Goal: Task Accomplishment & Management: Manage account settings

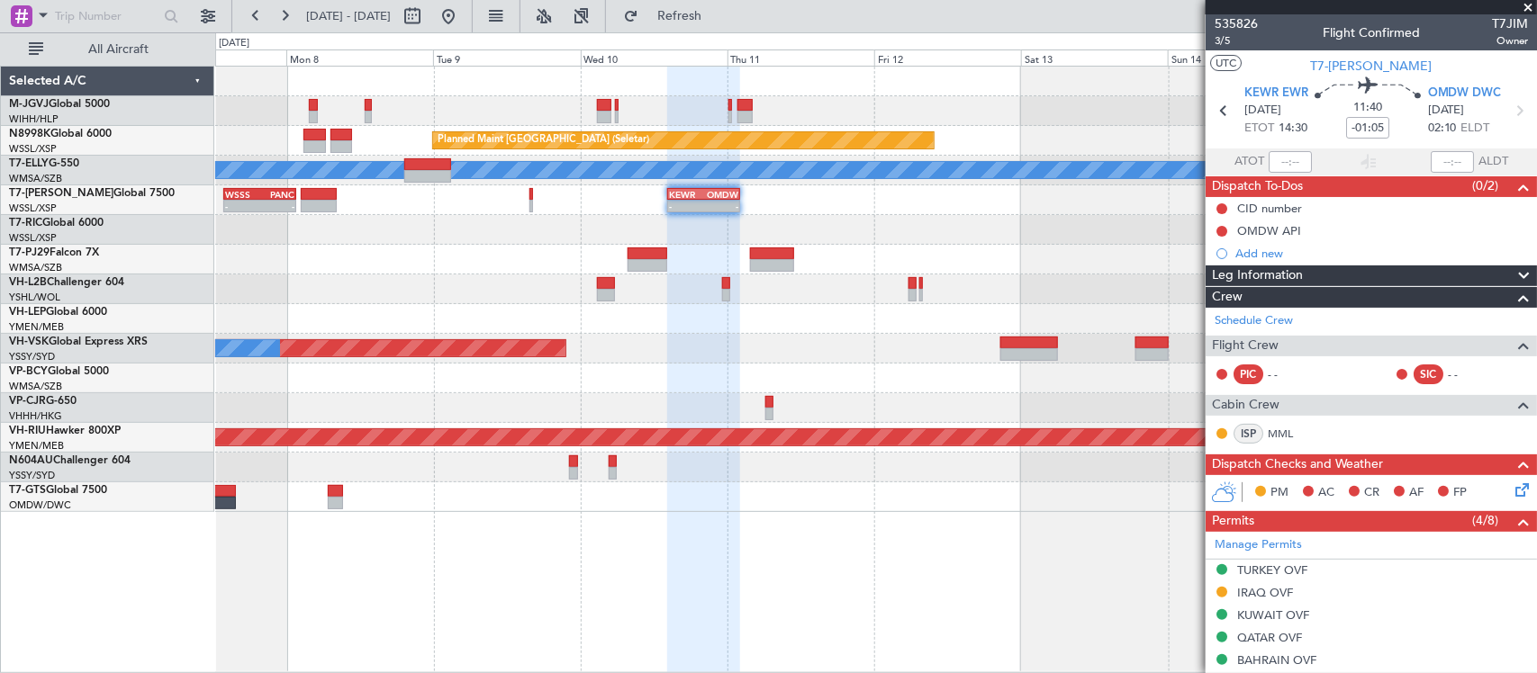
scroll to position [375, 0]
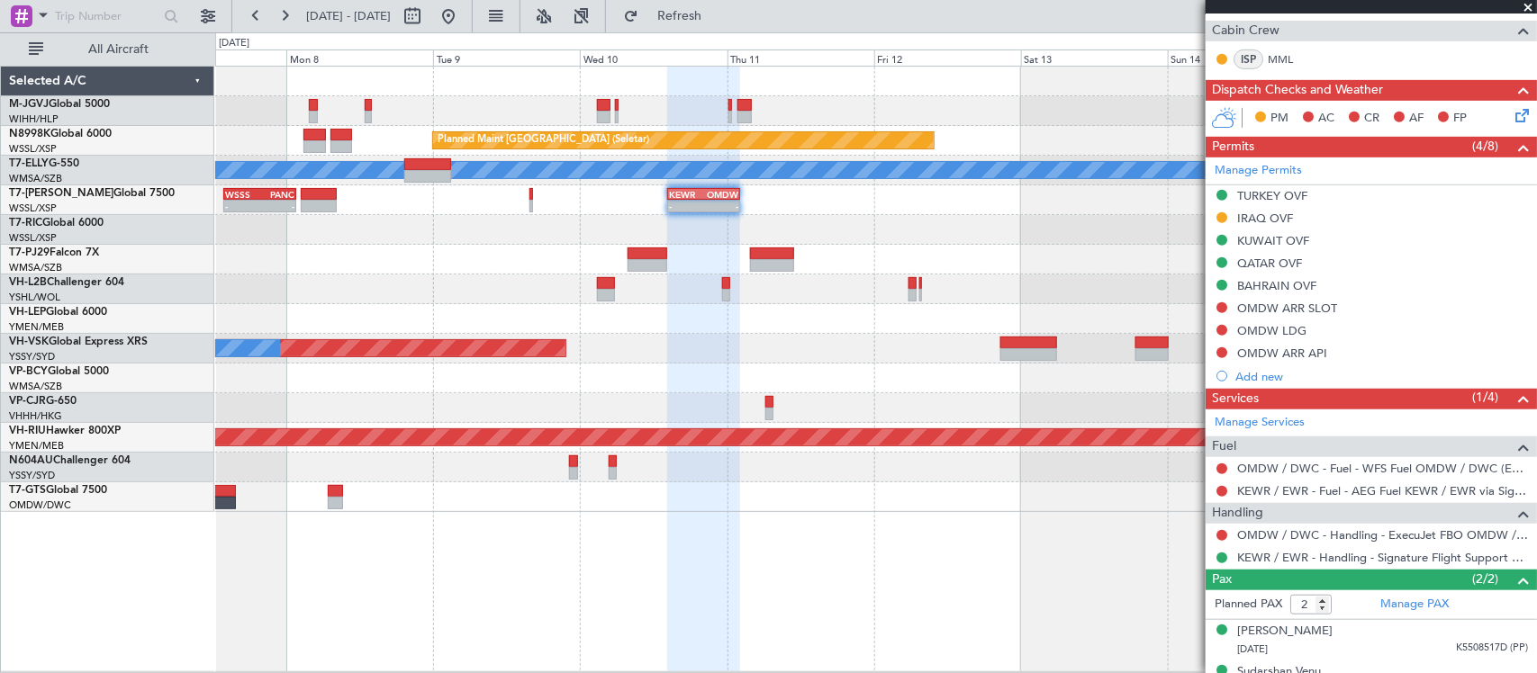
click at [1001, 230] on div at bounding box center [875, 230] width 1321 height 30
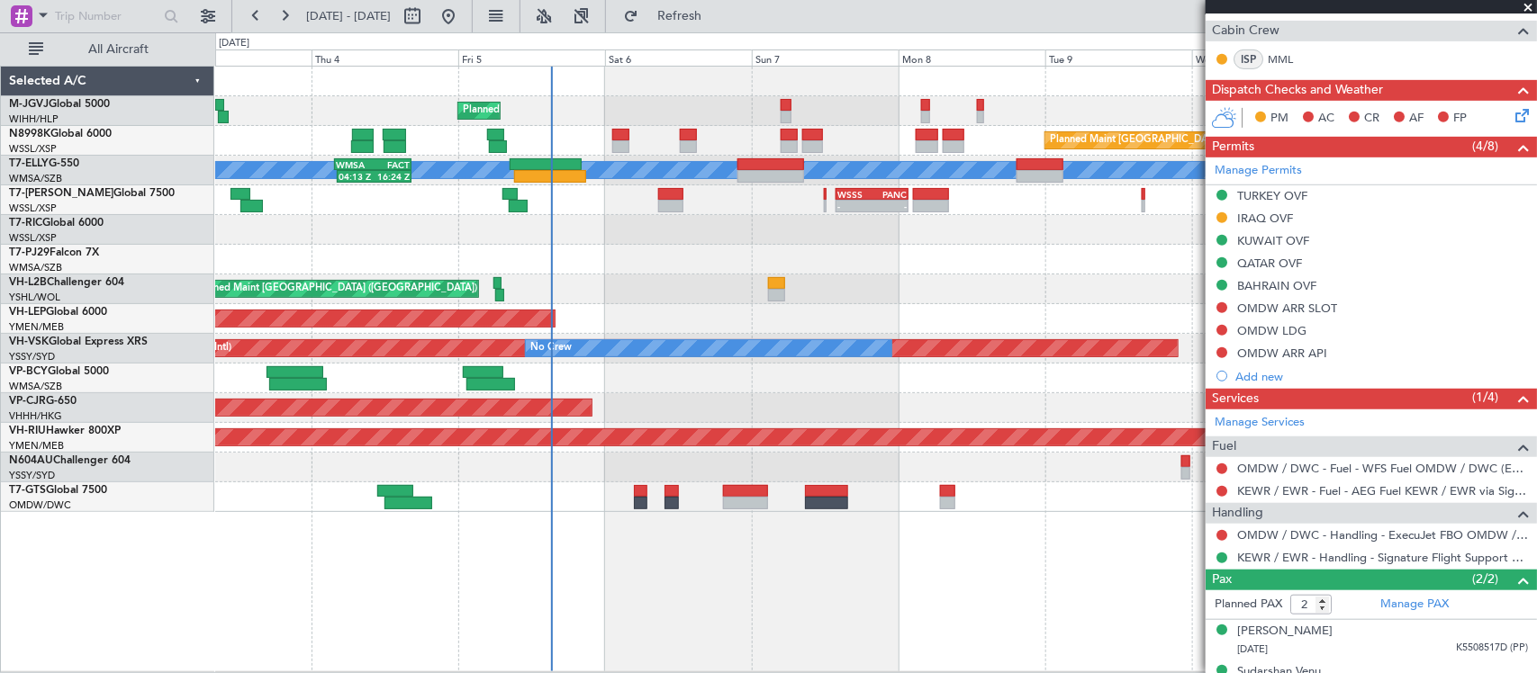
click at [617, 126] on div "Planned Maint [GEOGRAPHIC_DATA] (Seletar) Planned Maint [GEOGRAPHIC_DATA] (Sele…" at bounding box center [875, 141] width 1321 height 30
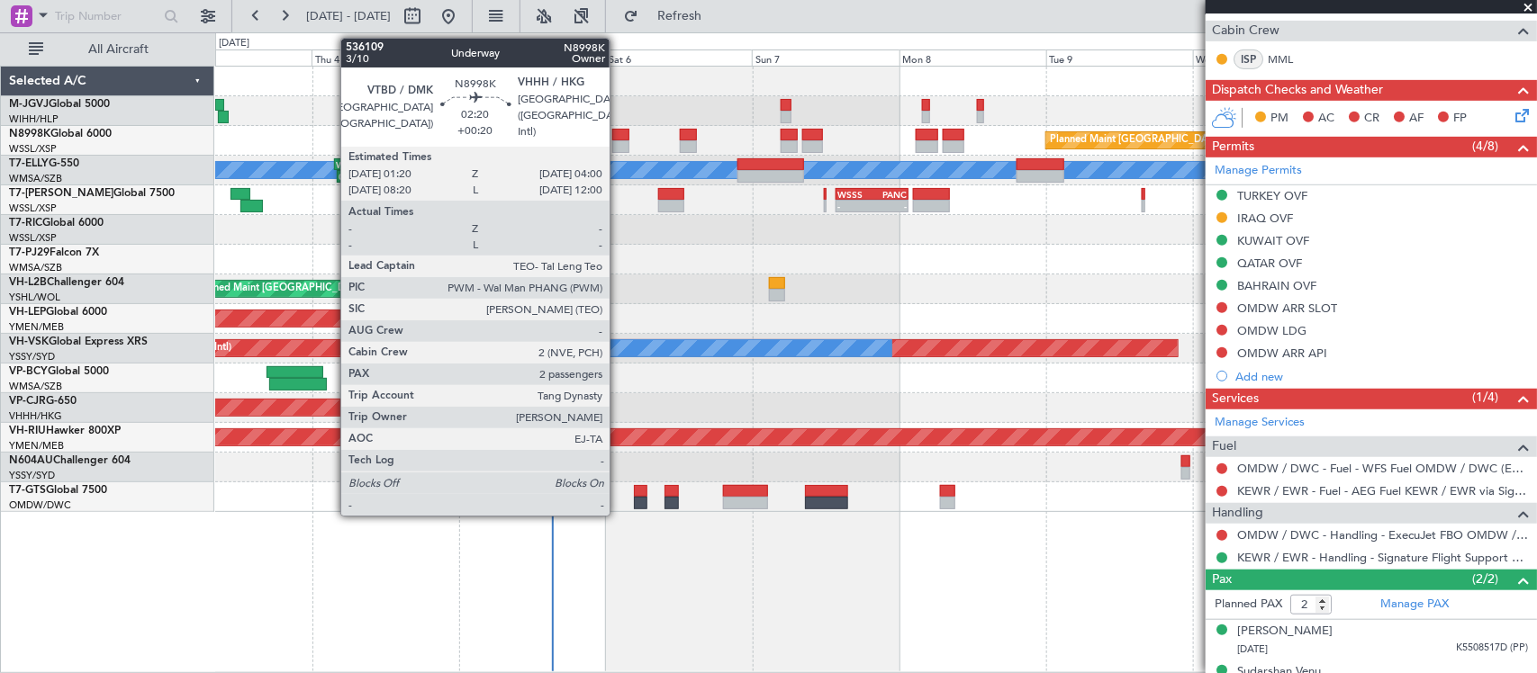
click at [619, 136] on div at bounding box center [620, 135] width 17 height 13
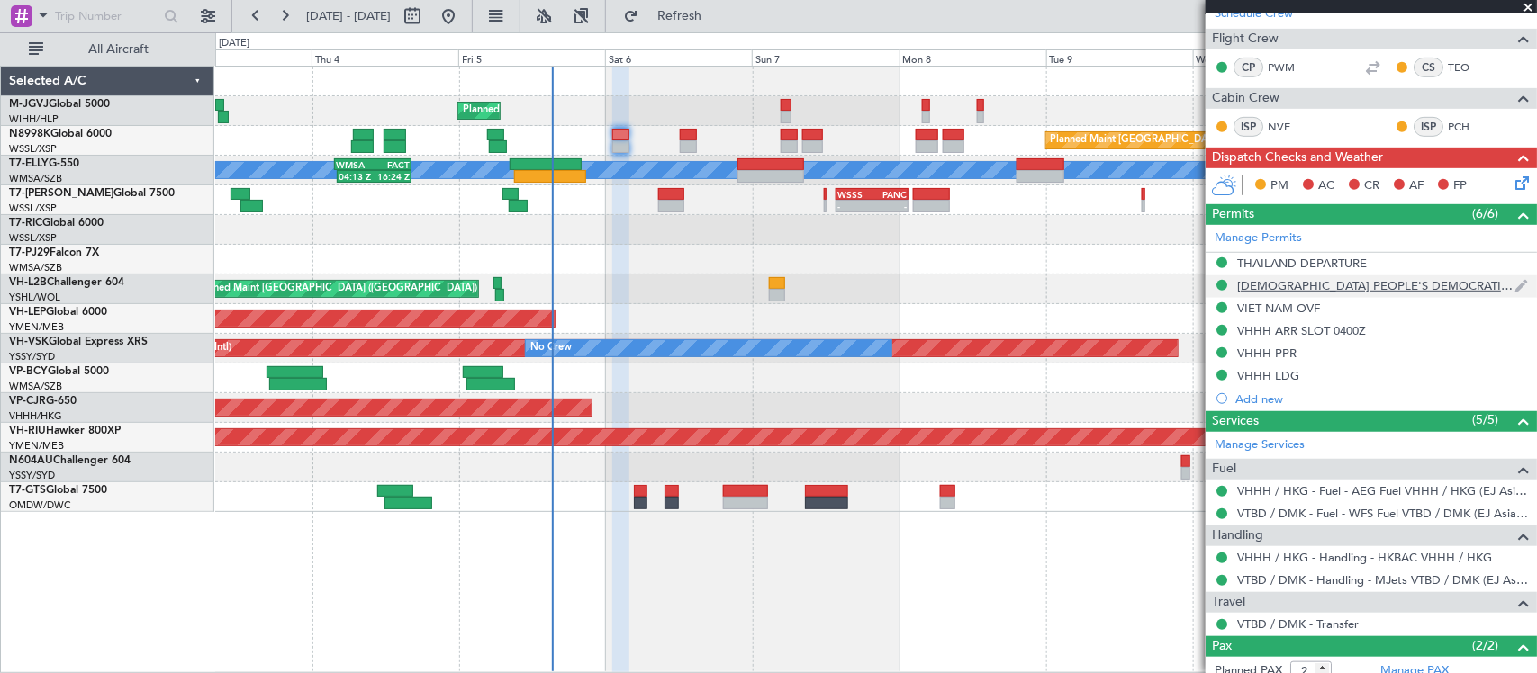
scroll to position [0, 0]
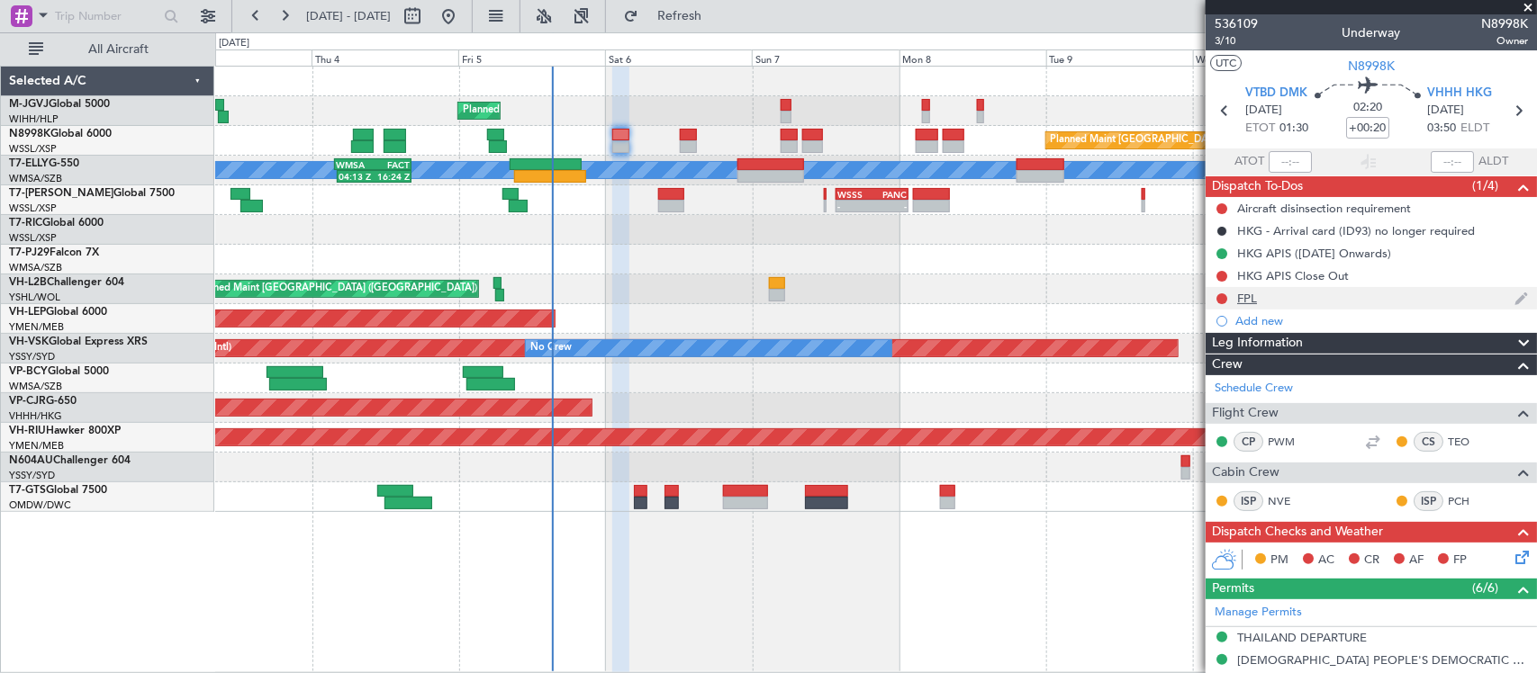
click at [1240, 298] on div "FPL" at bounding box center [1247, 298] width 20 height 15
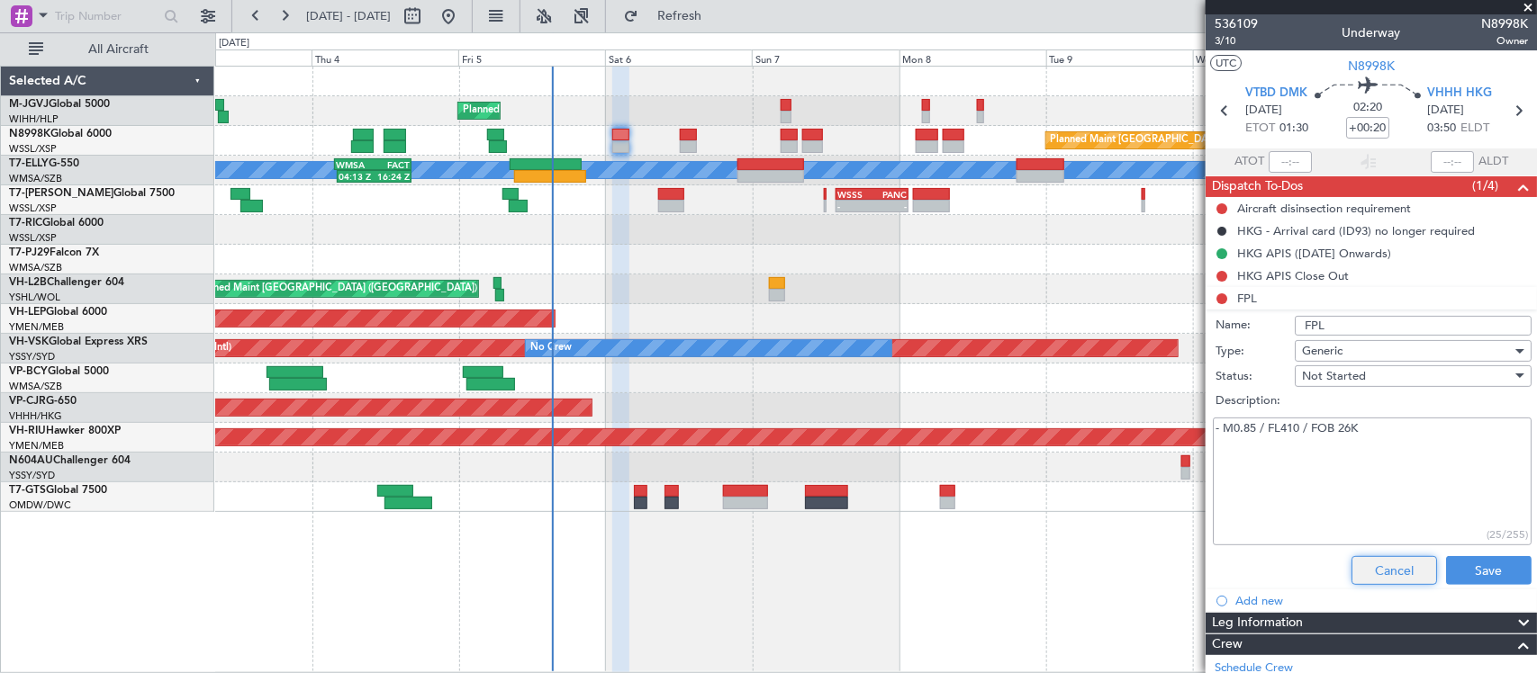
click at [1401, 567] on button "Cancel" at bounding box center [1394, 570] width 86 height 29
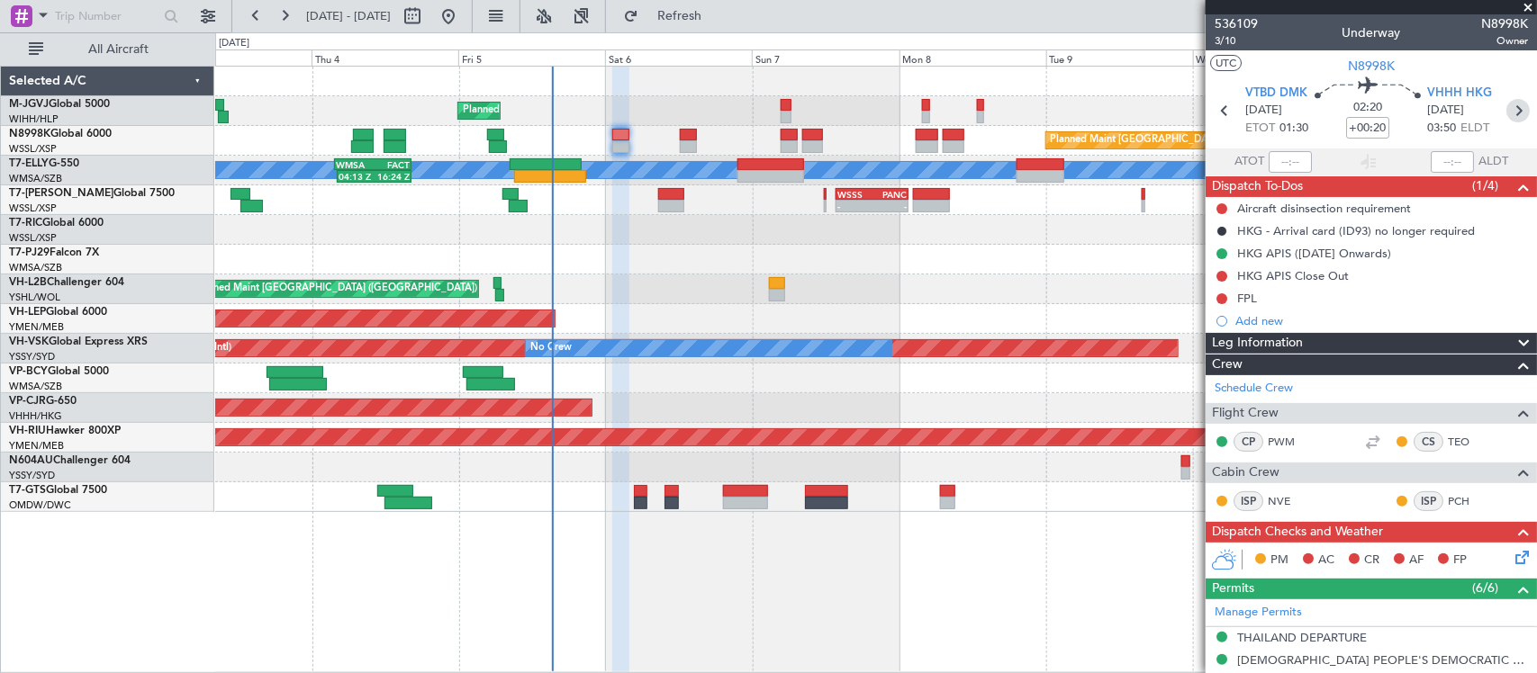
click at [1506, 111] on icon at bounding box center [1517, 110] width 23 height 23
type input "+00:30"
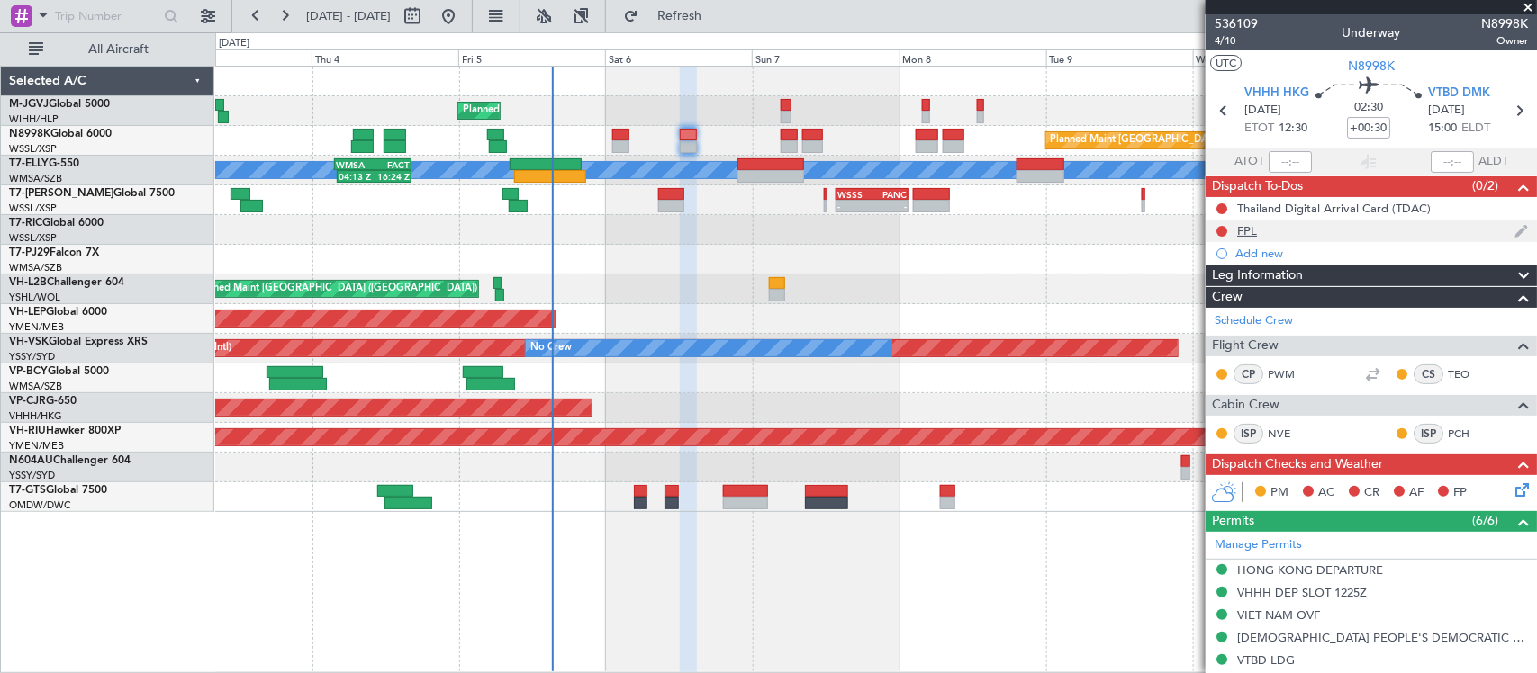
click at [1245, 236] on div "FPL" at bounding box center [1247, 230] width 20 height 15
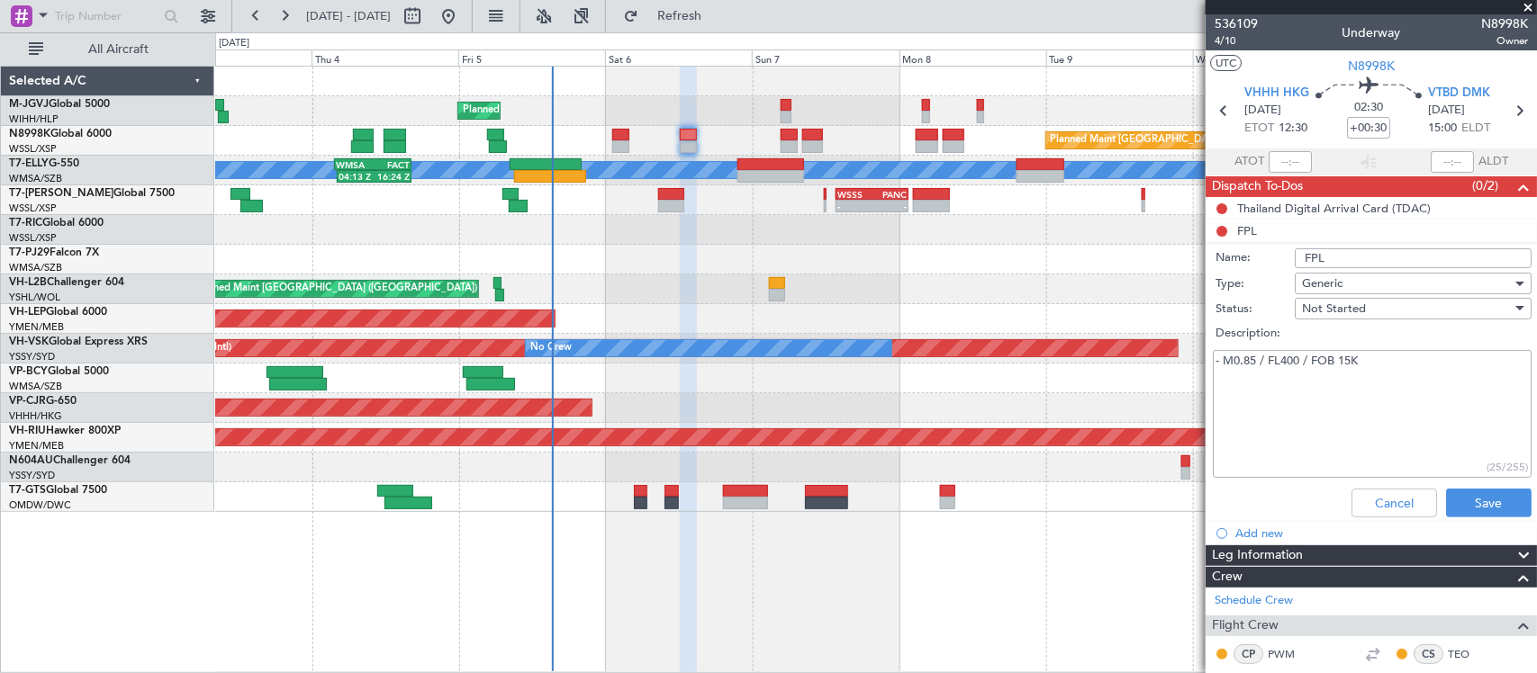
click at [1348, 360] on textarea "- M0.85 / FL400 / FOB 15K" at bounding box center [1372, 414] width 319 height 129
type textarea "- M0.85 / FL400 / FOB 16K"
click at [1459, 489] on button "Save" at bounding box center [1489, 503] width 86 height 29
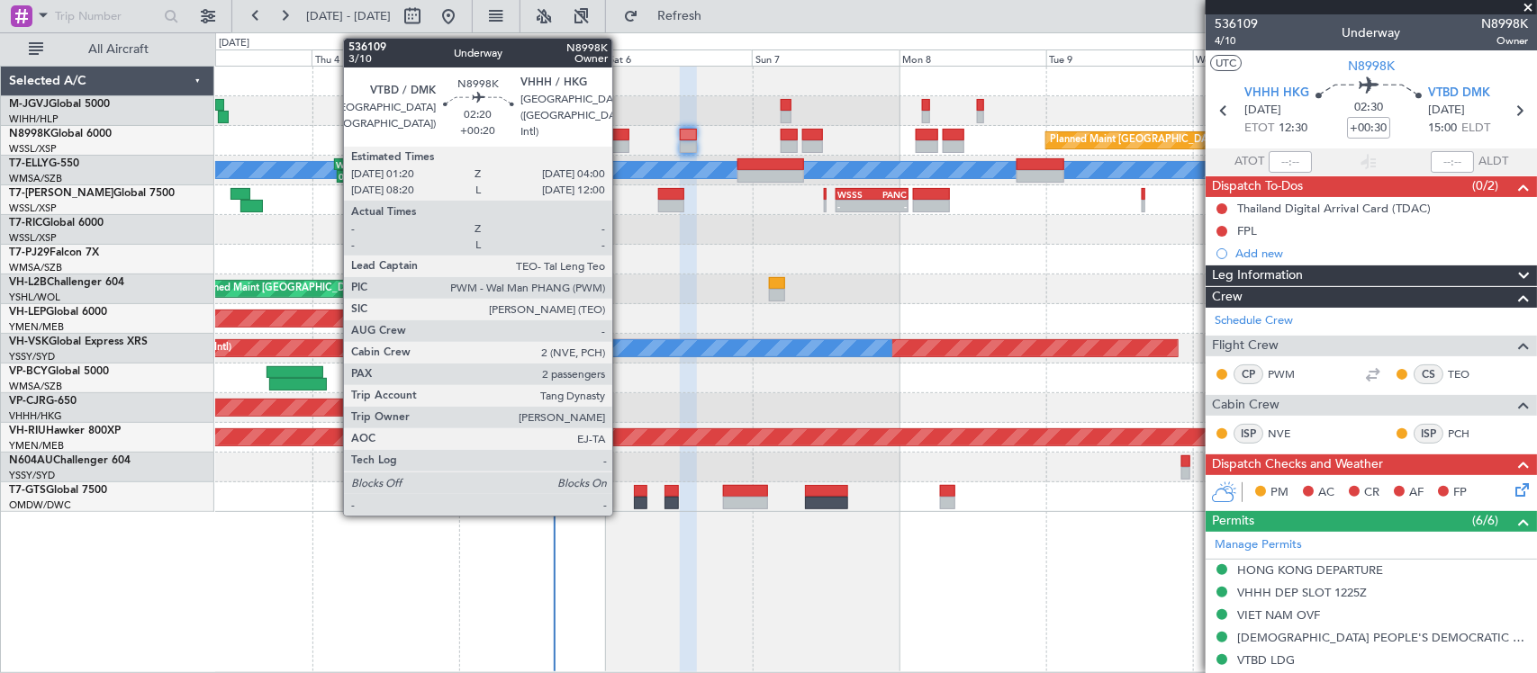
click at [621, 133] on div at bounding box center [620, 135] width 17 height 13
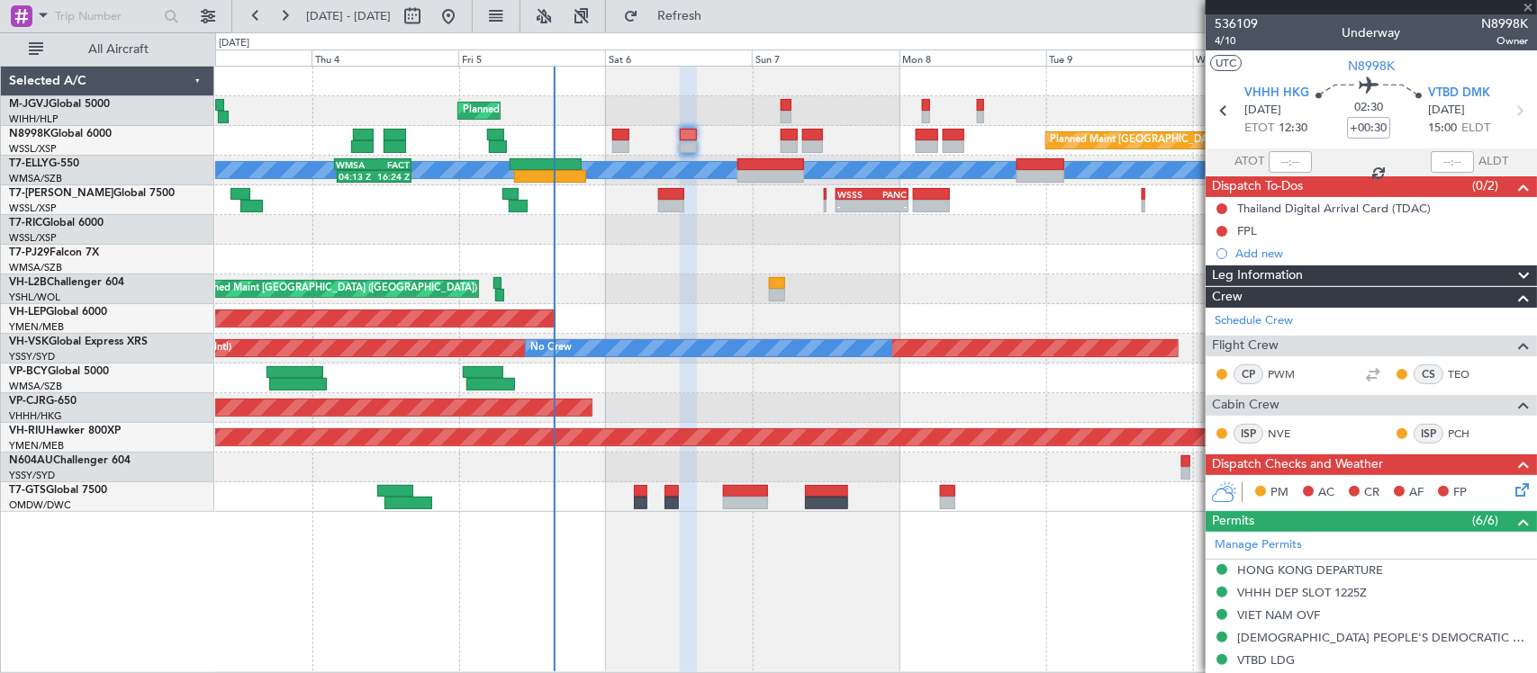
type input "+00:20"
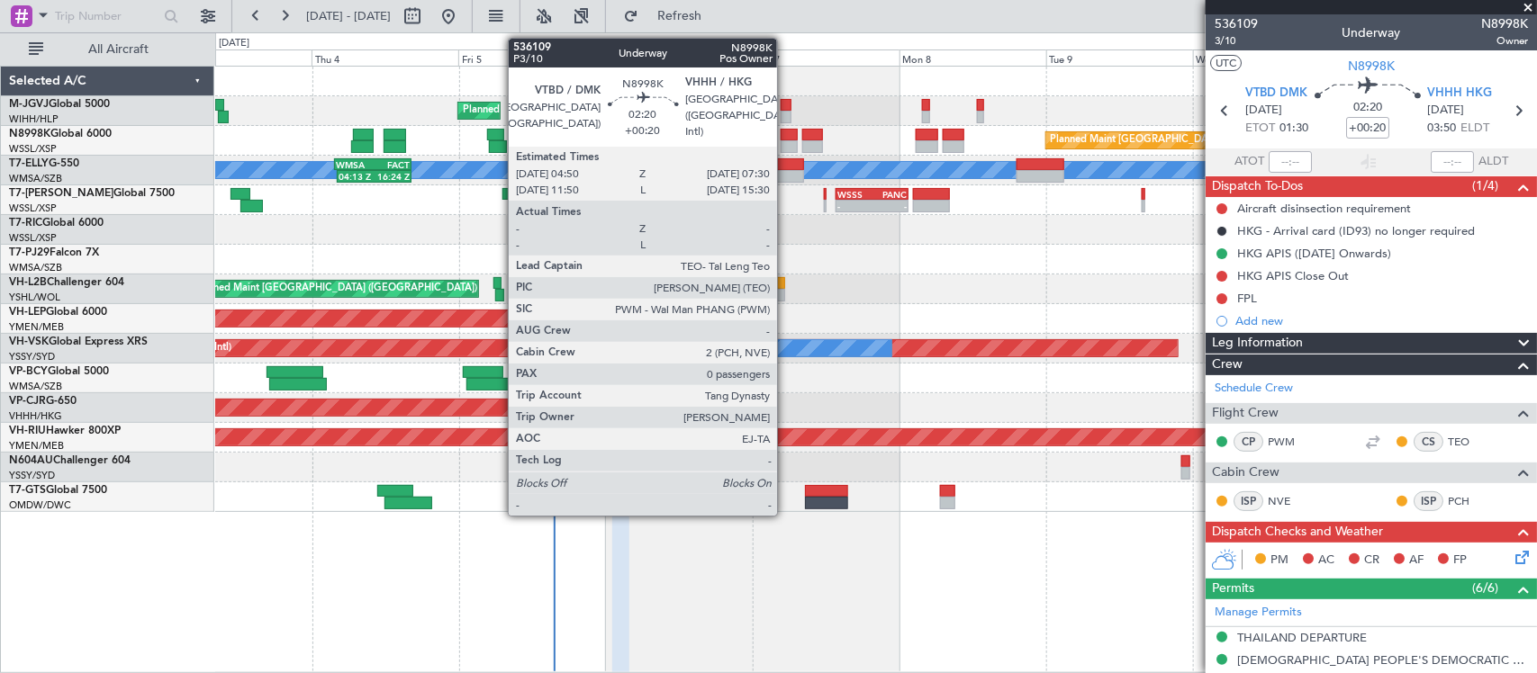
click at [786, 144] on div at bounding box center [789, 146] width 17 height 13
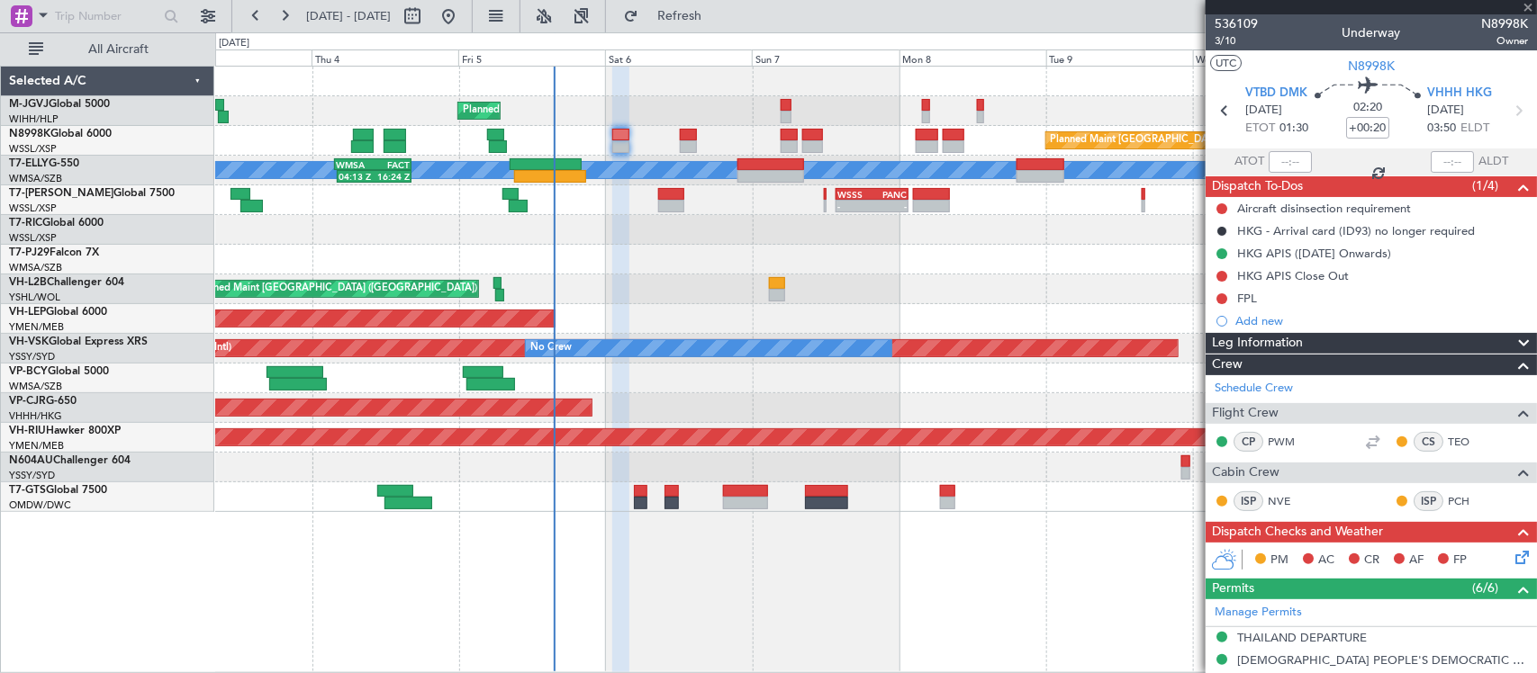
type input "0"
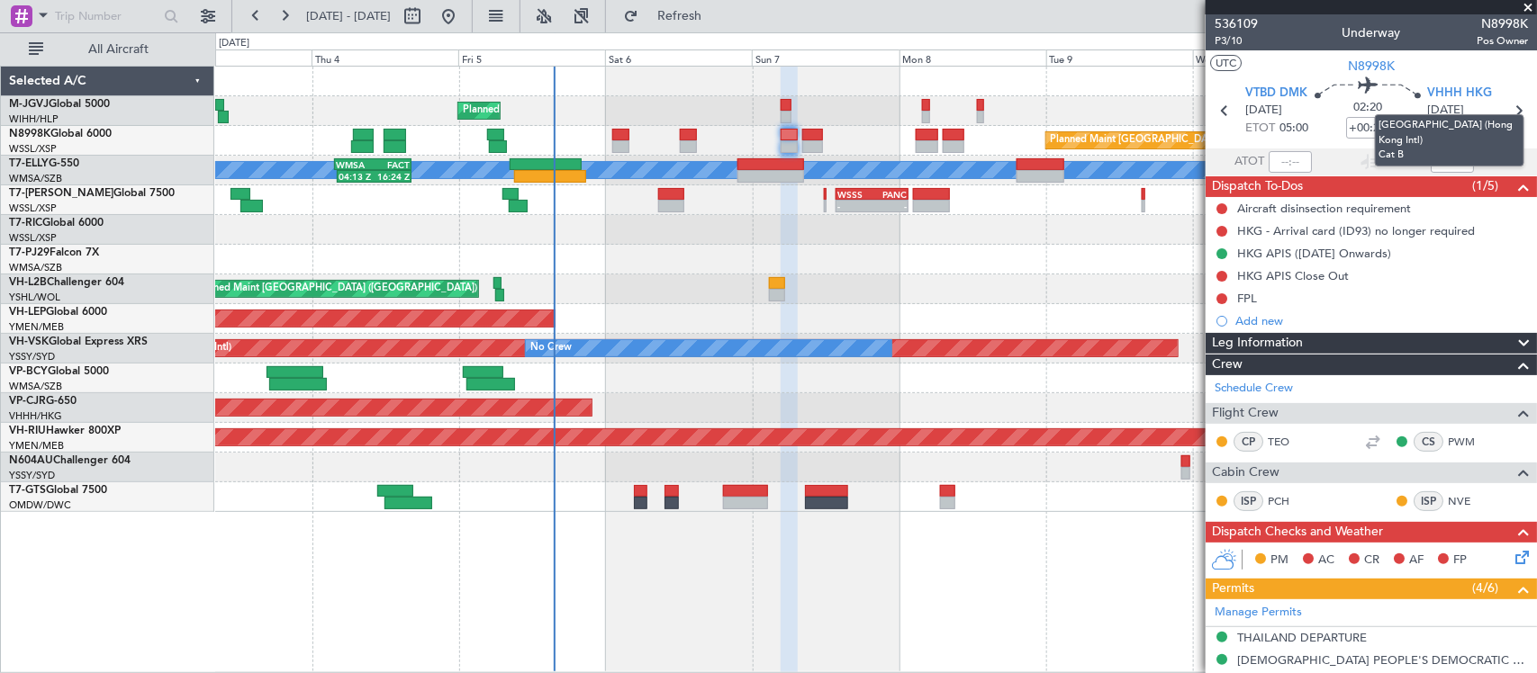
click at [1504, 108] on mat-tooltip-component "[GEOGRAPHIC_DATA] (Hong Kong Intl) Cat B" at bounding box center [1449, 140] width 175 height 77
click at [1506, 110] on icon at bounding box center [1517, 110] width 23 height 23
type input "+00:05"
type input "2"
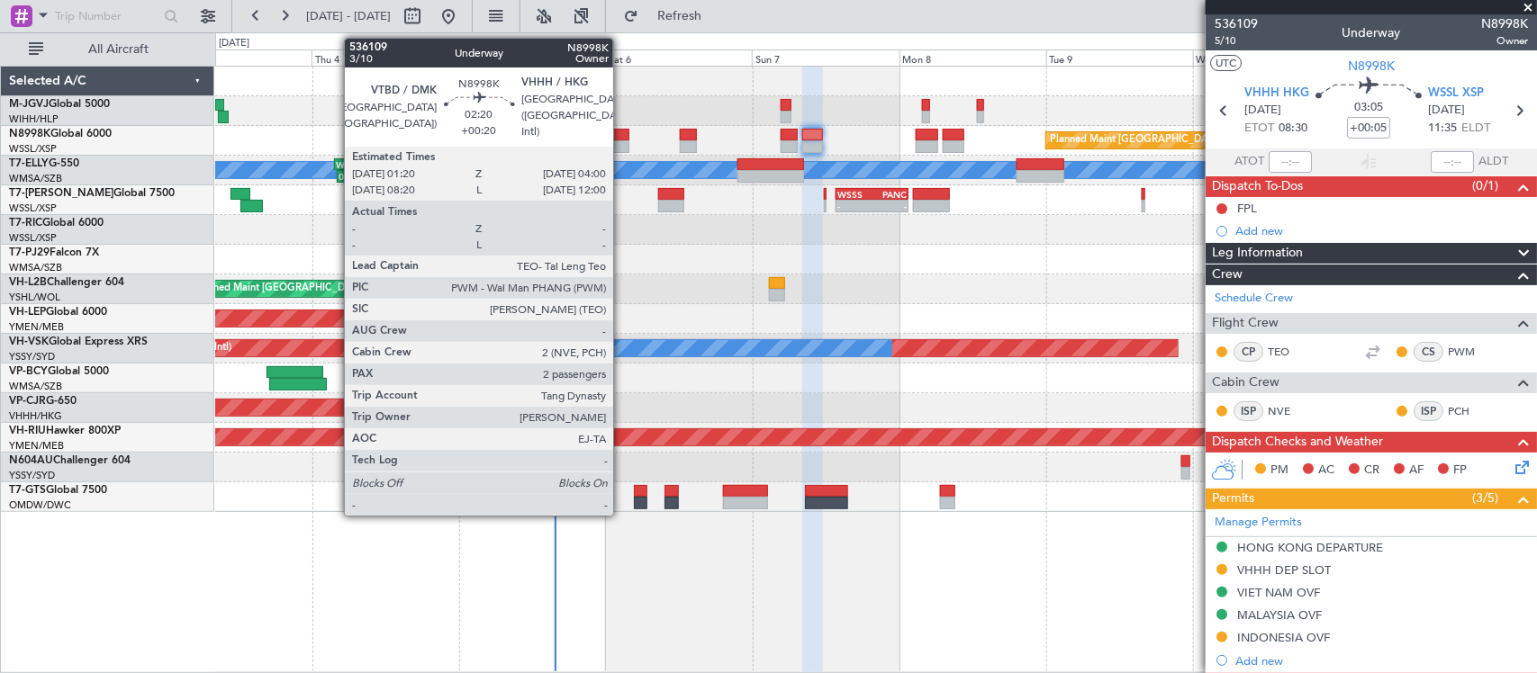
click at [622, 138] on div at bounding box center [620, 135] width 17 height 13
click at [623, 140] on div at bounding box center [620, 146] width 17 height 13
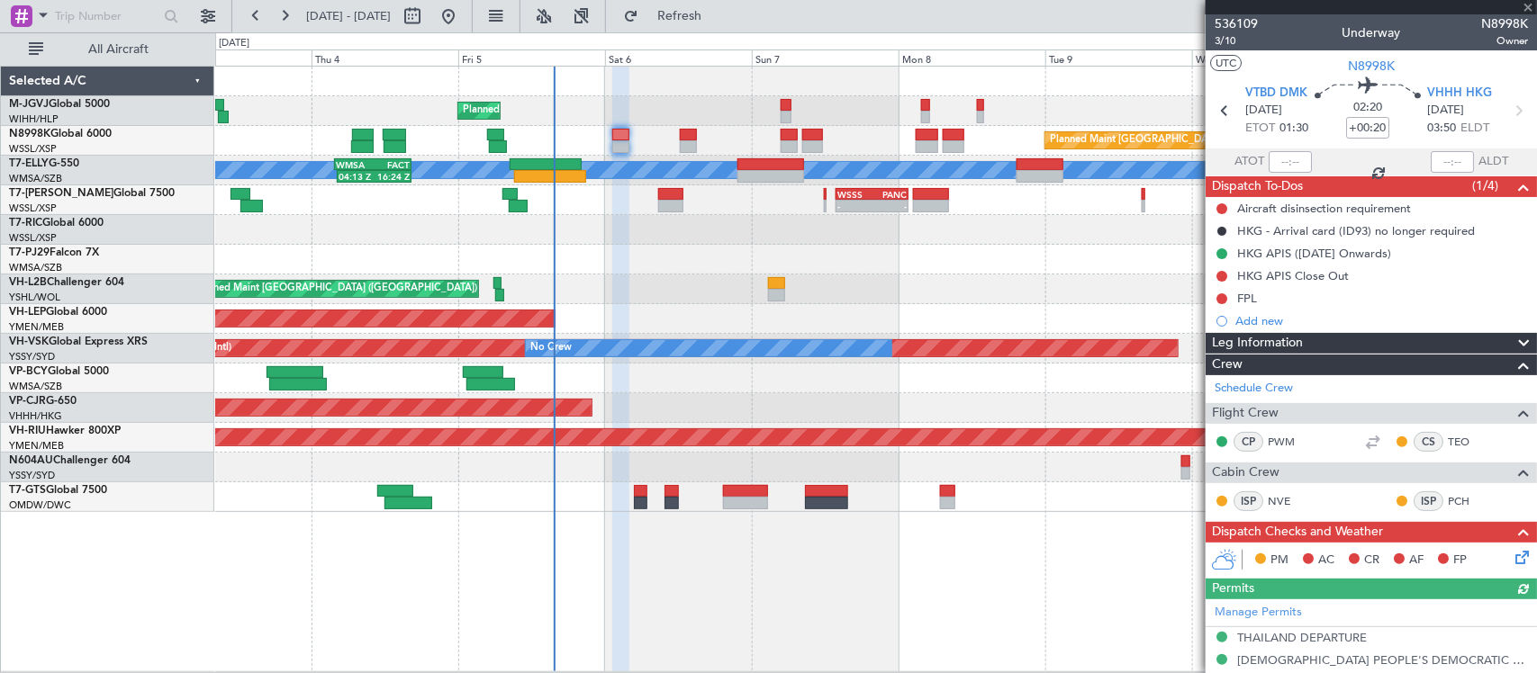
scroll to position [470, 0]
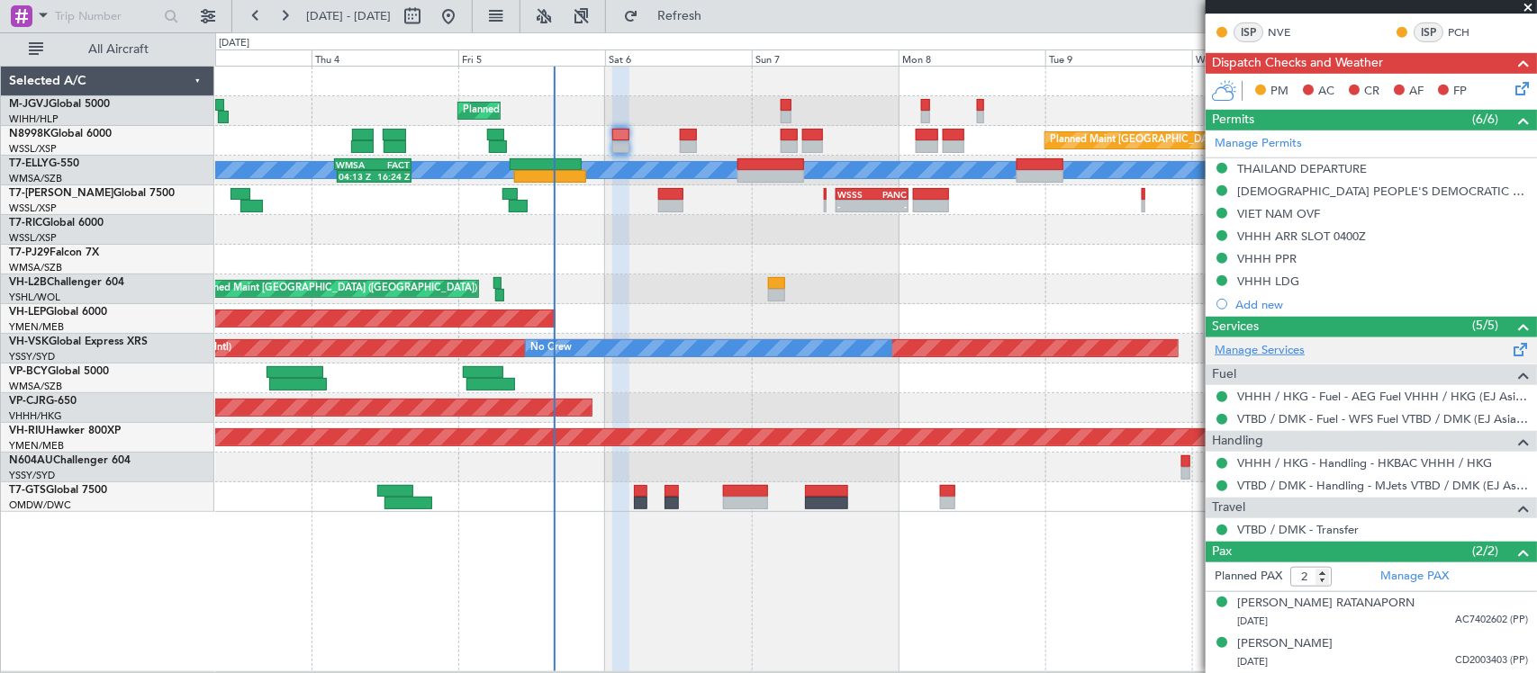
click at [1269, 344] on link "Manage Services" at bounding box center [1260, 351] width 90 height 18
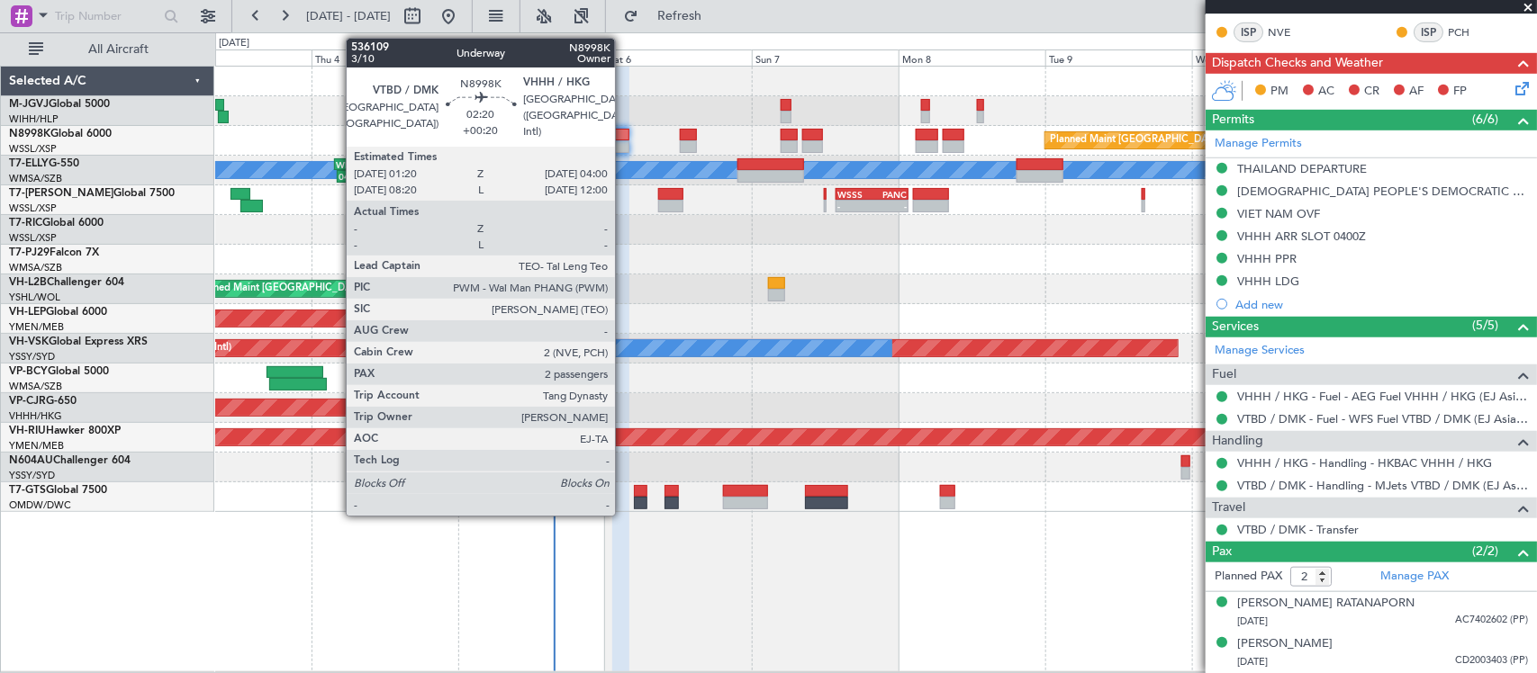
click at [623, 144] on div at bounding box center [620, 146] width 17 height 13
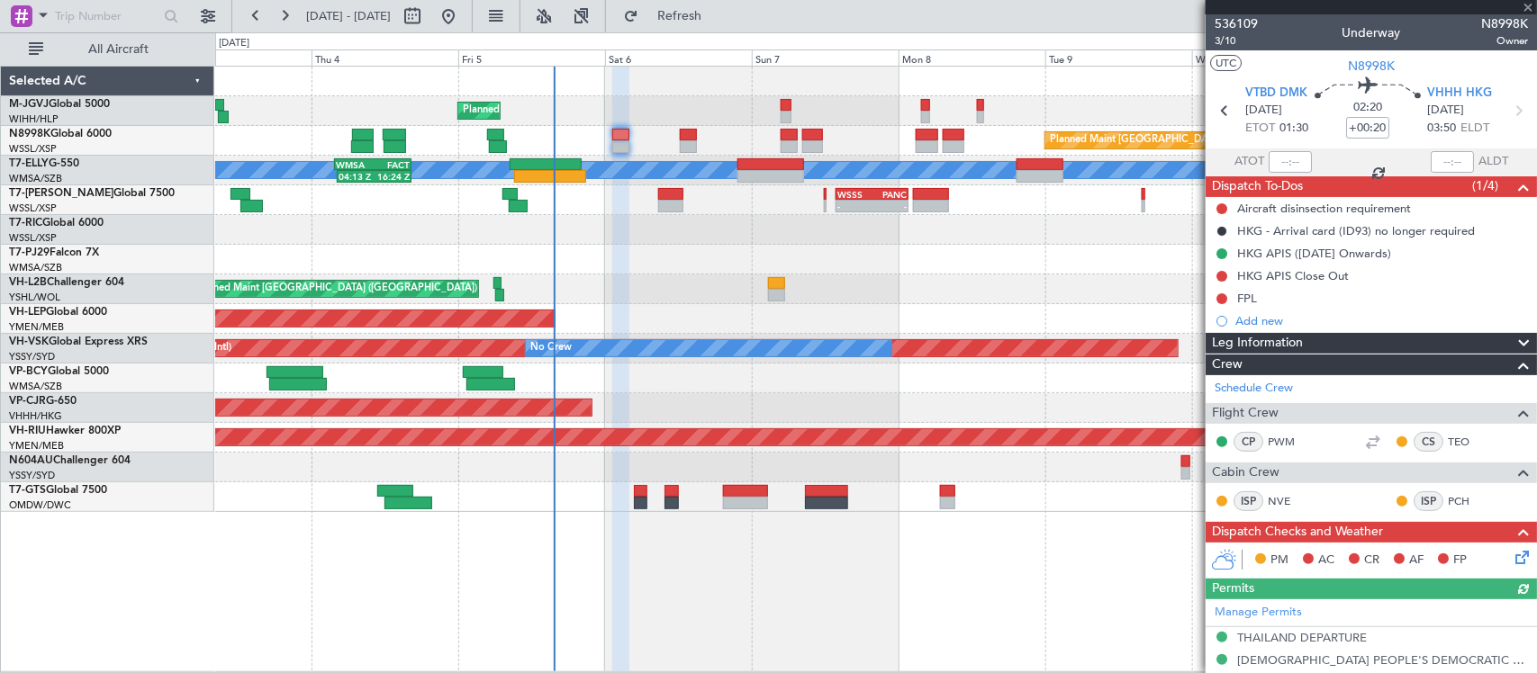
scroll to position [515, 0]
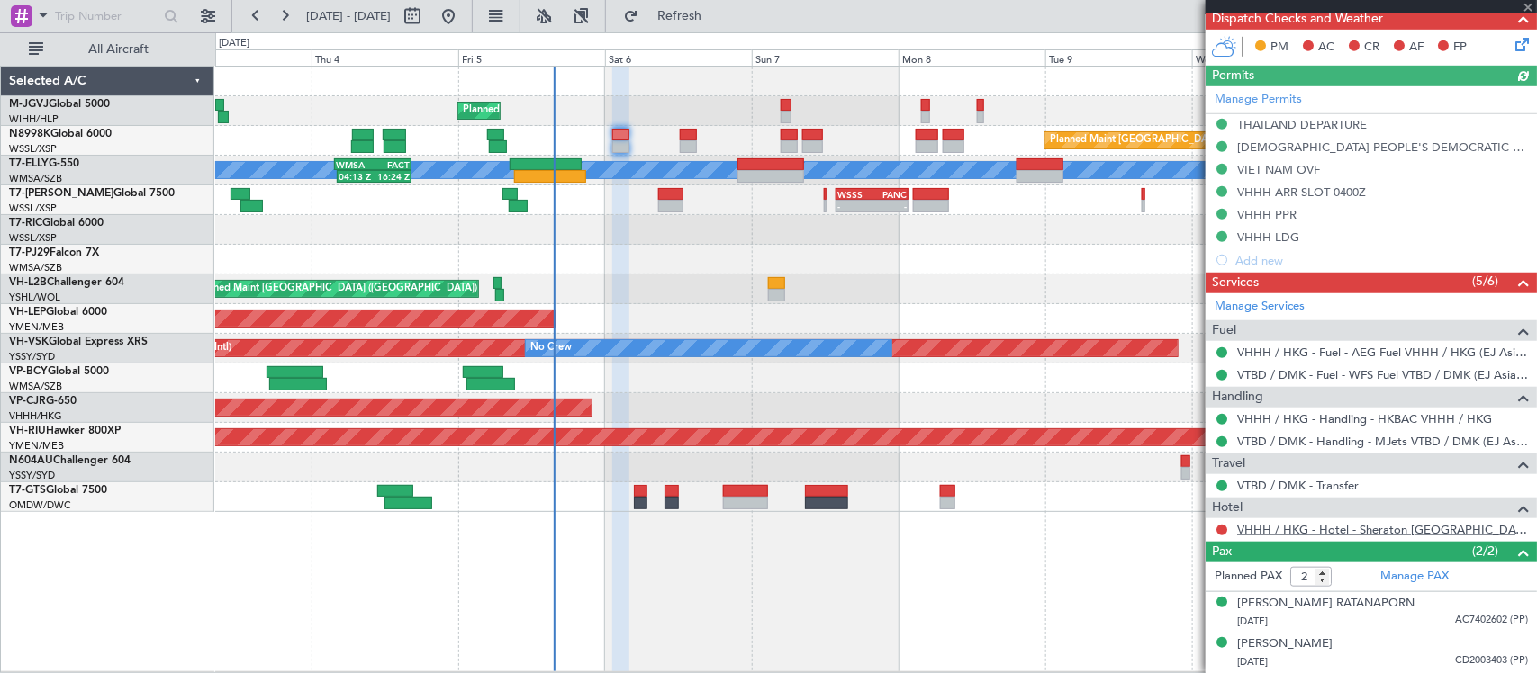
click at [1306, 529] on link "VHHH / HKG - Hotel - Sheraton [GEOGRAPHIC_DATA][PERSON_NAME] / HKG" at bounding box center [1382, 529] width 291 height 15
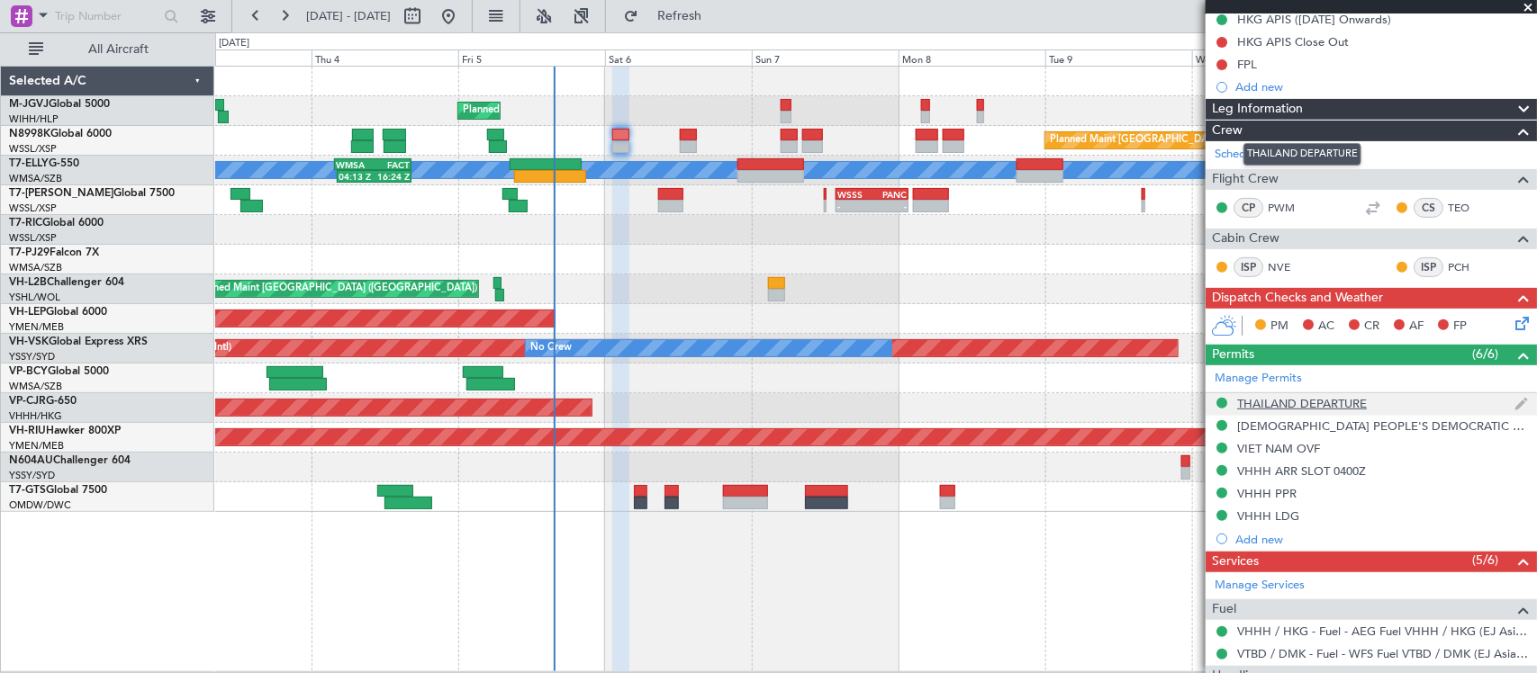
scroll to position [140, 0]
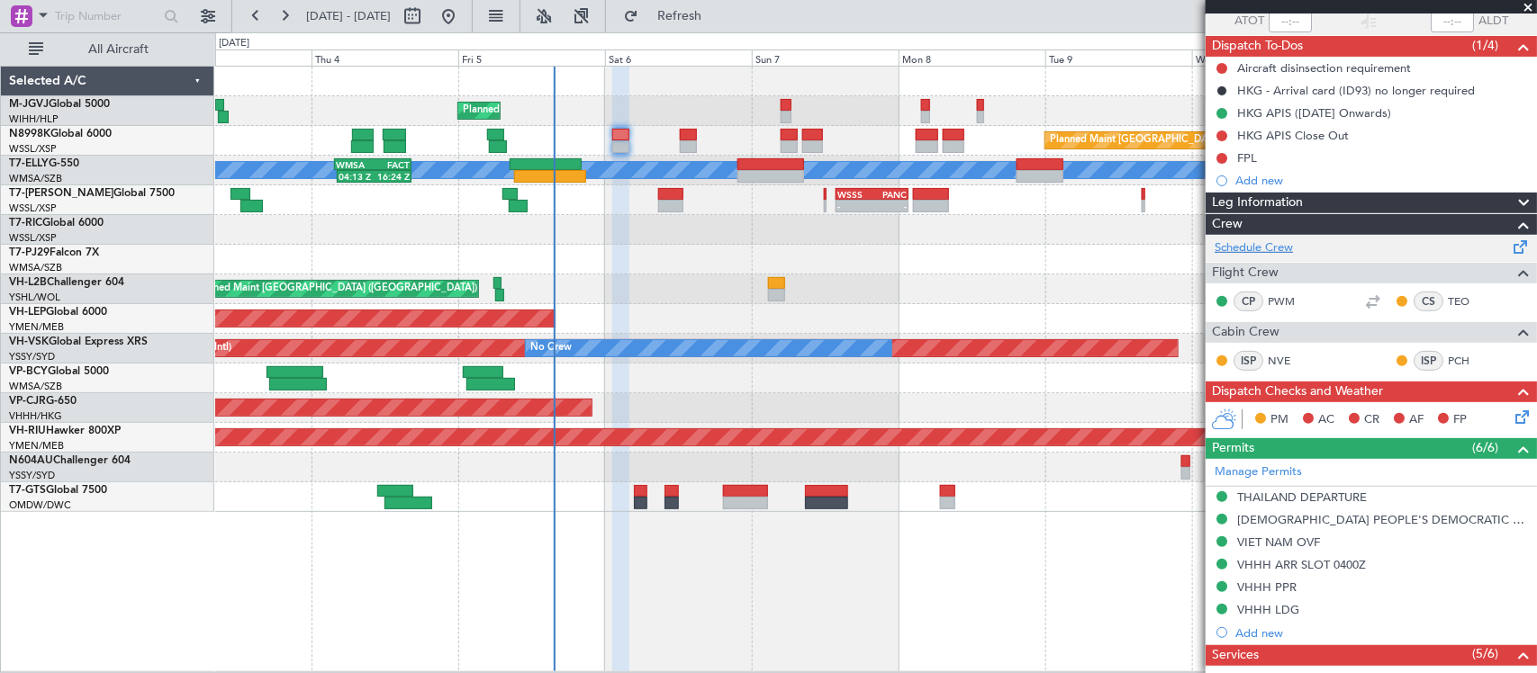
click at [1272, 249] on link "Schedule Crew" at bounding box center [1254, 248] width 78 height 18
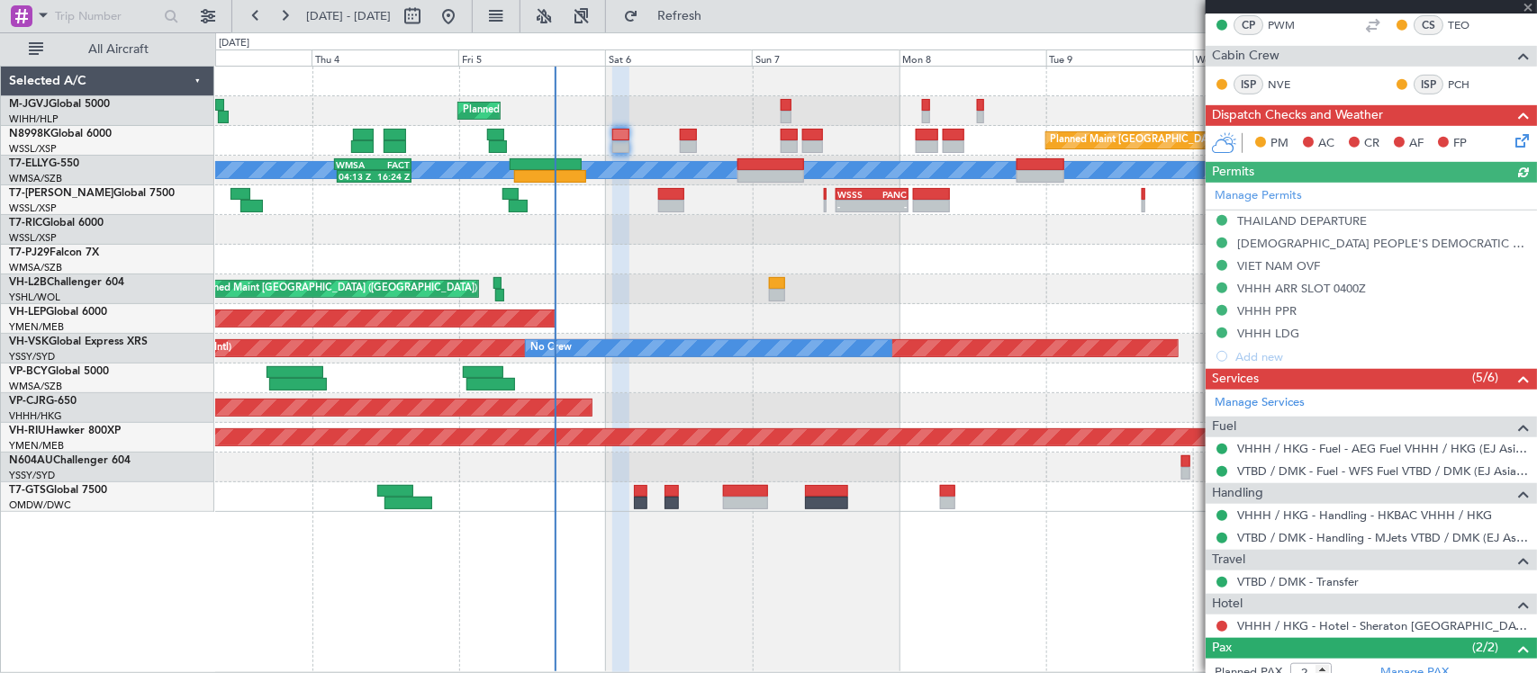
scroll to position [515, 0]
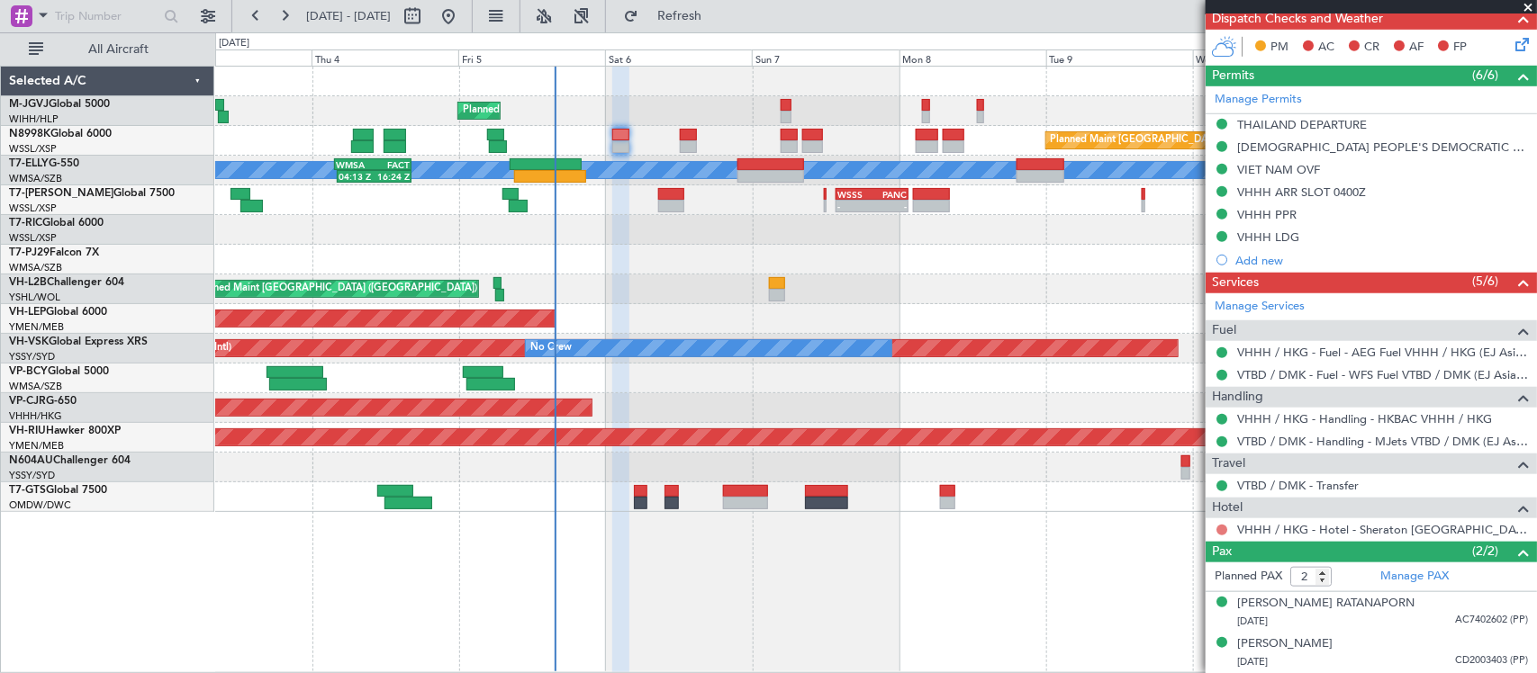
click at [1221, 529] on button at bounding box center [1221, 530] width 11 height 11
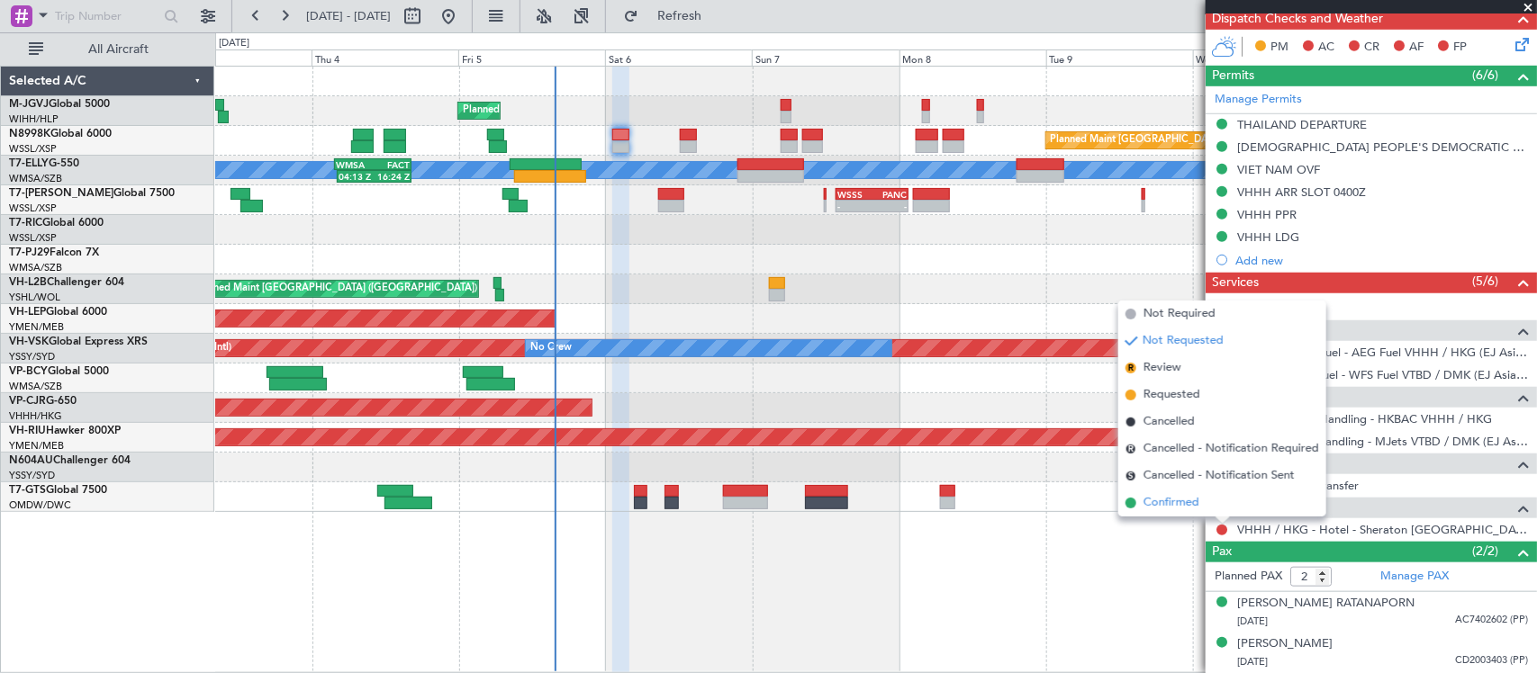
click at [1208, 507] on li "Confirmed" at bounding box center [1222, 503] width 208 height 27
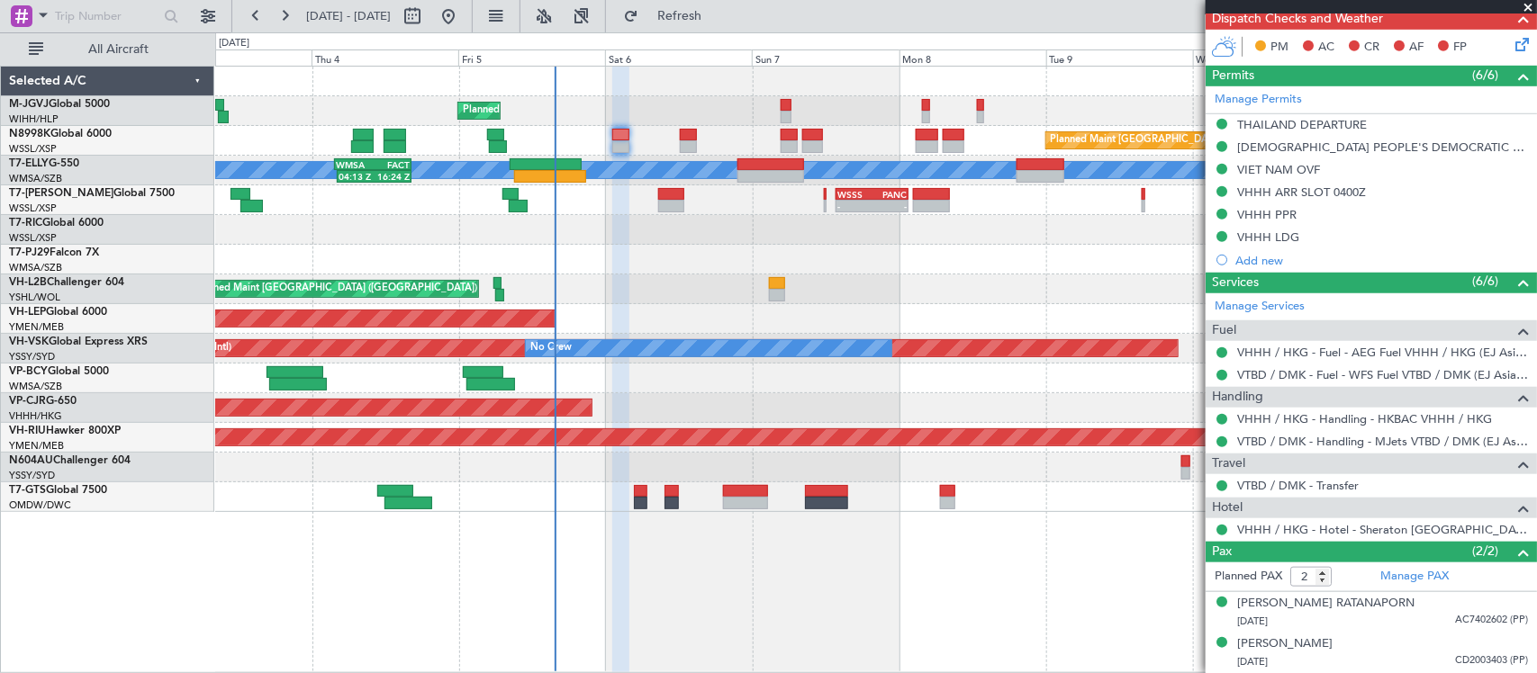
scroll to position [0, 0]
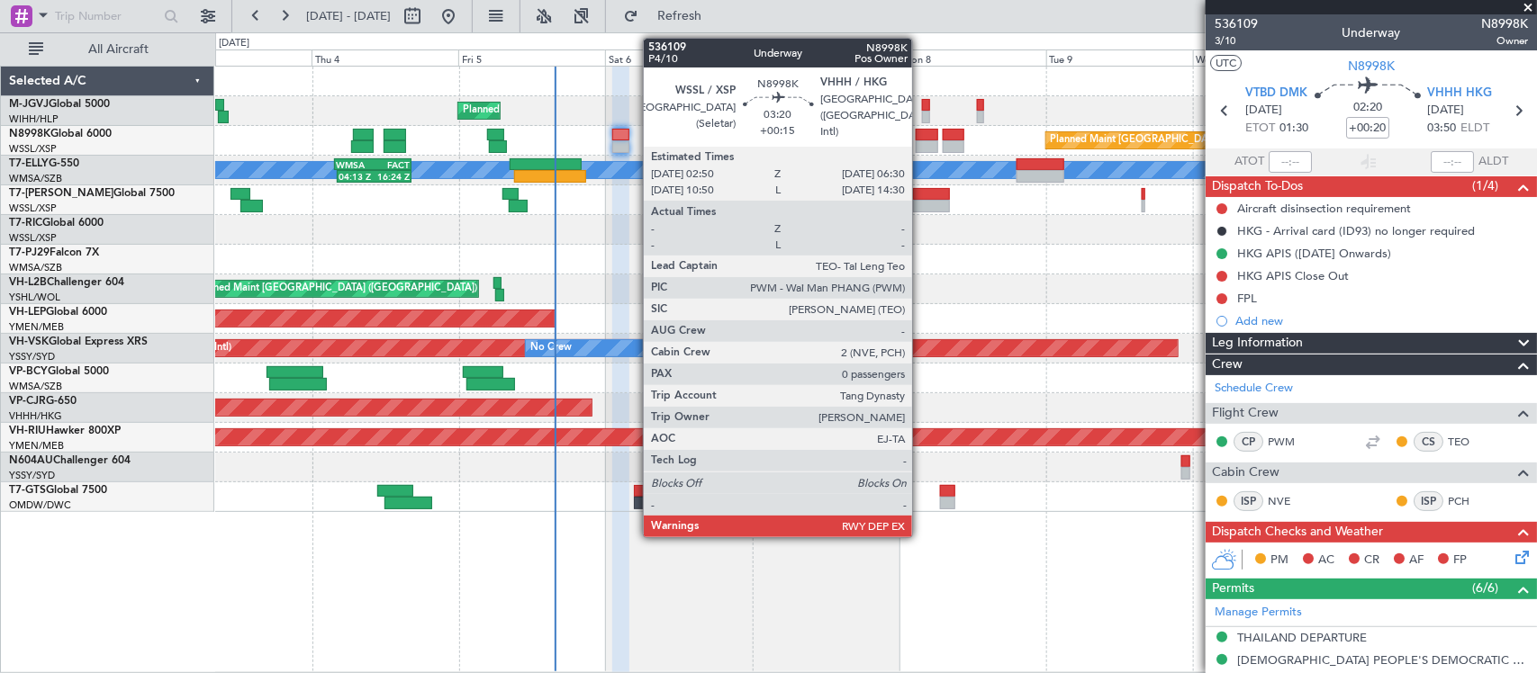
click at [924, 138] on div at bounding box center [927, 135] width 23 height 13
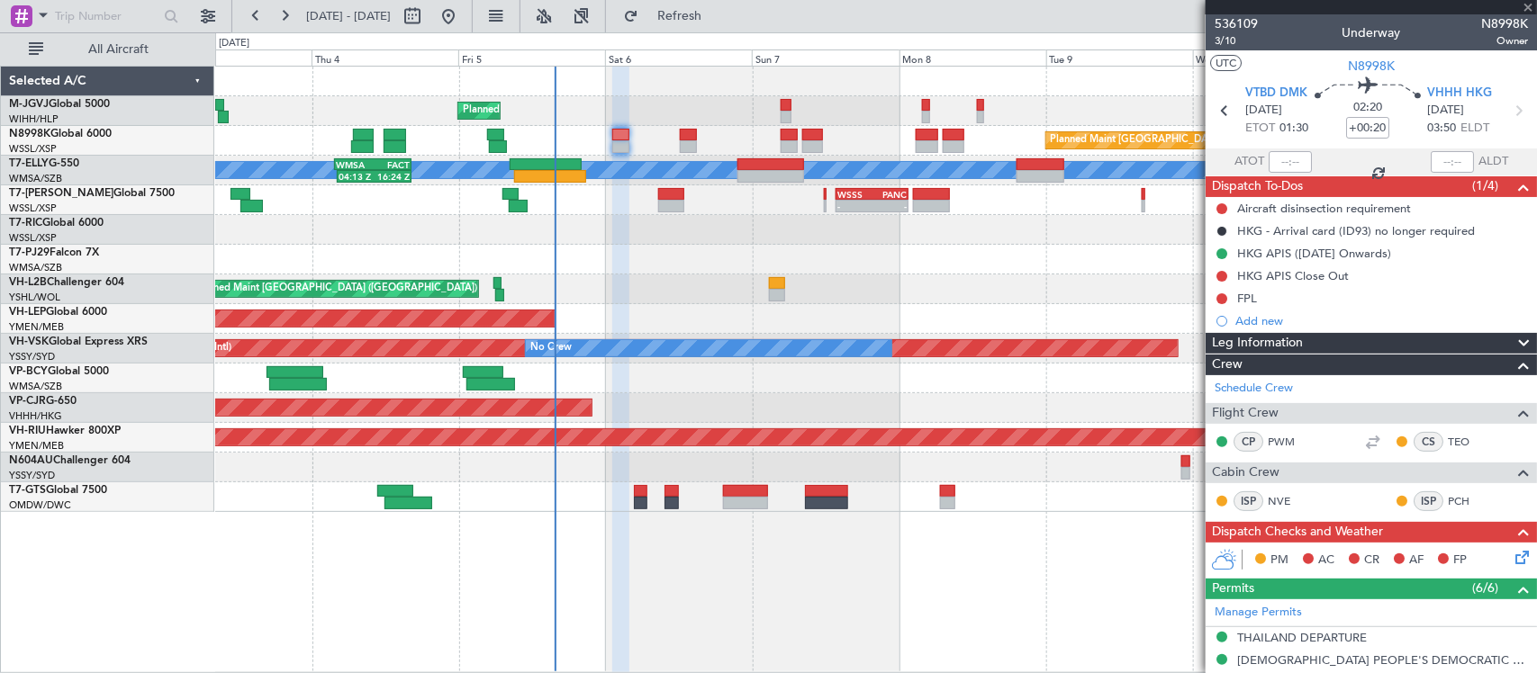
type input "+00:15"
type input "0"
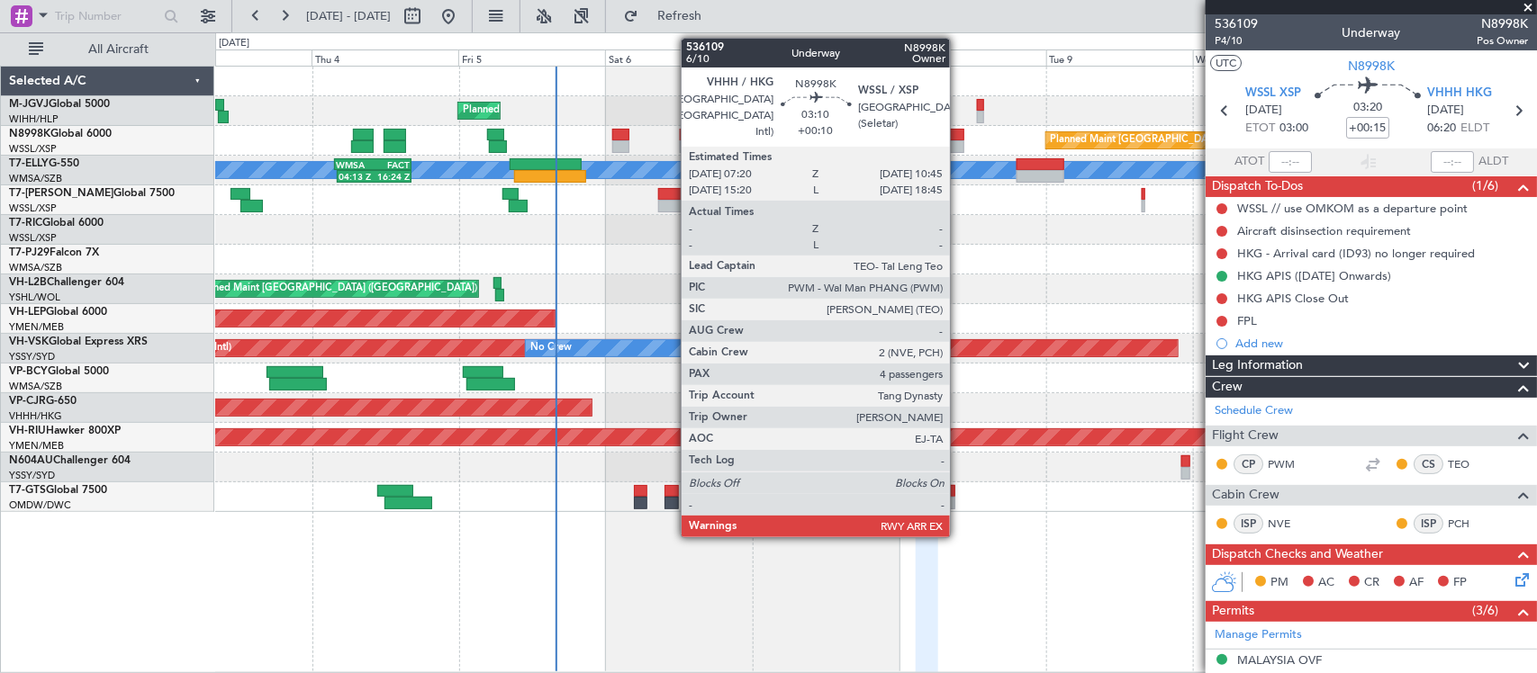
click at [959, 144] on div at bounding box center [954, 146] width 22 height 13
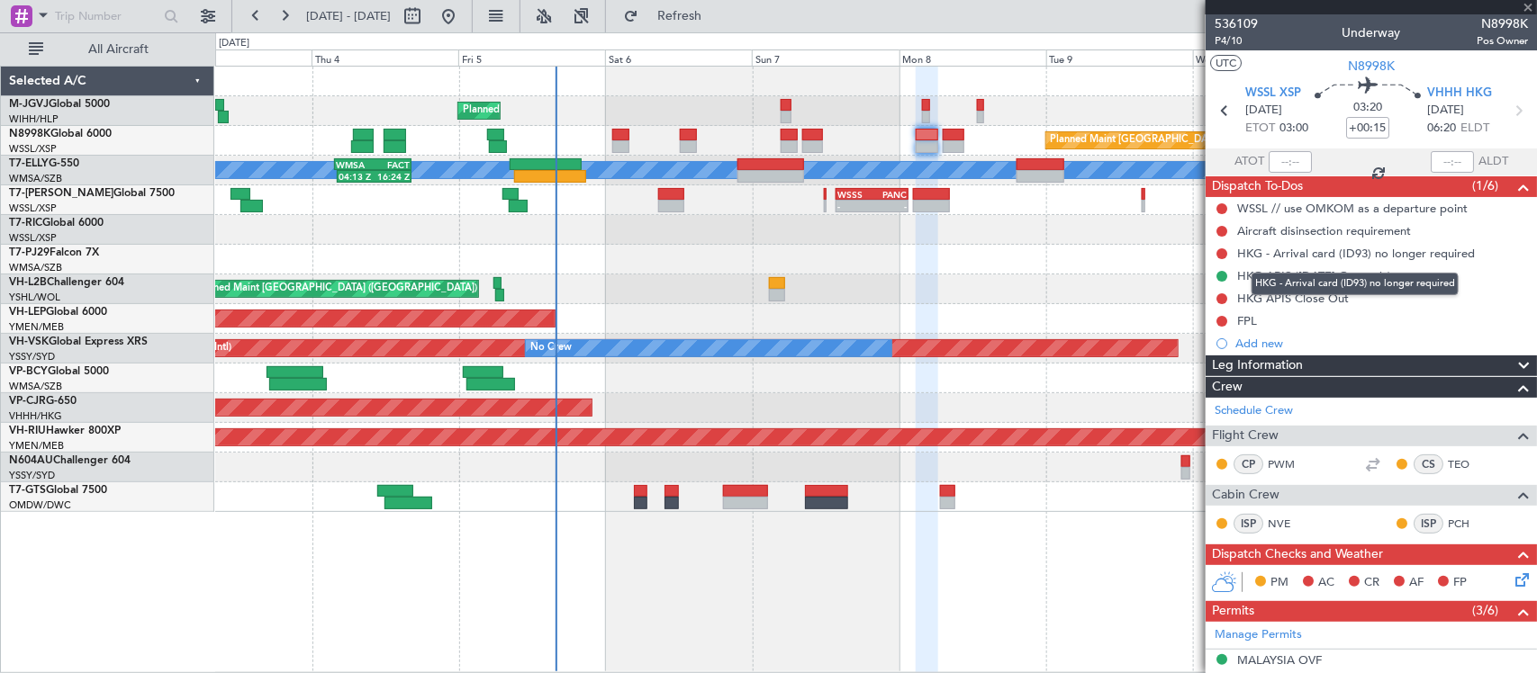
type input "+00:10"
type input "4"
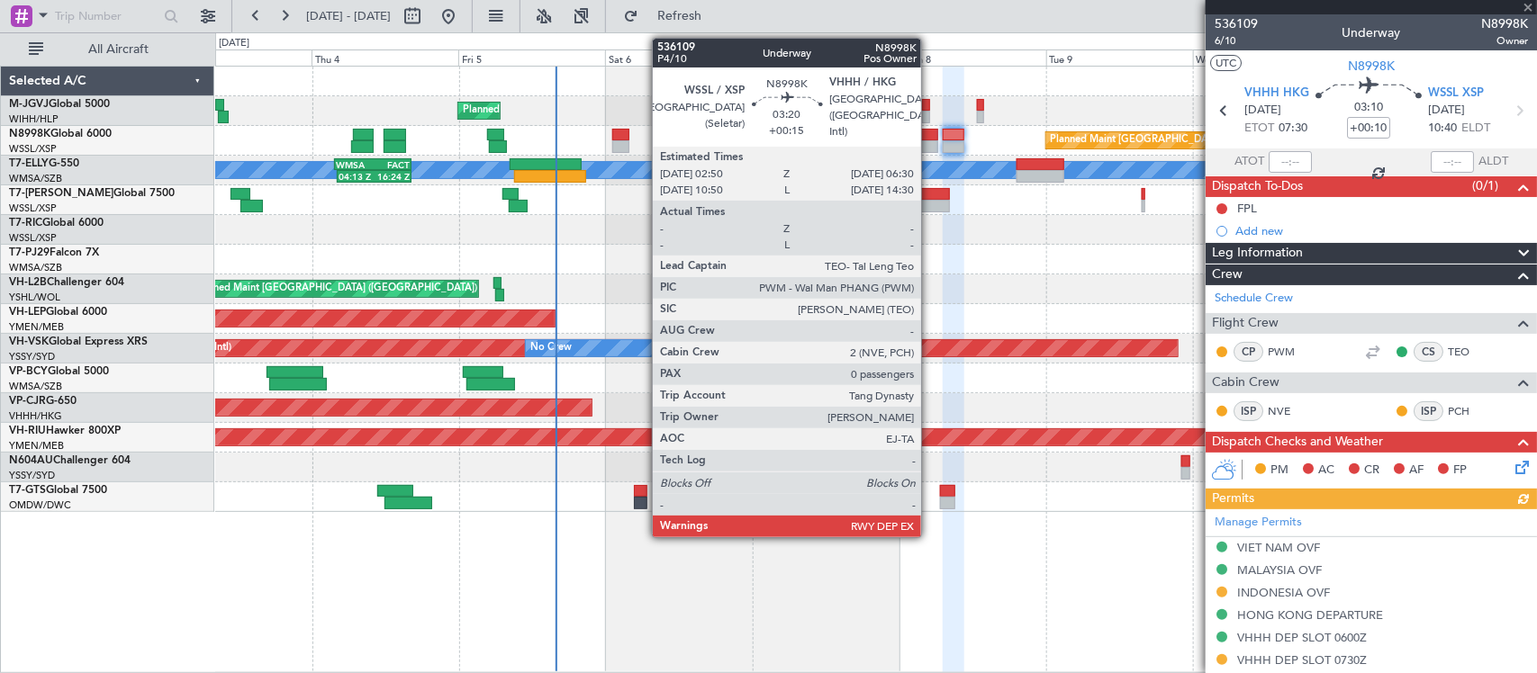
click at [930, 147] on div at bounding box center [927, 146] width 23 height 13
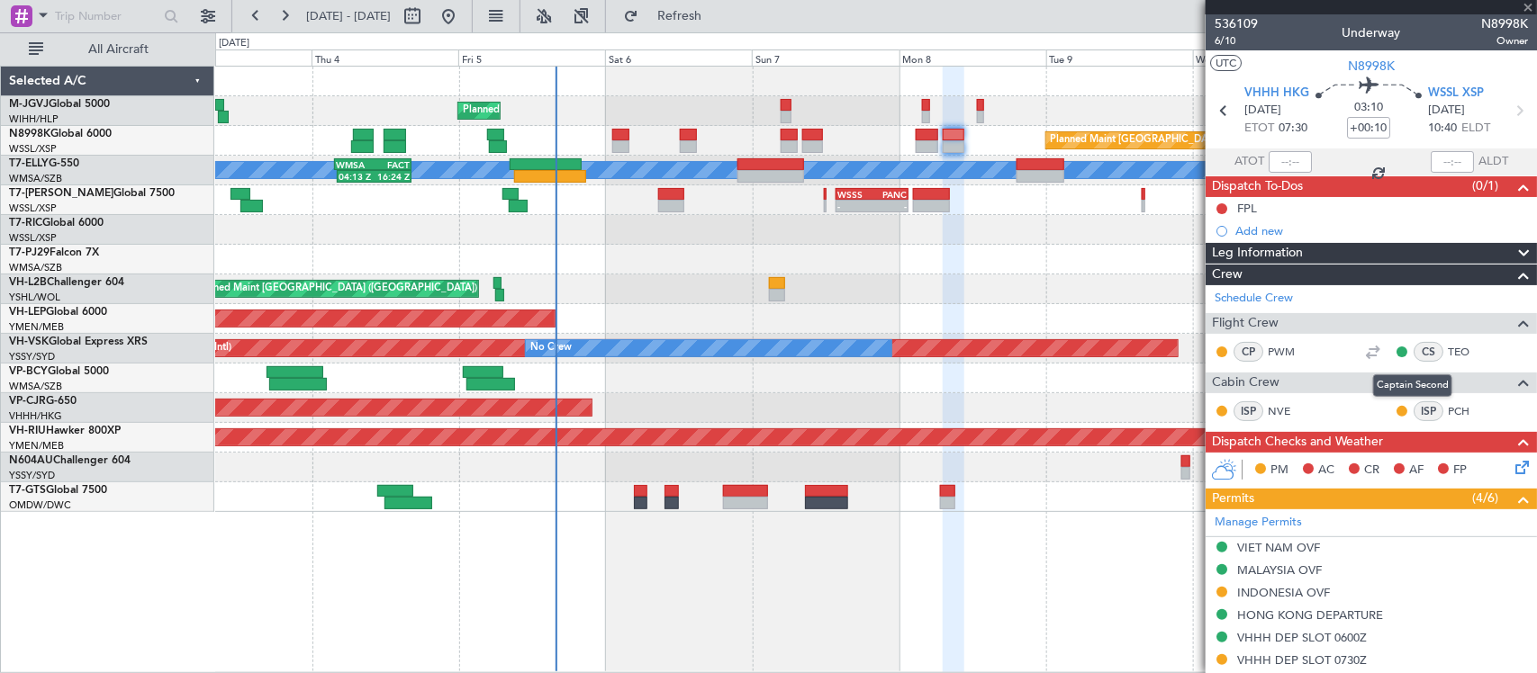
type input "+00:15"
type input "0"
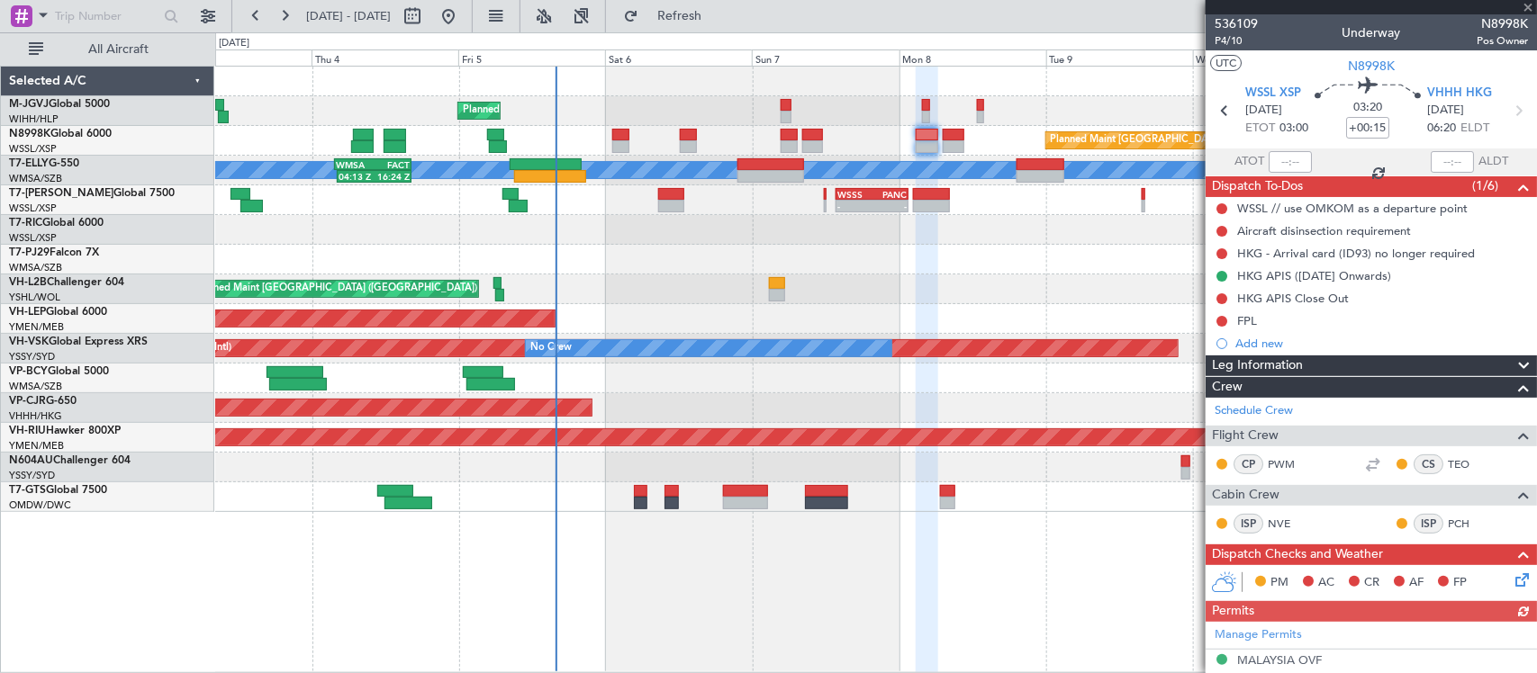
scroll to position [367, 0]
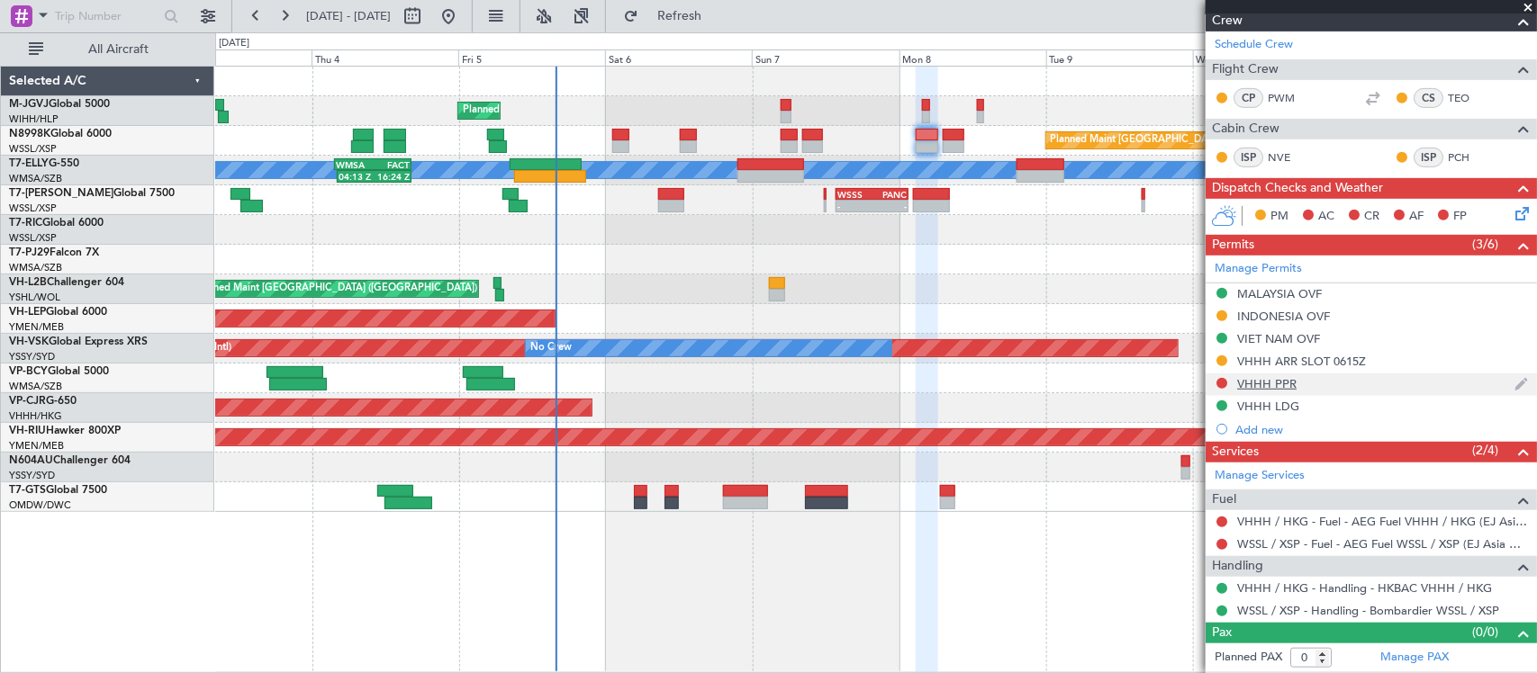
click at [1267, 378] on div "VHHH PPR" at bounding box center [1266, 383] width 59 height 15
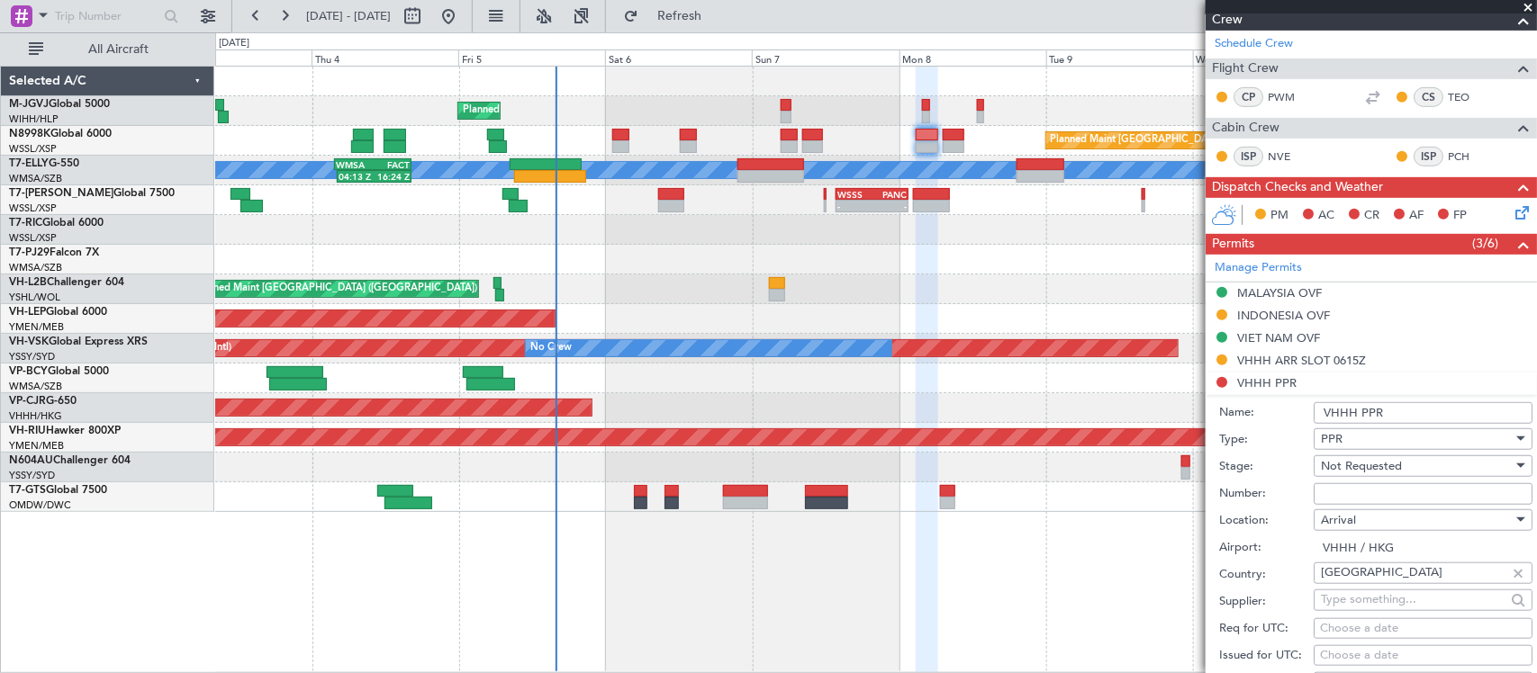
scroll to position [905, 0]
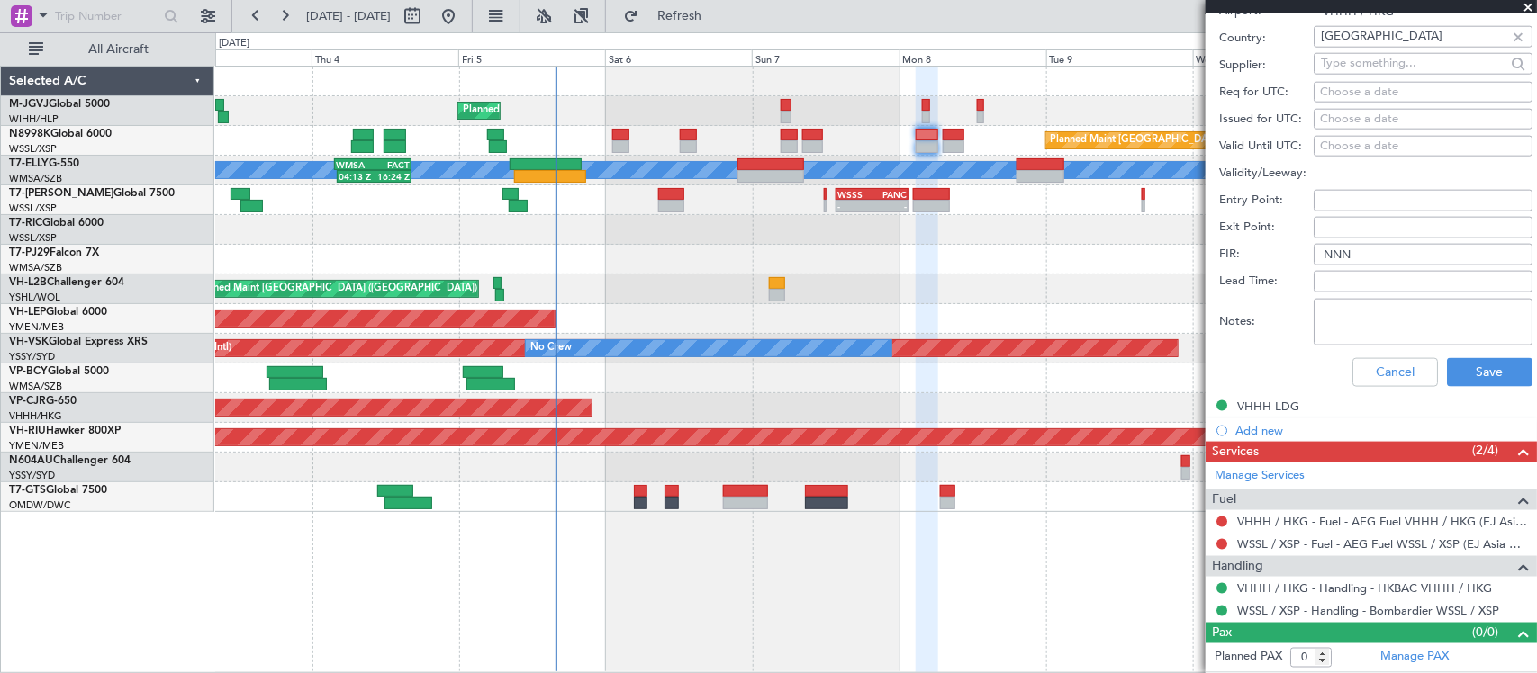
click at [1375, 321] on textarea "Notes:" at bounding box center [1423, 322] width 219 height 47
paste textarea "2025003845"
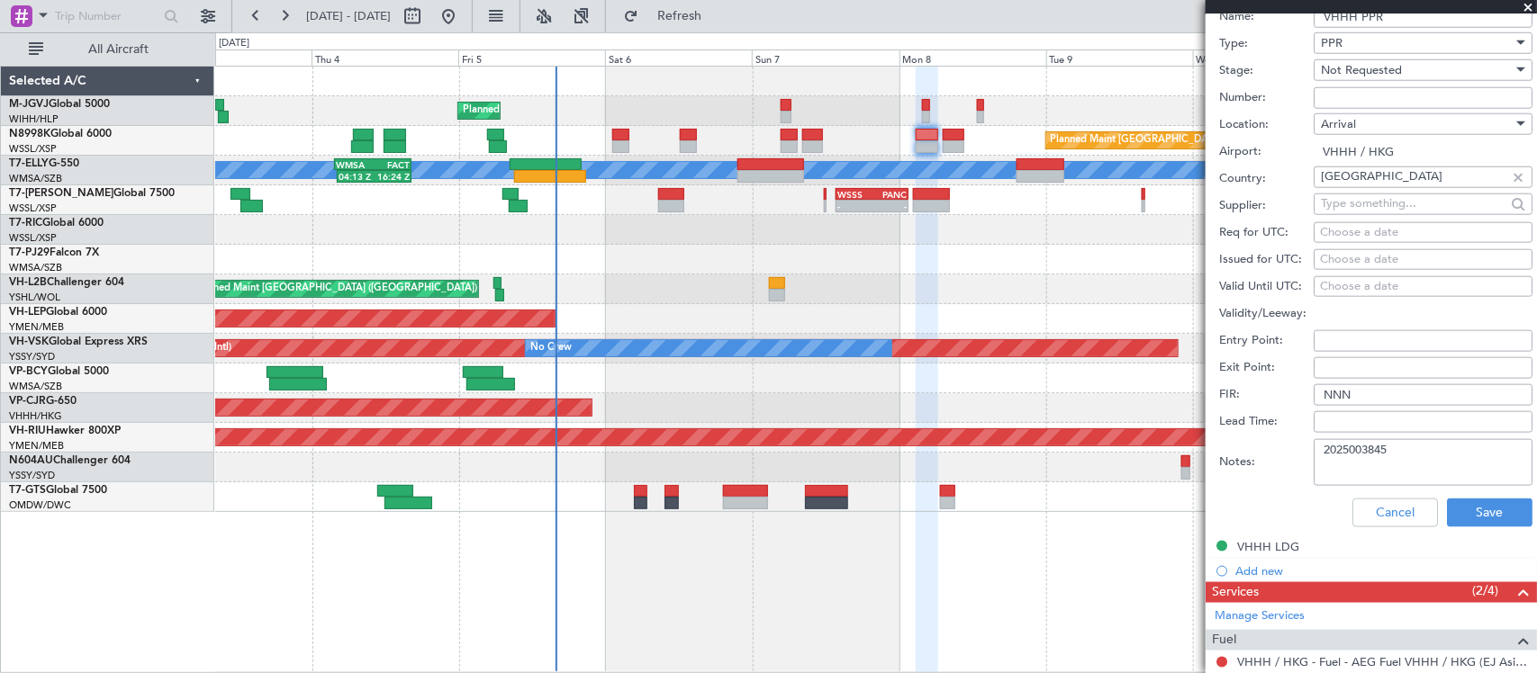
scroll to position [717, 0]
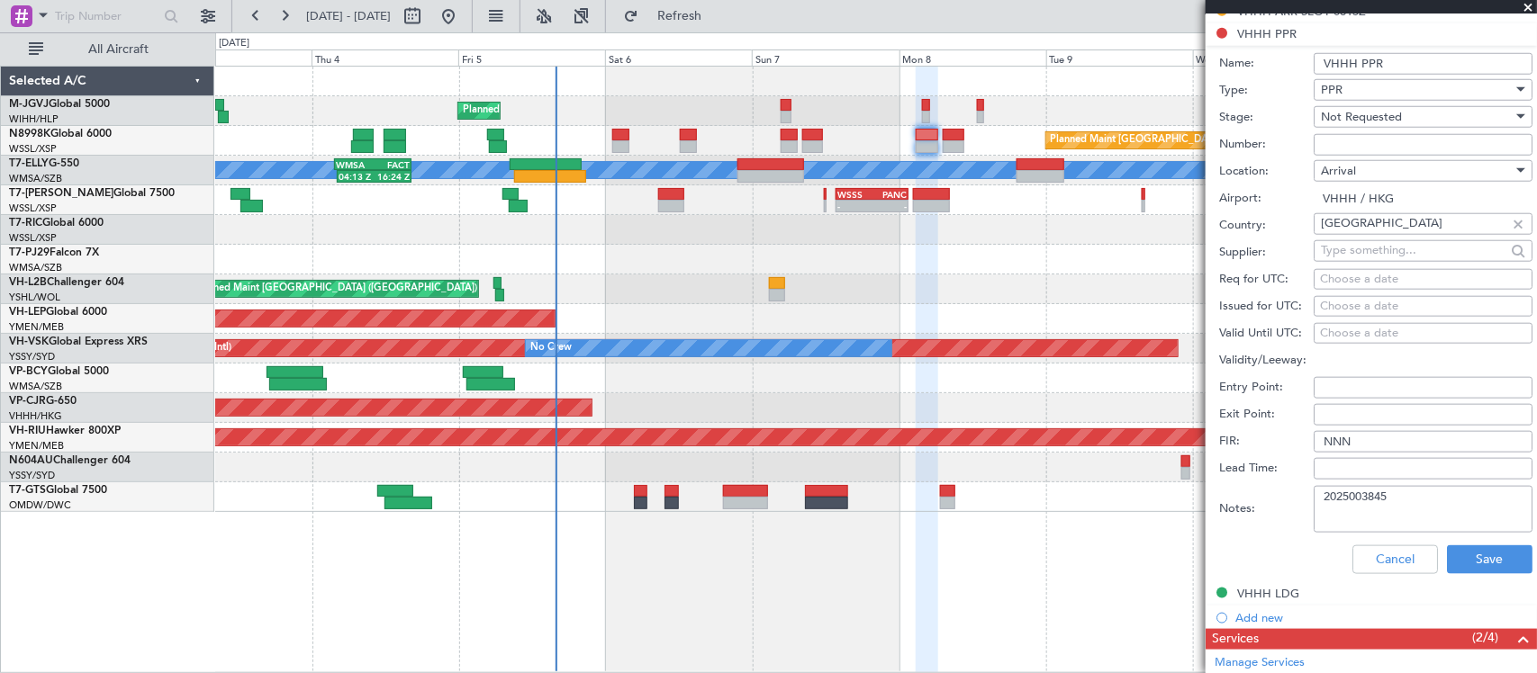
type textarea "2025003845"
click at [1387, 129] on div "Not Requested" at bounding box center [1417, 117] width 192 height 27
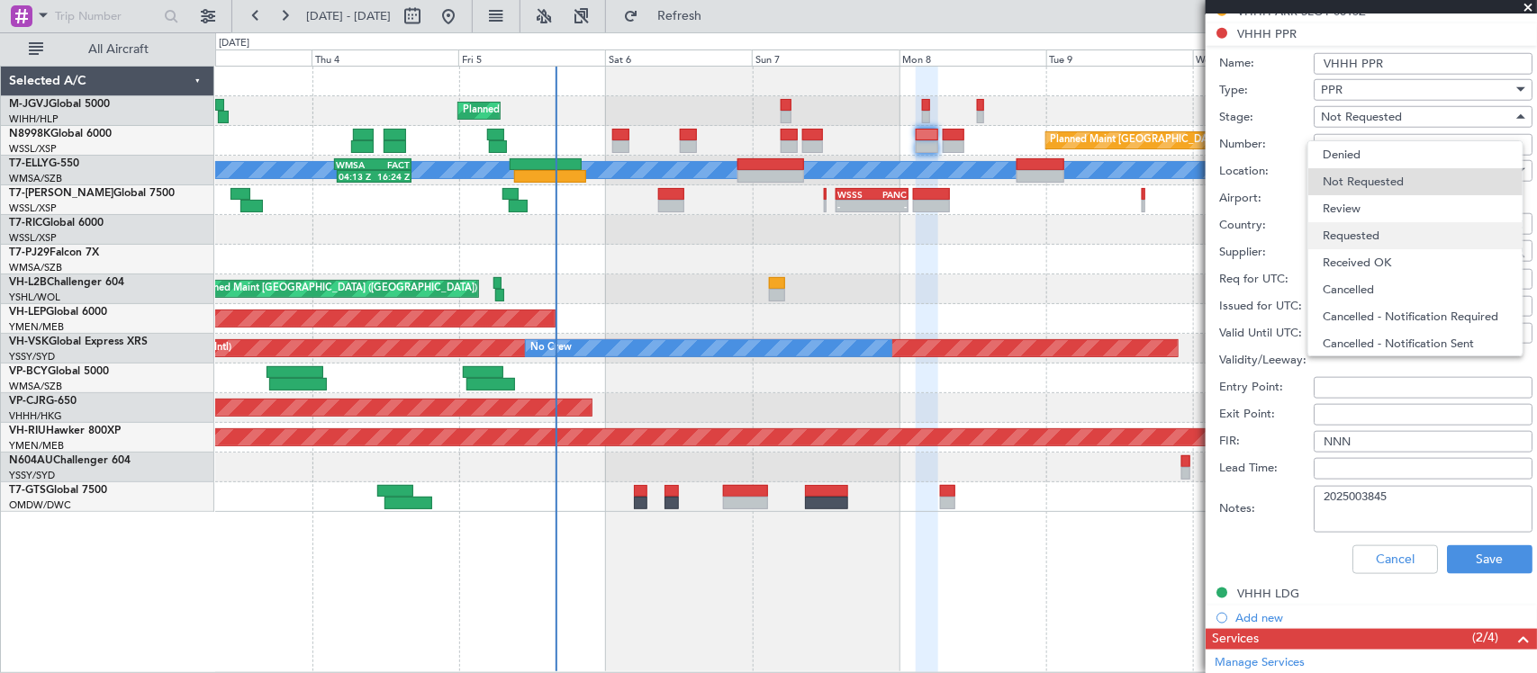
click at [1402, 234] on span "Requested" at bounding box center [1415, 235] width 185 height 27
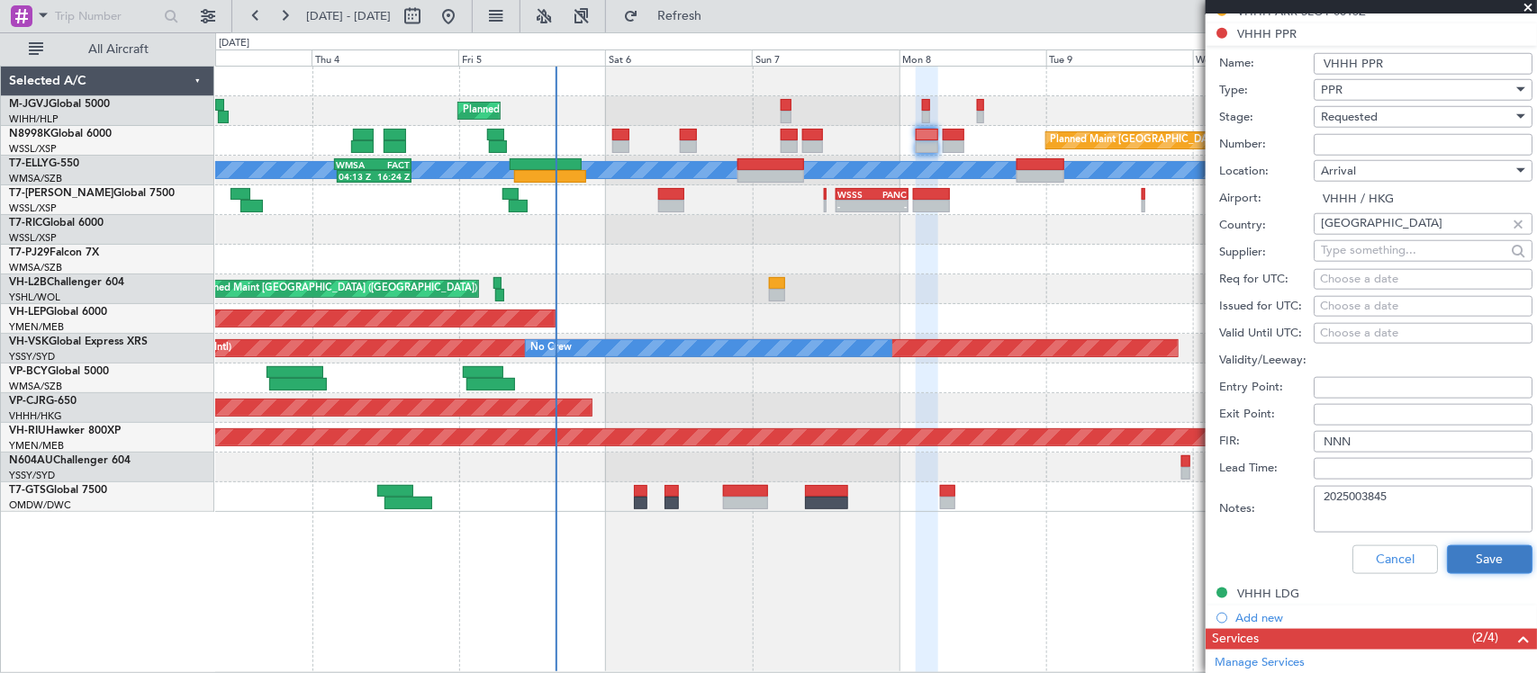
click at [1466, 559] on button "Save" at bounding box center [1490, 560] width 86 height 29
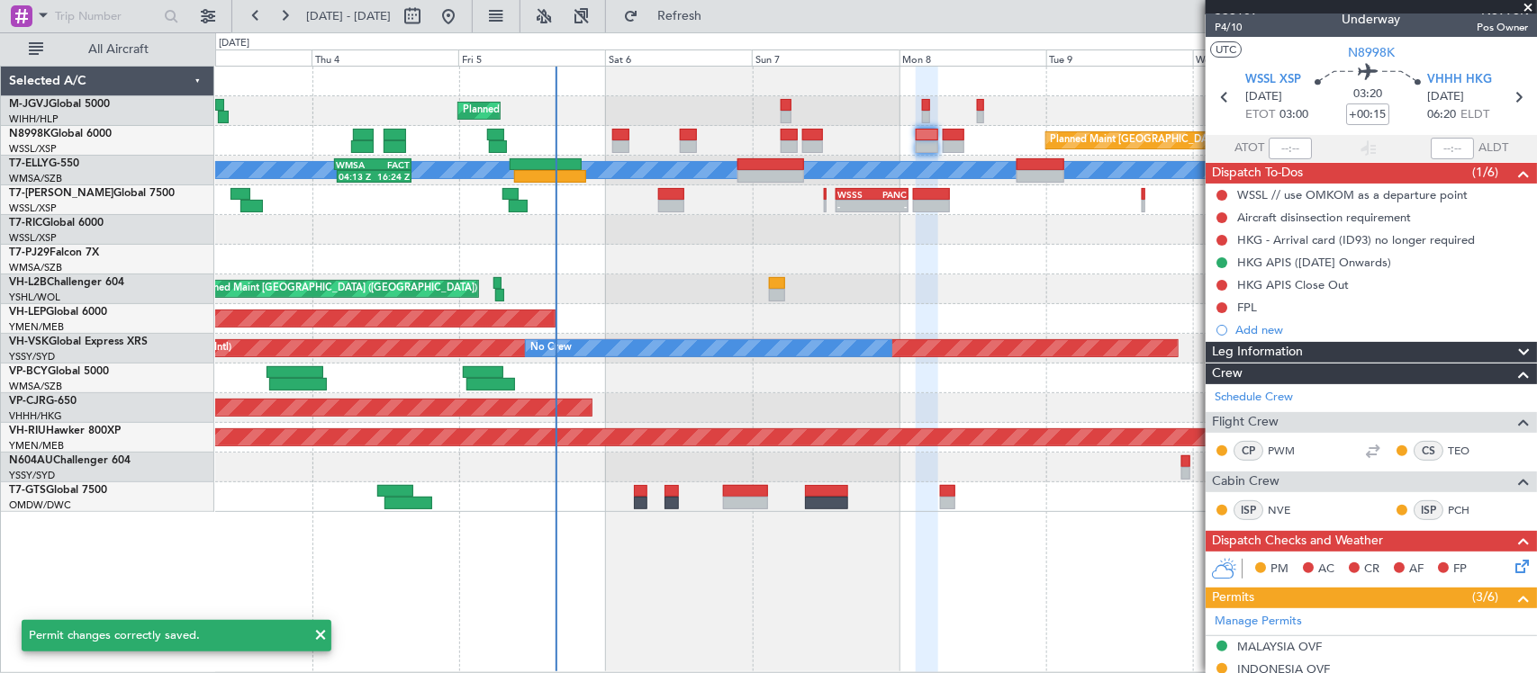
scroll to position [0, 0]
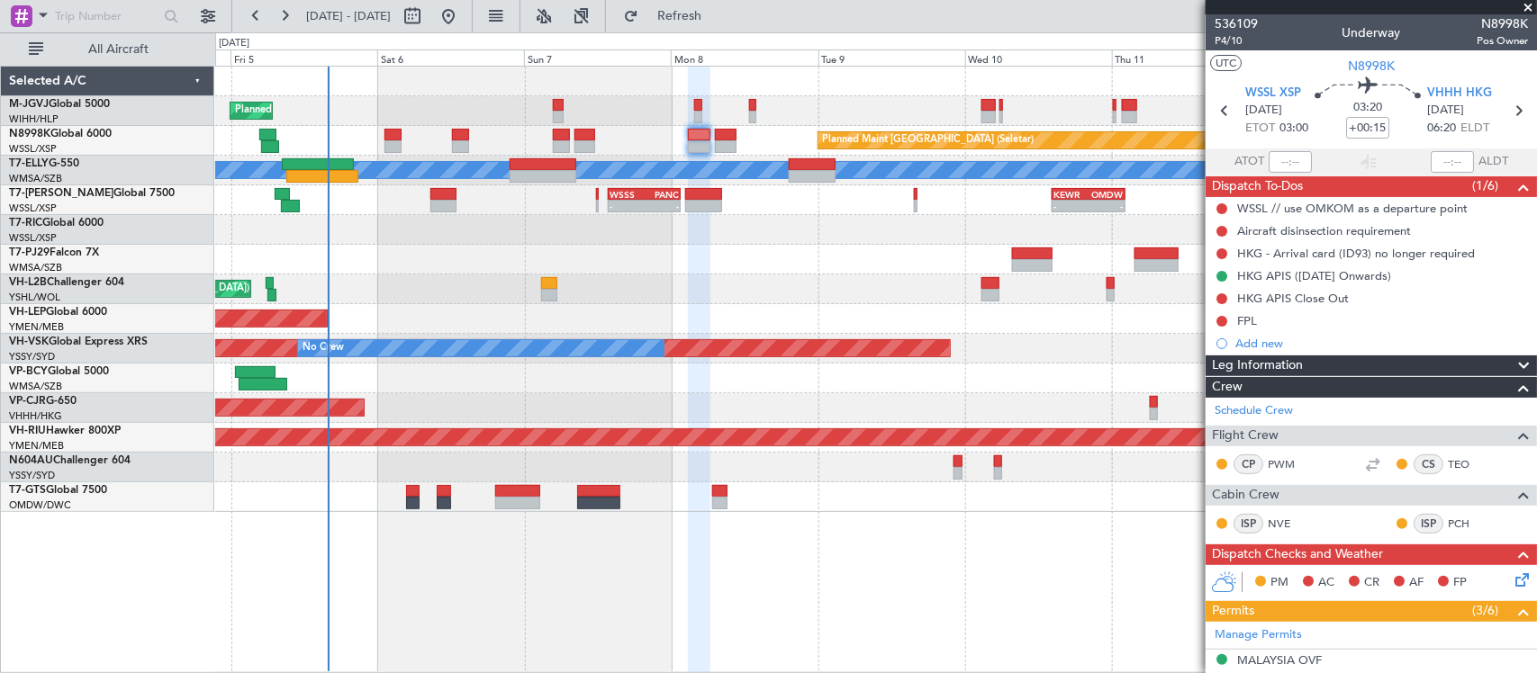
click at [605, 280] on div "Planned Maint Singapore (Seletar) Planned Maint Singapore (Seletar) Planned Mai…" at bounding box center [875, 290] width 1321 height 446
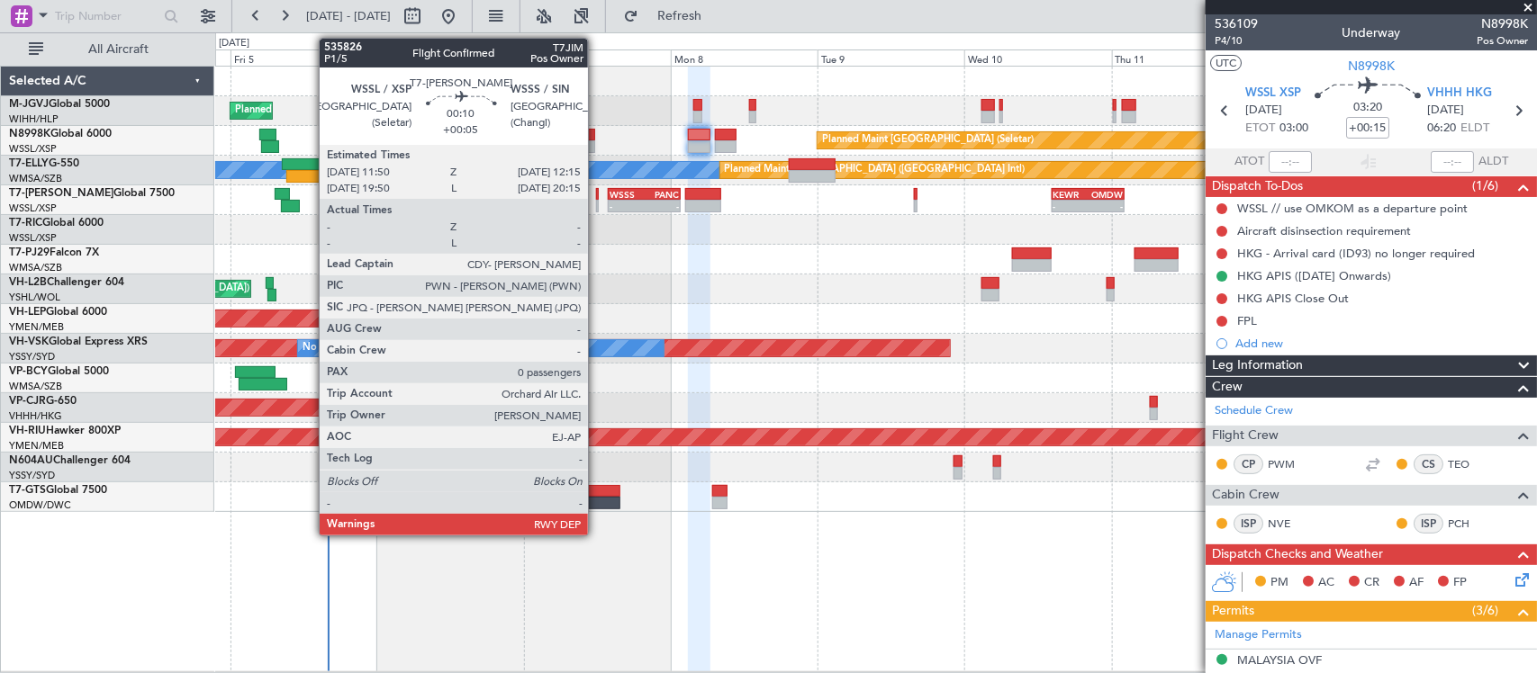
click at [597, 203] on div at bounding box center [597, 206] width 3 height 13
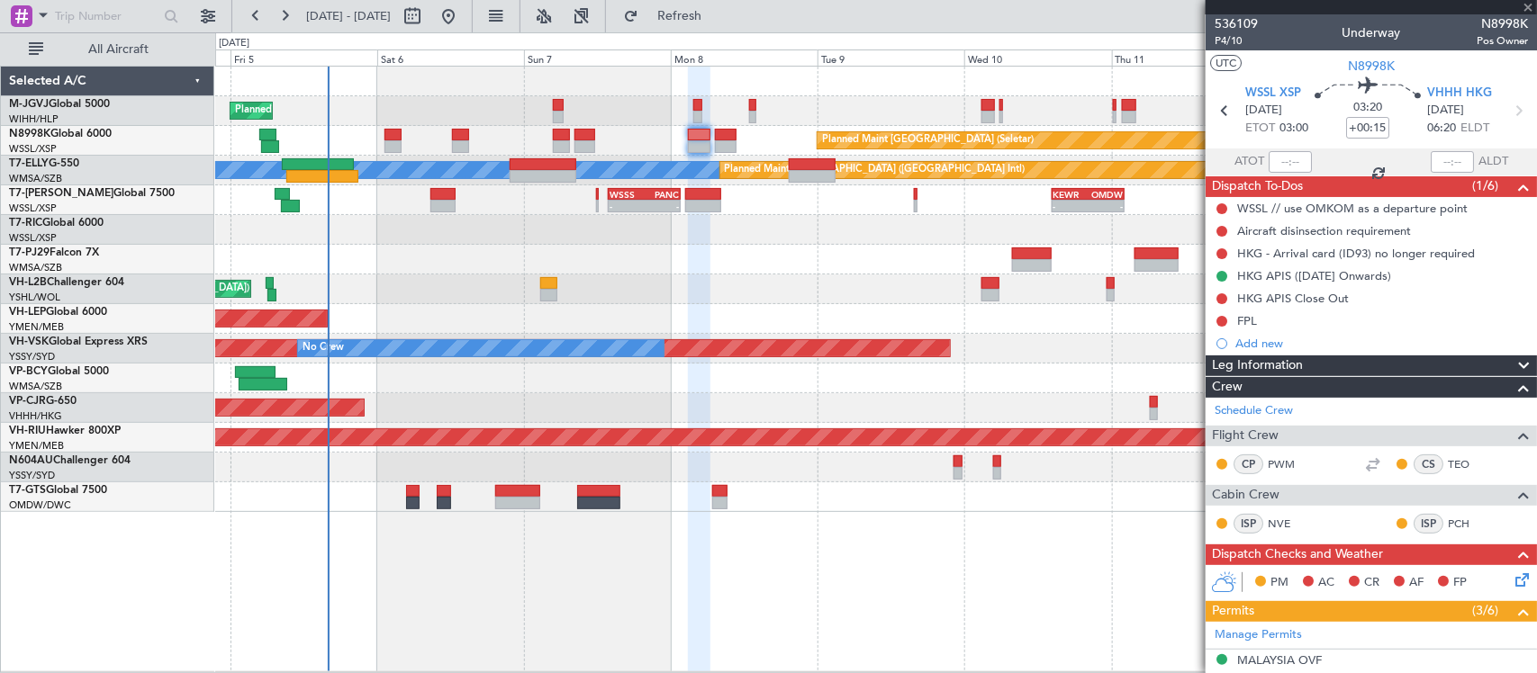
type input "+00:05"
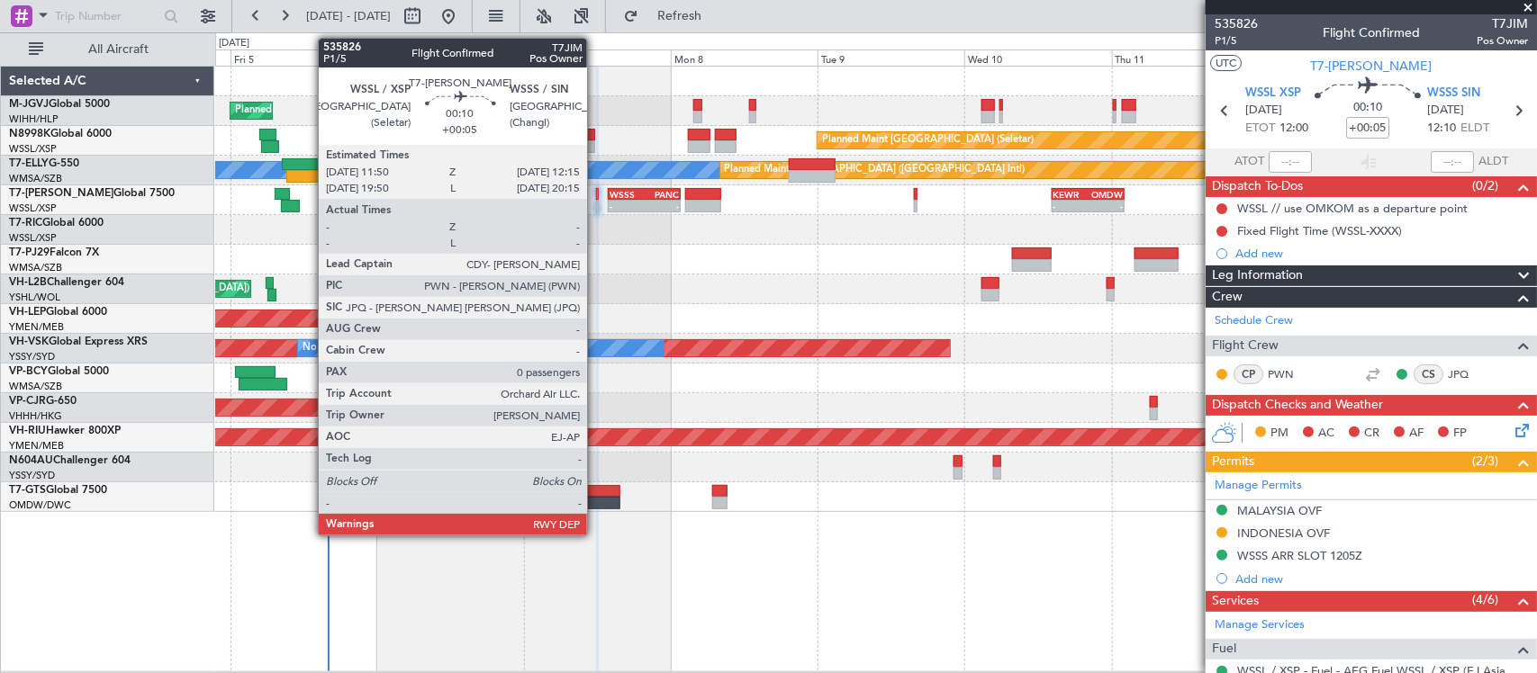
click at [596, 205] on div at bounding box center [597, 206] width 3 height 13
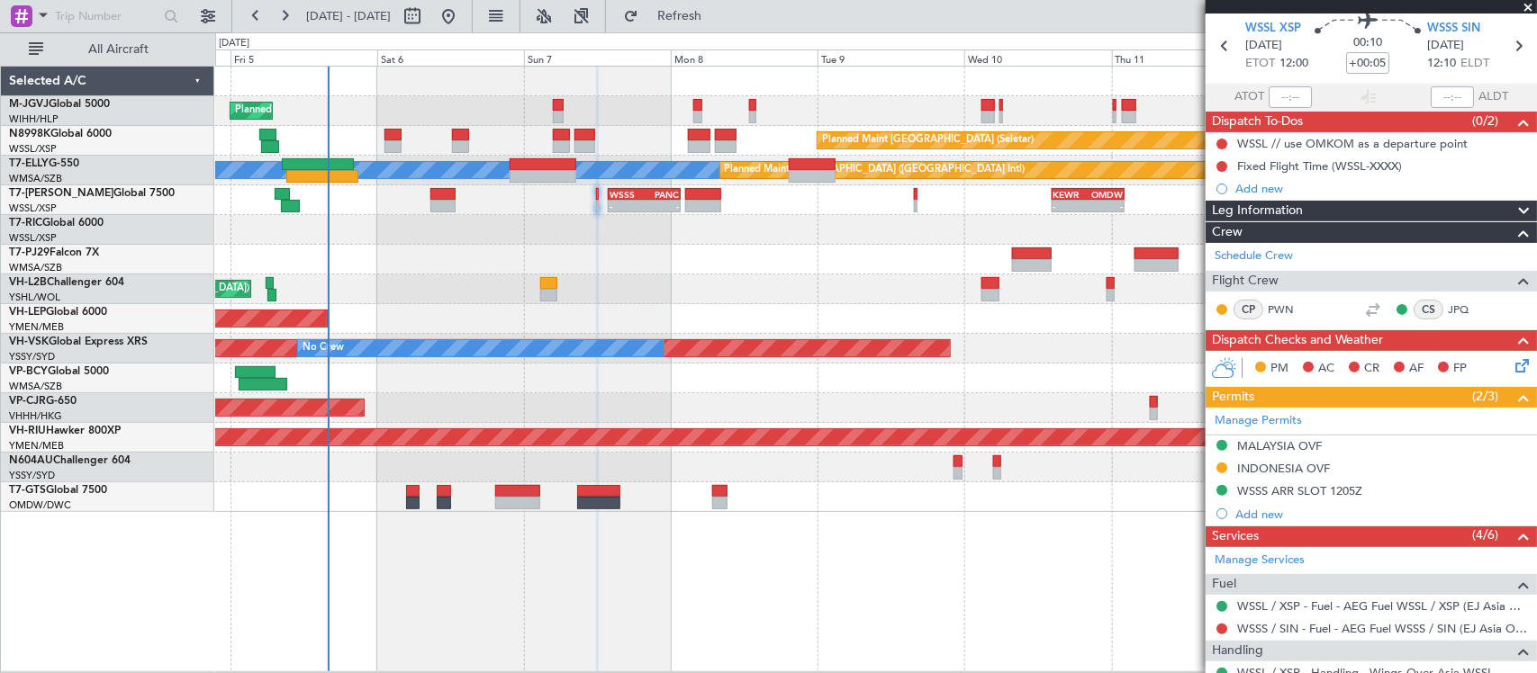
scroll to position [217, 0]
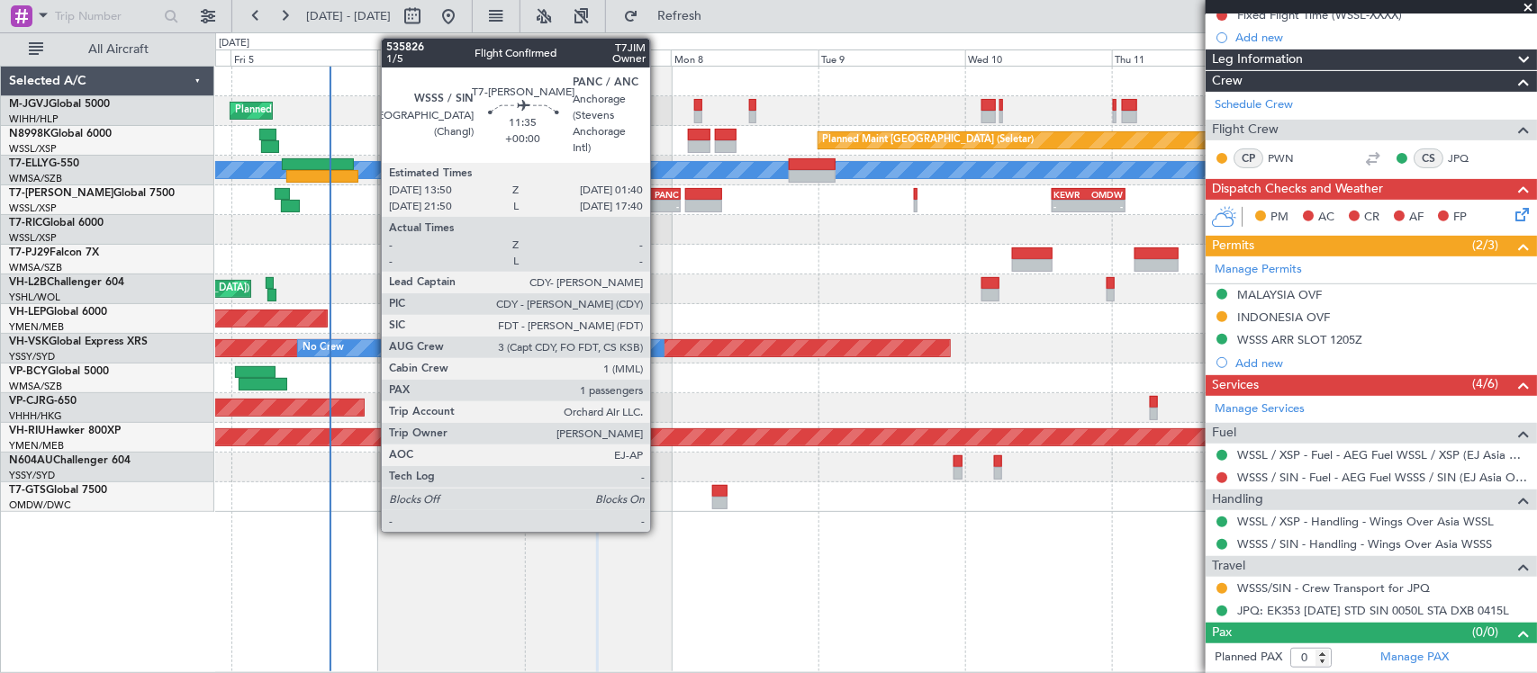
click at [659, 203] on div "-" at bounding box center [662, 206] width 34 height 11
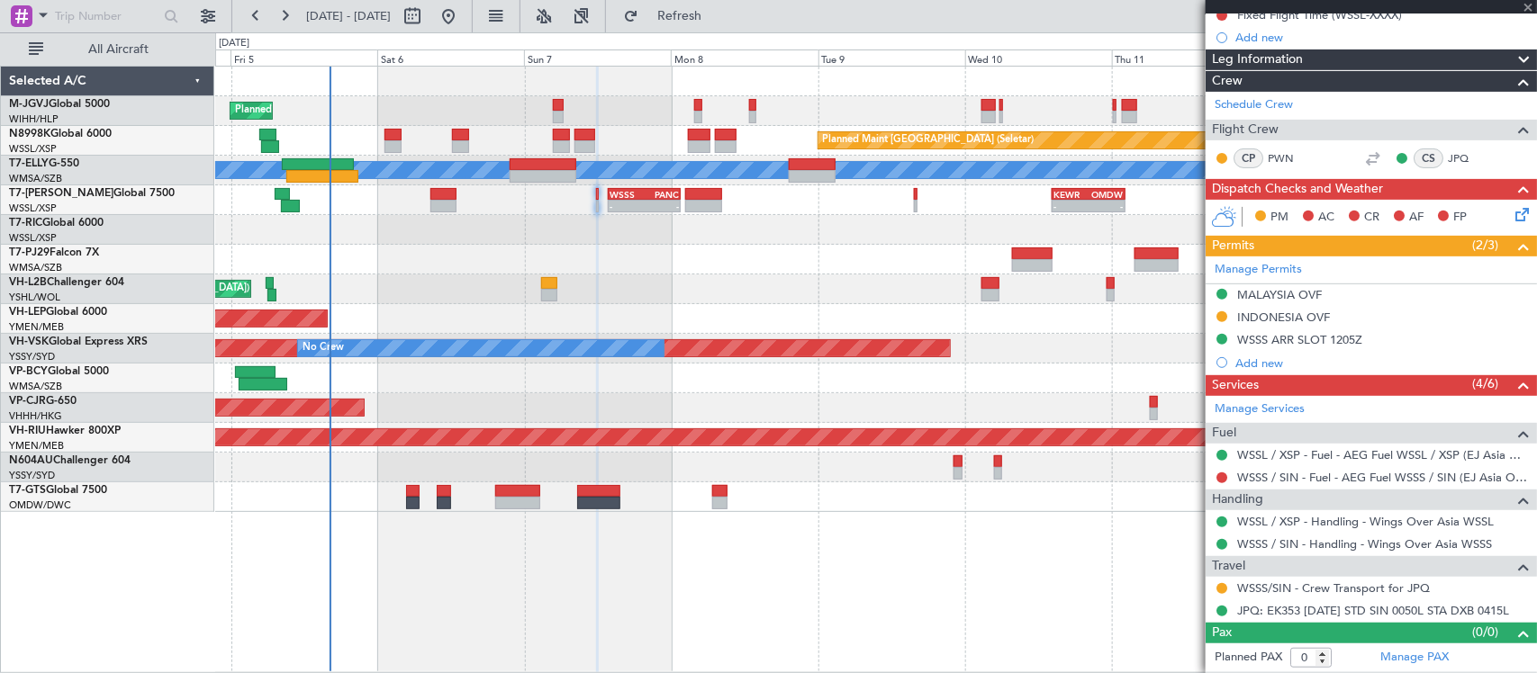
type input "1"
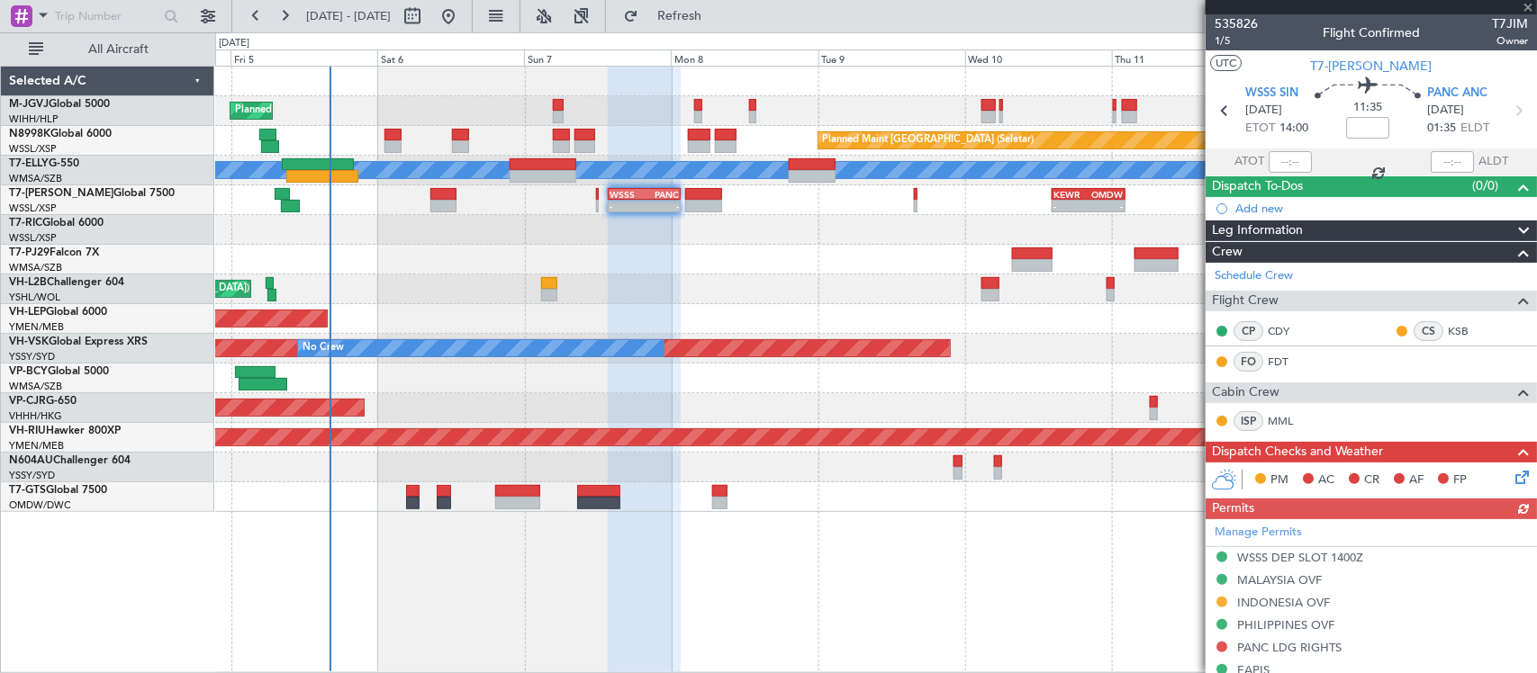
scroll to position [187, 0]
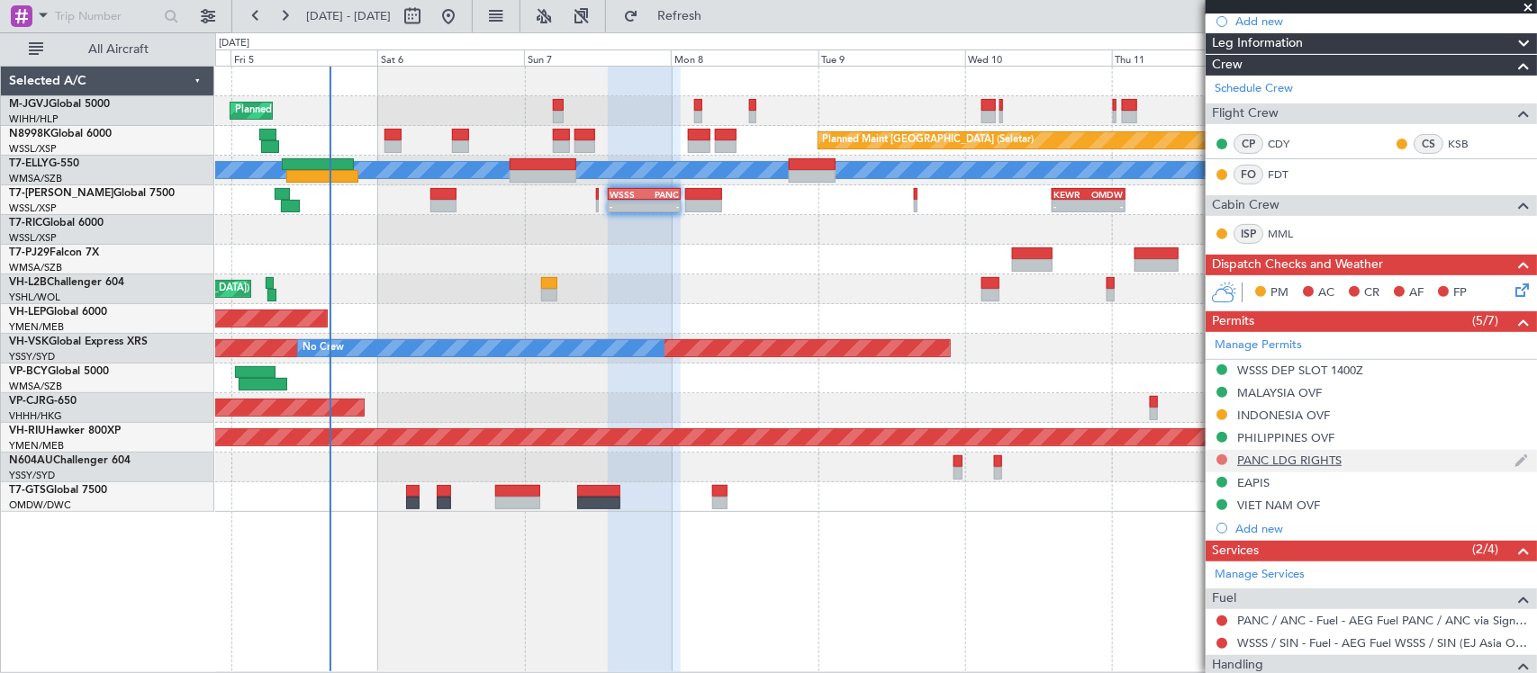
click at [1221, 461] on button at bounding box center [1221, 460] width 11 height 11
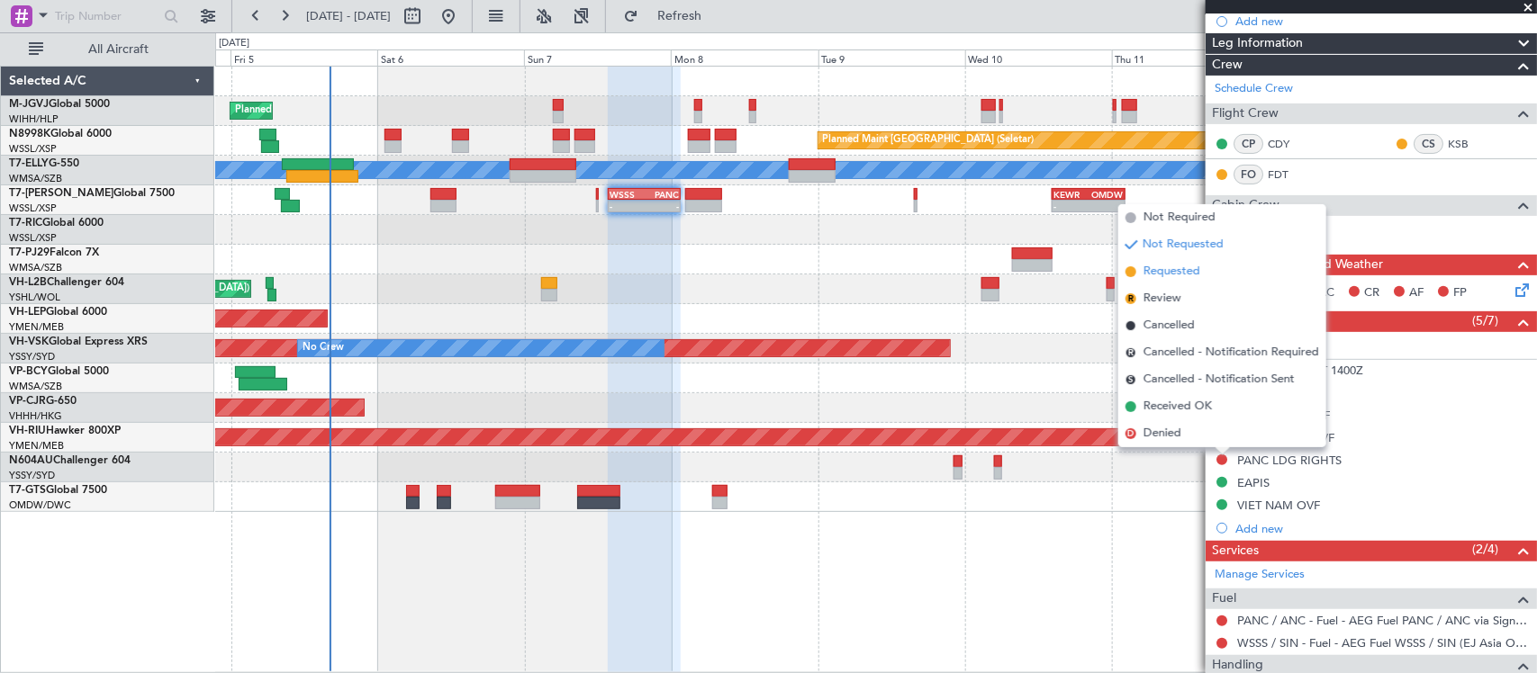
click at [1206, 271] on li "Requested" at bounding box center [1222, 271] width 208 height 27
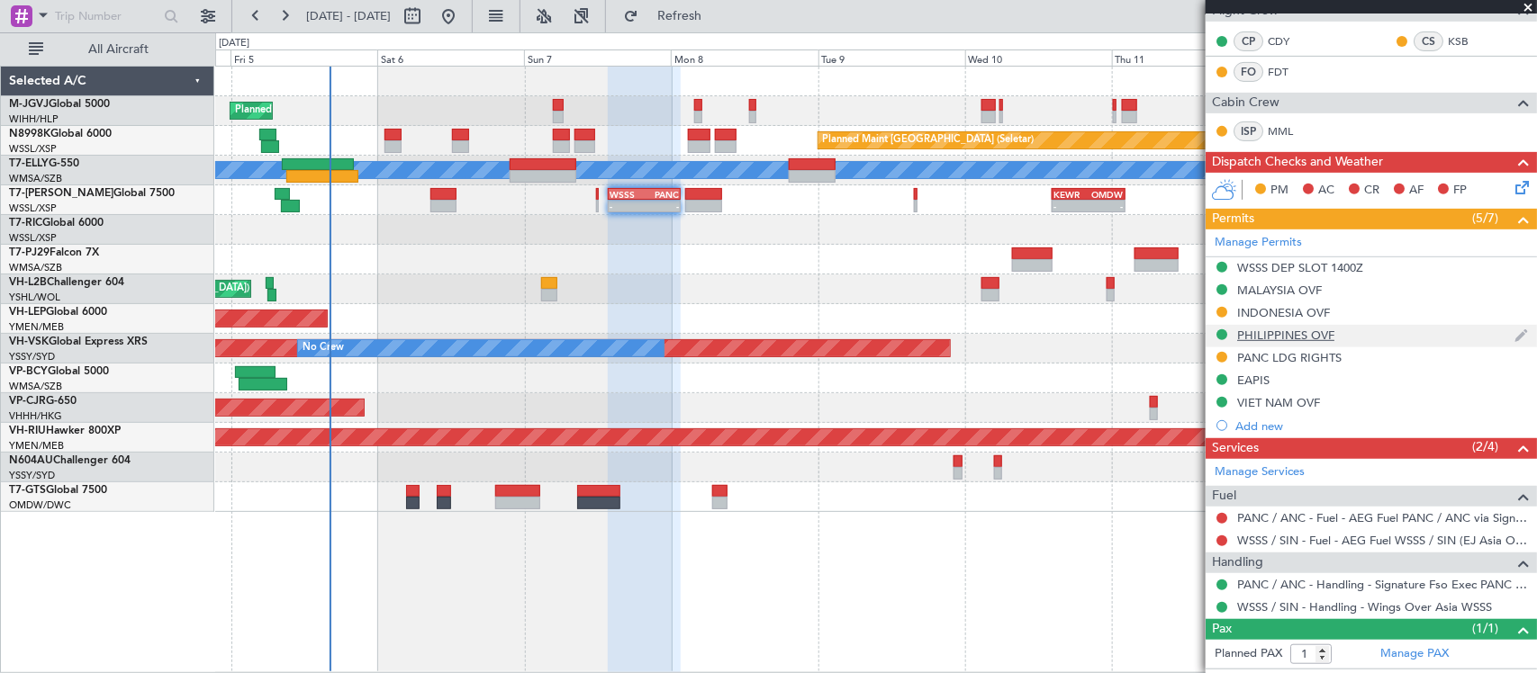
scroll to position [329, 0]
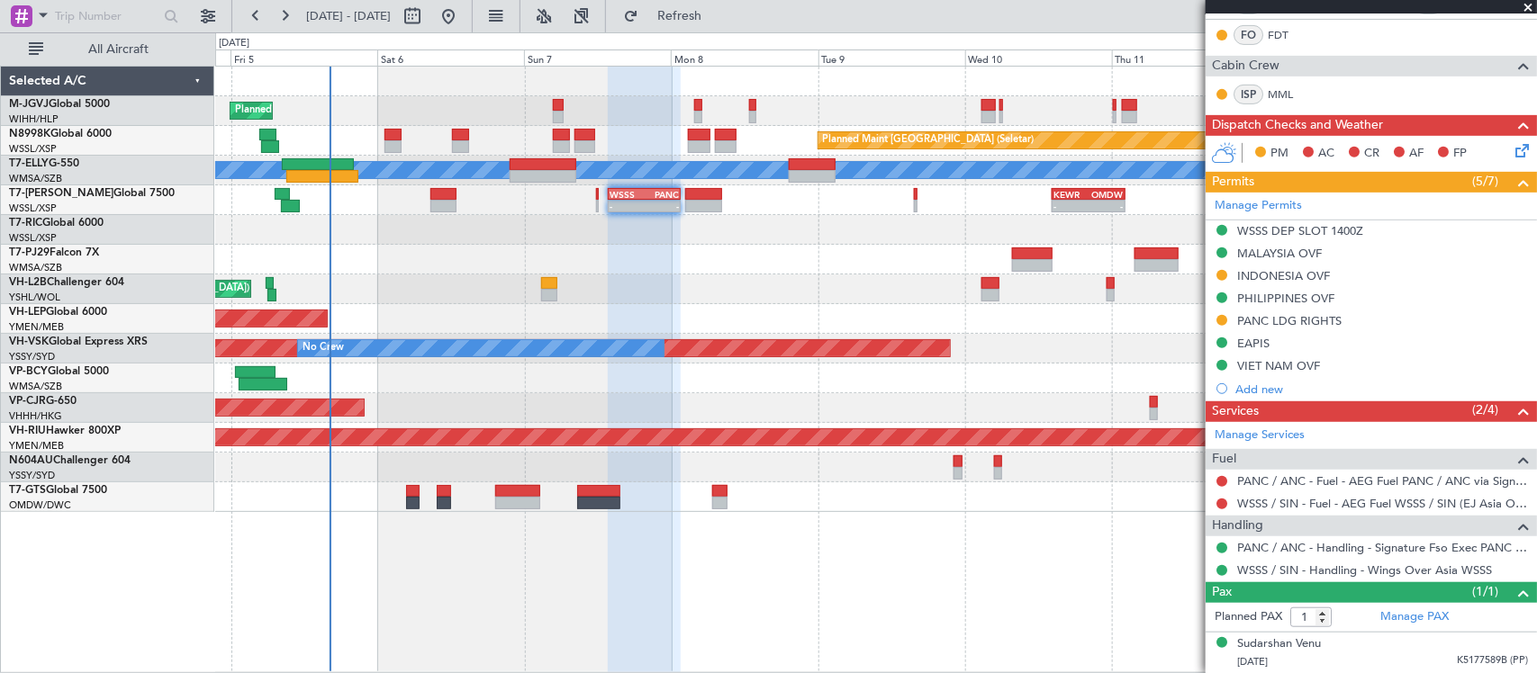
click at [533, 239] on div at bounding box center [875, 230] width 1321 height 30
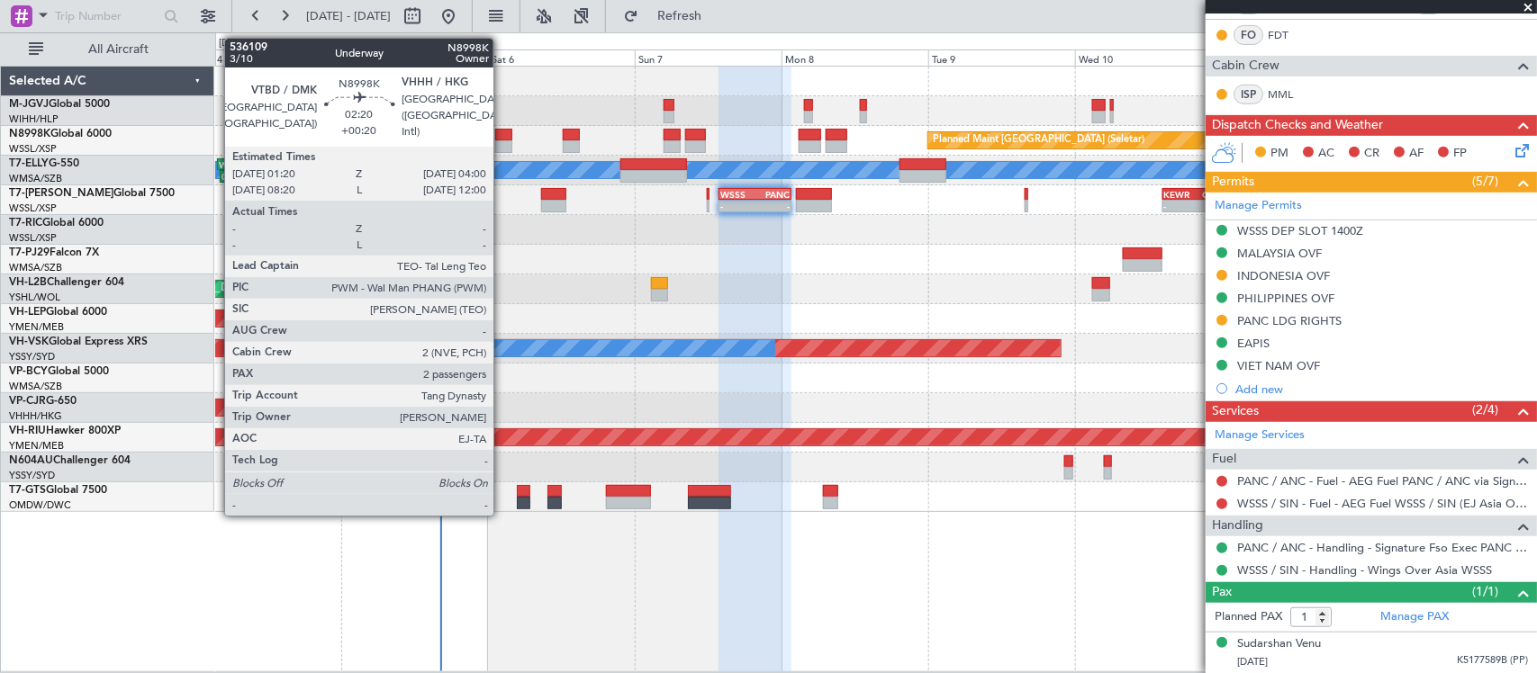
click at [502, 146] on div at bounding box center [503, 146] width 17 height 13
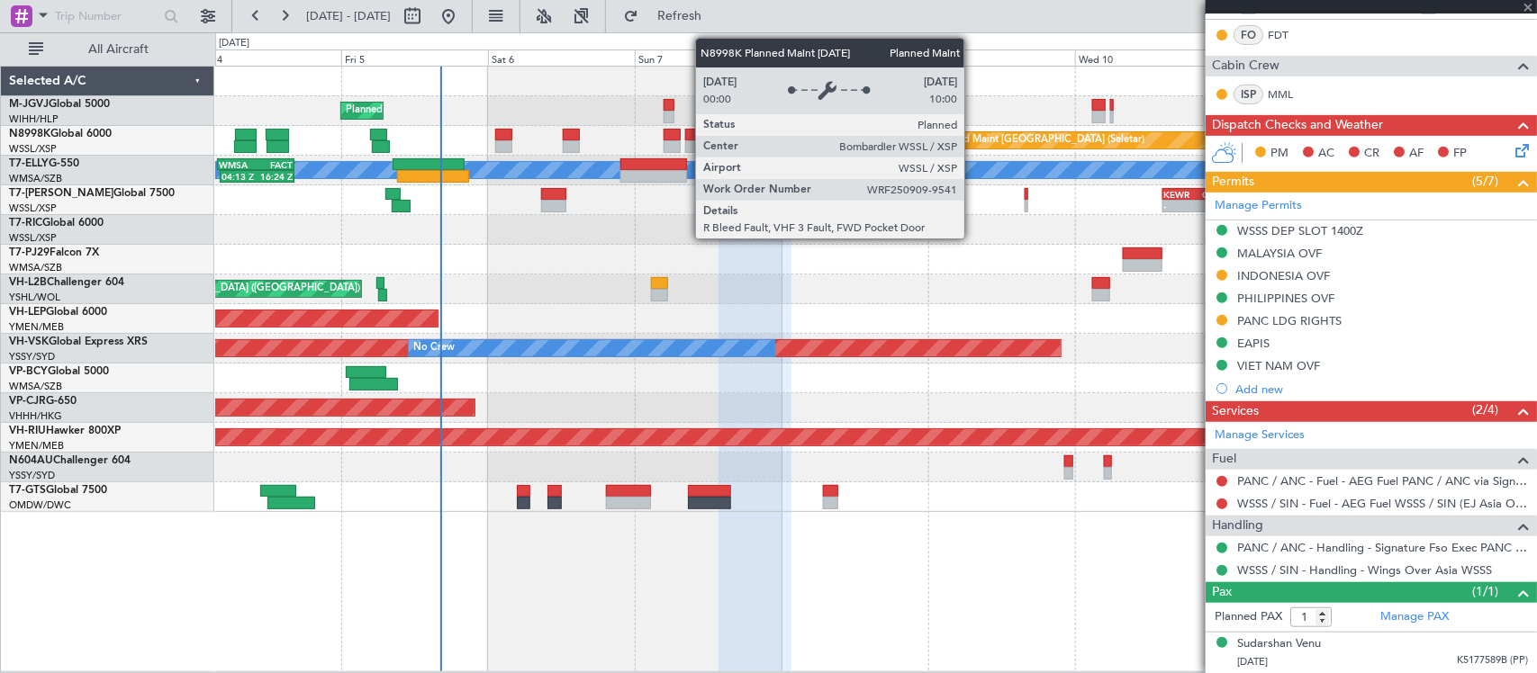
type input "+00:20"
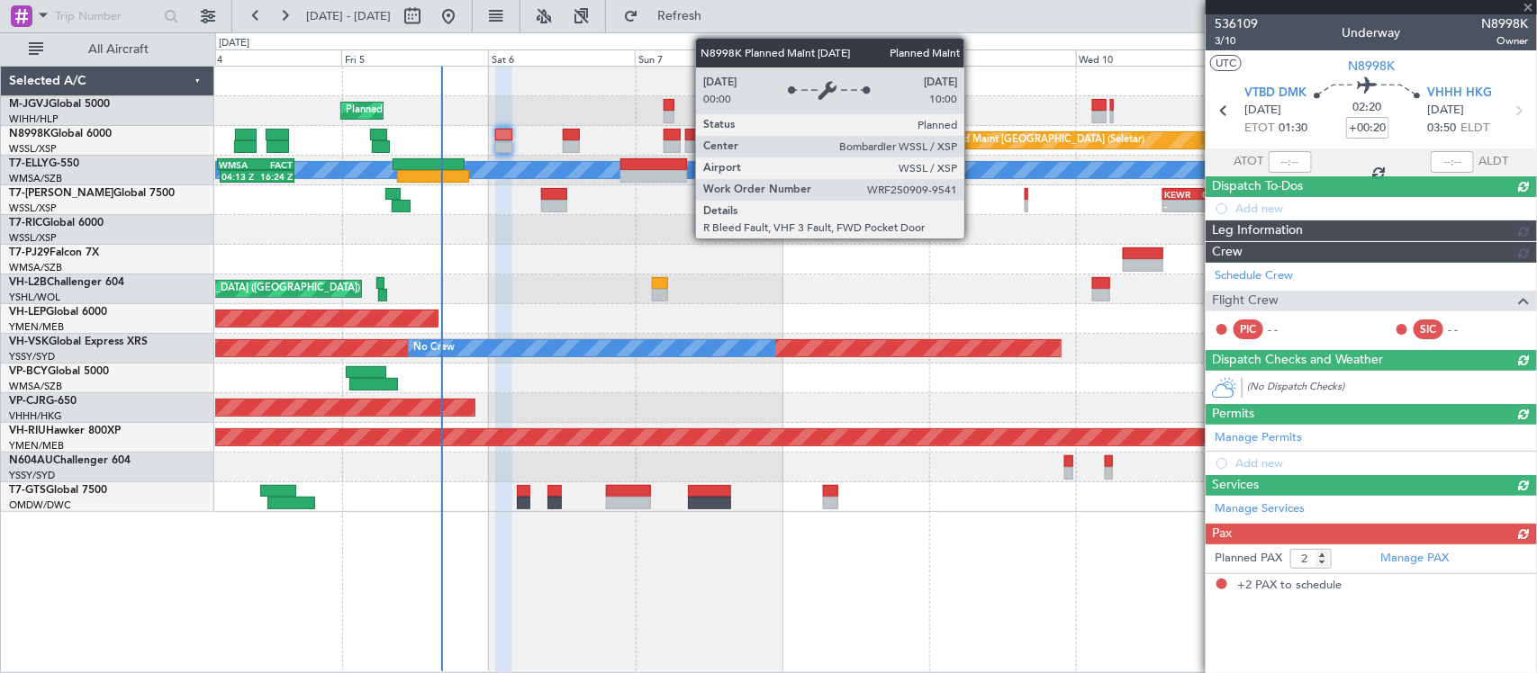
scroll to position [0, 0]
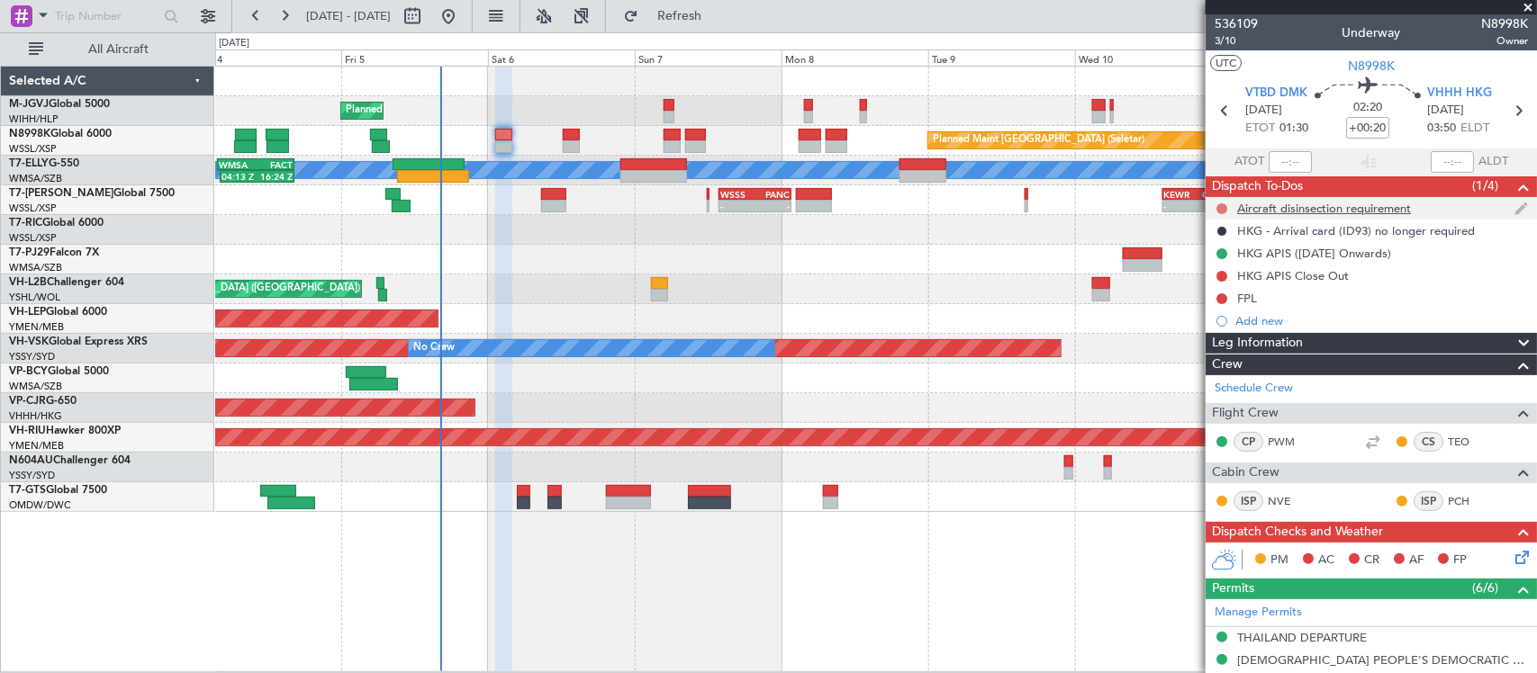
click at [1221, 209] on button at bounding box center [1221, 208] width 11 height 11
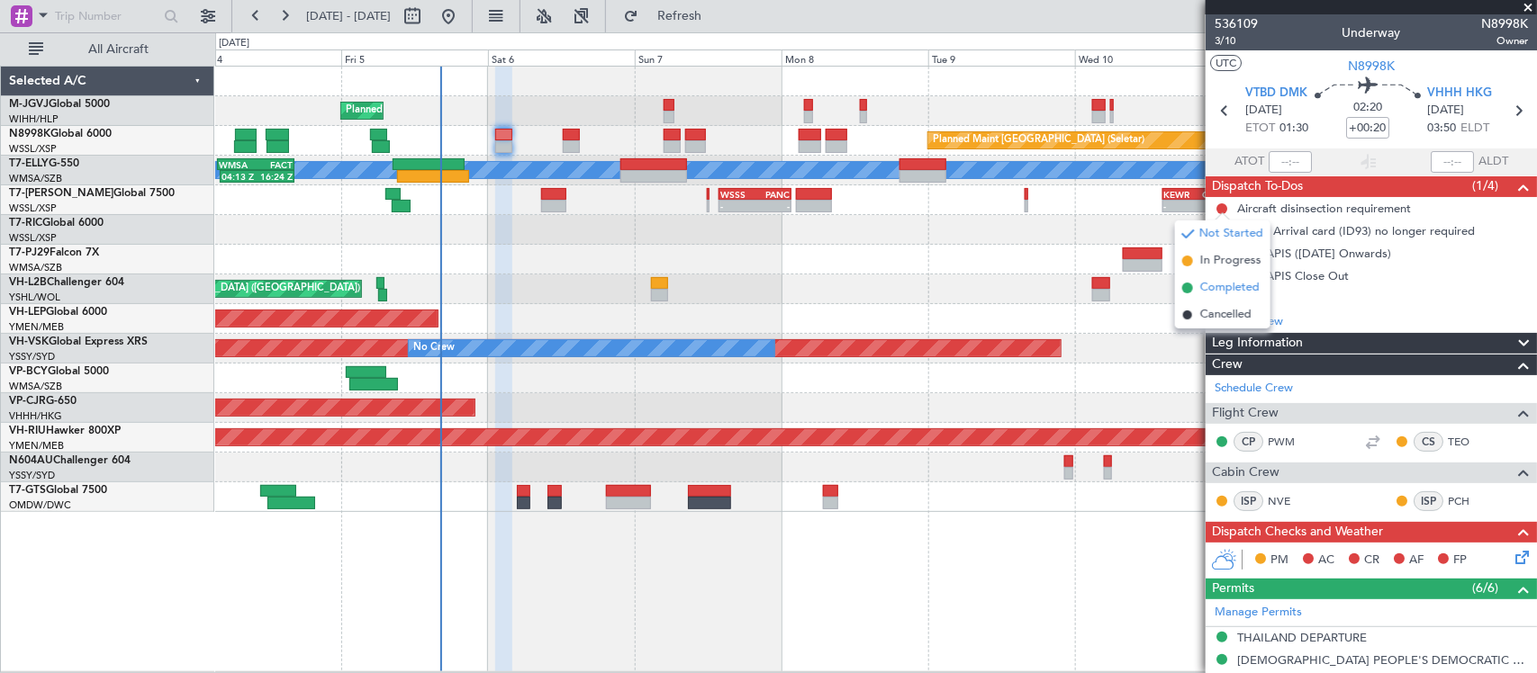
click at [1214, 286] on span "Completed" at bounding box center [1229, 288] width 59 height 18
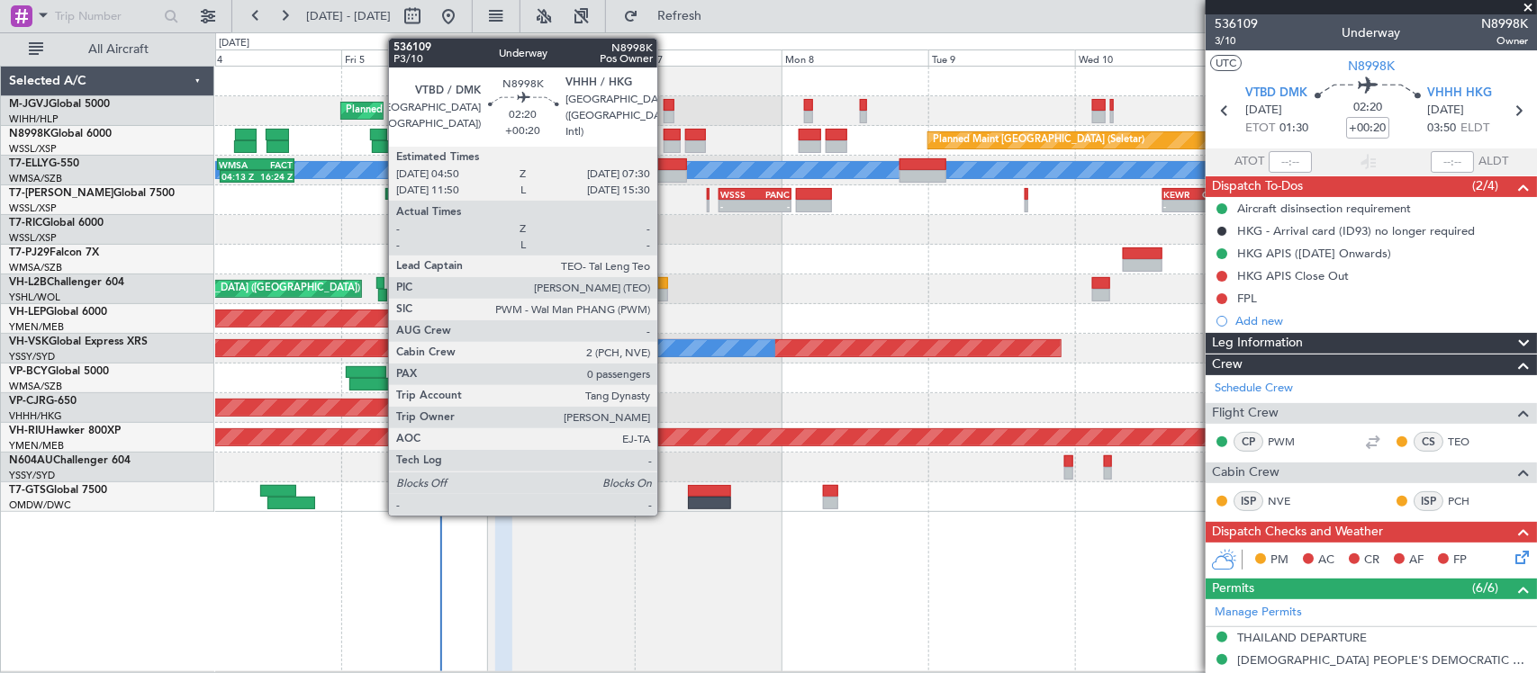
click at [666, 145] on div at bounding box center [672, 146] width 17 height 13
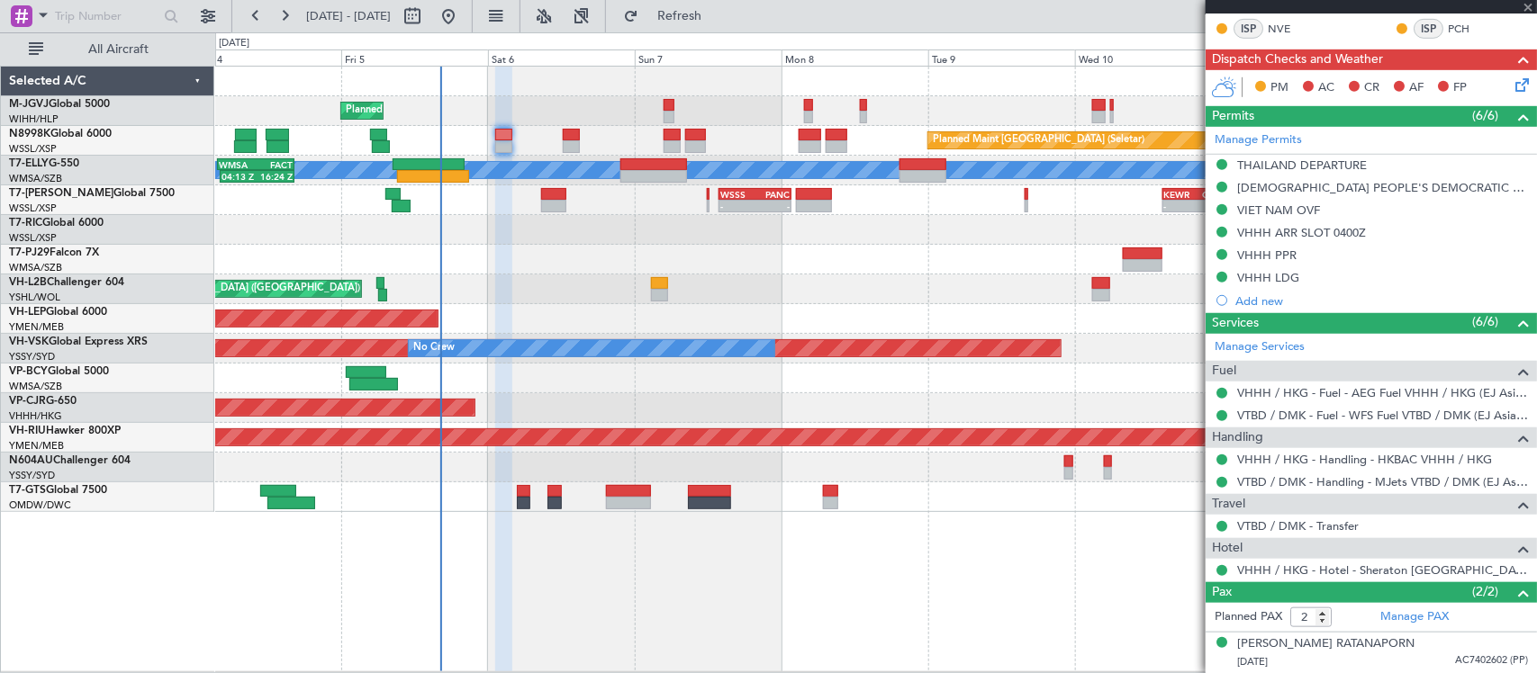
scroll to position [515, 0]
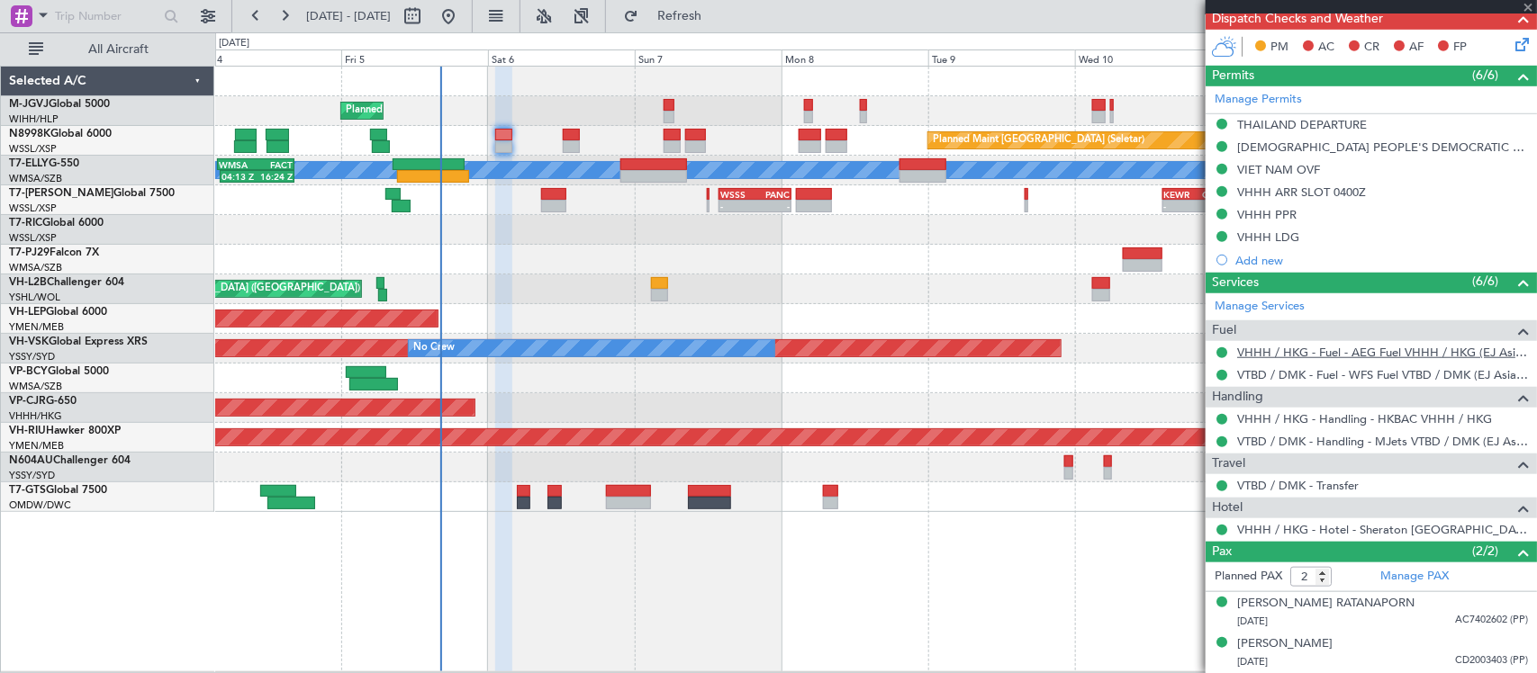
type input "0"
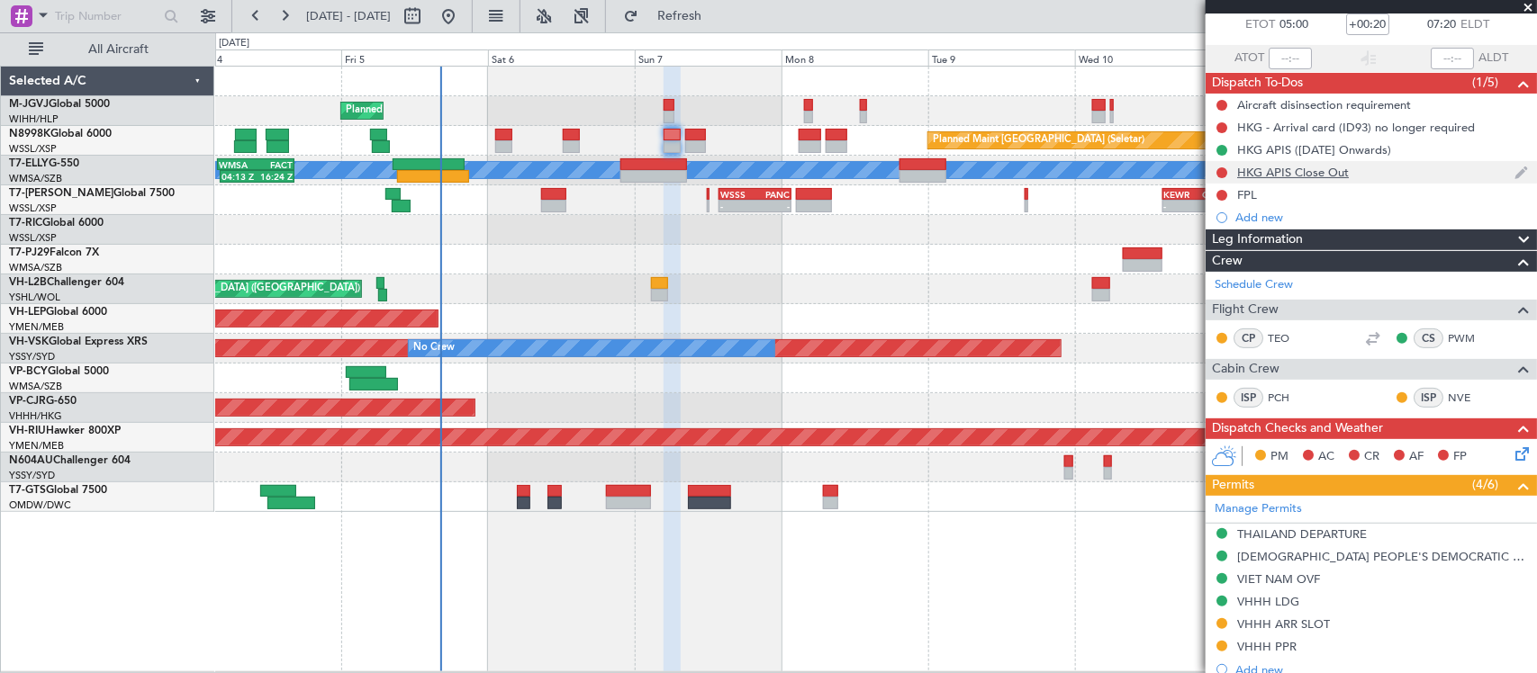
scroll to position [0, 0]
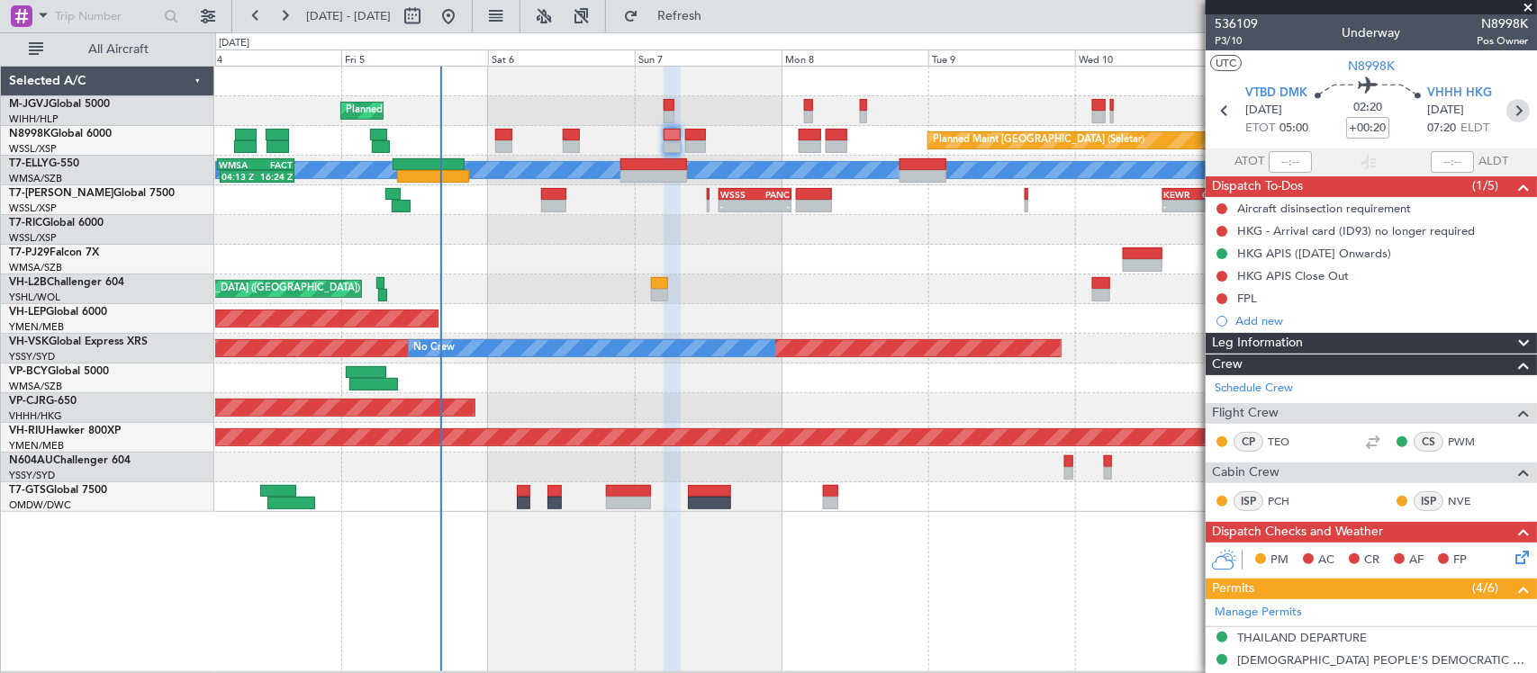
click at [1508, 104] on icon at bounding box center [1517, 110] width 23 height 23
click at [908, 491] on div "Planned Maint [GEOGRAPHIC_DATA] (Seletar) Planned Maint [GEOGRAPHIC_DATA] (Sele…" at bounding box center [875, 290] width 1321 height 446
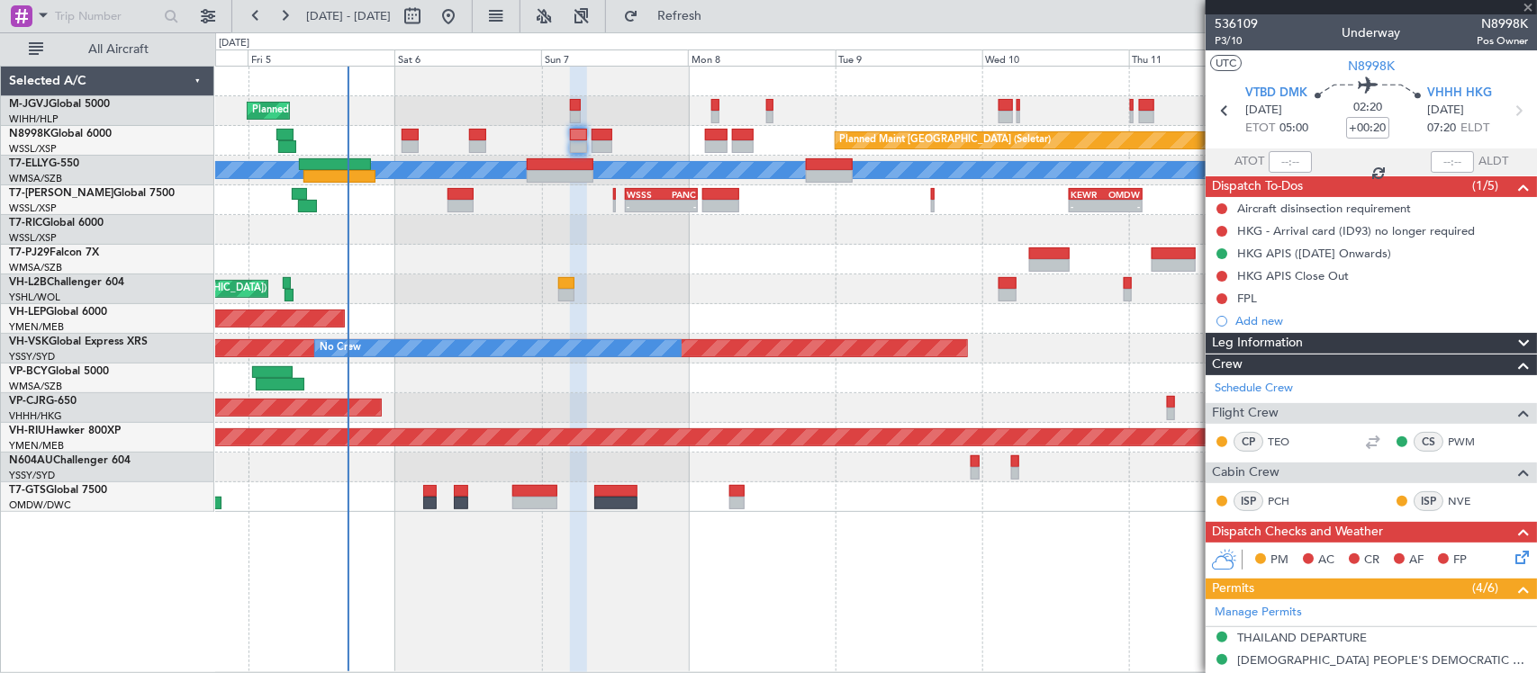
type input "+00:05"
type input "2"
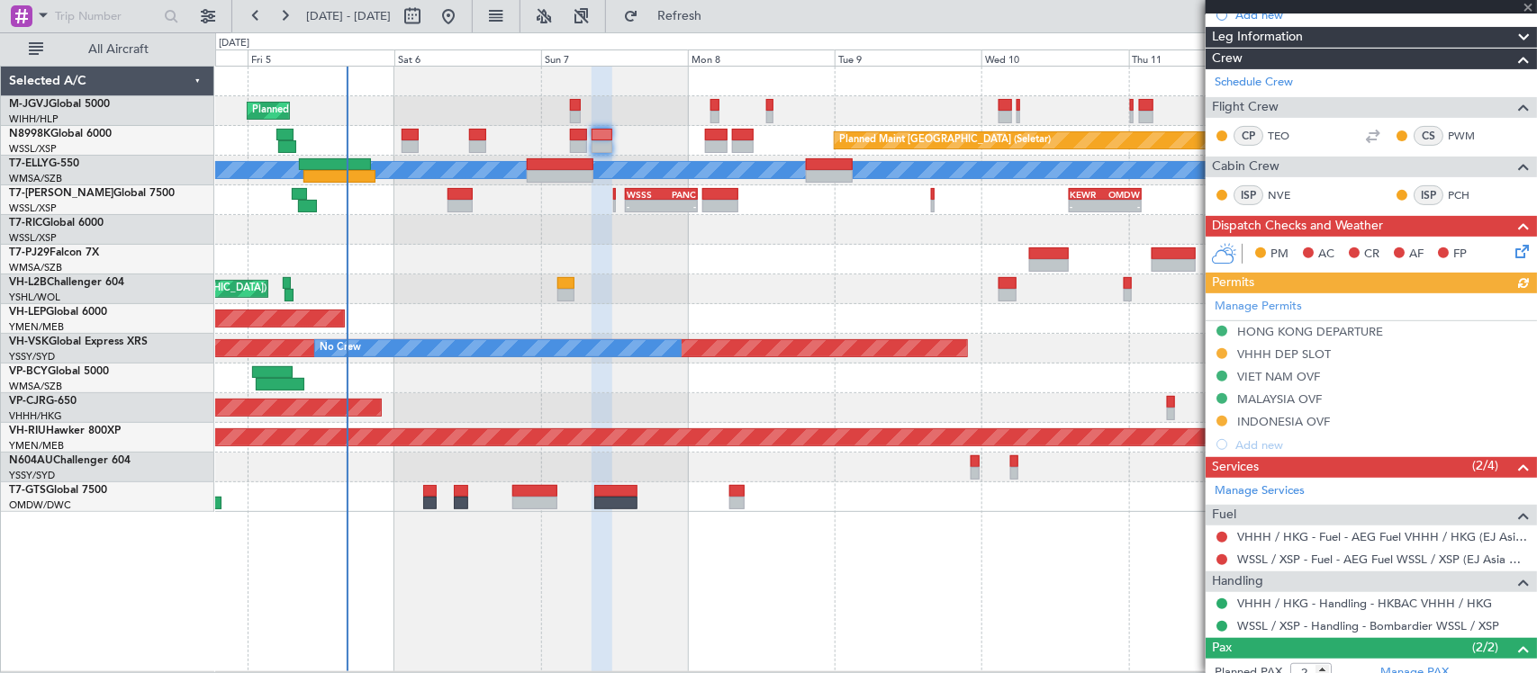
scroll to position [313, 0]
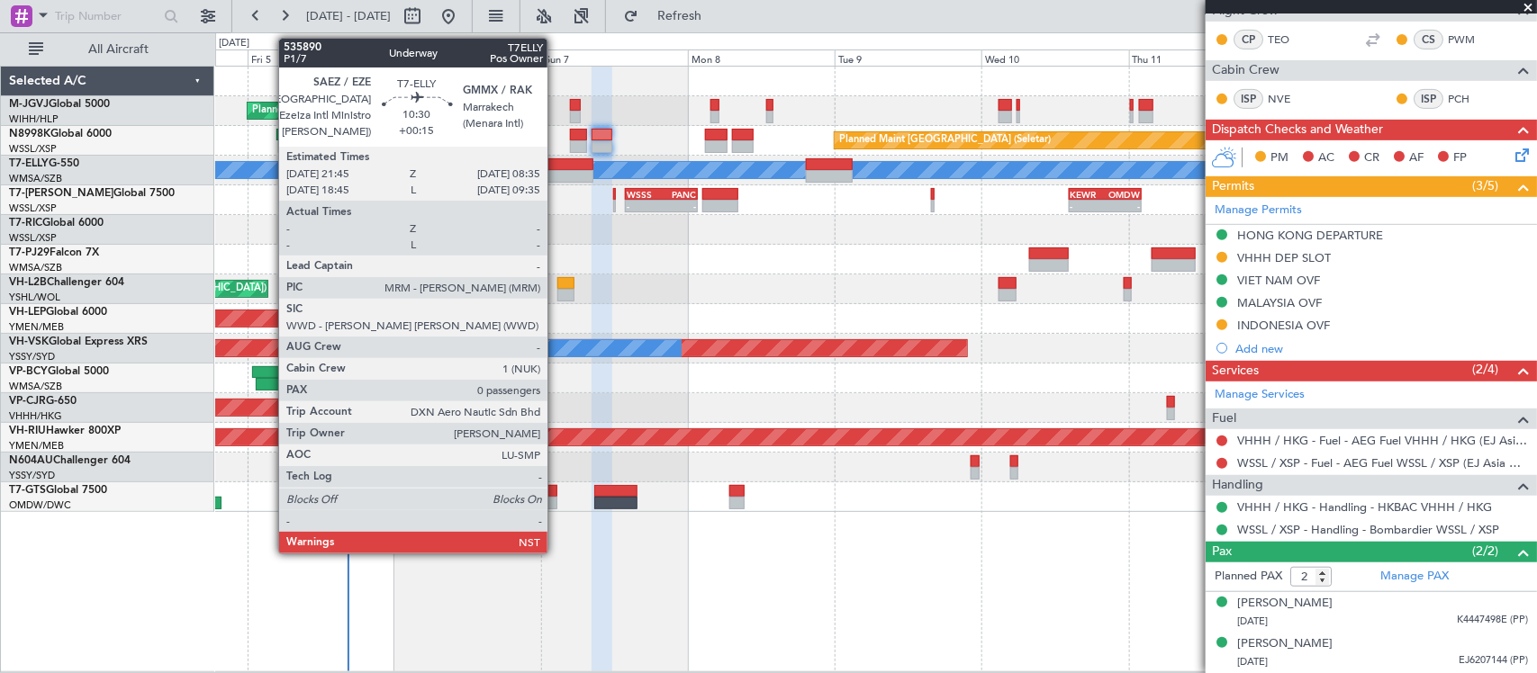
click at [556, 172] on div at bounding box center [560, 176] width 67 height 13
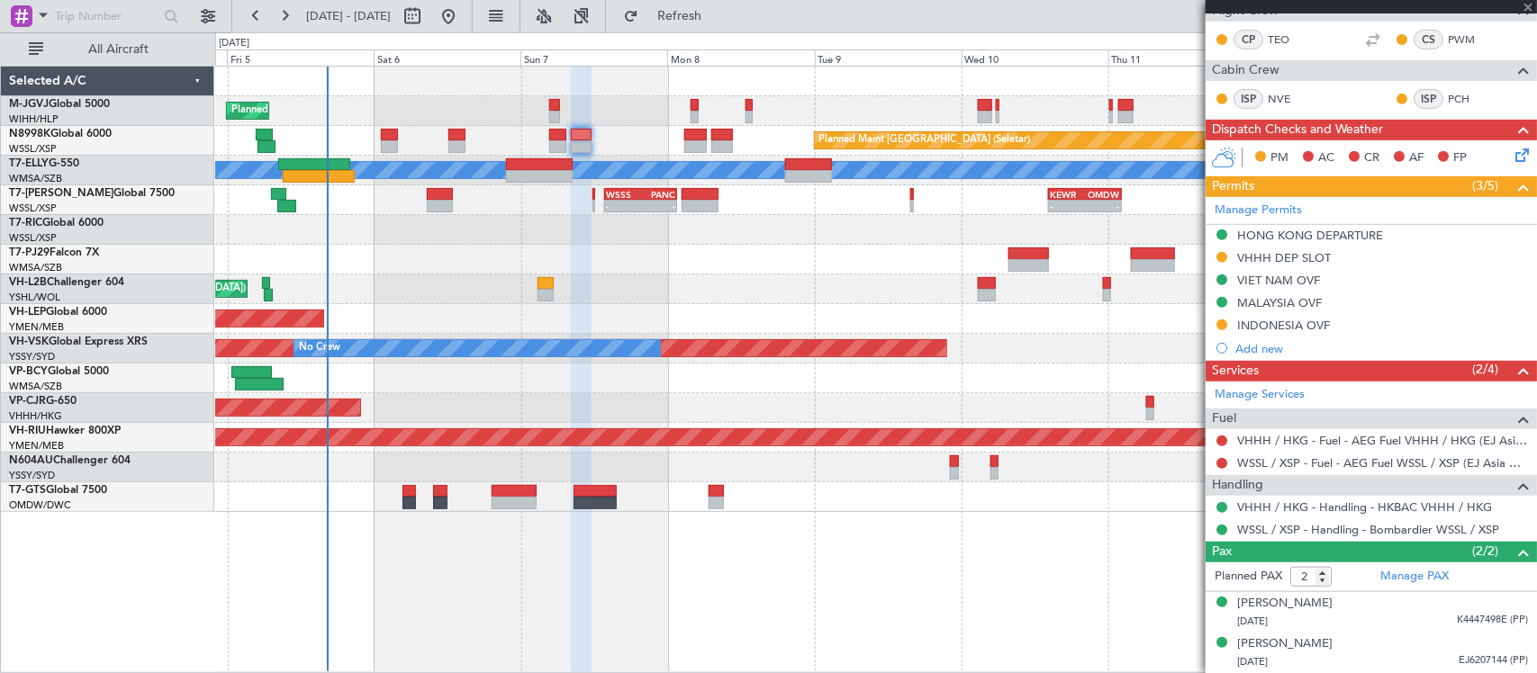
click at [869, 286] on div "Unplanned Maint [GEOGRAPHIC_DATA] ([GEOGRAPHIC_DATA])" at bounding box center [875, 290] width 1321 height 30
type input "+00:15"
type input "0"
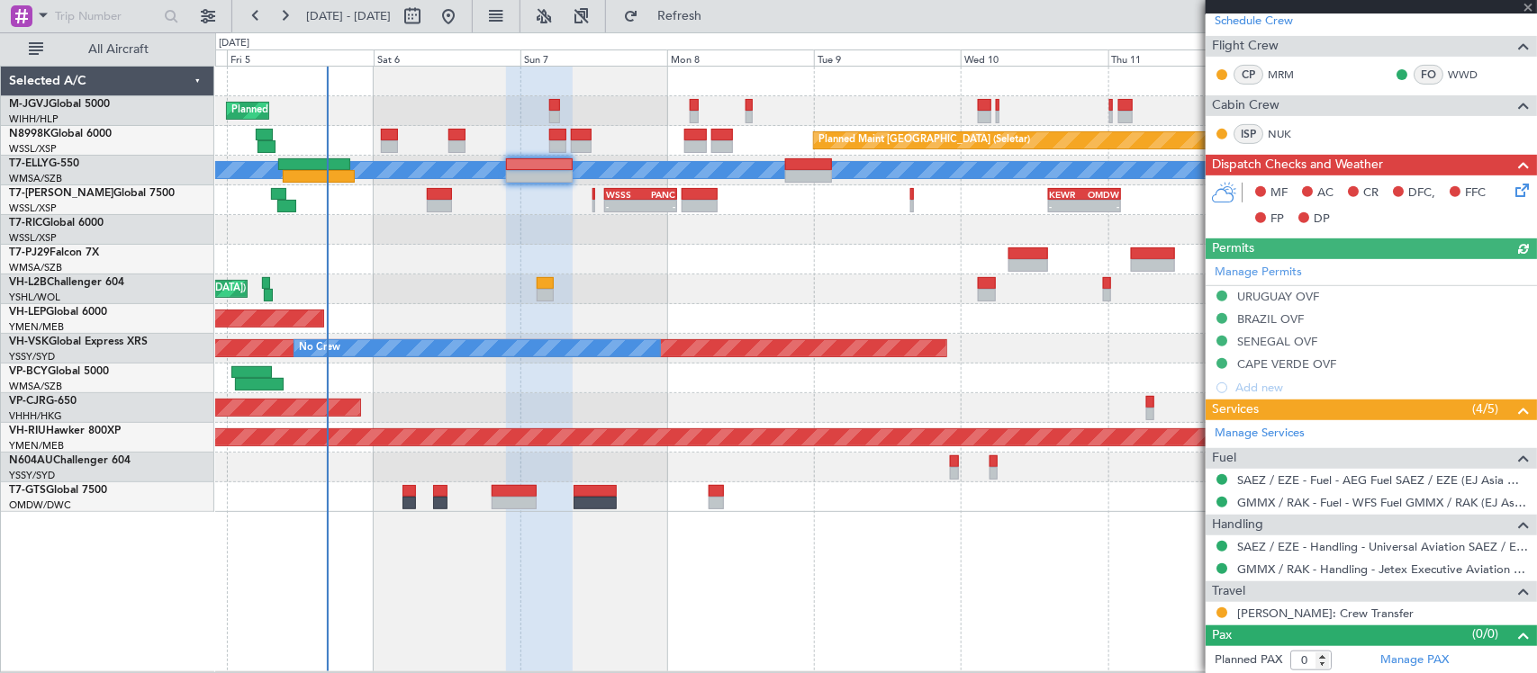
scroll to position [281, 0]
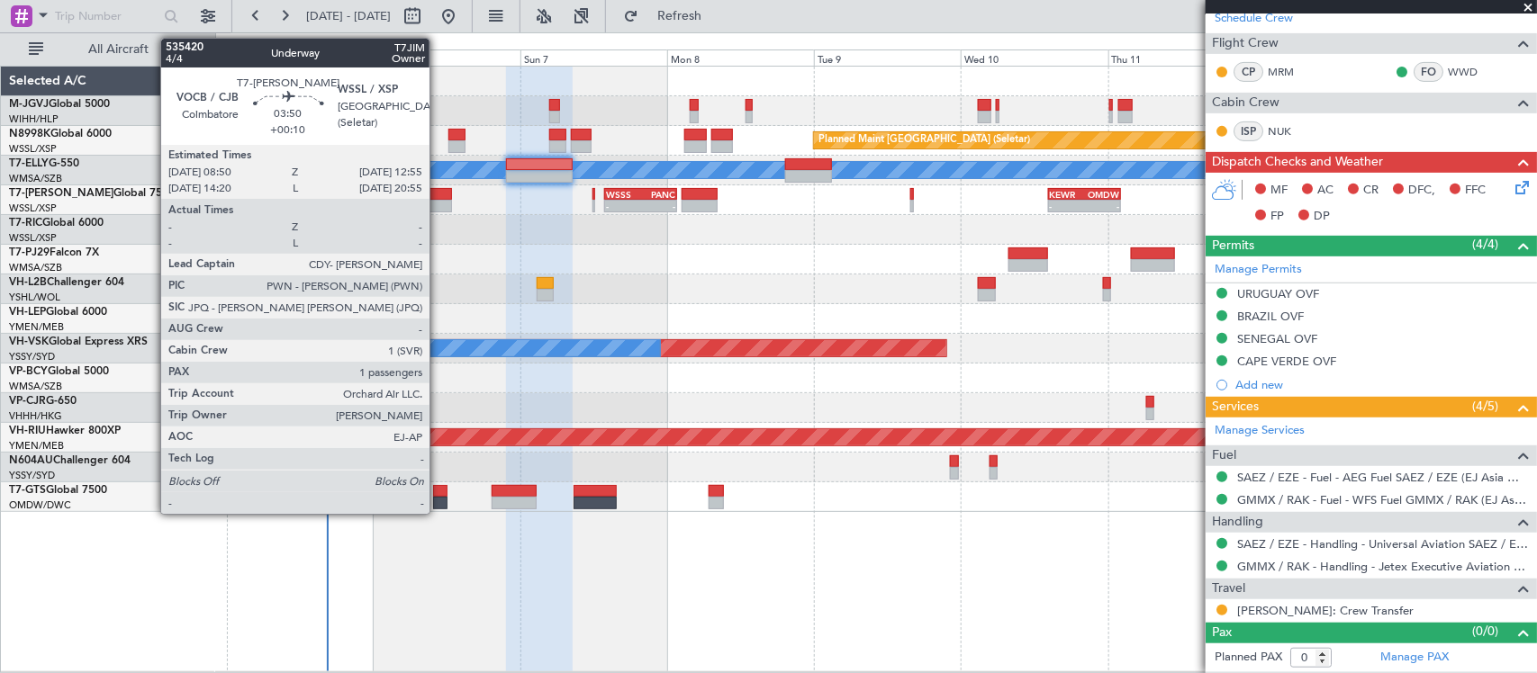
click at [438, 209] on div at bounding box center [439, 206] width 25 height 13
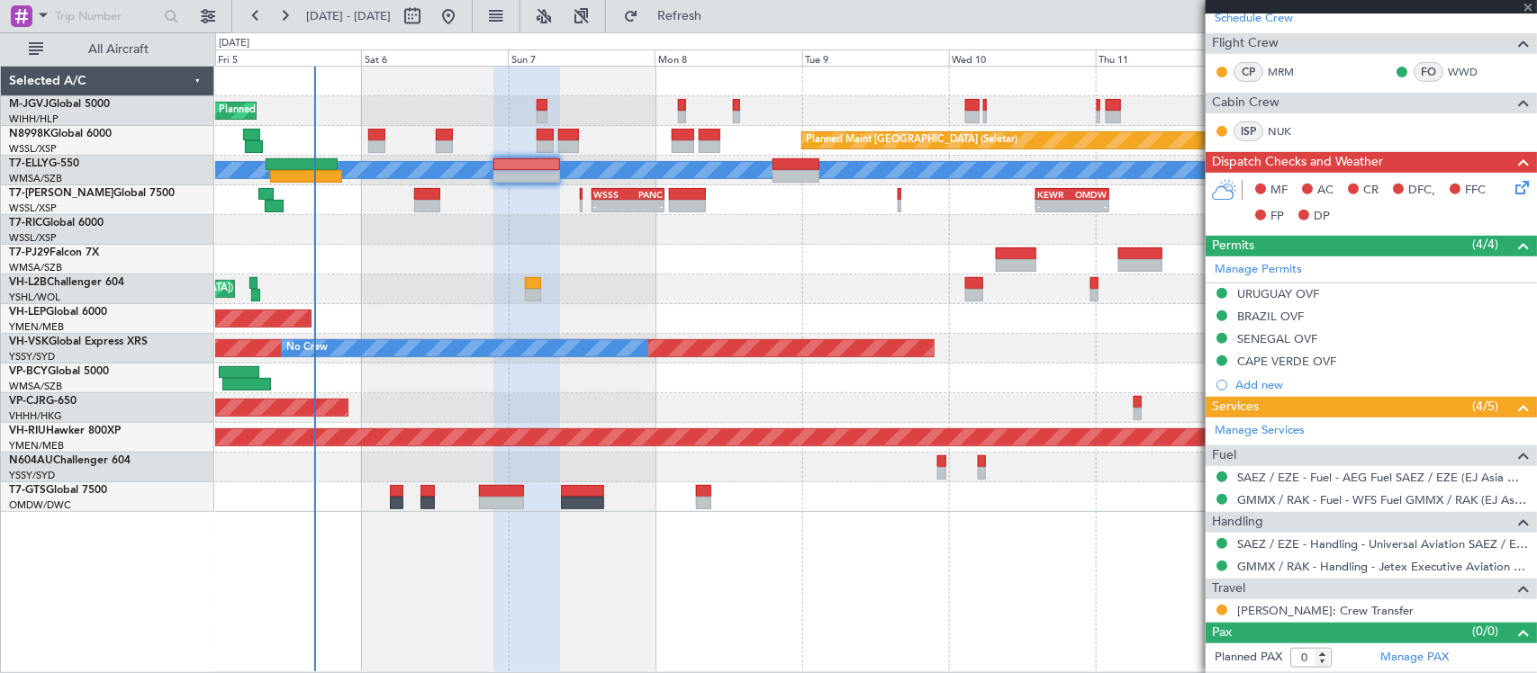
click at [797, 270] on div at bounding box center [875, 260] width 1321 height 30
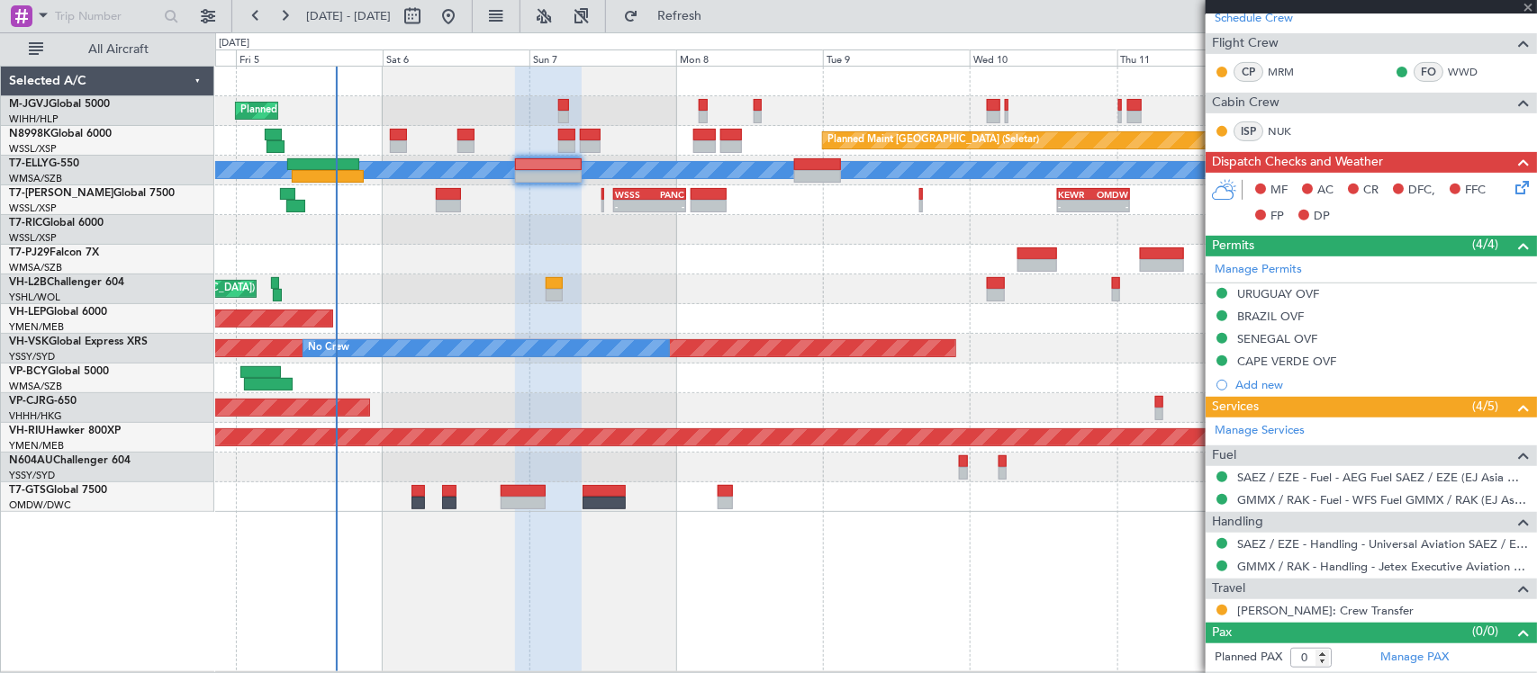
type input "+00:10"
type input "1"
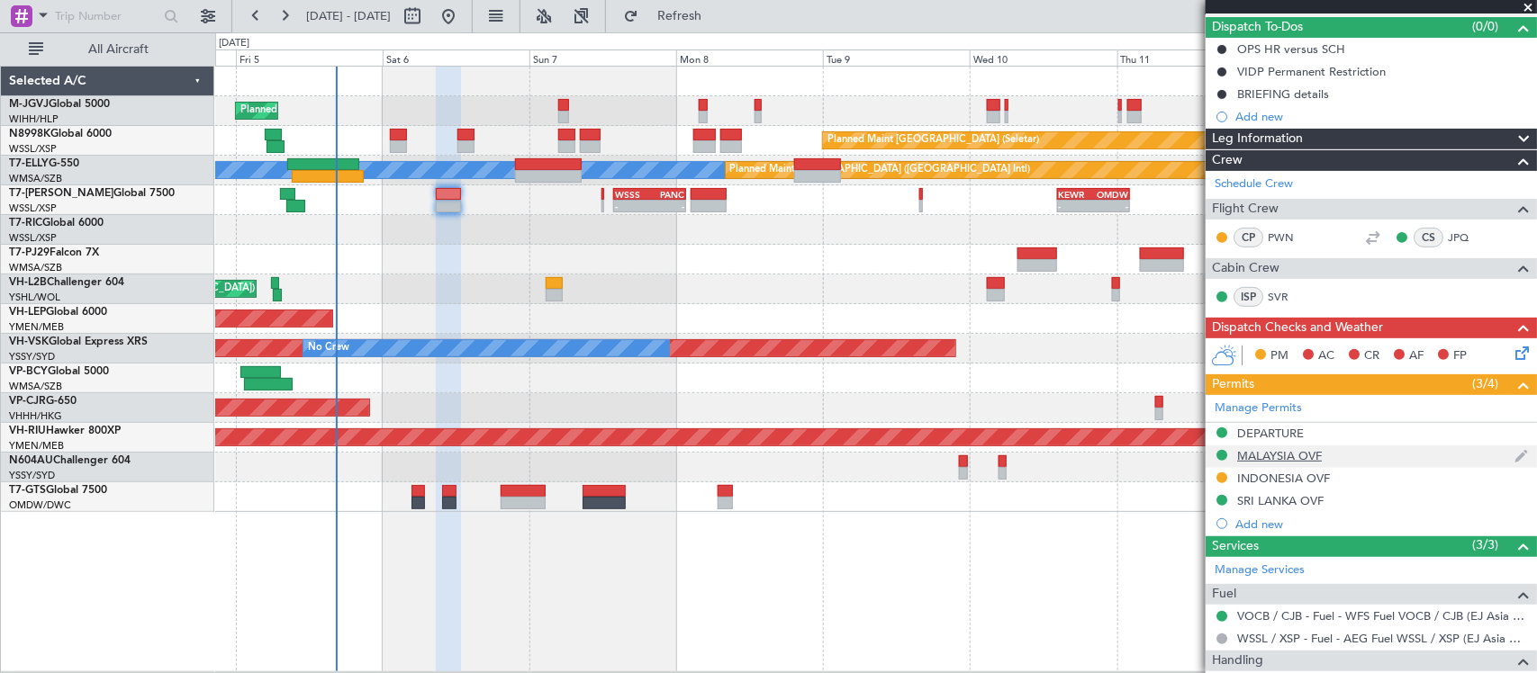
scroll to position [0, 0]
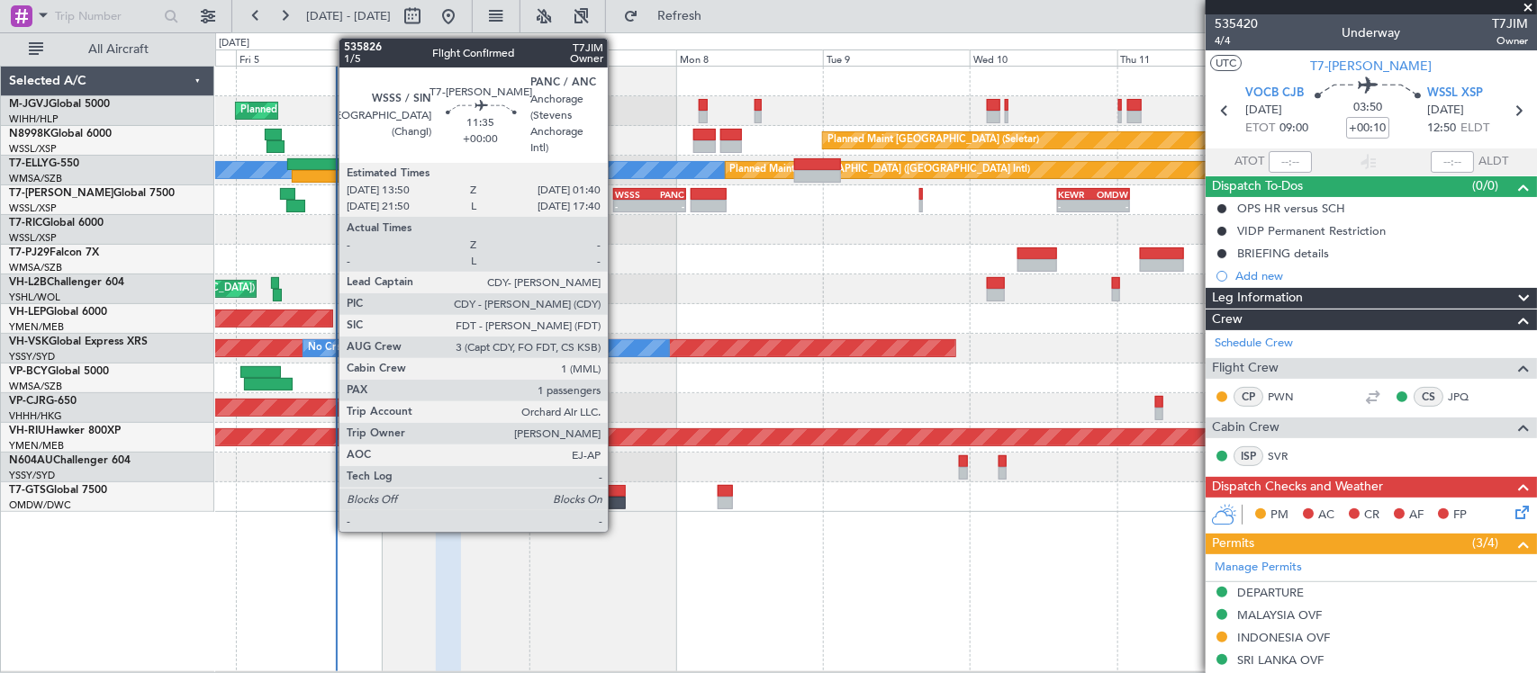
click at [617, 204] on div "-" at bounding box center [632, 206] width 34 height 11
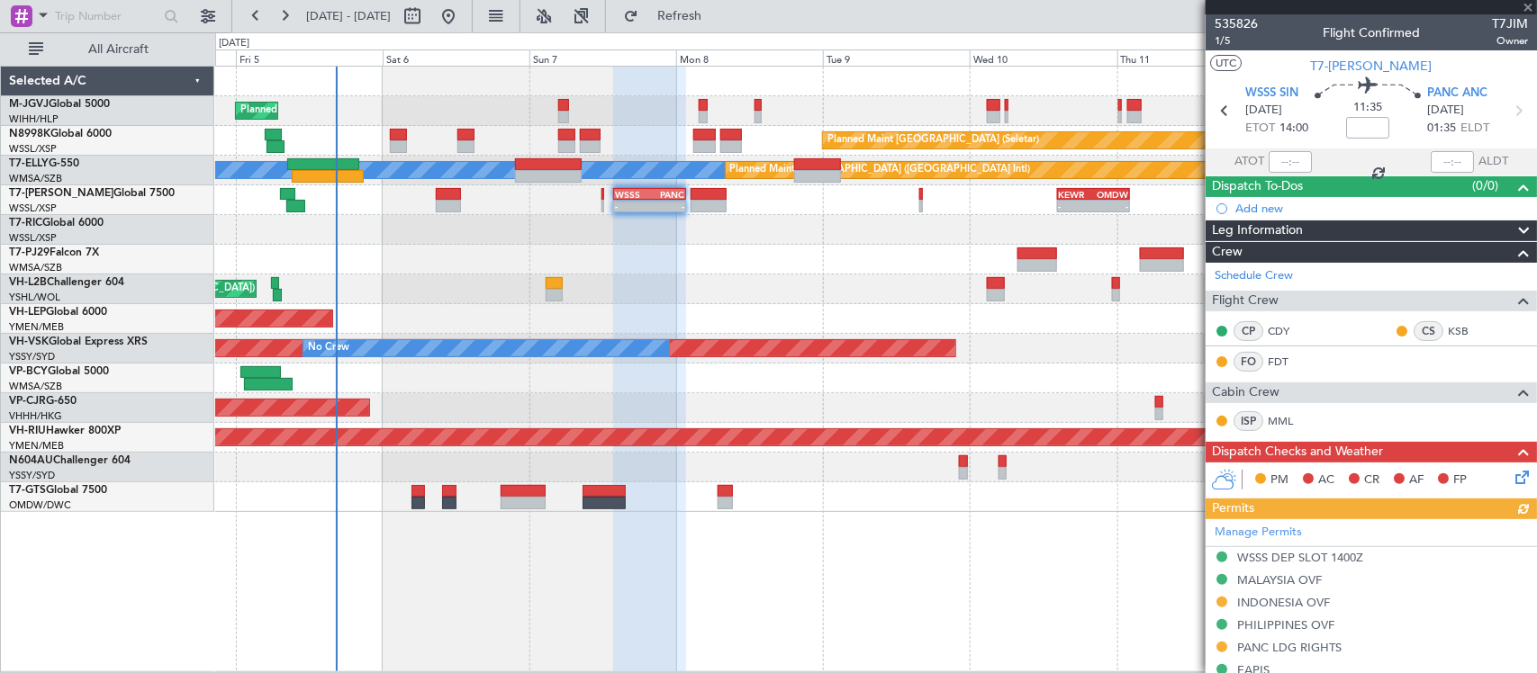
scroll to position [187, 0]
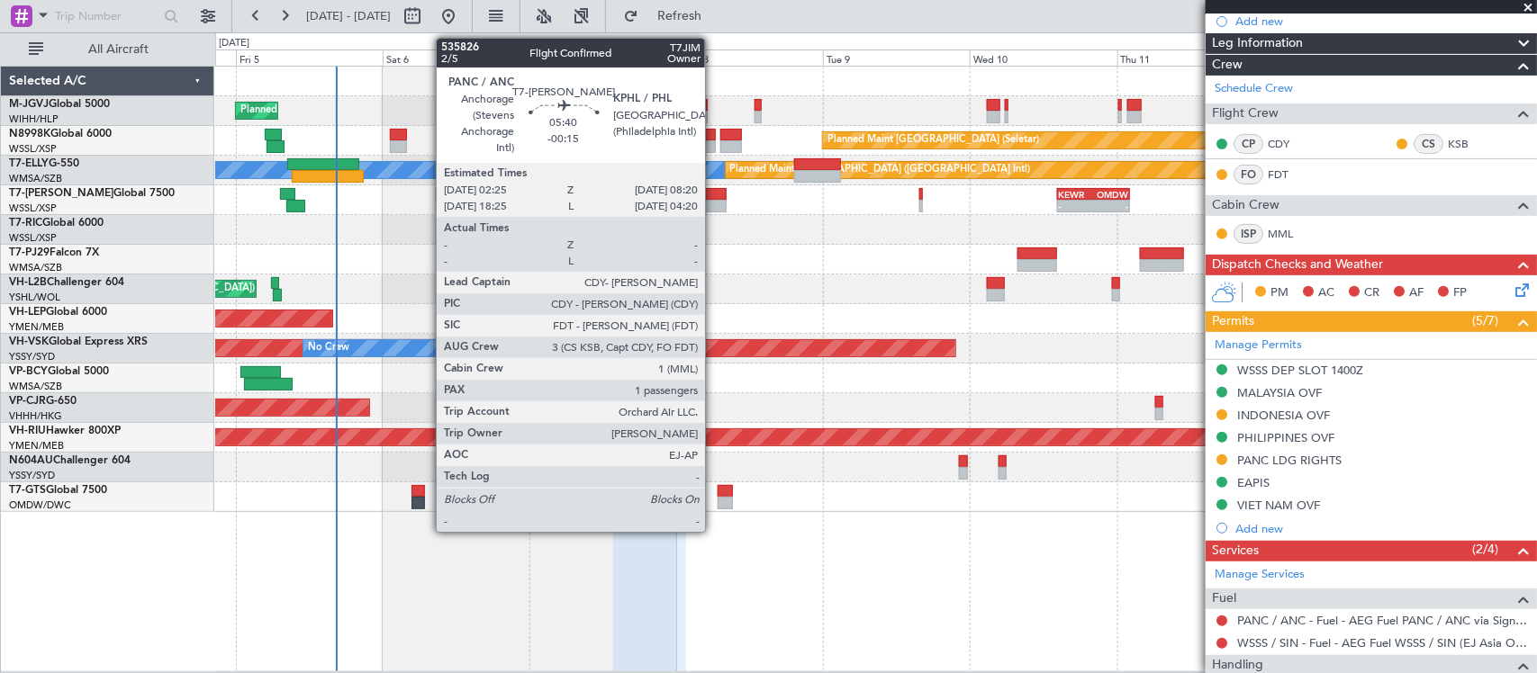
click at [714, 198] on div at bounding box center [709, 194] width 37 height 13
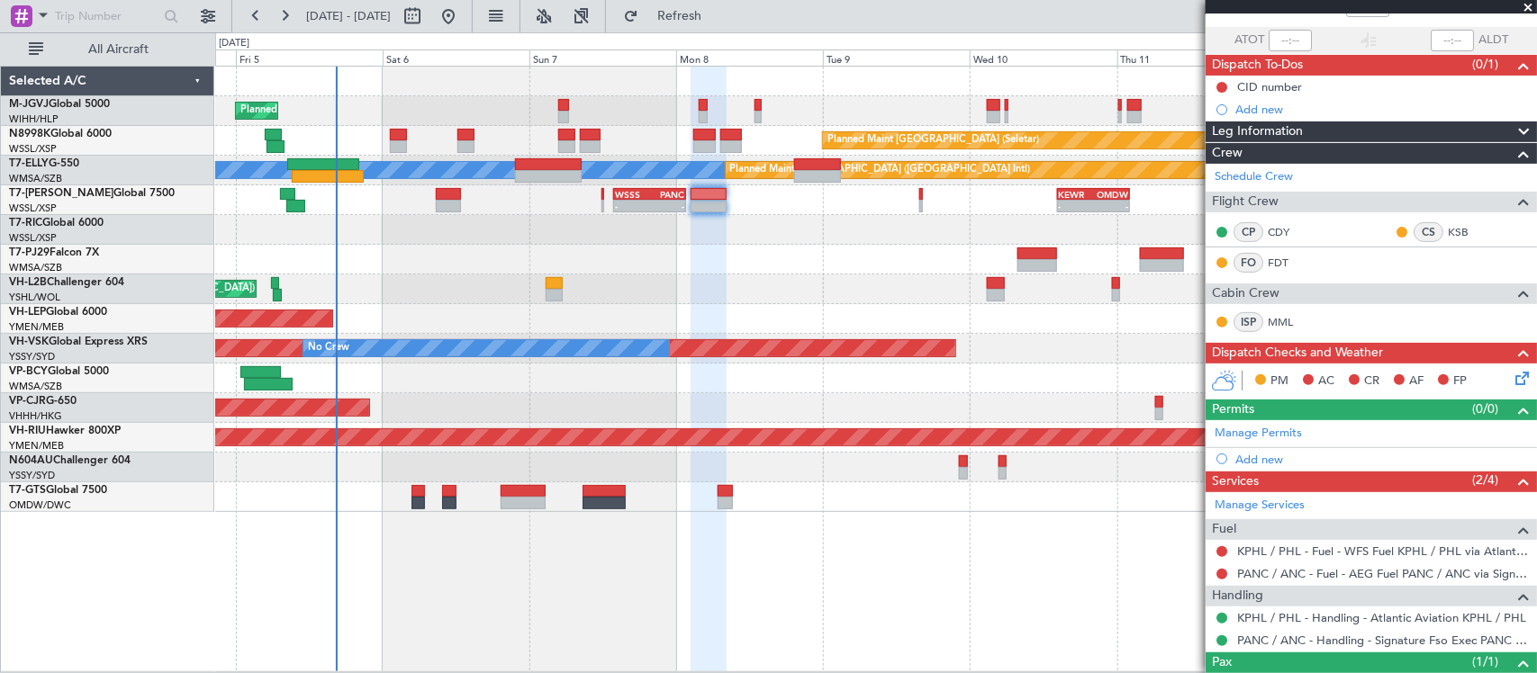
scroll to position [194, 0]
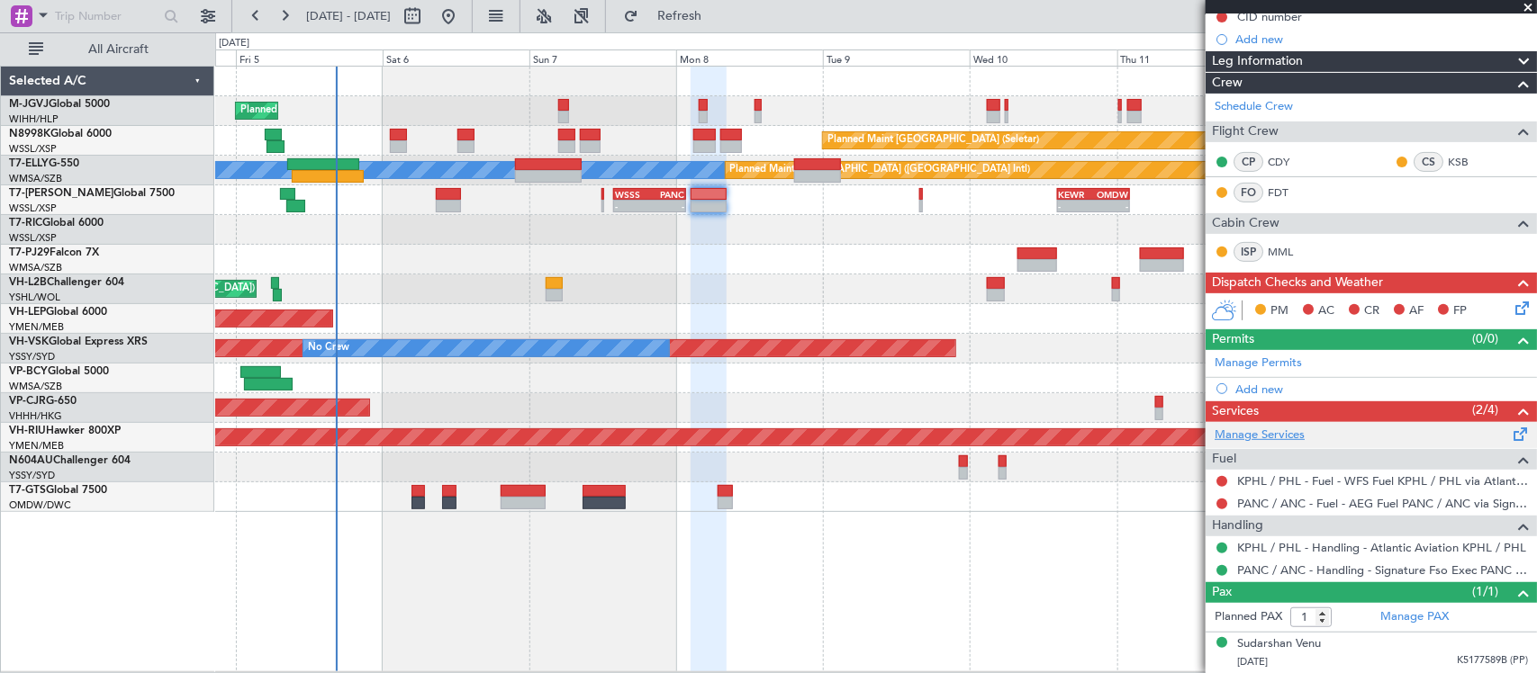
click at [1271, 438] on link "Manage Services" at bounding box center [1260, 436] width 90 height 18
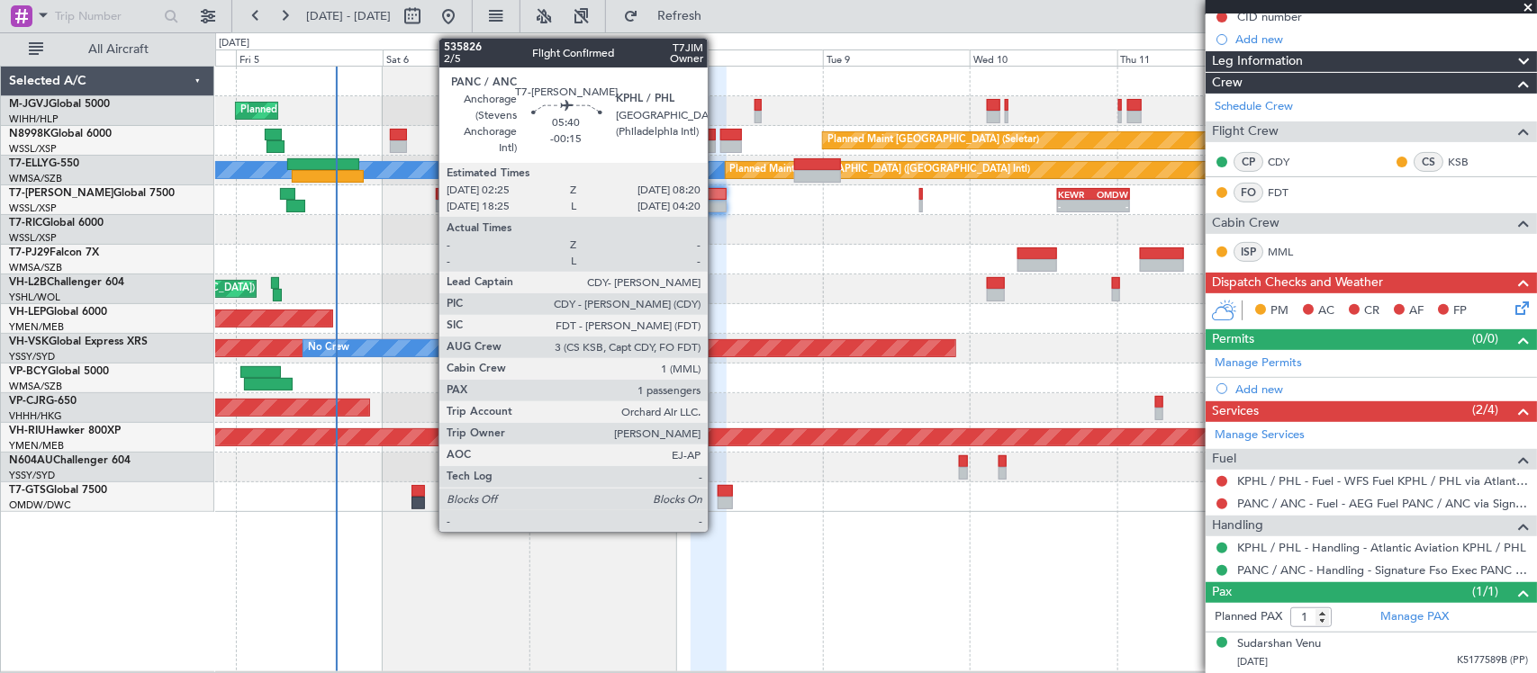
click at [716, 200] on div at bounding box center [709, 206] width 37 height 13
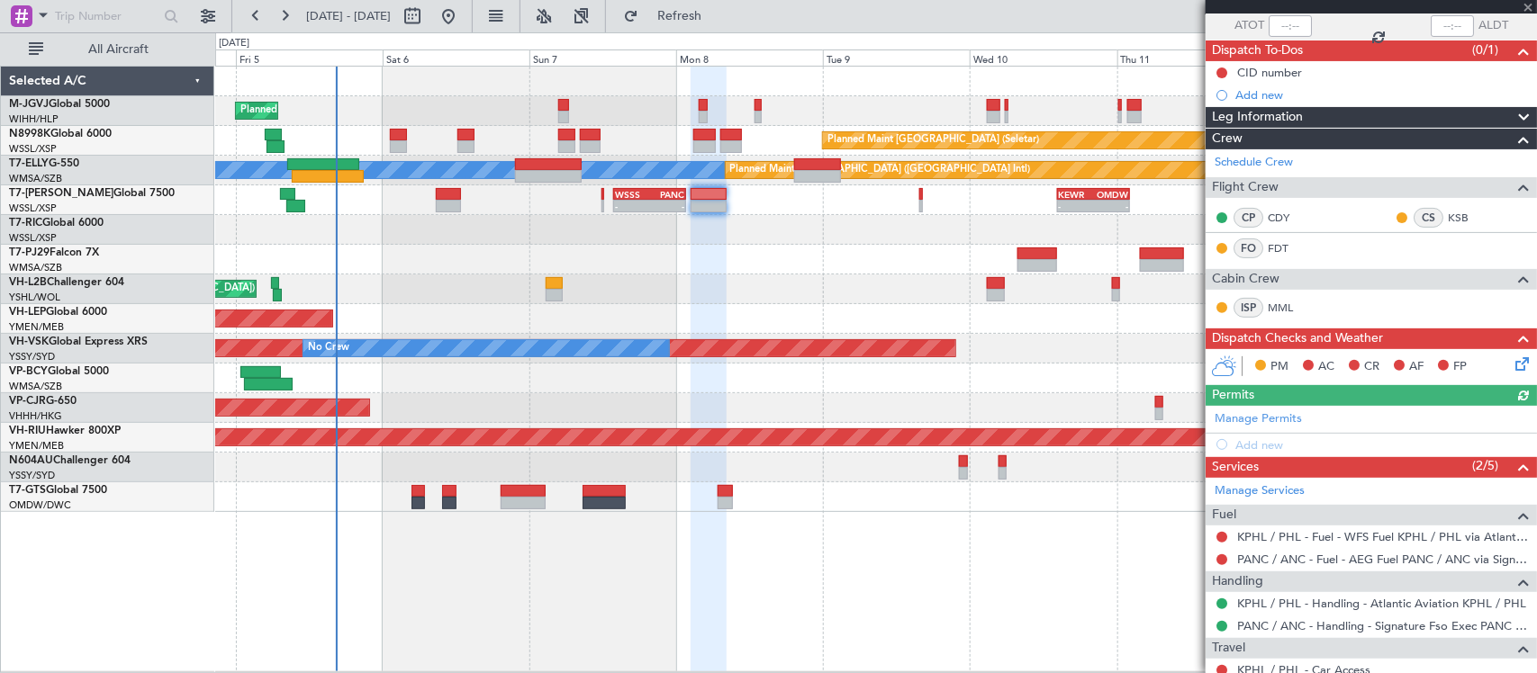
scroll to position [237, 0]
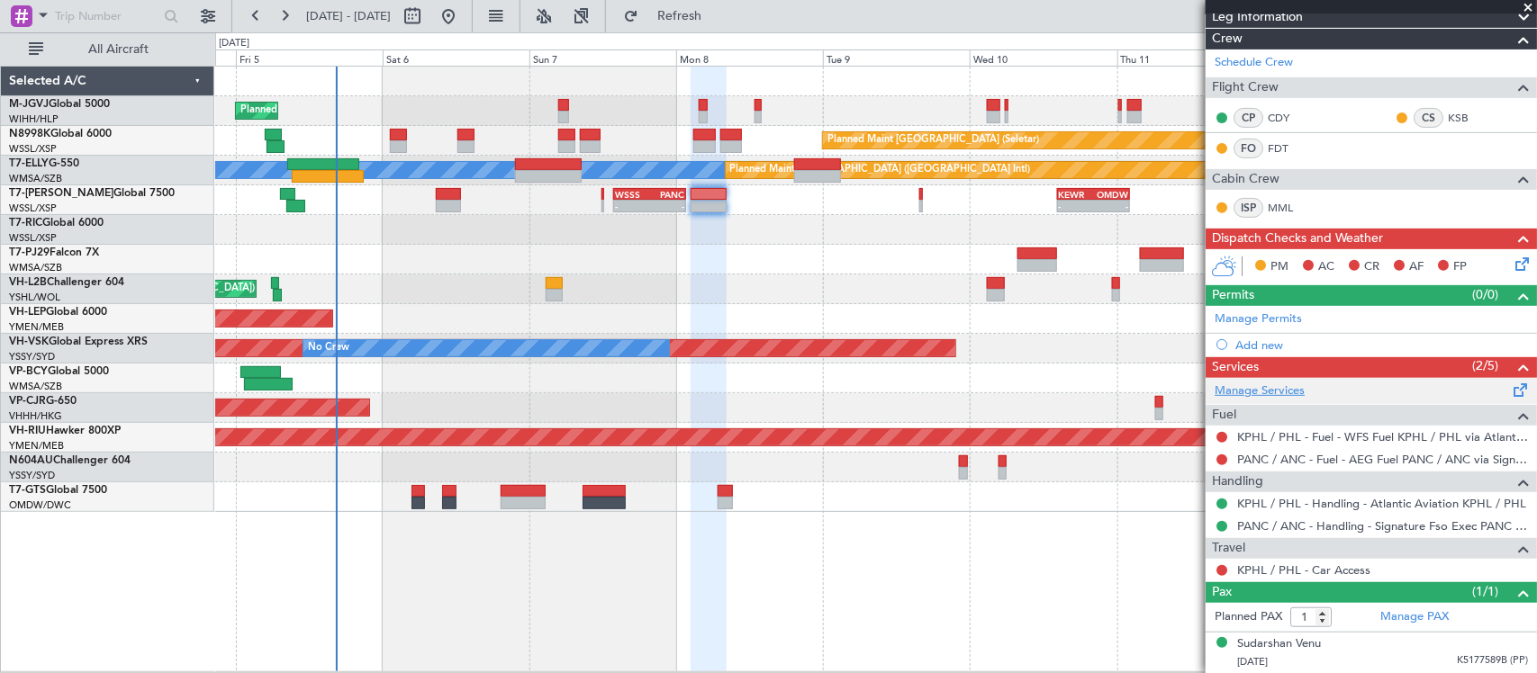
click at [1281, 389] on link "Manage Services" at bounding box center [1260, 392] width 90 height 18
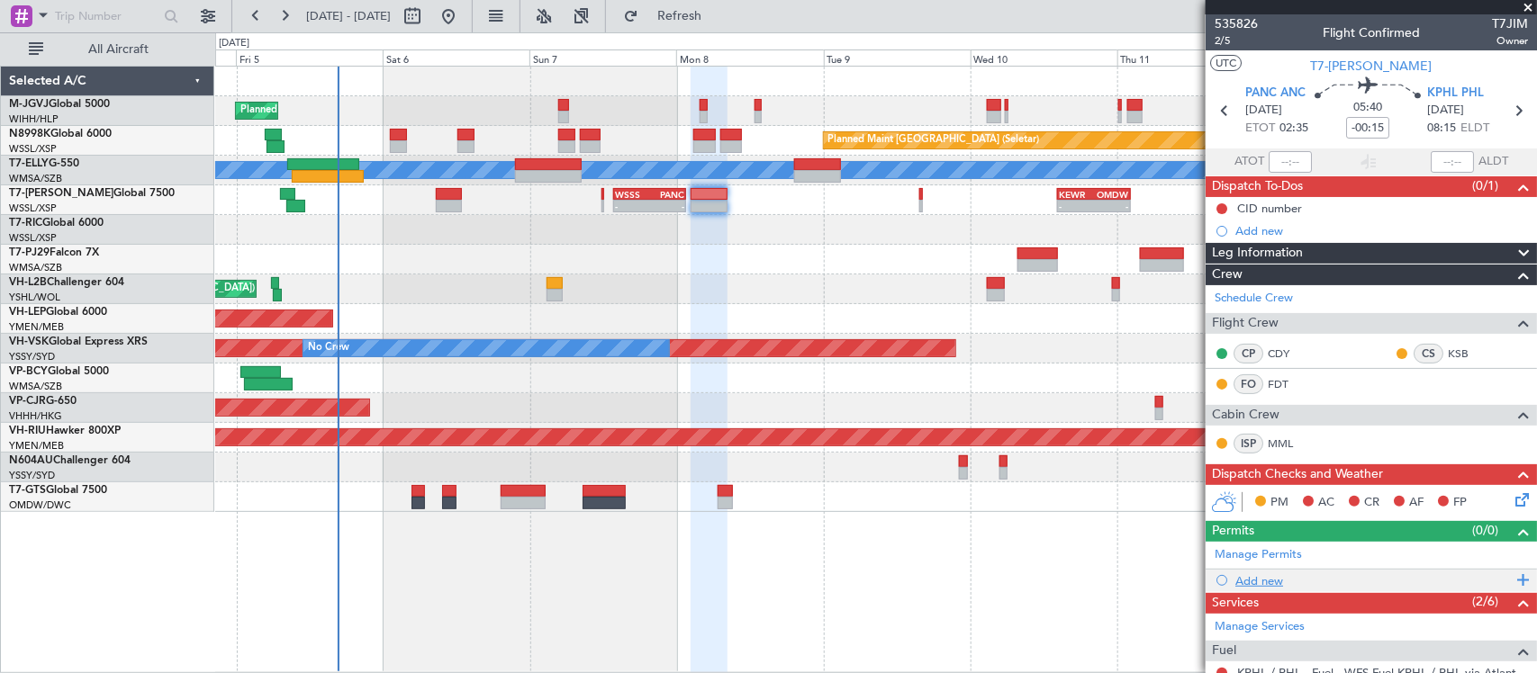
scroll to position [282, 0]
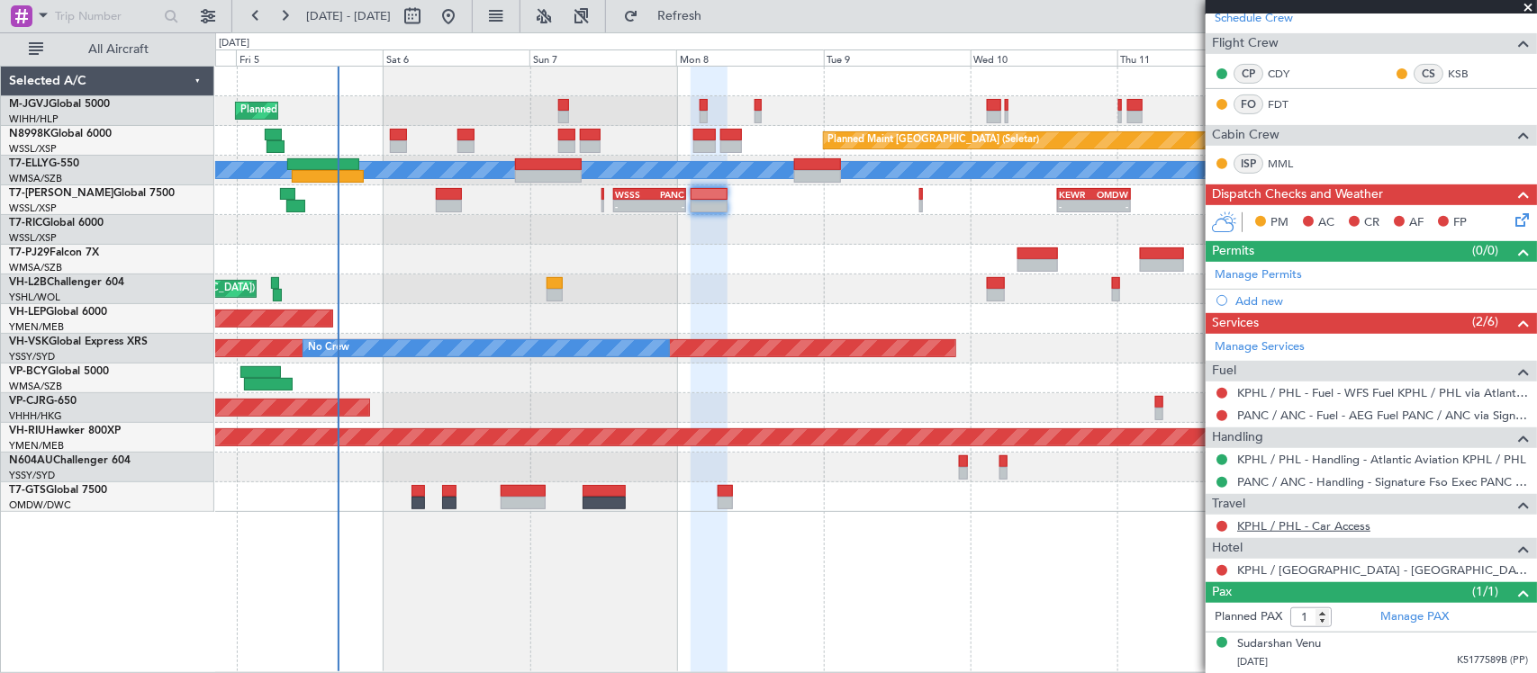
click at [1315, 528] on link "KPHL / PHL - Car Access" at bounding box center [1303, 526] width 133 height 15
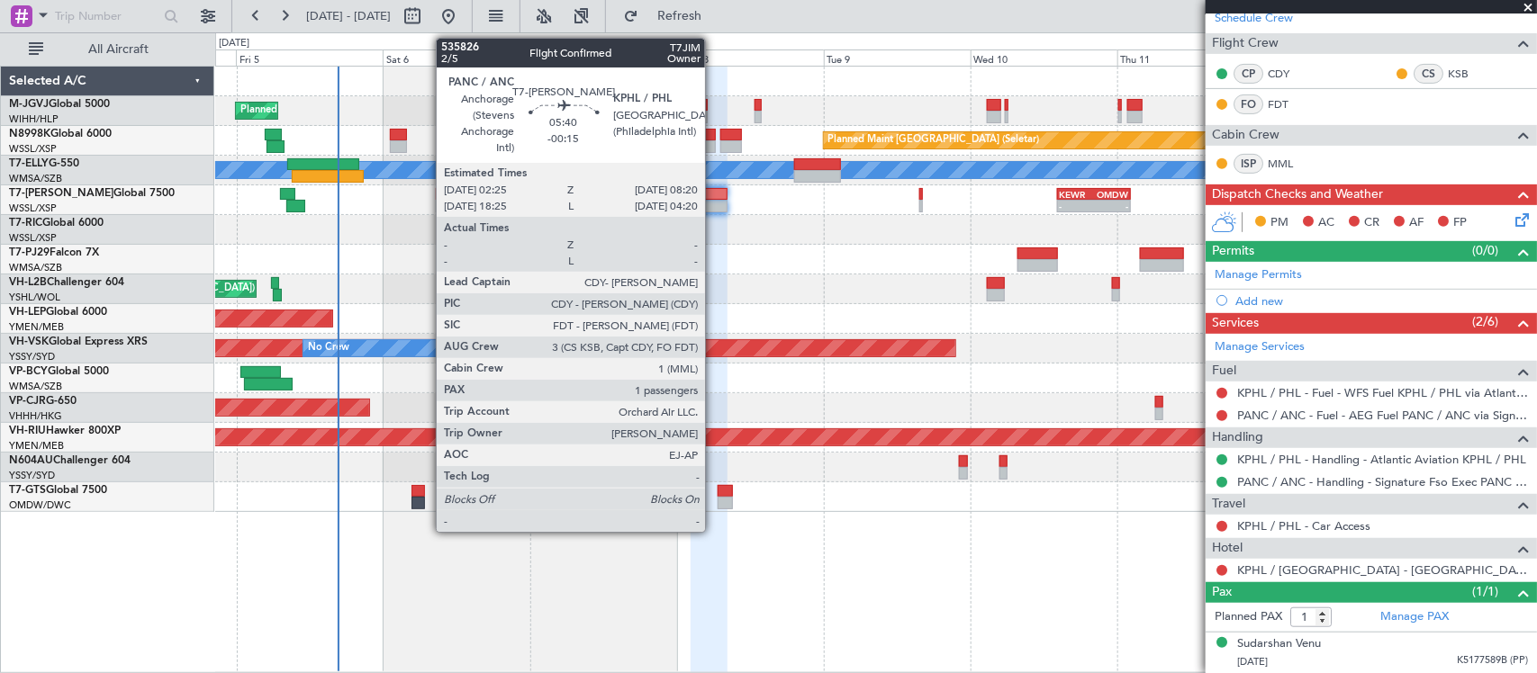
click at [714, 191] on div at bounding box center [709, 194] width 37 height 13
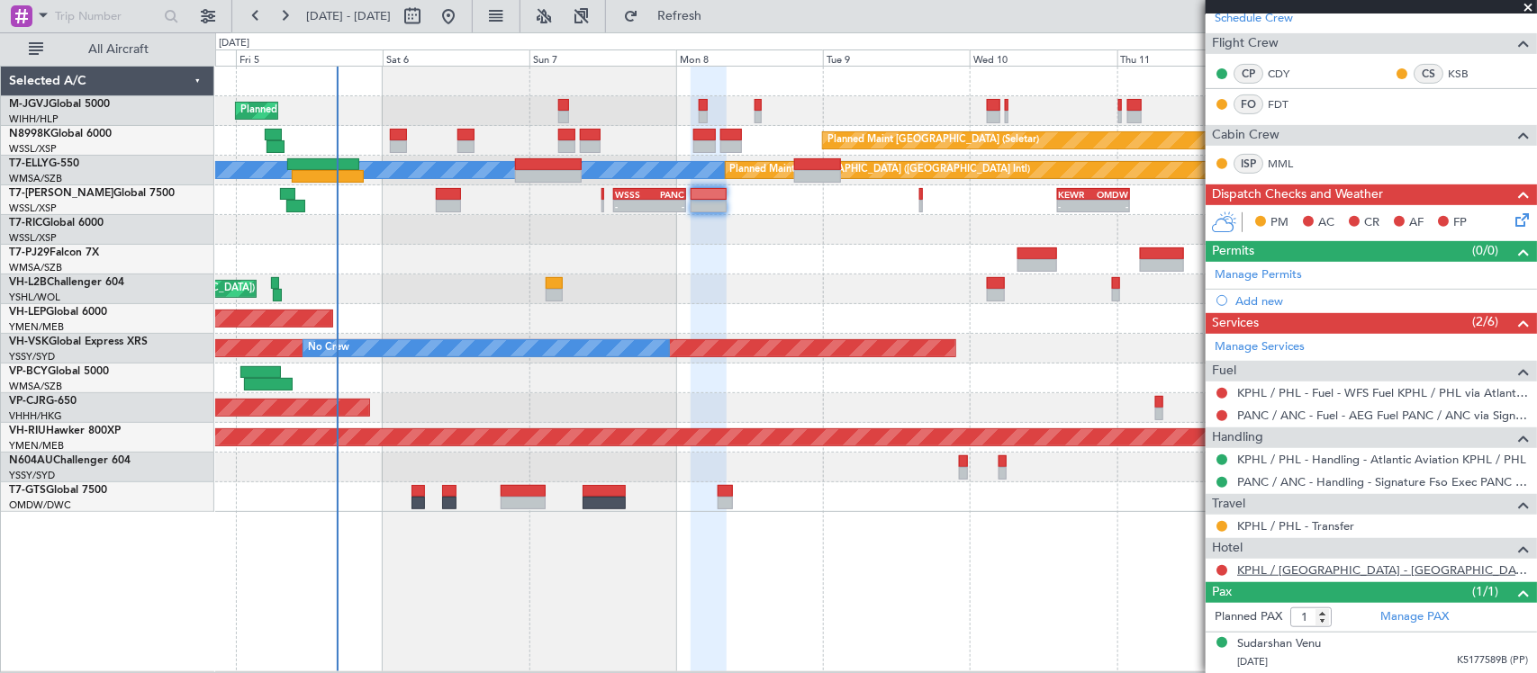
click at [1250, 565] on link "KPHL / PHL - Hotel - Philadelphia Marriott Old City" at bounding box center [1382, 570] width 291 height 15
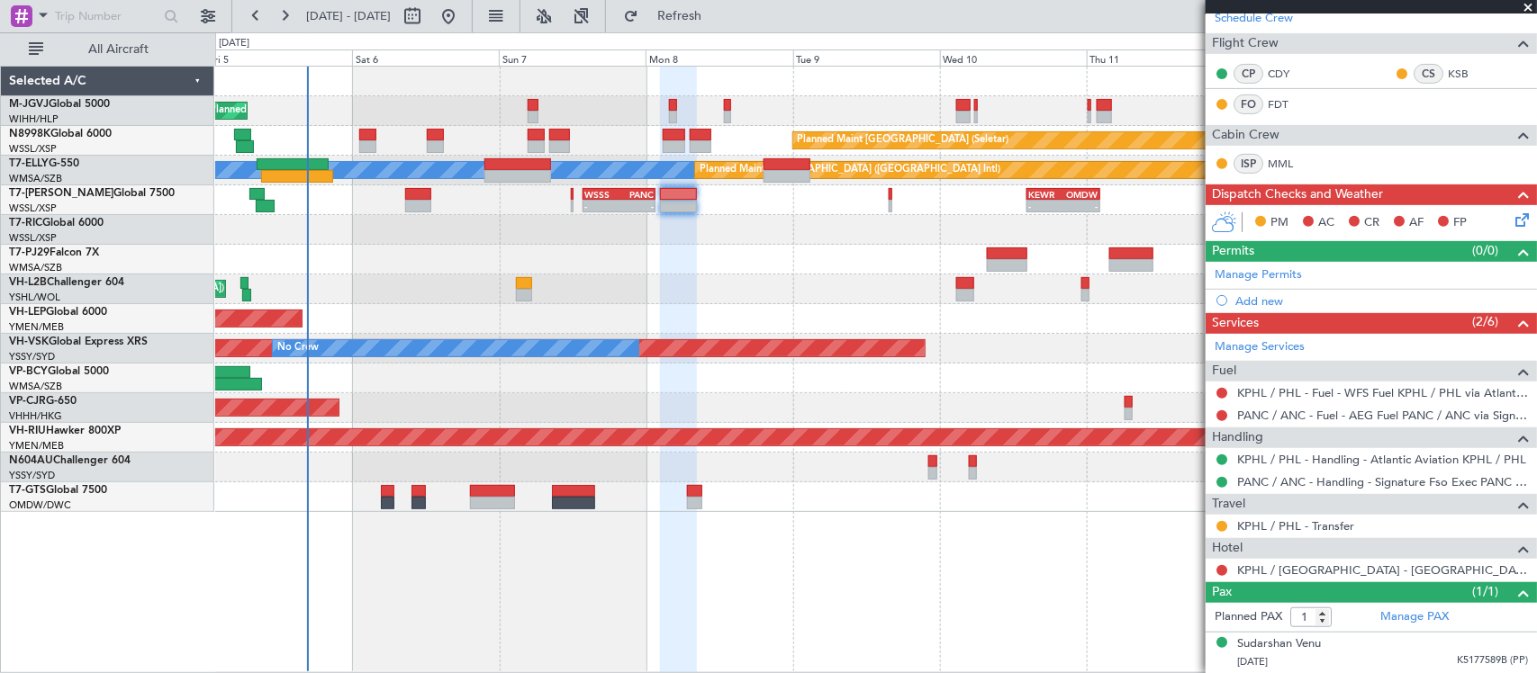
click at [833, 222] on div at bounding box center [875, 230] width 1321 height 30
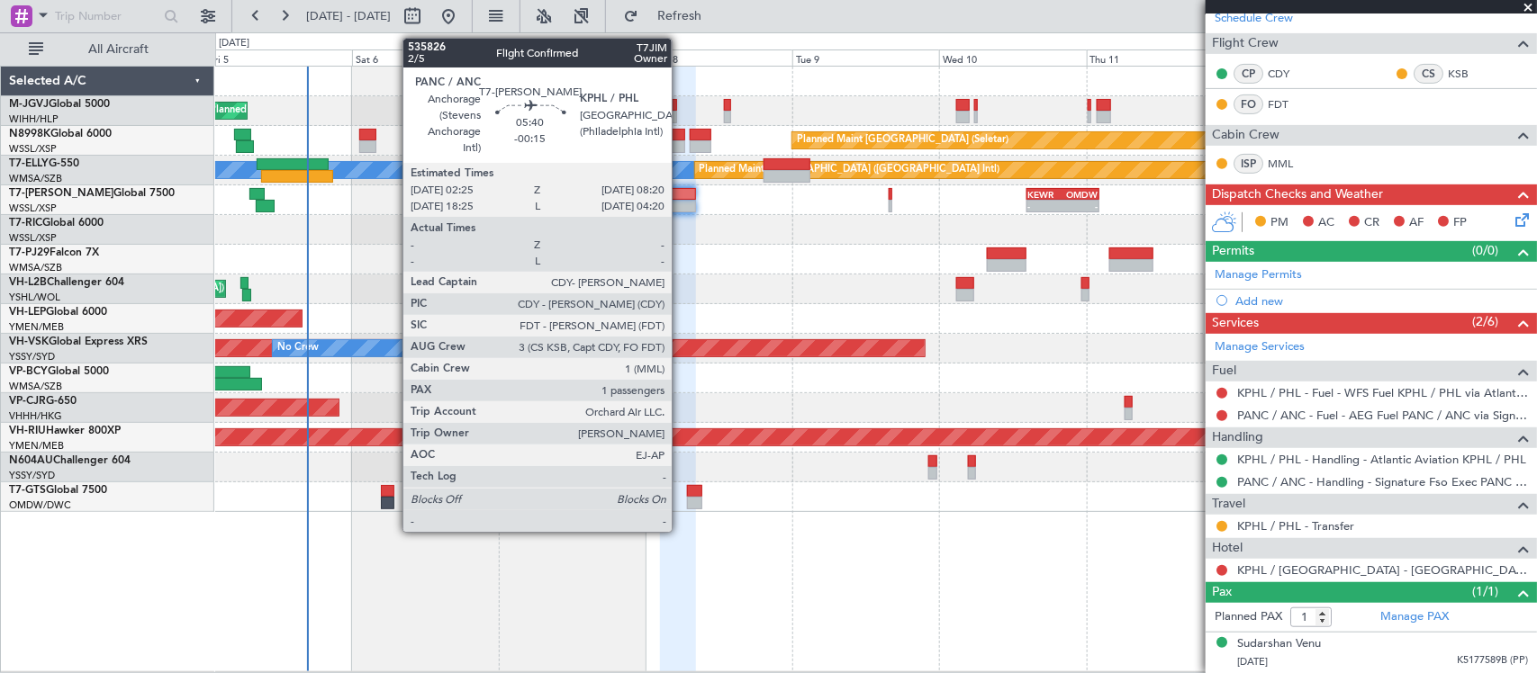
click at [681, 199] on div at bounding box center [678, 194] width 37 height 13
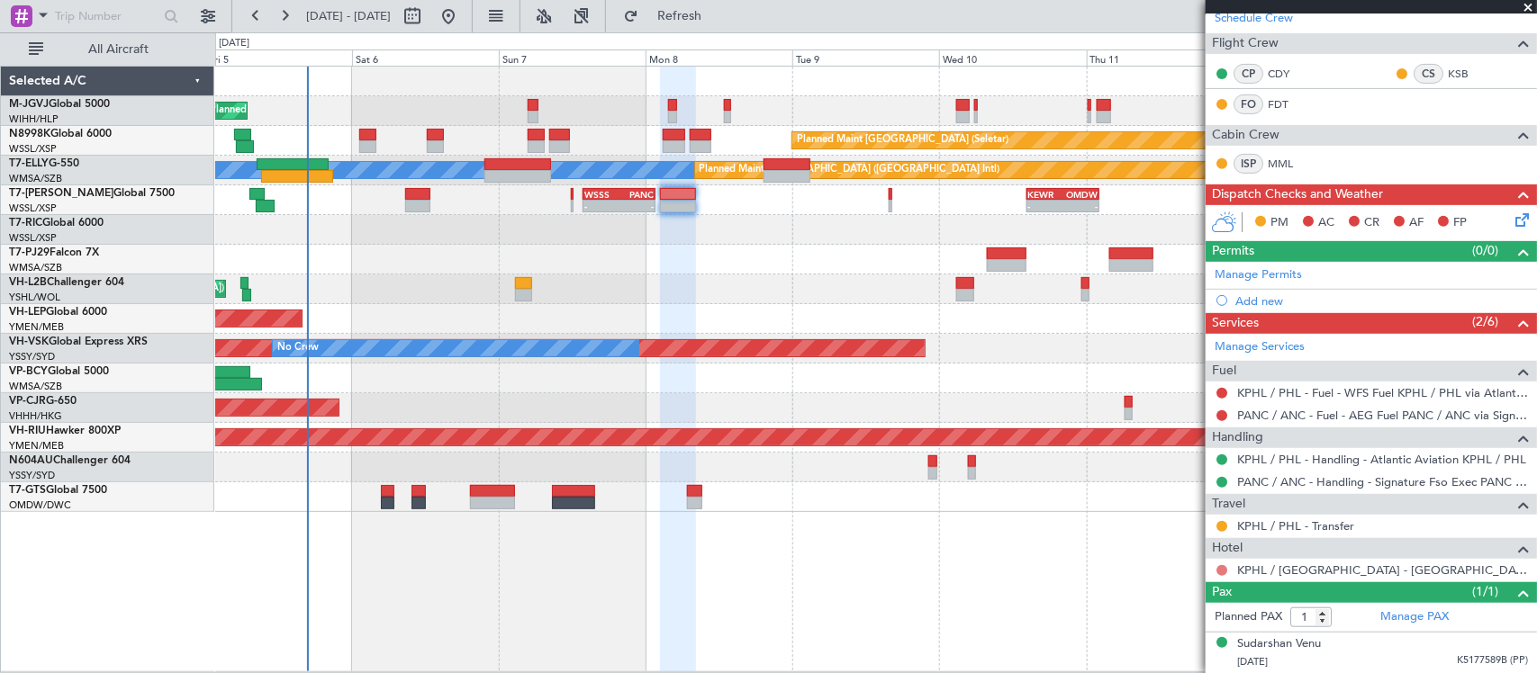
click at [1223, 569] on button at bounding box center [1221, 570] width 11 height 11
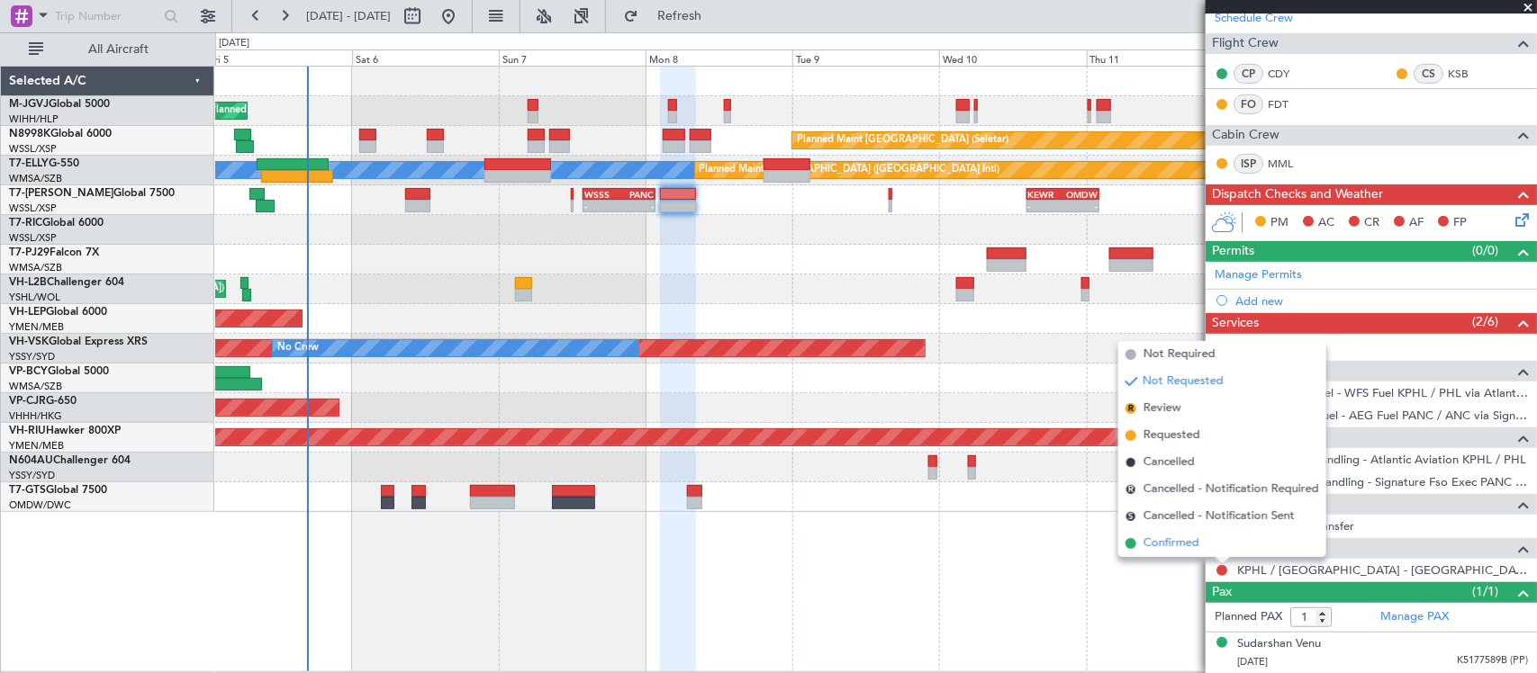
click at [1202, 540] on li "Confirmed" at bounding box center [1222, 543] width 208 height 27
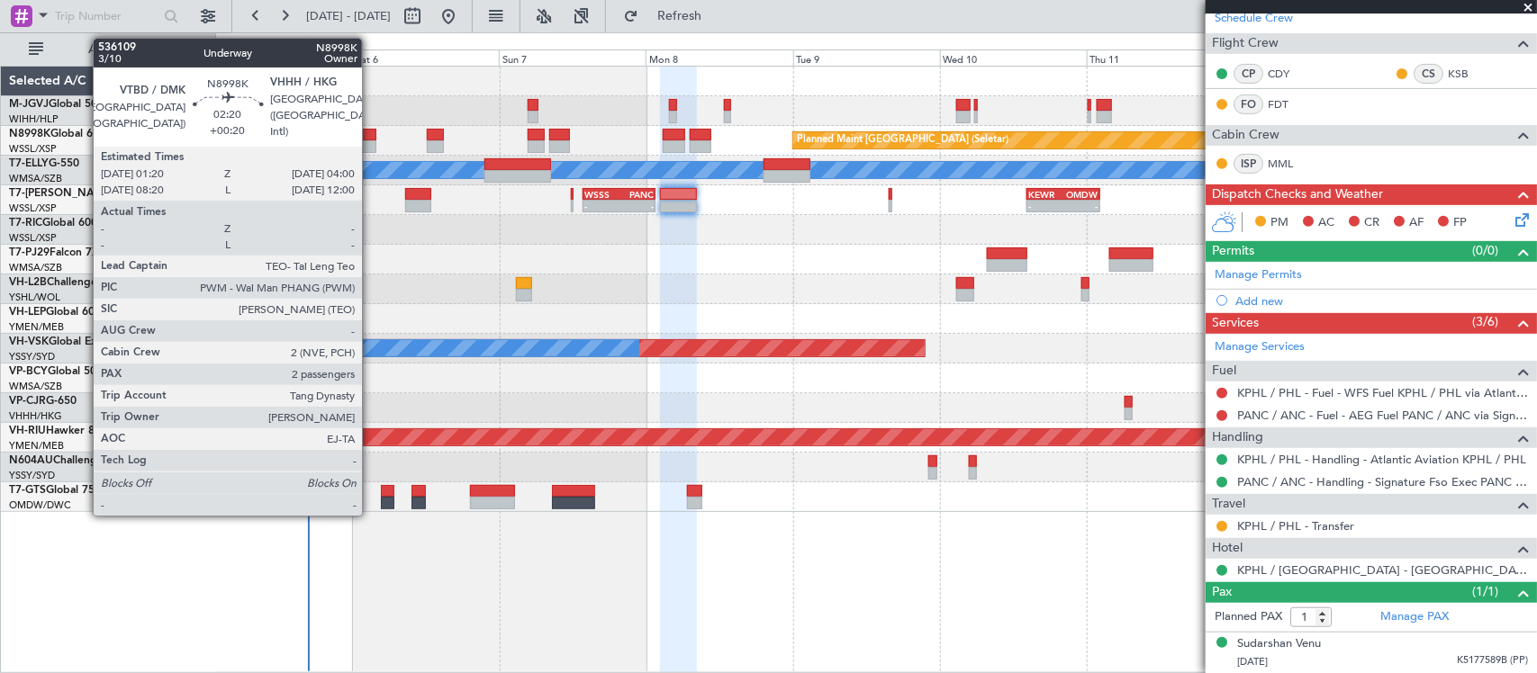
click at [371, 141] on div at bounding box center [367, 146] width 17 height 13
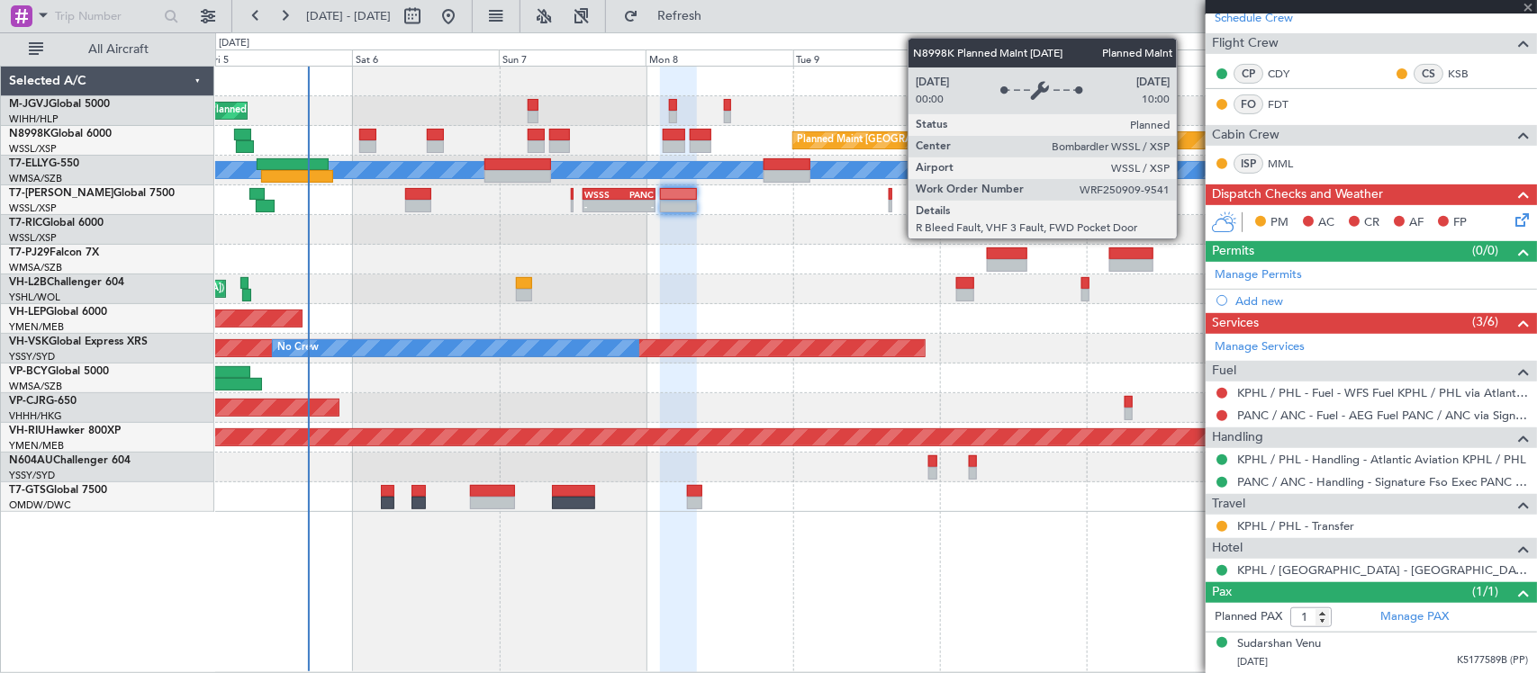
type input "+00:20"
type input "2"
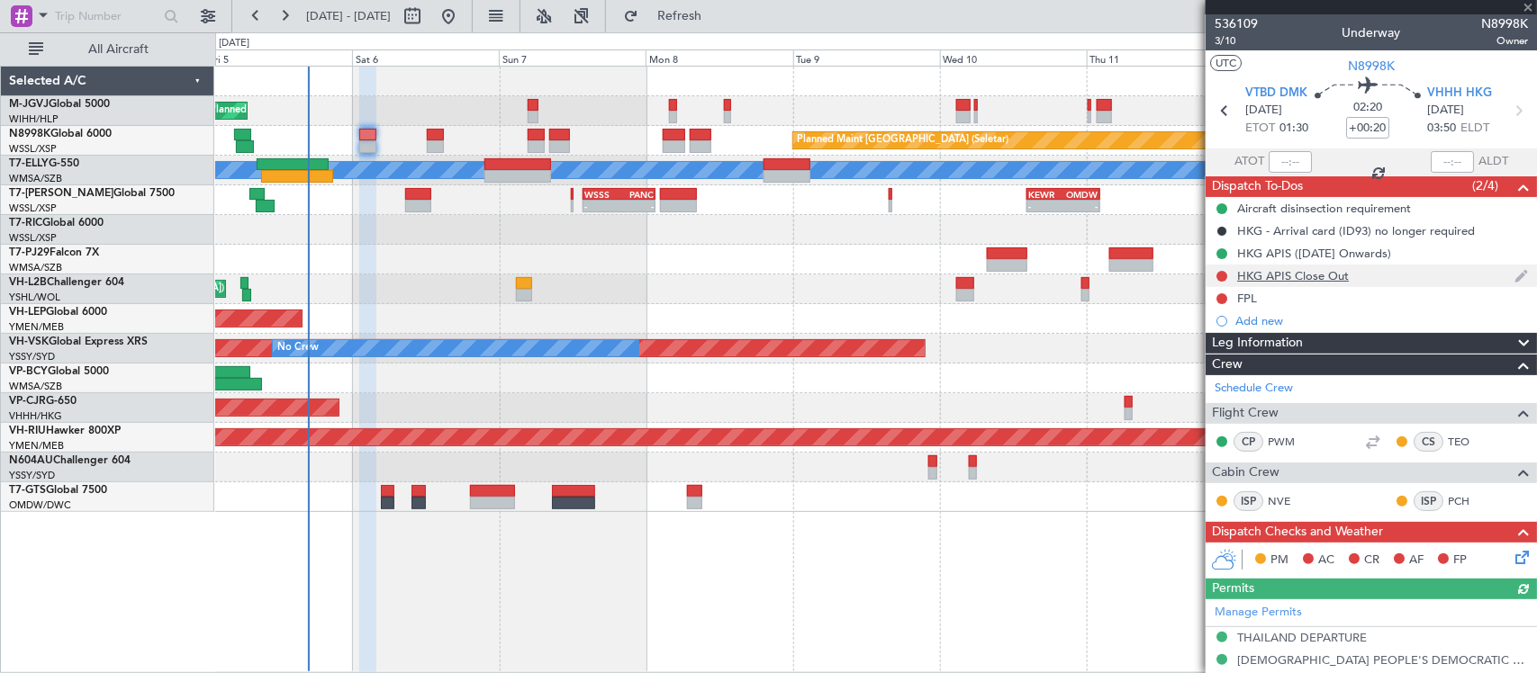
scroll to position [187, 0]
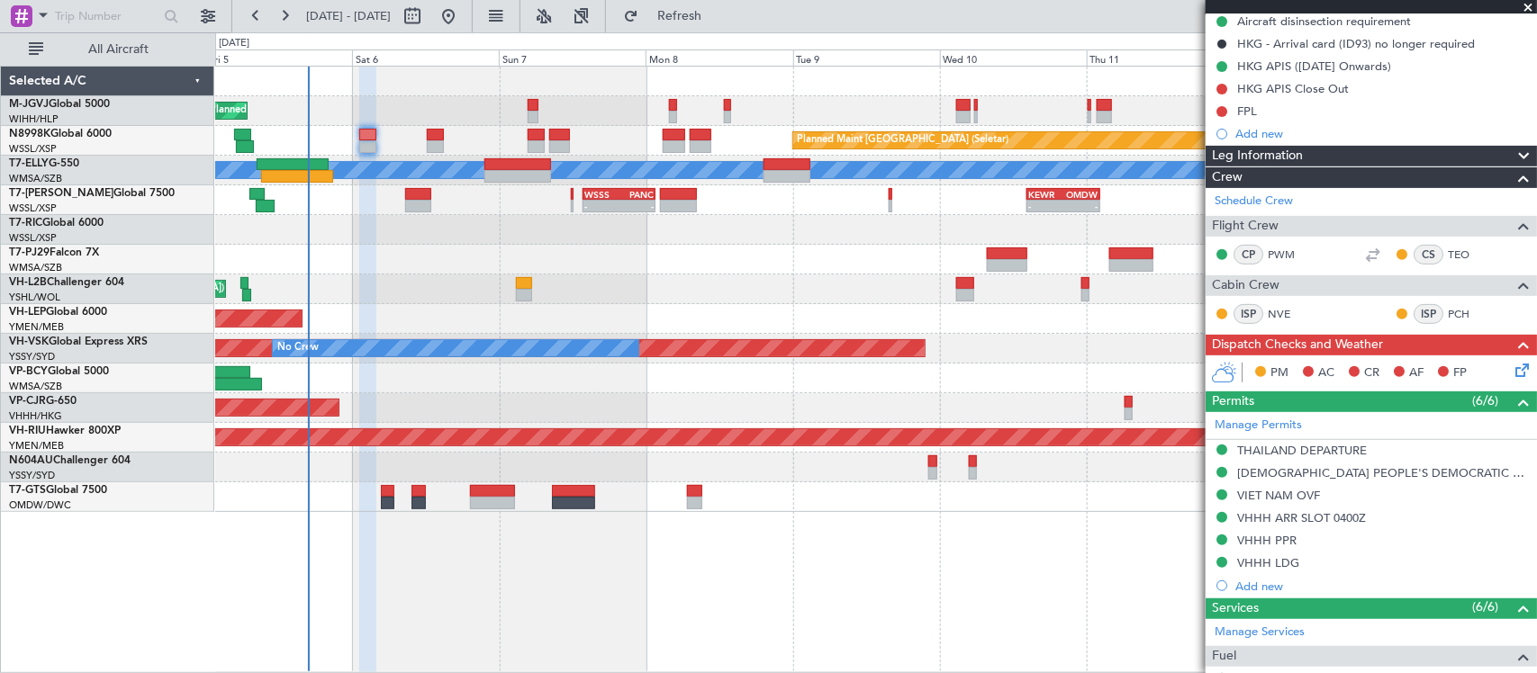
click at [1512, 372] on icon at bounding box center [1519, 367] width 14 height 14
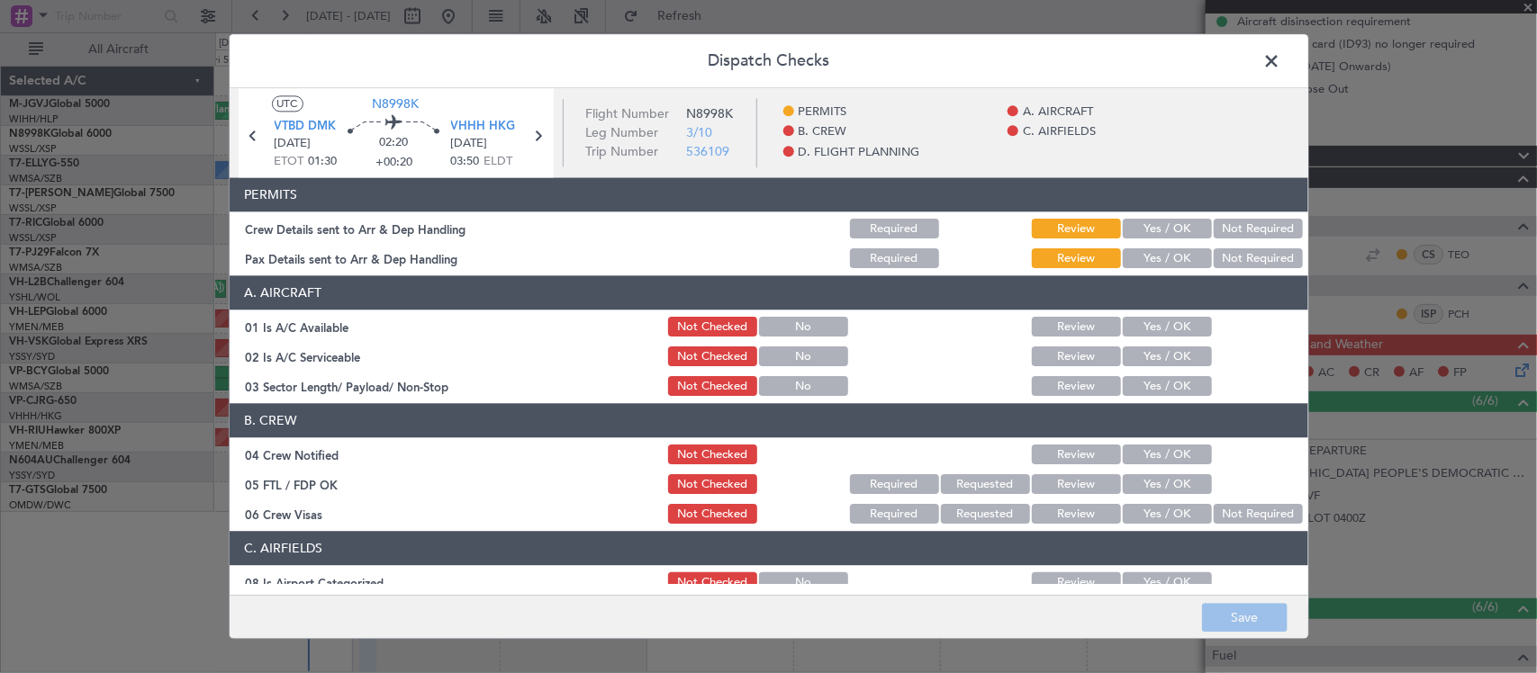
click at [1146, 228] on button "Yes / OK" at bounding box center [1167, 230] width 89 height 20
drag, startPoint x: 1169, startPoint y: 257, endPoint x: 1167, endPoint y: 312, distance: 55.0
click at [1170, 257] on button "Yes / OK" at bounding box center [1167, 259] width 89 height 20
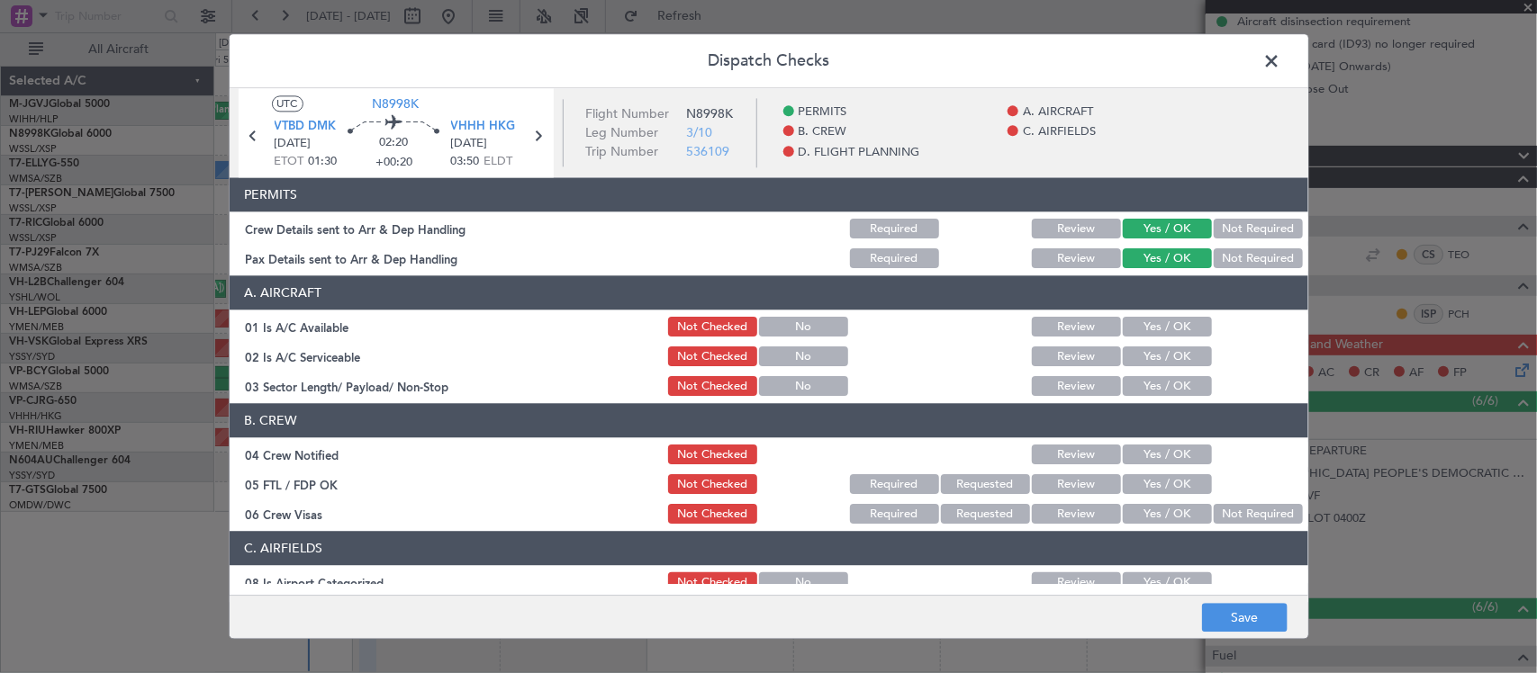
click at [1167, 313] on section "A. AIRCRAFT 01 Is A/C Available Not Checked No Review Yes / OK 02 Is A/C Servic…" at bounding box center [769, 337] width 1079 height 123
click at [1168, 321] on button "Yes / OK" at bounding box center [1167, 328] width 89 height 20
click at [1172, 345] on div "Yes / OK" at bounding box center [1165, 357] width 91 height 25
click at [1176, 357] on button "Yes / OK" at bounding box center [1167, 358] width 89 height 20
click at [1176, 393] on button "Yes / OK" at bounding box center [1167, 387] width 89 height 20
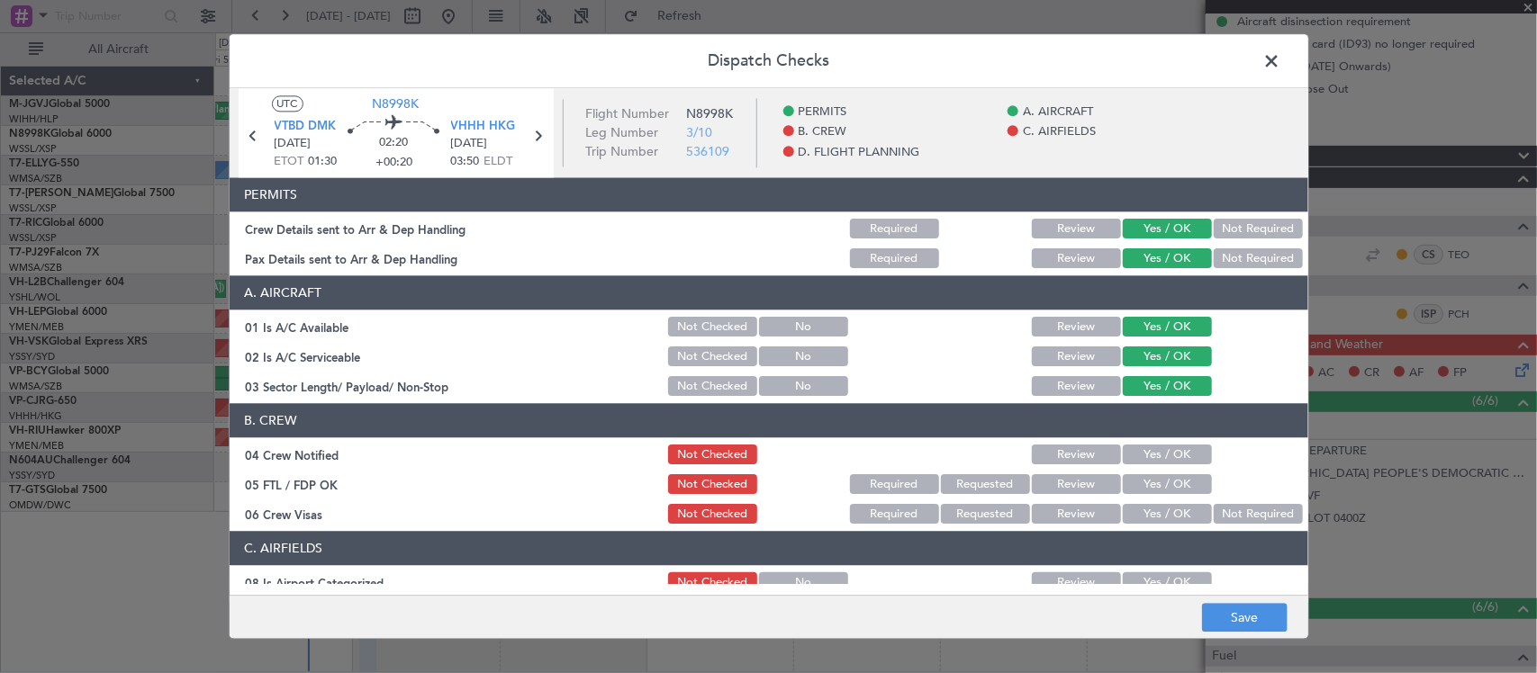
click at [1176, 459] on button "Yes / OK" at bounding box center [1167, 456] width 89 height 20
click at [1176, 480] on button "Yes / OK" at bounding box center [1167, 485] width 89 height 20
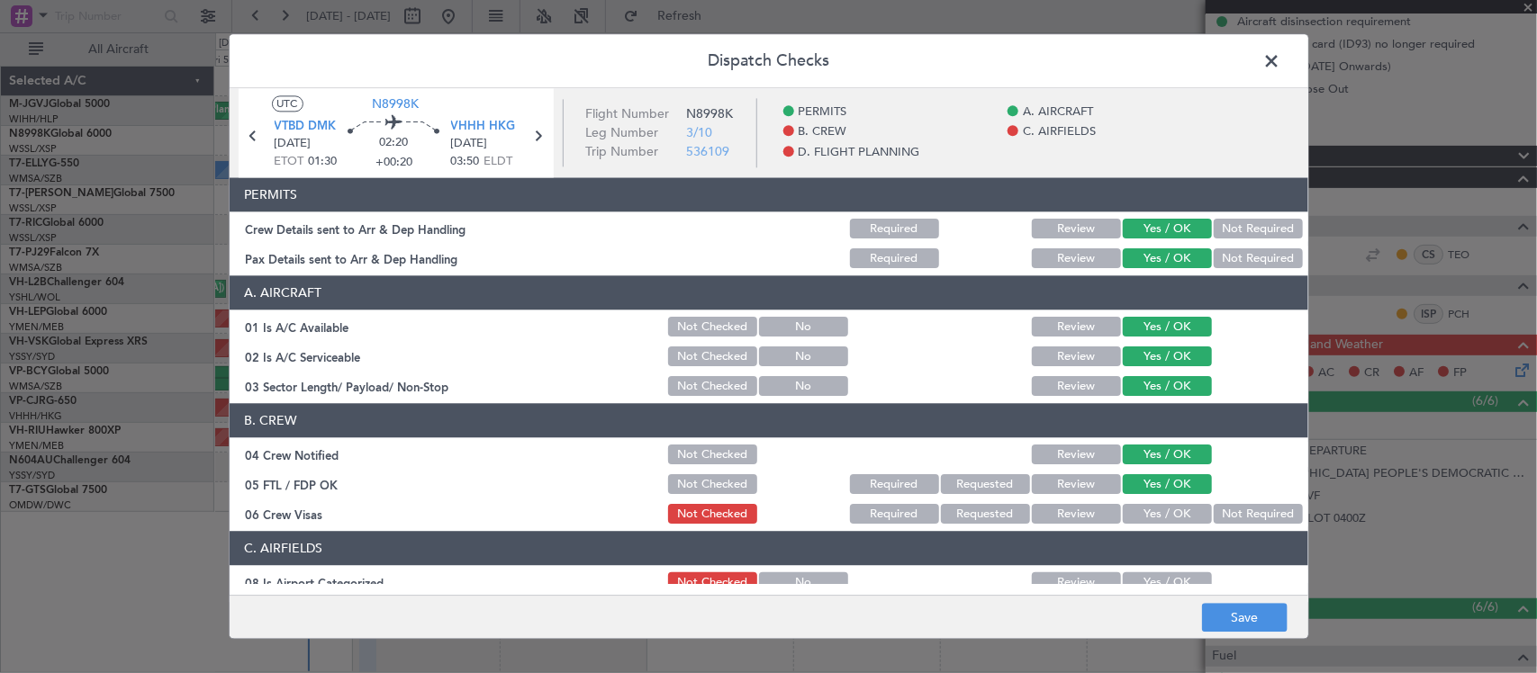
drag, startPoint x: 1225, startPoint y: 513, endPoint x: 1191, endPoint y: 547, distance: 48.4
click at [1225, 514] on button "Not Required" at bounding box center [1258, 515] width 89 height 20
click at [1169, 576] on button "Yes / OK" at bounding box center [1167, 584] width 89 height 20
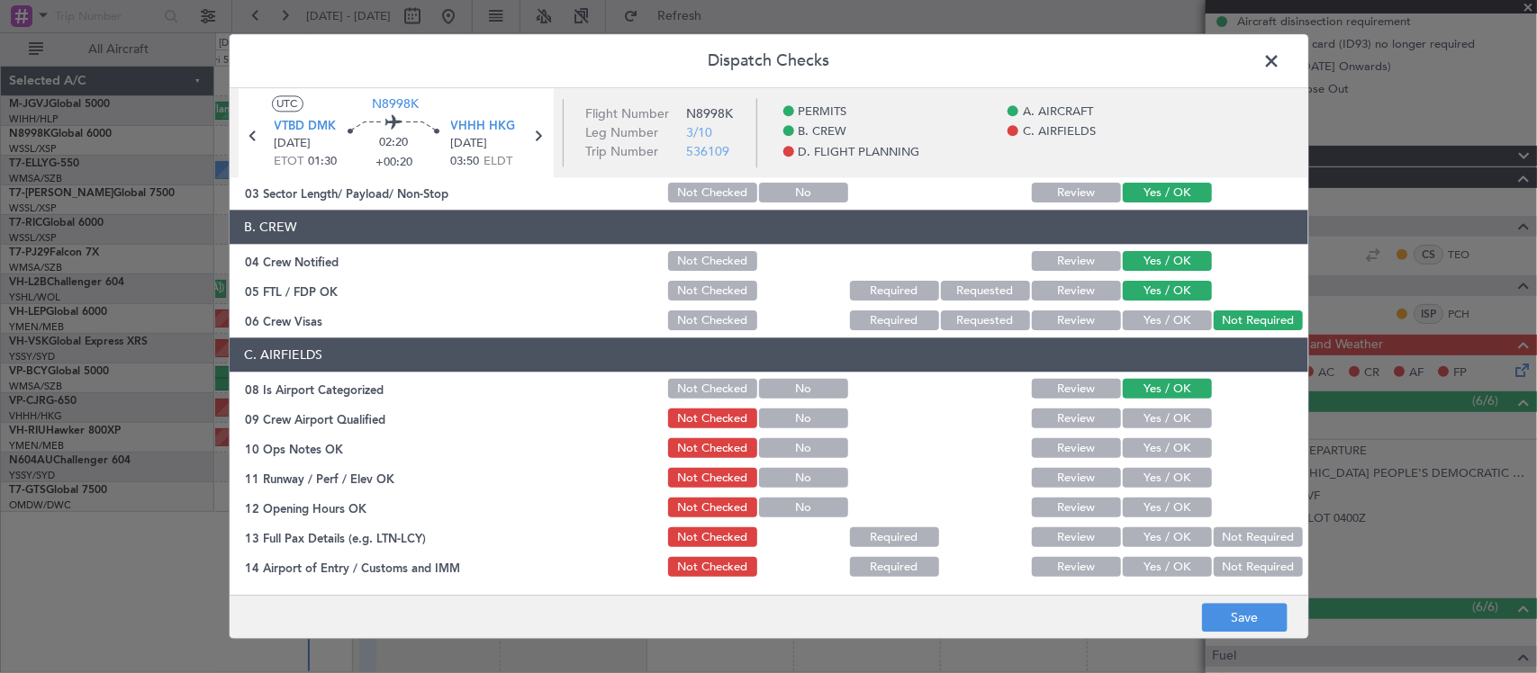
scroll to position [375, 0]
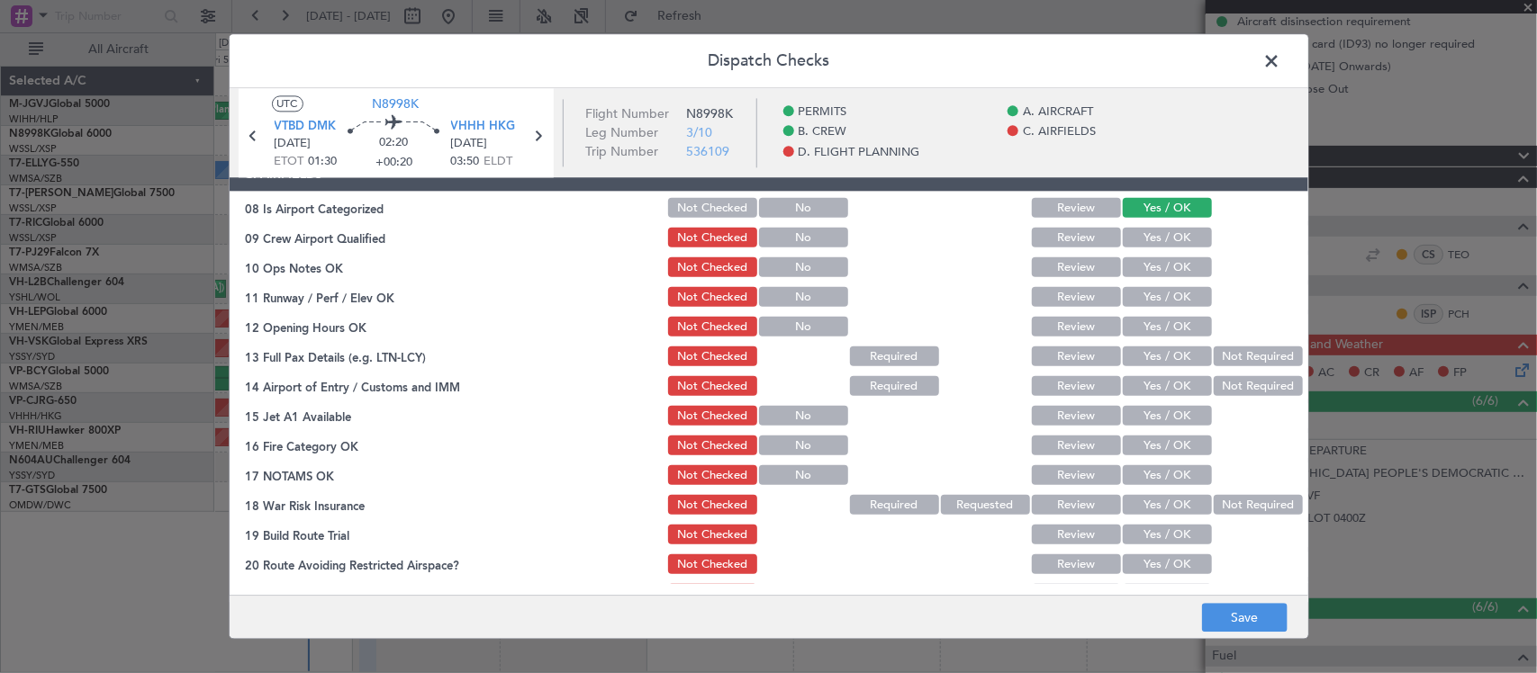
click at [1164, 245] on button "Yes / OK" at bounding box center [1167, 239] width 89 height 20
click at [1166, 263] on button "Yes / OK" at bounding box center [1167, 268] width 89 height 20
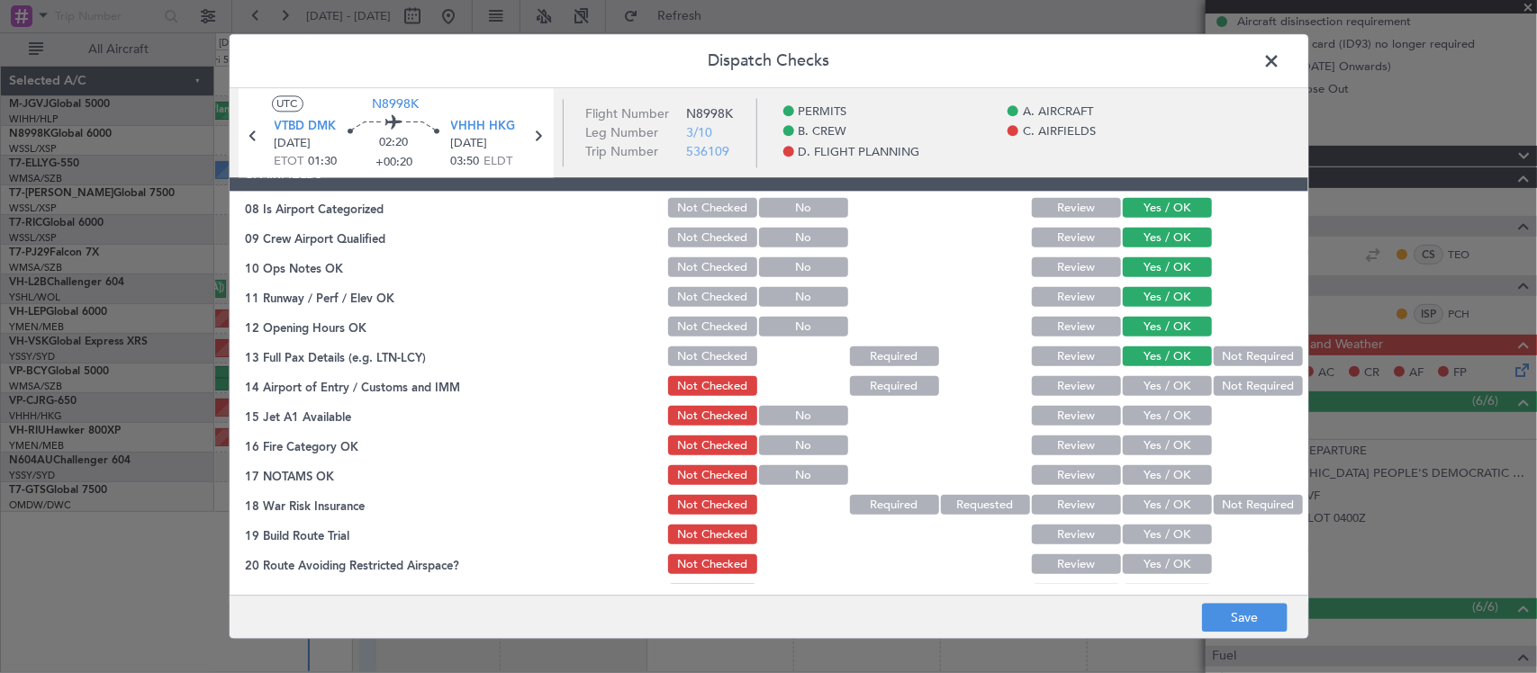
click at [1175, 371] on section "C. AIRFIELDS 08 Is Airport Categorized Not Checked No Review Yes / OK 09 Crew A…" at bounding box center [769, 398] width 1079 height 480
click at [1176, 393] on button "Yes / OK" at bounding box center [1167, 387] width 89 height 20
click at [1176, 415] on button "Yes / OK" at bounding box center [1167, 417] width 89 height 20
drag, startPoint x: 1176, startPoint y: 442, endPoint x: 1178, endPoint y: 469, distance: 27.1
click at [1176, 443] on button "Yes / OK" at bounding box center [1167, 447] width 89 height 20
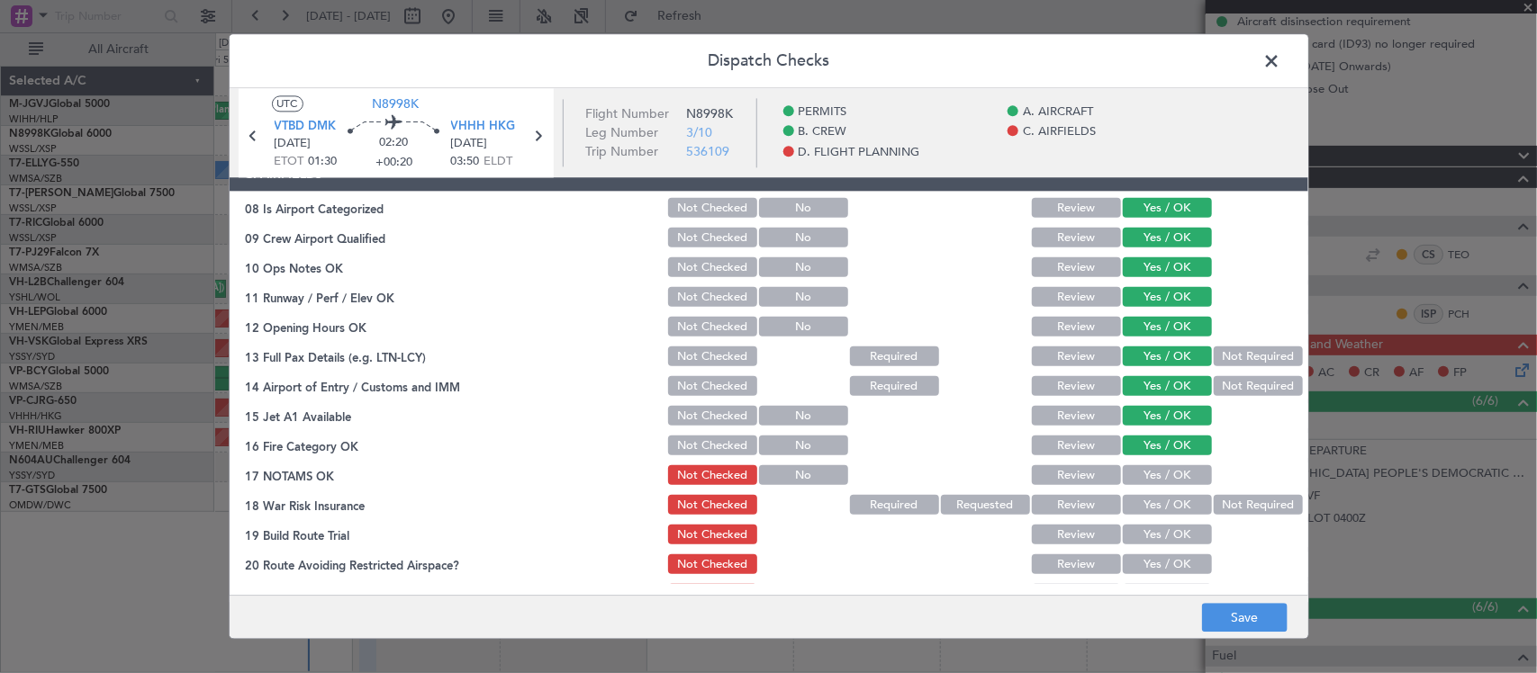
click at [1178, 474] on button "Yes / OK" at bounding box center [1167, 476] width 89 height 20
drag, startPoint x: 1209, startPoint y: 491, endPoint x: 1214, endPoint y: 500, distance: 10.1
click at [1209, 492] on section "C. AIRFIELDS 08 Is Airport Categorized Not Checked No Review Yes / OK 09 Crew A…" at bounding box center [769, 398] width 1079 height 480
drag, startPoint x: 1214, startPoint y: 501, endPoint x: 1184, endPoint y: 522, distance: 36.2
click at [1214, 507] on button "Not Required" at bounding box center [1258, 506] width 89 height 20
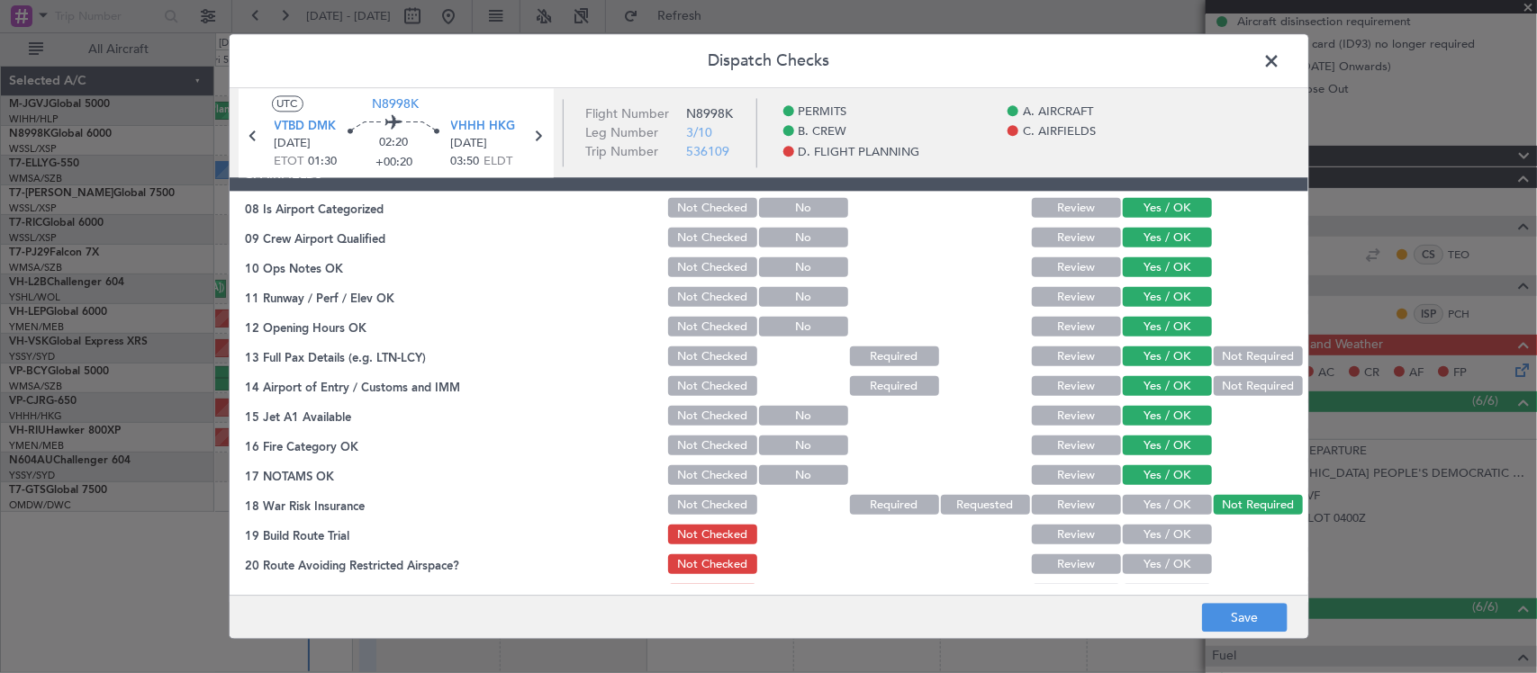
click at [1177, 528] on button "Yes / OK" at bounding box center [1167, 536] width 89 height 20
click at [1171, 554] on div "Yes / OK" at bounding box center [1165, 565] width 91 height 25
click at [1170, 560] on button "Yes / OK" at bounding box center [1167, 566] width 89 height 20
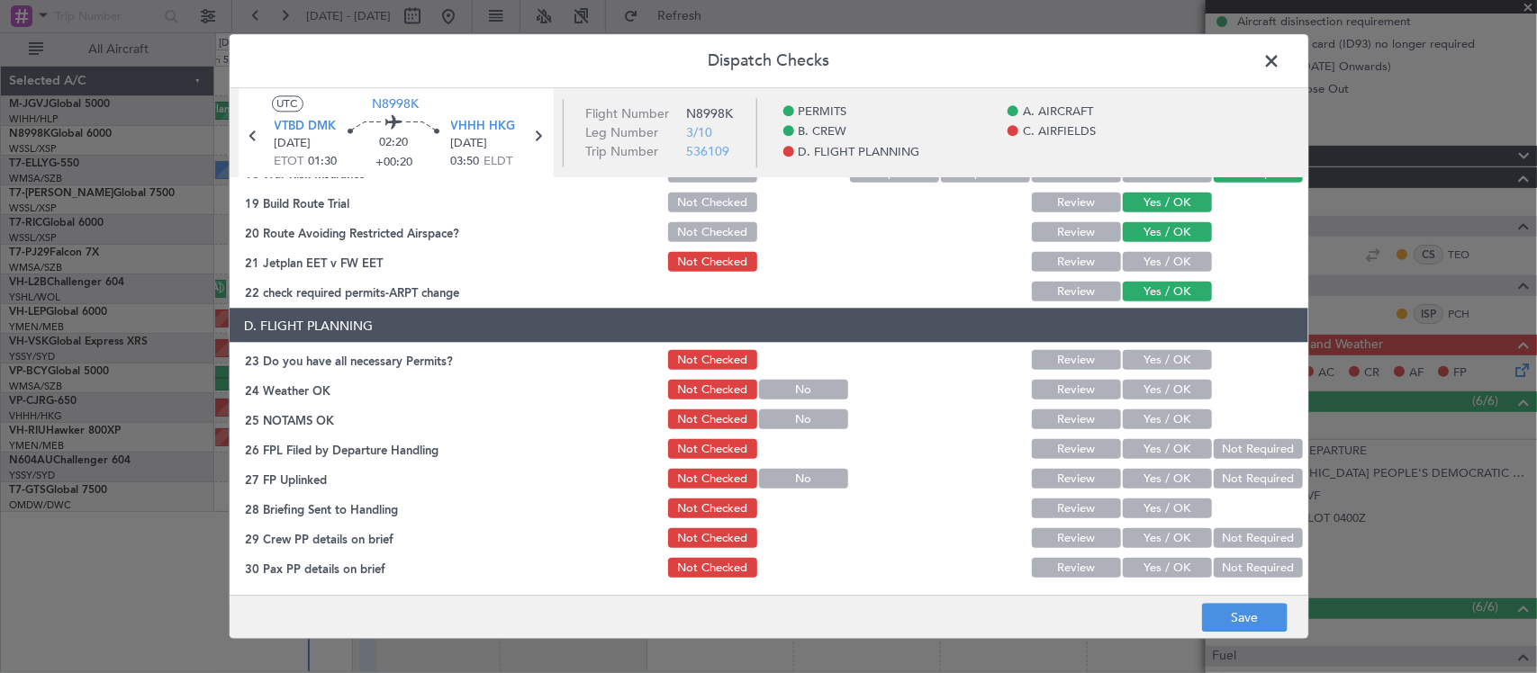
click at [1180, 261] on button "Yes / OK" at bounding box center [1167, 262] width 89 height 20
click at [1175, 353] on button "Yes / OK" at bounding box center [1167, 360] width 89 height 20
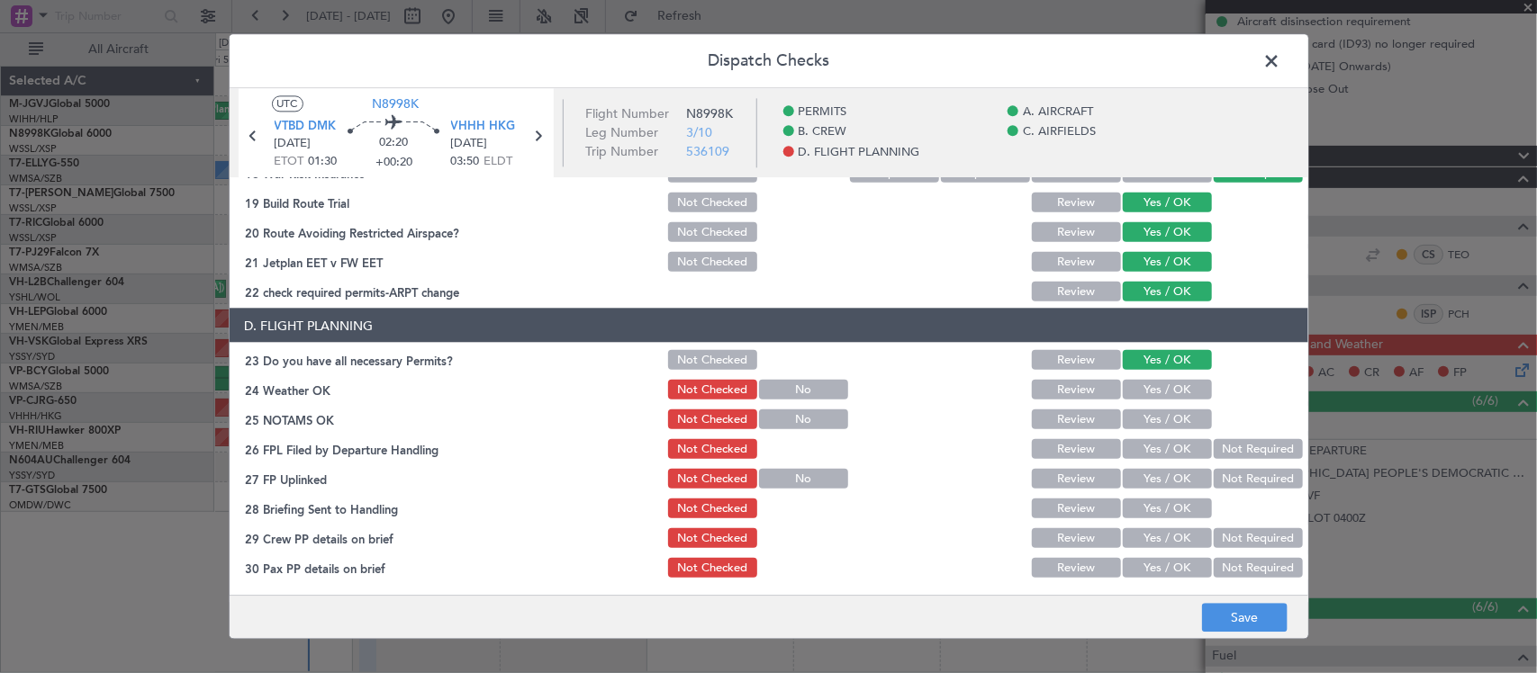
click at [1177, 375] on section "D. FLIGHT PLANNING 23 Do you have all necessary Permits? Not Checked Review Yes…" at bounding box center [769, 445] width 1079 height 272
click at [1181, 383] on button "Yes / OK" at bounding box center [1167, 390] width 89 height 20
click at [1181, 420] on button "Yes / OK" at bounding box center [1167, 420] width 89 height 20
click at [1248, 452] on button "Not Required" at bounding box center [1258, 449] width 89 height 20
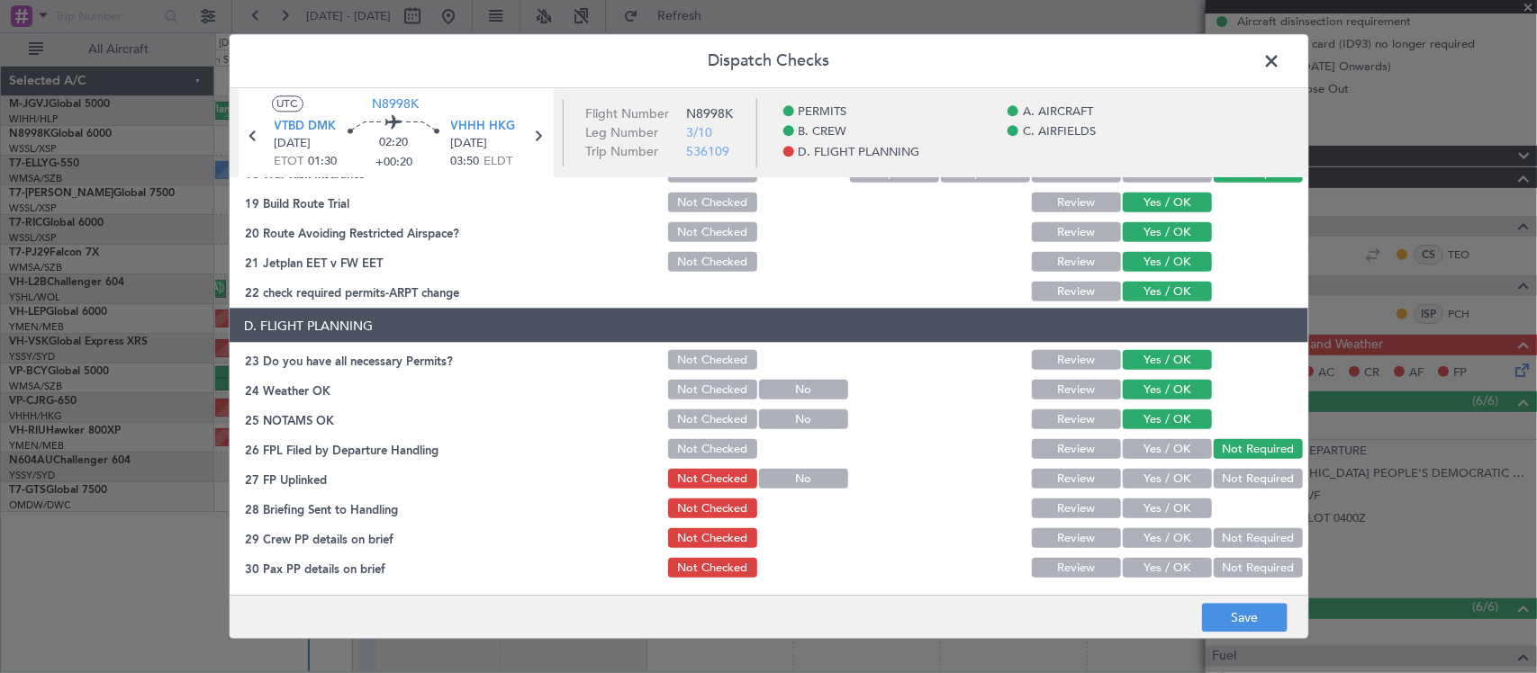
click at [1161, 478] on button "Yes / OK" at bounding box center [1167, 479] width 89 height 20
click at [1073, 506] on button "Review" at bounding box center [1076, 509] width 89 height 20
click at [1128, 532] on button "Yes / OK" at bounding box center [1167, 539] width 89 height 20
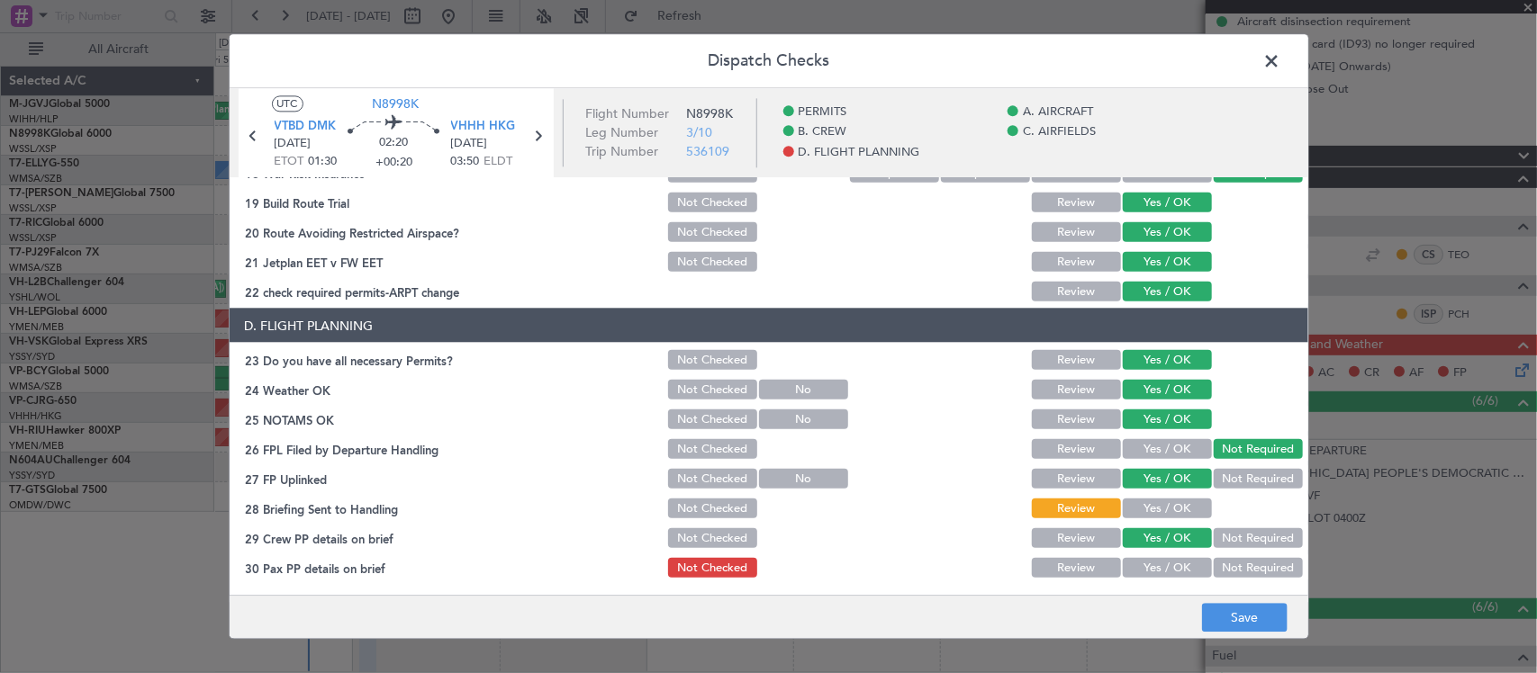
click at [1142, 559] on button "Yes / OK" at bounding box center [1167, 568] width 89 height 20
click at [1240, 622] on button "Save" at bounding box center [1245, 618] width 86 height 29
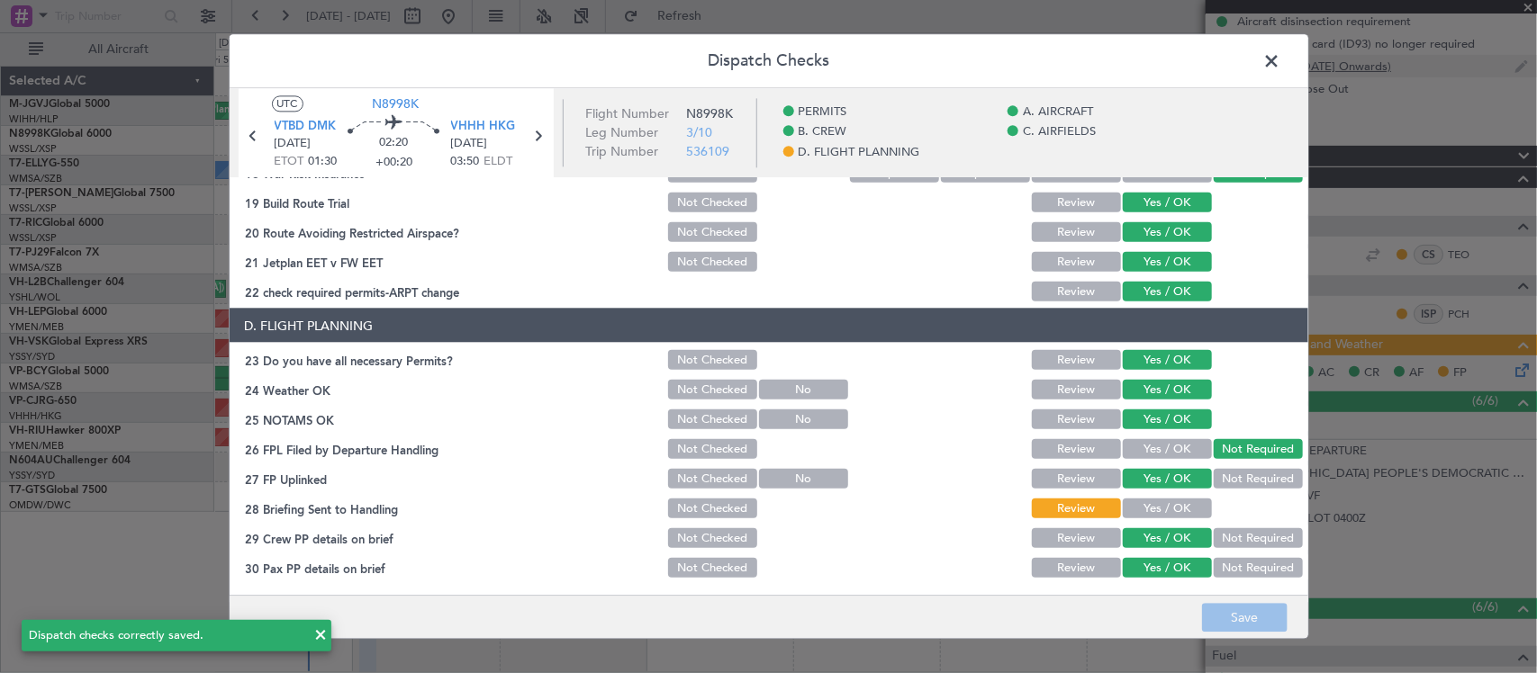
click at [1281, 66] on span at bounding box center [1281, 66] width 0 height 36
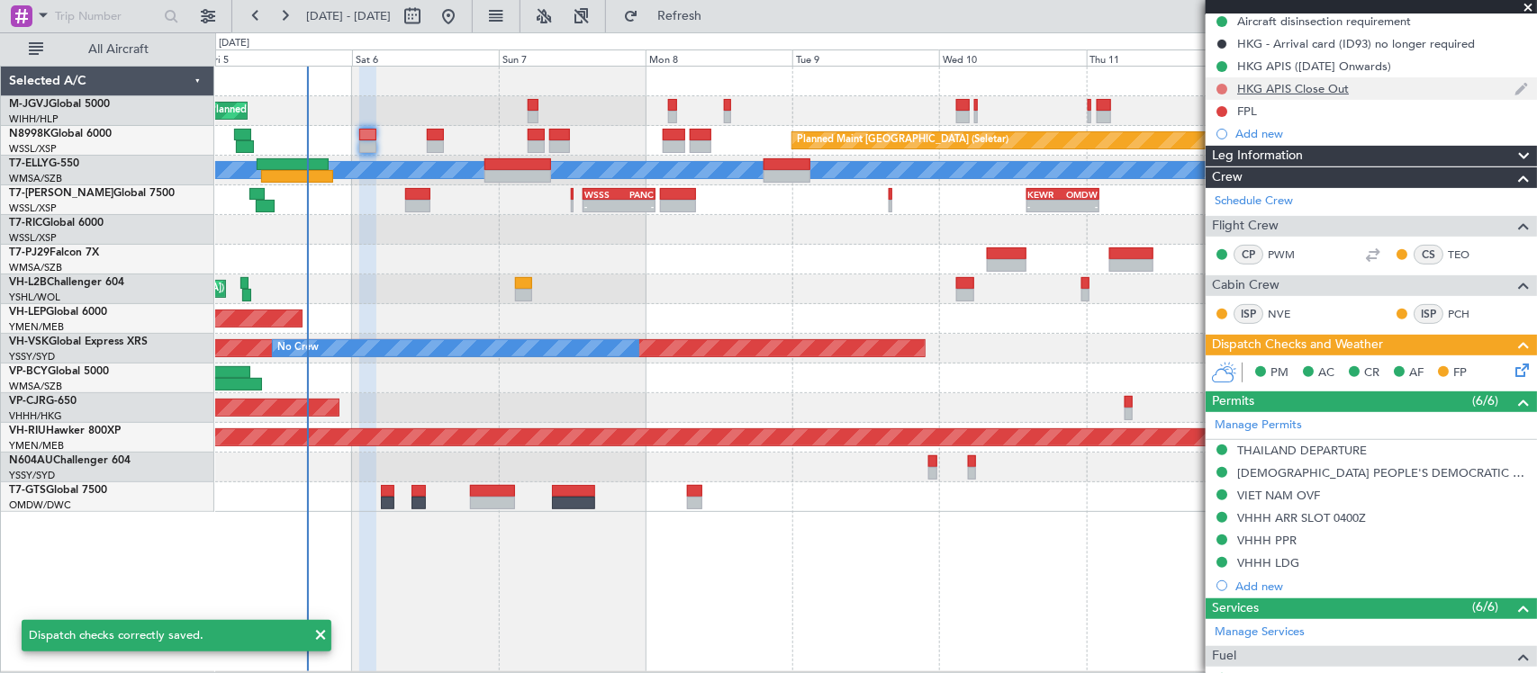
click at [1220, 88] on button at bounding box center [1221, 89] width 11 height 11
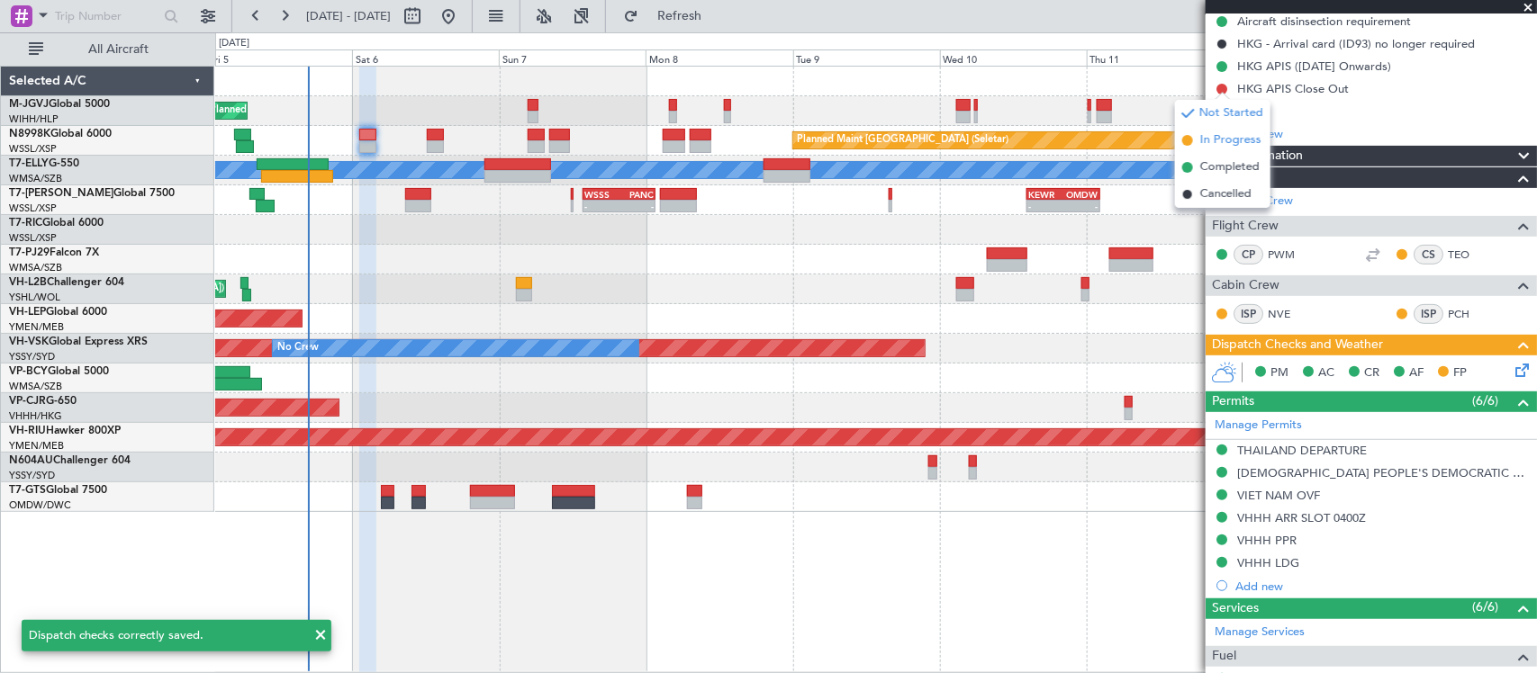
click at [1207, 142] on span "In Progress" at bounding box center [1230, 140] width 61 height 18
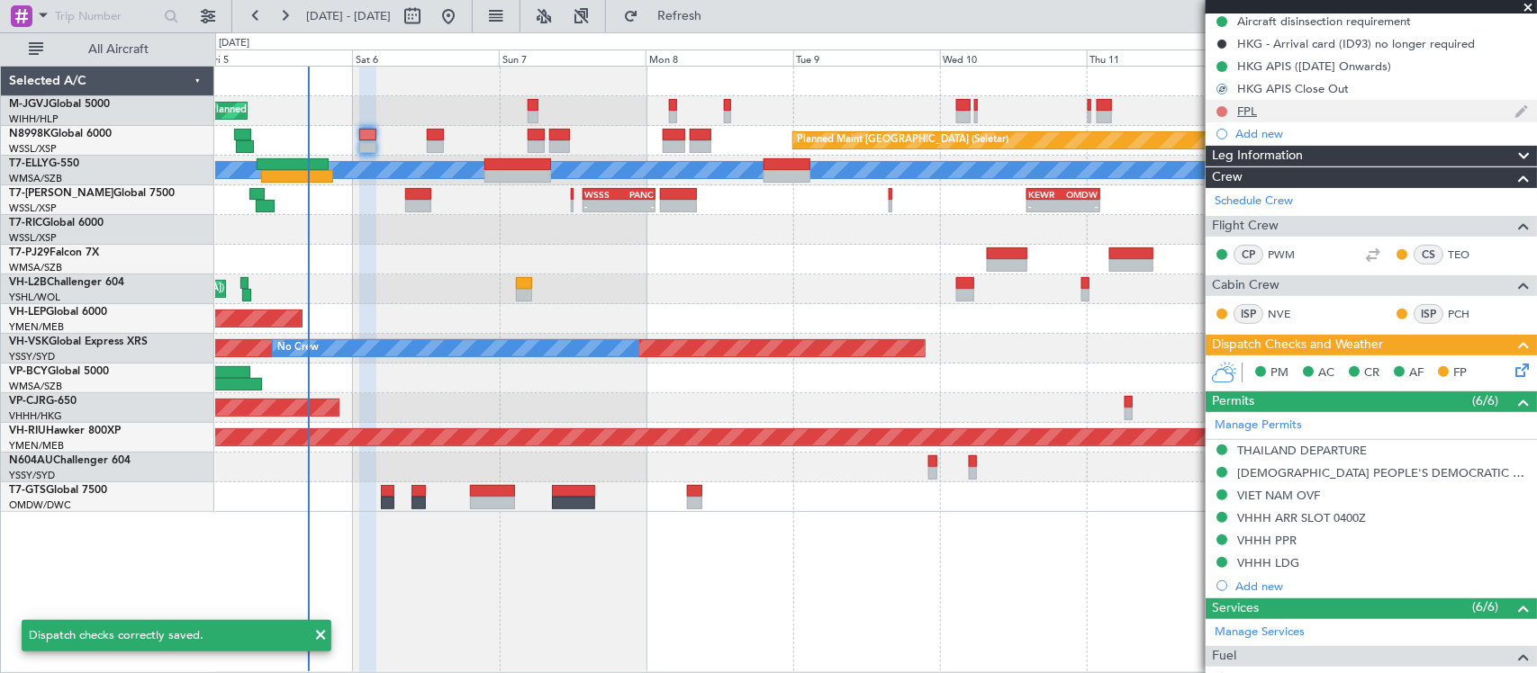
click at [1221, 110] on button at bounding box center [1221, 111] width 11 height 11
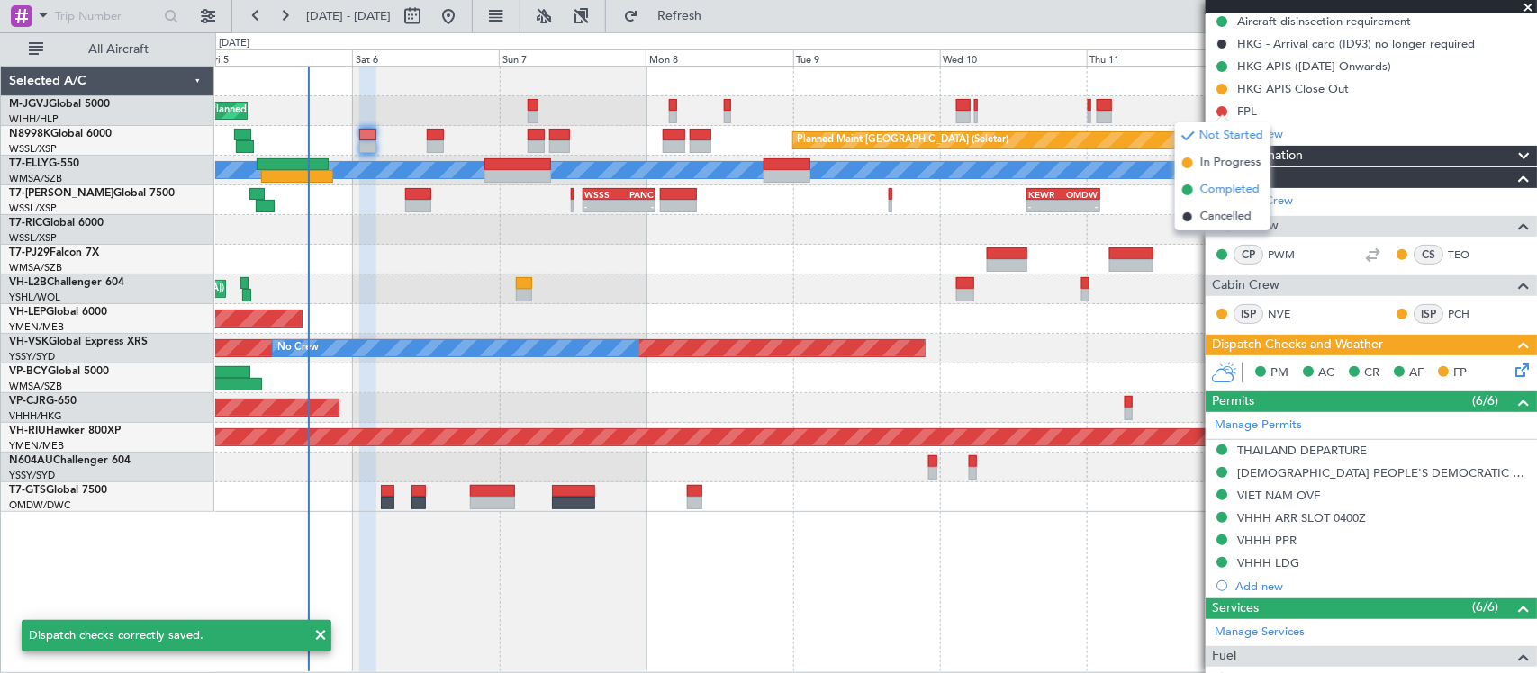
click at [1216, 190] on span "Completed" at bounding box center [1229, 190] width 59 height 18
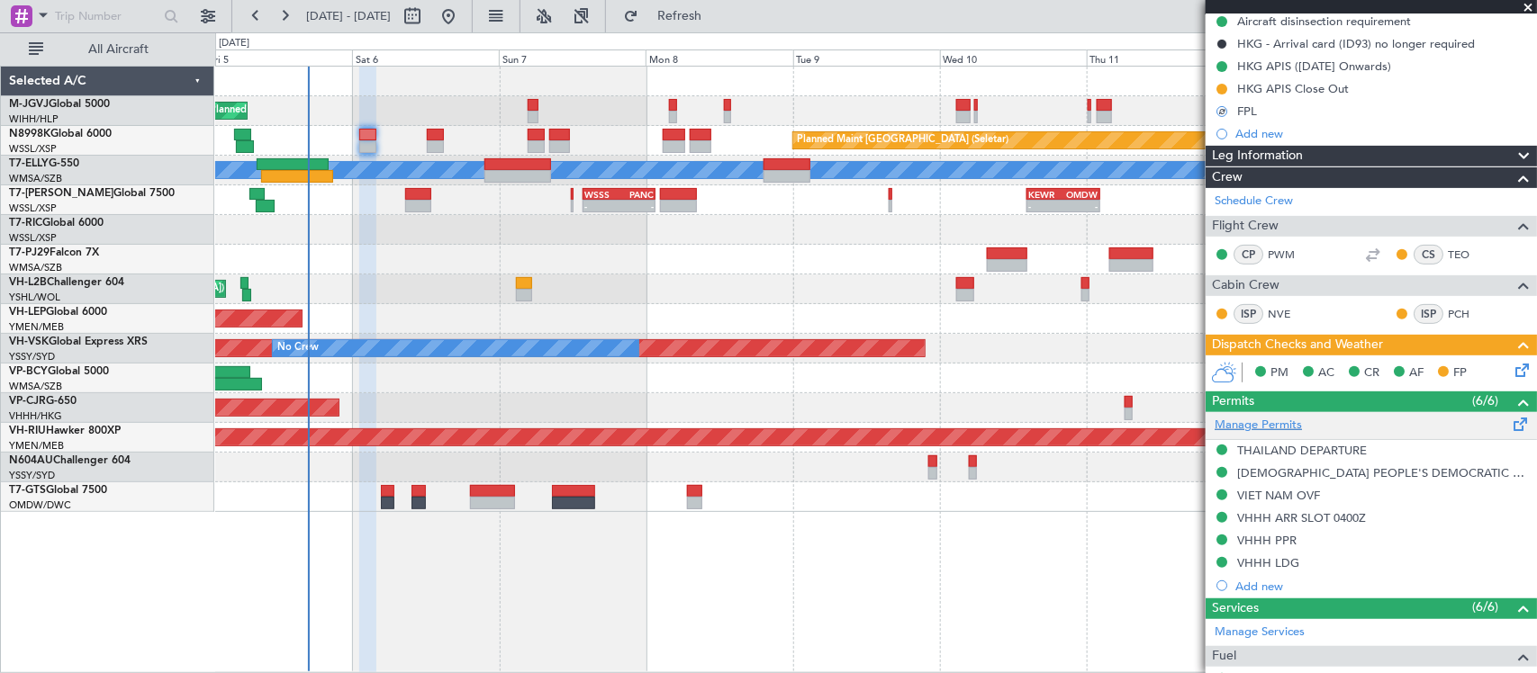
click at [1285, 419] on link "Manage Permits" at bounding box center [1258, 426] width 87 height 18
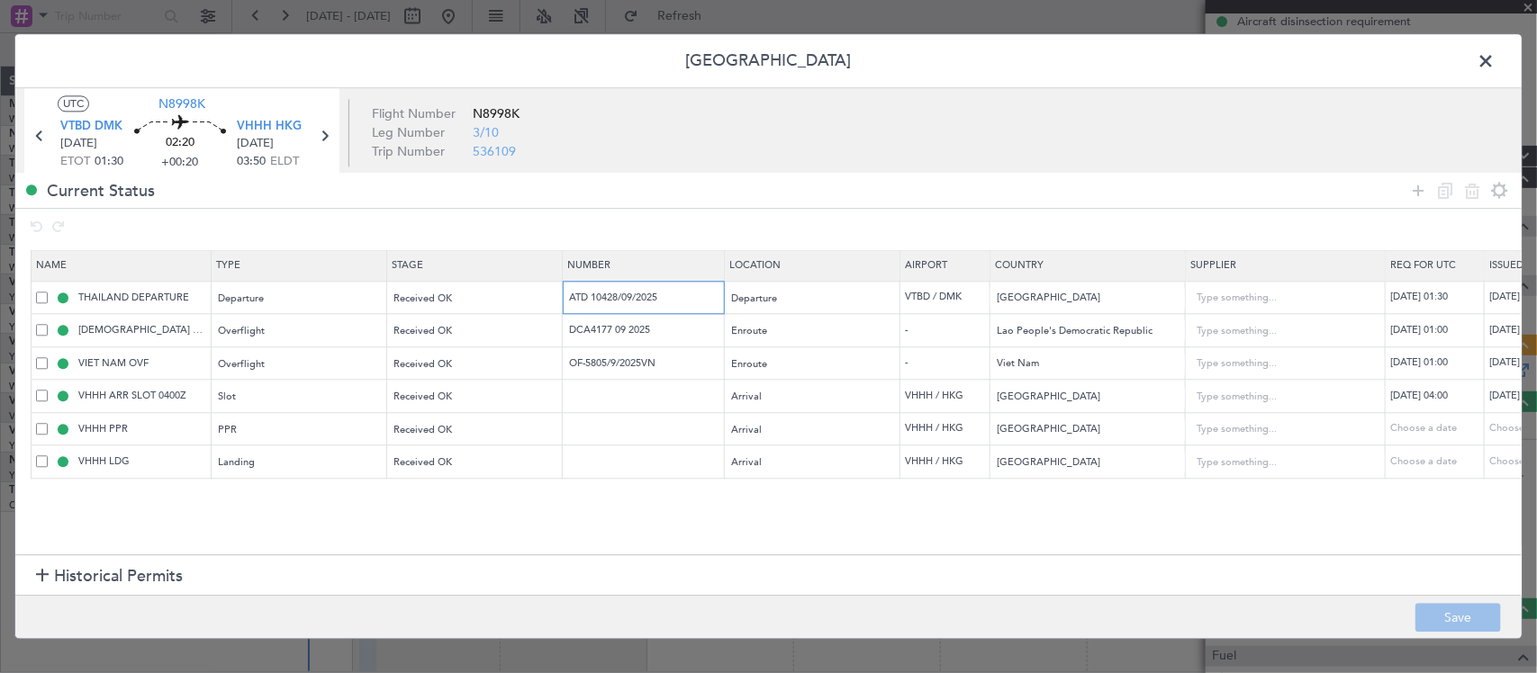
click at [655, 298] on input "ATD 10428/09/2025" at bounding box center [645, 297] width 157 height 15
click at [592, 329] on input "DCA4177 09 2025" at bounding box center [645, 330] width 157 height 15
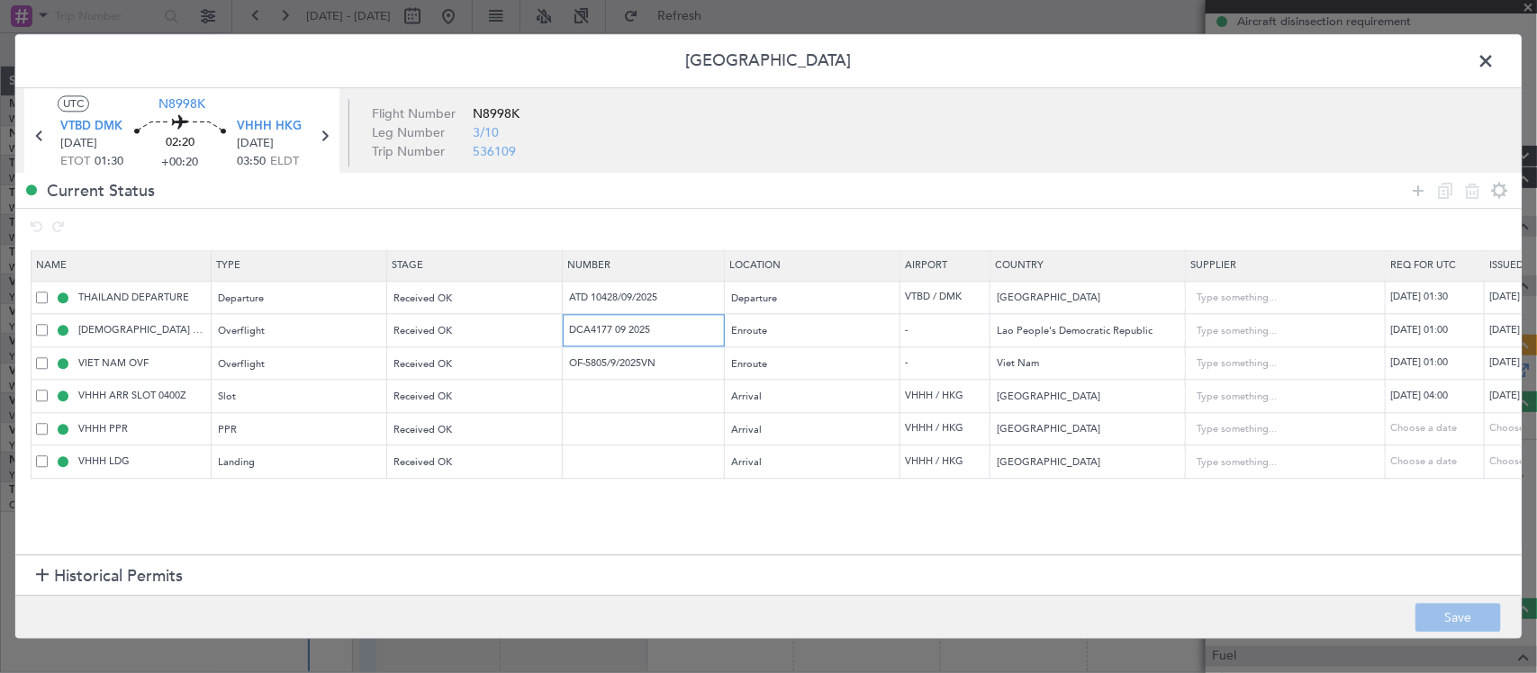
click at [592, 329] on input "DCA4177 09 2025" at bounding box center [645, 330] width 157 height 15
click at [632, 367] on input "OF-5805/9/2025VN" at bounding box center [645, 363] width 157 height 15
click at [1495, 64] on span at bounding box center [1495, 66] width 0 height 36
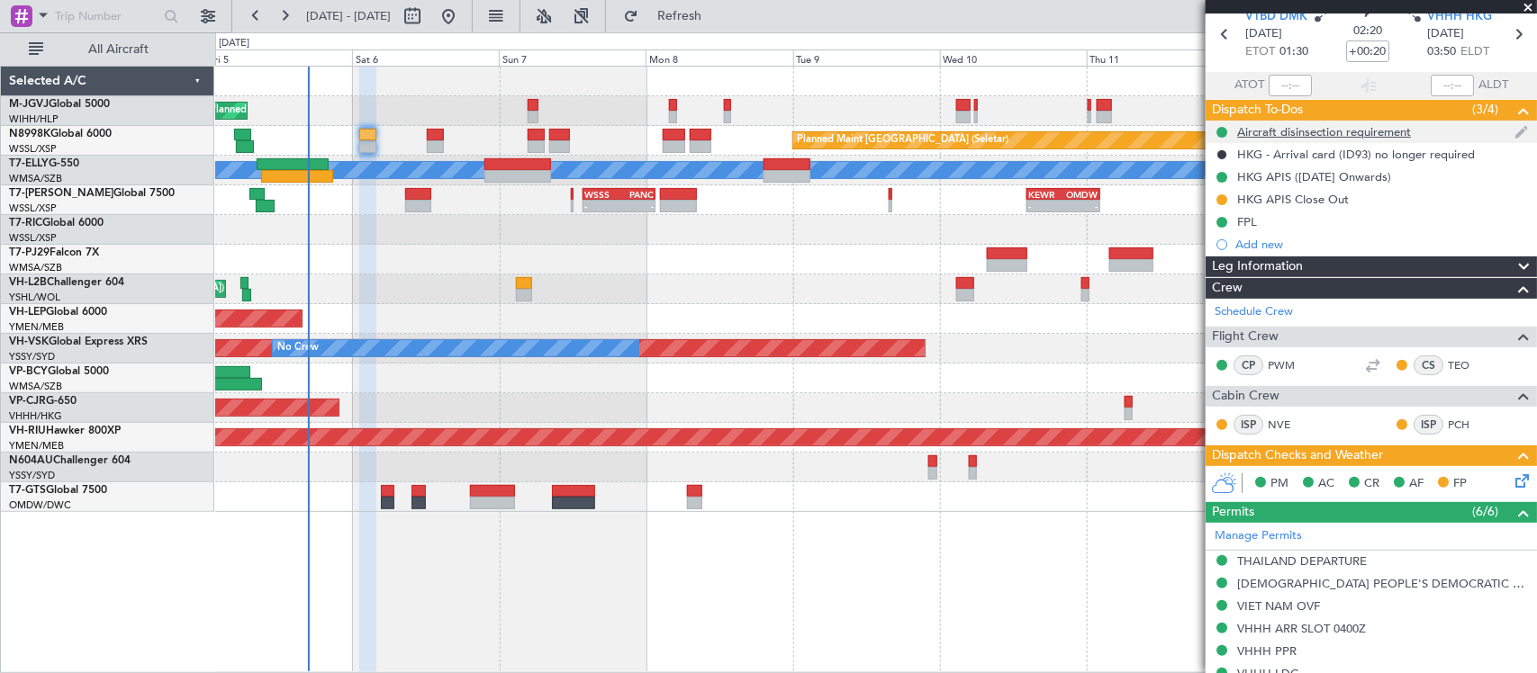
scroll to position [0, 0]
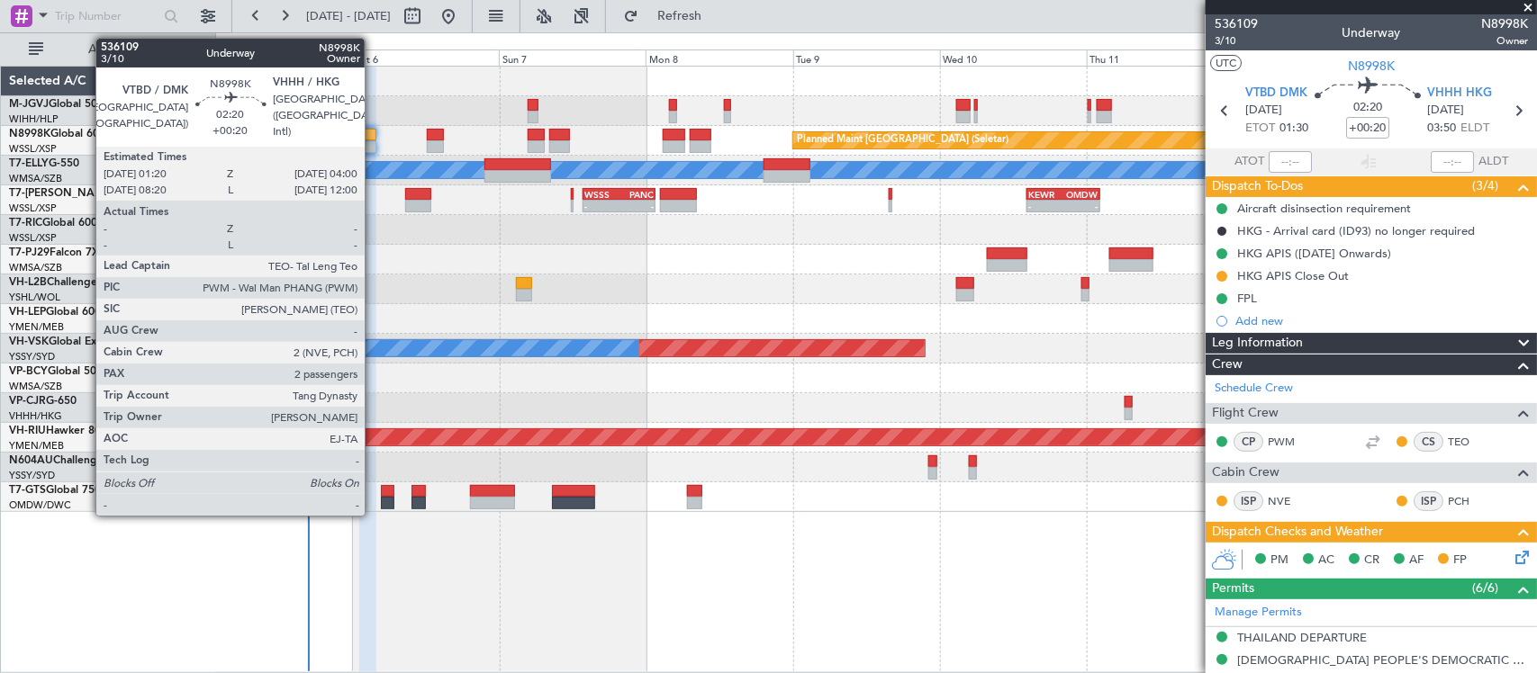
click at [374, 137] on div at bounding box center [367, 135] width 17 height 13
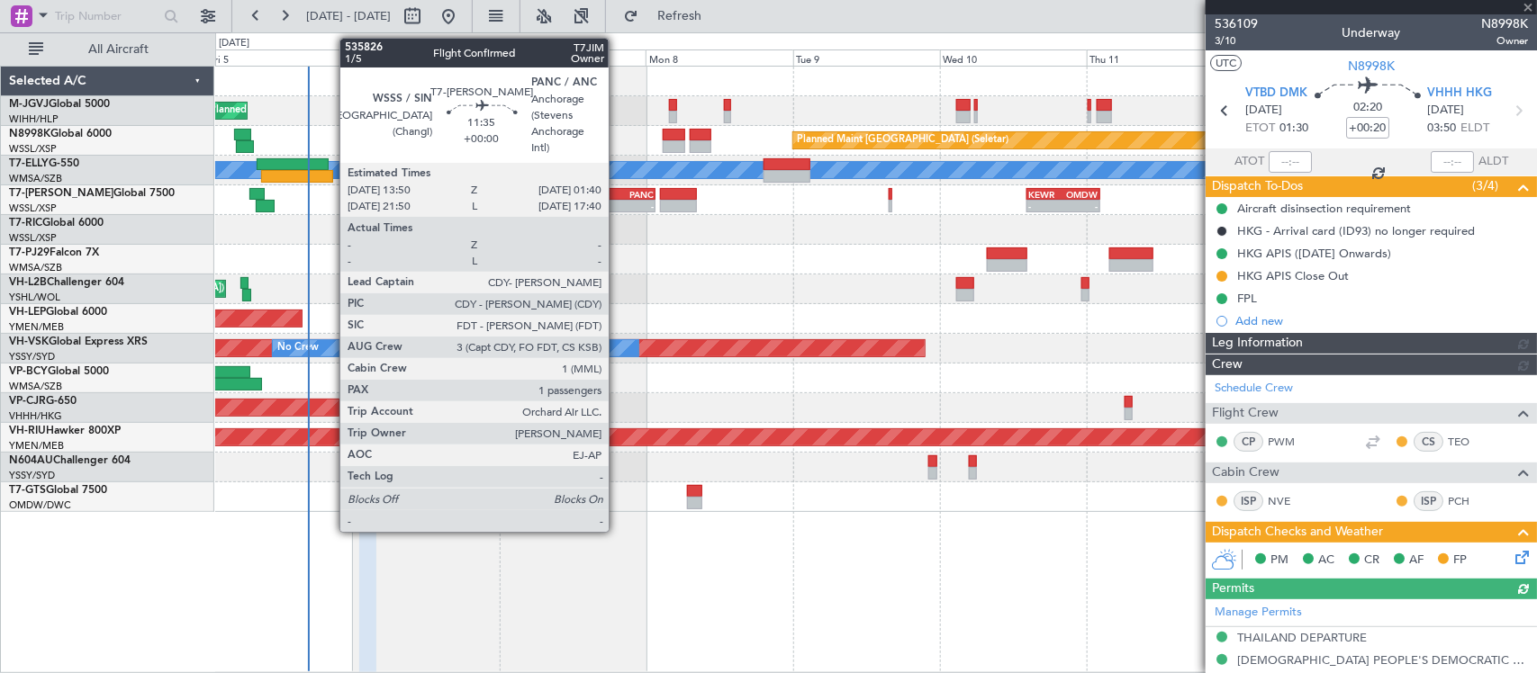
type input "[PERSON_NAME] (BTA)"
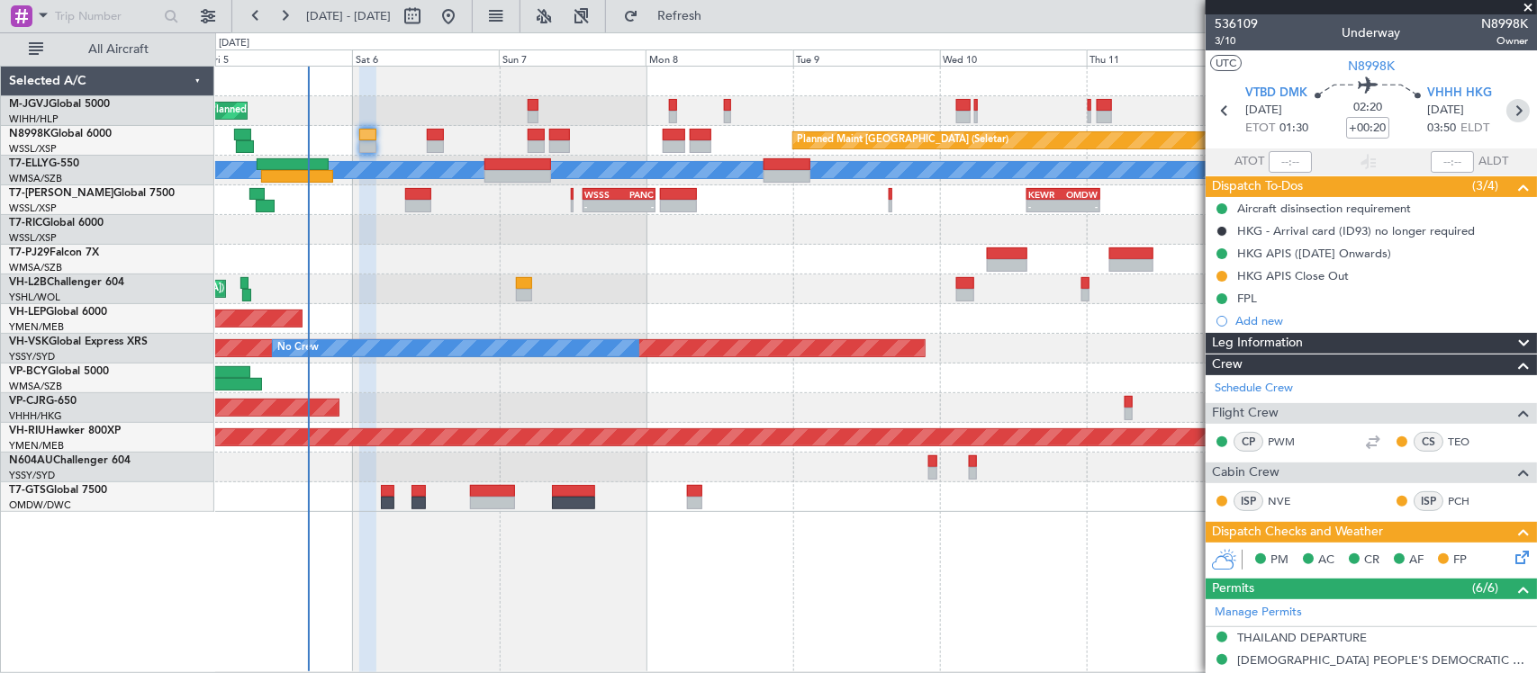
click at [1506, 113] on icon at bounding box center [1517, 110] width 23 height 23
type input "+00:30"
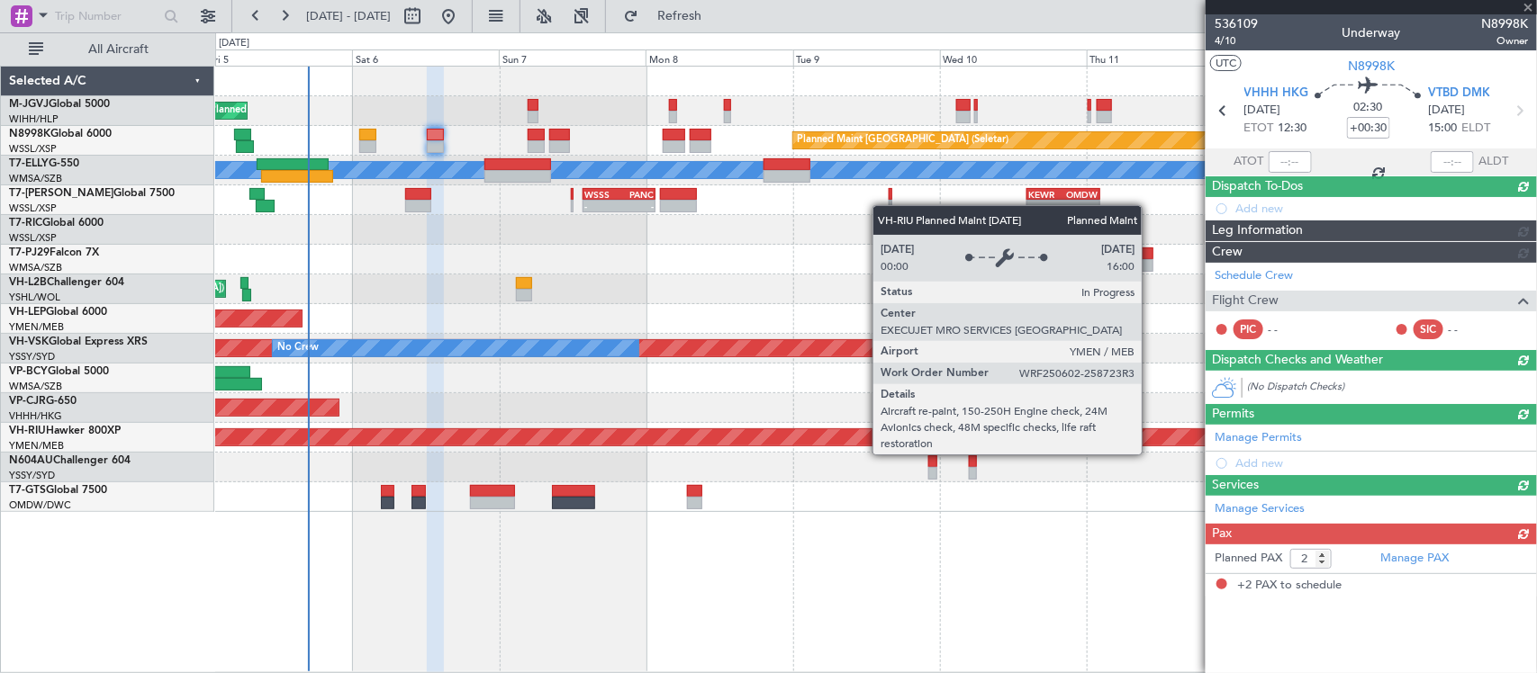
click at [980, 506] on div at bounding box center [875, 498] width 1321 height 30
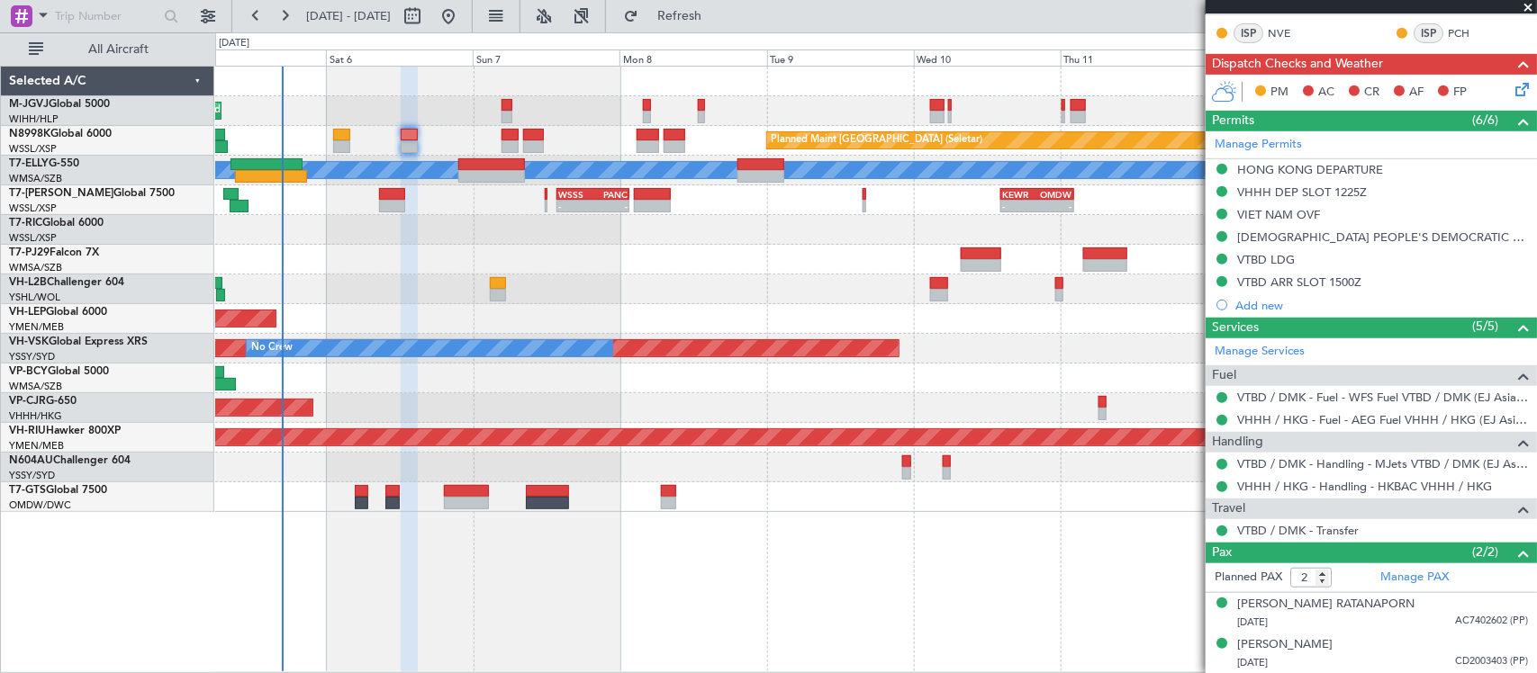
scroll to position [402, 0]
click at [1276, 141] on link "Manage Permits" at bounding box center [1258, 144] width 87 height 18
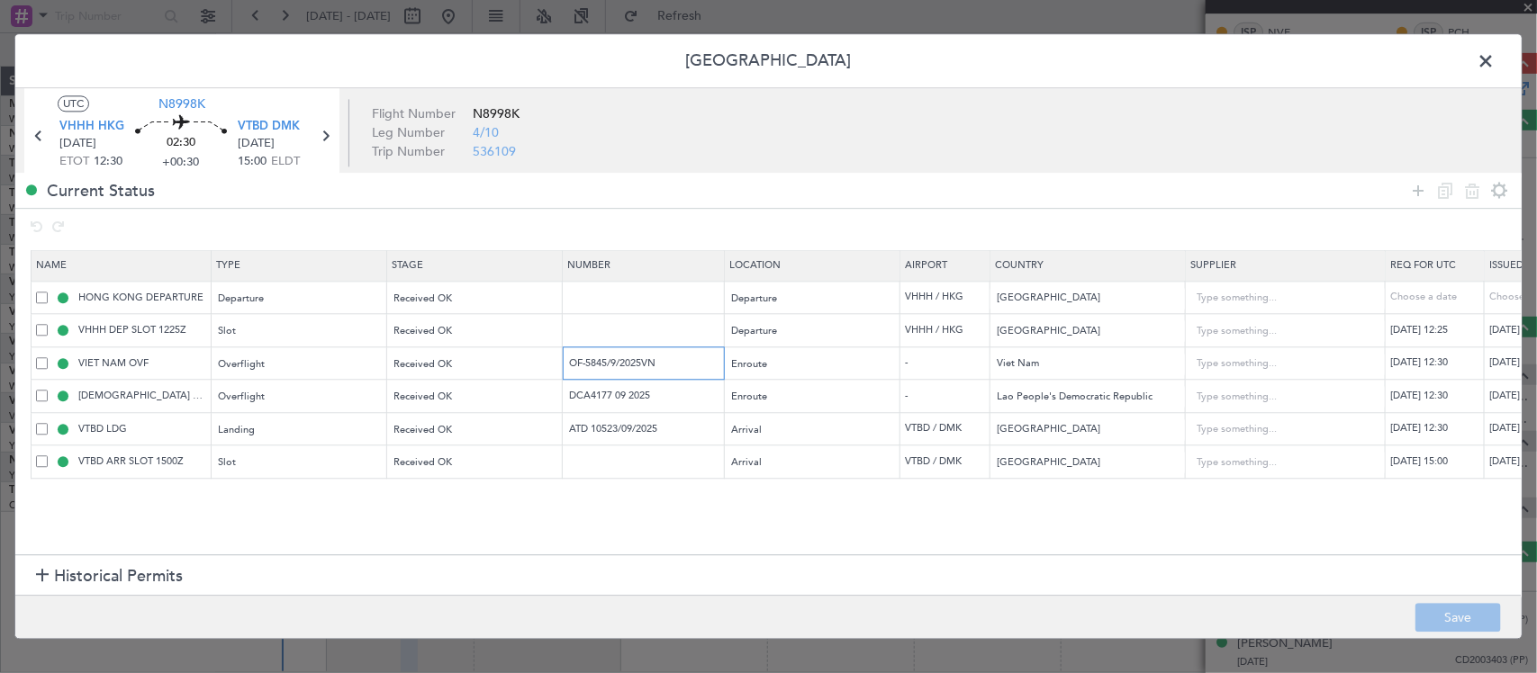
click at [614, 371] on input "OF-5845/9/2025VN" at bounding box center [645, 363] width 157 height 15
click at [619, 362] on input "OF-5845/9/2025VN" at bounding box center [645, 363] width 157 height 15
click at [639, 394] on input "DCA4177 09 2025" at bounding box center [645, 396] width 157 height 15
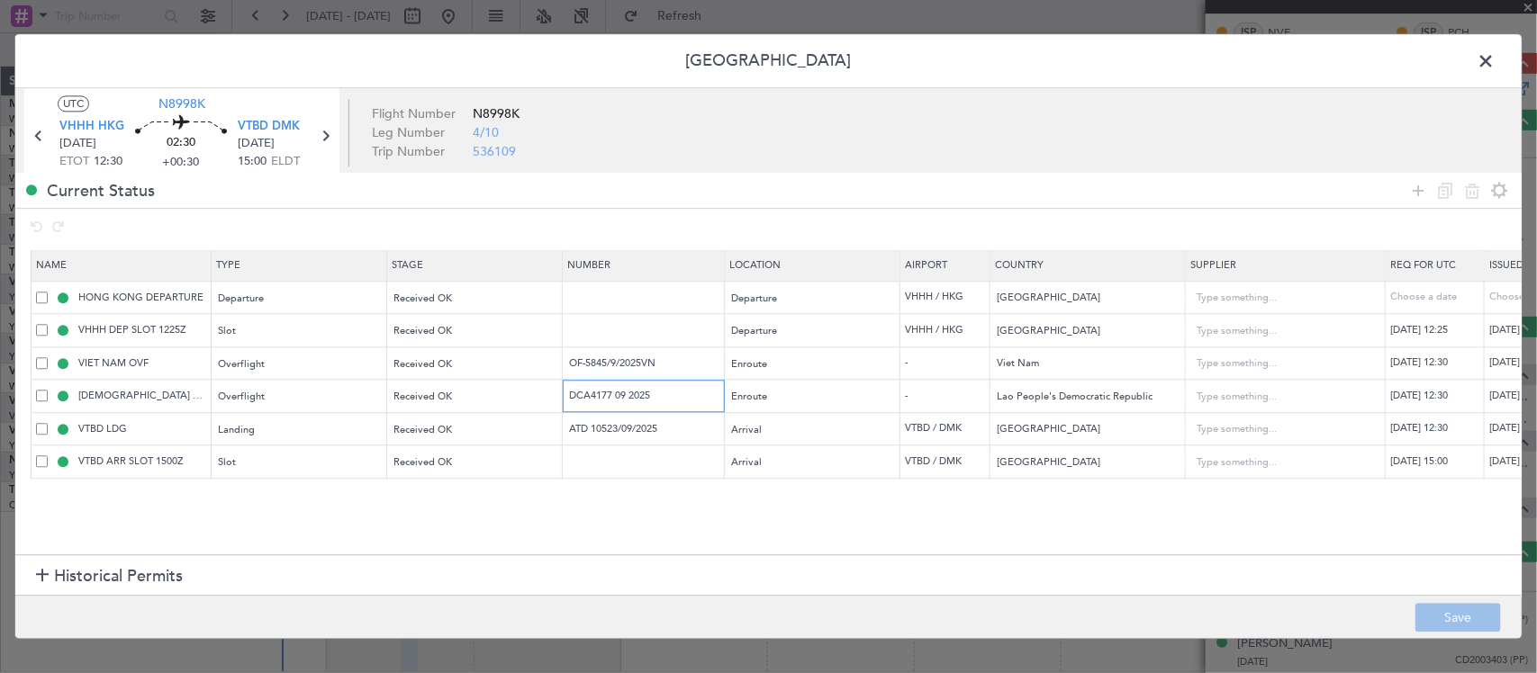
click at [639, 394] on input "DCA4177 09 2025" at bounding box center [645, 396] width 157 height 15
click at [627, 424] on input "ATD 10523/09/2025" at bounding box center [645, 428] width 157 height 15
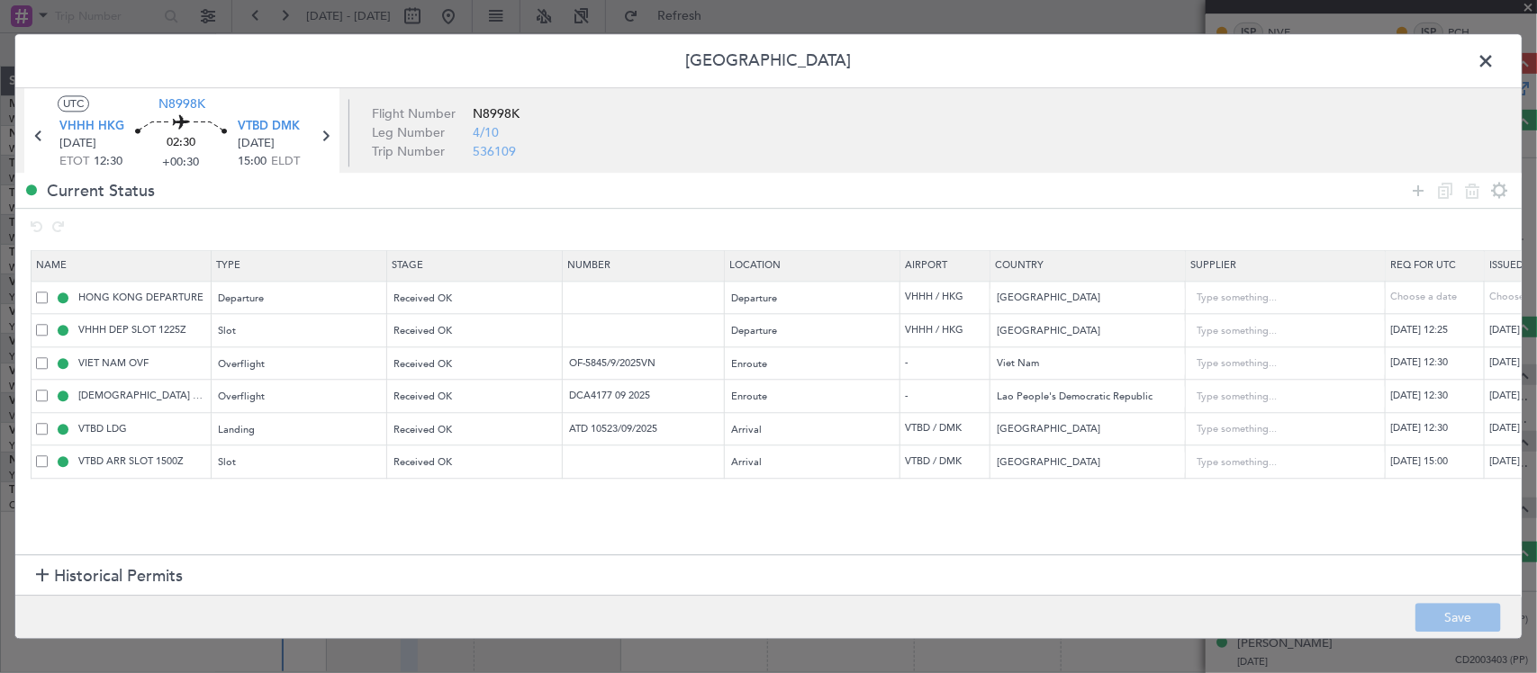
click at [1495, 59] on span at bounding box center [1495, 66] width 0 height 36
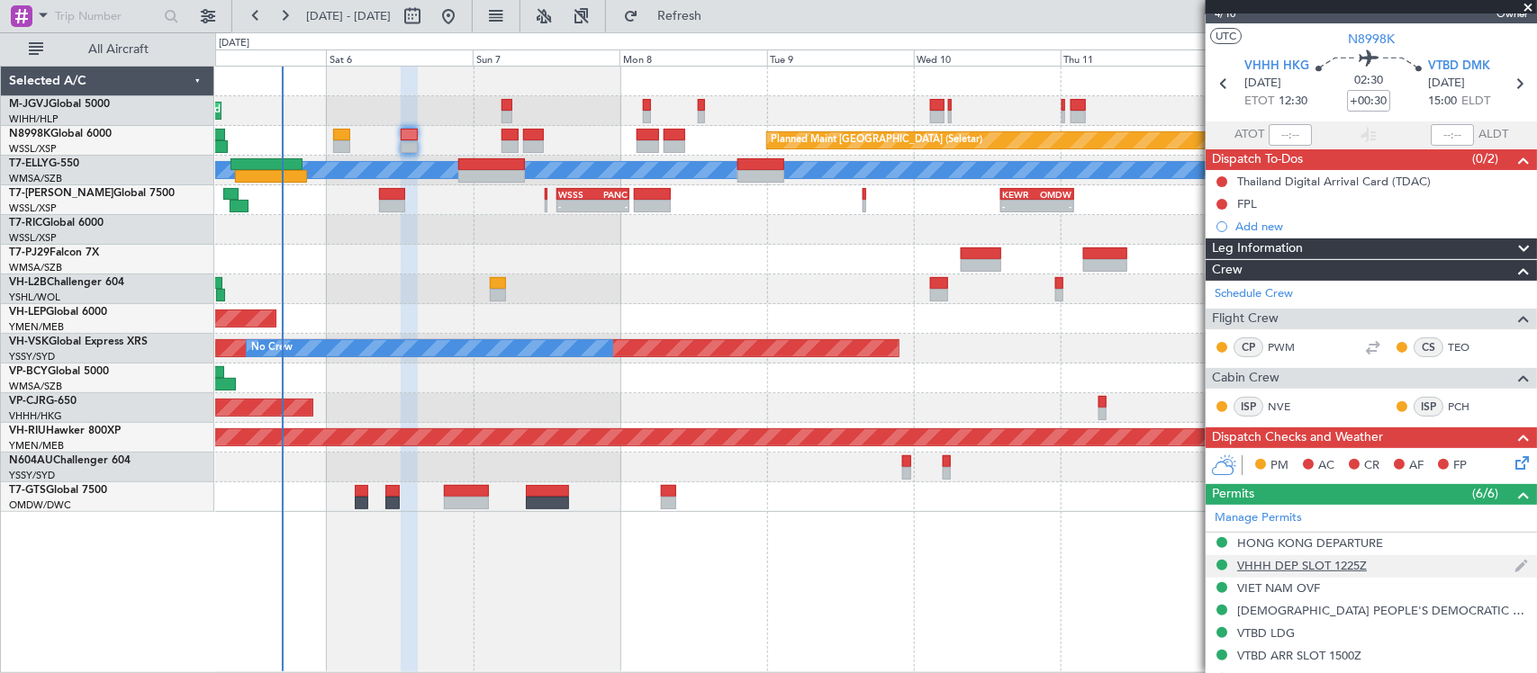
scroll to position [0, 0]
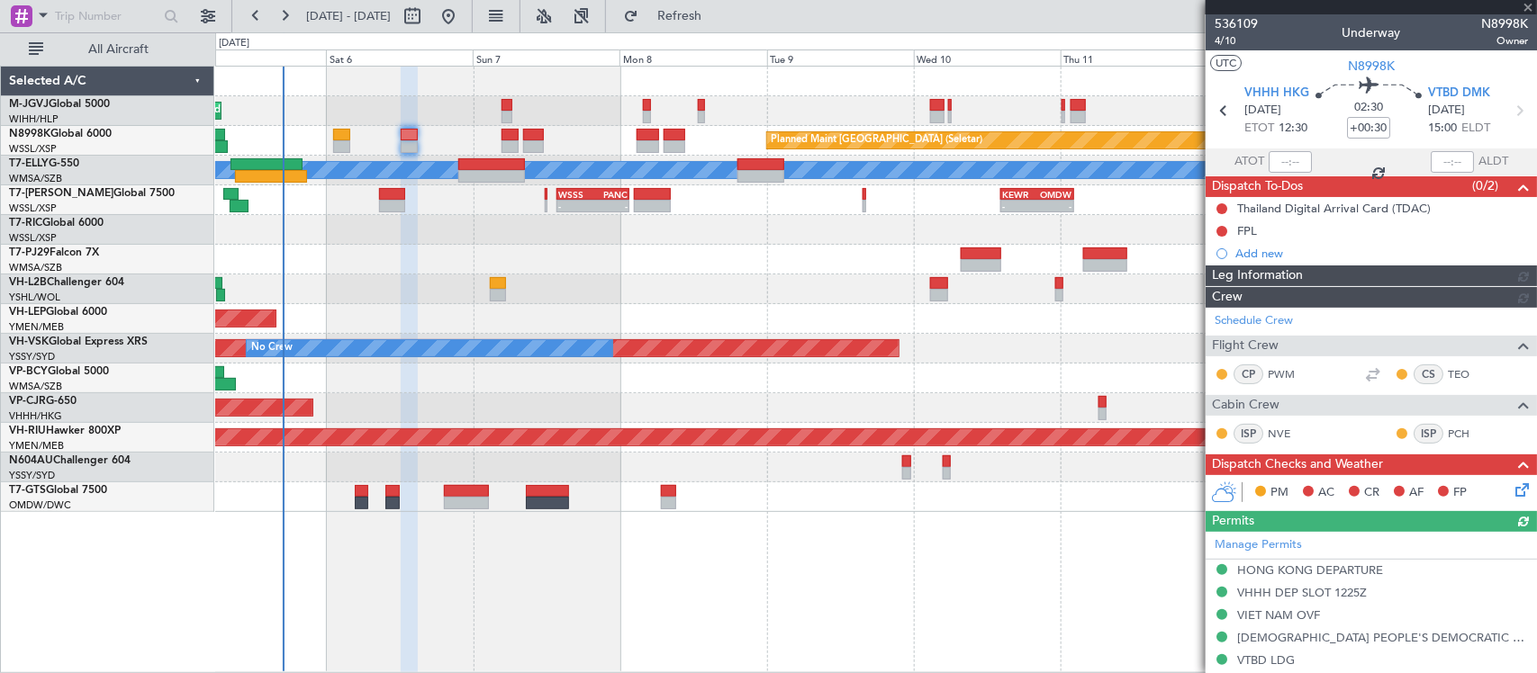
type input "[PERSON_NAME] (BTA)"
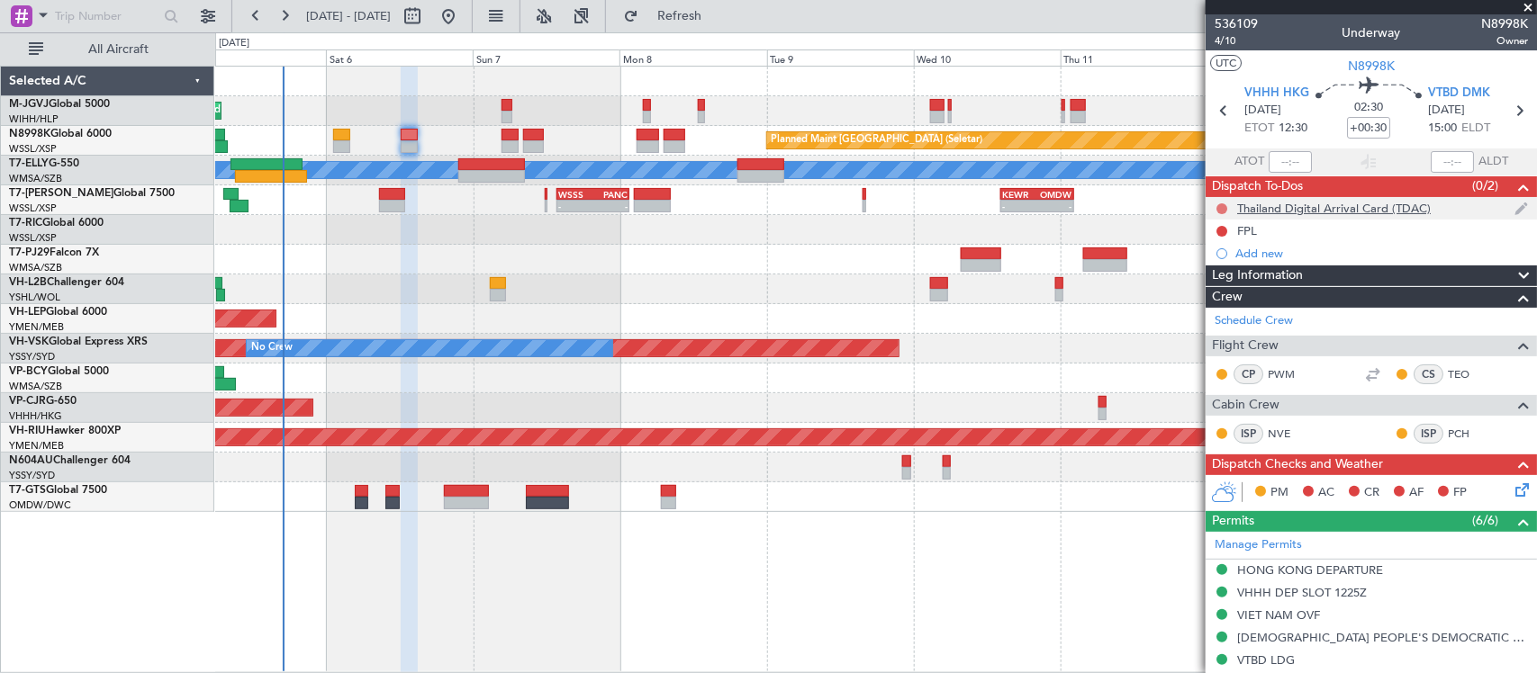
click at [1226, 208] on button at bounding box center [1221, 208] width 11 height 11
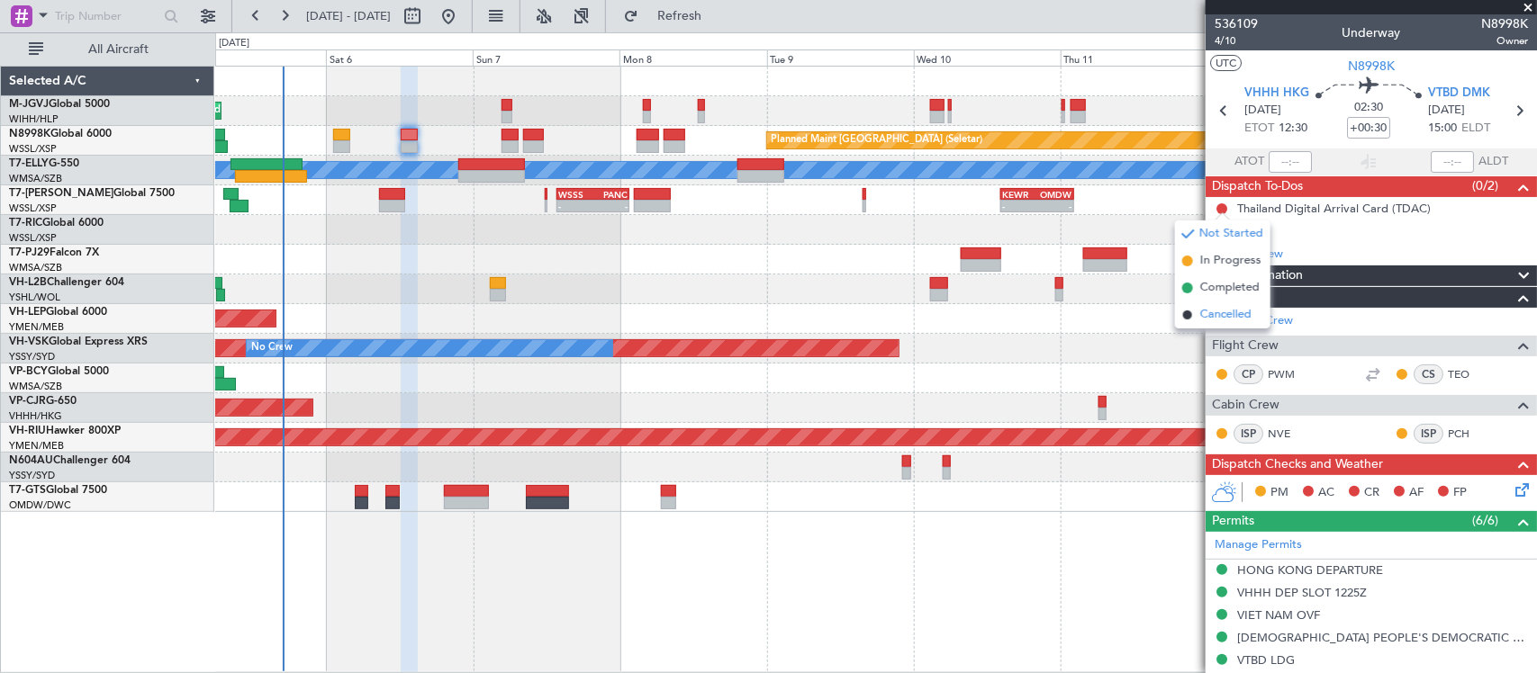
click at [1224, 316] on span "Cancelled" at bounding box center [1225, 315] width 51 height 18
drag, startPoint x: 1223, startPoint y: 230, endPoint x: 1232, endPoint y: 257, distance: 29.3
click at [1222, 228] on button at bounding box center [1221, 231] width 11 height 11
click at [1230, 309] on span "Completed" at bounding box center [1229, 311] width 59 height 18
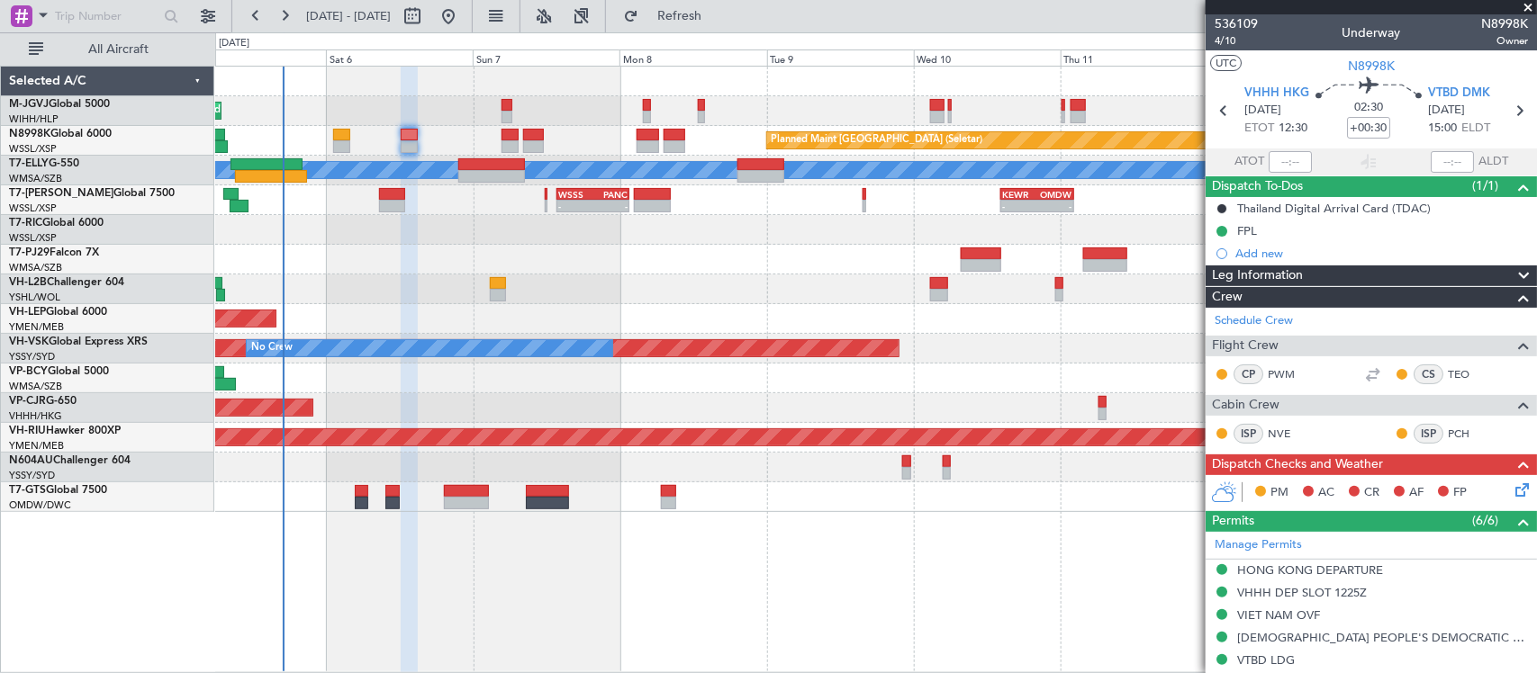
click at [1512, 491] on icon at bounding box center [1519, 487] width 14 height 14
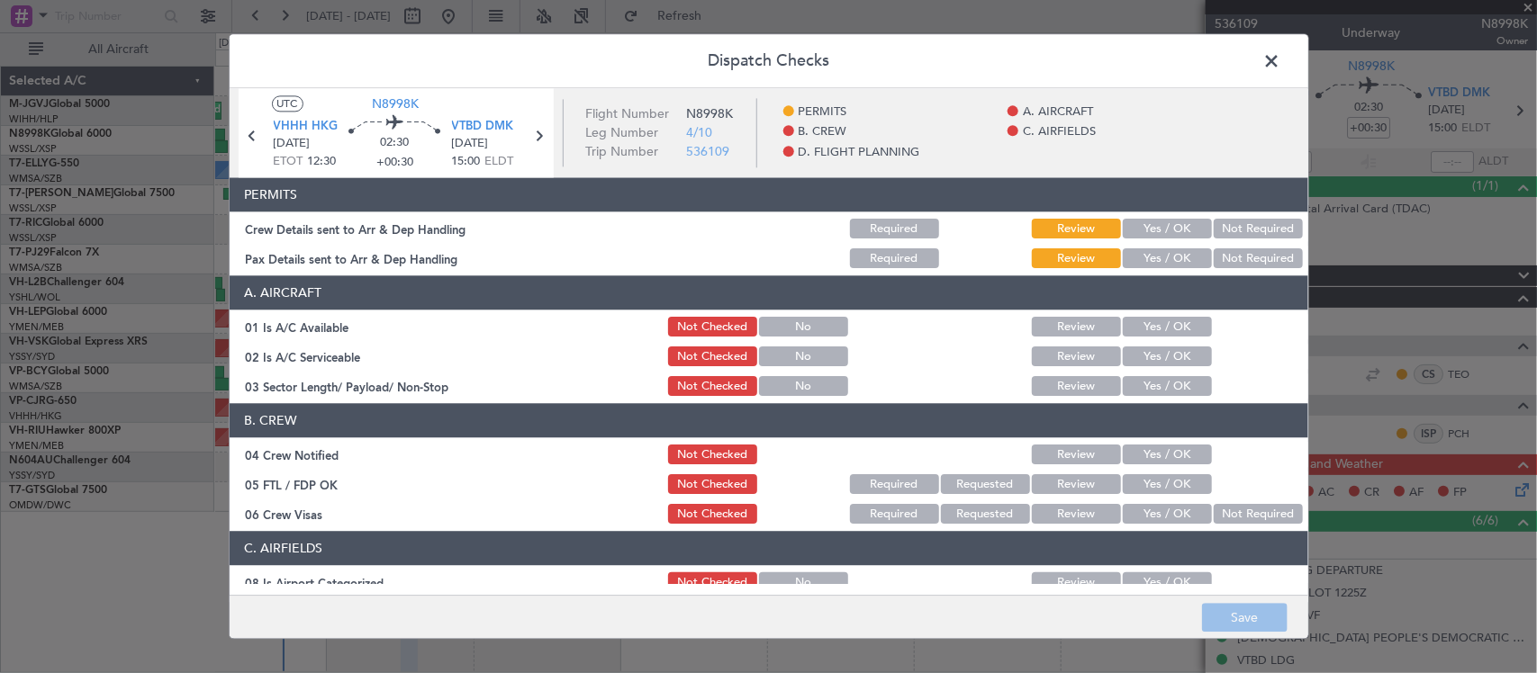
click at [1158, 241] on div "Yes / OK" at bounding box center [1165, 229] width 91 height 25
click at [1160, 234] on button "Yes / OK" at bounding box center [1167, 230] width 89 height 20
click at [1158, 258] on button "Yes / OK" at bounding box center [1167, 259] width 89 height 20
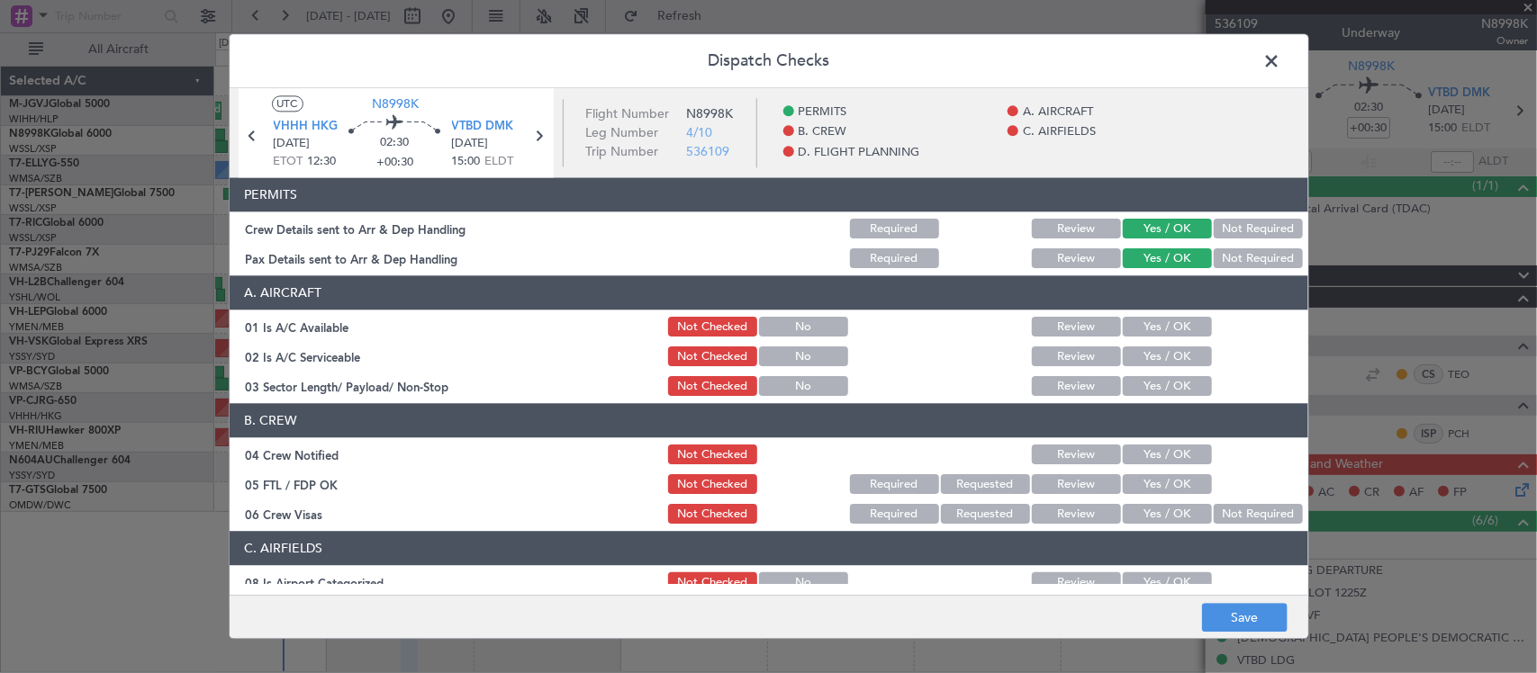
click at [1143, 322] on button "Yes / OK" at bounding box center [1167, 328] width 89 height 20
click at [1143, 351] on button "Yes / OK" at bounding box center [1167, 358] width 89 height 20
click at [1143, 378] on button "Yes / OK" at bounding box center [1167, 387] width 89 height 20
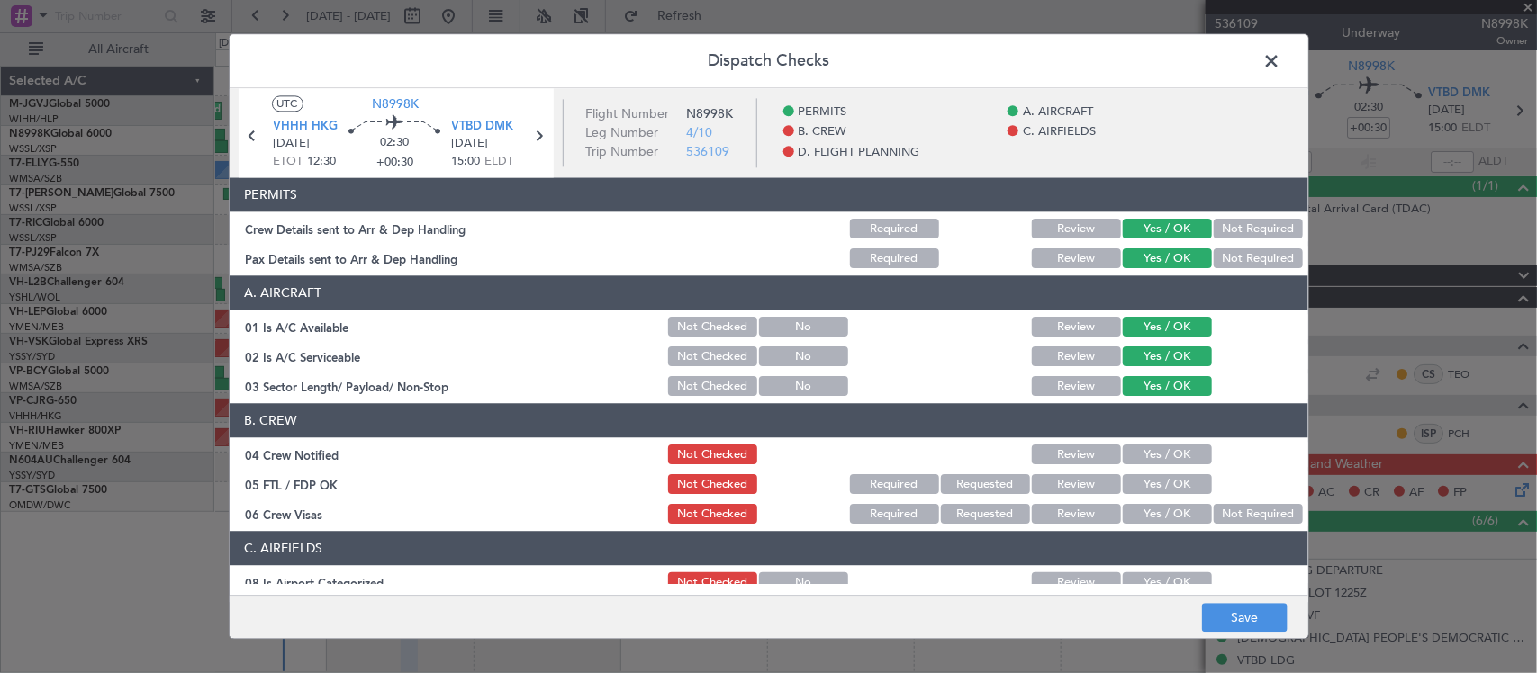
drag, startPoint x: 1143, startPoint y: 448, endPoint x: 1149, endPoint y: 466, distance: 18.8
click at [1143, 450] on button "Yes / OK" at bounding box center [1167, 456] width 89 height 20
drag, startPoint x: 1149, startPoint y: 473, endPoint x: 1167, endPoint y: 492, distance: 26.1
click at [1150, 475] on div "Yes / OK" at bounding box center [1165, 485] width 91 height 25
click at [1167, 492] on button "Yes / OK" at bounding box center [1167, 485] width 89 height 20
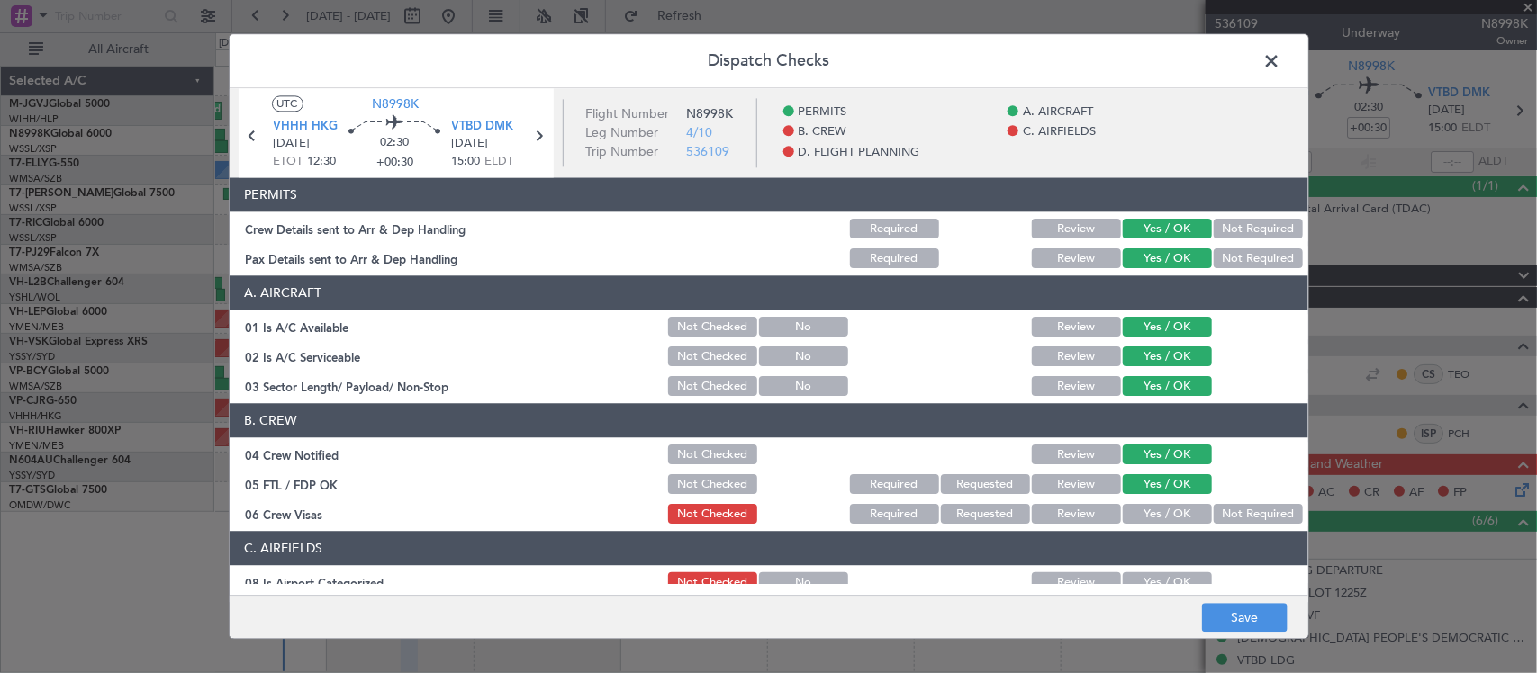
click at [1225, 511] on button "Not Required" at bounding box center [1258, 515] width 89 height 20
click at [1161, 574] on button "Yes / OK" at bounding box center [1167, 584] width 89 height 20
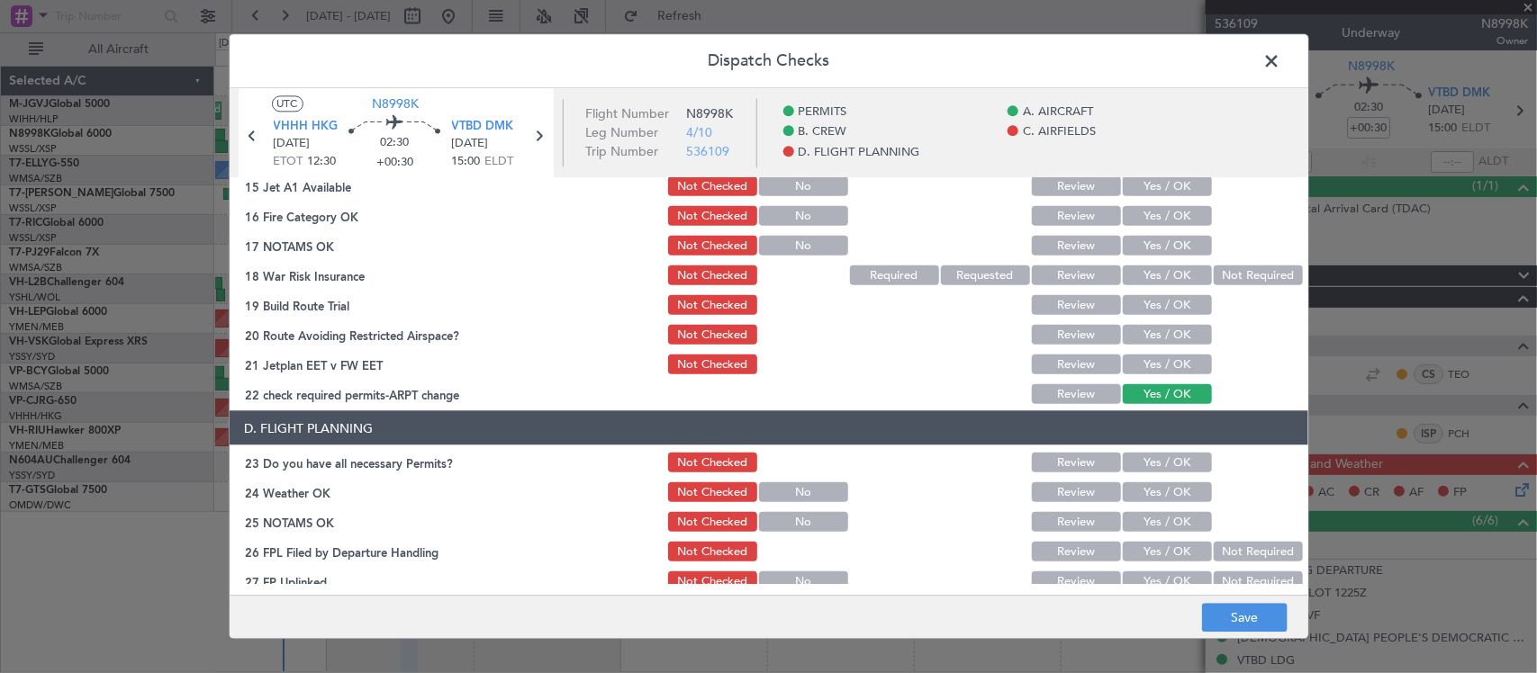
scroll to position [520, 0]
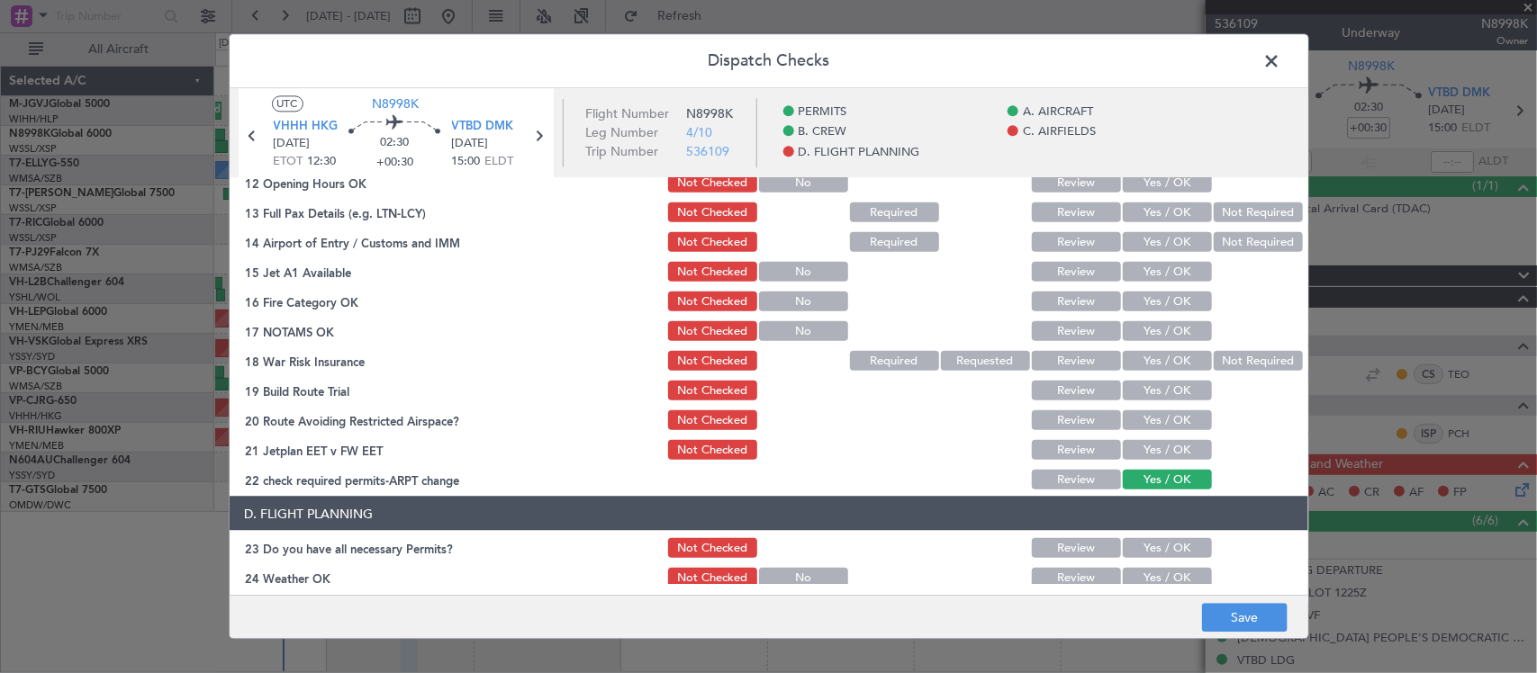
click at [1154, 450] on button "Yes / OK" at bounding box center [1167, 450] width 89 height 20
drag, startPoint x: 1157, startPoint y: 419, endPoint x: 1164, endPoint y: 411, distance: 10.8
click at [1163, 419] on button "Yes / OK" at bounding box center [1167, 421] width 89 height 20
click at [1159, 402] on section "C. AIRFIELDS 08 Is Airport Categorized Not Checked No Review Yes / OK 09 Crew A…" at bounding box center [769, 253] width 1079 height 480
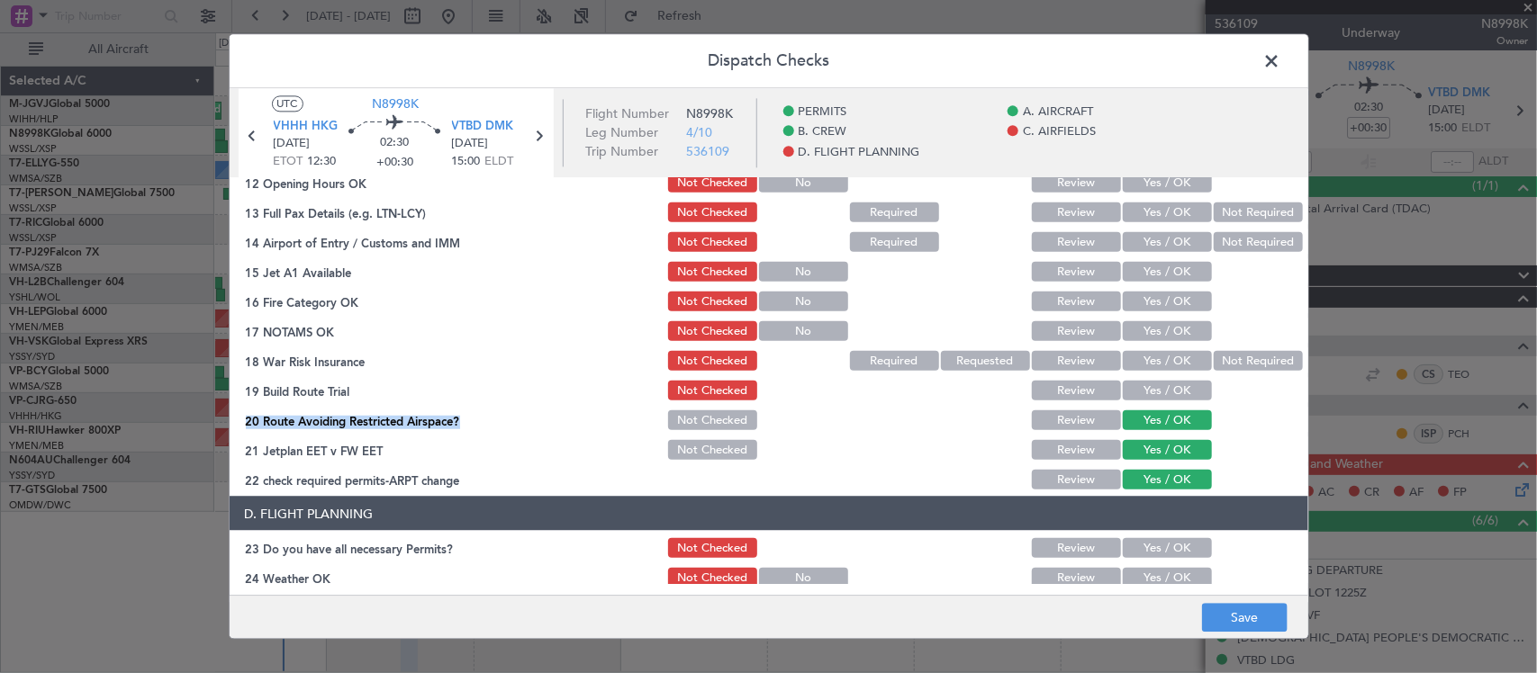
click at [1161, 385] on button "Yes / OK" at bounding box center [1167, 391] width 89 height 20
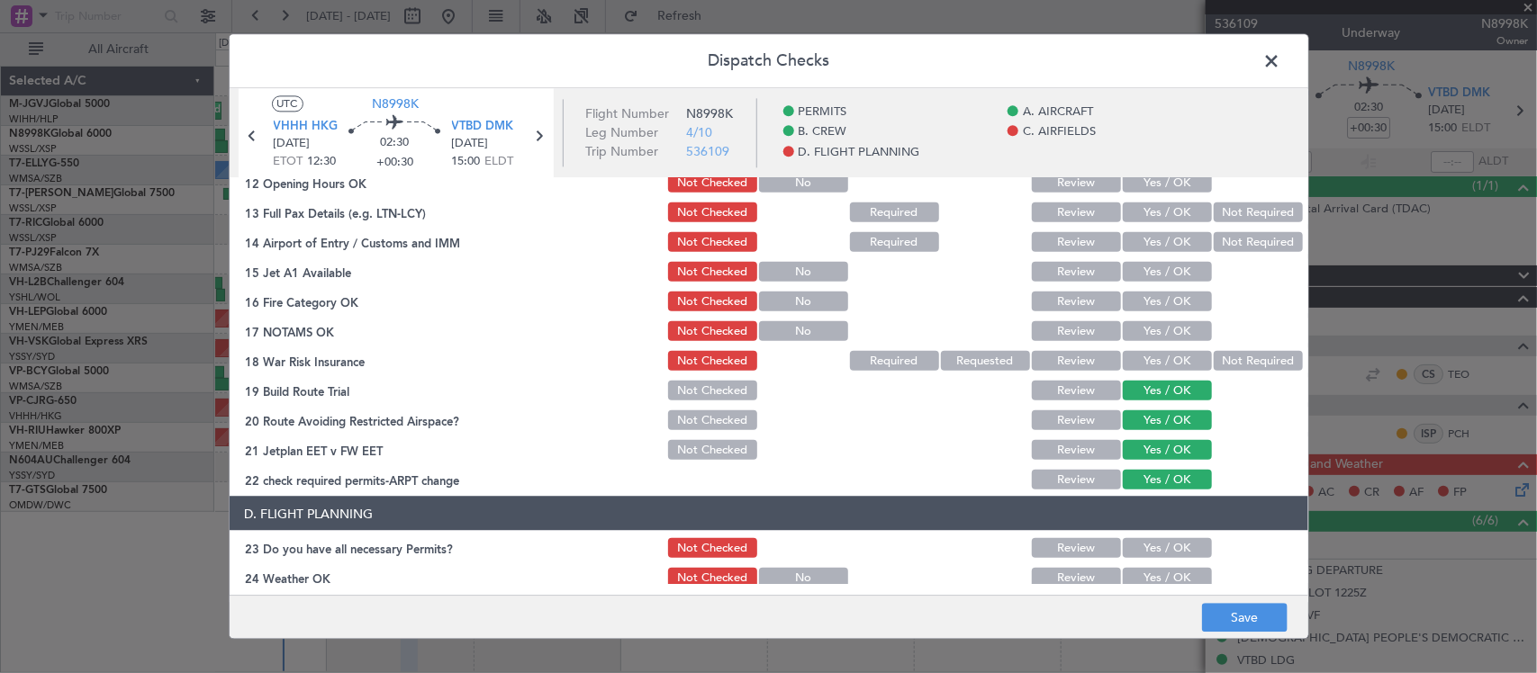
click at [1211, 356] on div "Not Required" at bounding box center [1256, 360] width 91 height 25
click at [1214, 357] on button "Not Required" at bounding box center [1258, 361] width 89 height 20
click at [1180, 330] on button "Yes / OK" at bounding box center [1167, 331] width 89 height 20
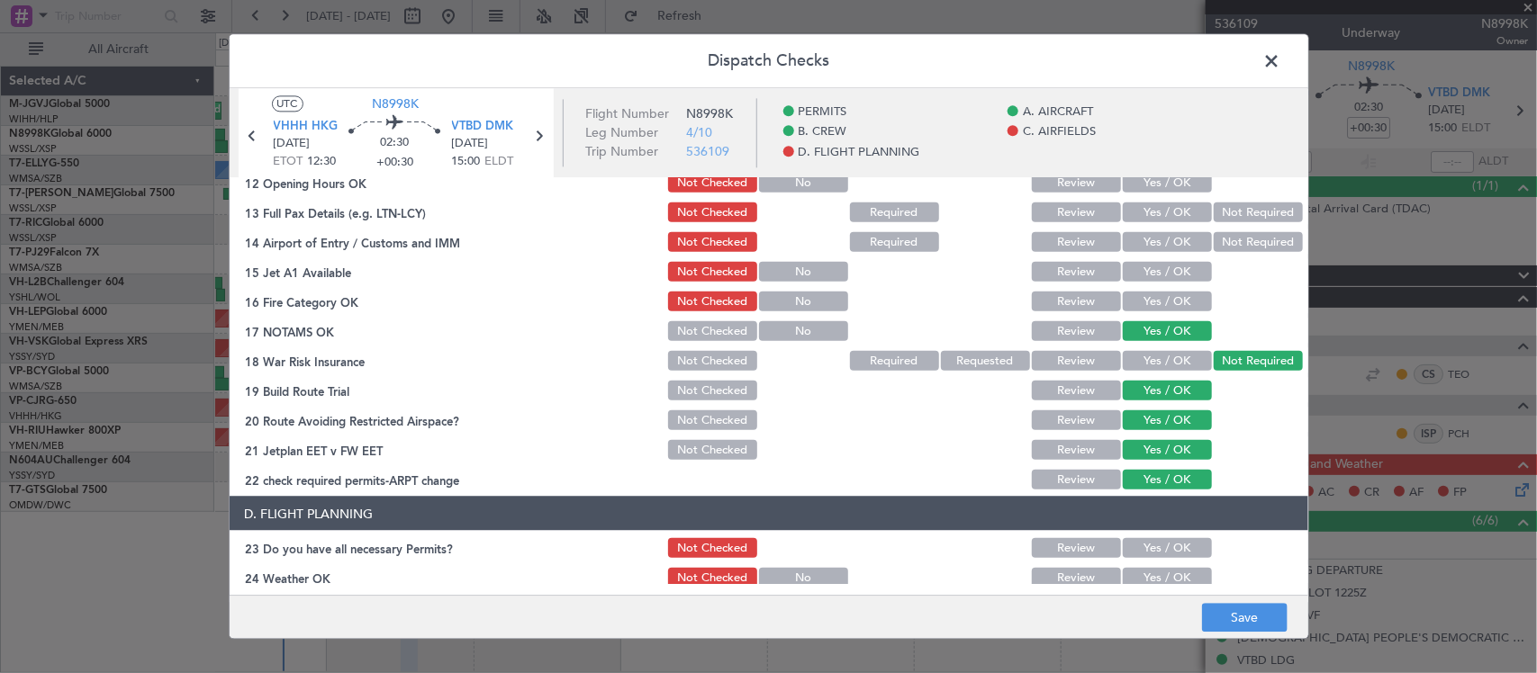
click at [1167, 303] on button "Yes / OK" at bounding box center [1167, 302] width 89 height 20
click at [1167, 272] on button "Yes / OK" at bounding box center [1167, 272] width 89 height 20
click at [1167, 243] on button "Yes / OK" at bounding box center [1167, 242] width 89 height 20
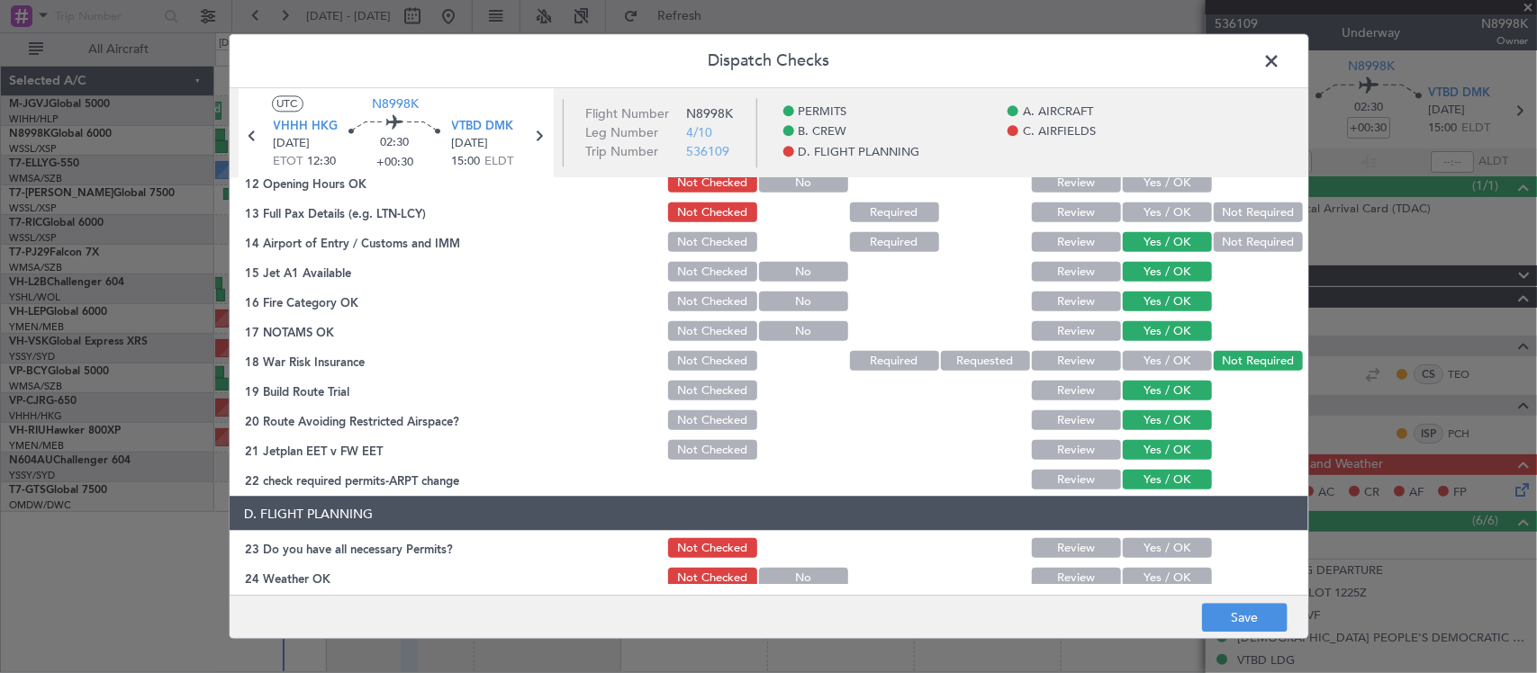
click at [1169, 217] on button "Yes / OK" at bounding box center [1167, 213] width 89 height 20
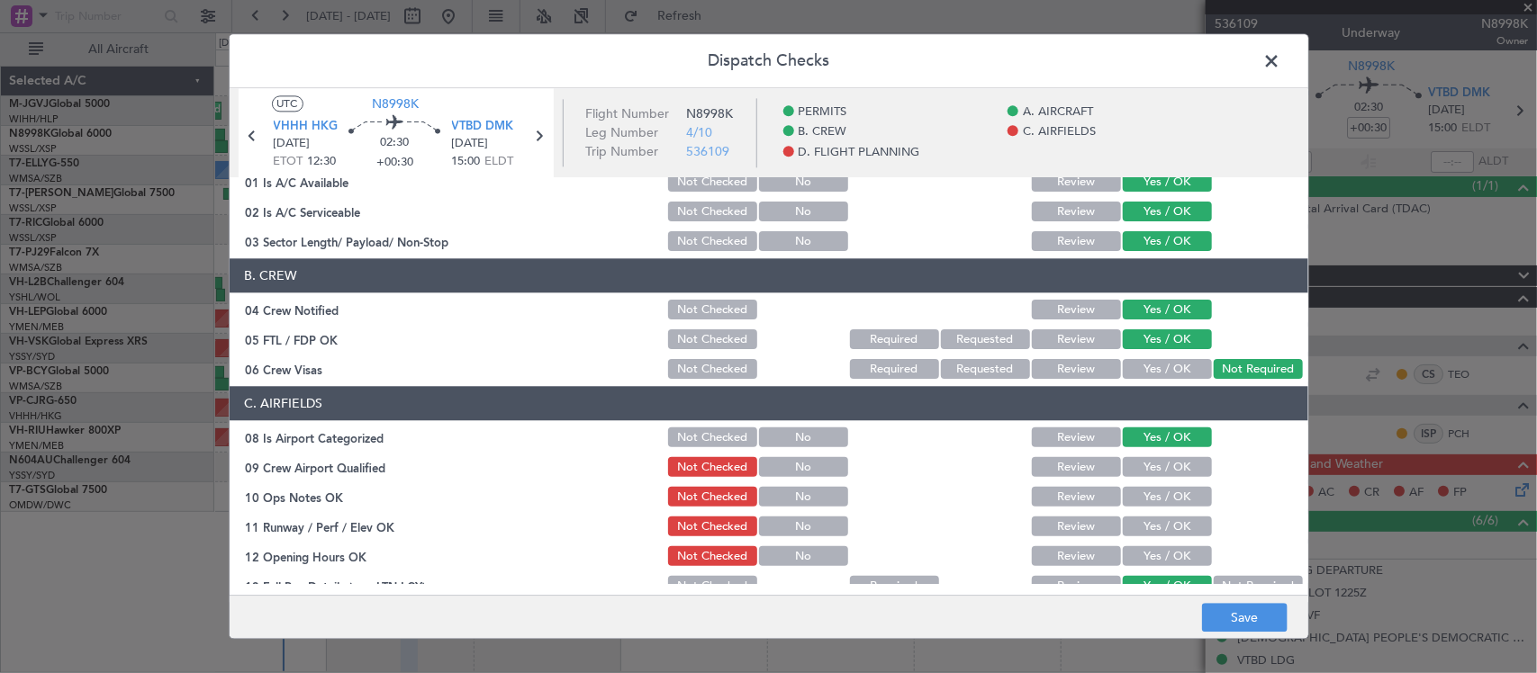
scroll to position [333, 0]
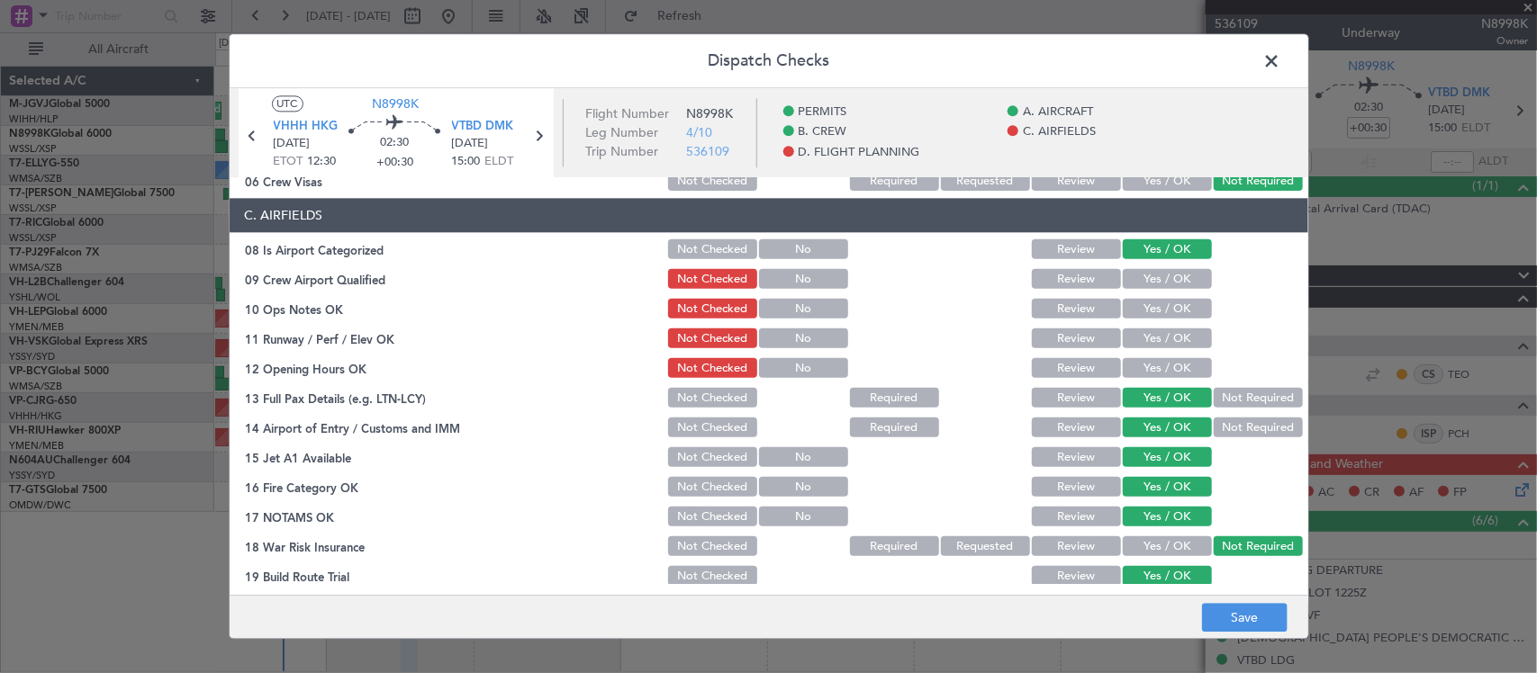
click at [1162, 345] on button "Yes / OK" at bounding box center [1167, 340] width 89 height 20
click at [1164, 366] on button "Yes / OK" at bounding box center [1167, 369] width 89 height 20
click at [1164, 306] on button "Yes / OK" at bounding box center [1167, 310] width 89 height 20
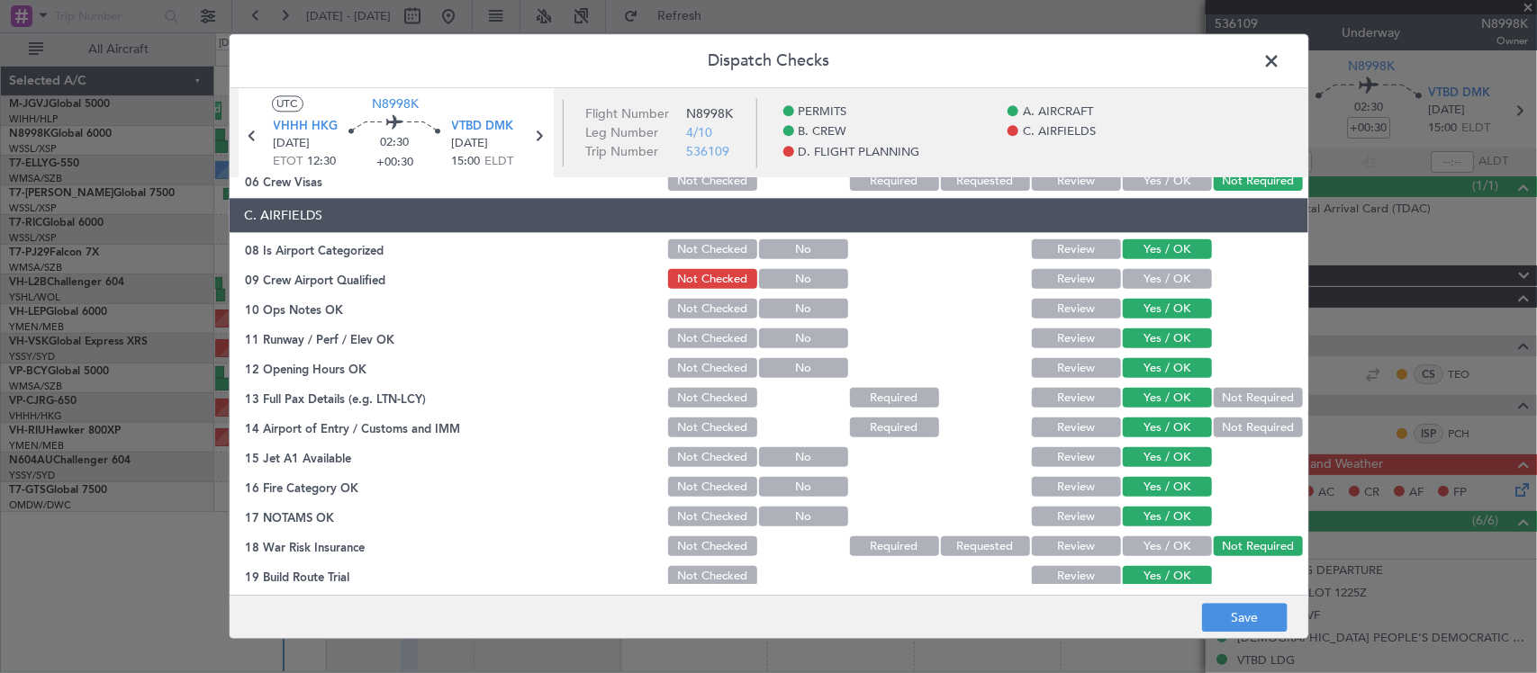
click at [1164, 281] on button "Yes / OK" at bounding box center [1167, 280] width 89 height 20
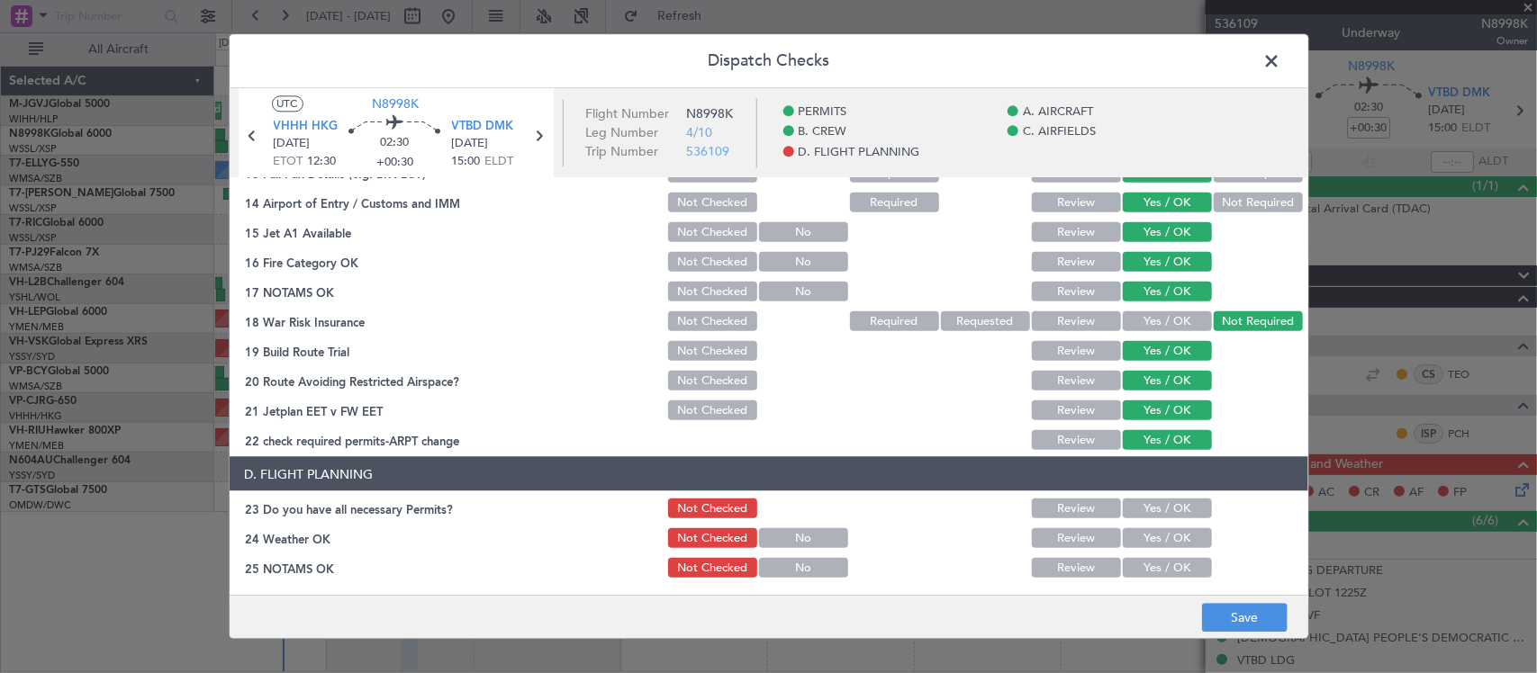
scroll to position [708, 0]
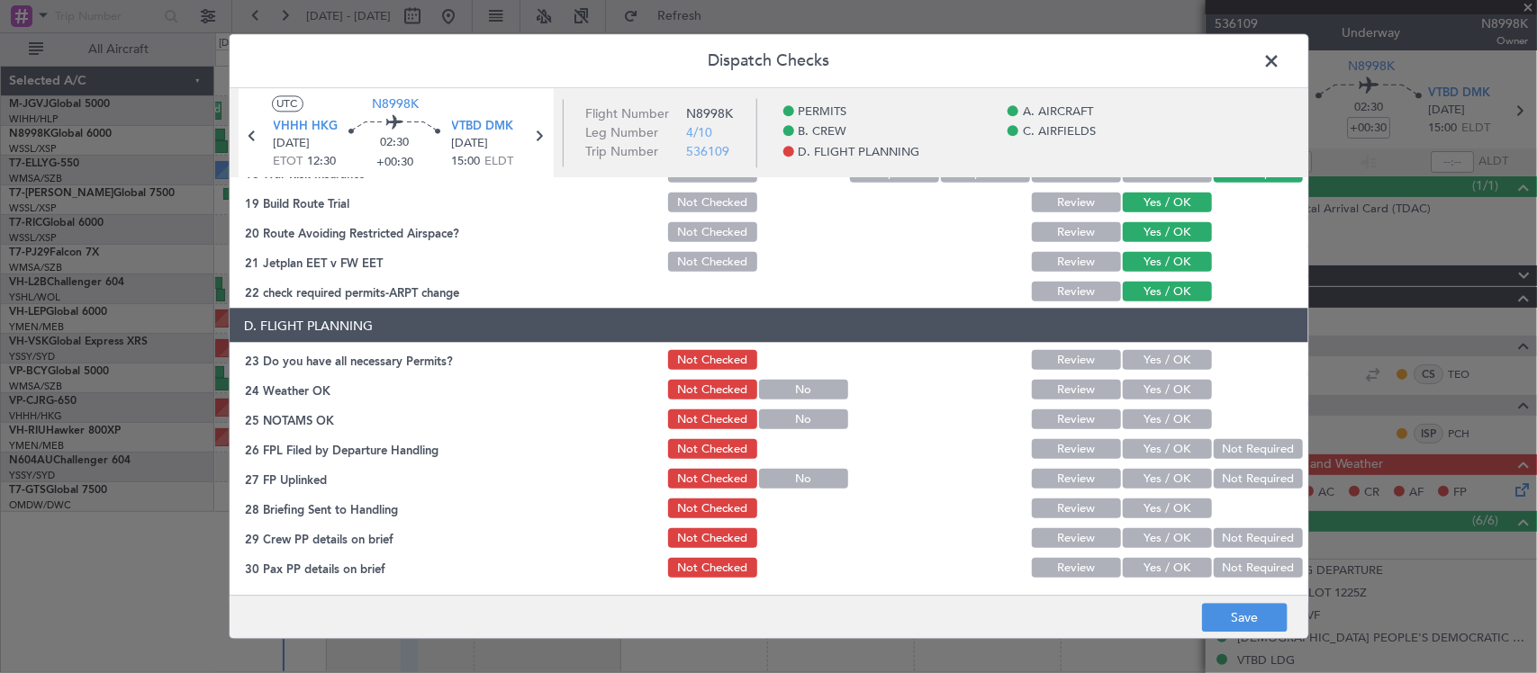
click at [1125, 358] on button "Yes / OK" at bounding box center [1167, 360] width 89 height 20
click at [1179, 564] on button "Yes / OK" at bounding box center [1167, 568] width 89 height 20
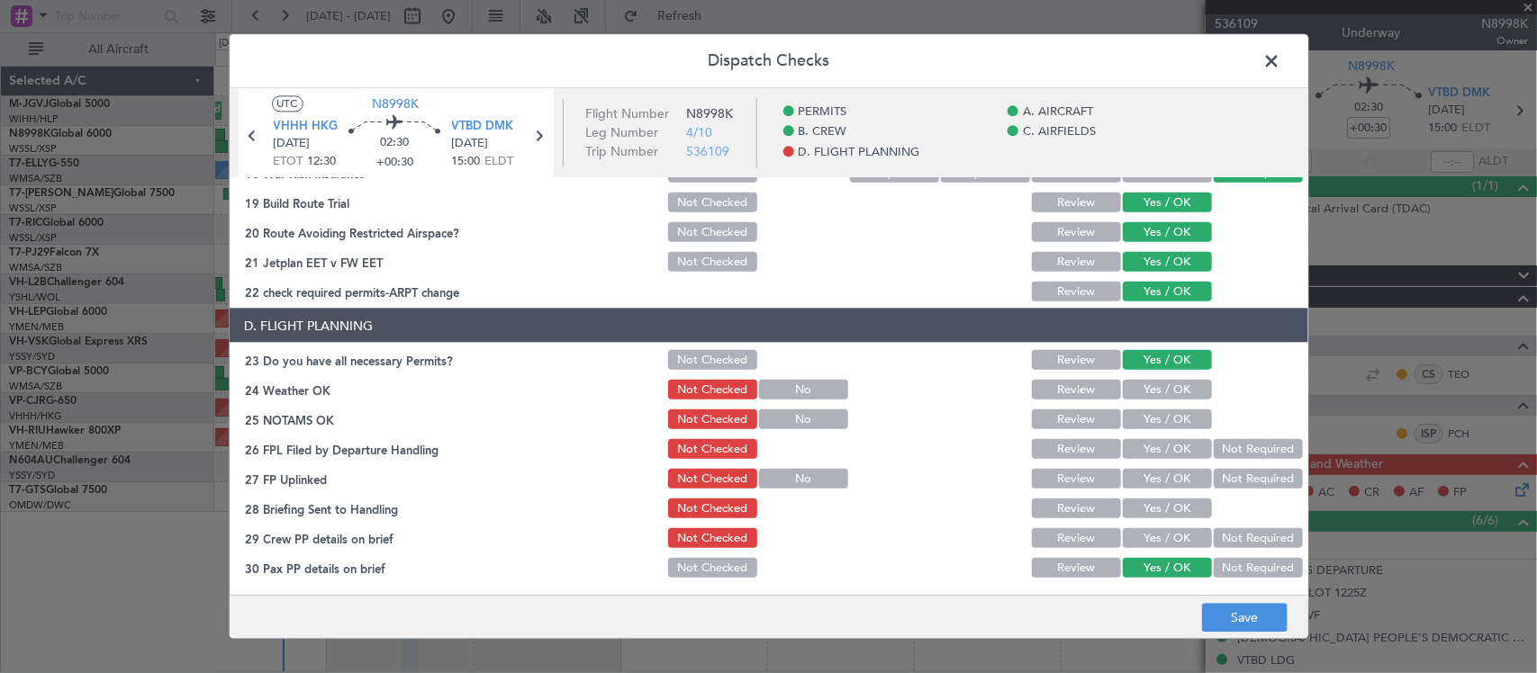
click at [1179, 534] on button "Yes / OK" at bounding box center [1167, 539] width 89 height 20
click at [1173, 509] on button "Yes / OK" at bounding box center [1167, 509] width 89 height 20
click at [1180, 477] on button "Yes / OK" at bounding box center [1167, 479] width 89 height 20
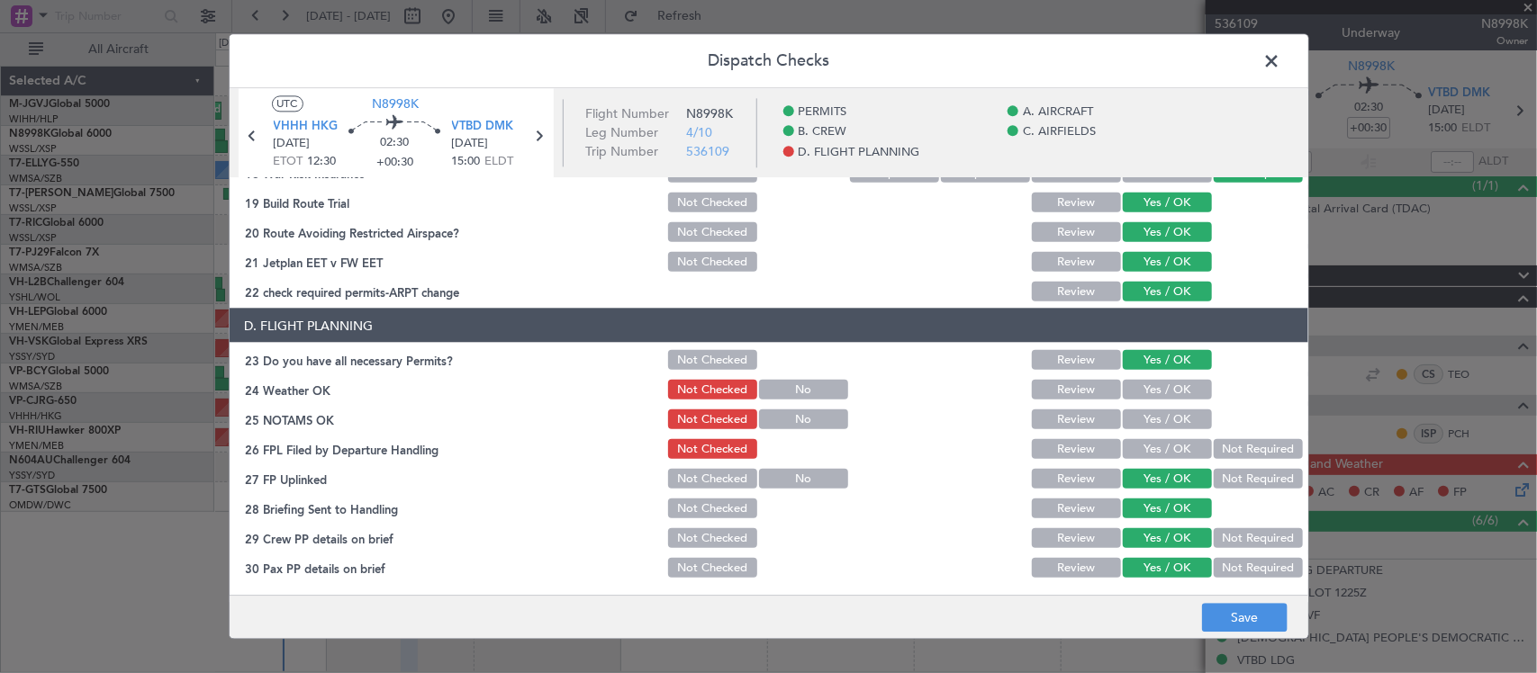
click at [1223, 450] on button "Not Required" at bounding box center [1258, 449] width 89 height 20
click at [1157, 416] on button "Yes / OK" at bounding box center [1167, 420] width 89 height 20
click at [1157, 393] on button "Yes / OK" at bounding box center [1167, 390] width 89 height 20
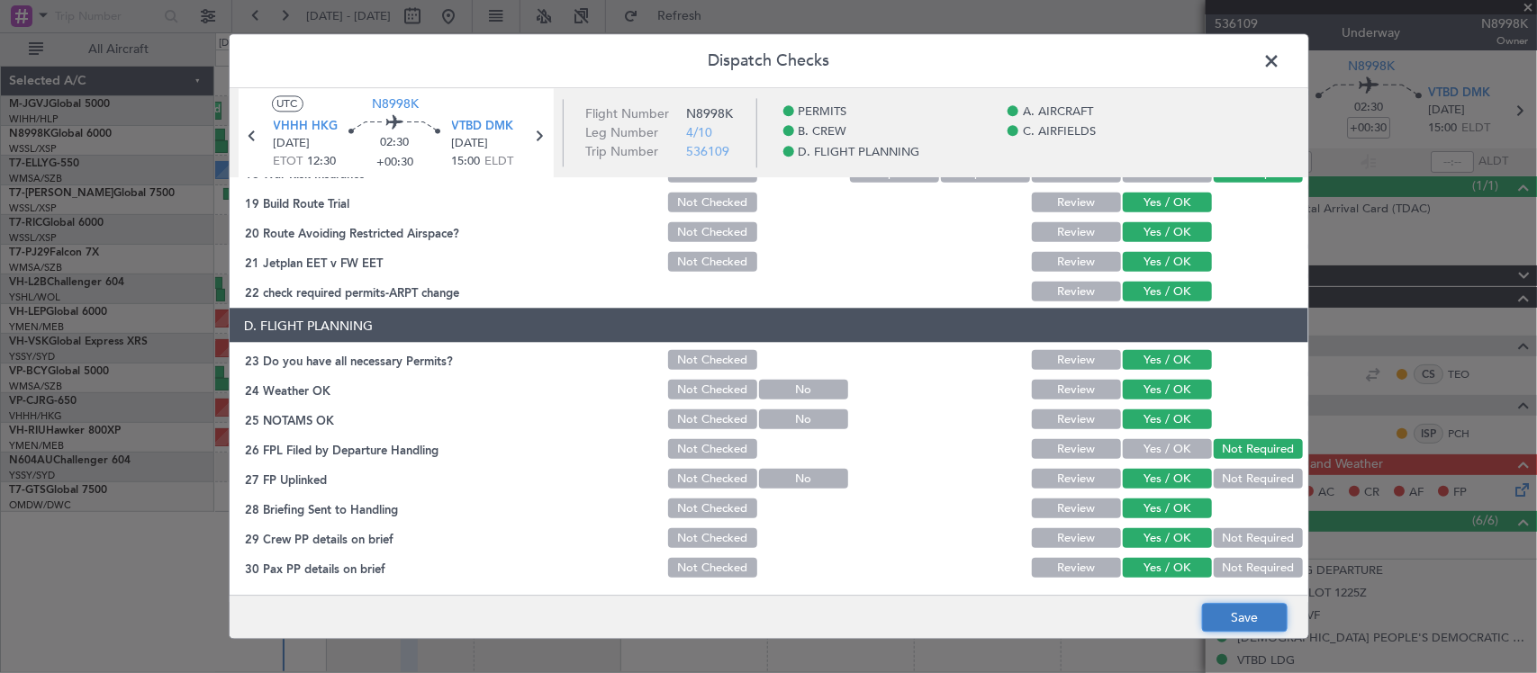
click at [1241, 617] on button "Save" at bounding box center [1245, 618] width 86 height 29
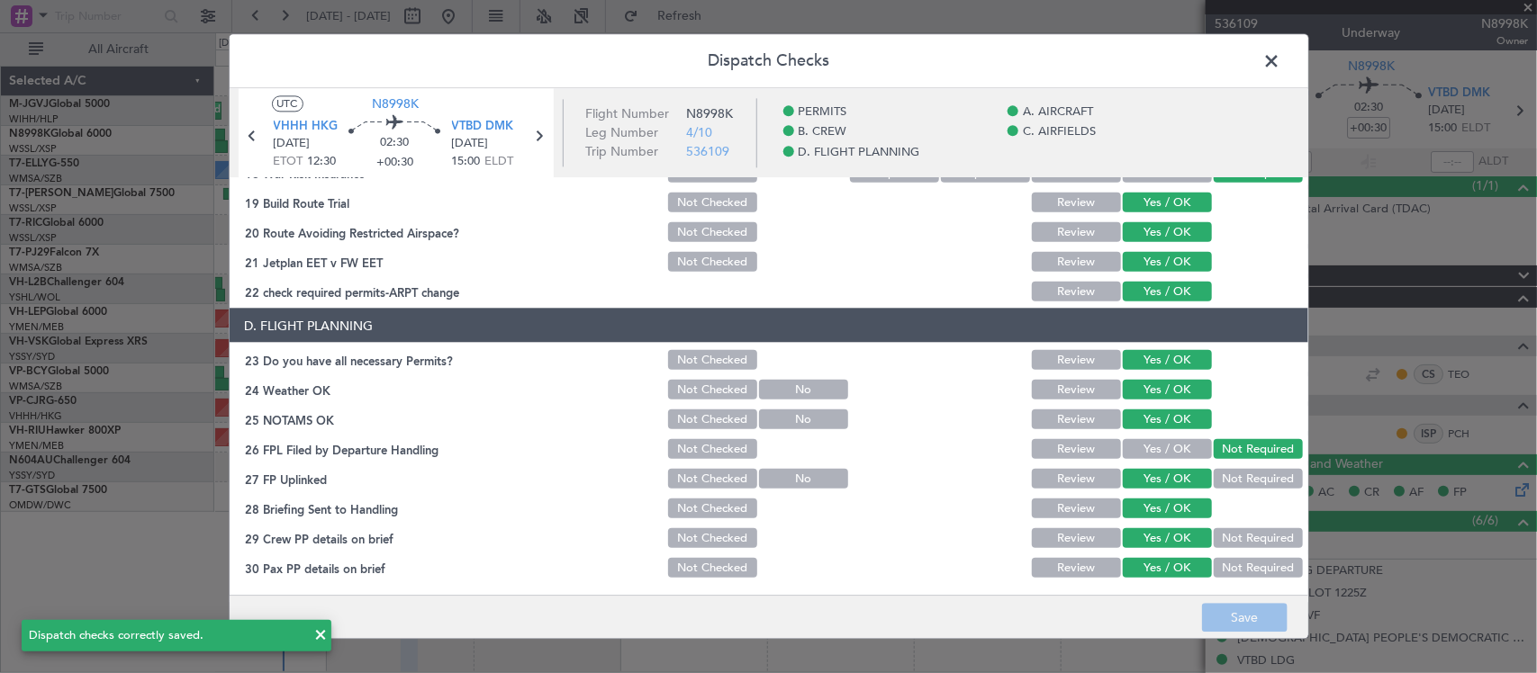
click at [1281, 64] on span at bounding box center [1281, 66] width 0 height 36
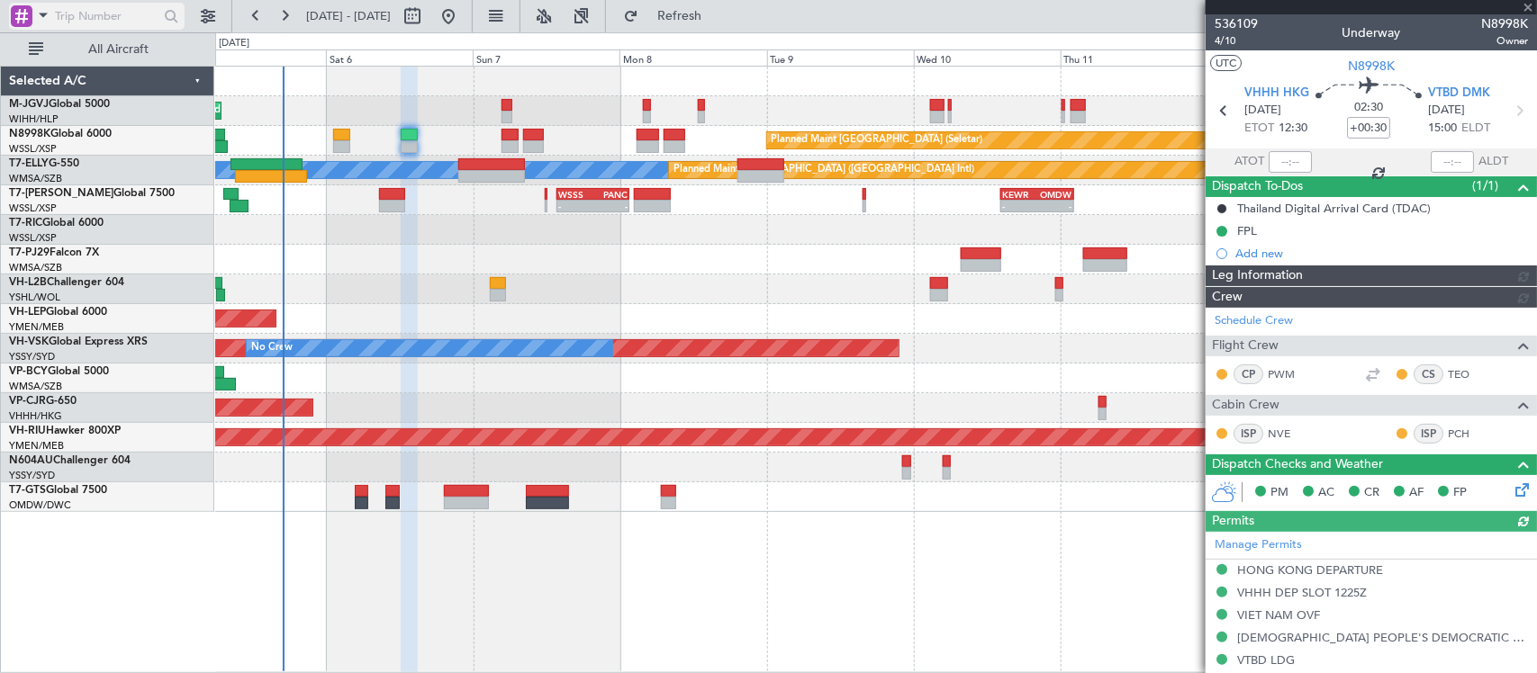
type input "[PERSON_NAME] (BTA)"
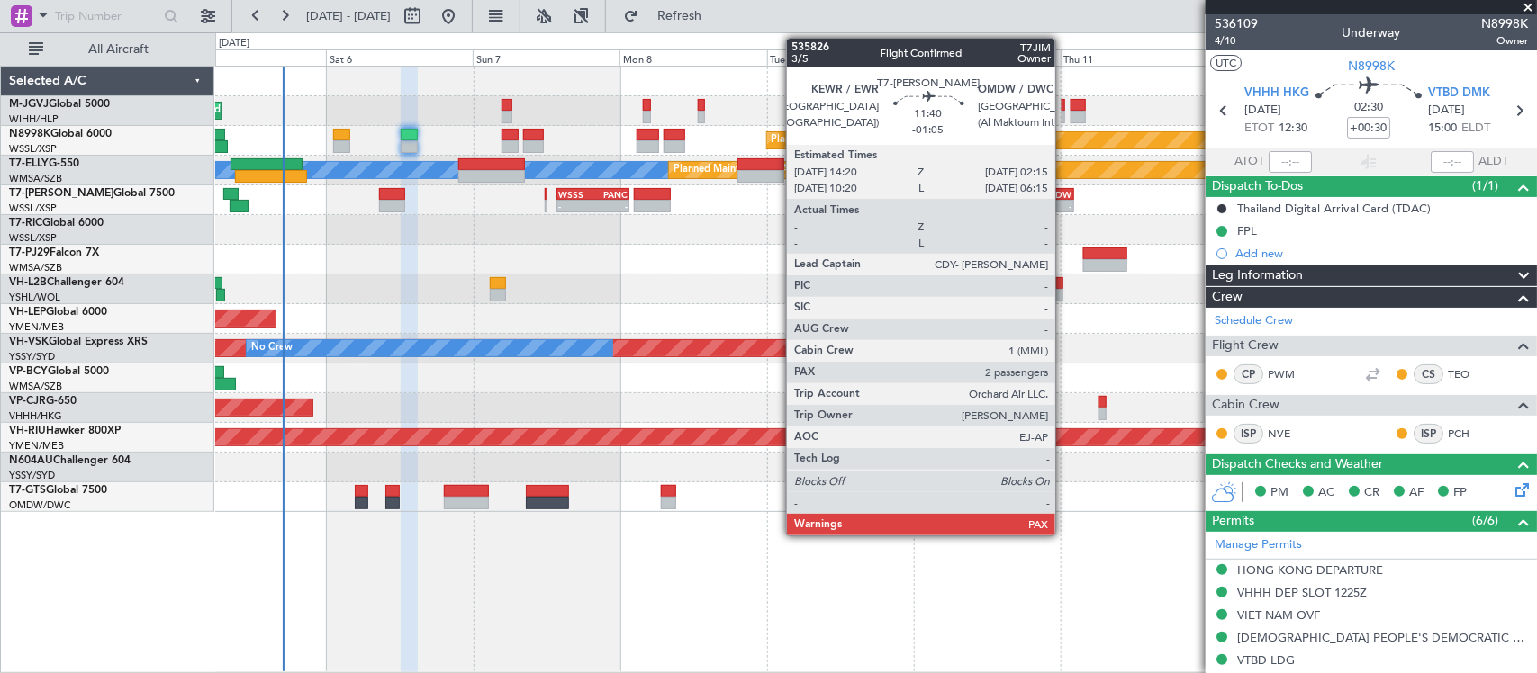
click at [1063, 192] on div "OMDW" at bounding box center [1054, 194] width 35 height 11
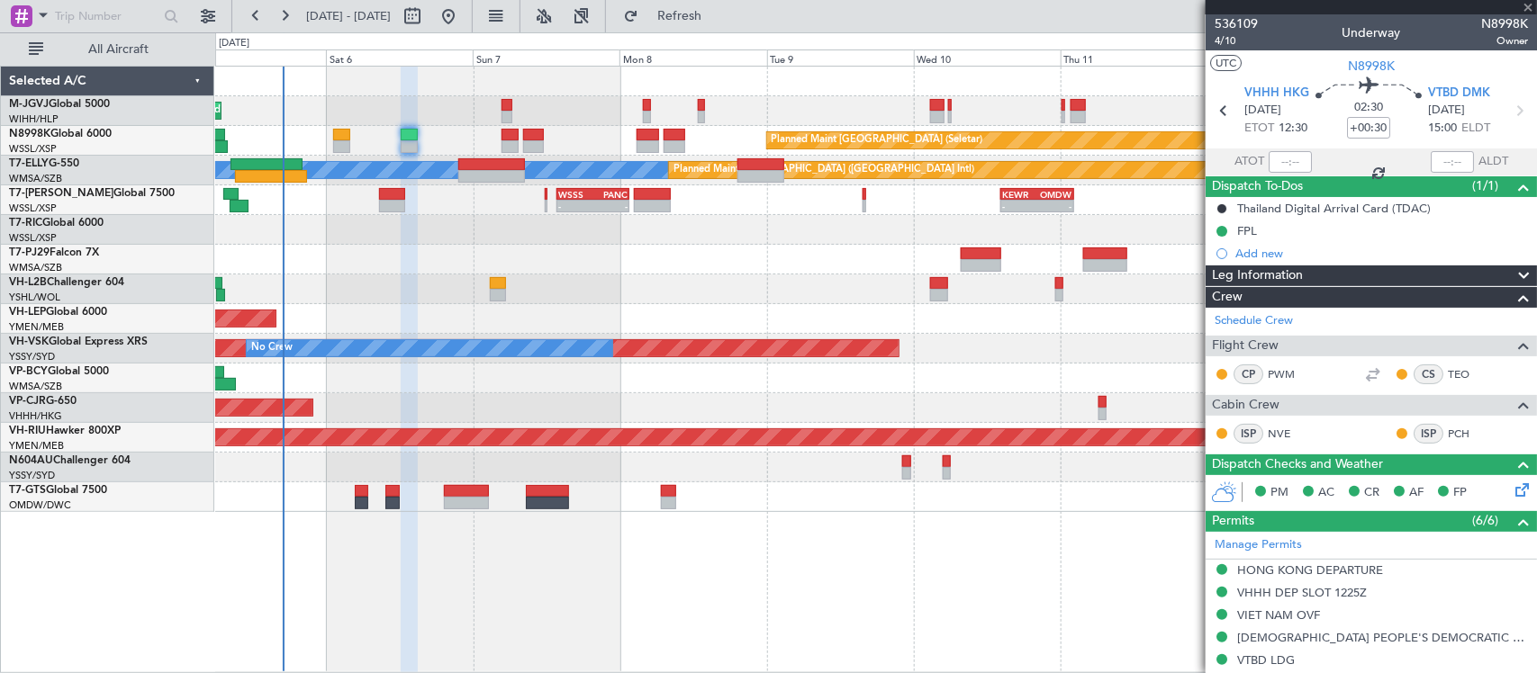
click at [894, 340] on div "Unplanned Maint Sydney ([PERSON_NAME] Intl) No Crew" at bounding box center [875, 349] width 1321 height 30
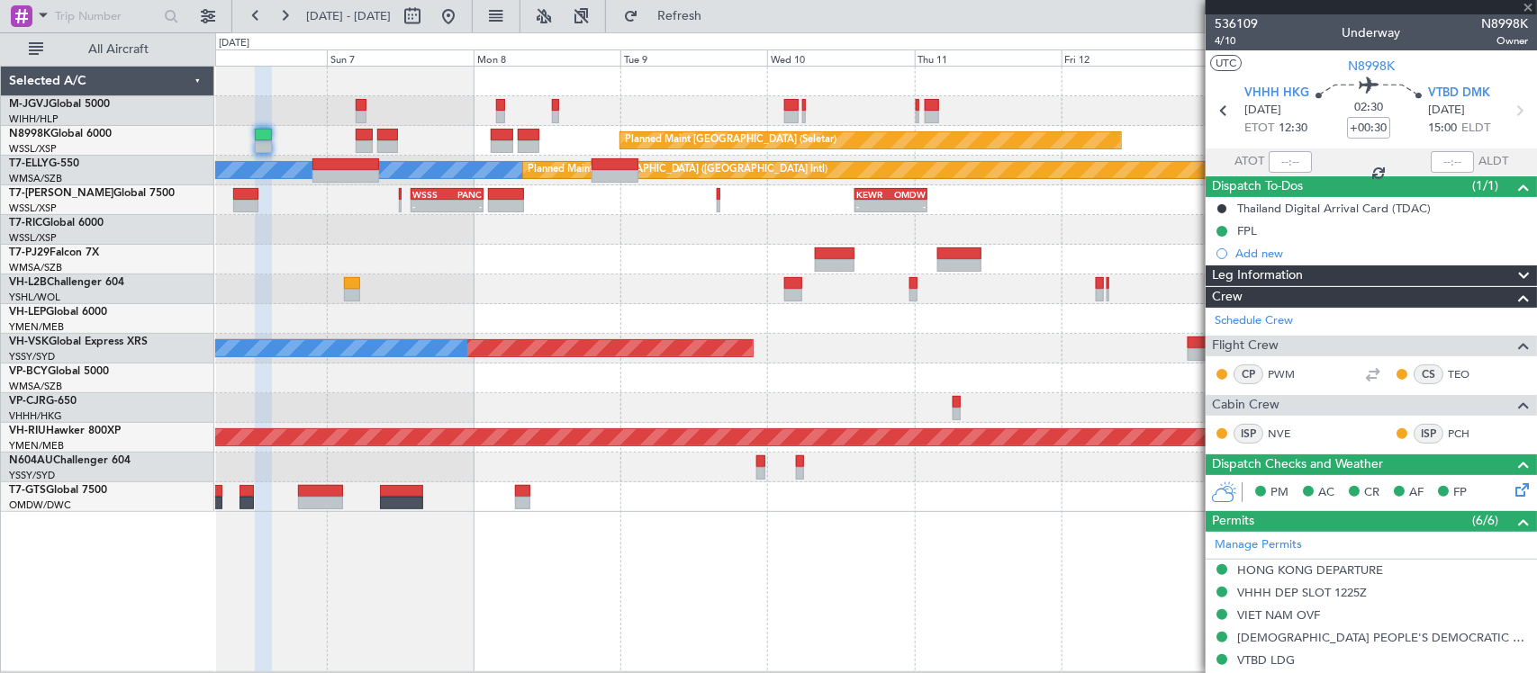
type input "-01:05"
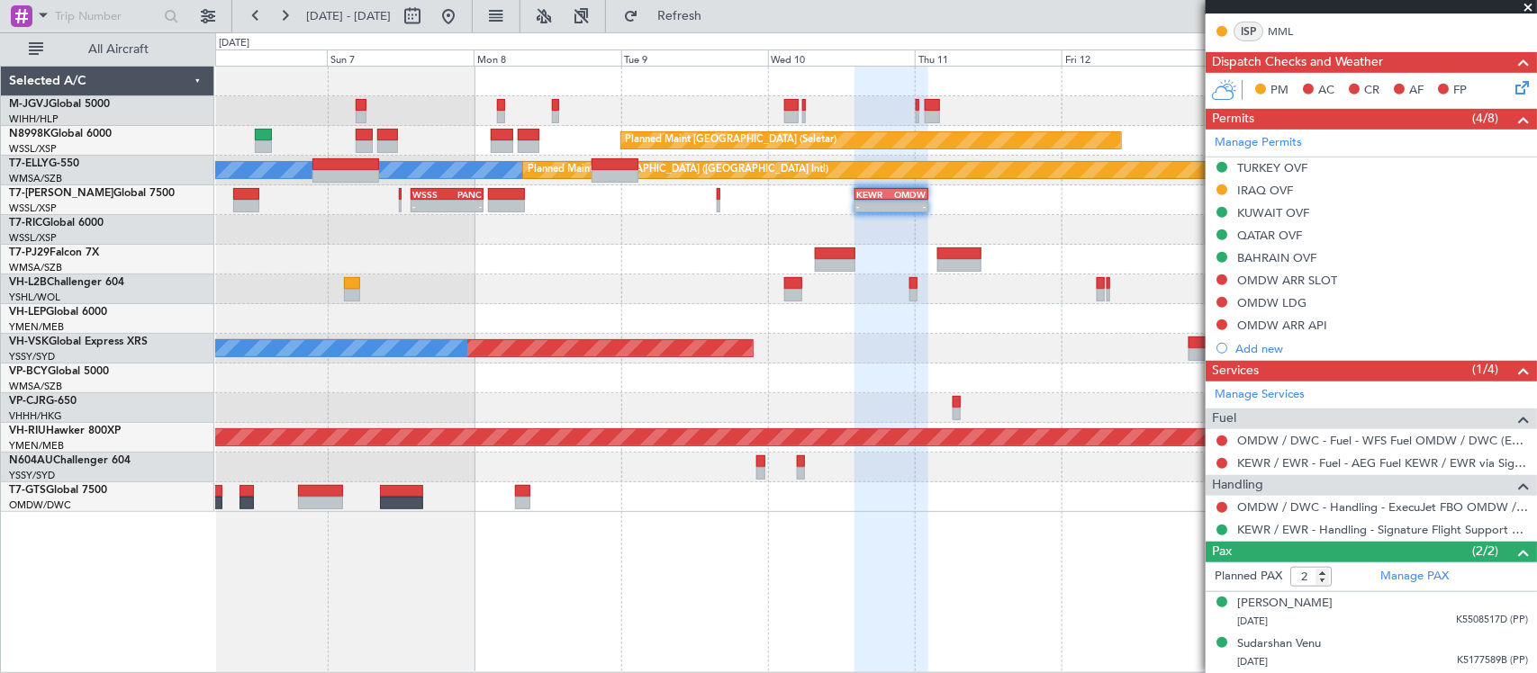
scroll to position [403, 0]
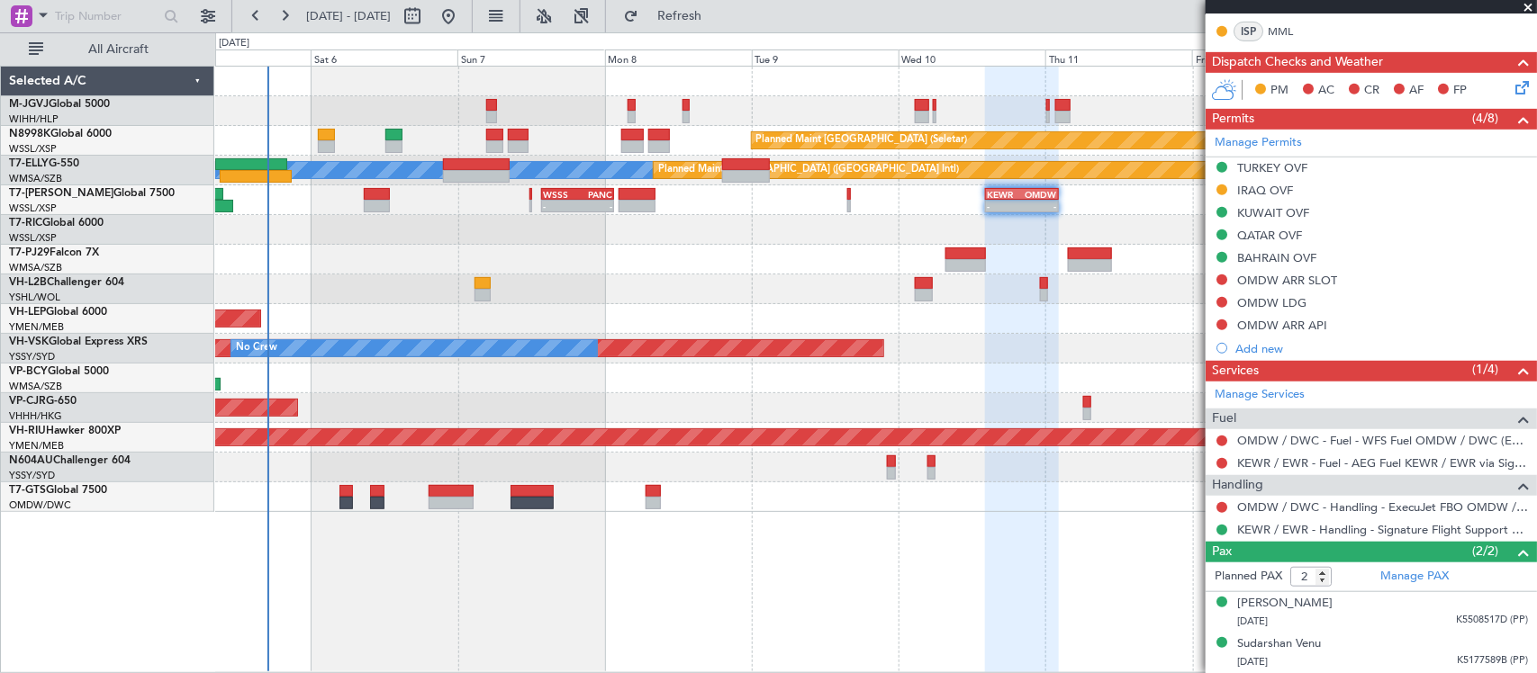
click at [836, 546] on div "Planned Maint [GEOGRAPHIC_DATA] (Seletar) Planned Maint [GEOGRAPHIC_DATA] (Sele…" at bounding box center [876, 370] width 1322 height 608
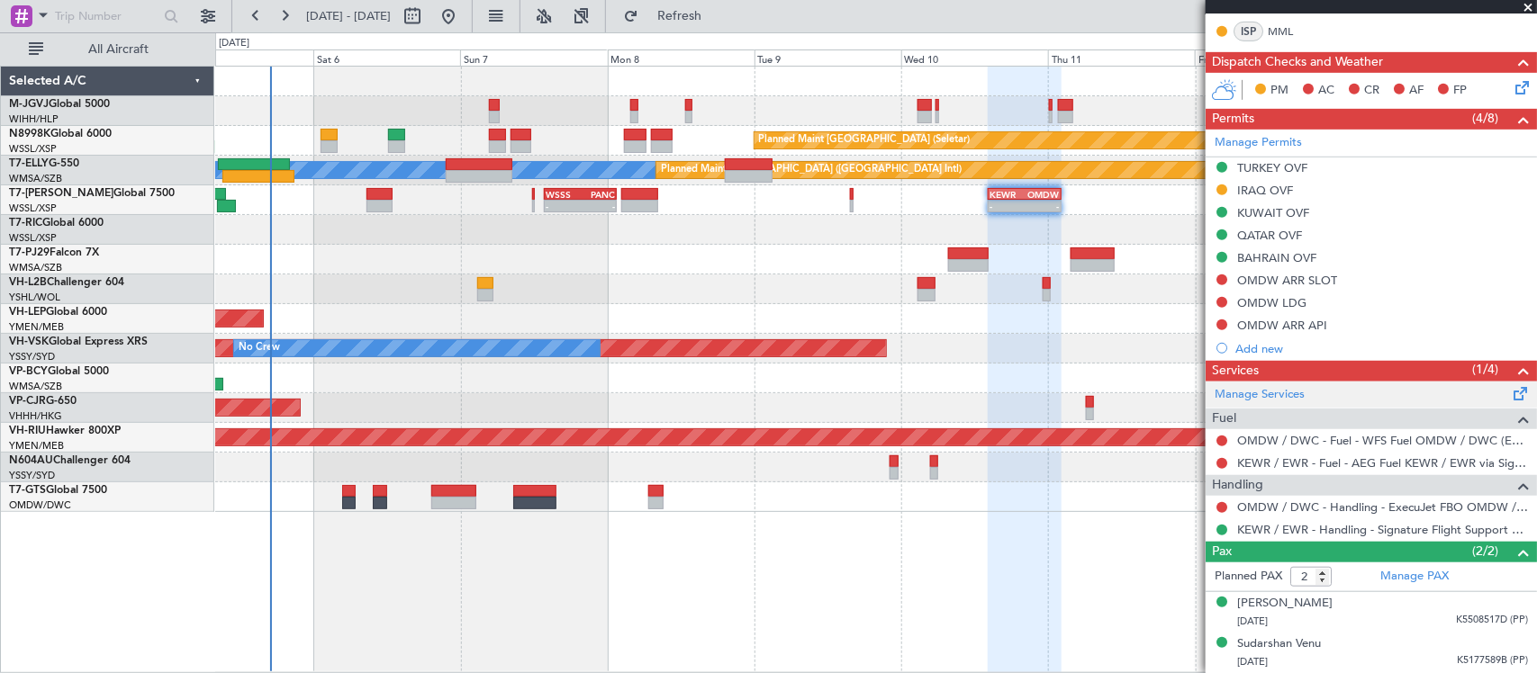
scroll to position [0, 0]
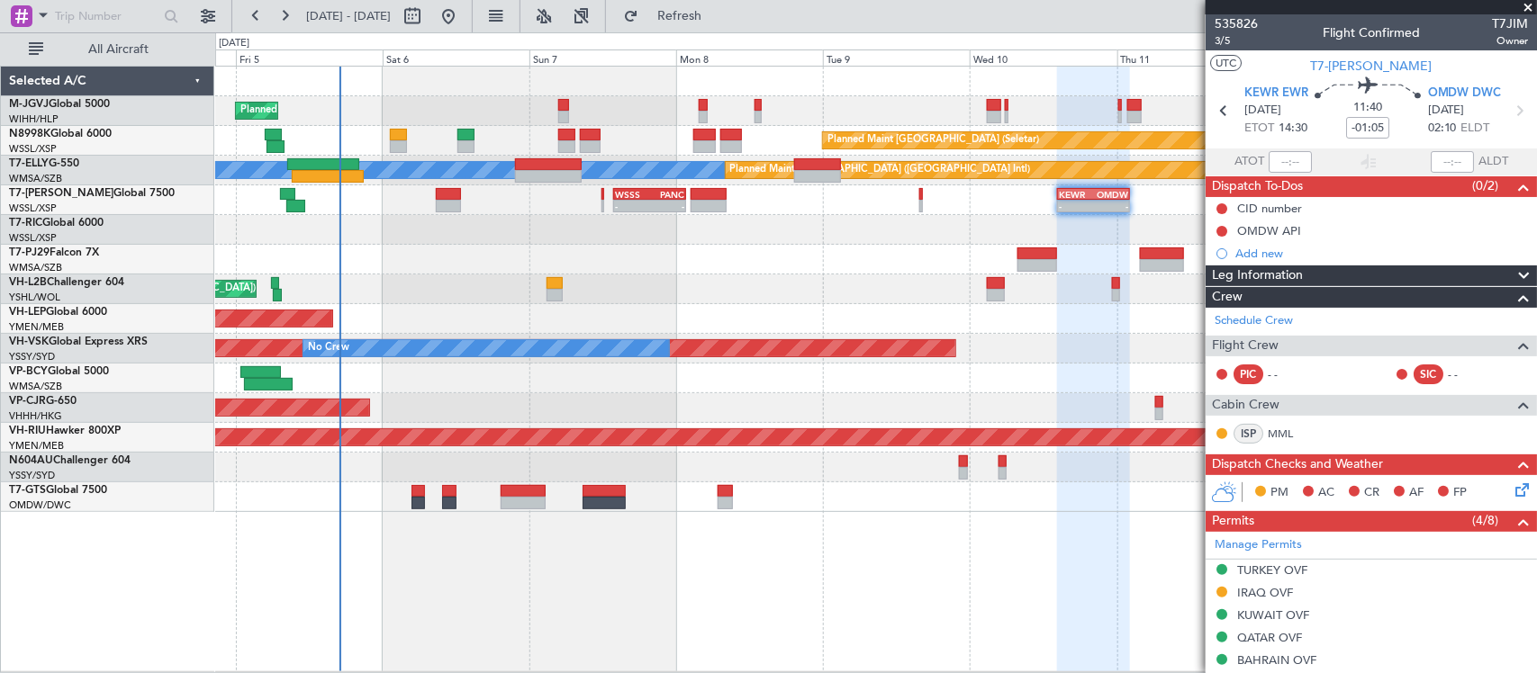
click at [970, 573] on div "Planned Maint [GEOGRAPHIC_DATA] (Seletar) Planned Maint [GEOGRAPHIC_DATA] (Sele…" at bounding box center [876, 369] width 1322 height 607
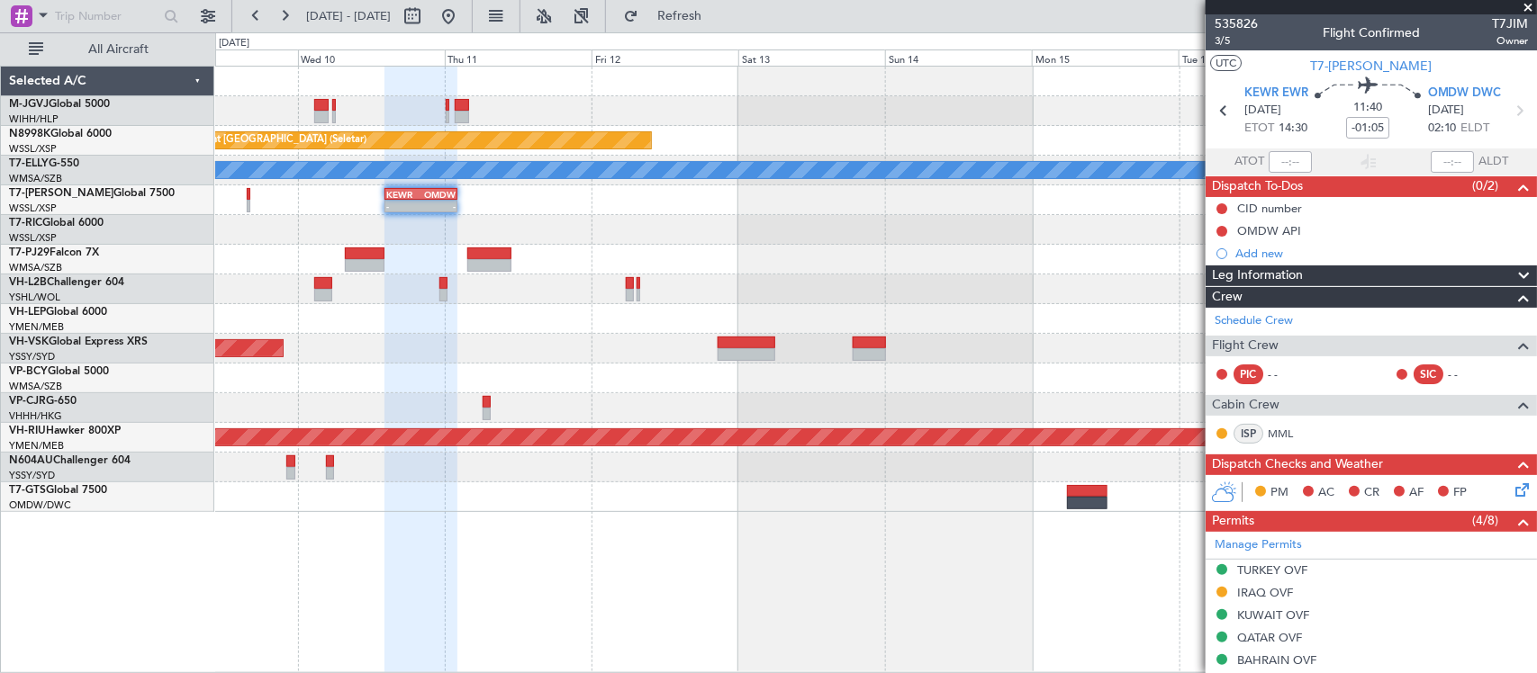
click at [258, 327] on div "Planned Maint [GEOGRAPHIC_DATA] (Seletar) Planned Maint [GEOGRAPHIC_DATA] ([GEO…" at bounding box center [875, 290] width 1321 height 446
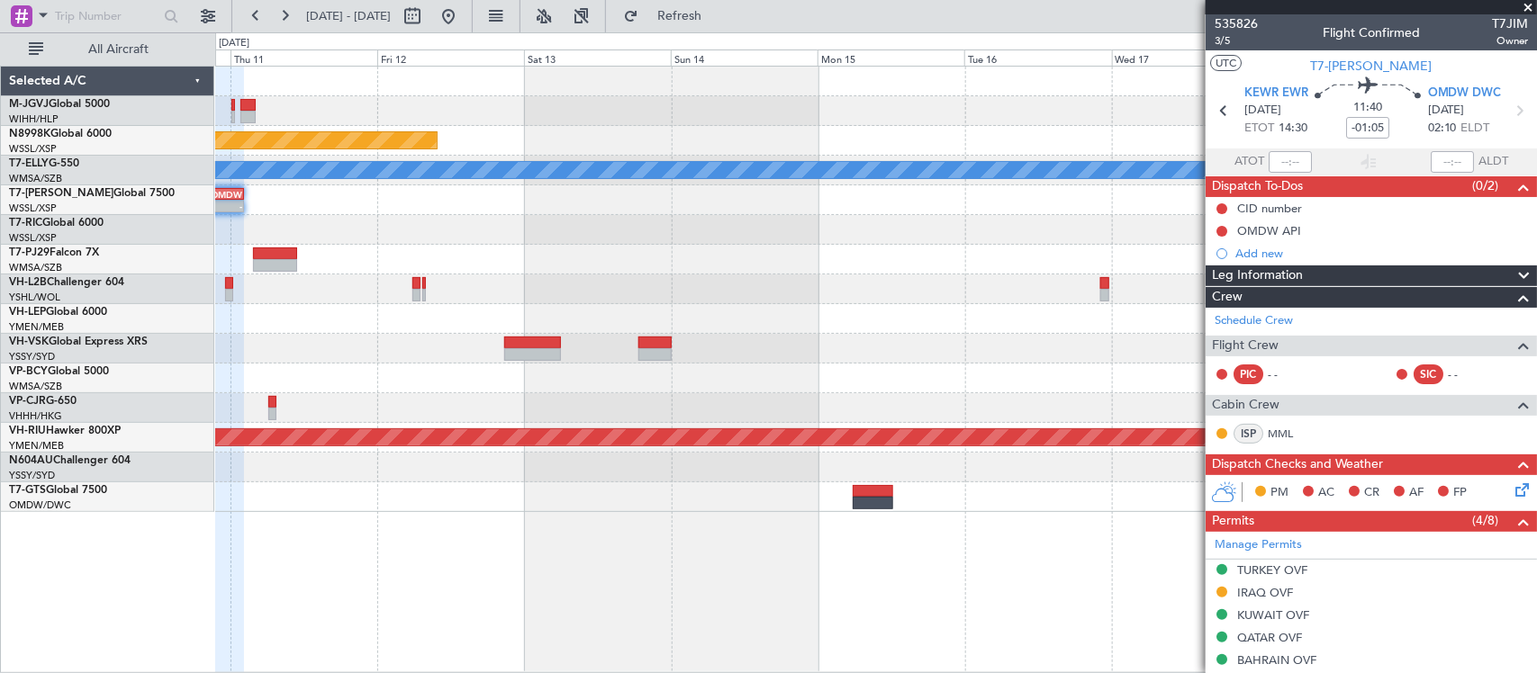
click at [540, 327] on div at bounding box center [875, 319] width 1321 height 30
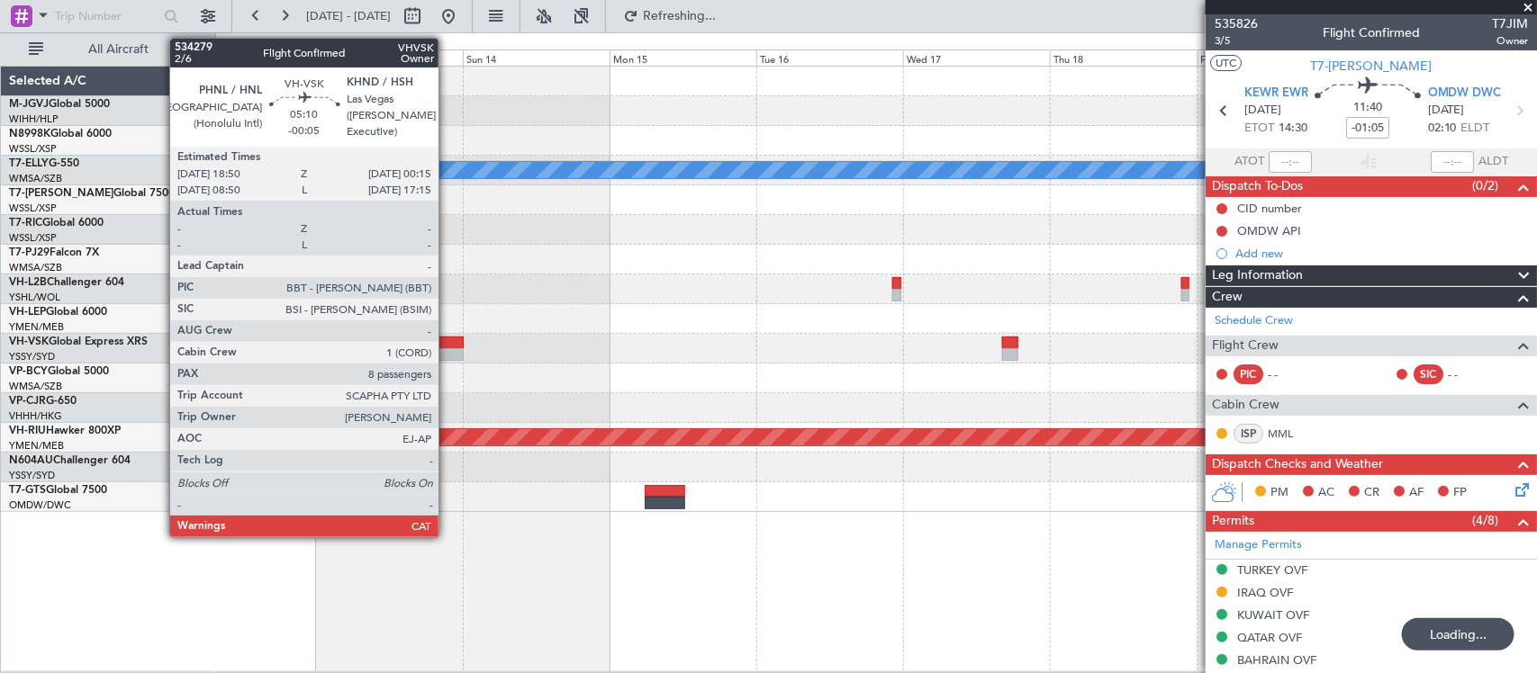
click at [447, 353] on div at bounding box center [446, 354] width 33 height 13
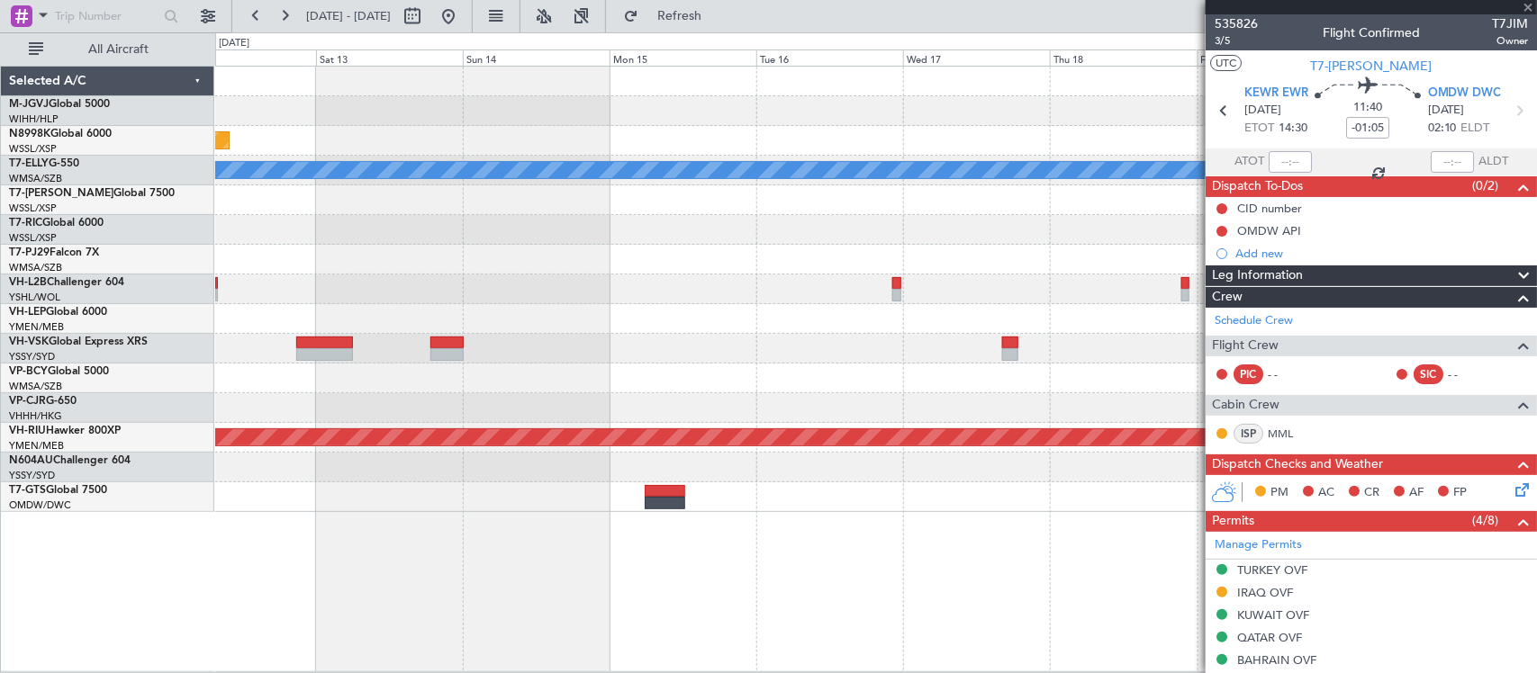
type input "-00:05"
type input "8"
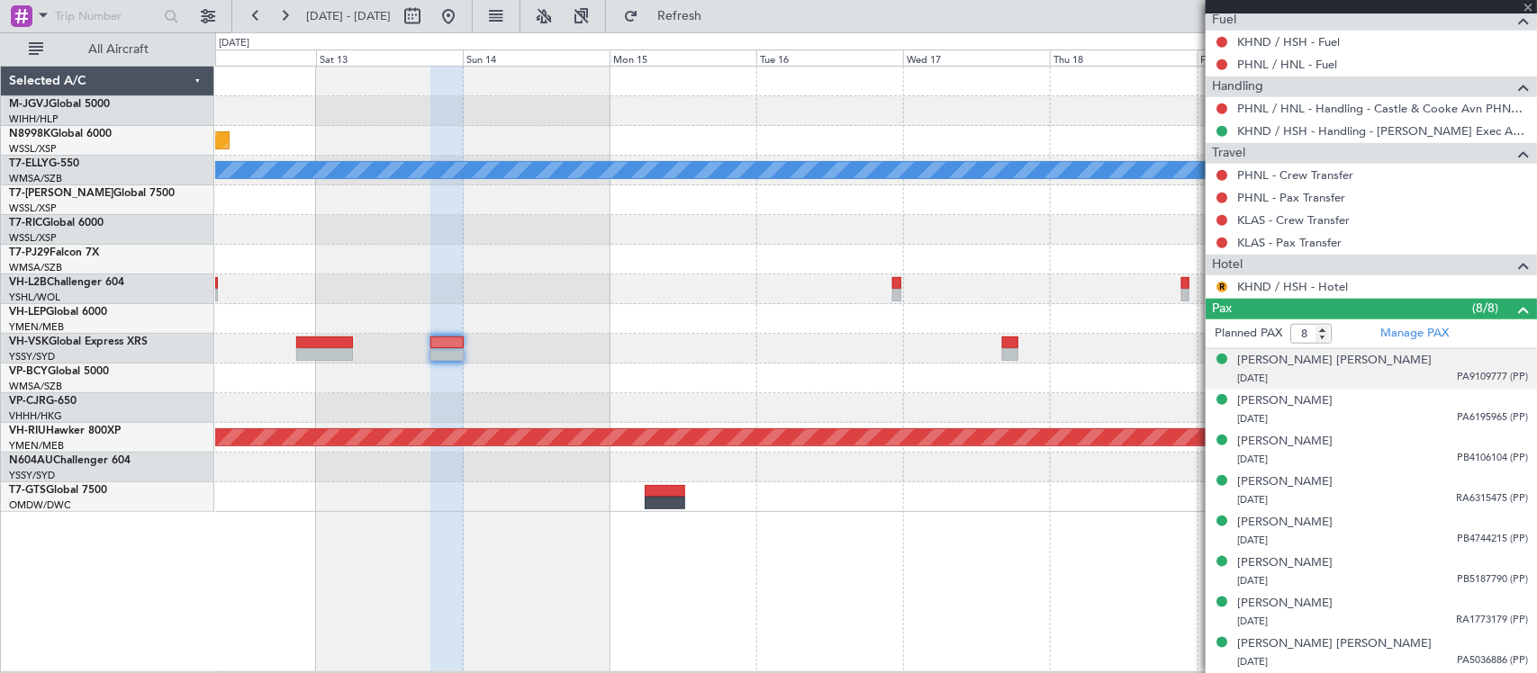
scroll to position [623, 0]
click at [1303, 239] on link "KLAS - Pax Transfer" at bounding box center [1289, 242] width 104 height 15
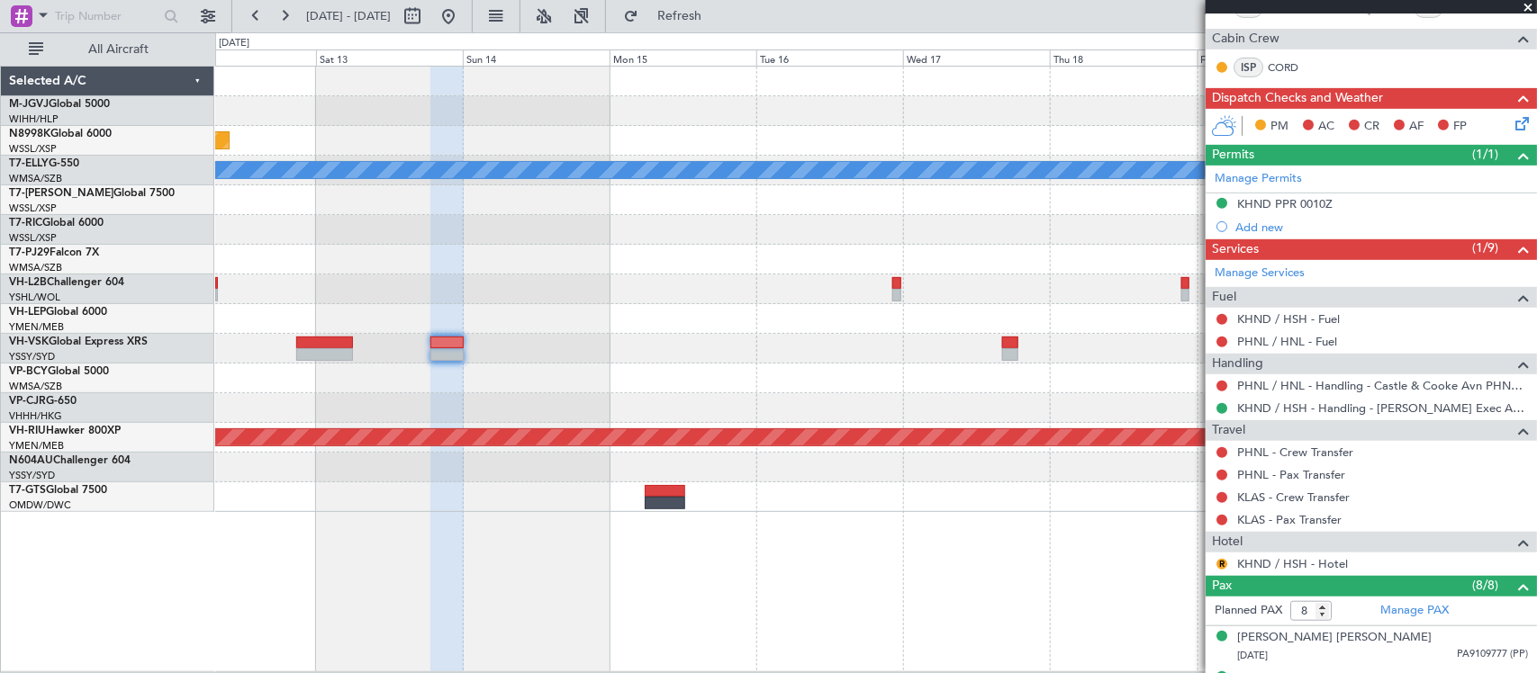
scroll to position [0, 0]
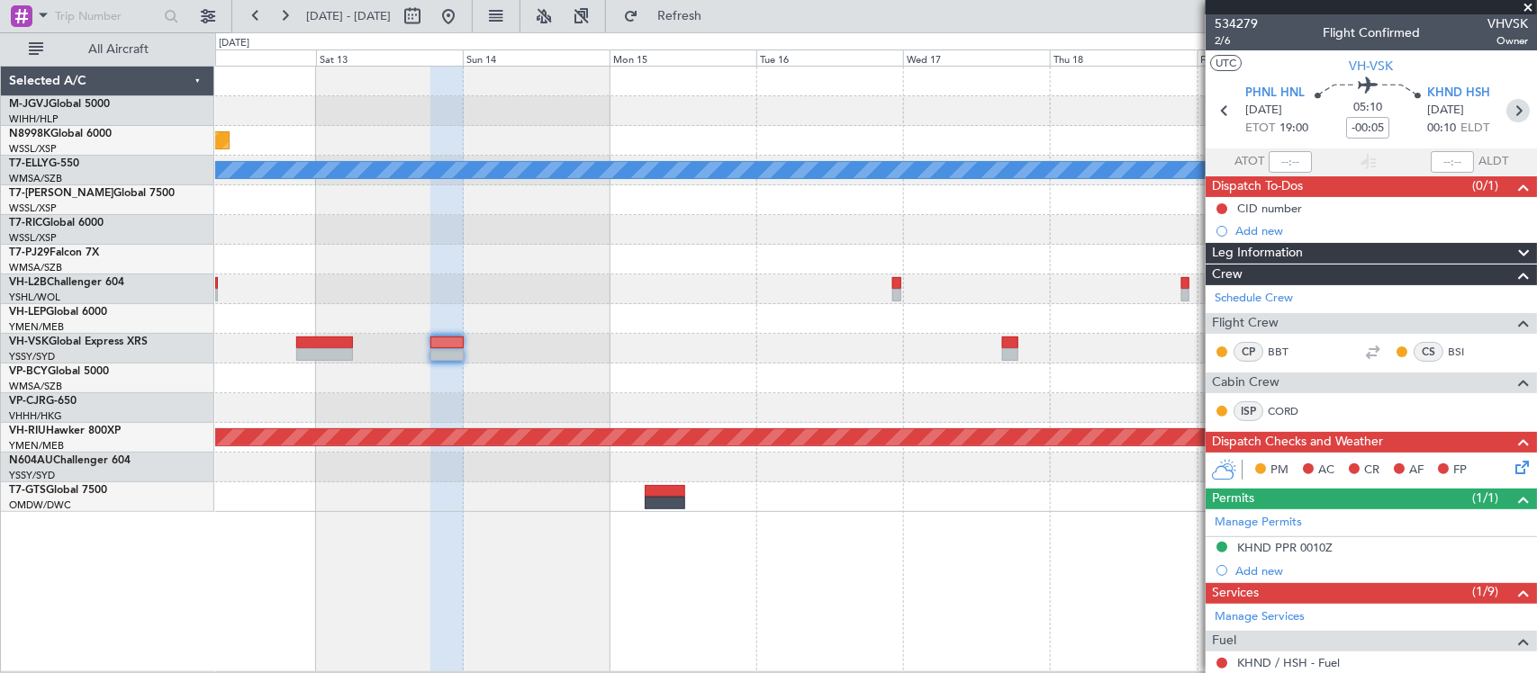
click at [1506, 111] on icon at bounding box center [1517, 110] width 23 height 23
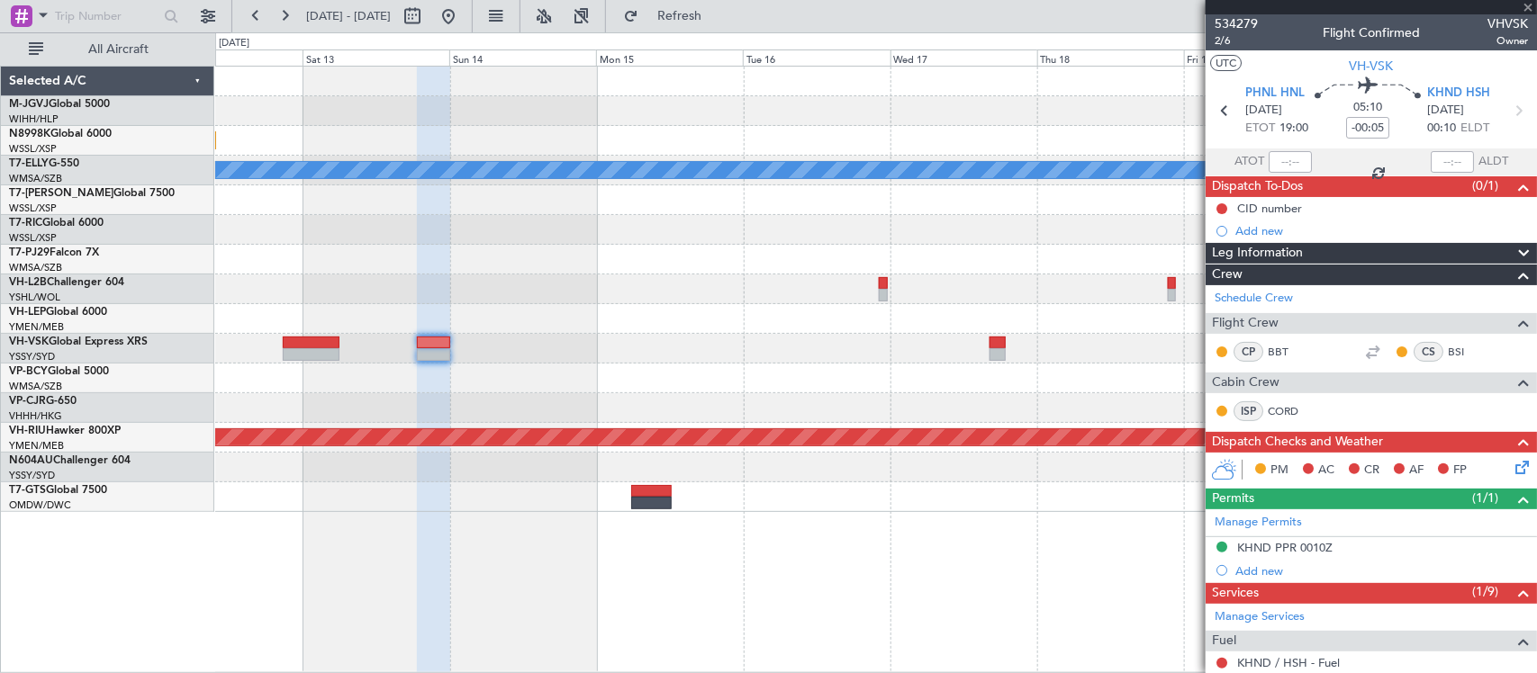
click at [1095, 414] on div at bounding box center [875, 408] width 1321 height 30
type input "10"
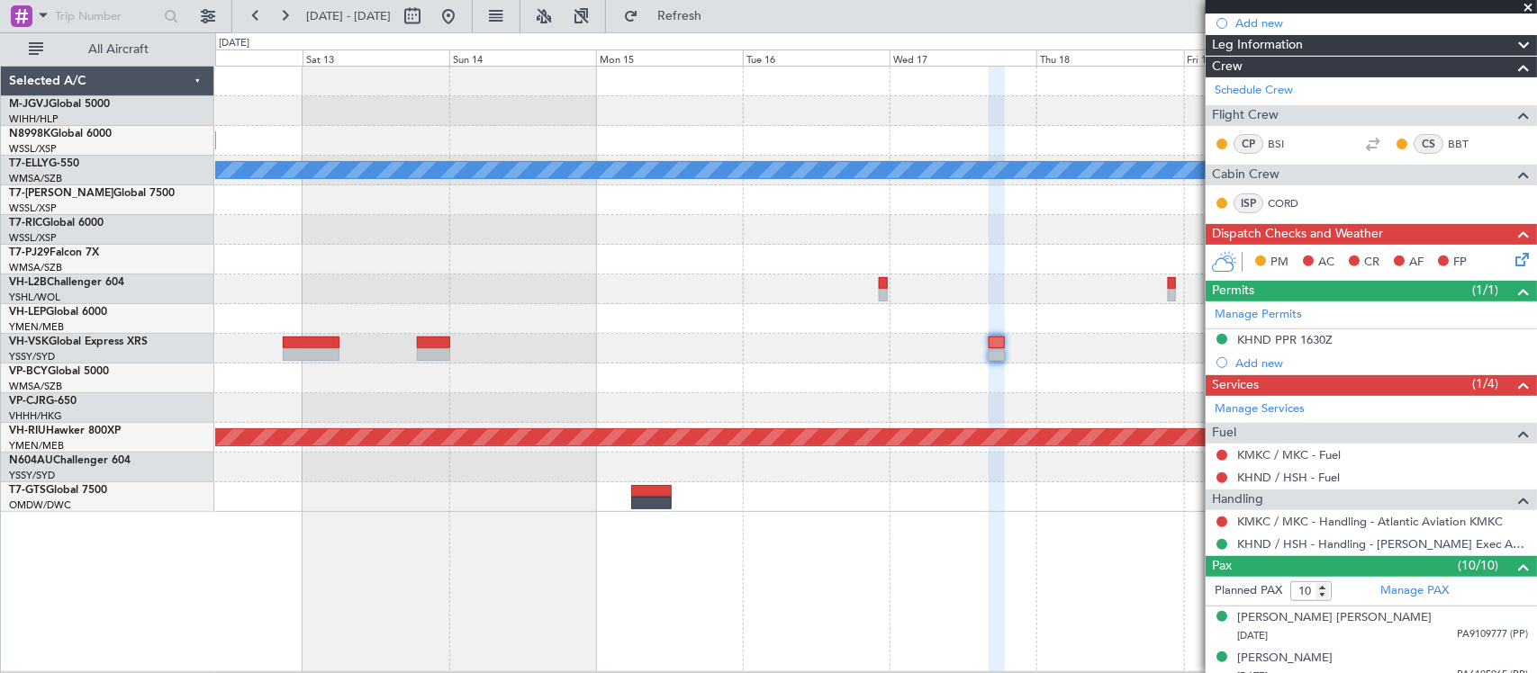
scroll to position [547, 0]
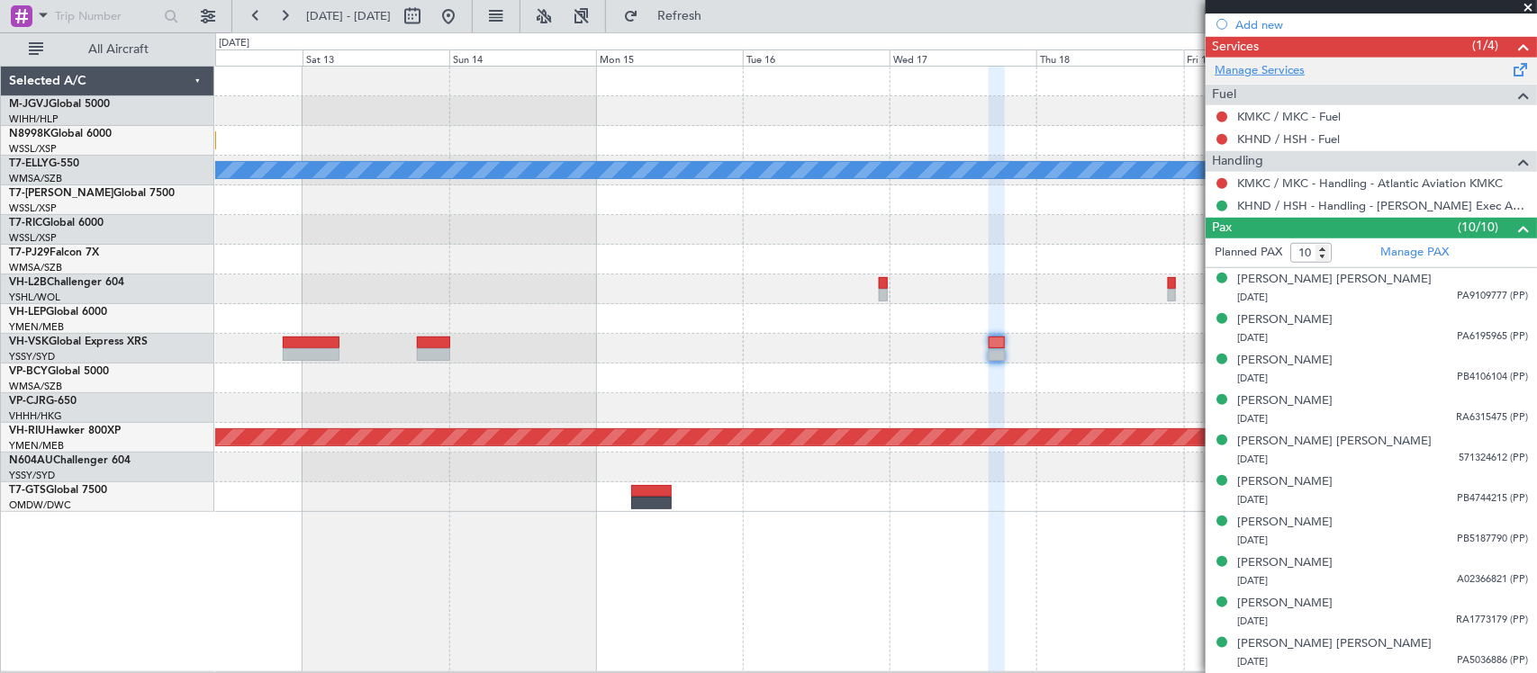
click at [1269, 75] on link "Manage Services" at bounding box center [1260, 71] width 90 height 18
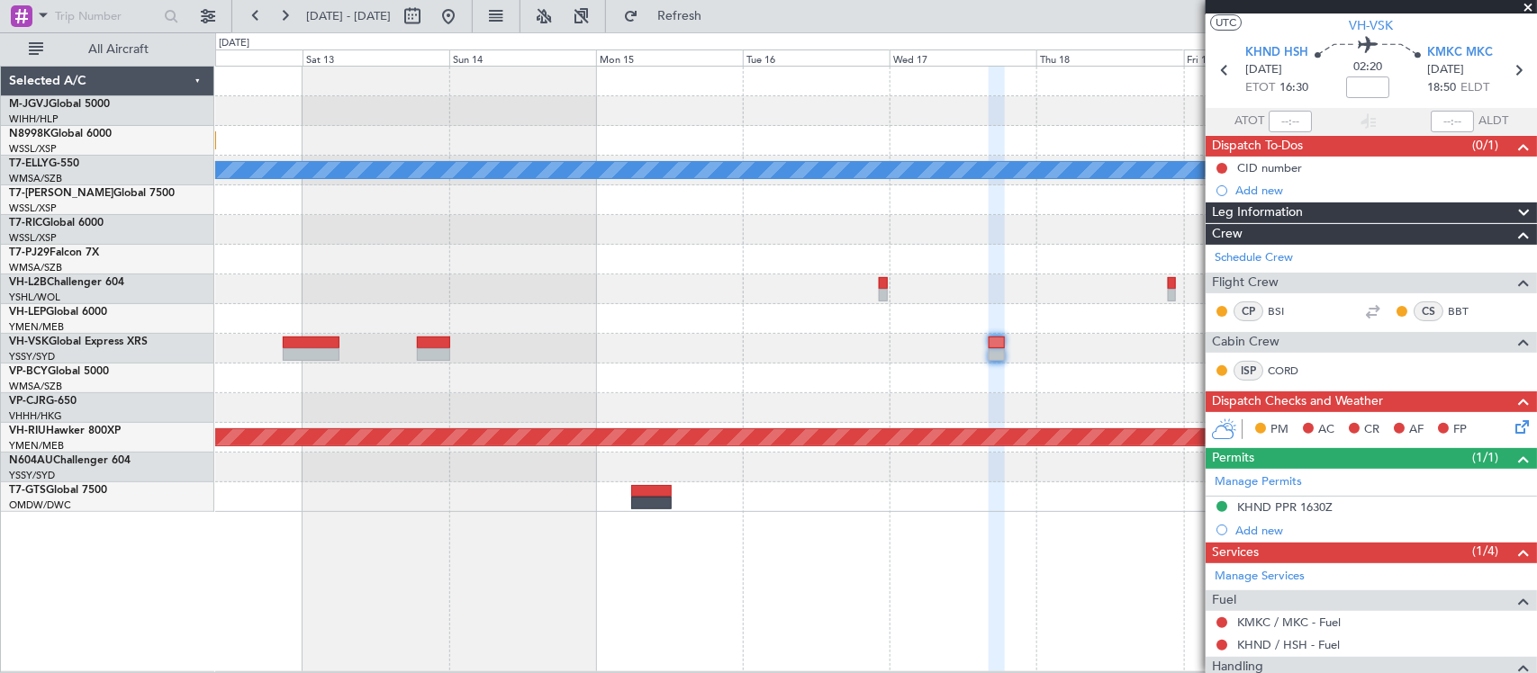
scroll to position [0, 0]
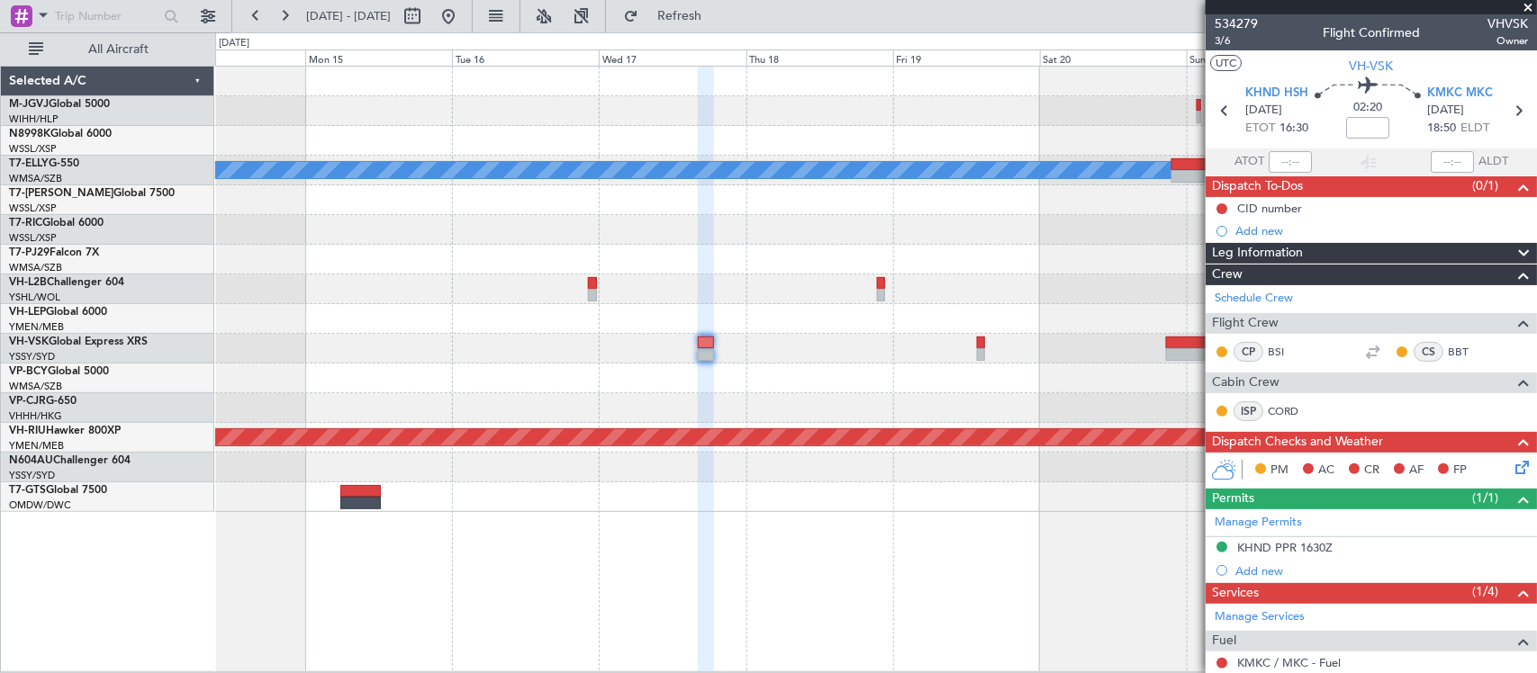
click at [342, 231] on div at bounding box center [875, 230] width 1321 height 30
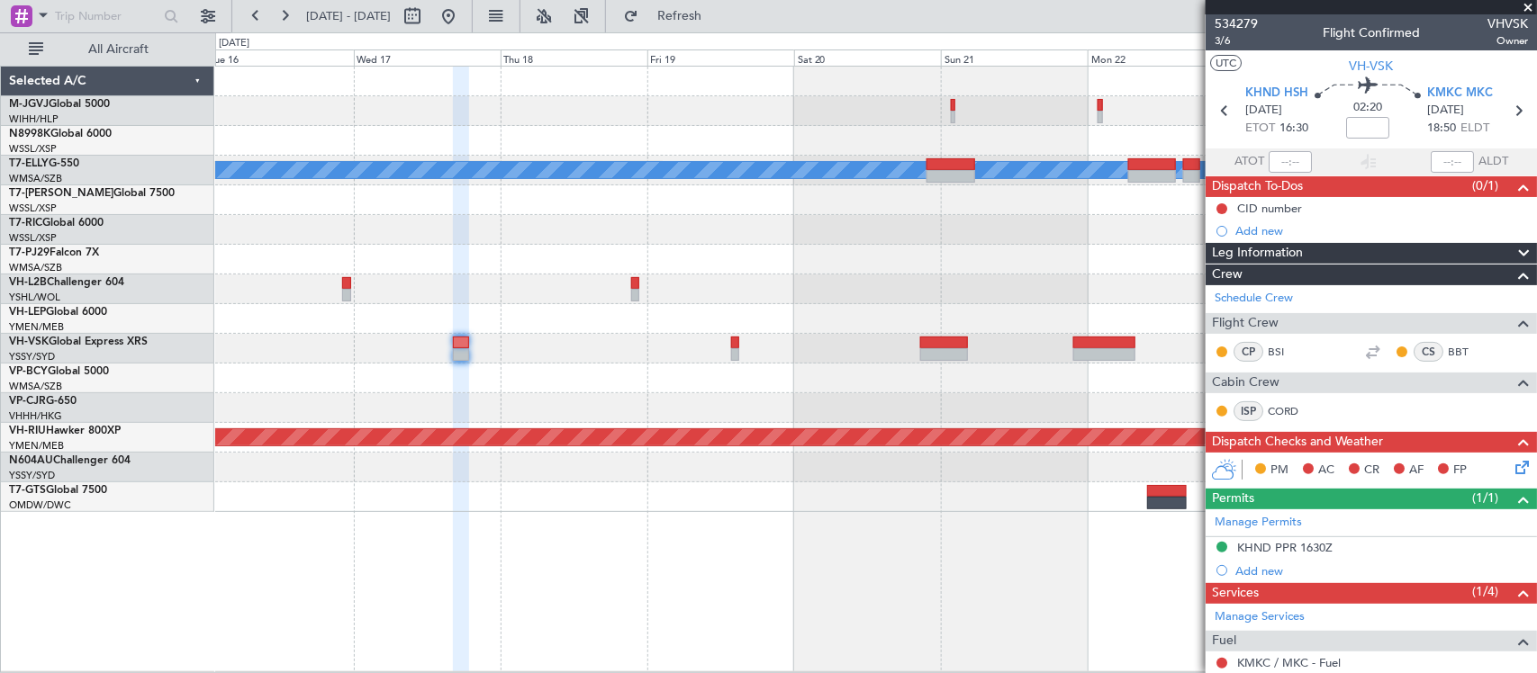
click at [825, 239] on div at bounding box center [875, 230] width 1321 height 30
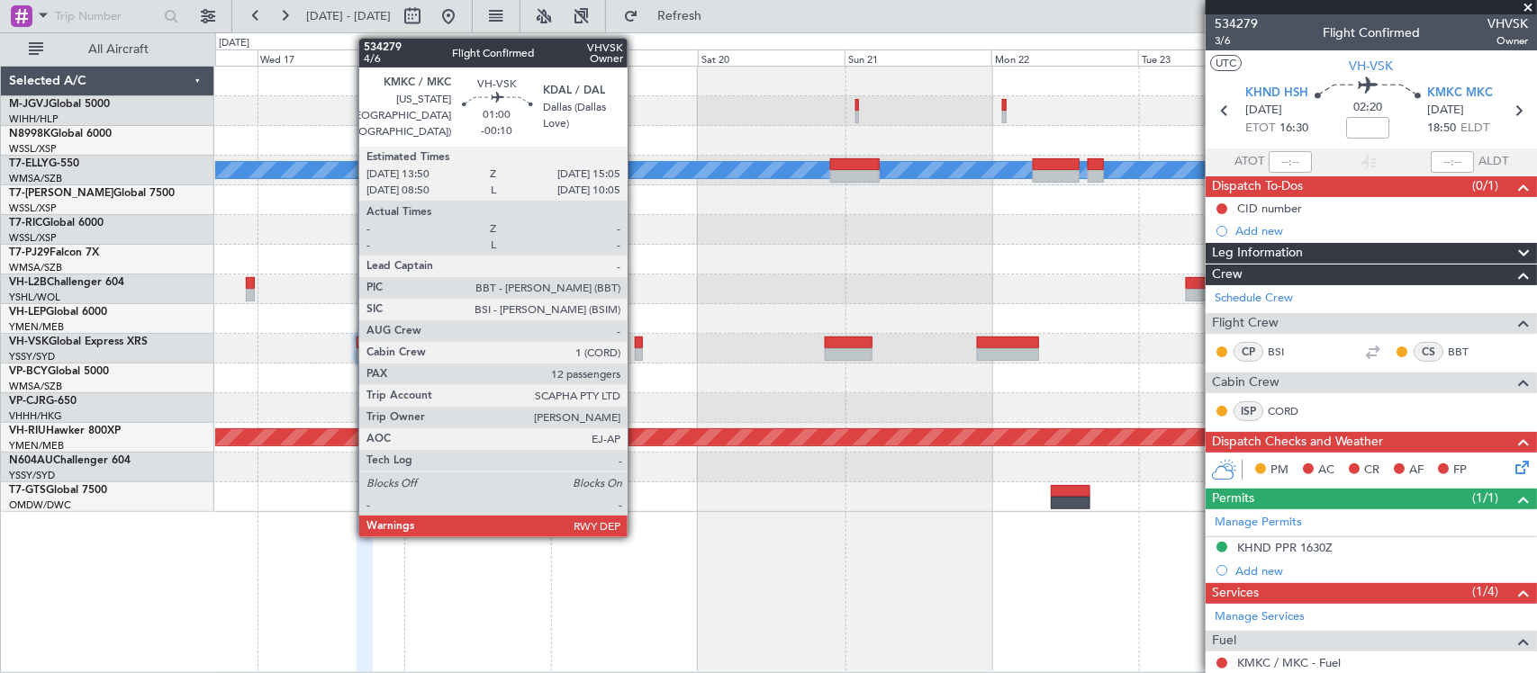
click at [637, 344] on div at bounding box center [639, 343] width 8 height 13
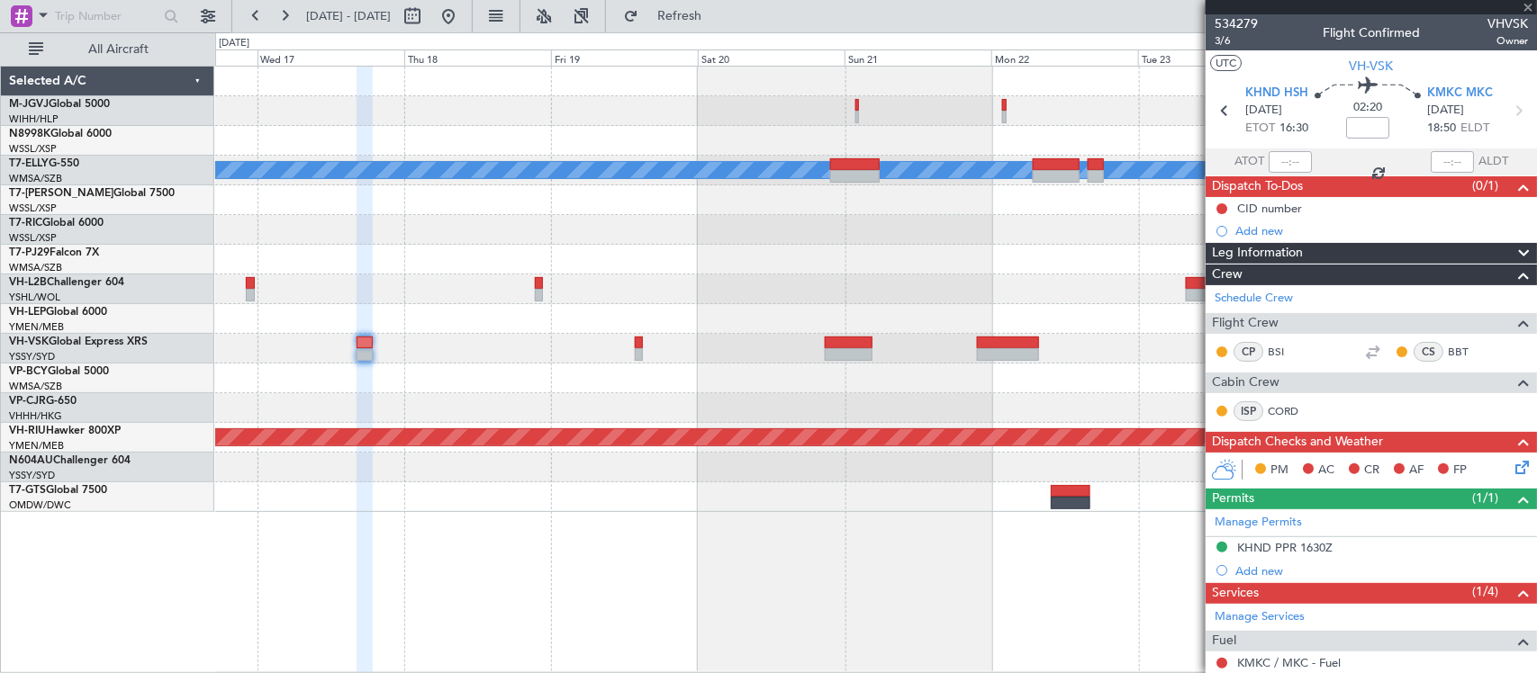
type input "-00:10"
type input "12"
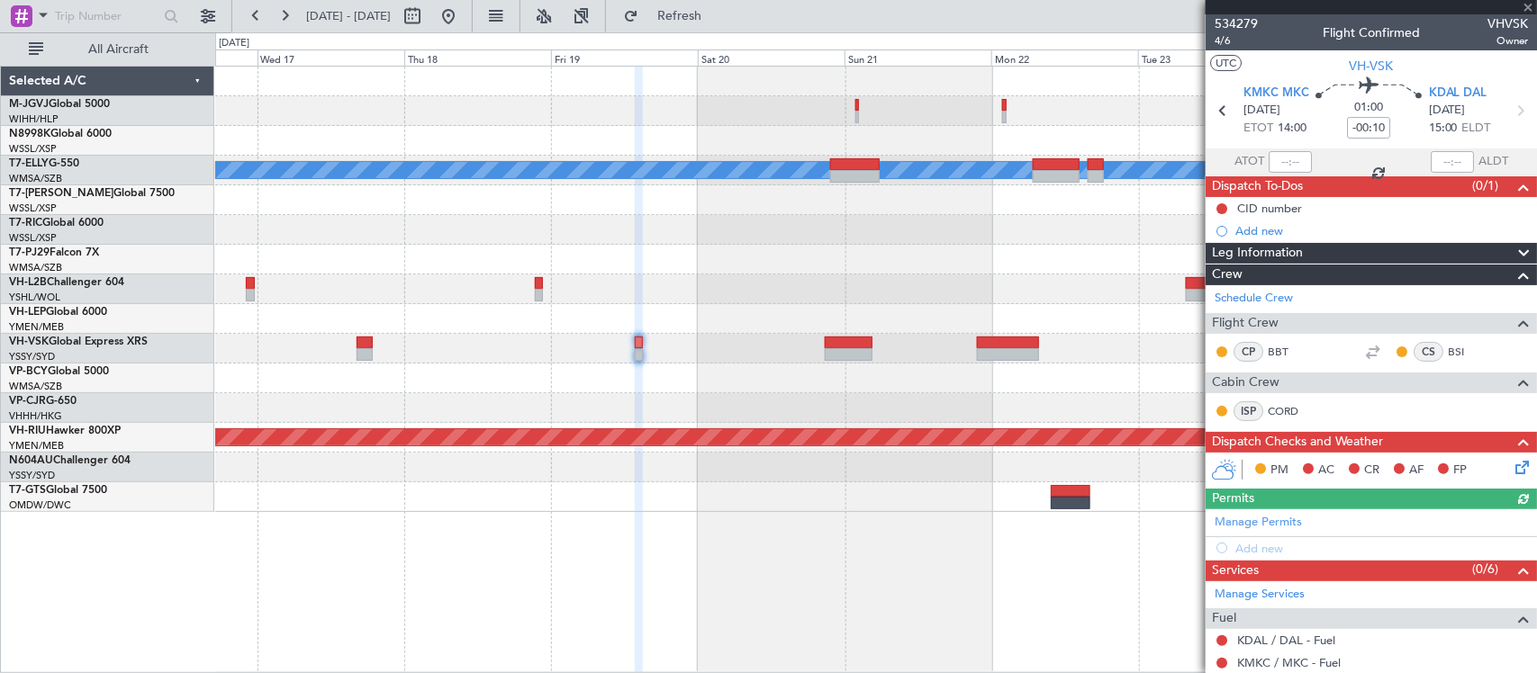
scroll to position [563, 0]
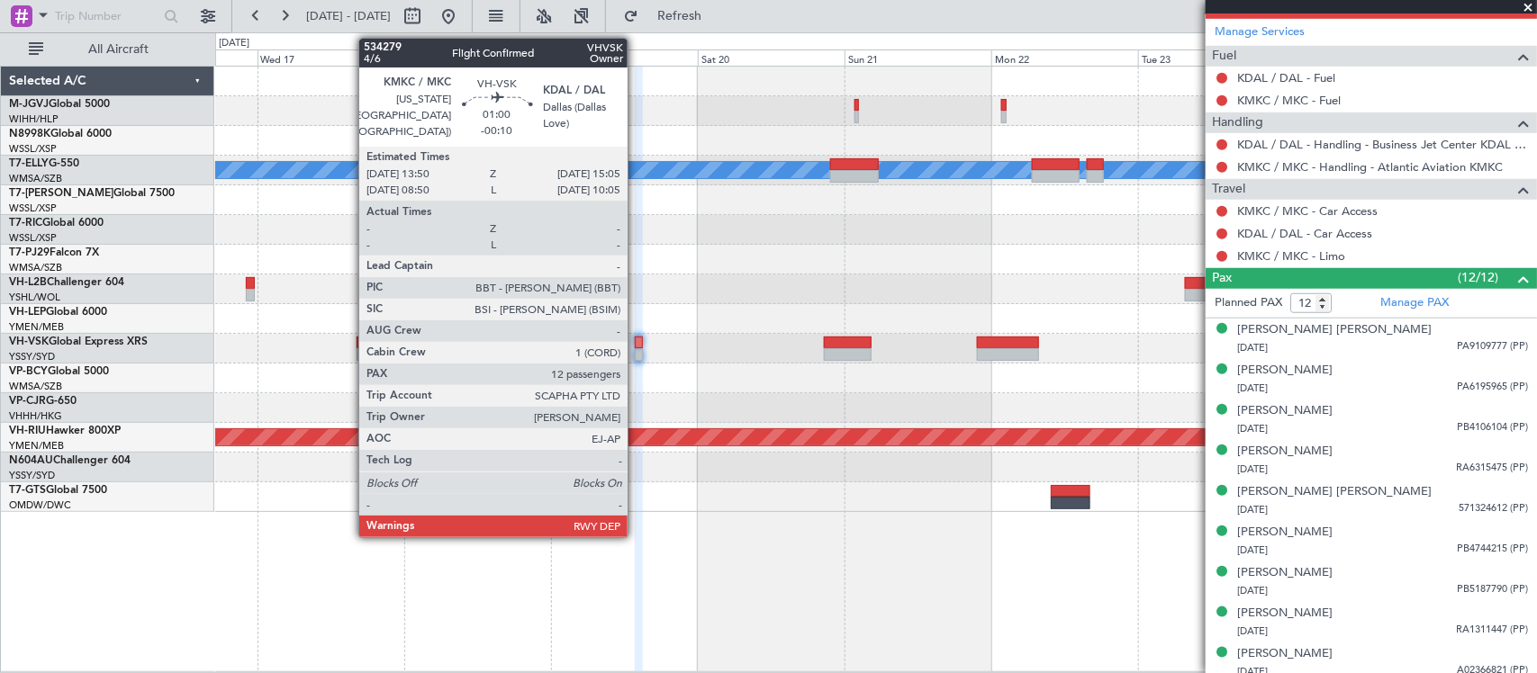
click at [637, 356] on div at bounding box center [639, 354] width 8 height 13
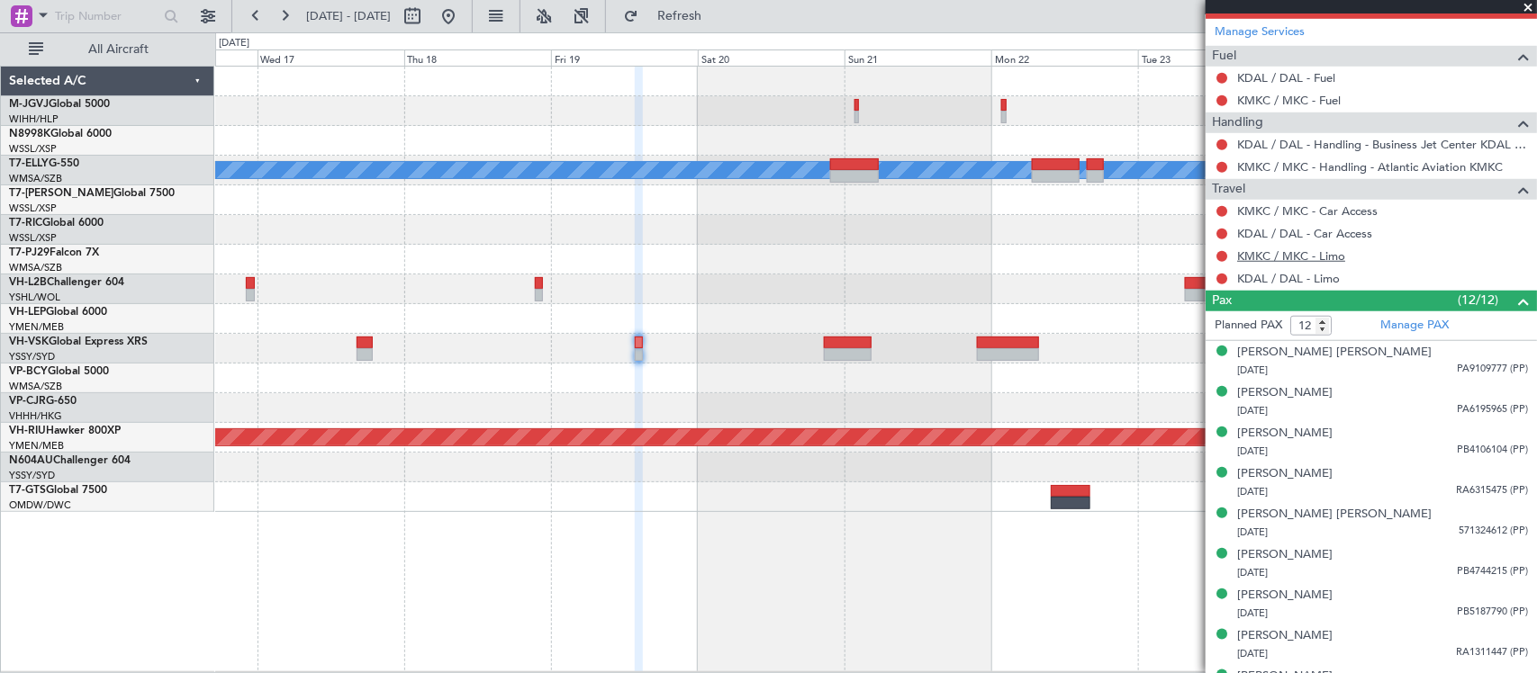
click at [1331, 263] on link "KMKC / MKC - Limo" at bounding box center [1291, 255] width 108 height 15
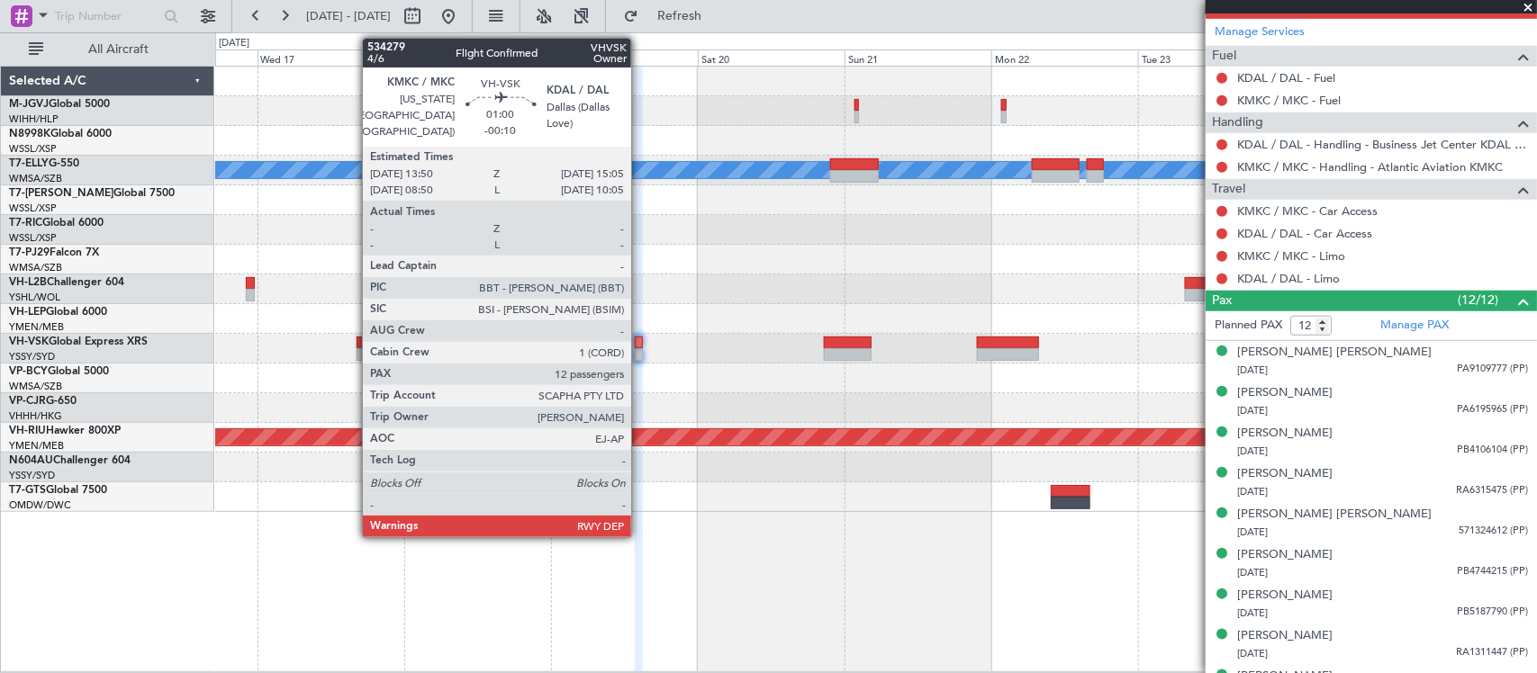
click at [640, 352] on div at bounding box center [639, 354] width 8 height 13
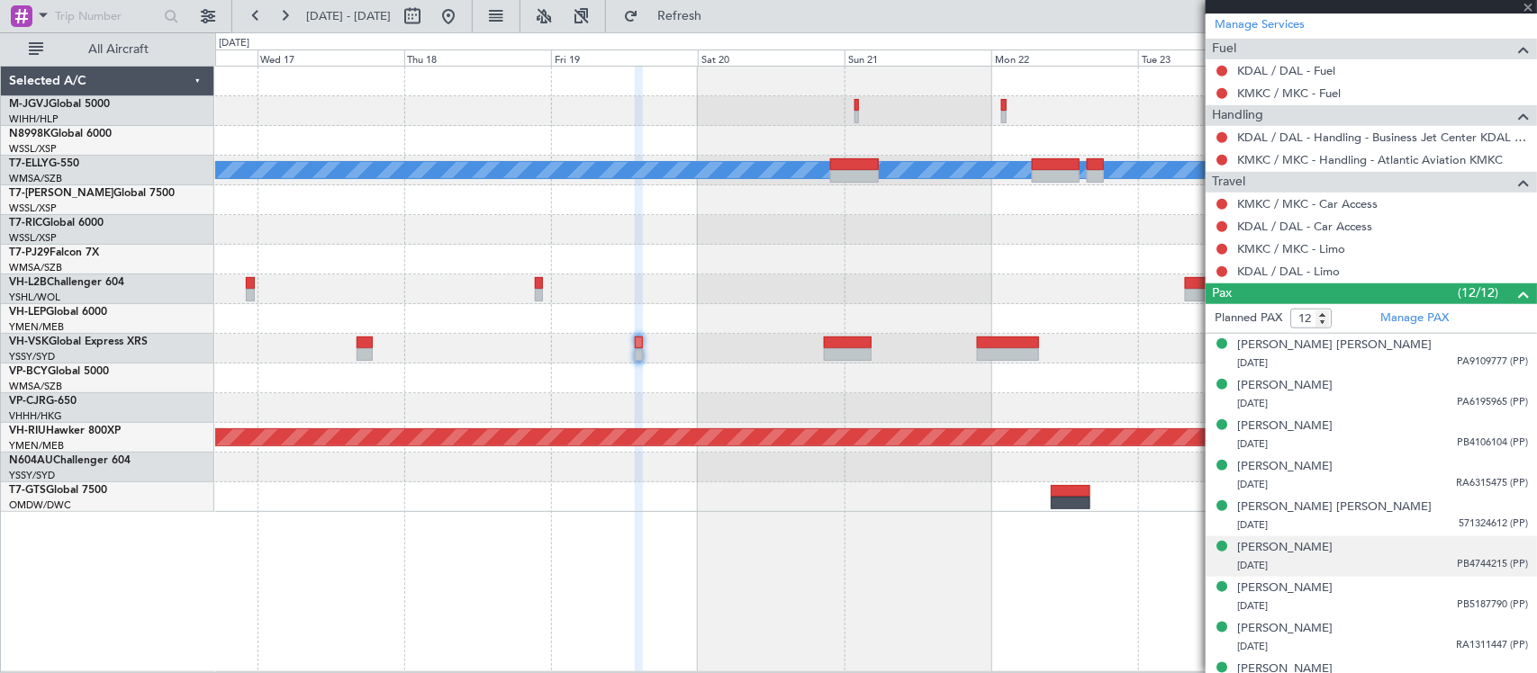
scroll to position [529, 0]
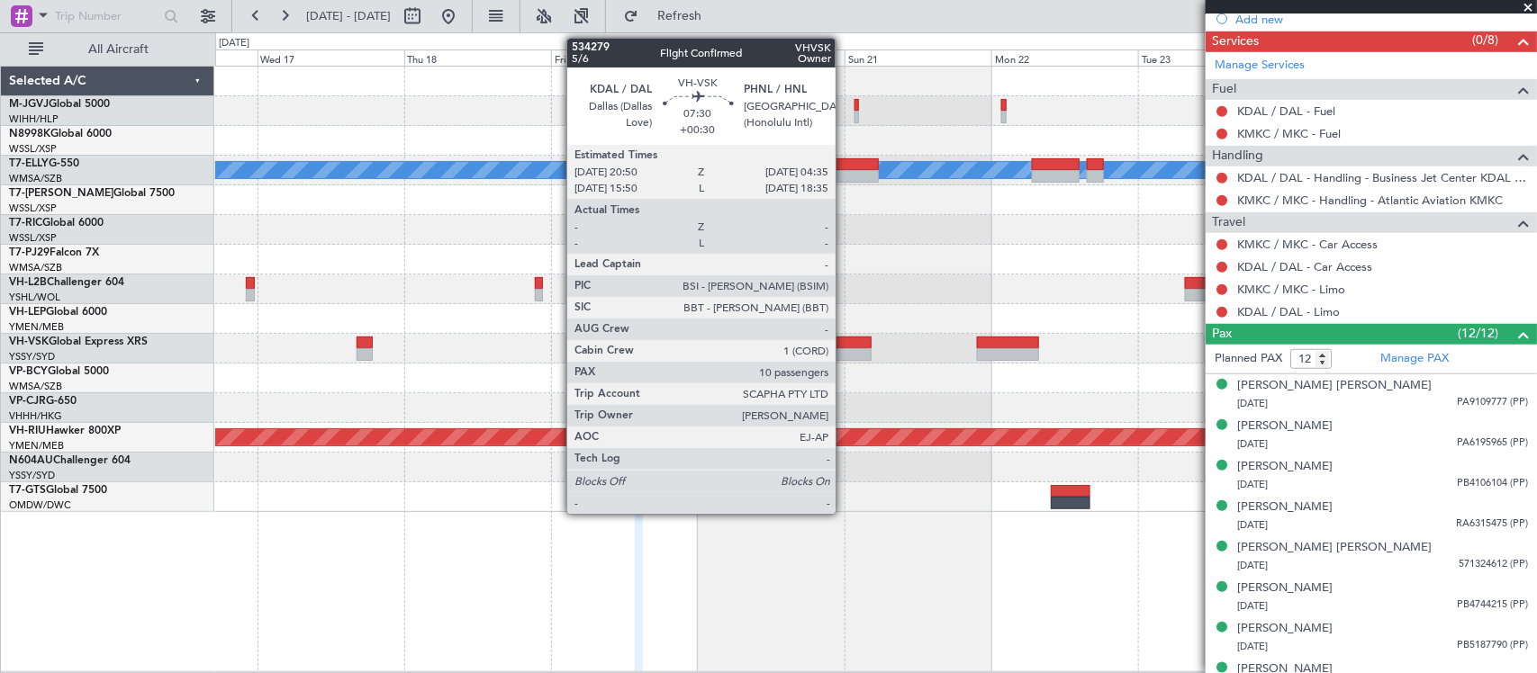
click at [845, 347] on div at bounding box center [848, 343] width 48 height 13
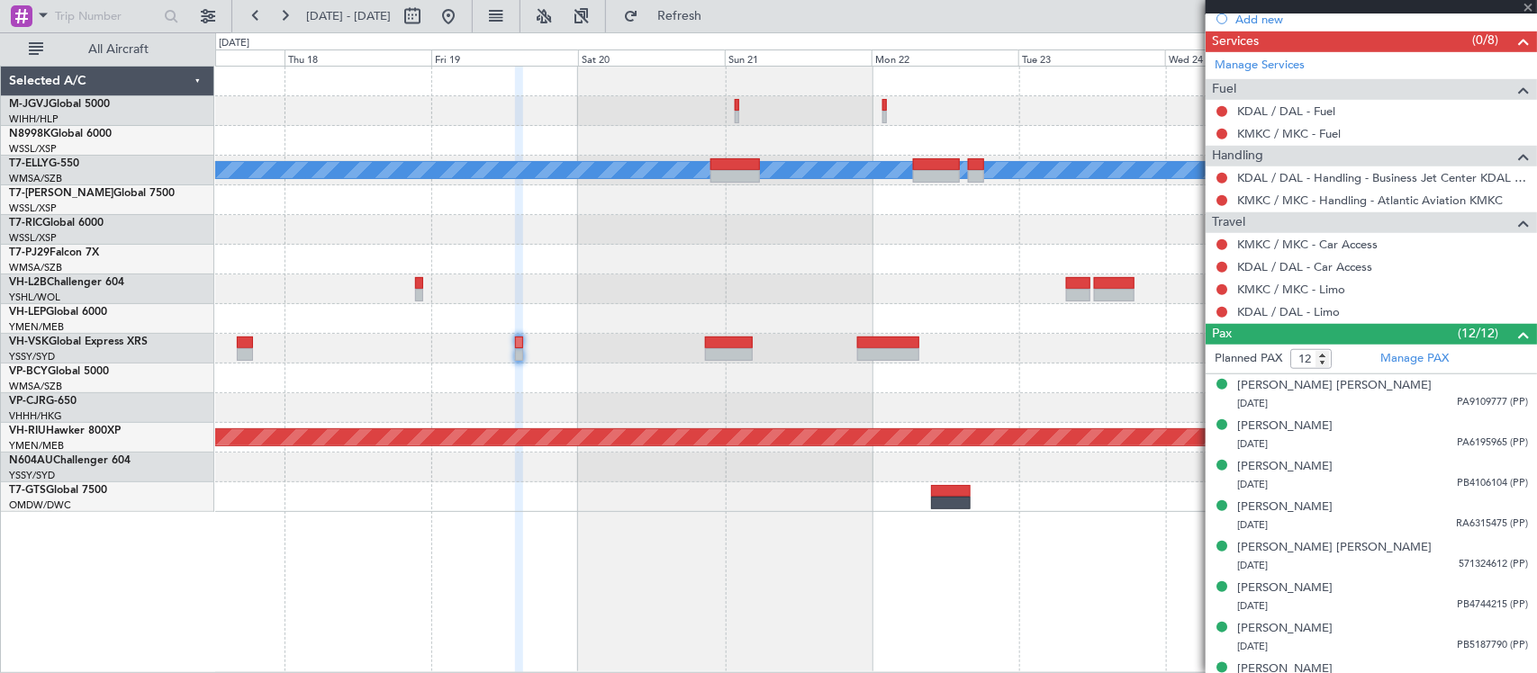
click at [807, 385] on div at bounding box center [875, 379] width 1321 height 30
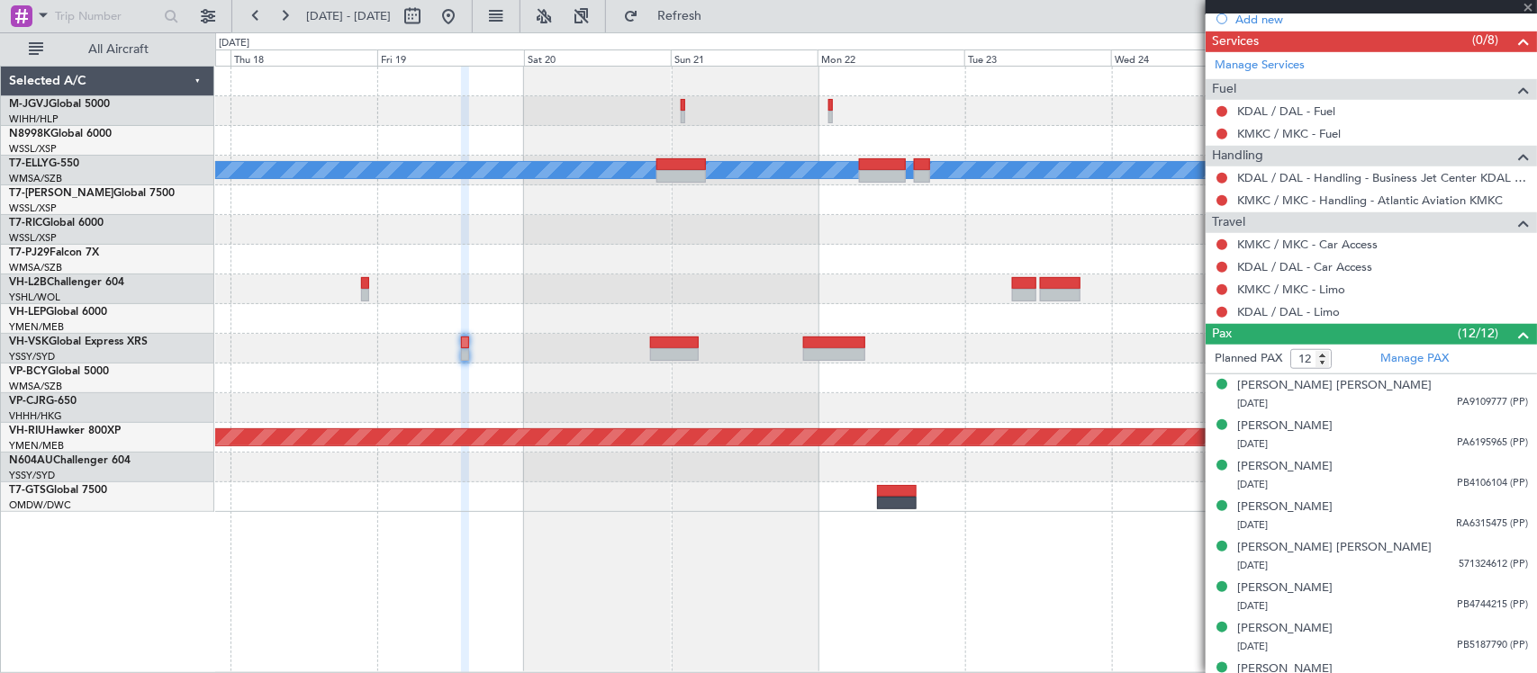
type input "+00:30"
type input "10"
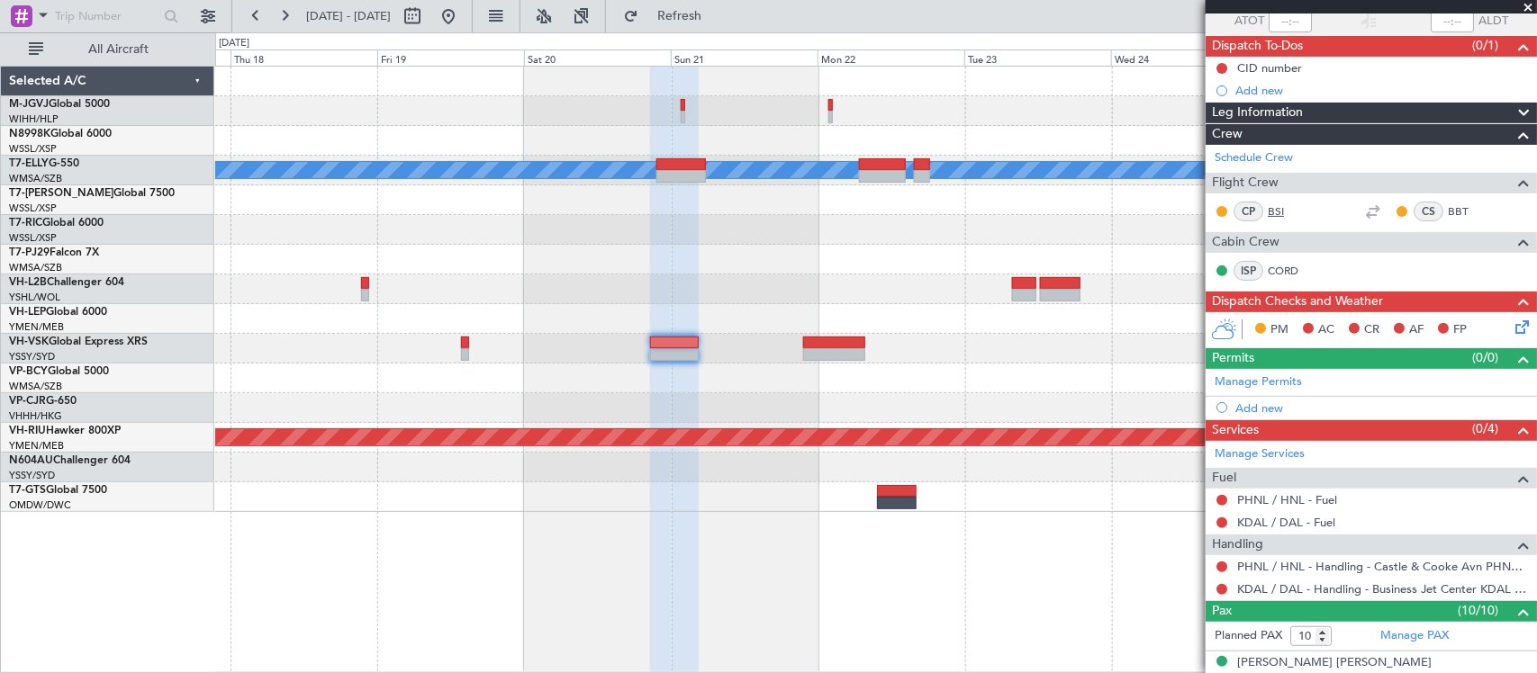
scroll to position [187, 0]
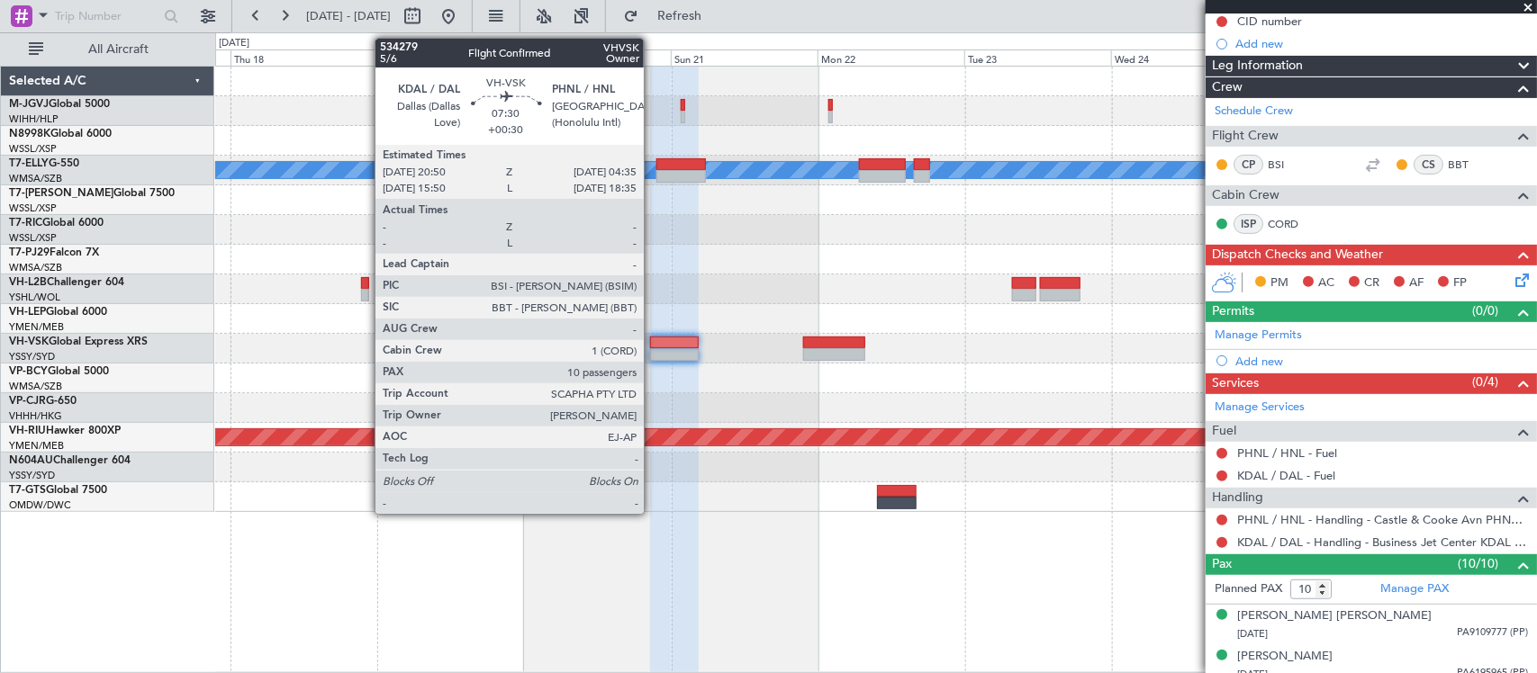
click at [655, 354] on div at bounding box center [674, 354] width 48 height 13
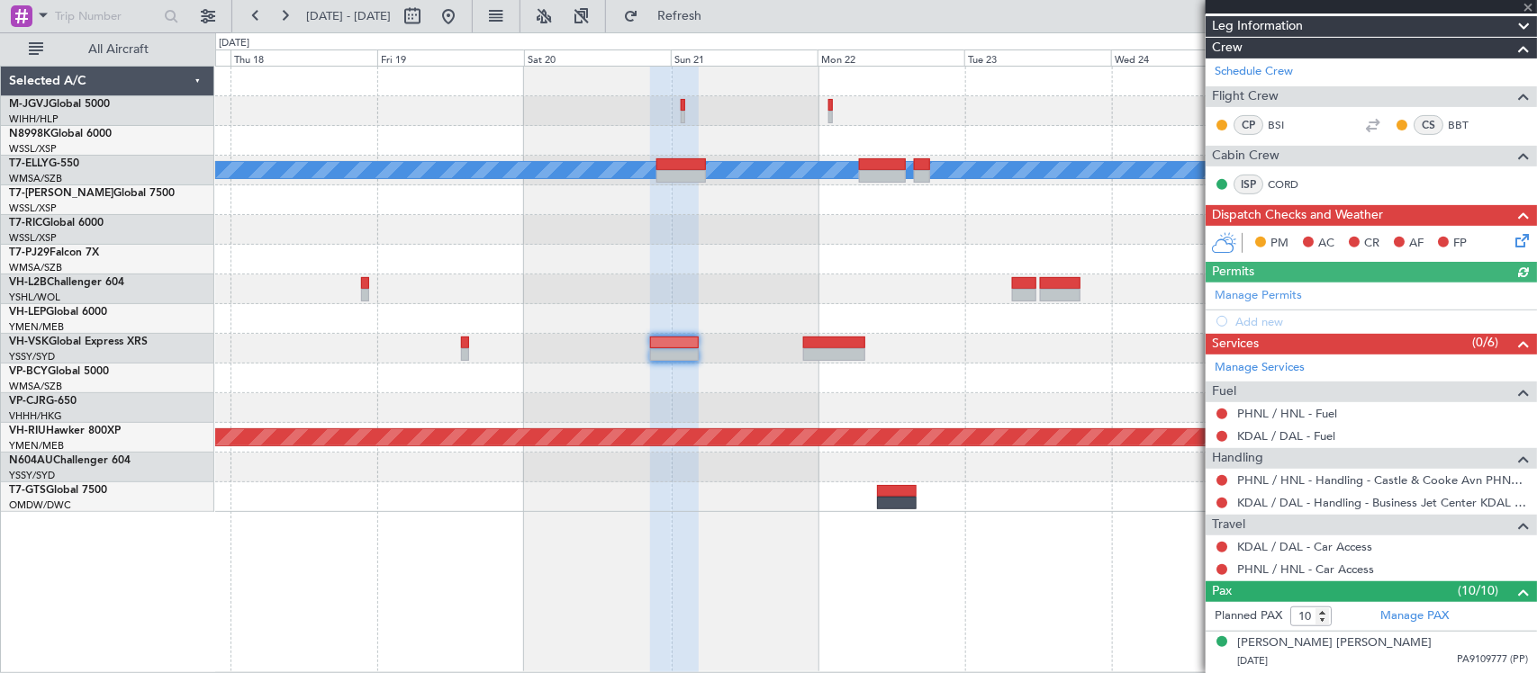
scroll to position [592, 0]
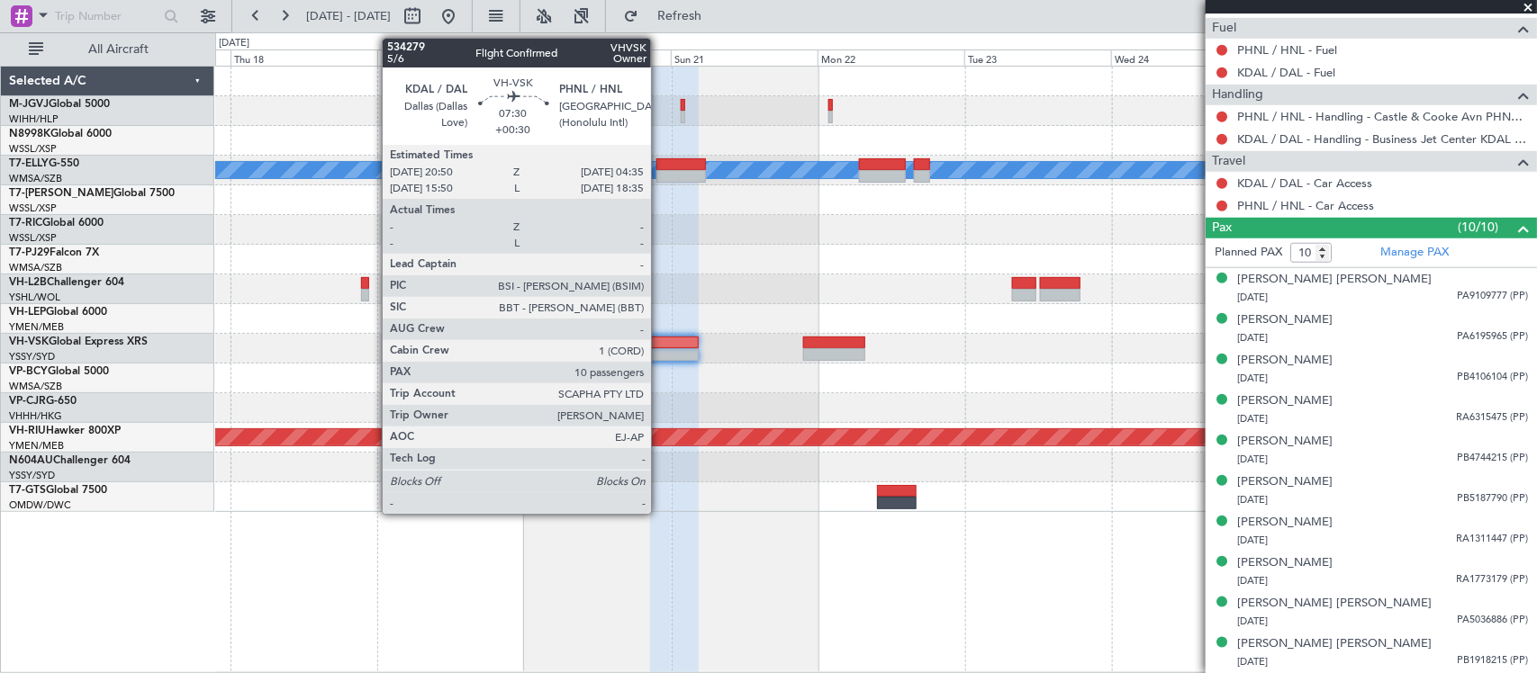
click at [660, 348] on div at bounding box center [674, 354] width 48 height 13
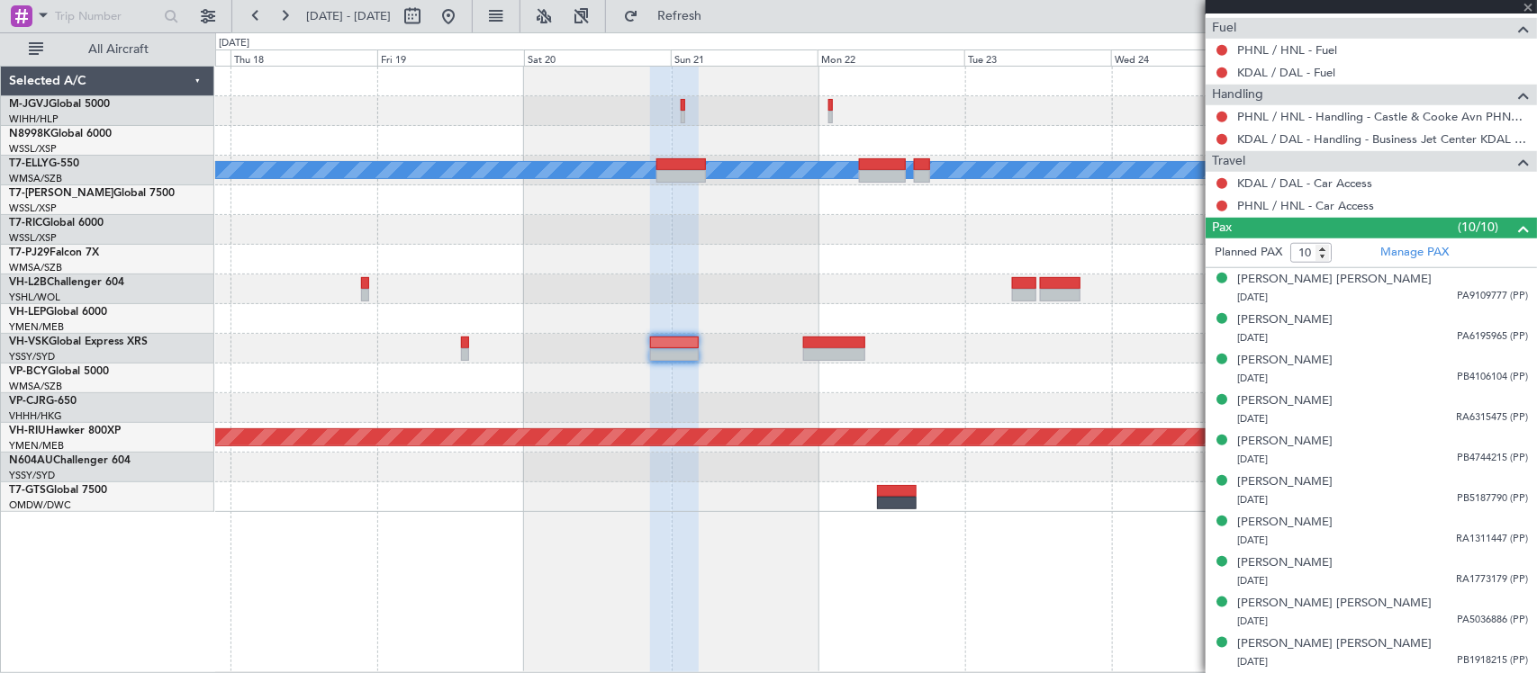
click at [939, 384] on div "Planned Maint [GEOGRAPHIC_DATA] ([GEOGRAPHIC_DATA] Intl) [PERSON_NAME] Planned …" at bounding box center [875, 290] width 1321 height 446
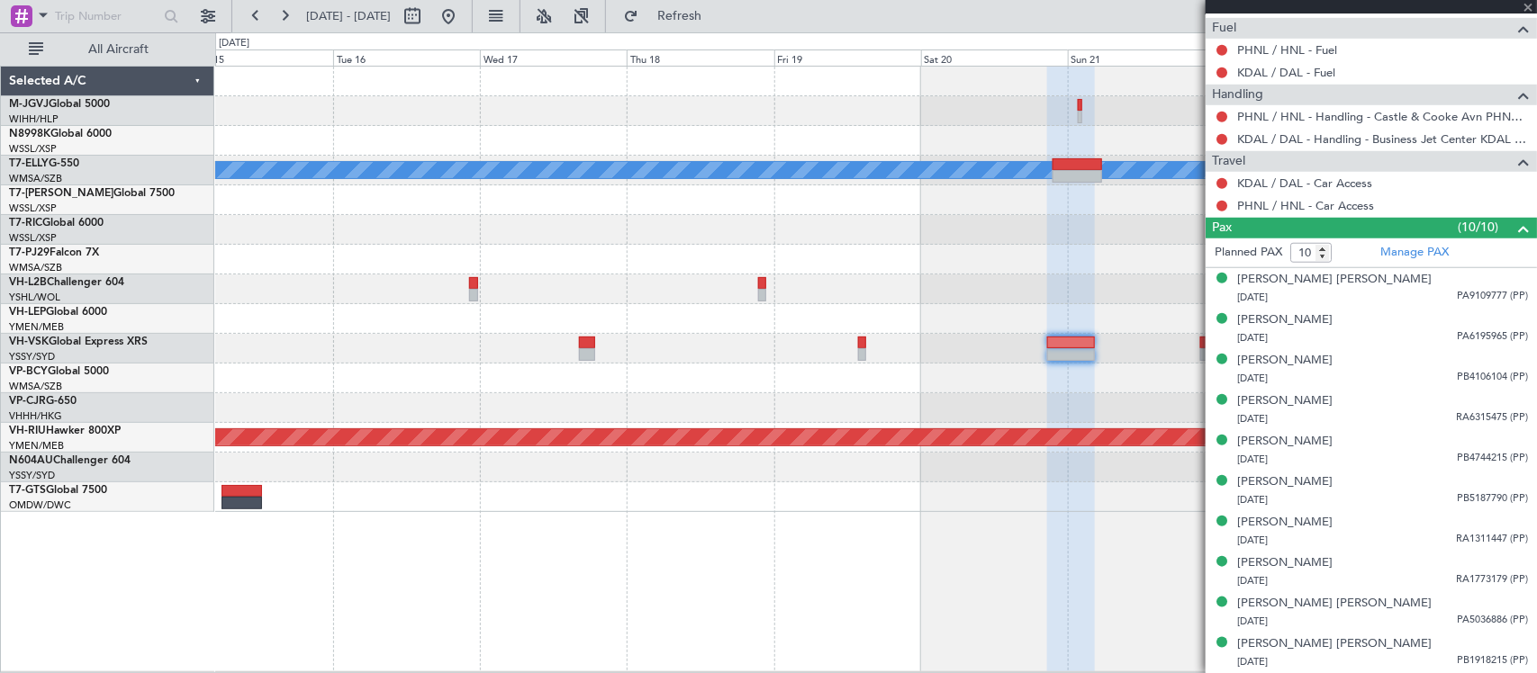
click at [970, 371] on div at bounding box center [875, 379] width 1321 height 30
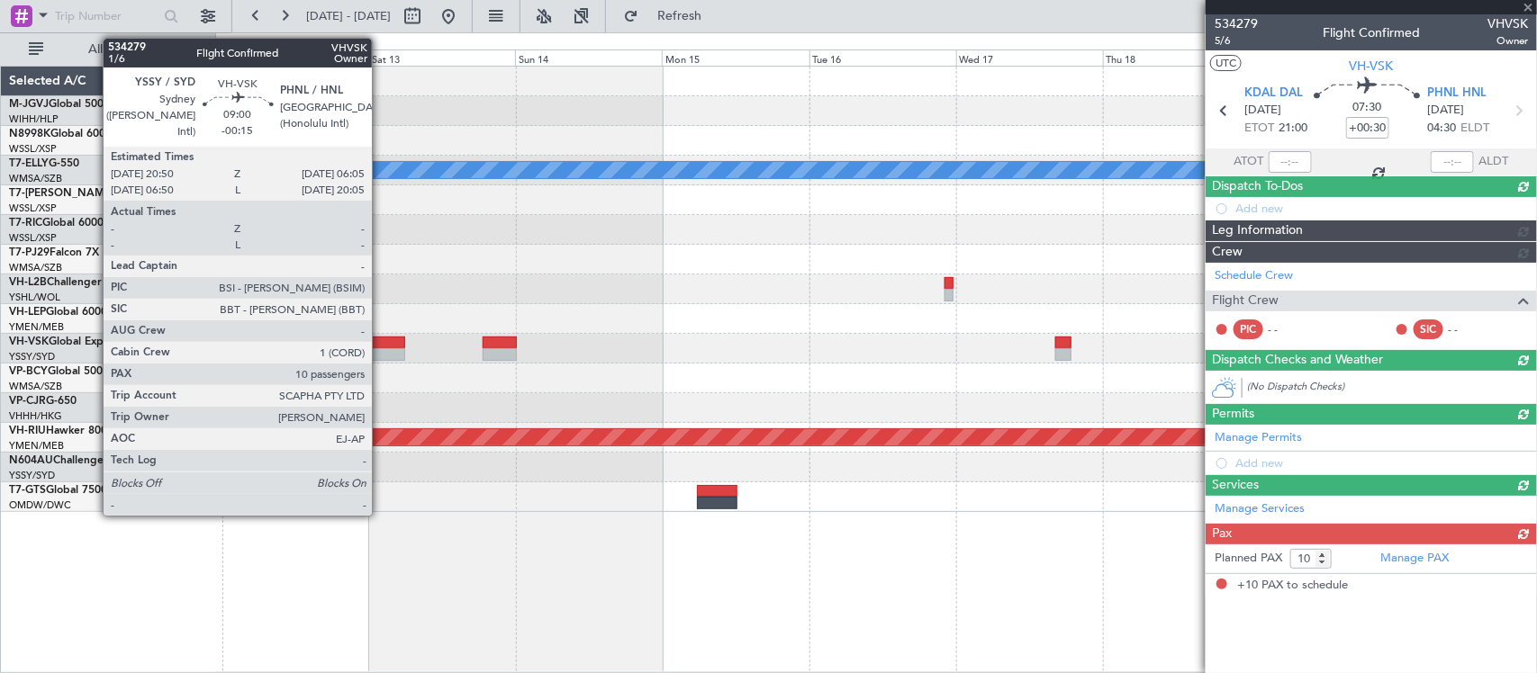
scroll to position [0, 0]
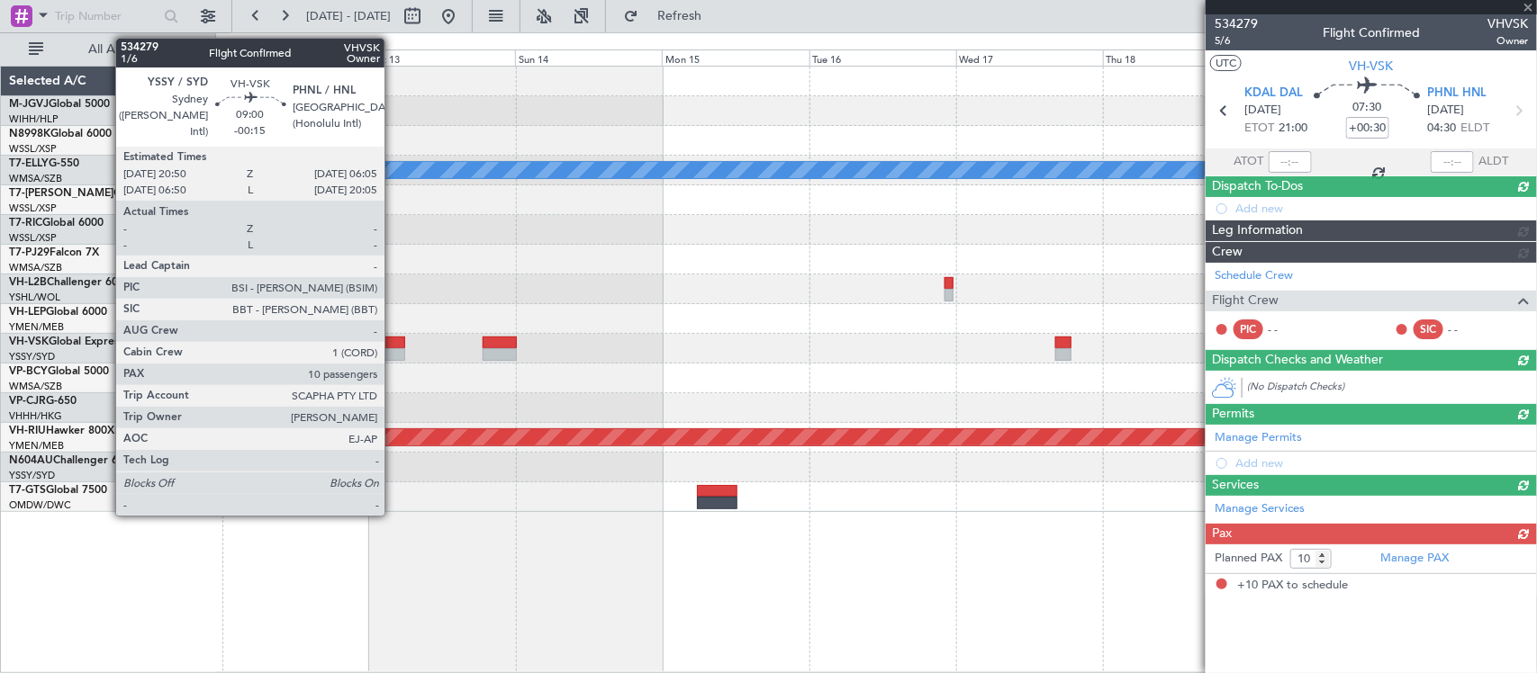
click at [393, 348] on div at bounding box center [376, 354] width 57 height 13
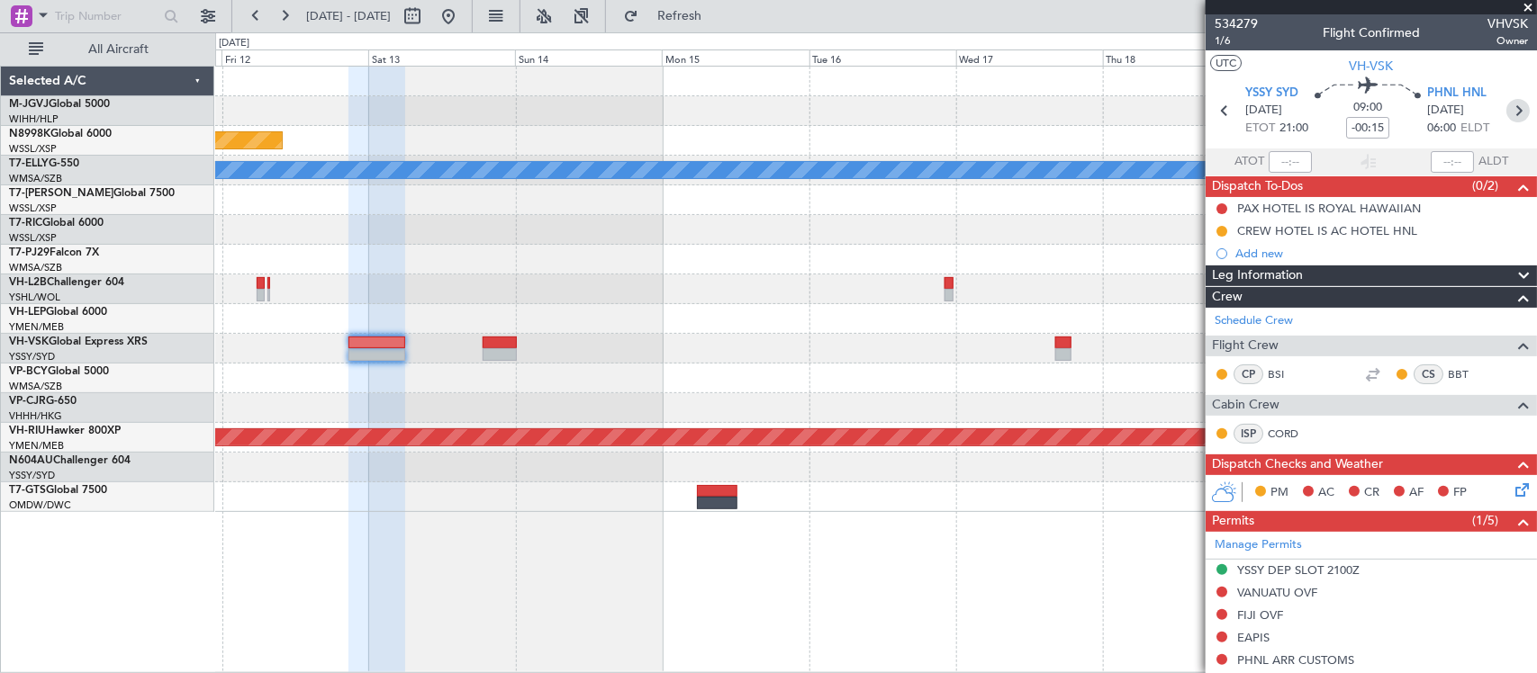
click at [1506, 108] on icon at bounding box center [1517, 110] width 23 height 23
type input "-00:05"
type input "8"
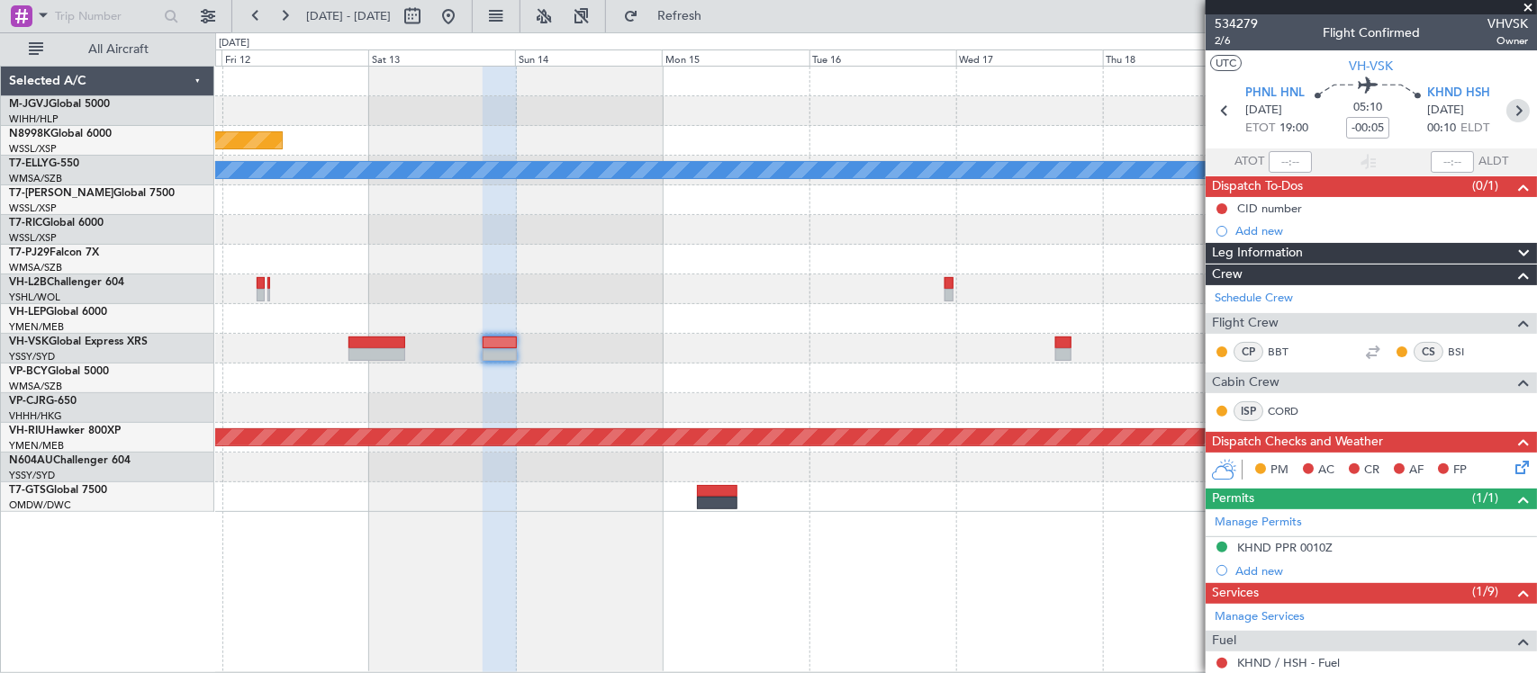
click at [1506, 101] on icon at bounding box center [1517, 110] width 23 height 23
type input "10"
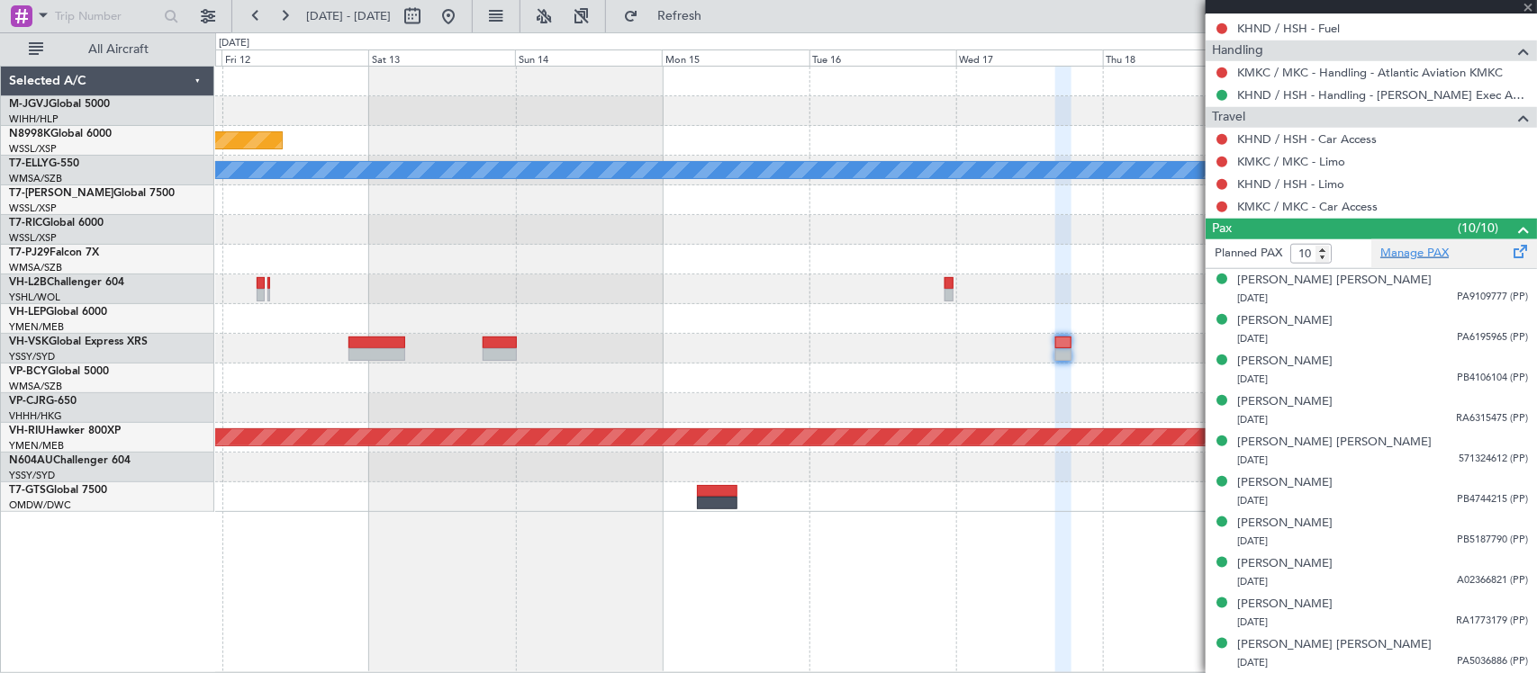
scroll to position [659, 0]
click at [1313, 138] on link "KHND / HSH - Car Access" at bounding box center [1307, 138] width 140 height 15
click at [1357, 203] on link "KMKC / MKC - Car Access" at bounding box center [1307, 205] width 140 height 15
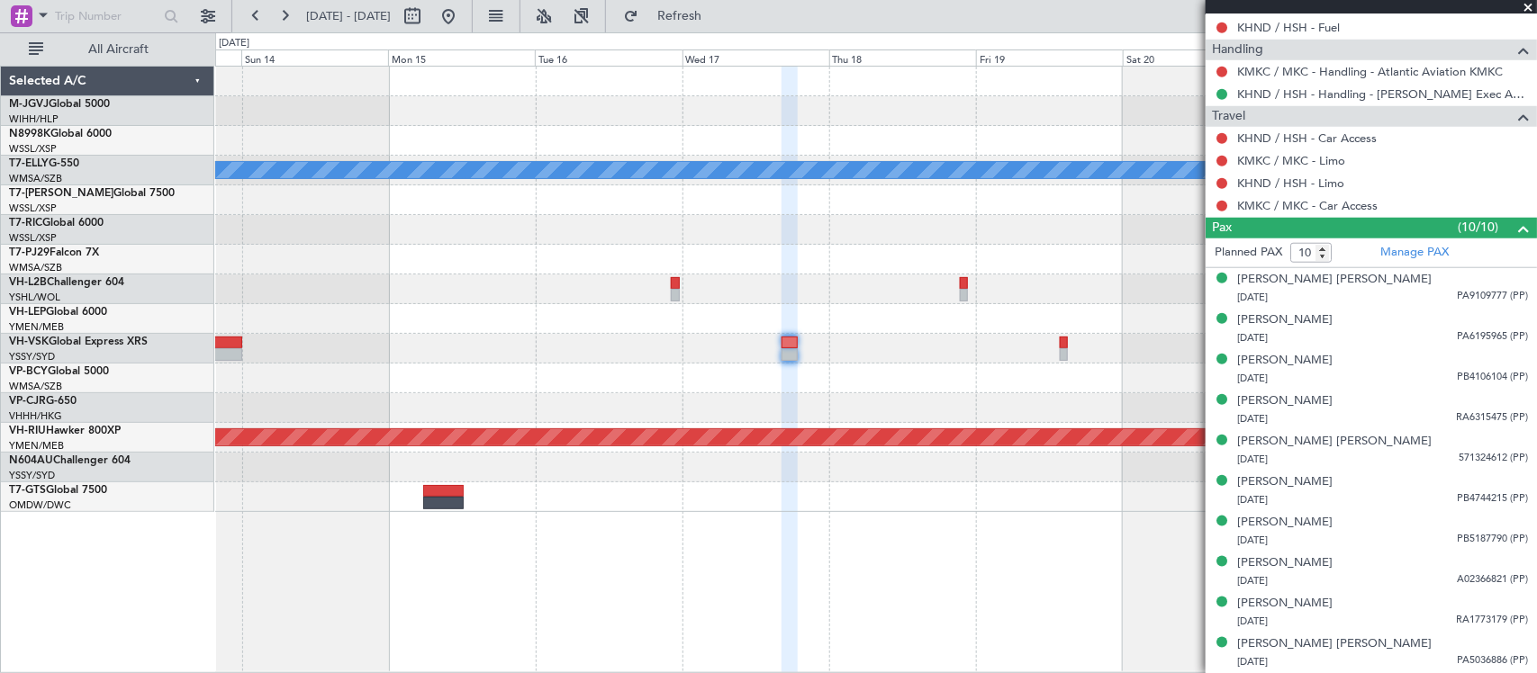
click at [558, 324] on div at bounding box center [875, 319] width 1321 height 30
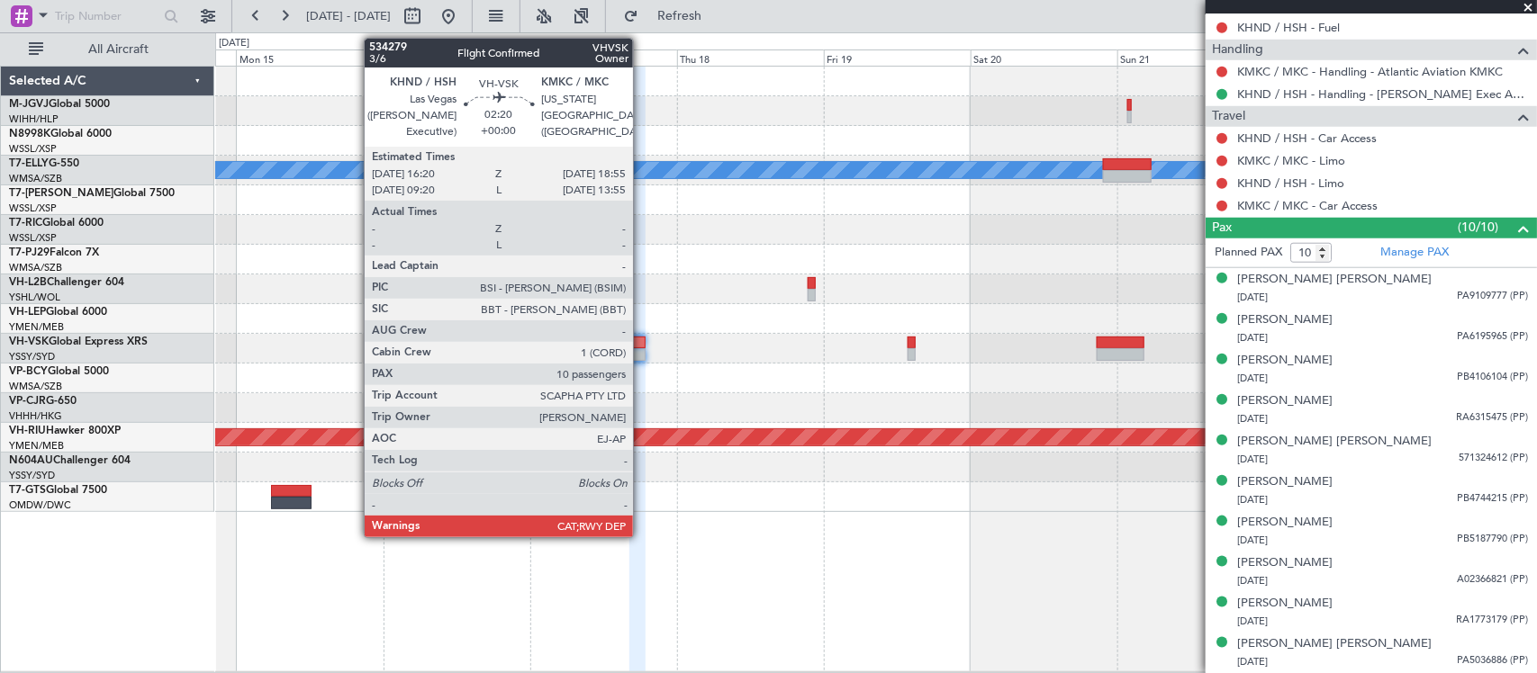
click at [642, 339] on div at bounding box center [637, 343] width 16 height 13
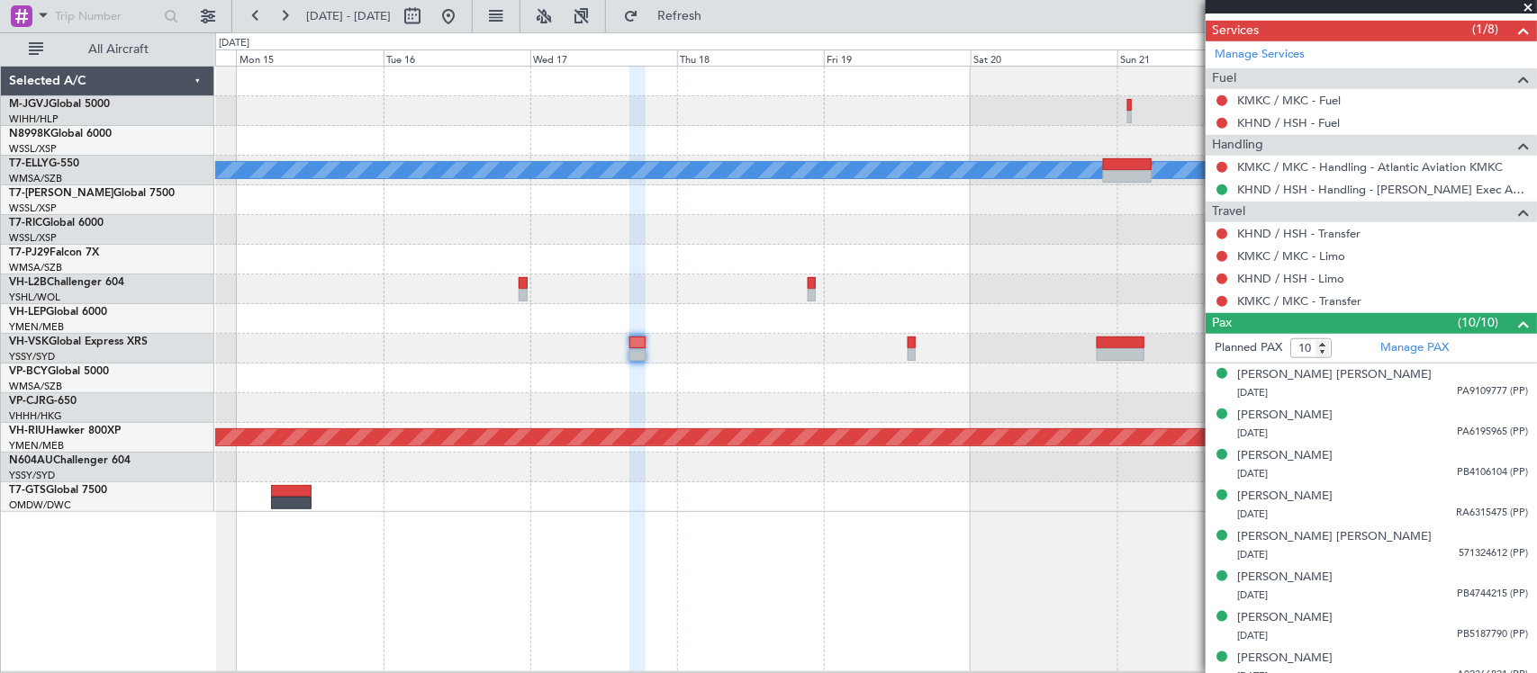
scroll to position [0, 0]
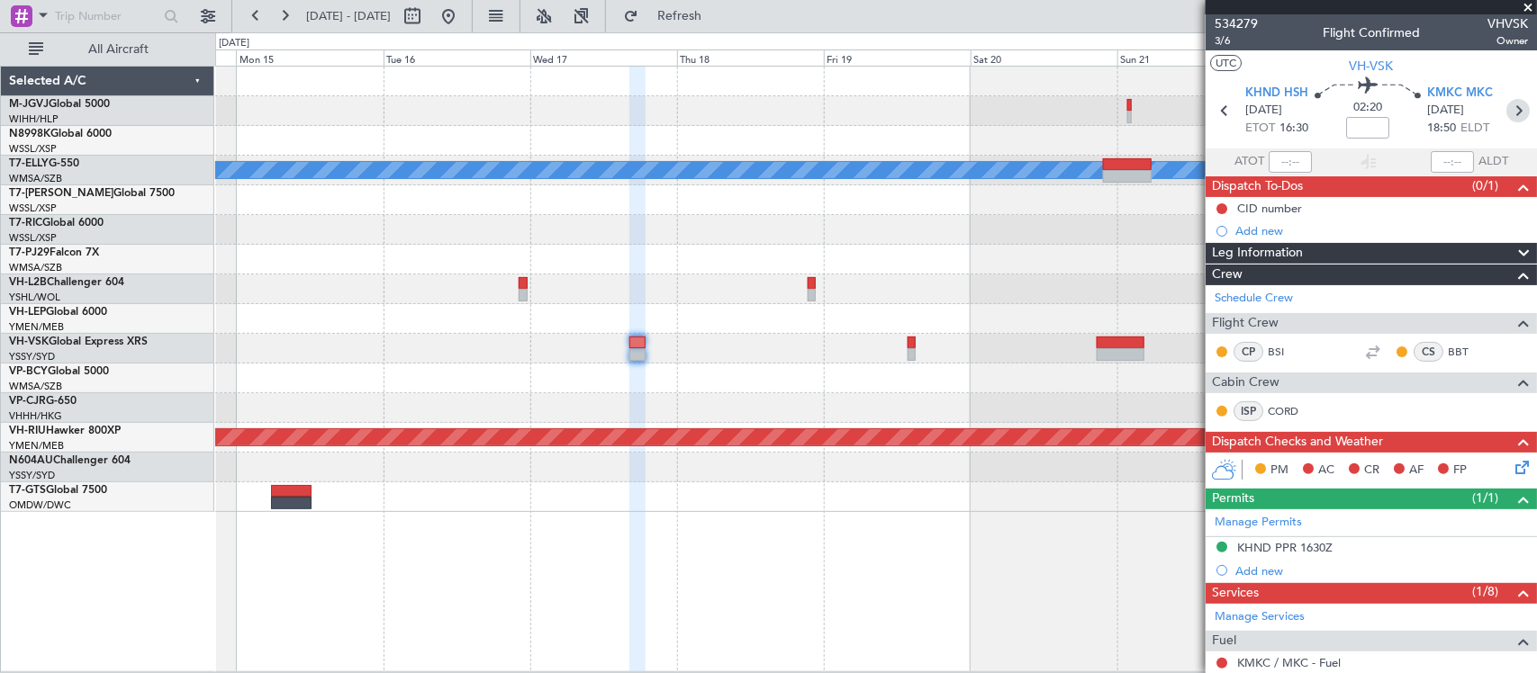
click at [1506, 113] on icon at bounding box center [1517, 110] width 23 height 23
type input "-00:10"
type input "12"
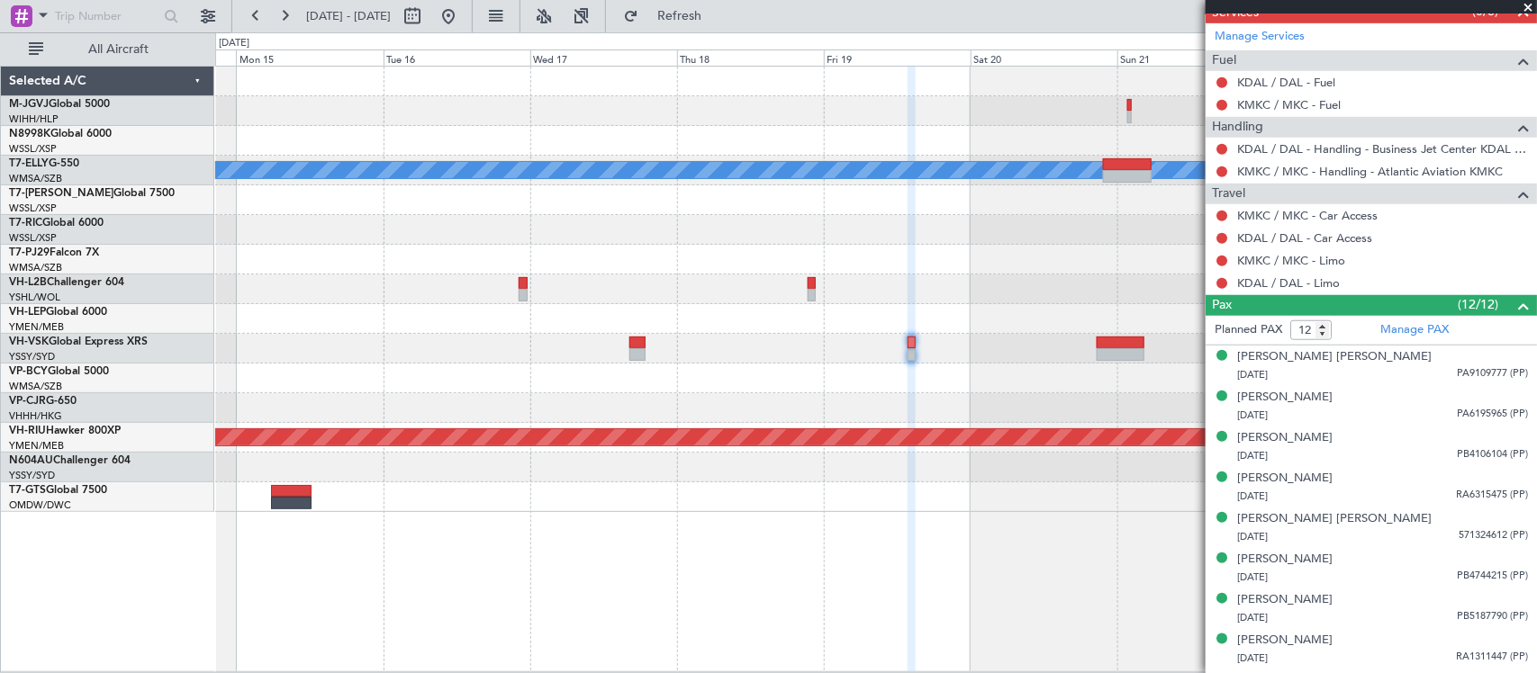
scroll to position [563, 0]
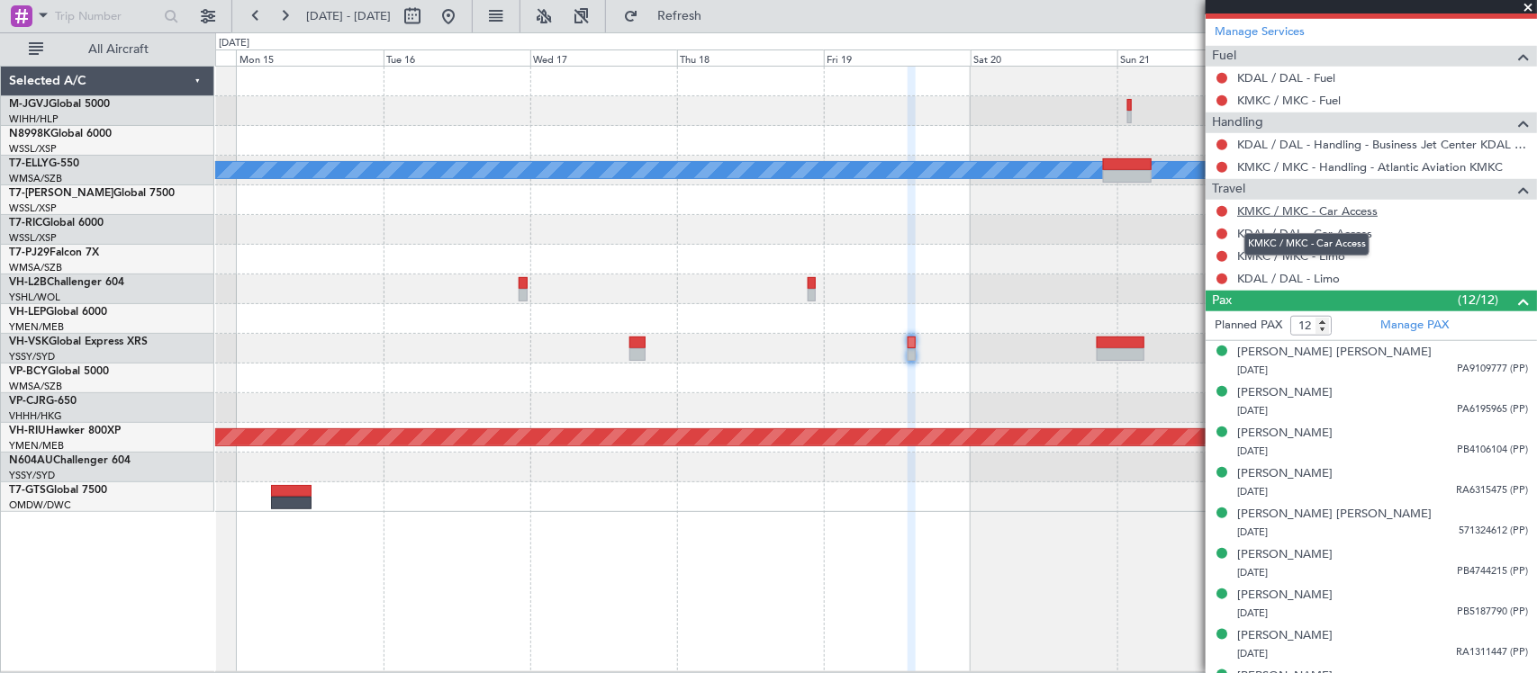
click at [1334, 216] on link "KMKC / MKC - Car Access" at bounding box center [1307, 210] width 140 height 15
click at [1349, 236] on link "KDAL / DAL - Car Access" at bounding box center [1304, 233] width 135 height 15
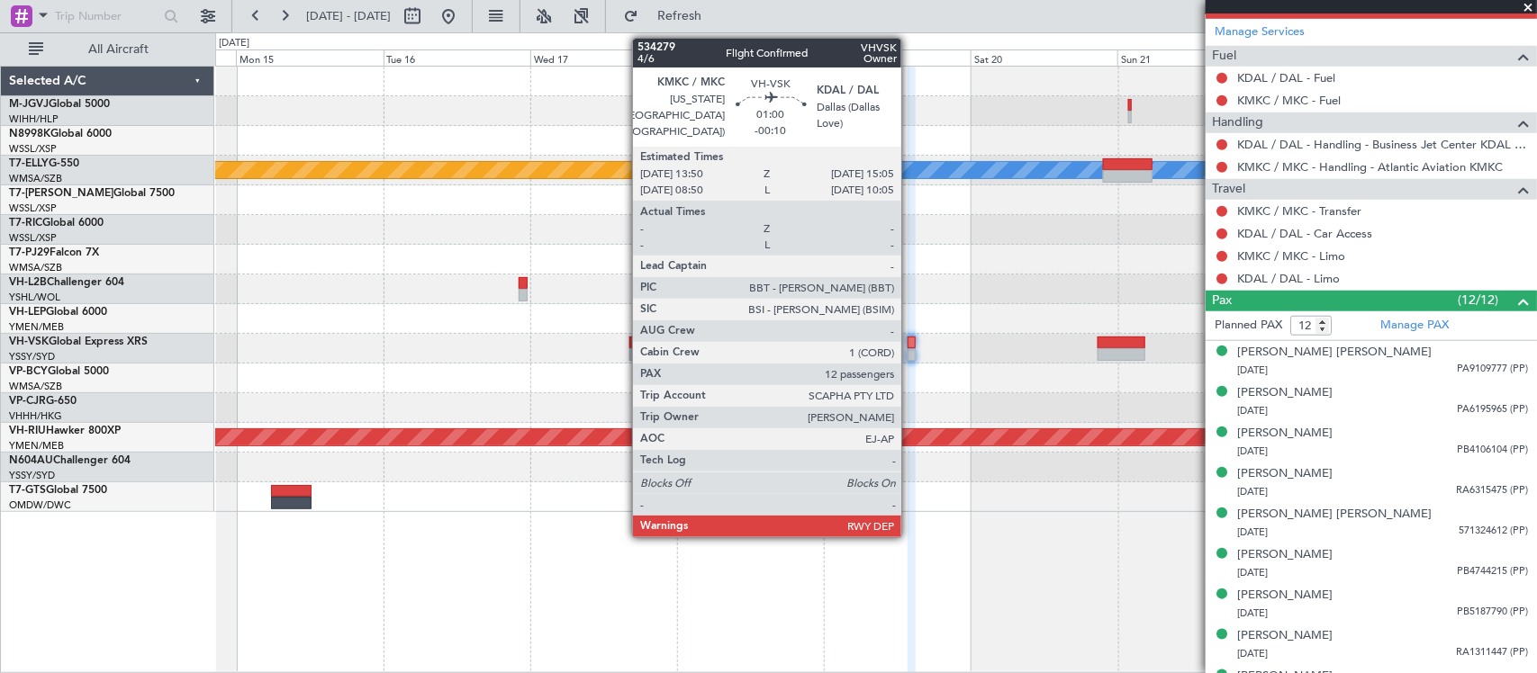
click at [911, 345] on div at bounding box center [912, 343] width 8 height 13
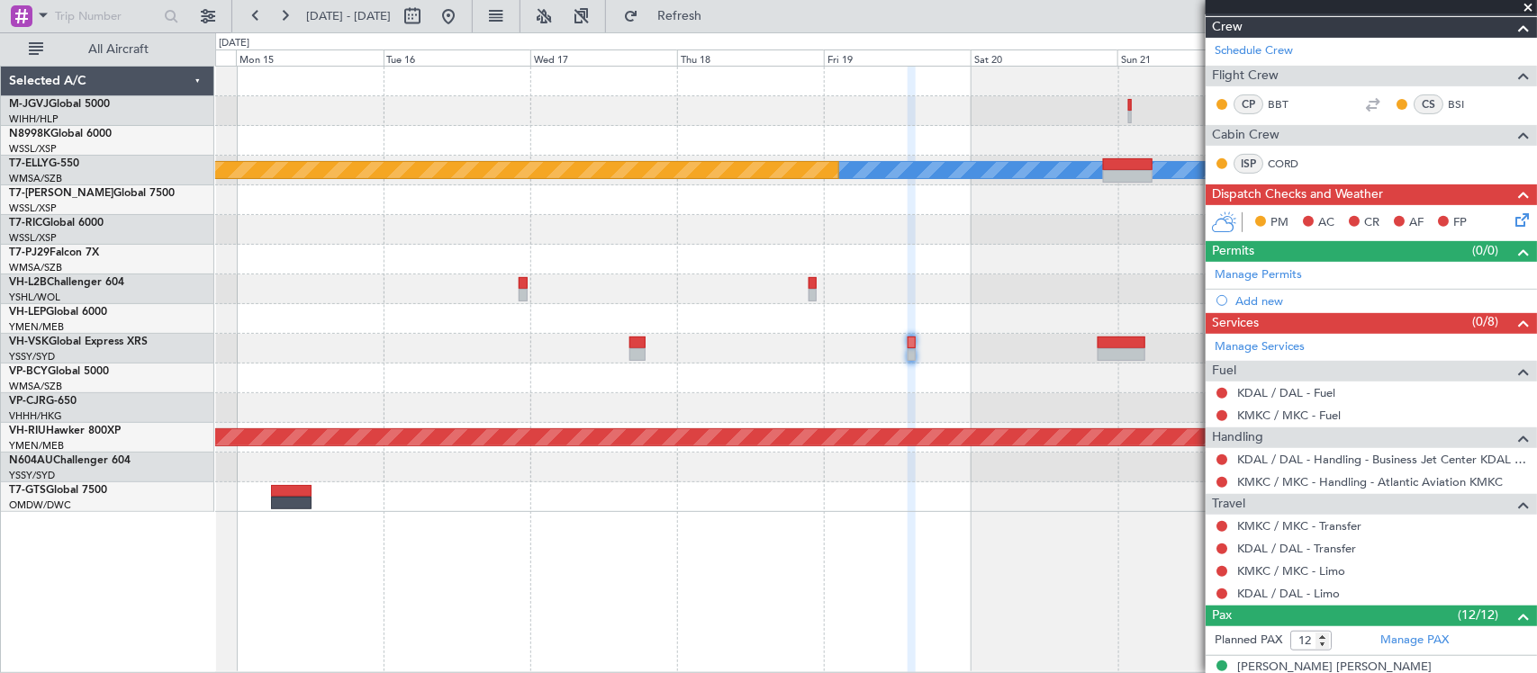
scroll to position [0, 0]
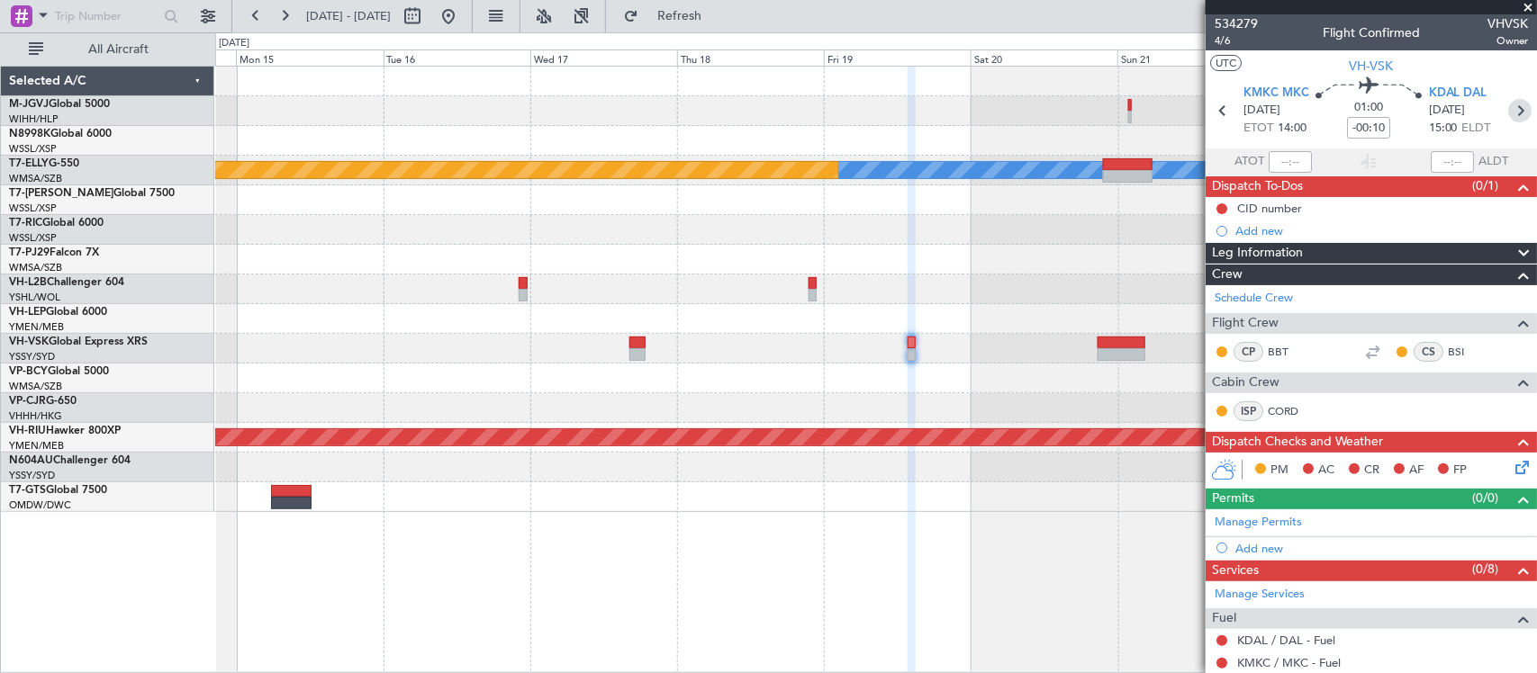
click at [1508, 104] on icon at bounding box center [1519, 110] width 23 height 23
type input "+00:30"
type input "10"
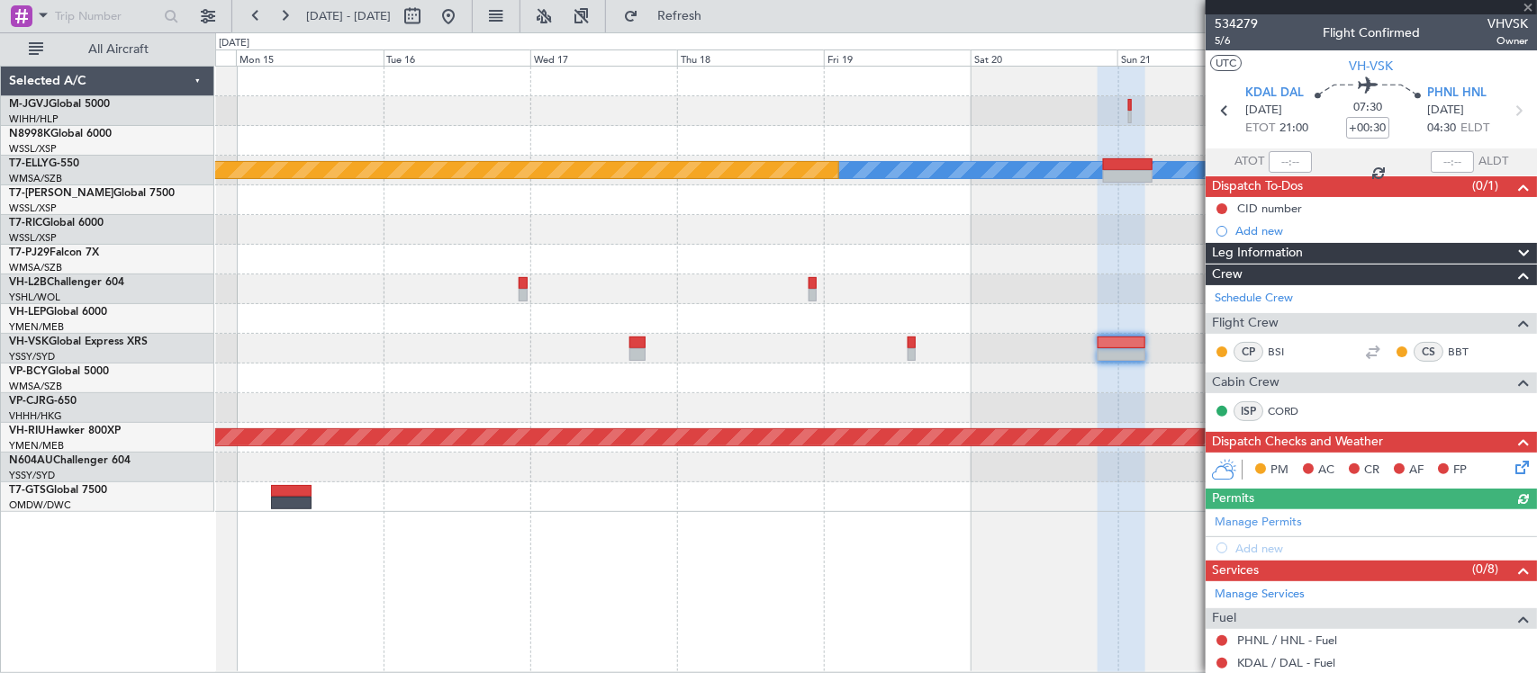
click at [900, 473] on div at bounding box center [875, 468] width 1321 height 30
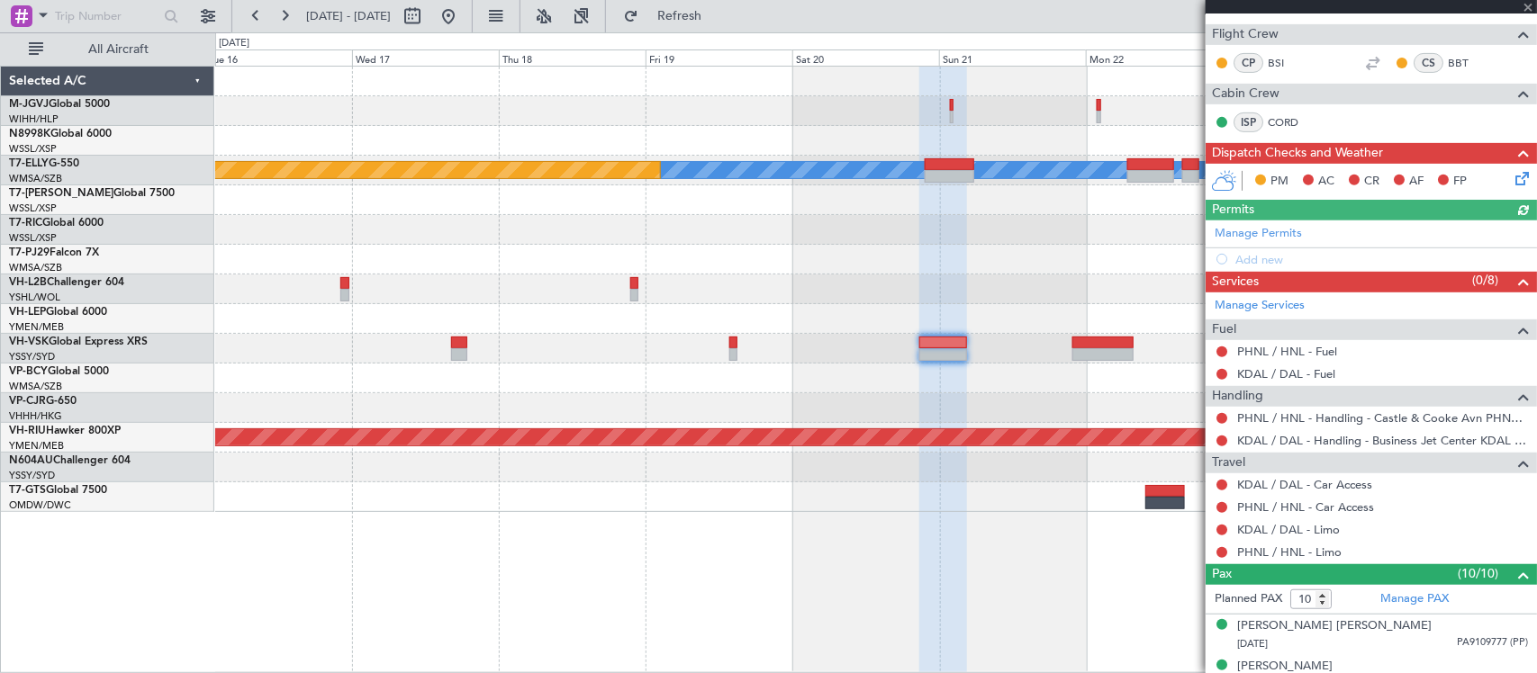
scroll to position [563, 0]
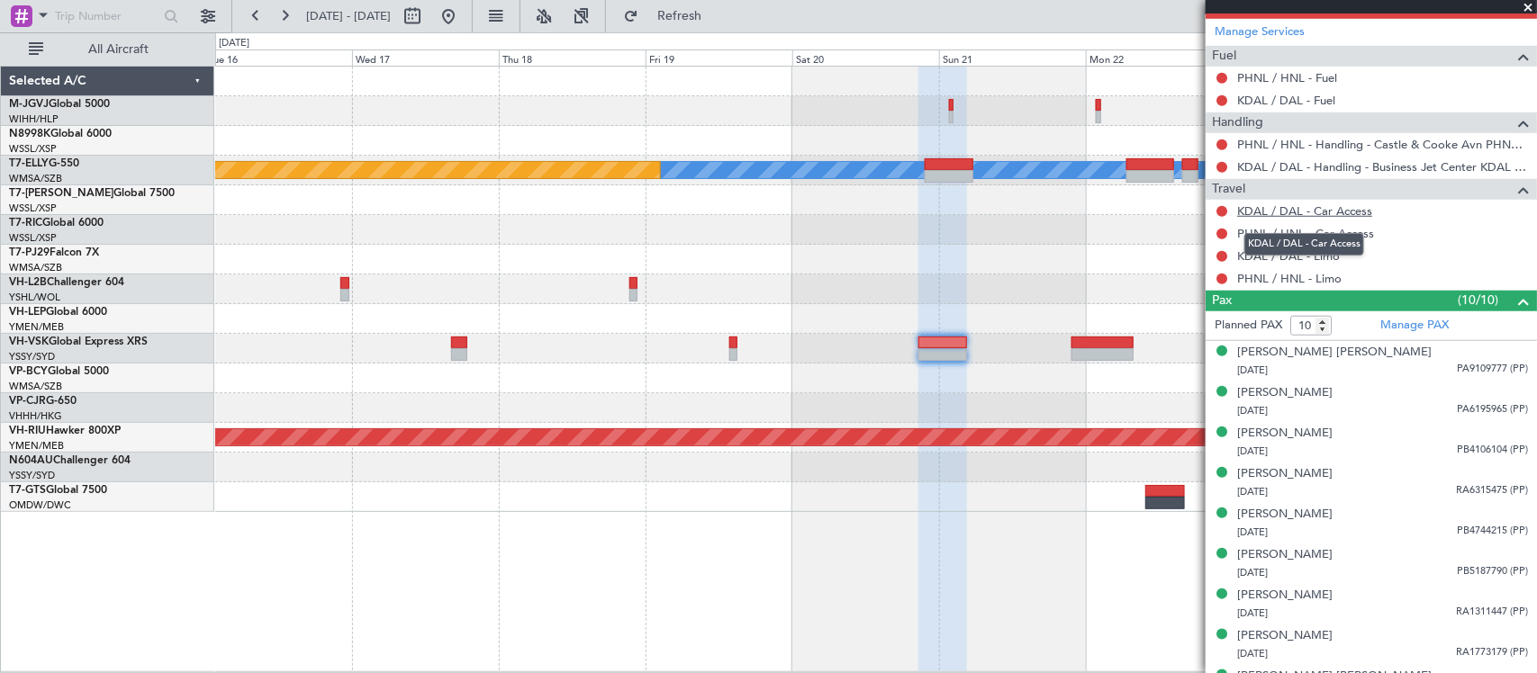
click at [1320, 212] on link "KDAL / DAL - Car Access" at bounding box center [1304, 210] width 135 height 15
click at [1338, 232] on link "PHNL / HNL - Car Access" at bounding box center [1305, 233] width 137 height 15
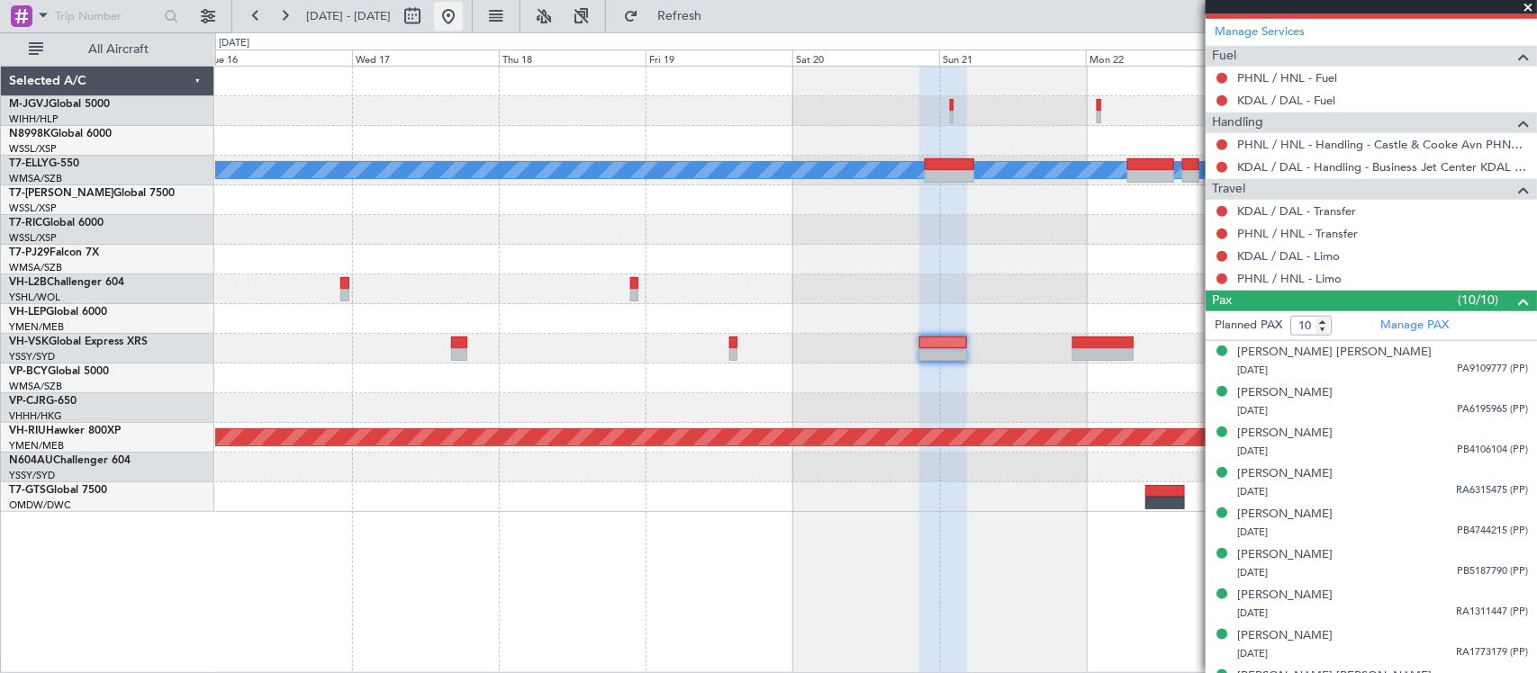
click at [463, 15] on button at bounding box center [448, 16] width 29 height 29
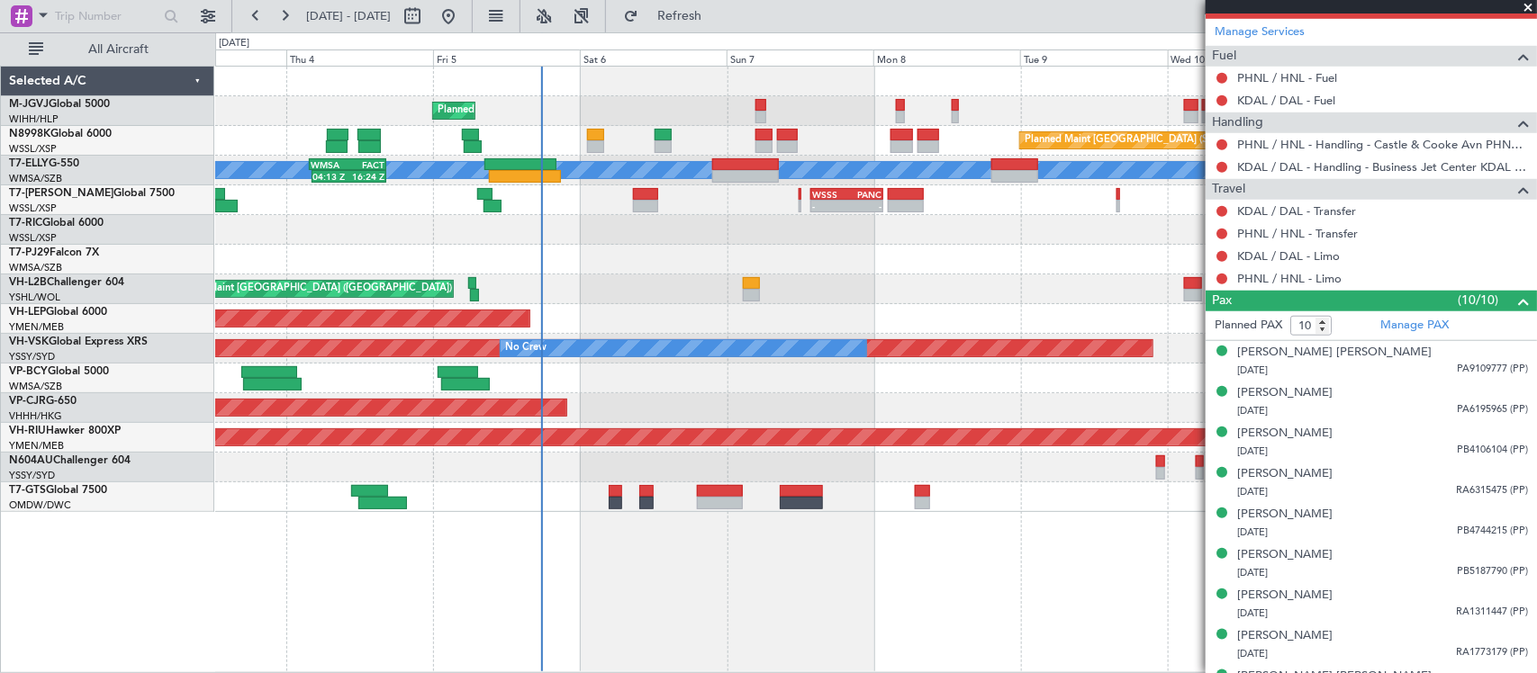
click at [402, 258] on div "Planned Maint [GEOGRAPHIC_DATA] (Seletar) Planned Maint [GEOGRAPHIC_DATA] (Sele…" at bounding box center [875, 290] width 1321 height 446
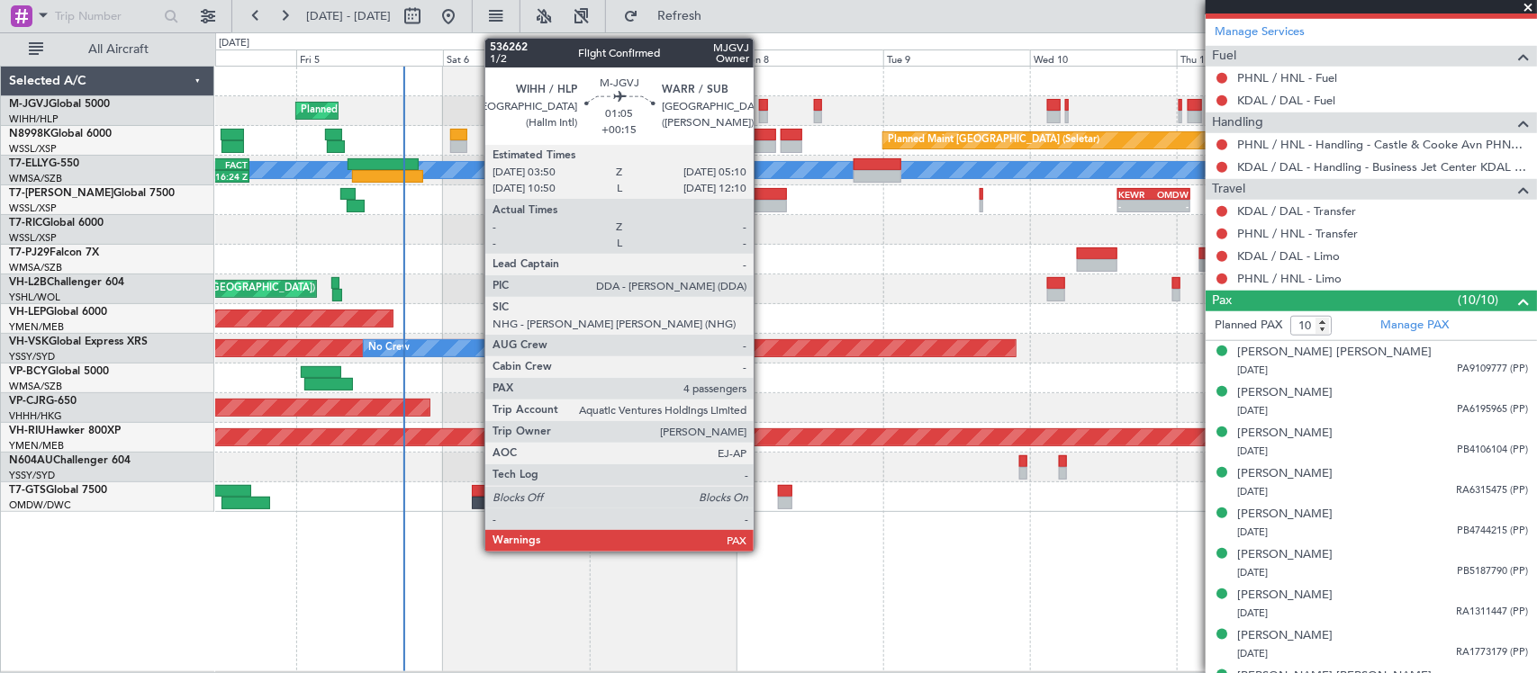
click at [763, 111] on div at bounding box center [763, 117] width 9 height 13
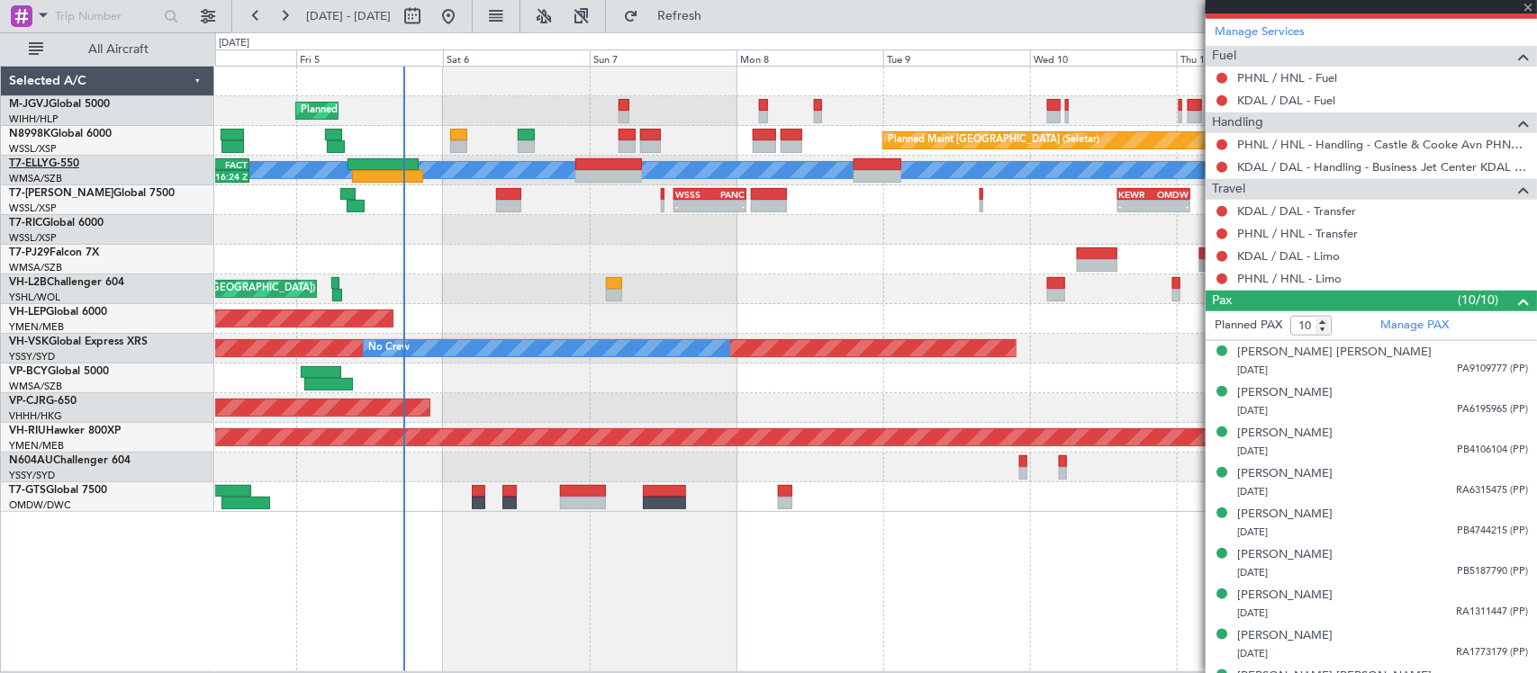
type input "+00:15"
type input "4"
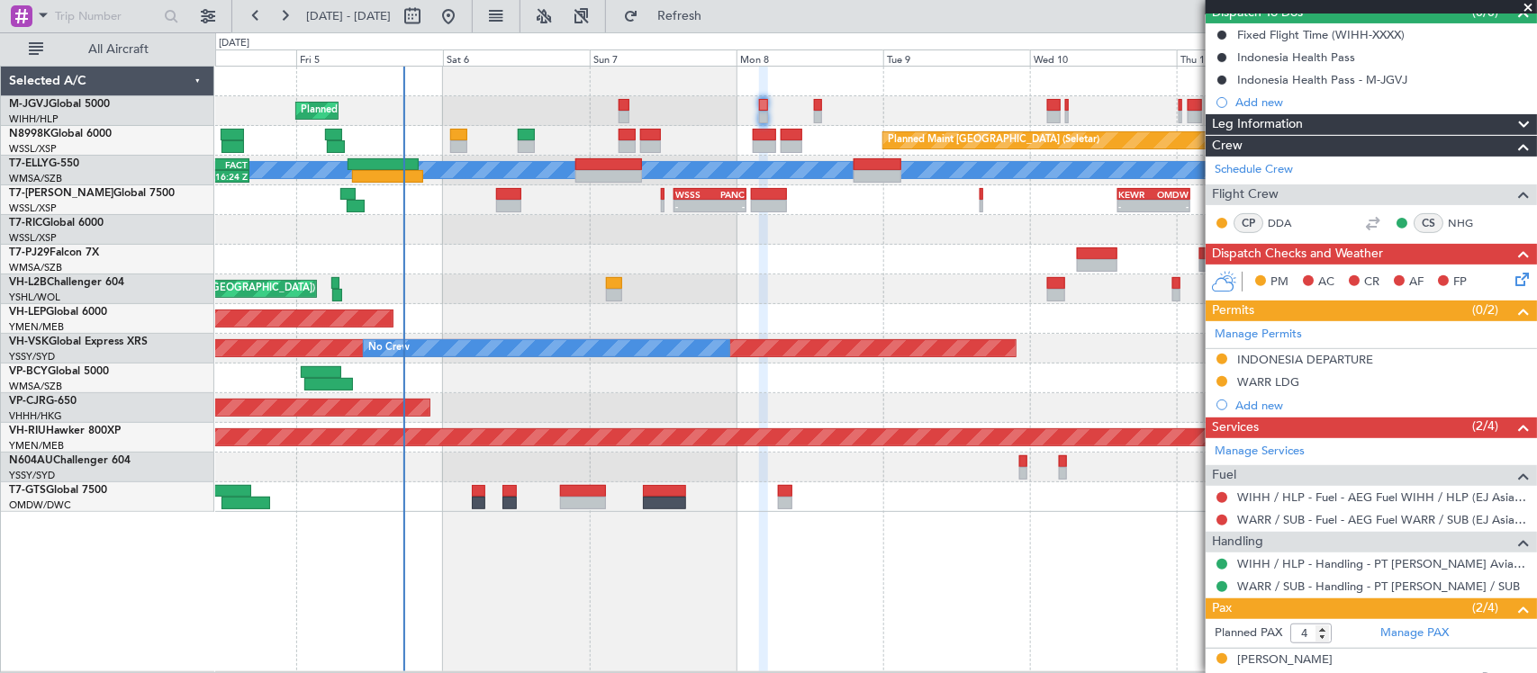
scroll to position [307, 0]
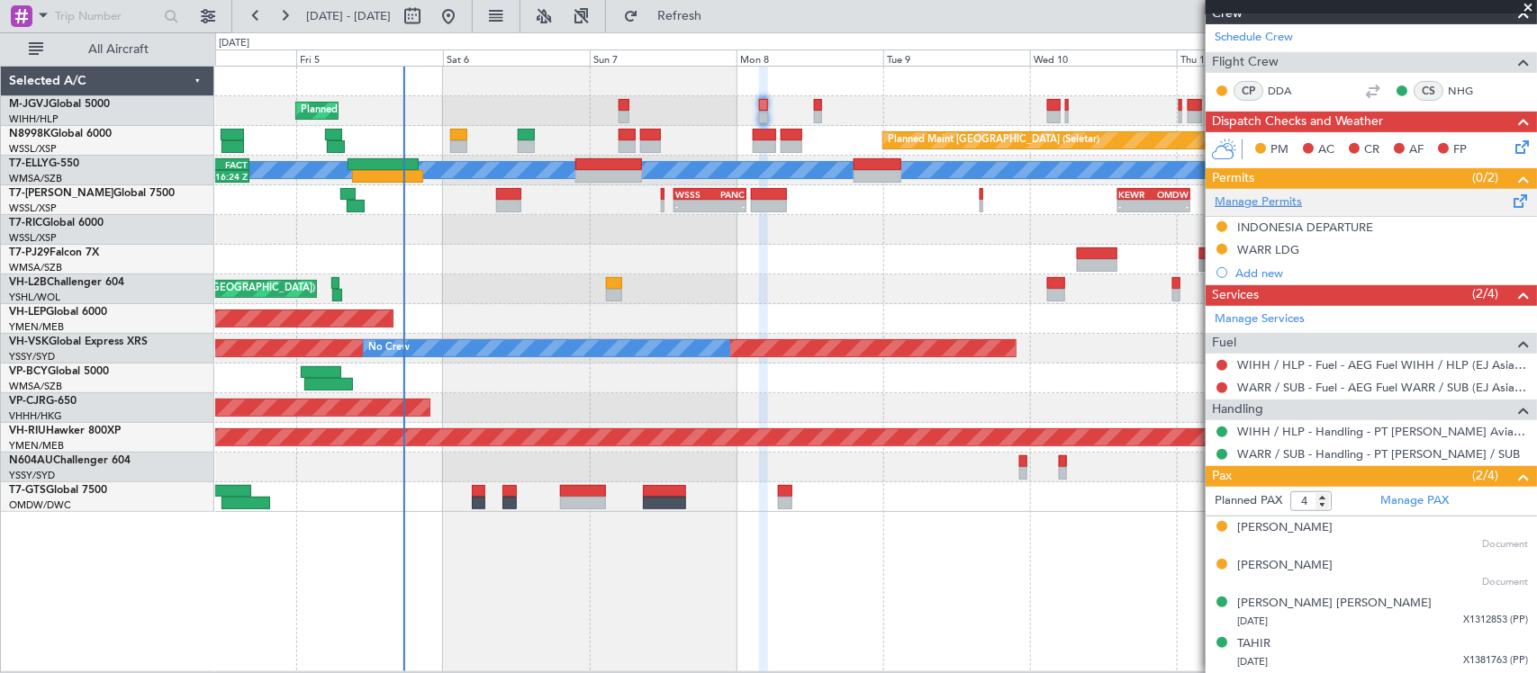
click at [1279, 201] on link "Manage Permits" at bounding box center [1258, 203] width 87 height 18
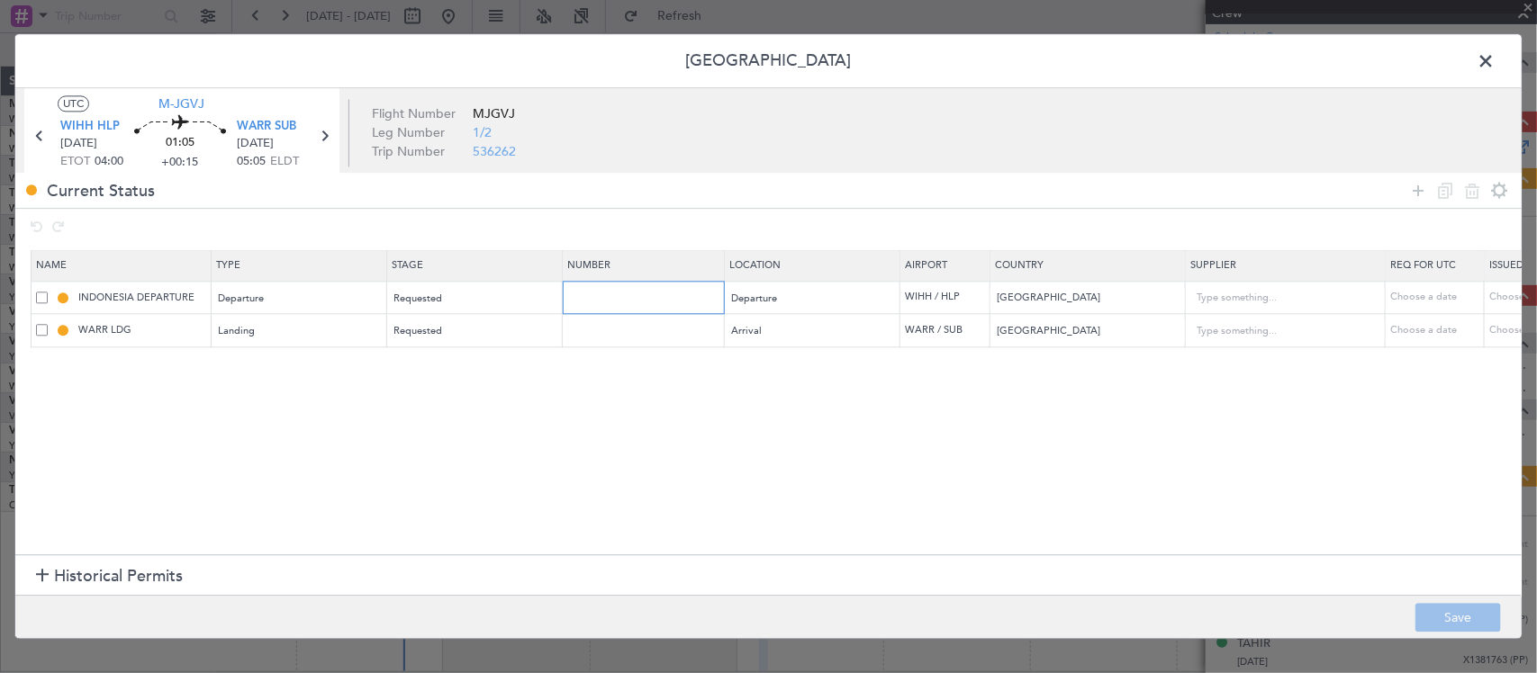
click at [639, 291] on input "text" at bounding box center [645, 297] width 157 height 15
paste input "SI13247"
type input "SI13247"
click at [648, 325] on input "text" at bounding box center [645, 330] width 157 height 15
paste input "SI13247"
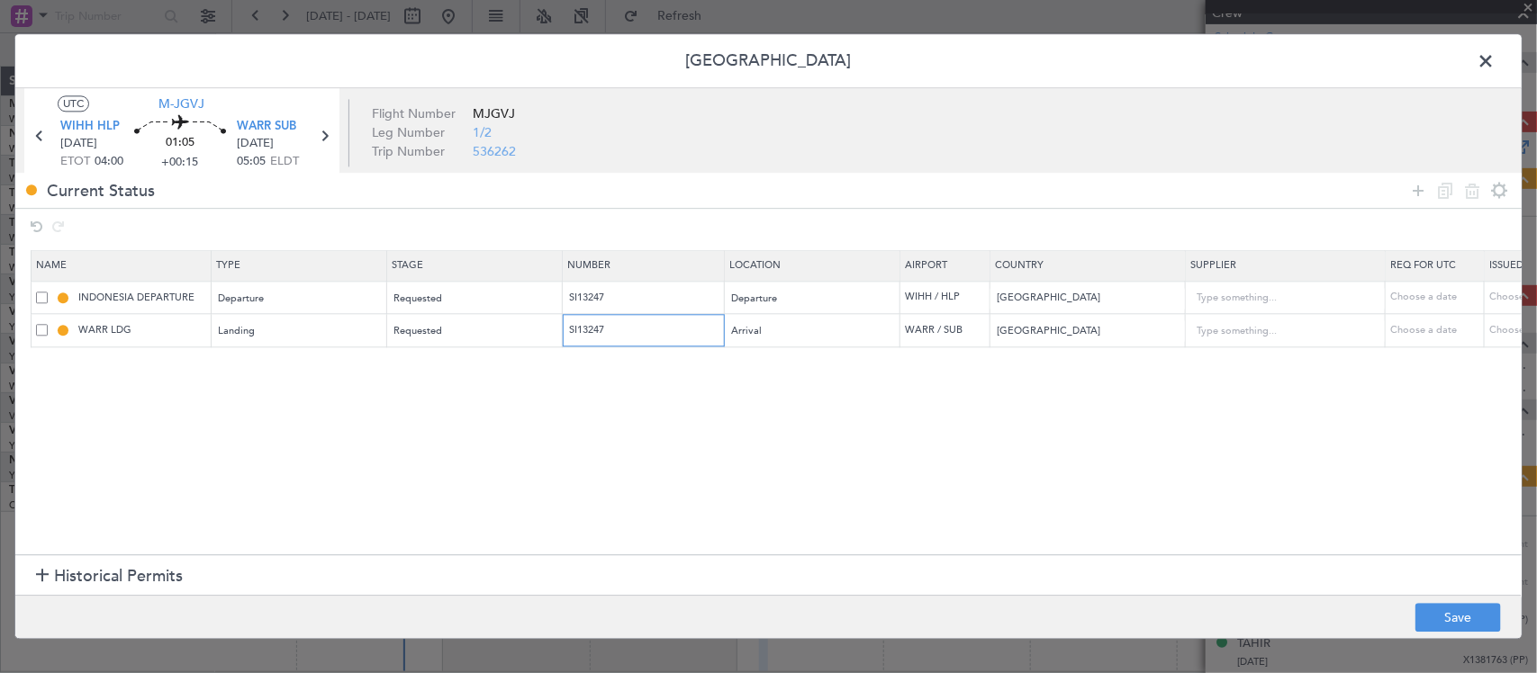
type input "SI13247"
click at [1504, 294] on div "Choose a date" at bounding box center [1536, 298] width 94 height 15
select select "9"
select select "2025"
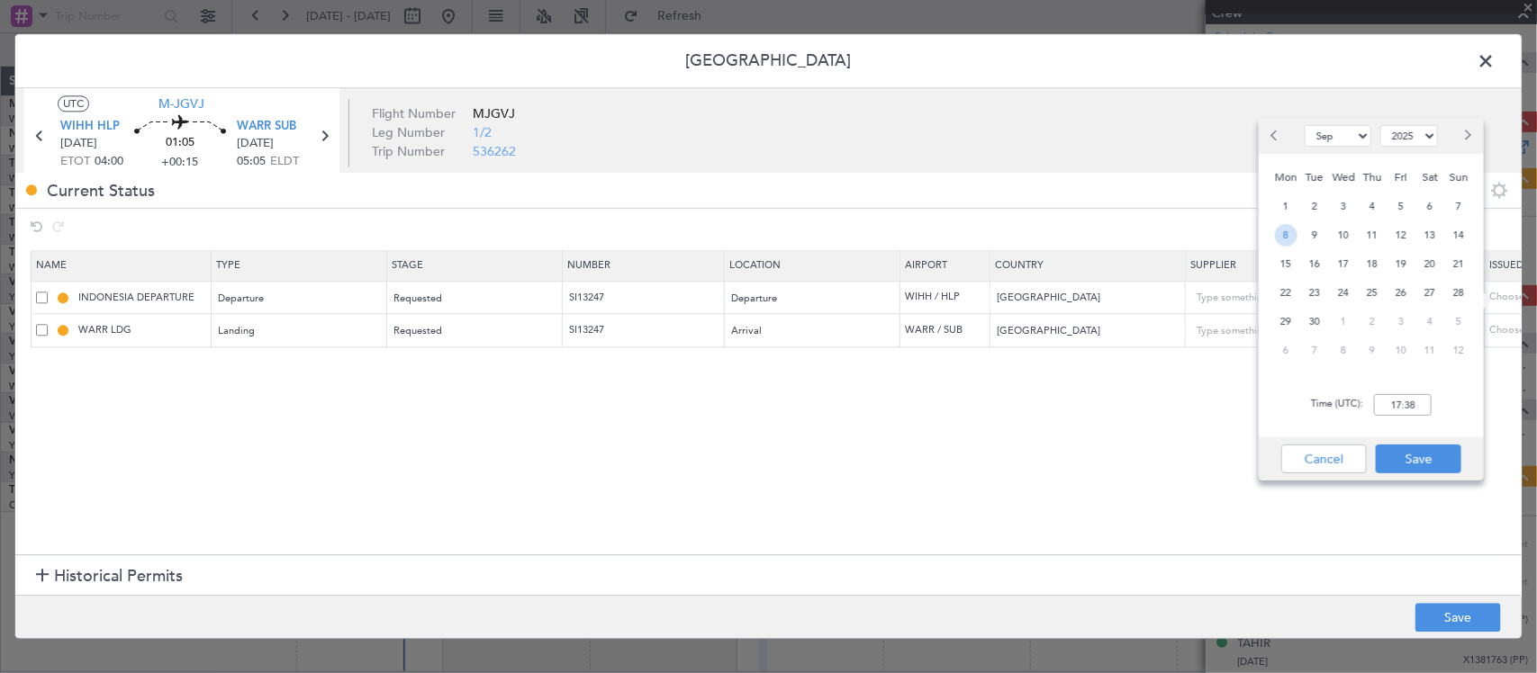
click at [1290, 234] on span "8" at bounding box center [1286, 235] width 23 height 23
click at [1400, 401] on input "00:00" at bounding box center [1403, 405] width 58 height 22
type input "04:00"
click at [1425, 451] on button "Save" at bounding box center [1419, 459] width 86 height 29
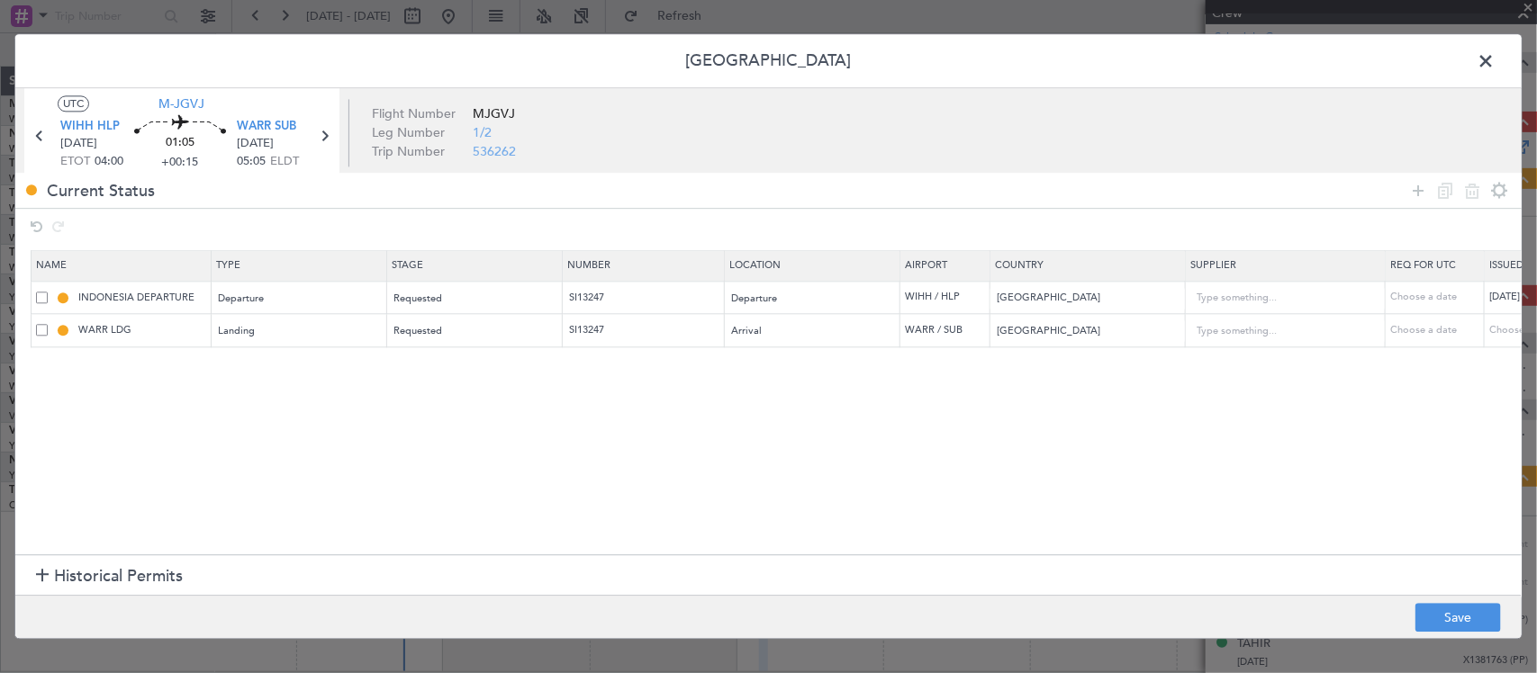
click at [1504, 329] on div "Choose a date" at bounding box center [1536, 330] width 94 height 15
select select "9"
select select "2025"
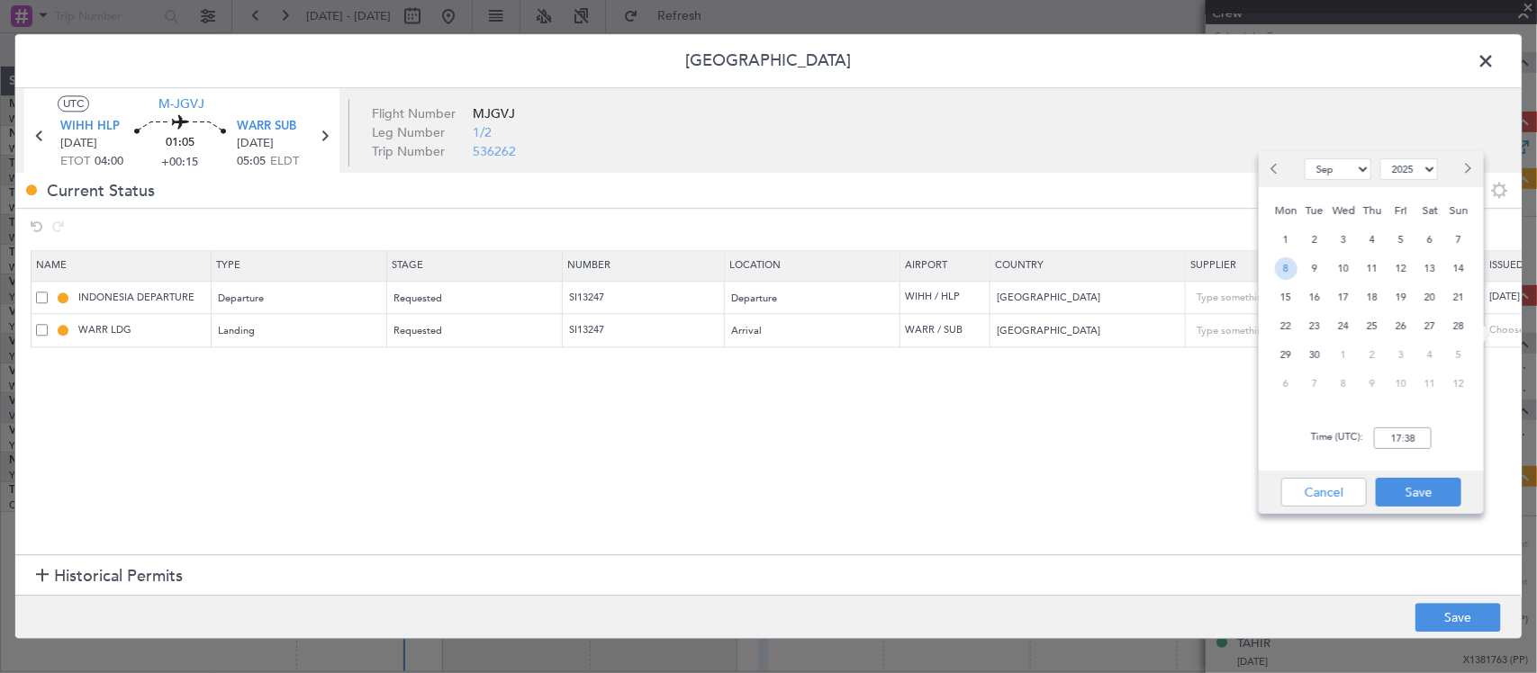
click at [1287, 264] on span "8" at bounding box center [1286, 268] width 23 height 23
click at [1420, 442] on input "00:00" at bounding box center [1403, 439] width 58 height 22
type input "04:00"
click at [1438, 488] on button "Save" at bounding box center [1419, 492] width 86 height 29
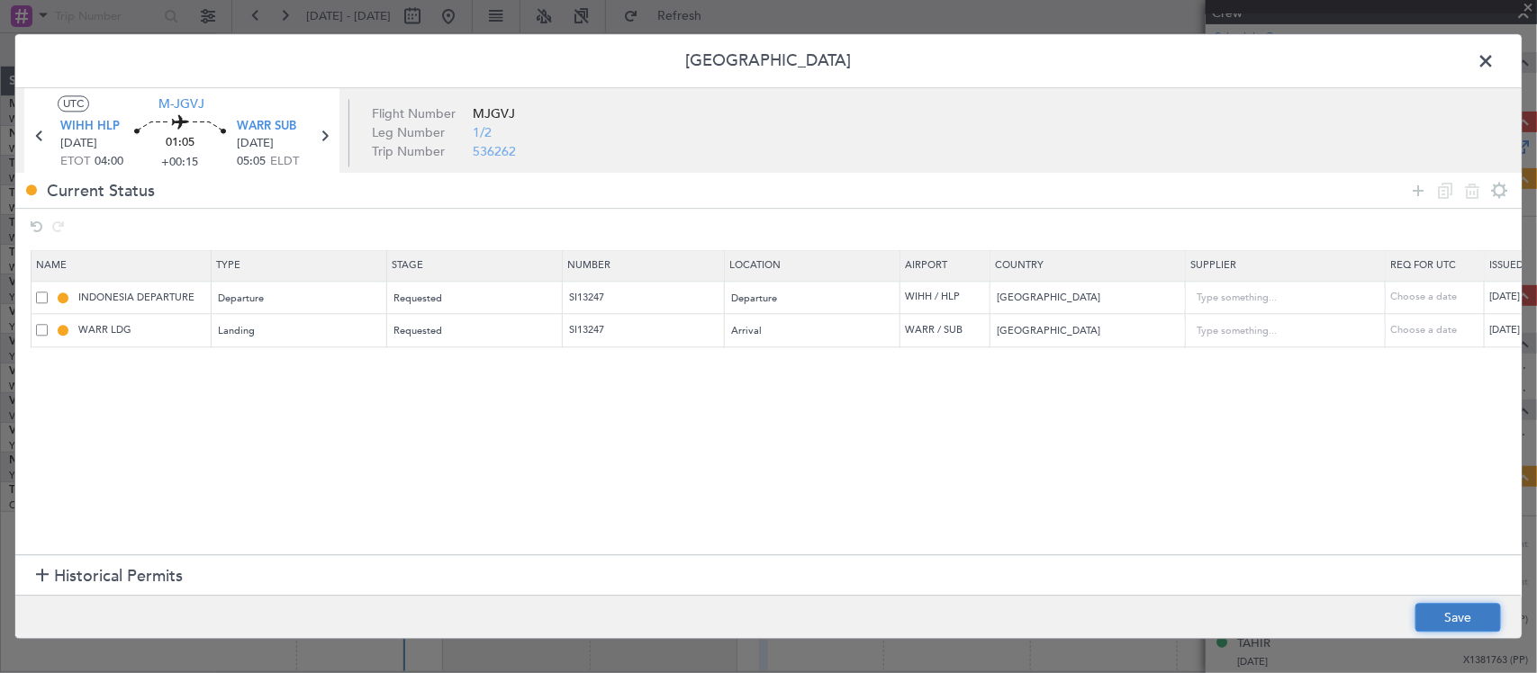
click at [1466, 613] on button "Save" at bounding box center [1458, 618] width 86 height 29
type input "SI13247"
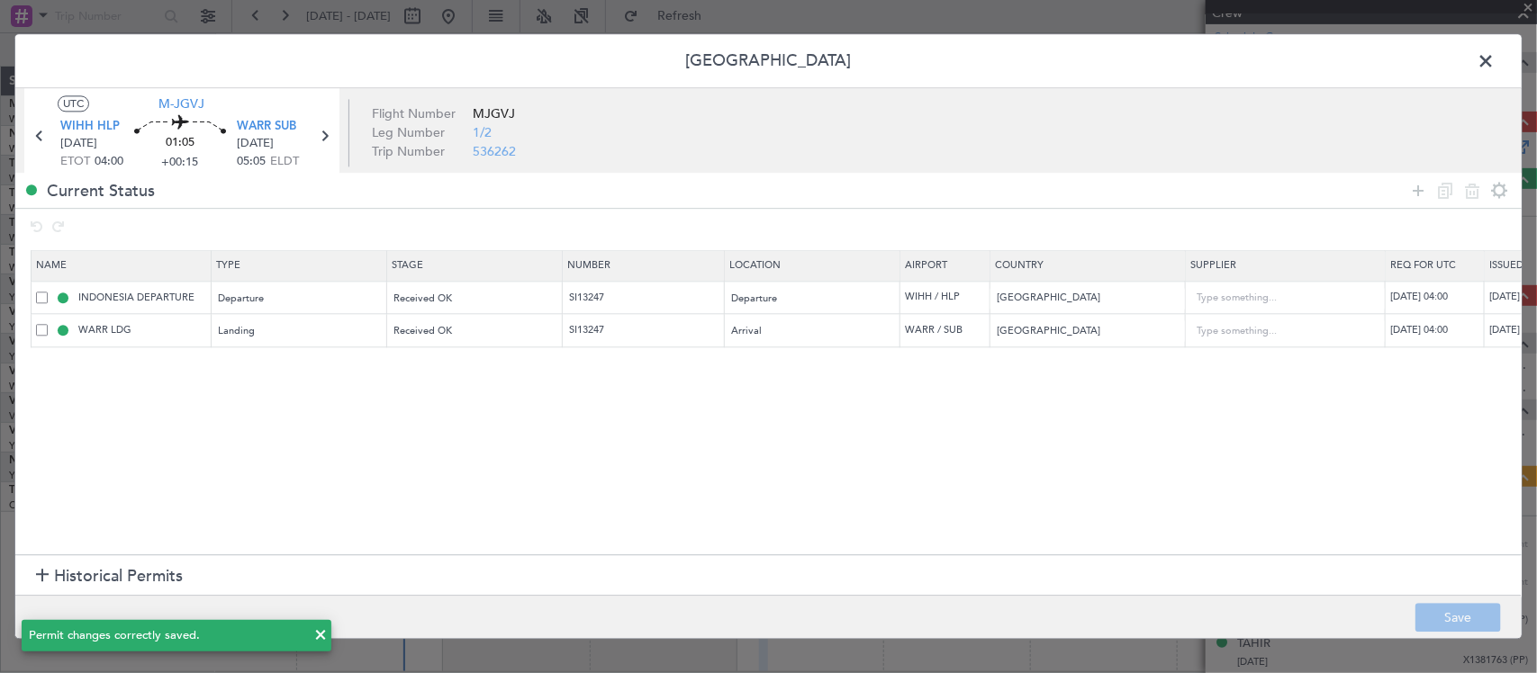
click at [325, 128] on icon at bounding box center [323, 136] width 23 height 23
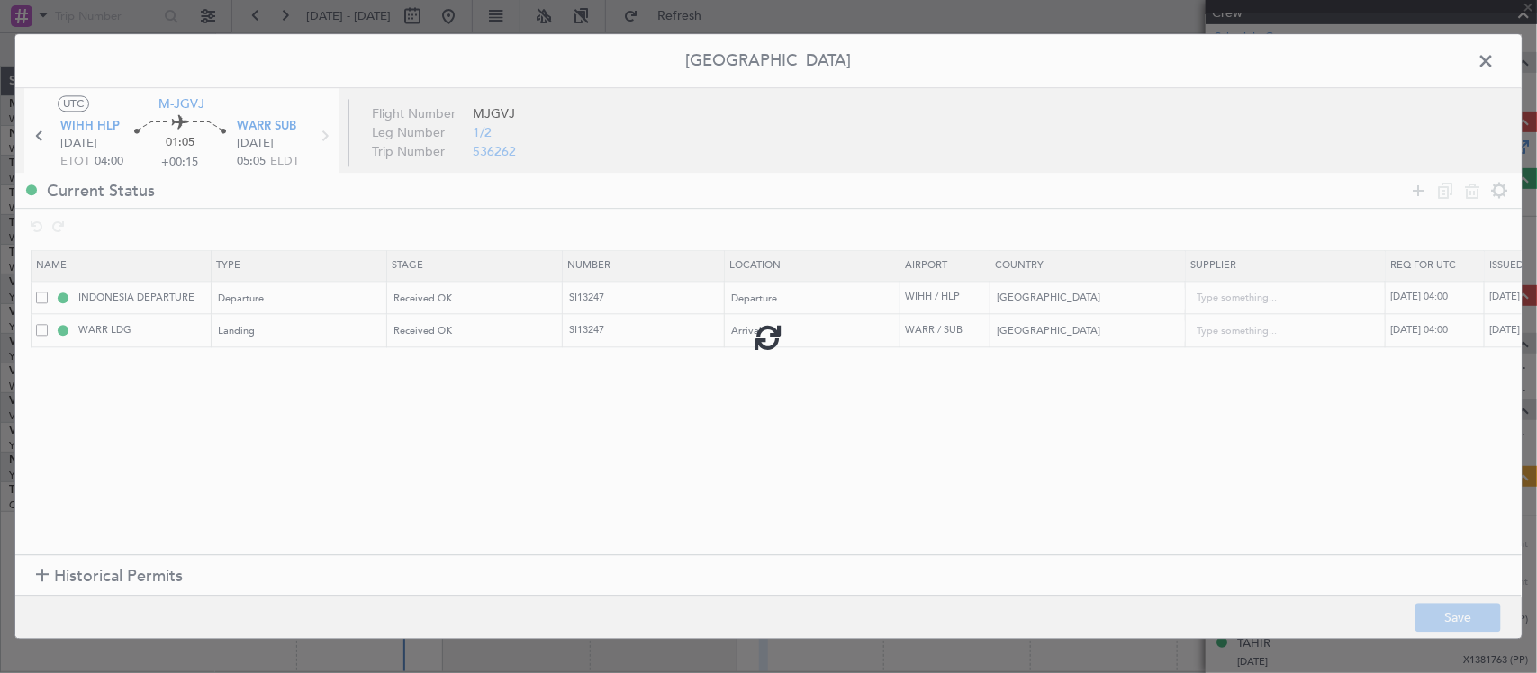
type input "+00:05"
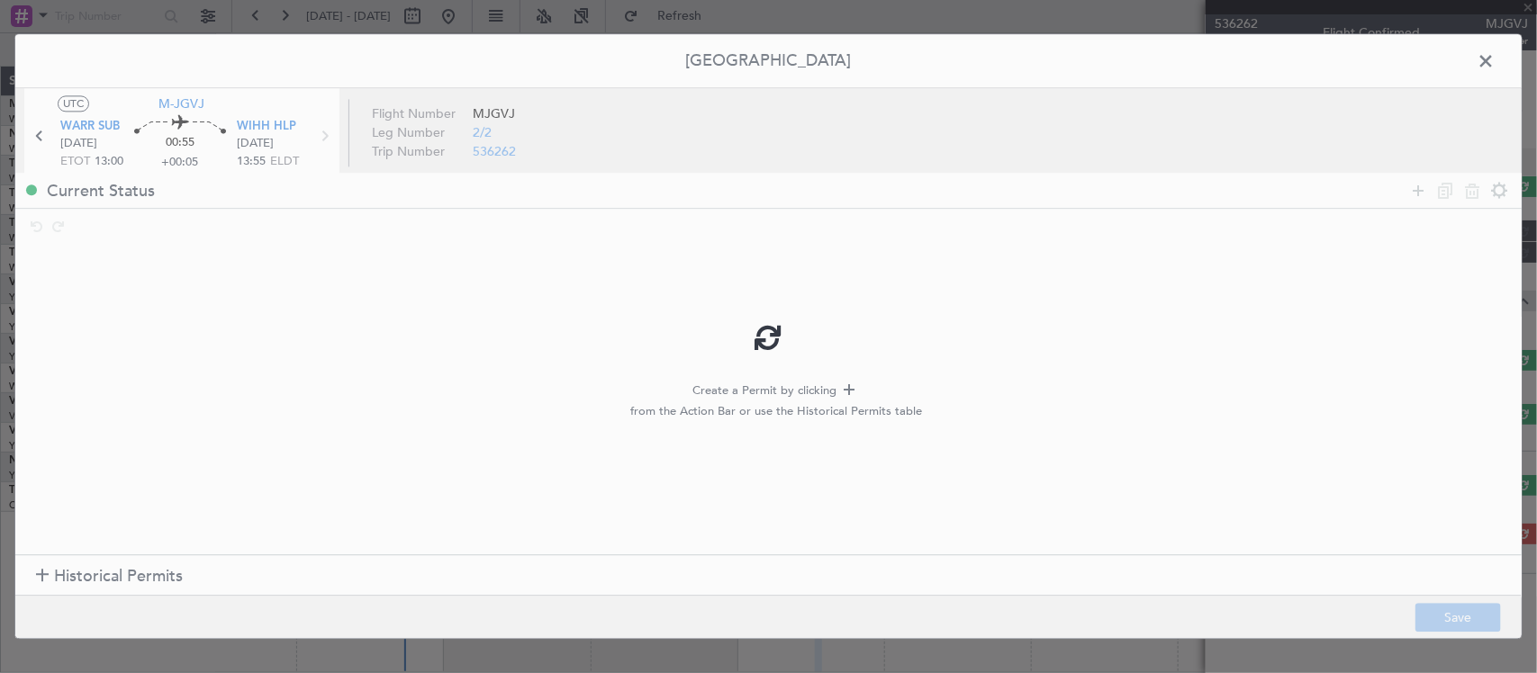
scroll to position [0, 0]
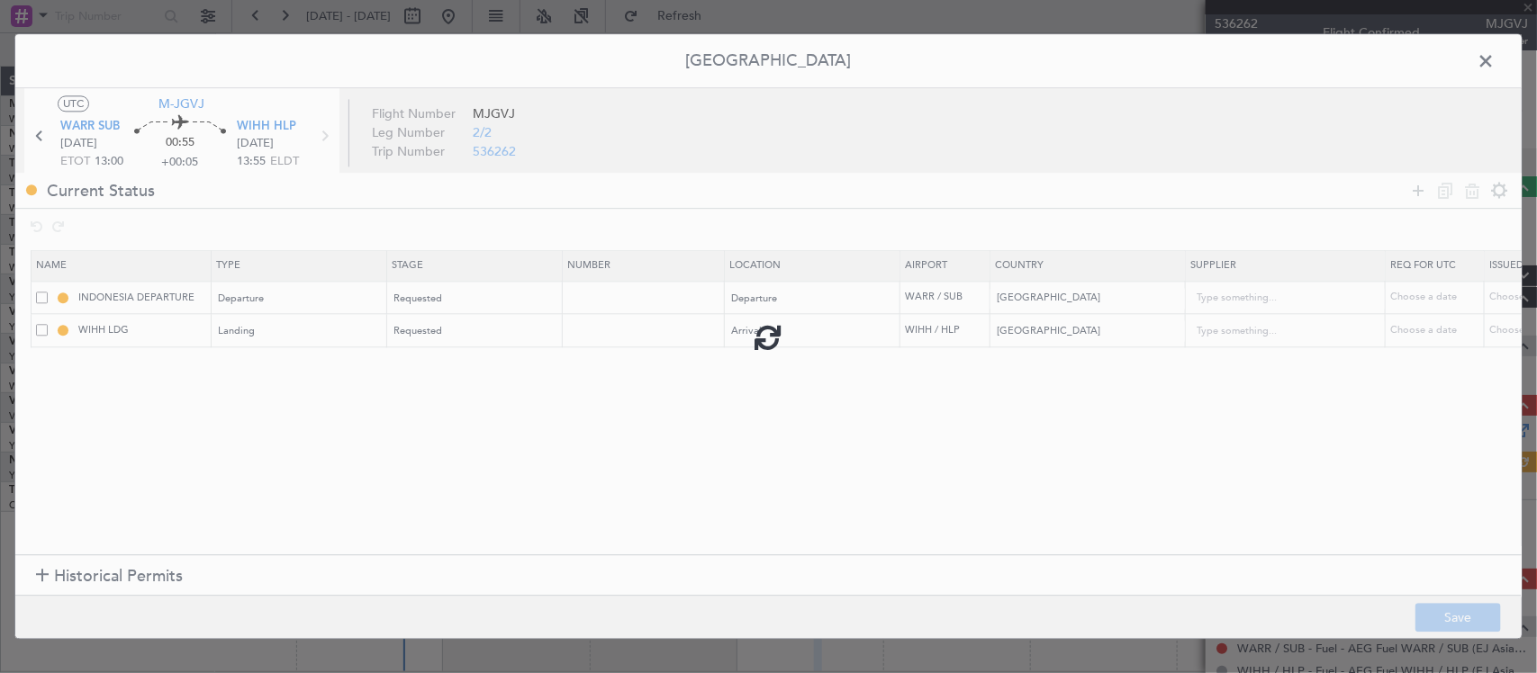
click at [628, 295] on div at bounding box center [768, 336] width 1506 height 604
click at [603, 303] on input "text" at bounding box center [645, 297] width 157 height 15
paste input "SI13247"
type input "SI13247"
paste input "SI13247"
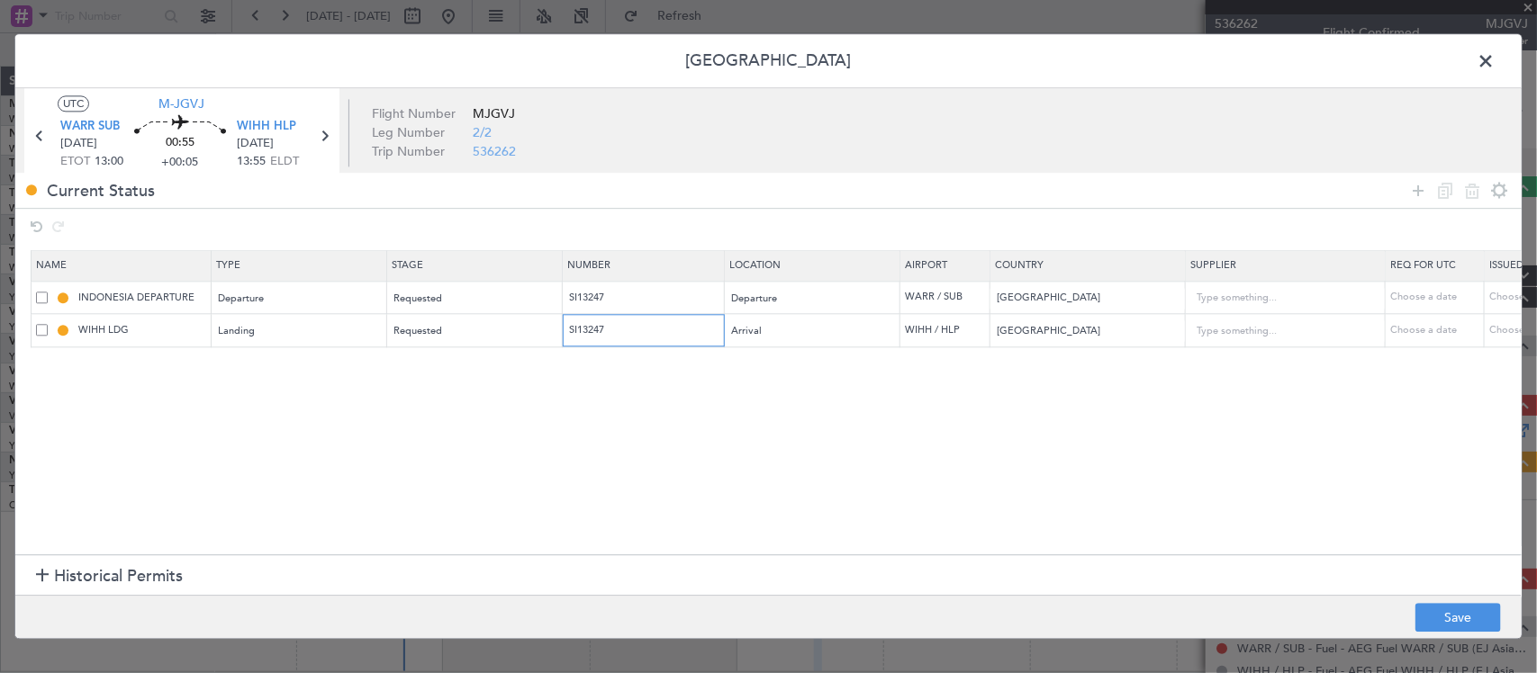
type input "SI13247"
click at [1497, 291] on div "Choose a date" at bounding box center [1536, 298] width 94 height 15
select select "9"
select select "2025"
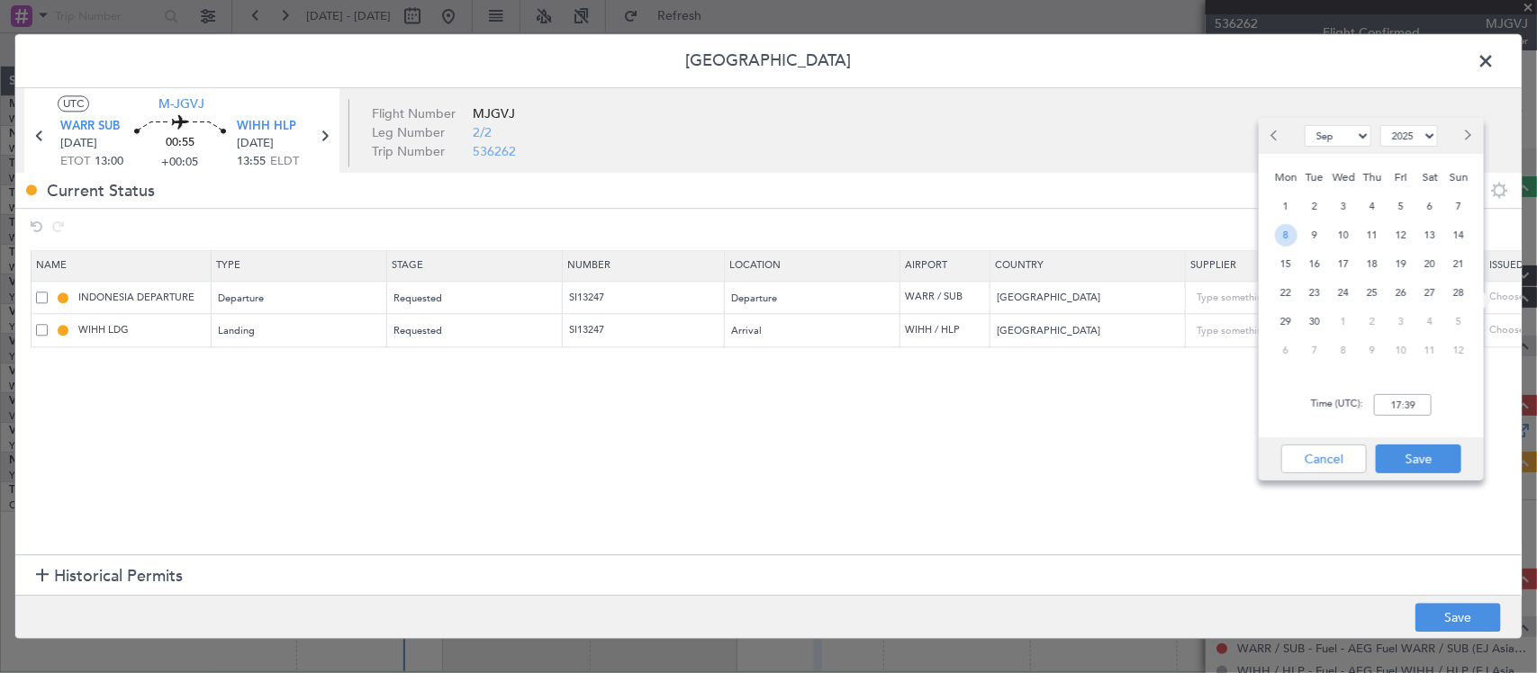
click at [1279, 232] on span "8" at bounding box center [1286, 235] width 23 height 23
click at [1393, 398] on input "00:00" at bounding box center [1403, 405] width 58 height 22
type input "13:00"
click at [1407, 450] on button "Save" at bounding box center [1419, 459] width 86 height 29
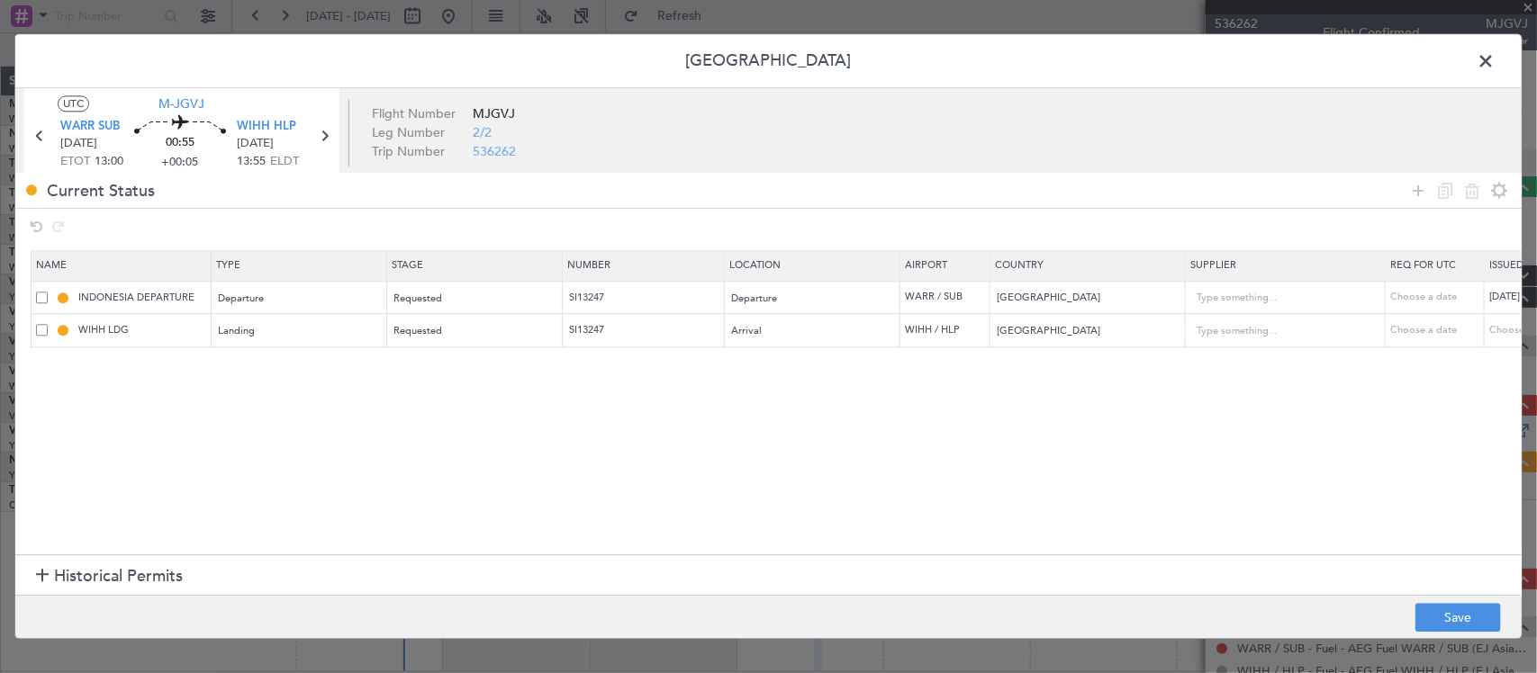
click at [1495, 331] on div "Choose a date" at bounding box center [1536, 330] width 94 height 15
select select "9"
select select "2025"
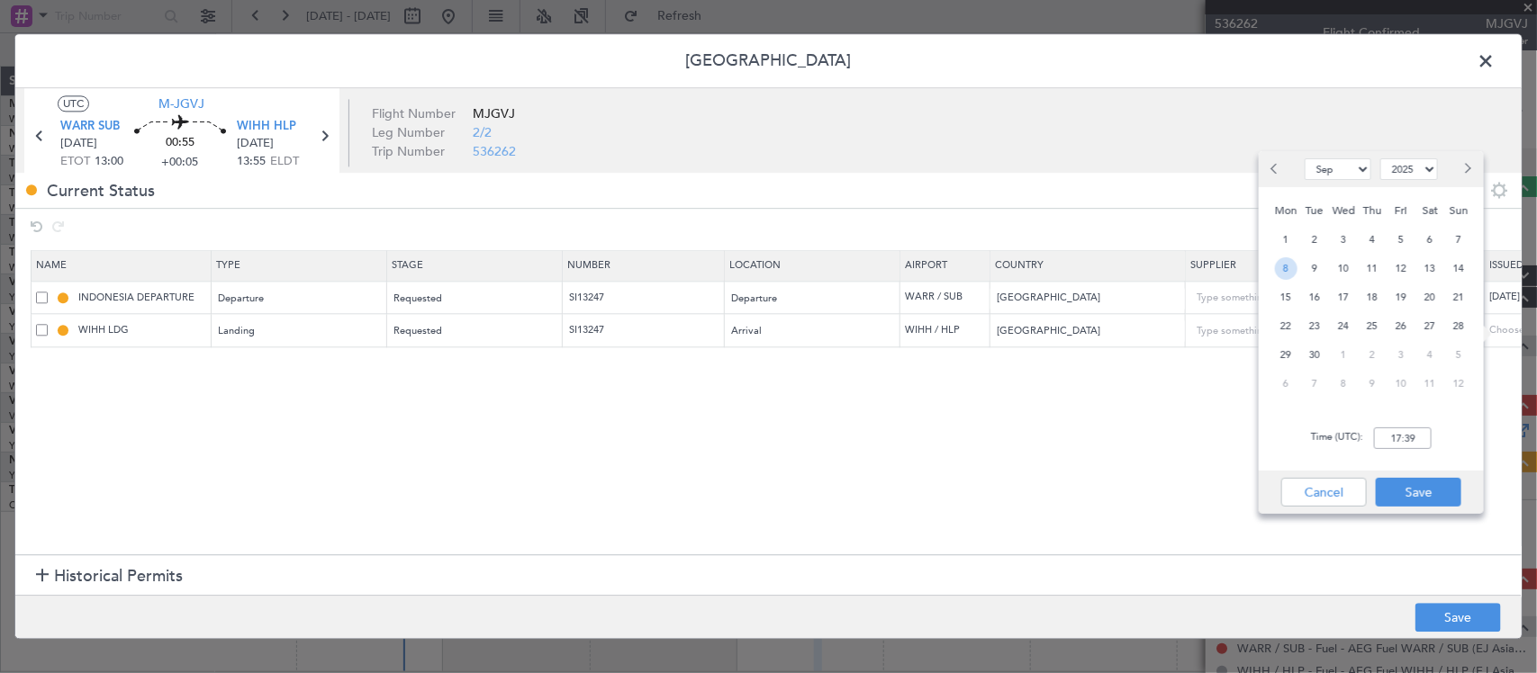
click at [1275, 267] on span "8" at bounding box center [1286, 268] width 23 height 23
click at [1409, 432] on input "00:00" at bounding box center [1403, 439] width 58 height 22
type input "13:00"
click at [1425, 483] on button "Save" at bounding box center [1419, 492] width 86 height 29
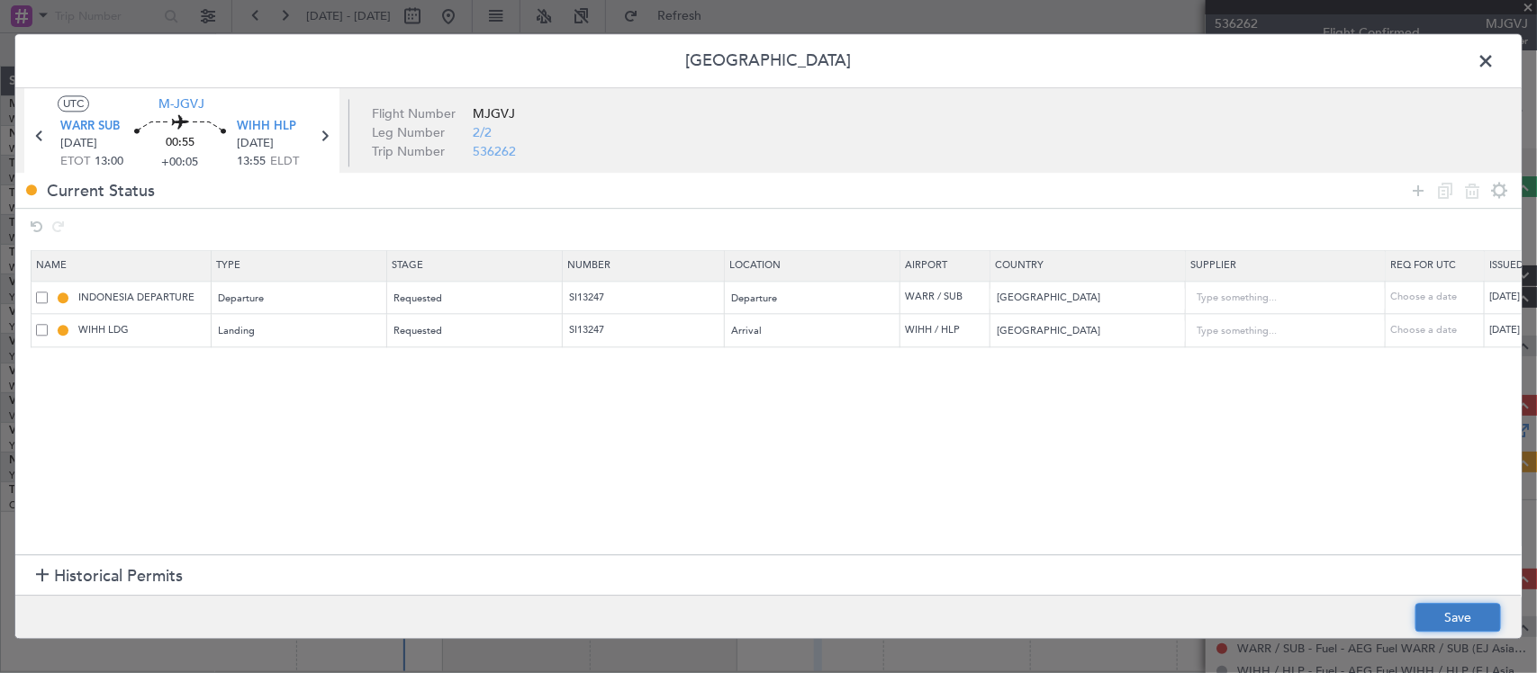
click at [1464, 609] on button "Save" at bounding box center [1458, 618] width 86 height 29
type input "SI13247"
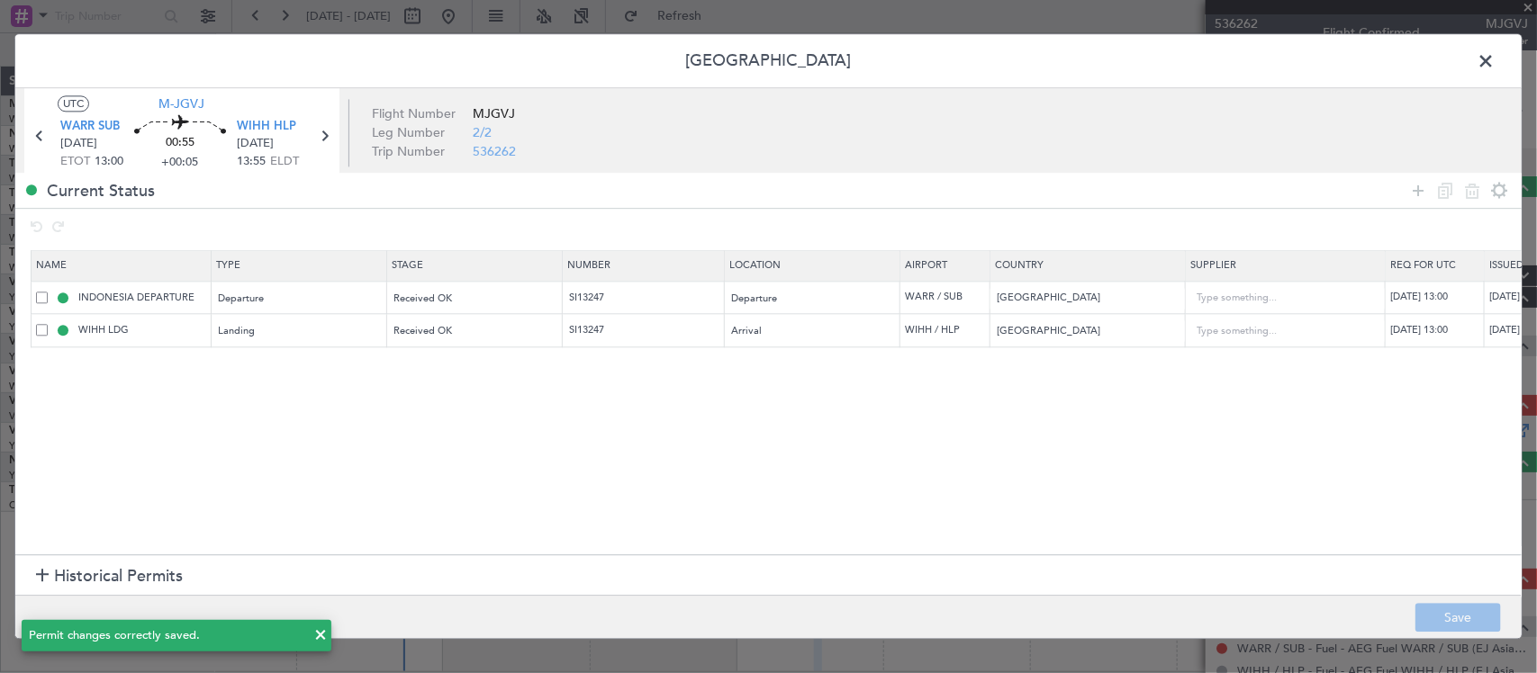
click at [1495, 68] on span at bounding box center [1495, 66] width 0 height 36
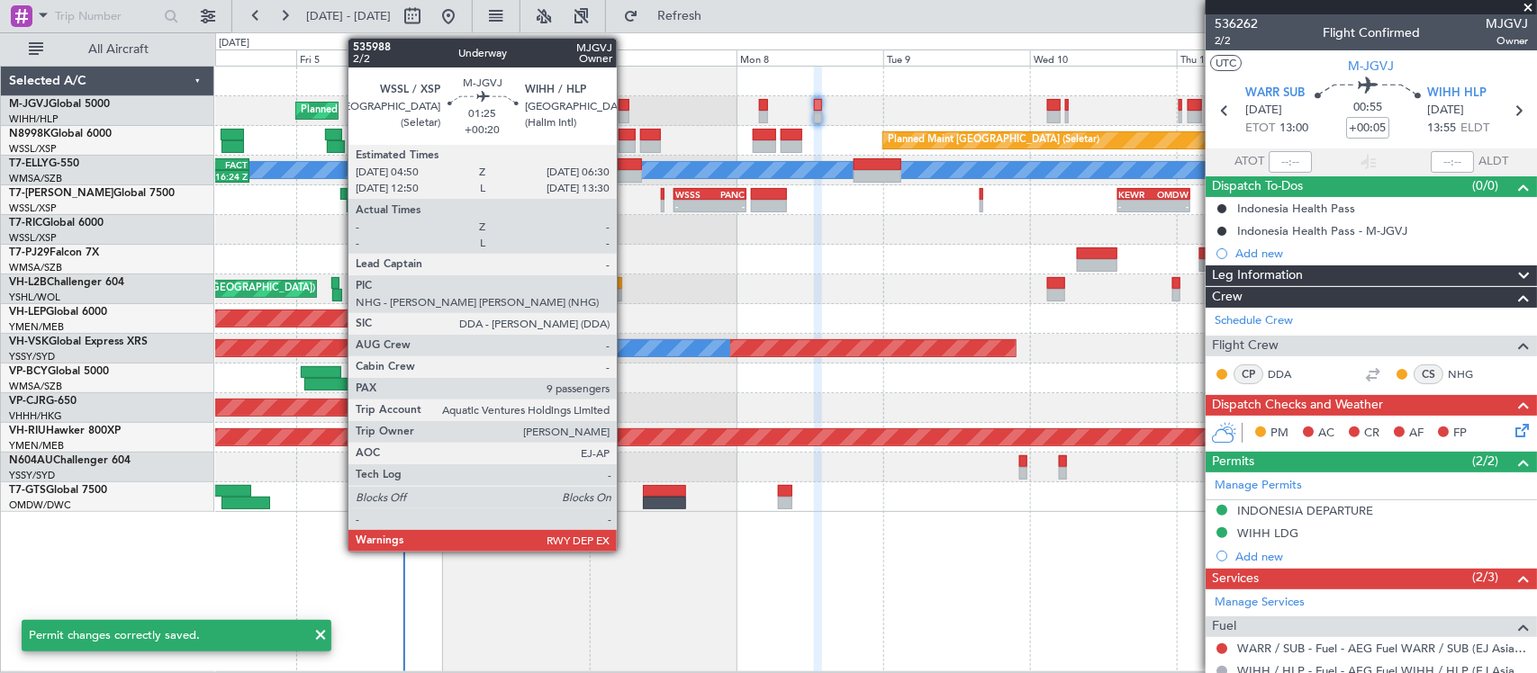
click at [626, 104] on div at bounding box center [624, 105] width 11 height 13
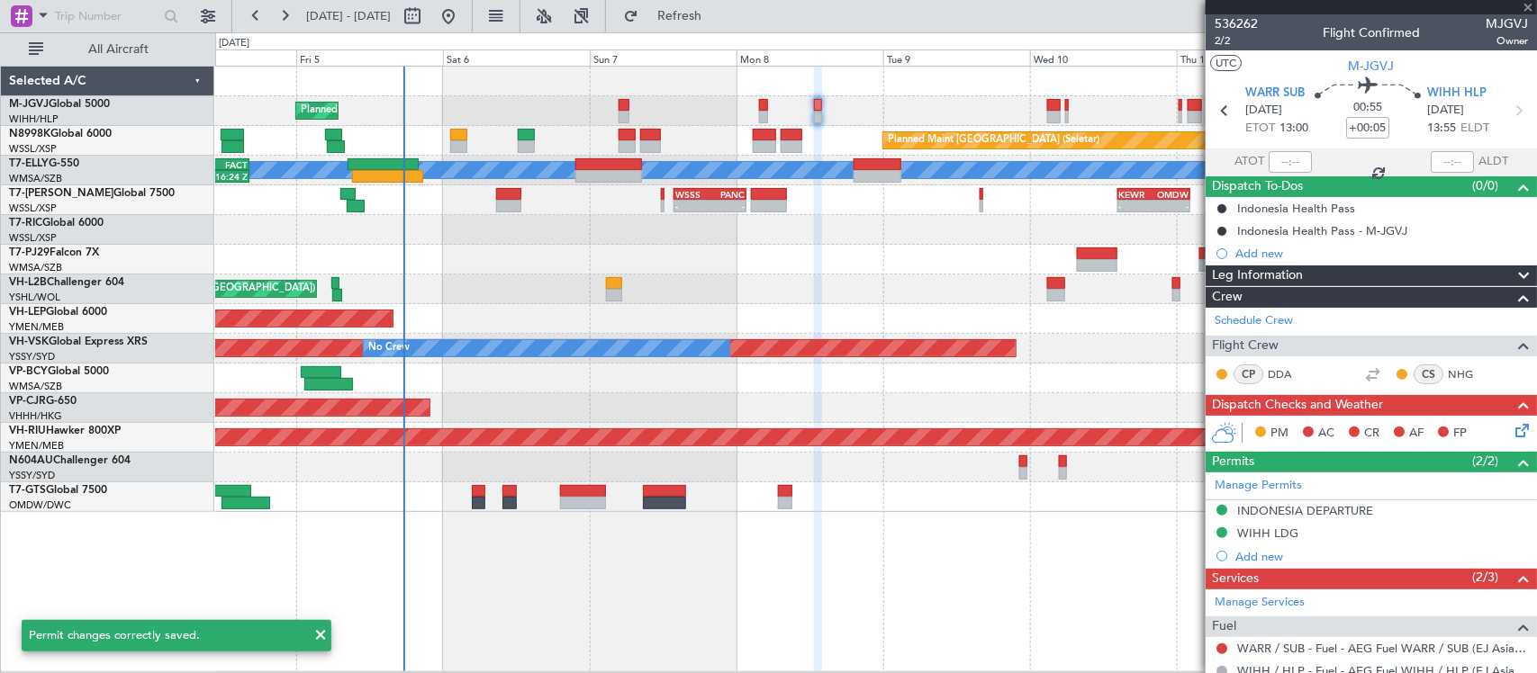
type input "+00:20"
type input "9"
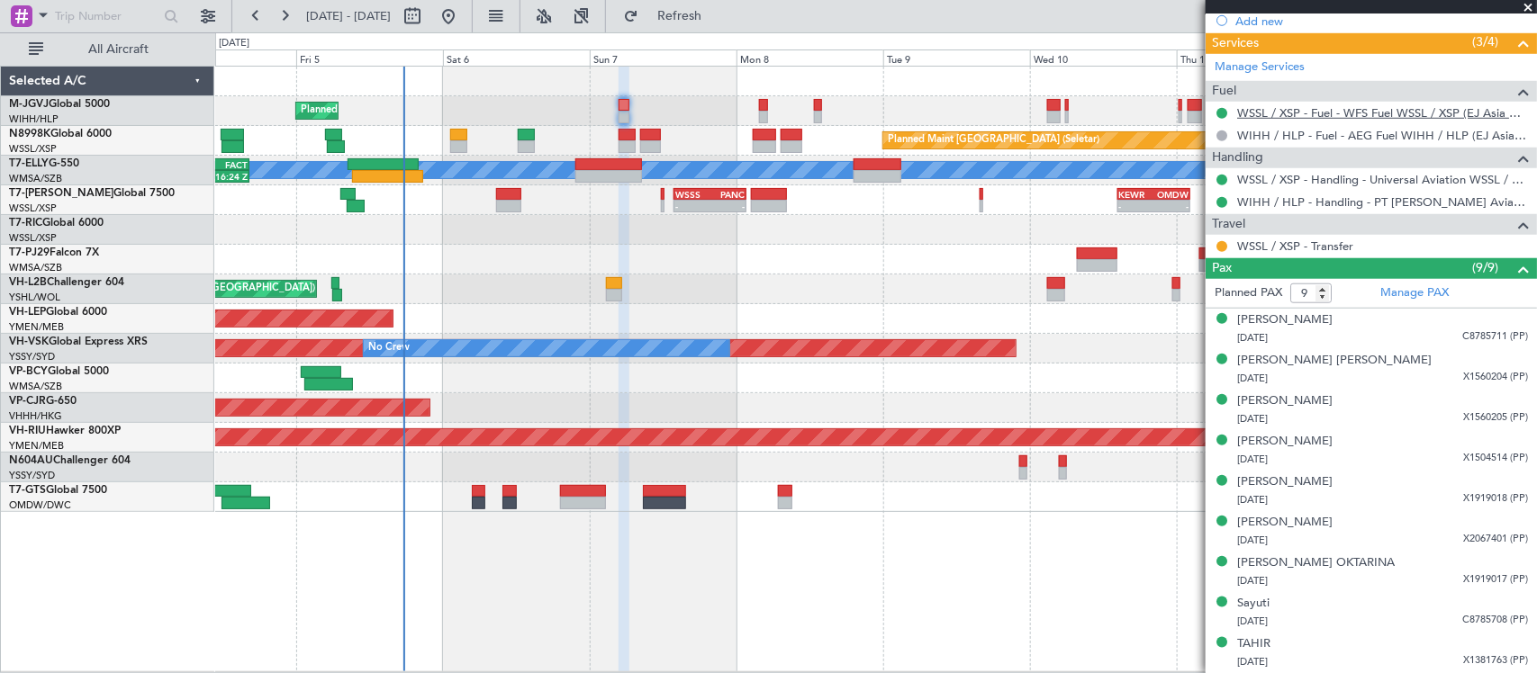
scroll to position [230, 0]
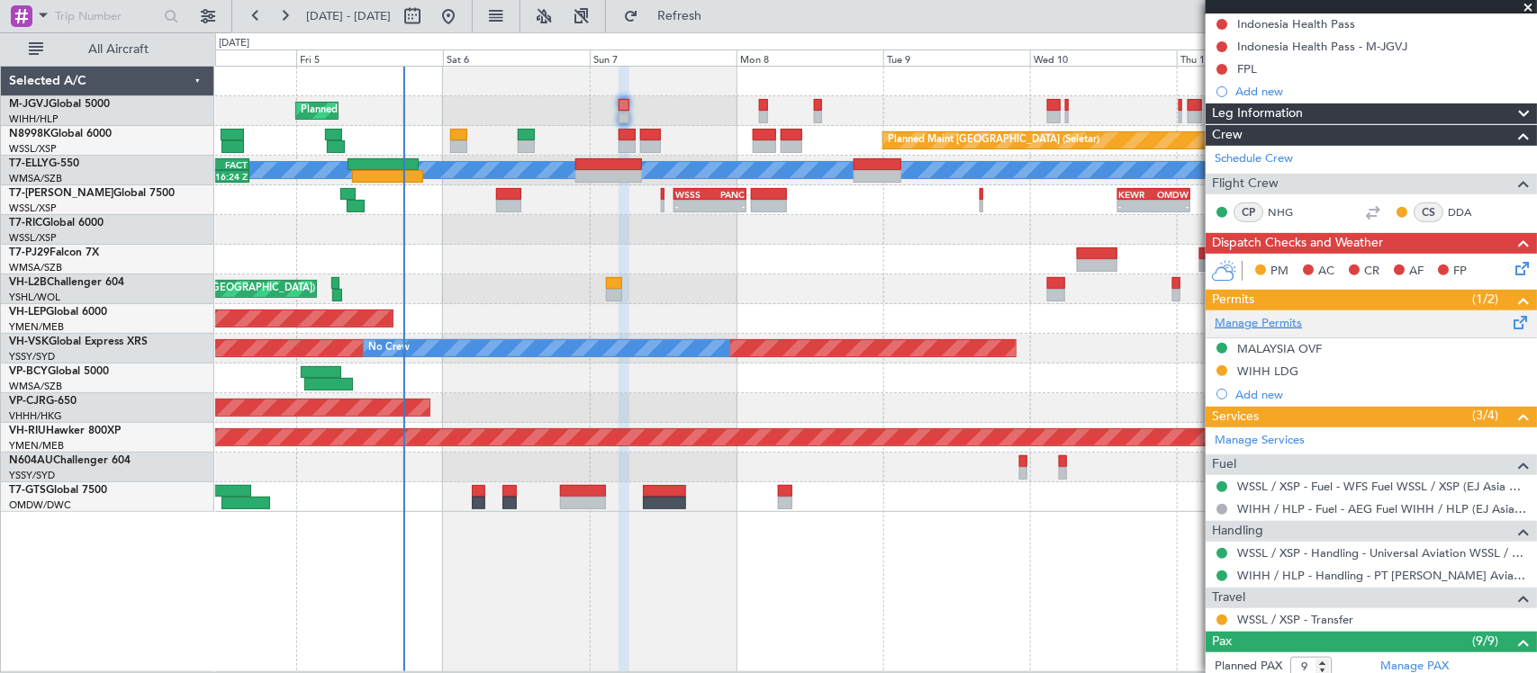
click at [1267, 321] on link "Manage Permits" at bounding box center [1258, 324] width 87 height 18
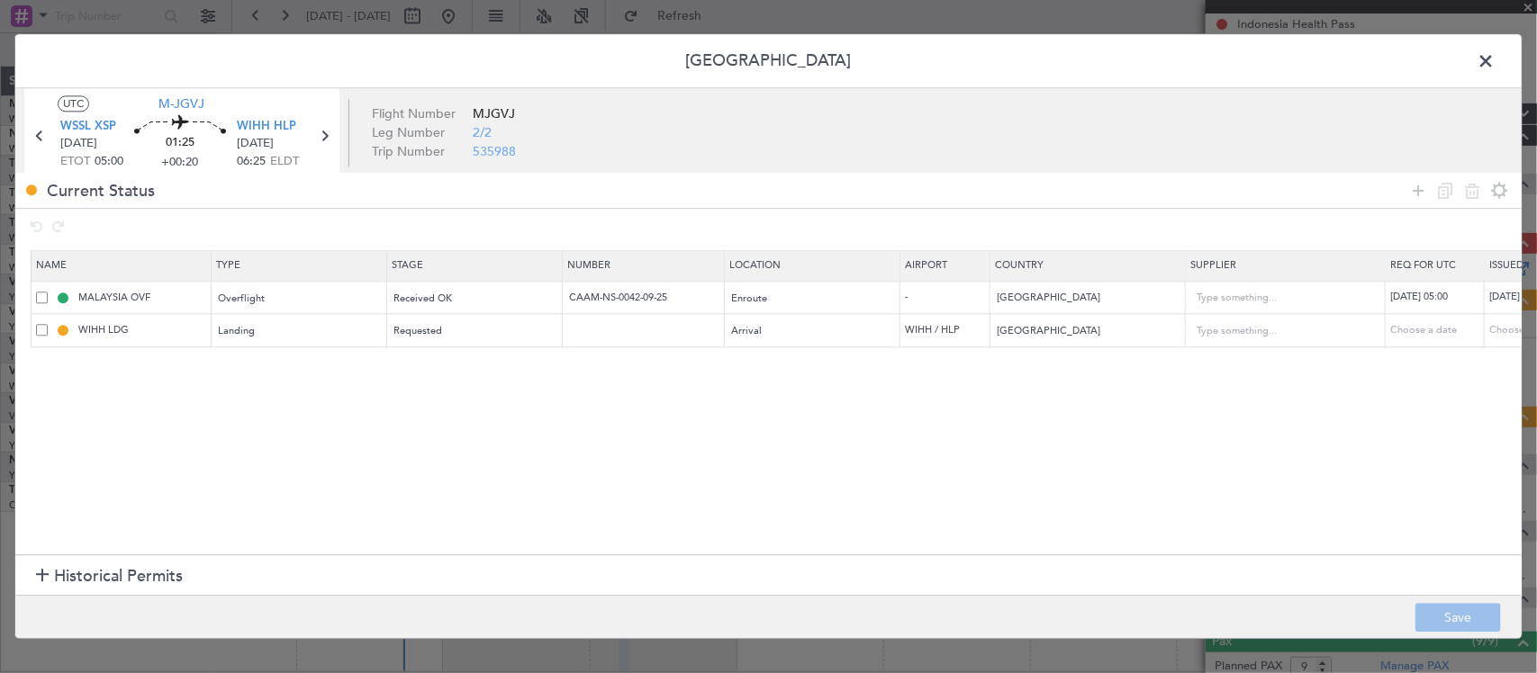
click at [642, 322] on td at bounding box center [644, 330] width 162 height 33
click at [655, 329] on input "text" at bounding box center [645, 330] width 157 height 15
paste input "SI13246"
type input "SI13246"
click at [1495, 327] on div "Choose a date" at bounding box center [1536, 330] width 94 height 15
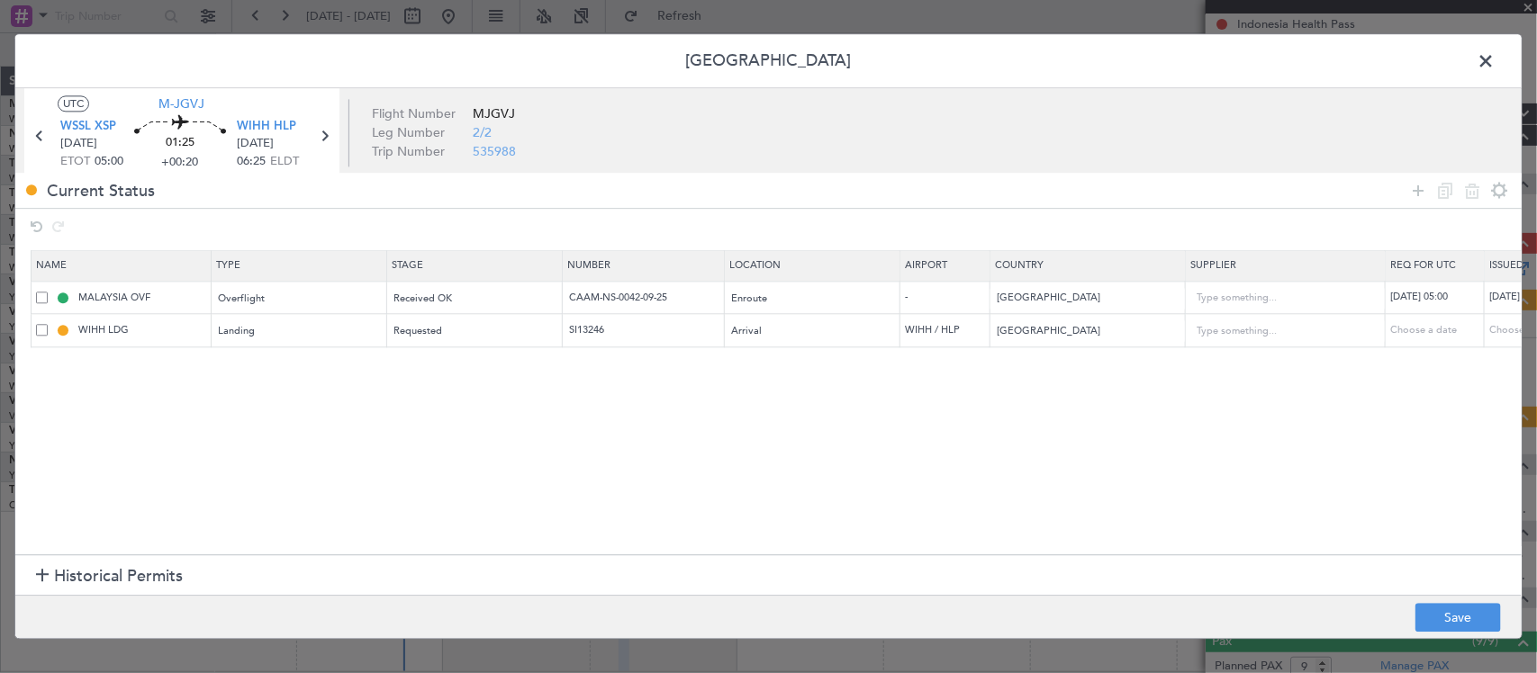
select select "9"
select select "2025"
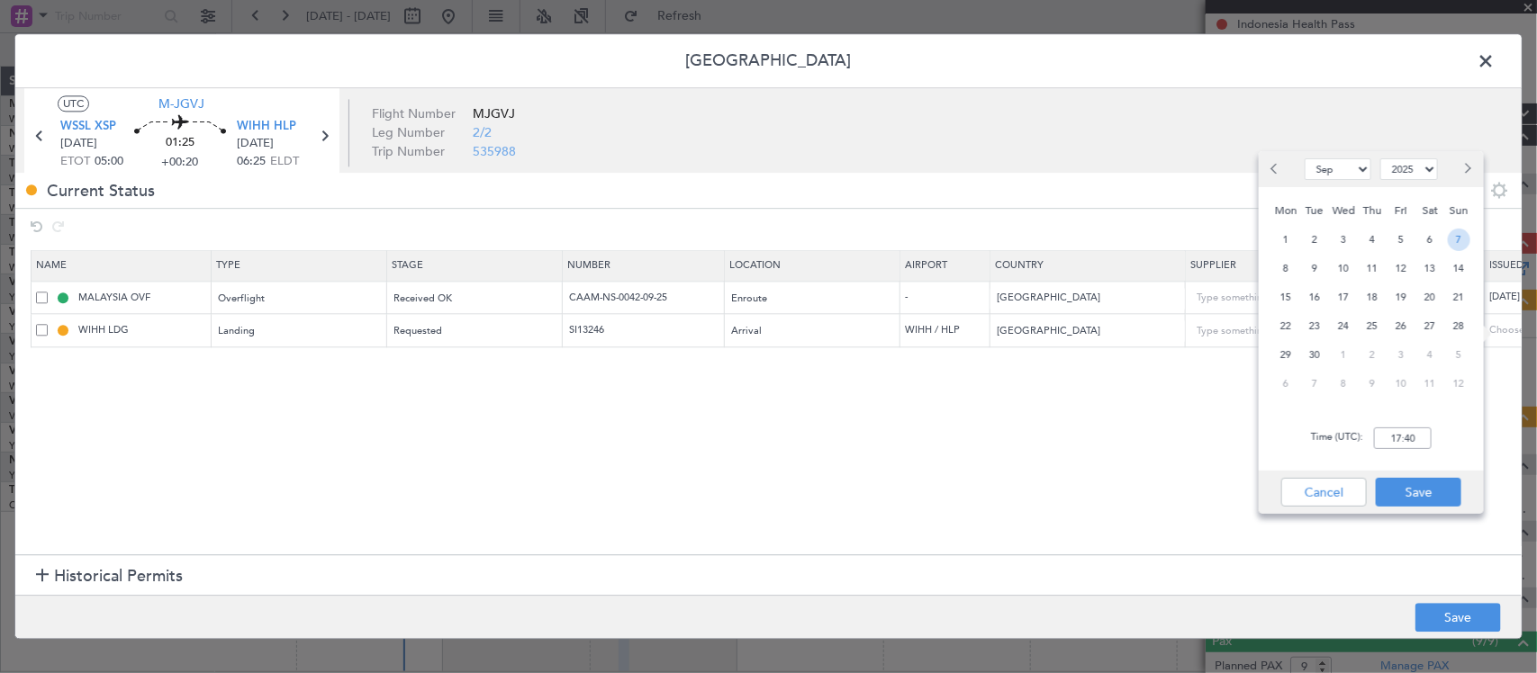
click at [1450, 239] on span "7" at bounding box center [1459, 240] width 23 height 23
click at [1398, 443] on input "00:00" at bounding box center [1403, 439] width 58 height 22
type input "05:00"
click at [1419, 487] on button "Save" at bounding box center [1419, 492] width 86 height 29
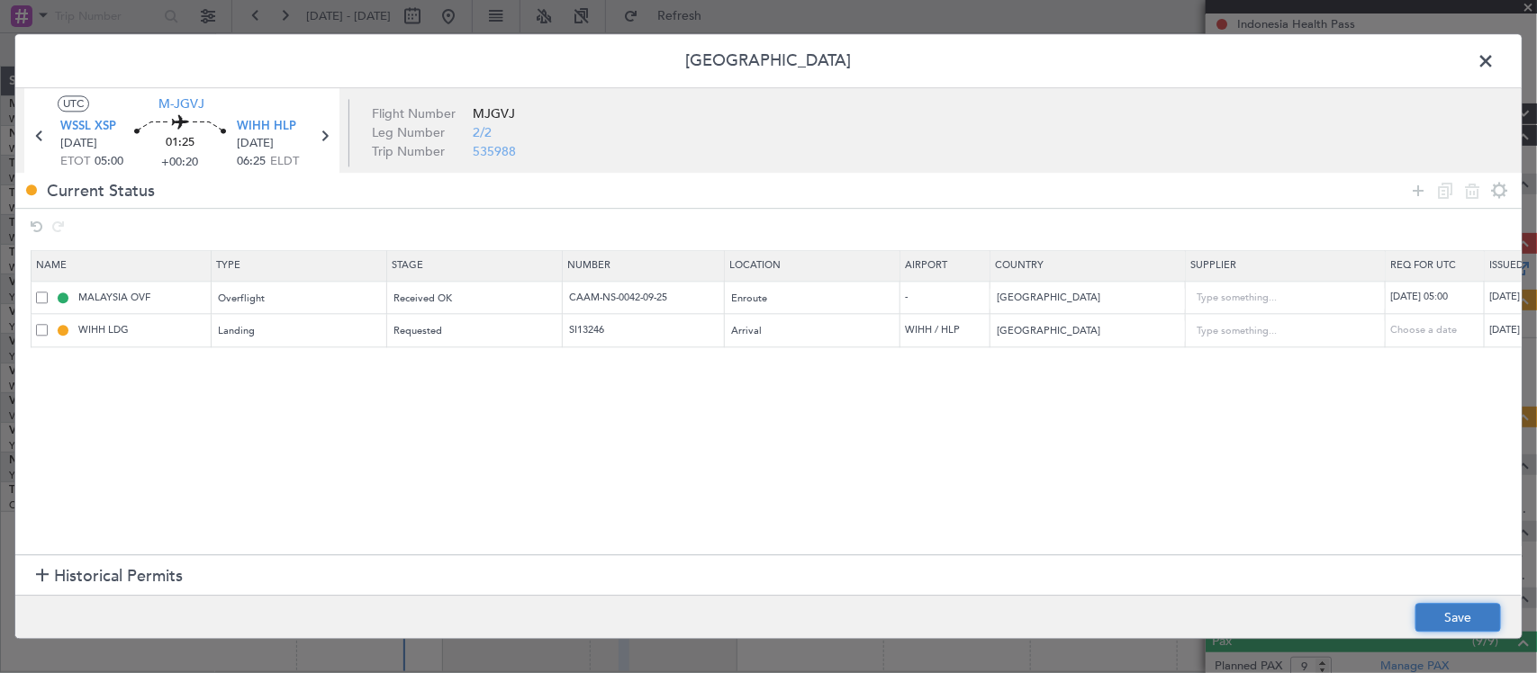
click at [1461, 631] on button "Save" at bounding box center [1458, 618] width 86 height 29
type input "SI13246"
click at [1495, 59] on span at bounding box center [1495, 66] width 0 height 36
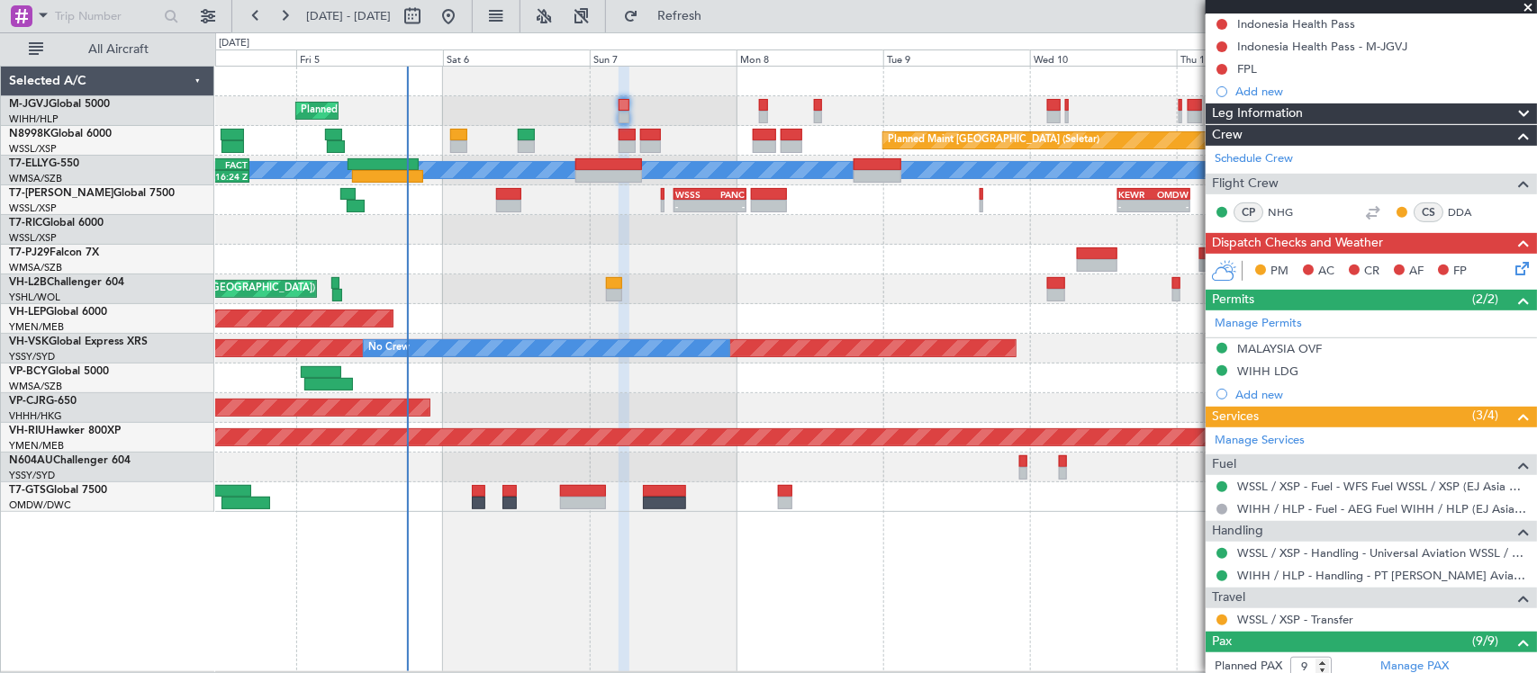
click at [432, 324] on div "Planned Maint [GEOGRAPHIC_DATA] (Seletar) Planned Maint [GEOGRAPHIC_DATA] (Sele…" at bounding box center [875, 290] width 1321 height 446
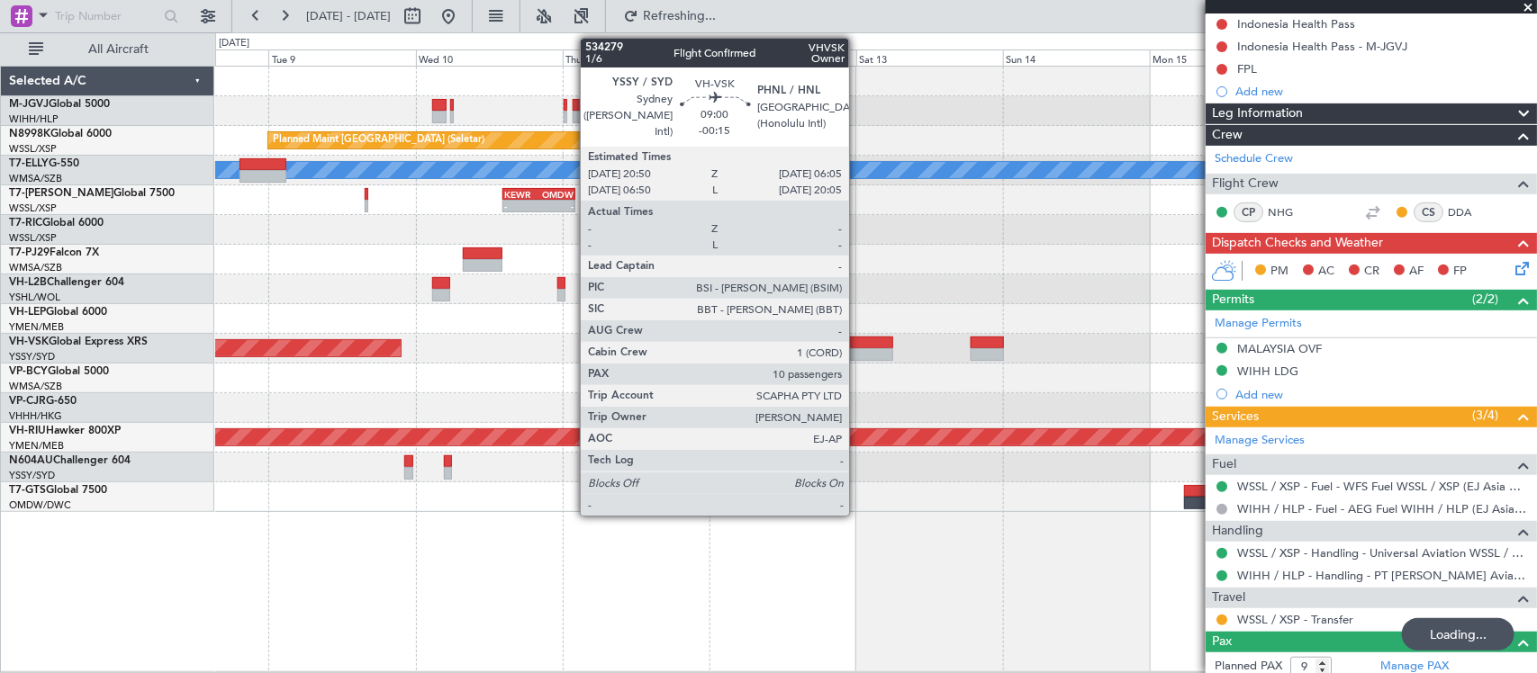
click at [858, 356] on div at bounding box center [864, 354] width 57 height 13
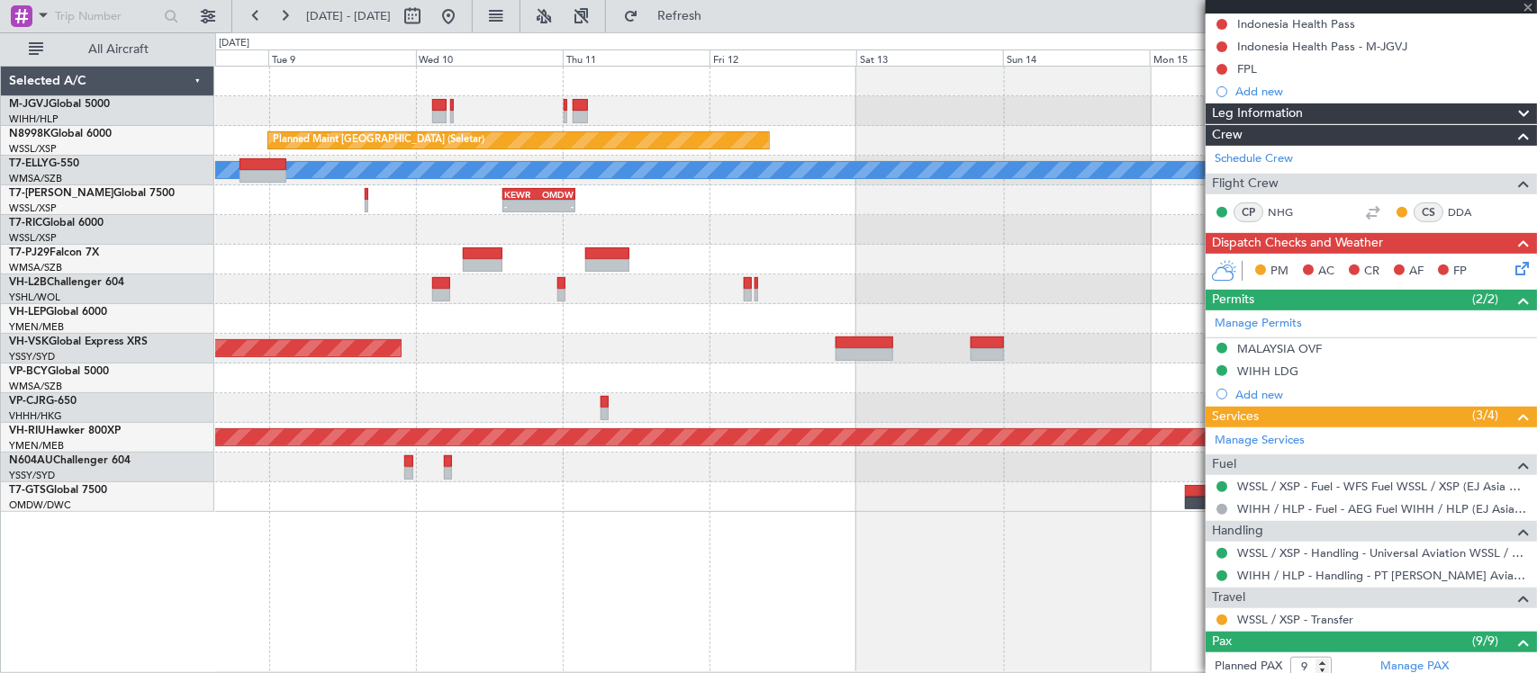
type input "-00:15"
type input "10"
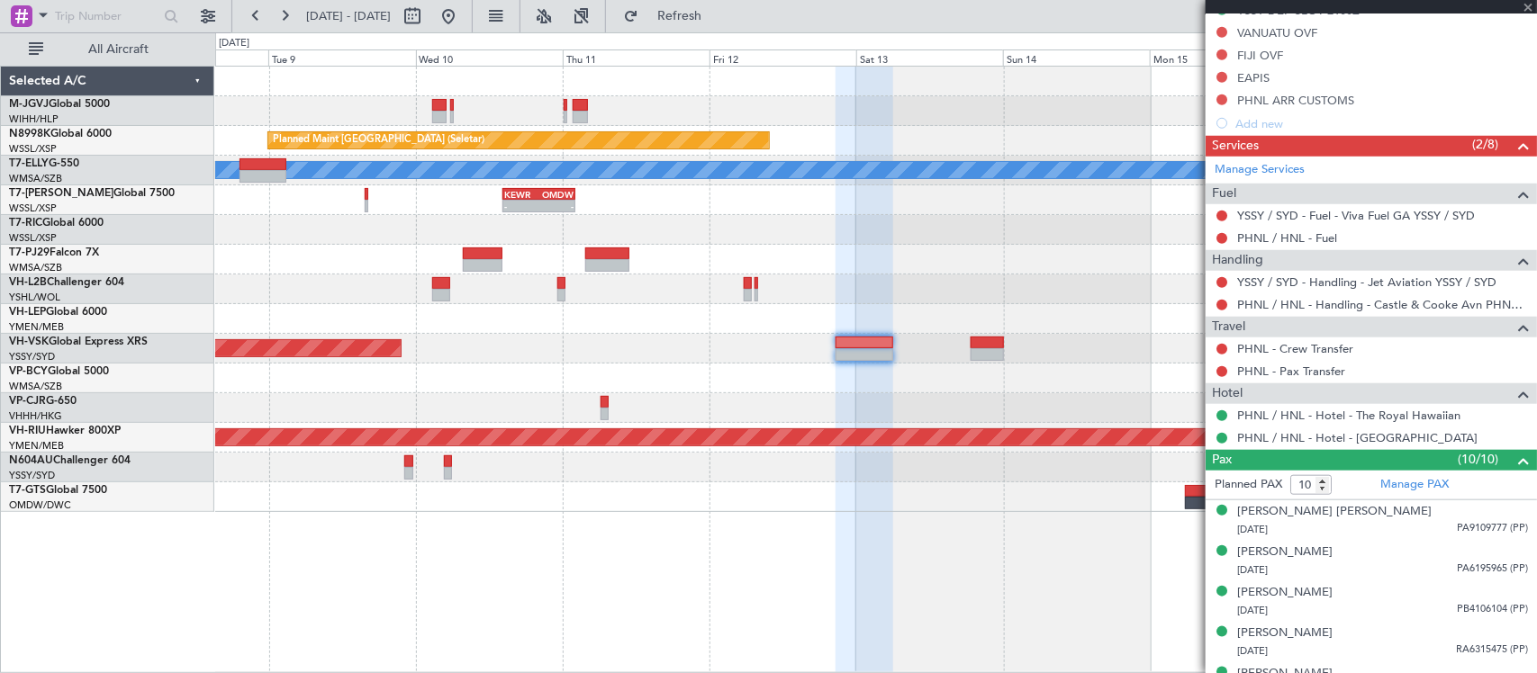
scroll to position [563, 0]
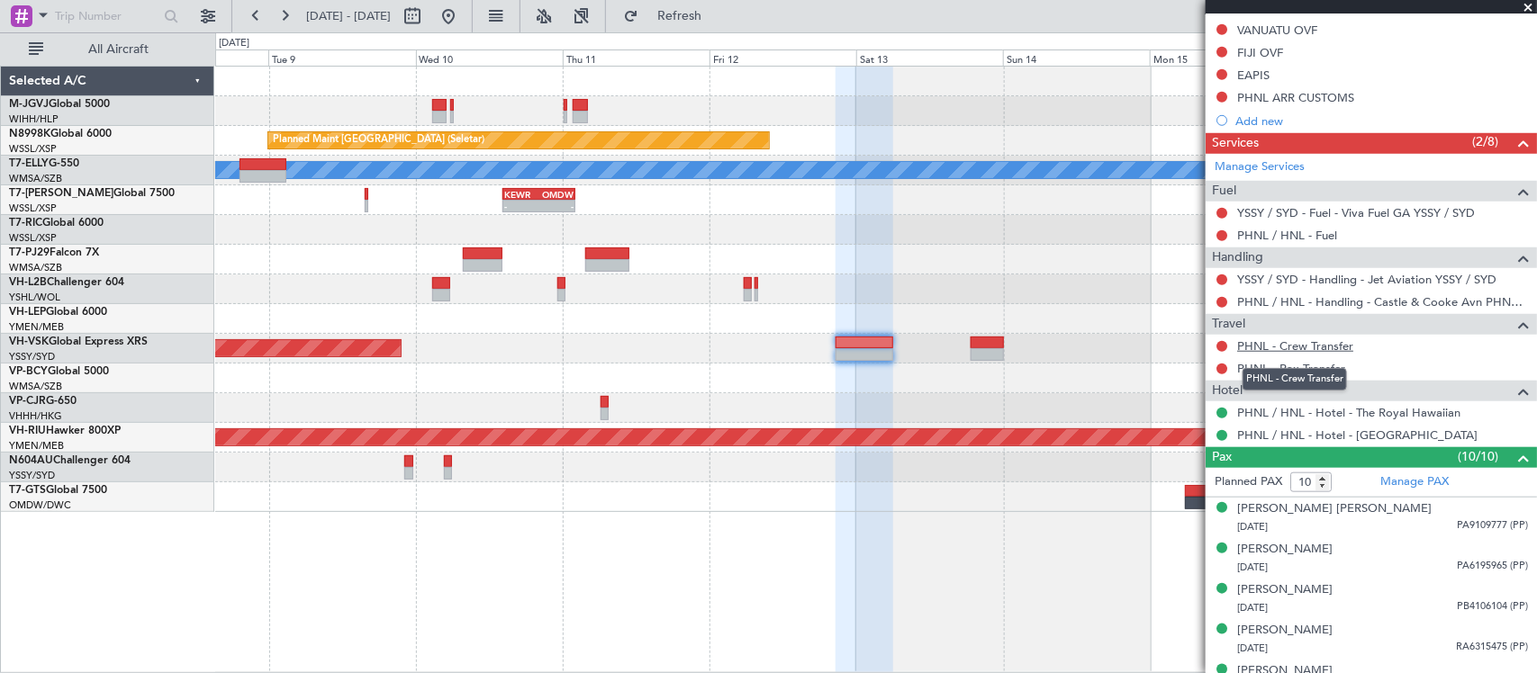
click at [1311, 353] on link "PHNL - Crew Transfer" at bounding box center [1295, 346] width 116 height 15
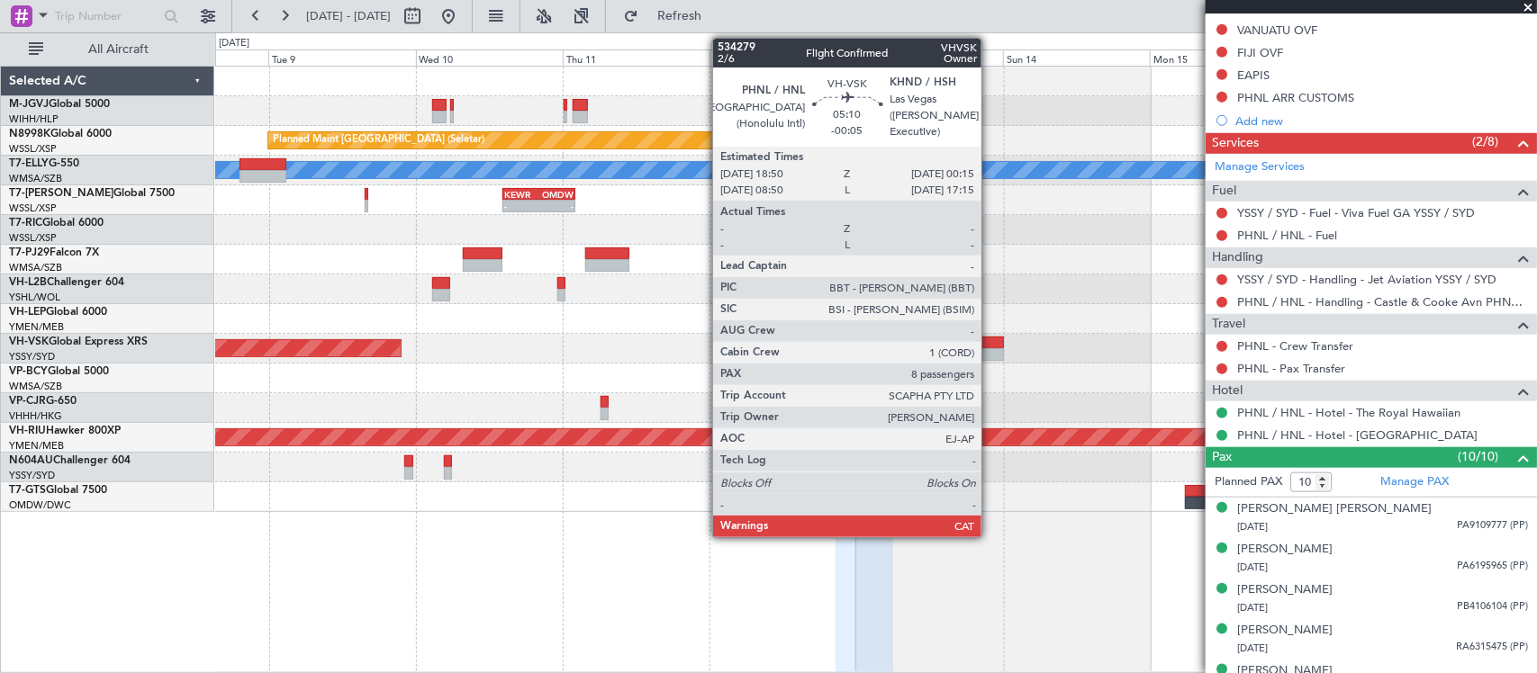
click at [990, 354] on div at bounding box center [987, 354] width 33 height 13
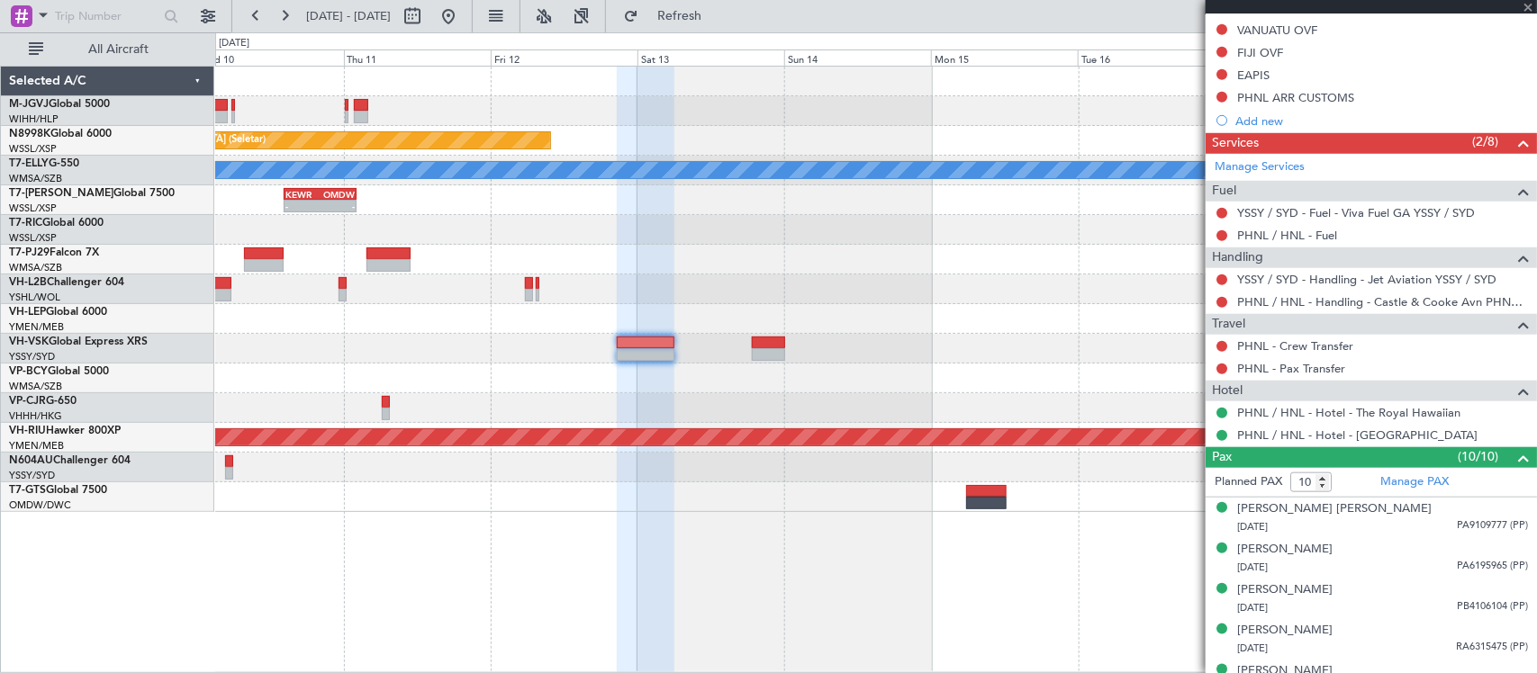
click at [838, 375] on div at bounding box center [875, 379] width 1321 height 30
type input "-00:05"
type input "8"
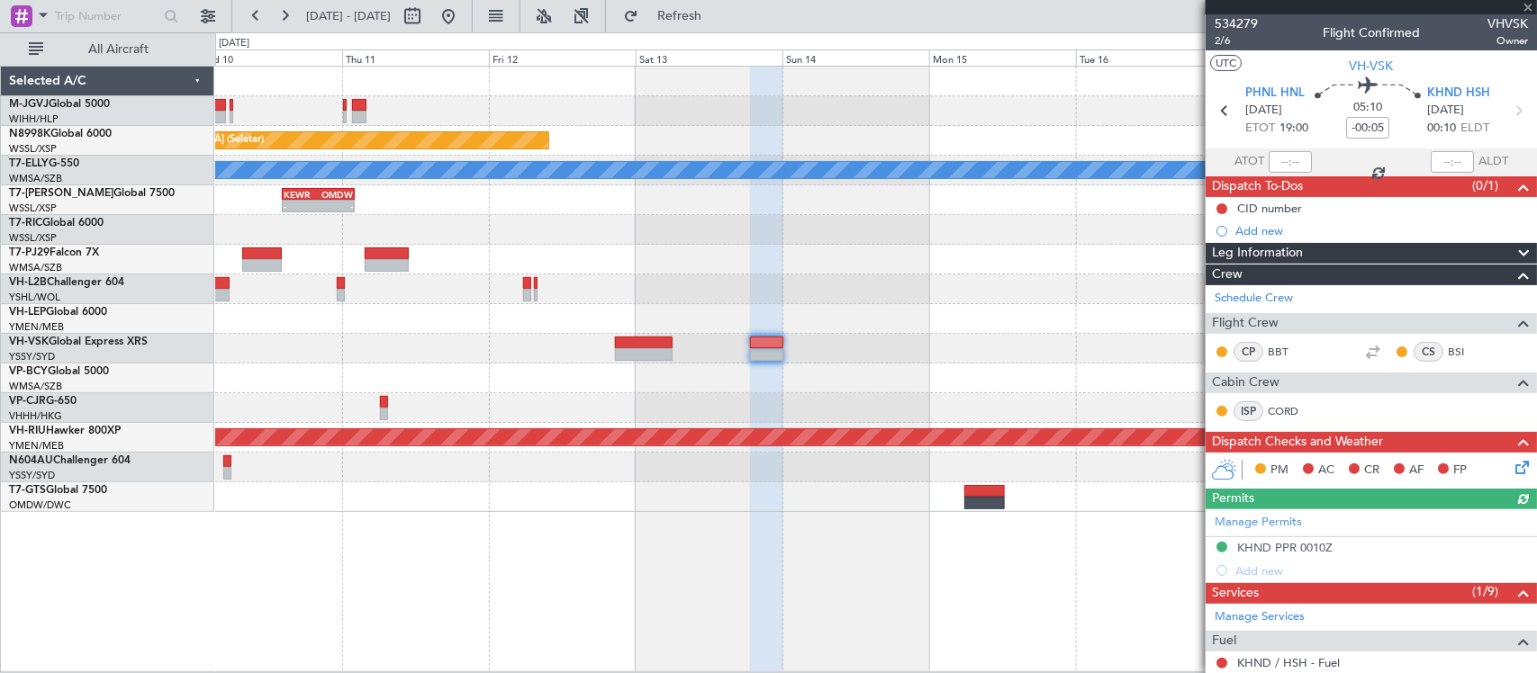
scroll to position [375, 0]
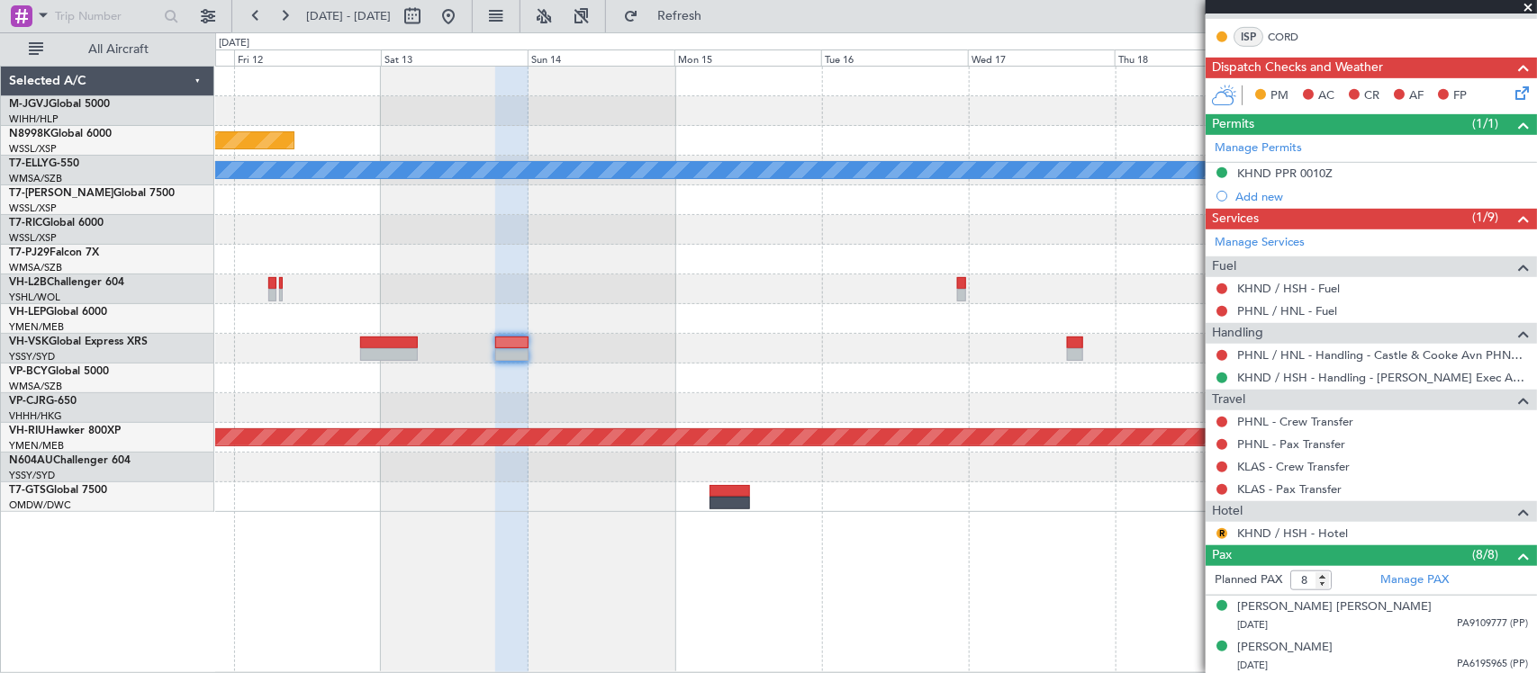
click at [721, 399] on div at bounding box center [875, 408] width 1321 height 30
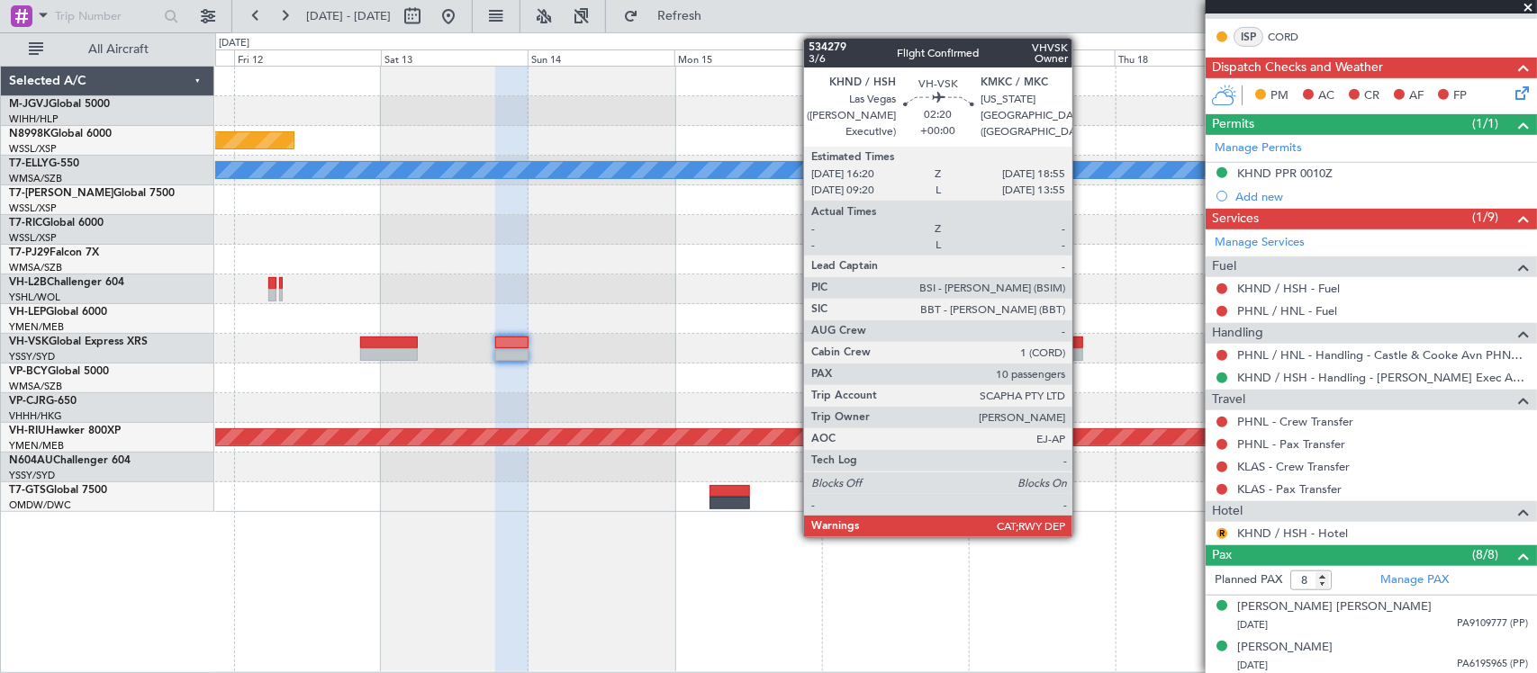
click at [1081, 348] on div at bounding box center [1075, 354] width 16 height 13
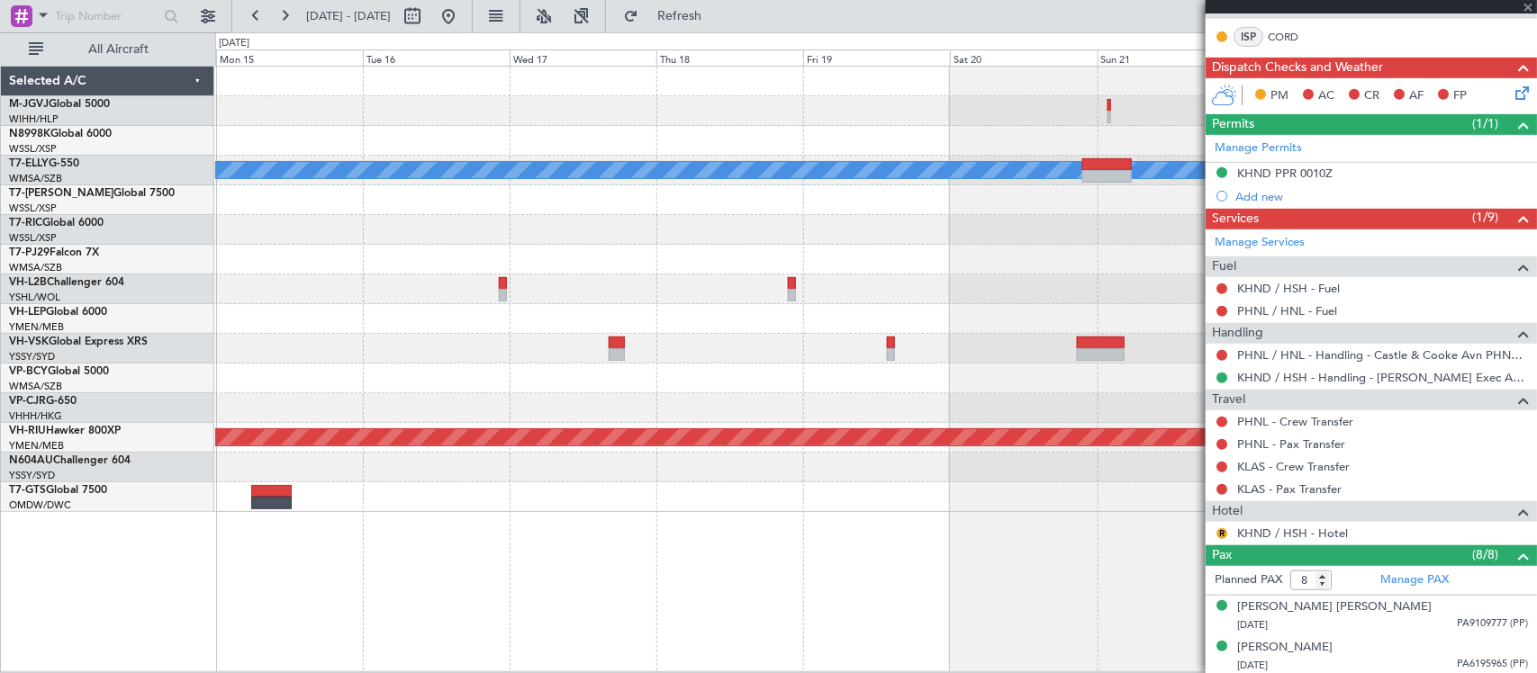
click at [628, 411] on div at bounding box center [875, 408] width 1321 height 30
type input "10"
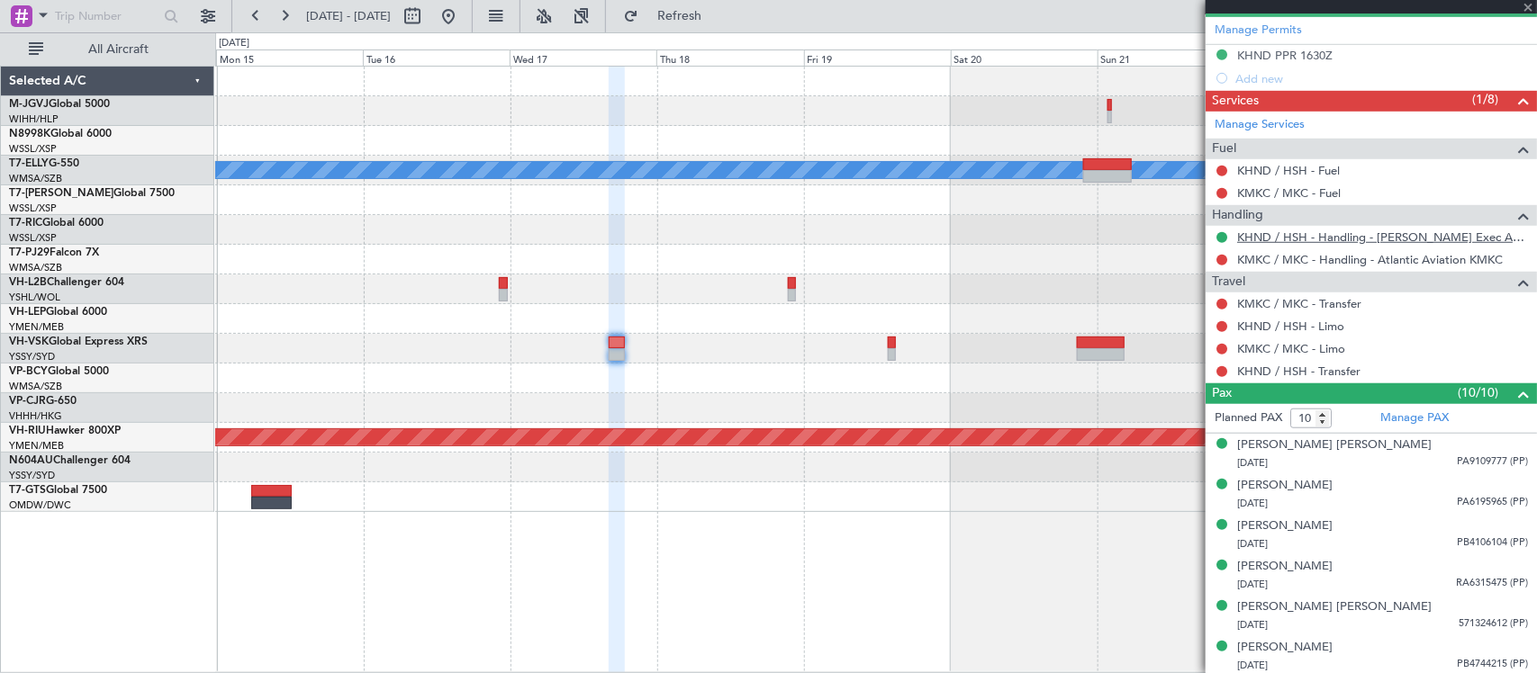
scroll to position [471, 0]
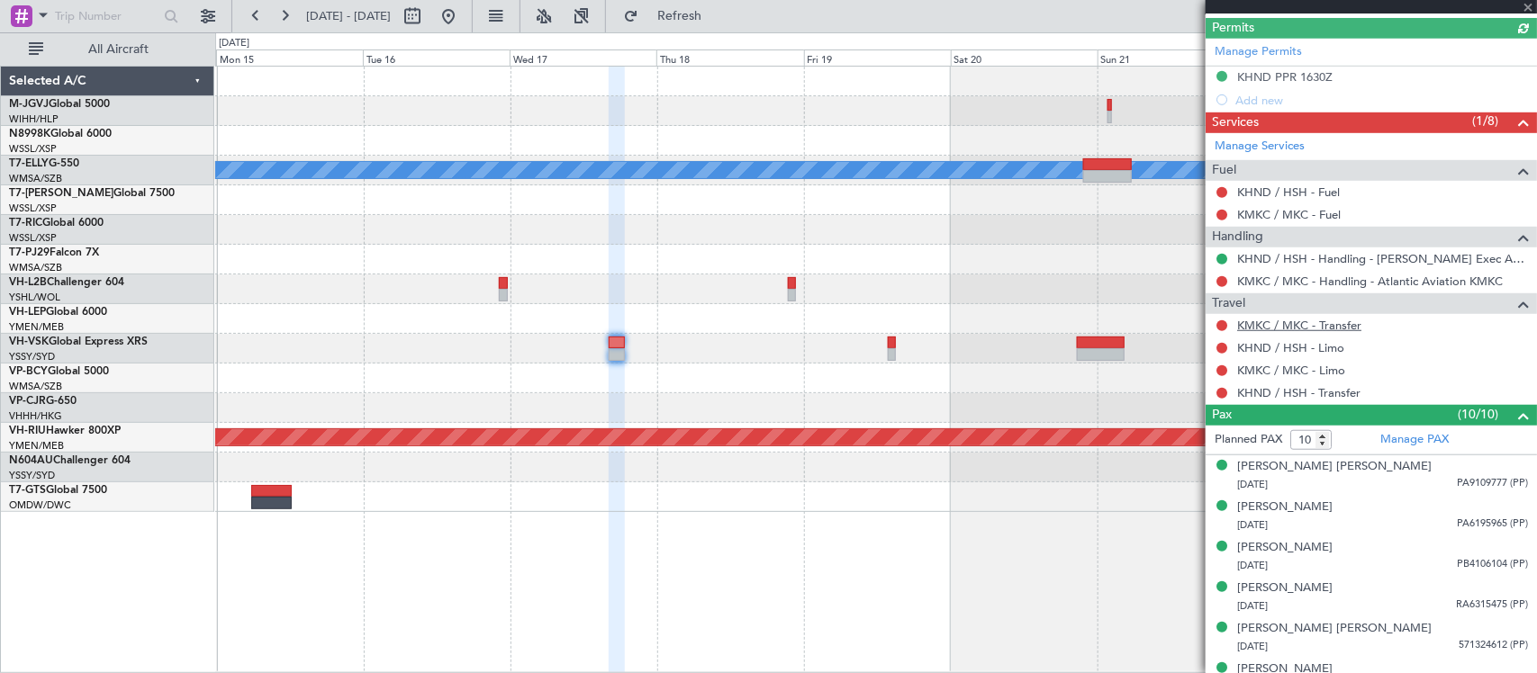
click at [1333, 327] on link "KMKC / MKC - Transfer" at bounding box center [1299, 325] width 124 height 15
click at [1280, 330] on link "KMKC / MKC - Transfer" at bounding box center [1299, 325] width 124 height 15
click at [1250, 348] on link "KHND / HSH - Limo" at bounding box center [1290, 347] width 107 height 15
click at [1338, 375] on link "KMKC / MKC - Limo" at bounding box center [1291, 370] width 108 height 15
click at [1355, 396] on link "KHND / HSH - Transfer" at bounding box center [1298, 392] width 123 height 15
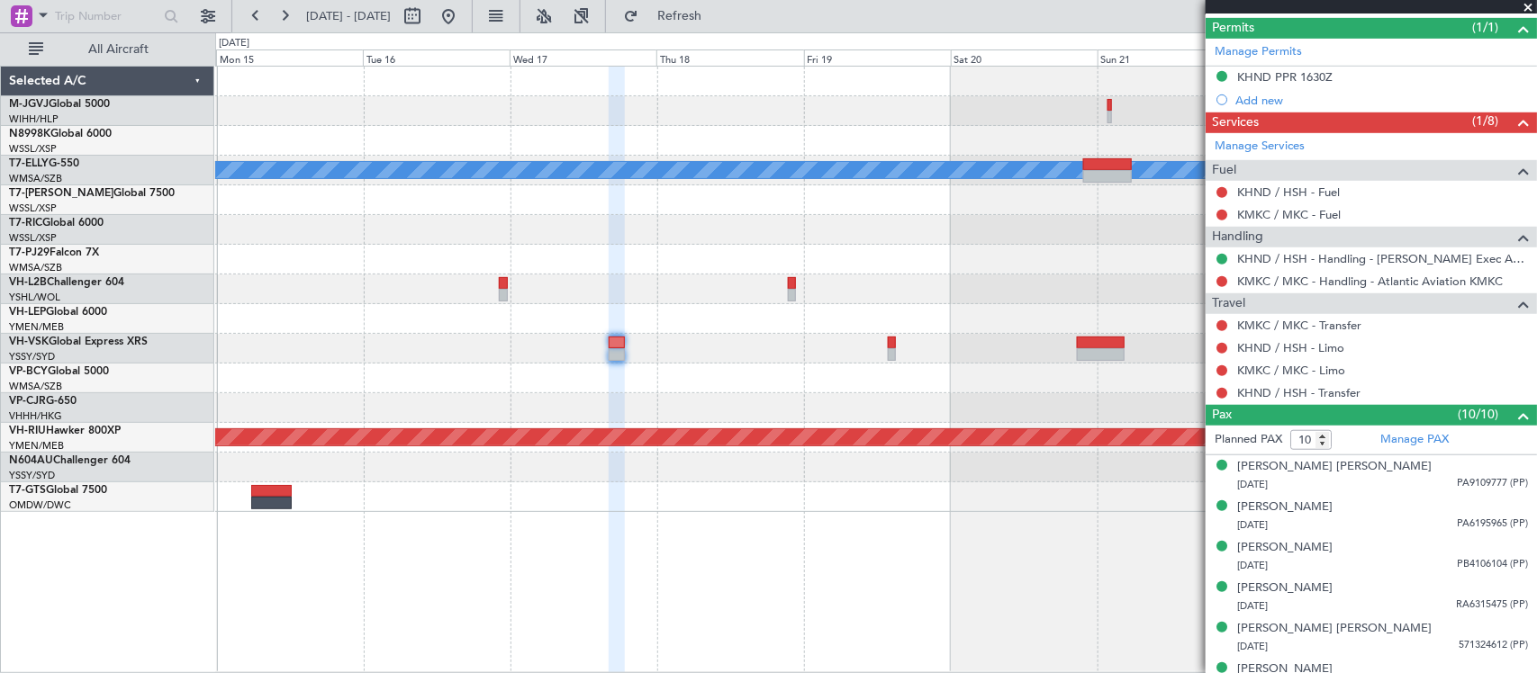
click at [777, 358] on div at bounding box center [875, 349] width 1321 height 30
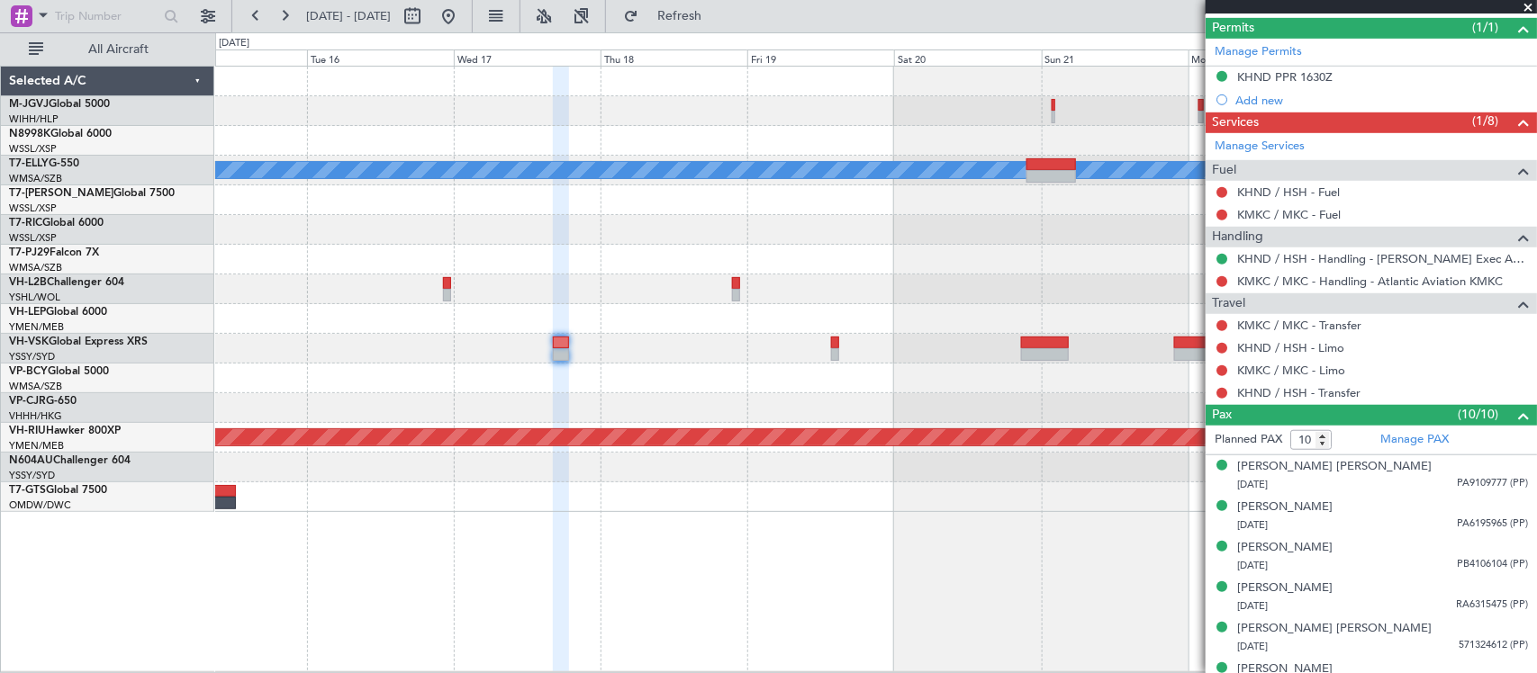
click at [938, 378] on div "Planned Maint [GEOGRAPHIC_DATA] ([GEOGRAPHIC_DATA] Intl) [PERSON_NAME] Planned …" at bounding box center [875, 290] width 1321 height 446
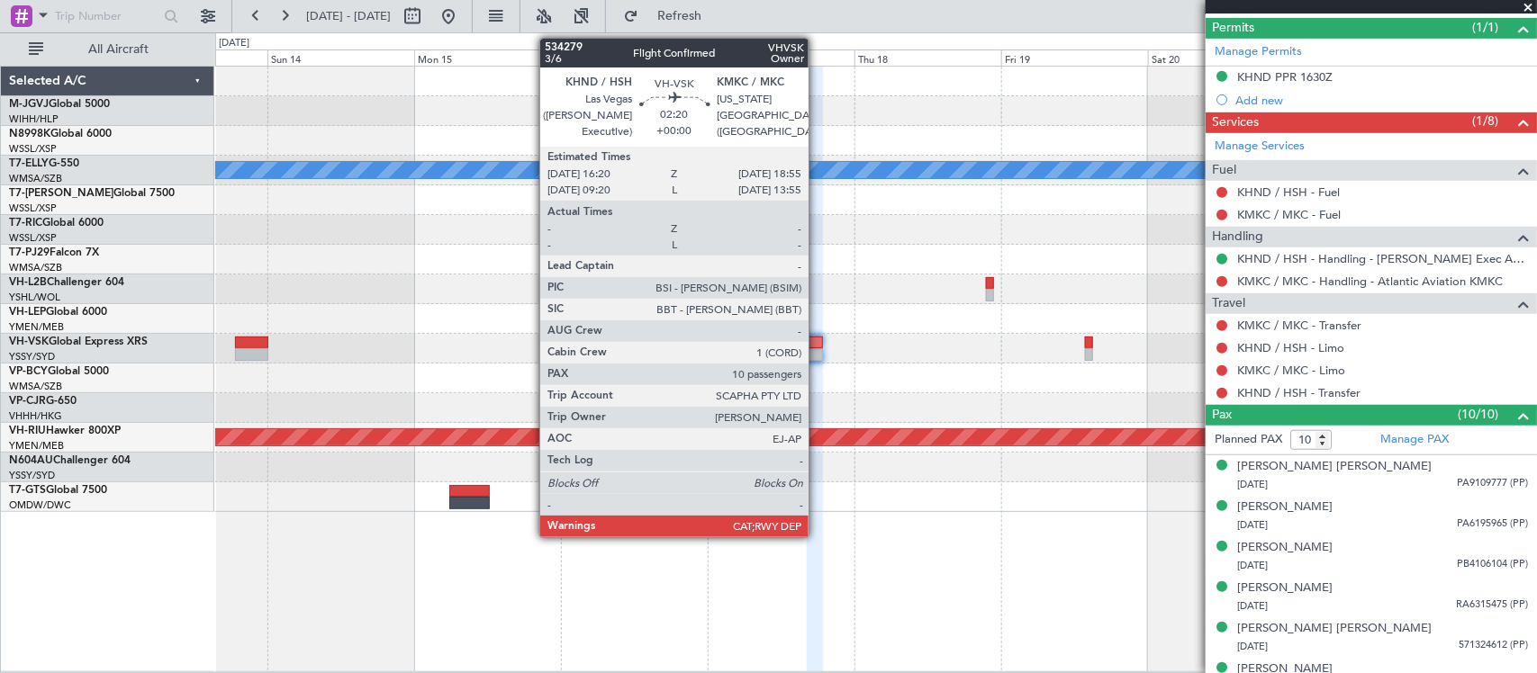
click at [818, 352] on div at bounding box center [815, 354] width 16 height 13
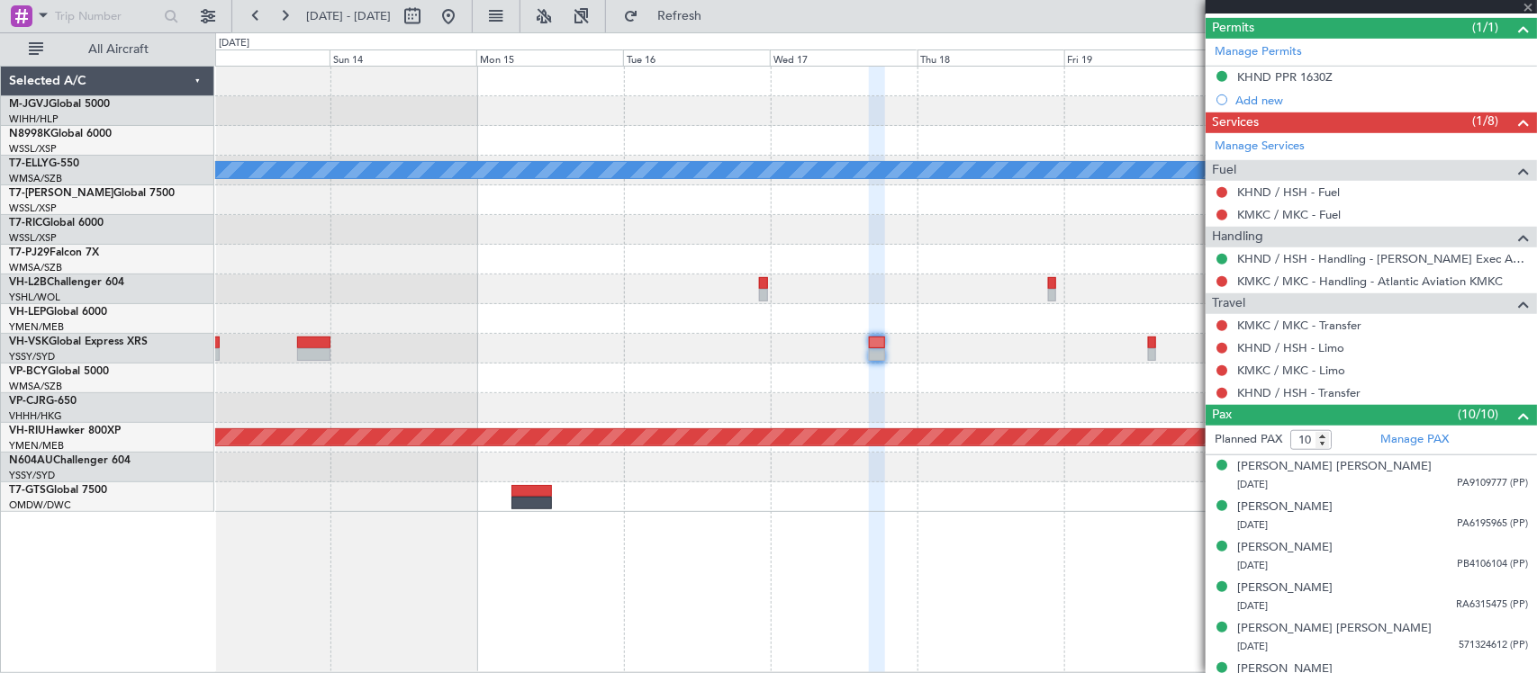
click at [934, 408] on div at bounding box center [875, 408] width 1321 height 30
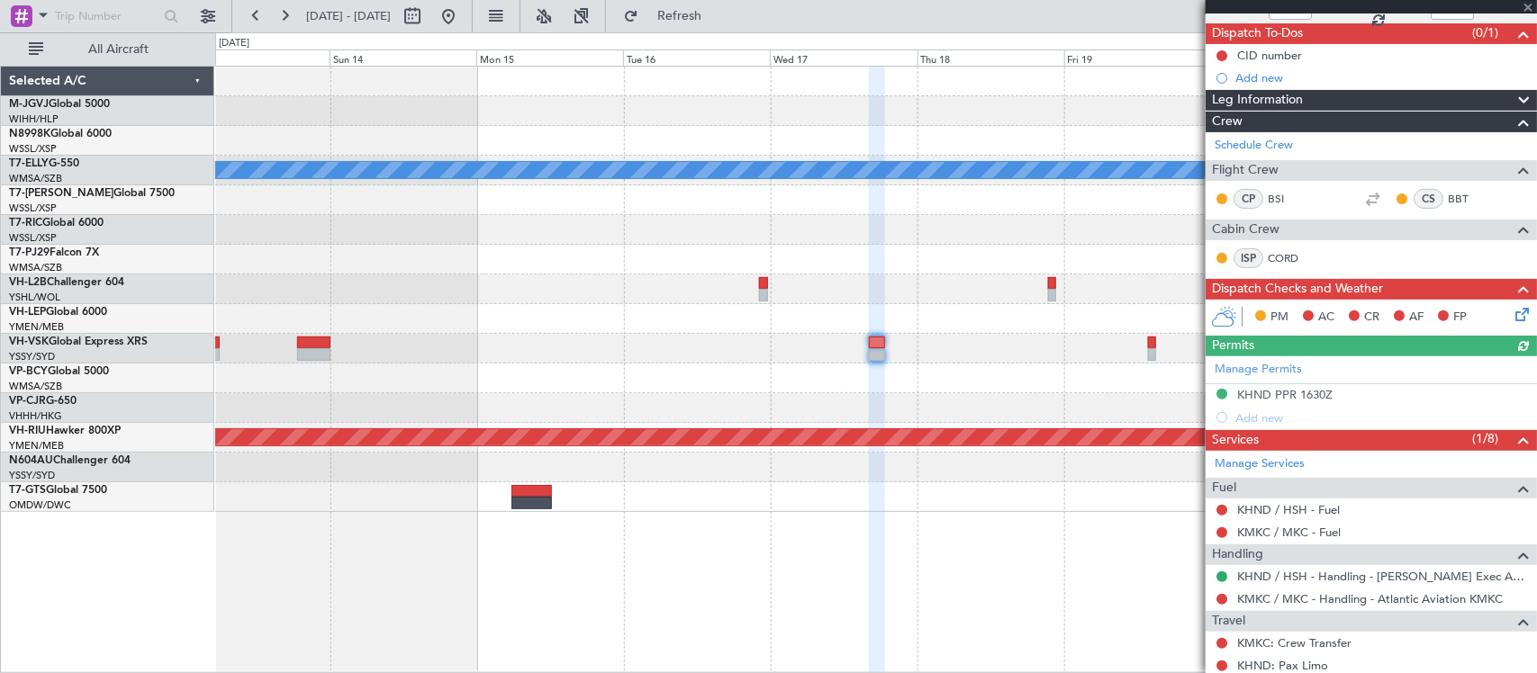
scroll to position [375, 0]
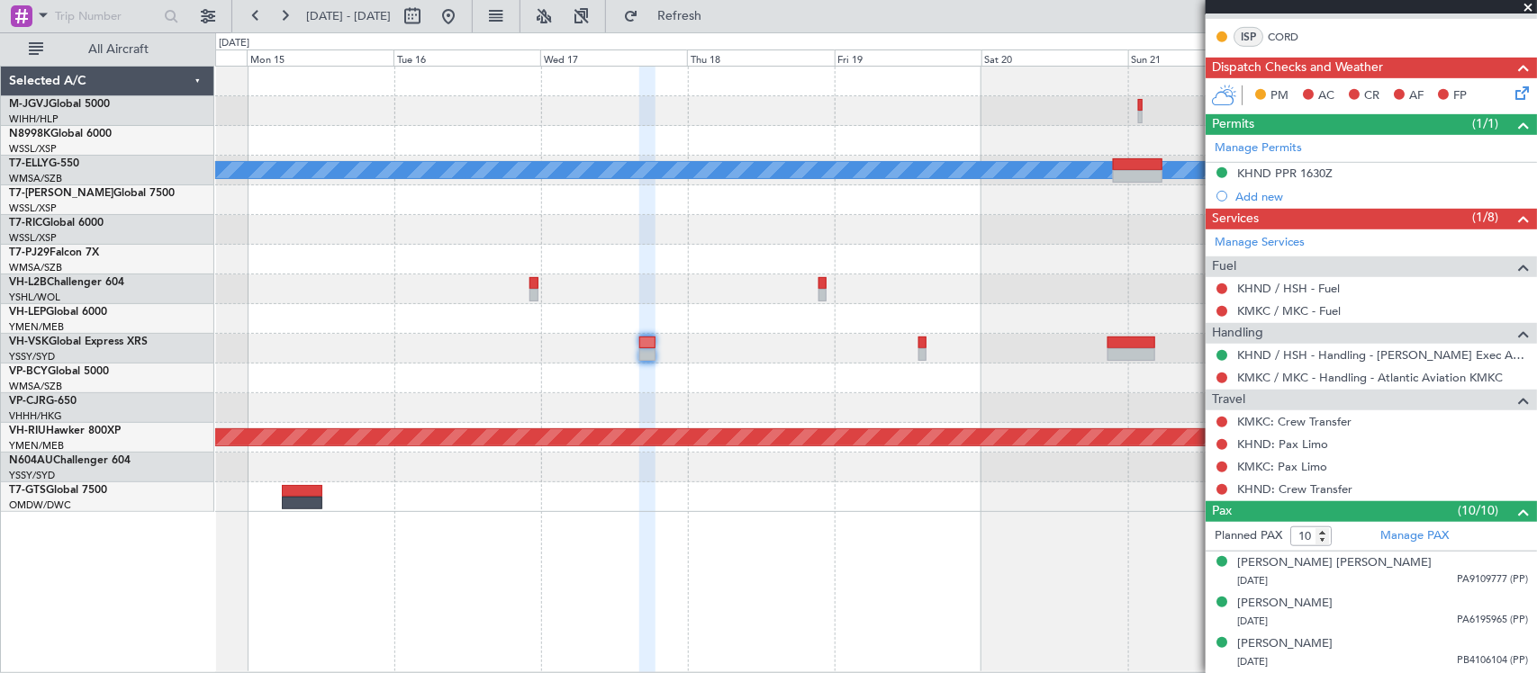
click at [621, 410] on div at bounding box center [875, 408] width 1321 height 30
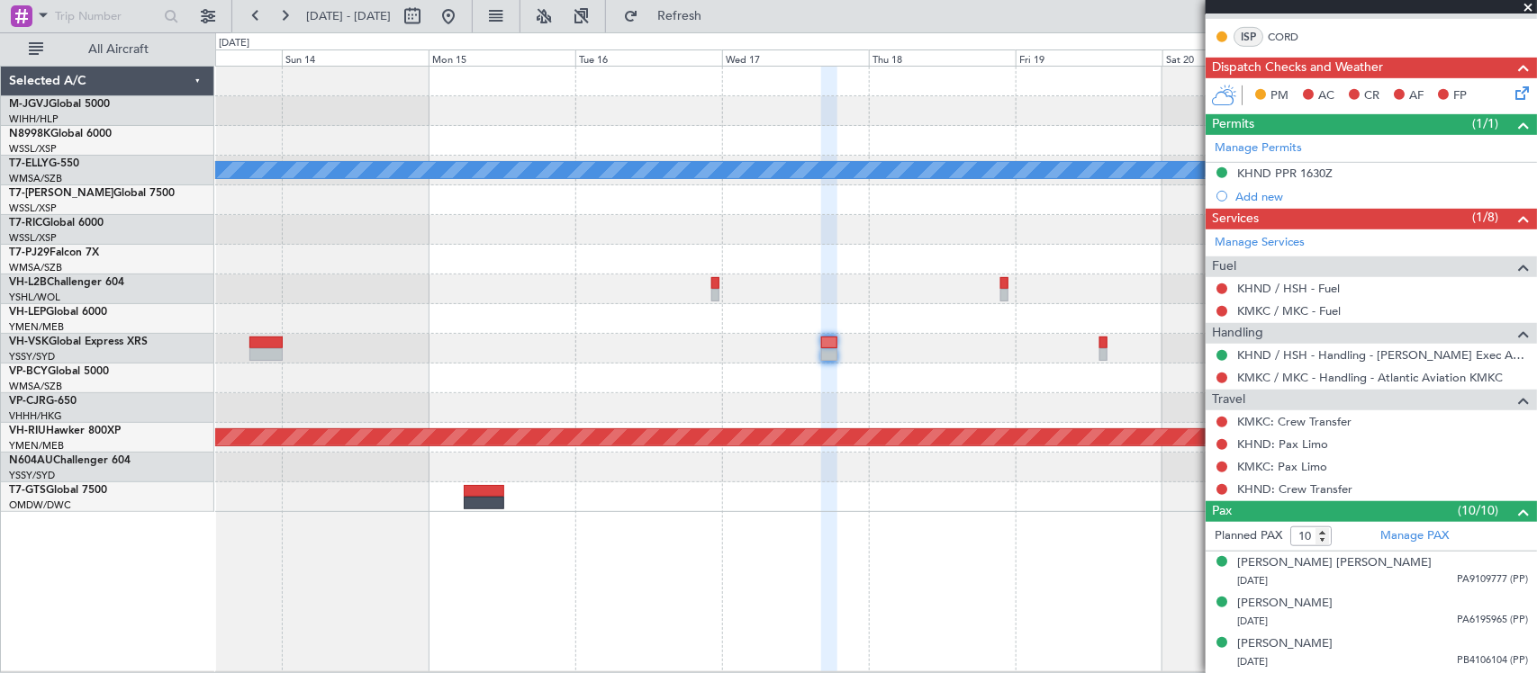
click at [873, 389] on div at bounding box center [875, 379] width 1321 height 30
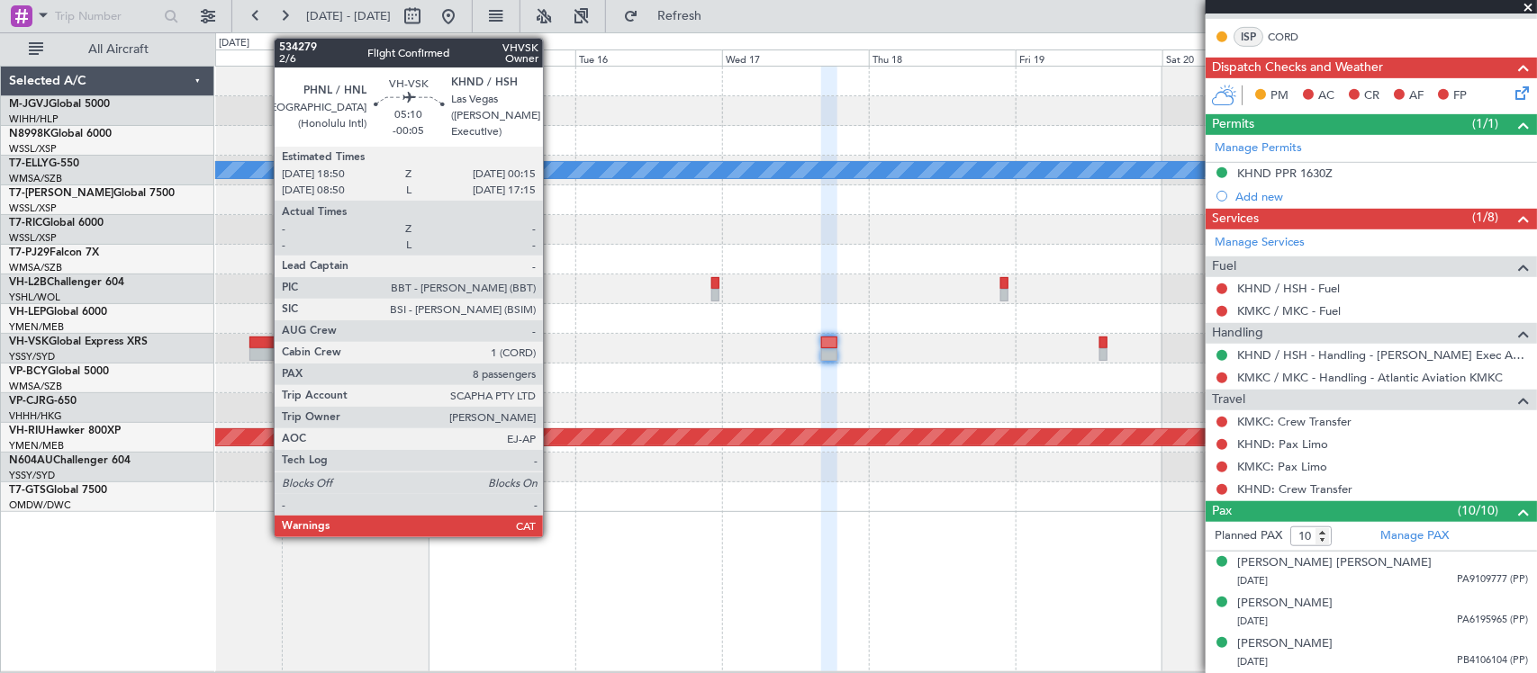
click at [266, 345] on div at bounding box center [265, 343] width 33 height 13
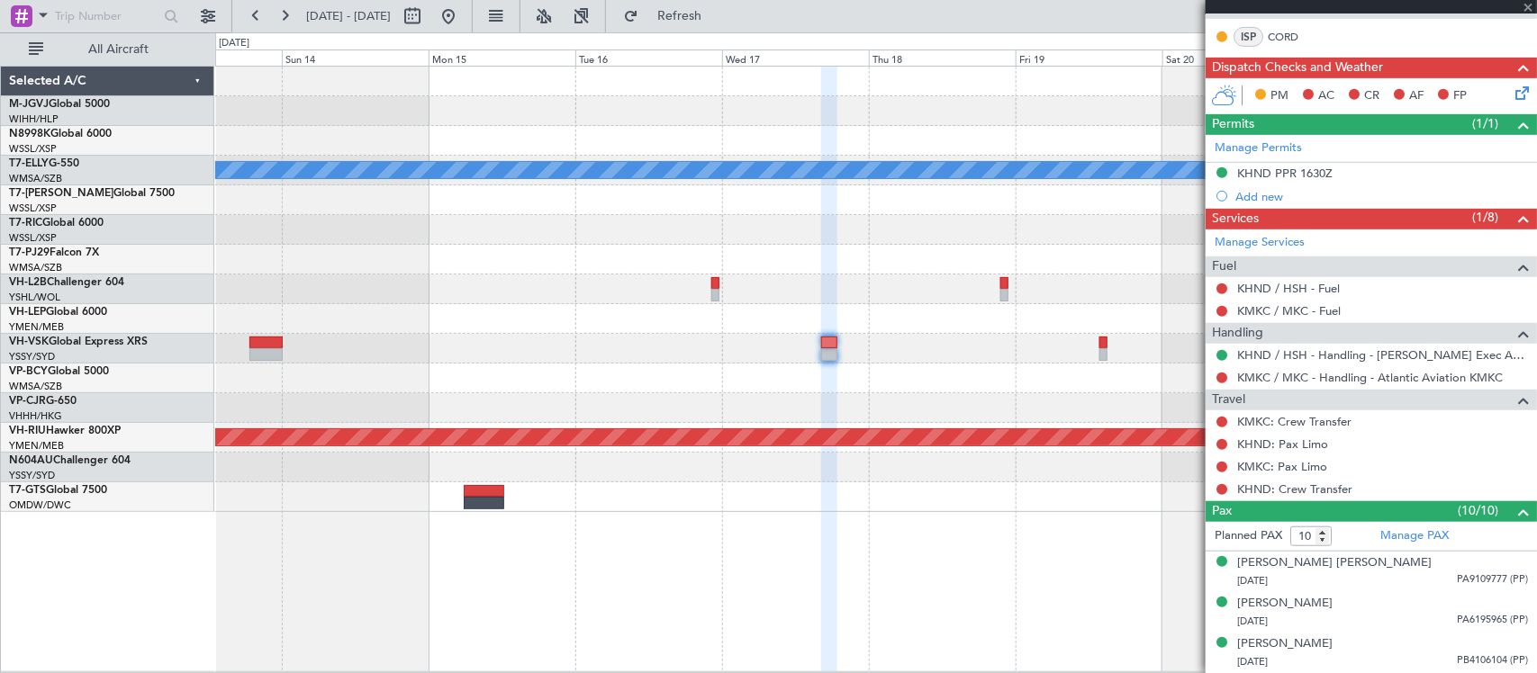
type input "-00:05"
type input "8"
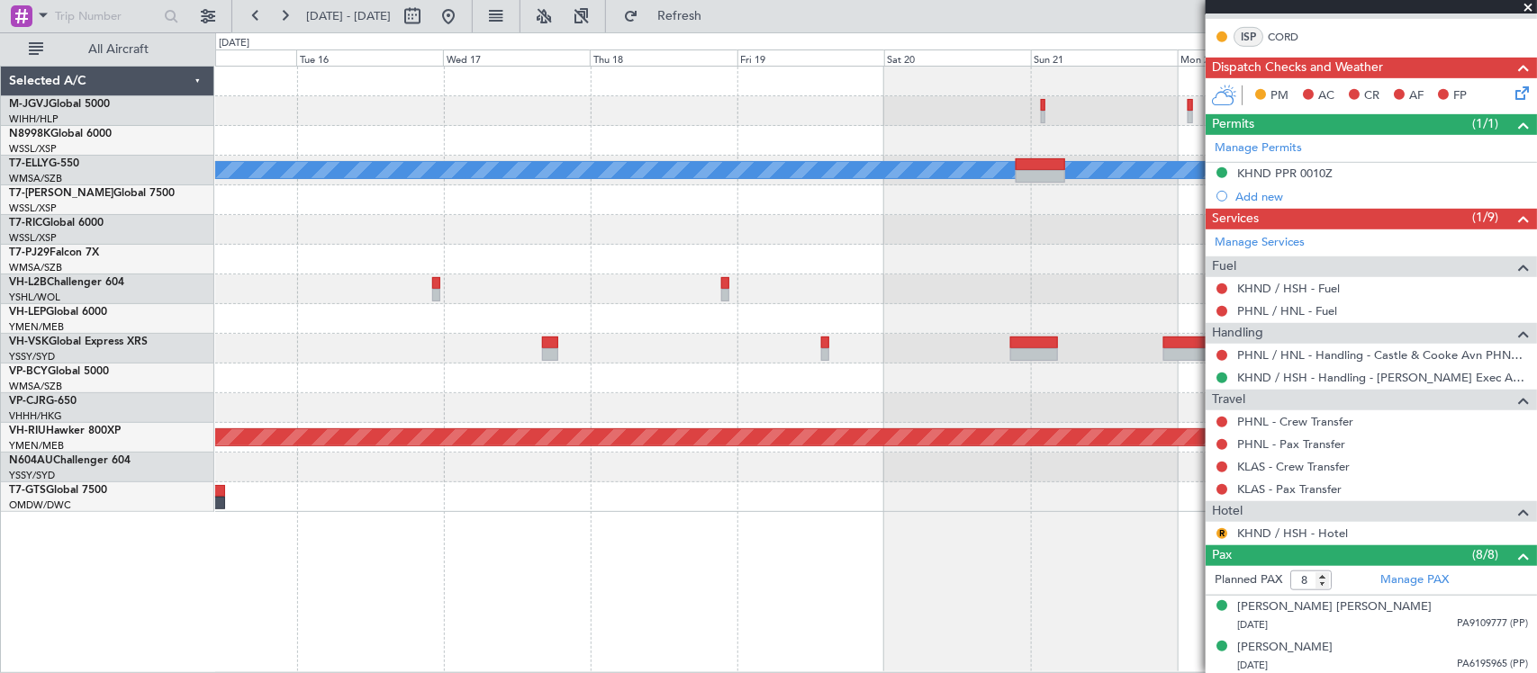
click at [673, 396] on div at bounding box center [875, 408] width 1321 height 30
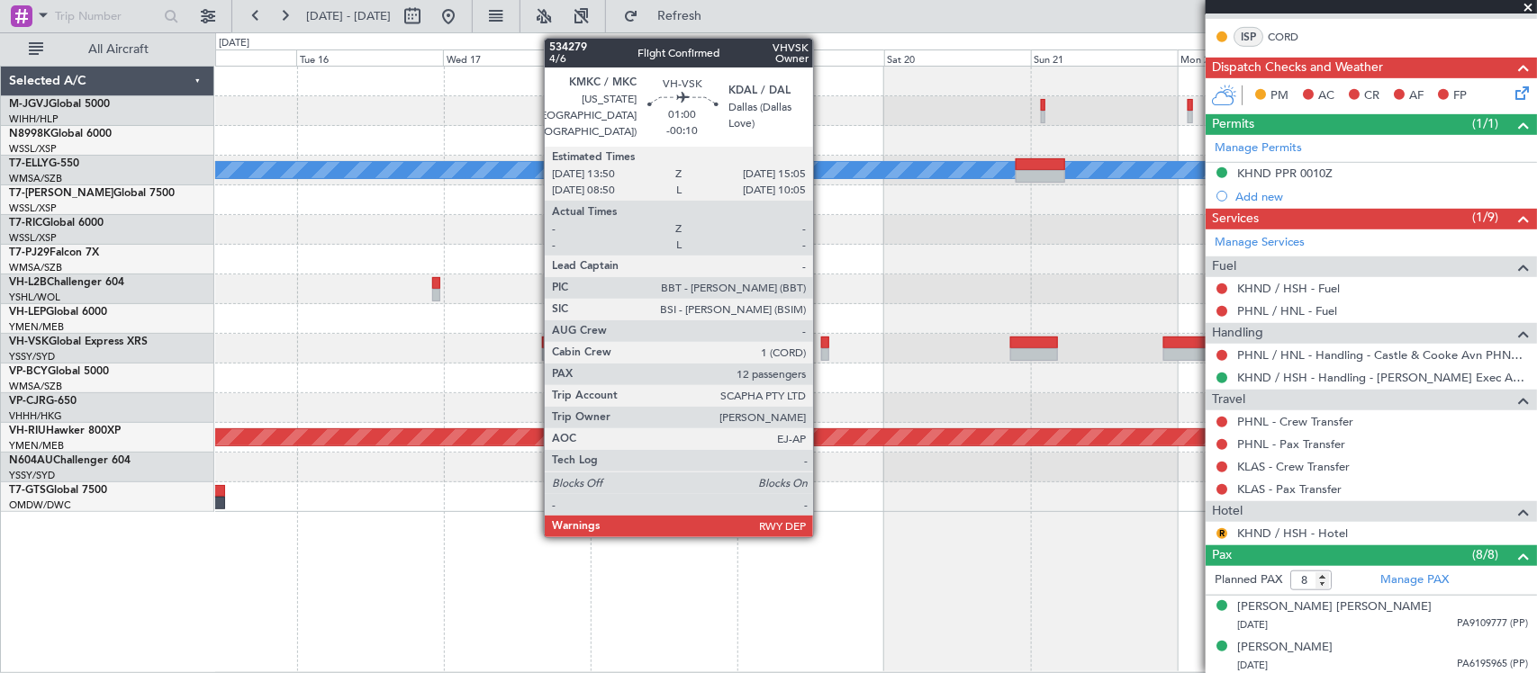
click at [822, 351] on div at bounding box center [825, 354] width 8 height 13
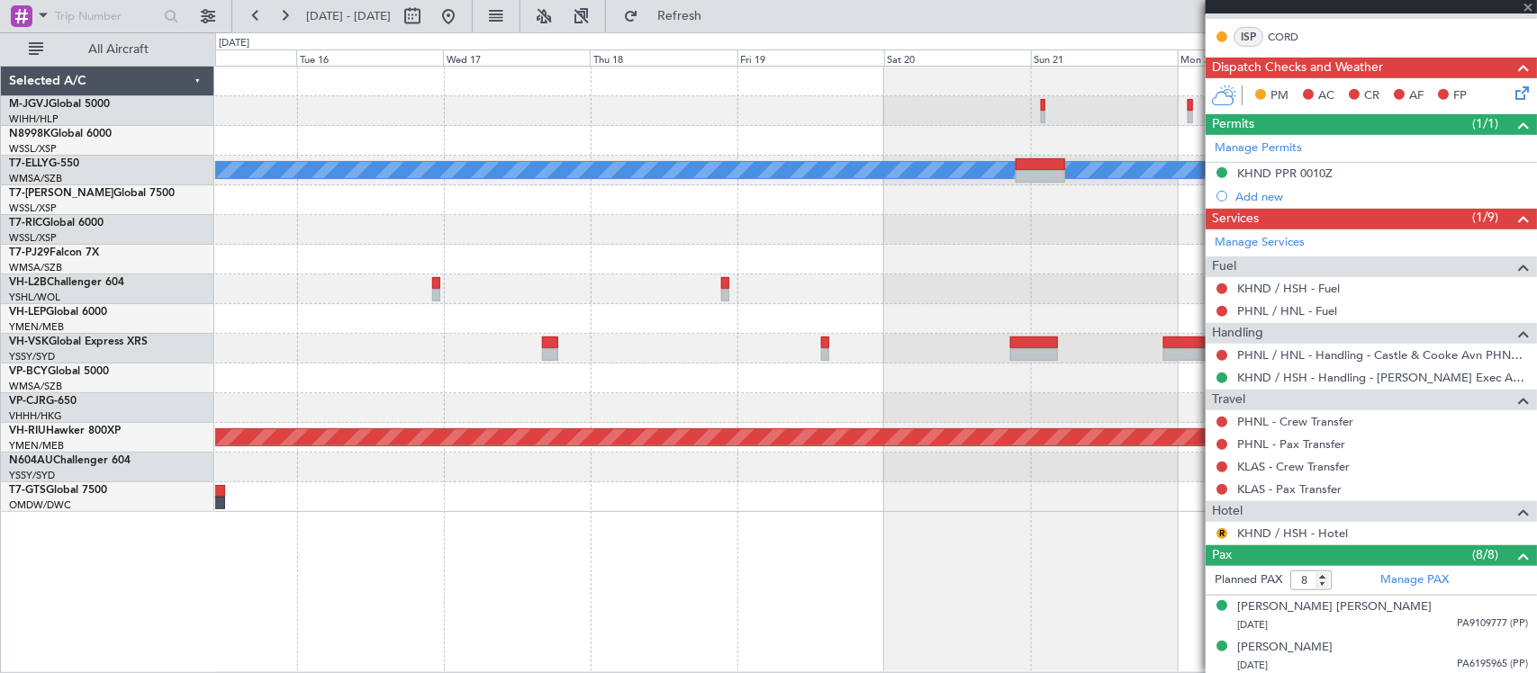
type input "-00:10"
type input "12"
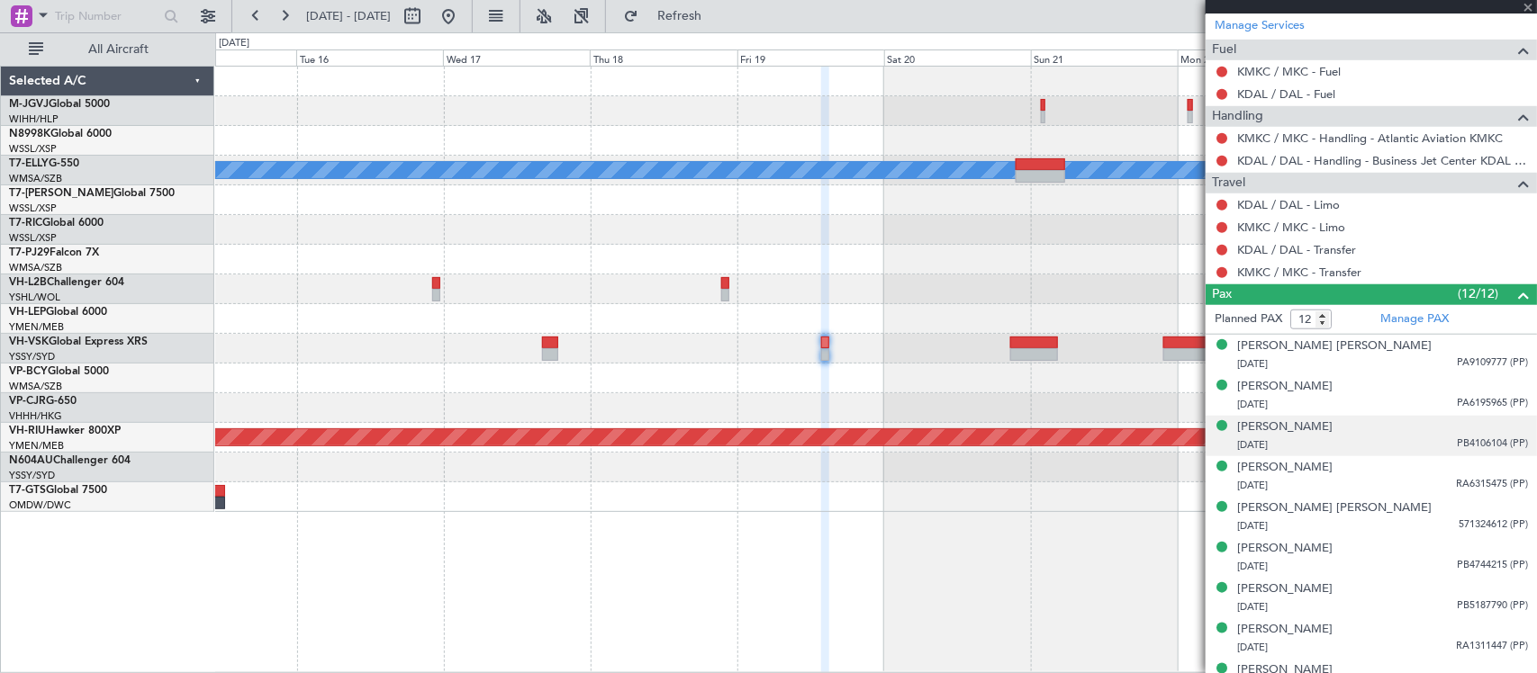
scroll to position [529, 0]
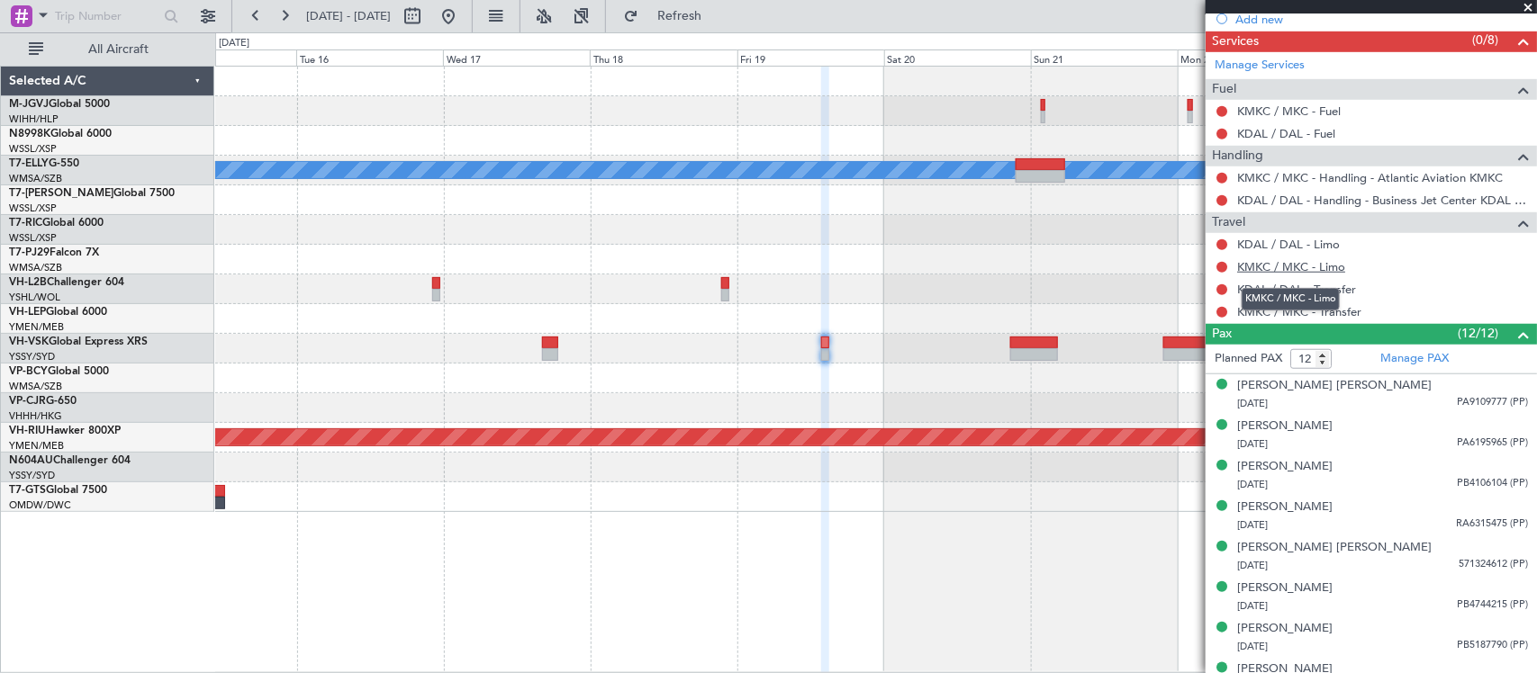
click at [1298, 275] on link "KMKC / MKC - Limo" at bounding box center [1291, 266] width 108 height 15
click at [1333, 316] on link "KMKC / MKC - Transfer" at bounding box center [1299, 311] width 124 height 15
click at [1321, 246] on link "KDAL / DAL - Limo" at bounding box center [1288, 244] width 103 height 15
click at [1313, 291] on div "KMKC / MKC - Limo" at bounding box center [1291, 299] width 98 height 23
click at [1347, 293] on link "KDAL / DAL - Transfer" at bounding box center [1296, 289] width 119 height 15
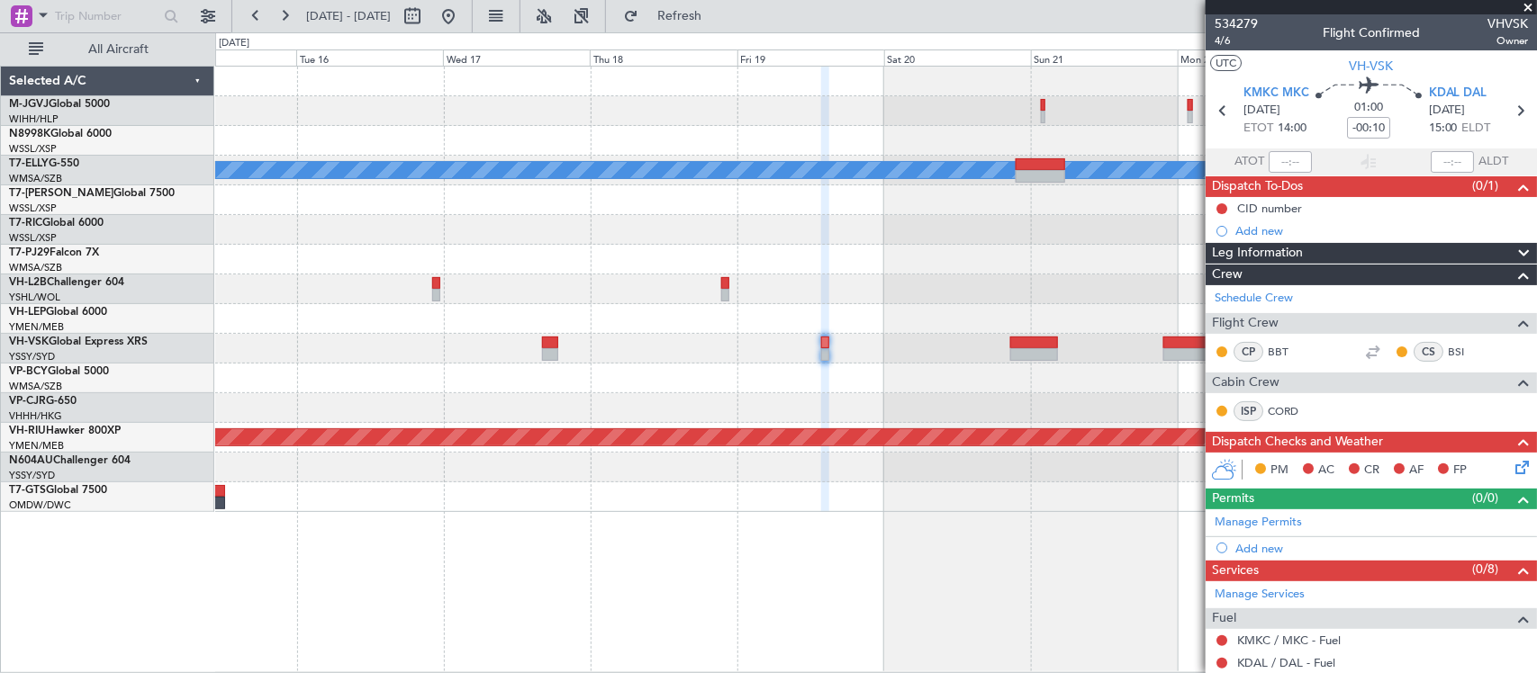
scroll to position [529, 0]
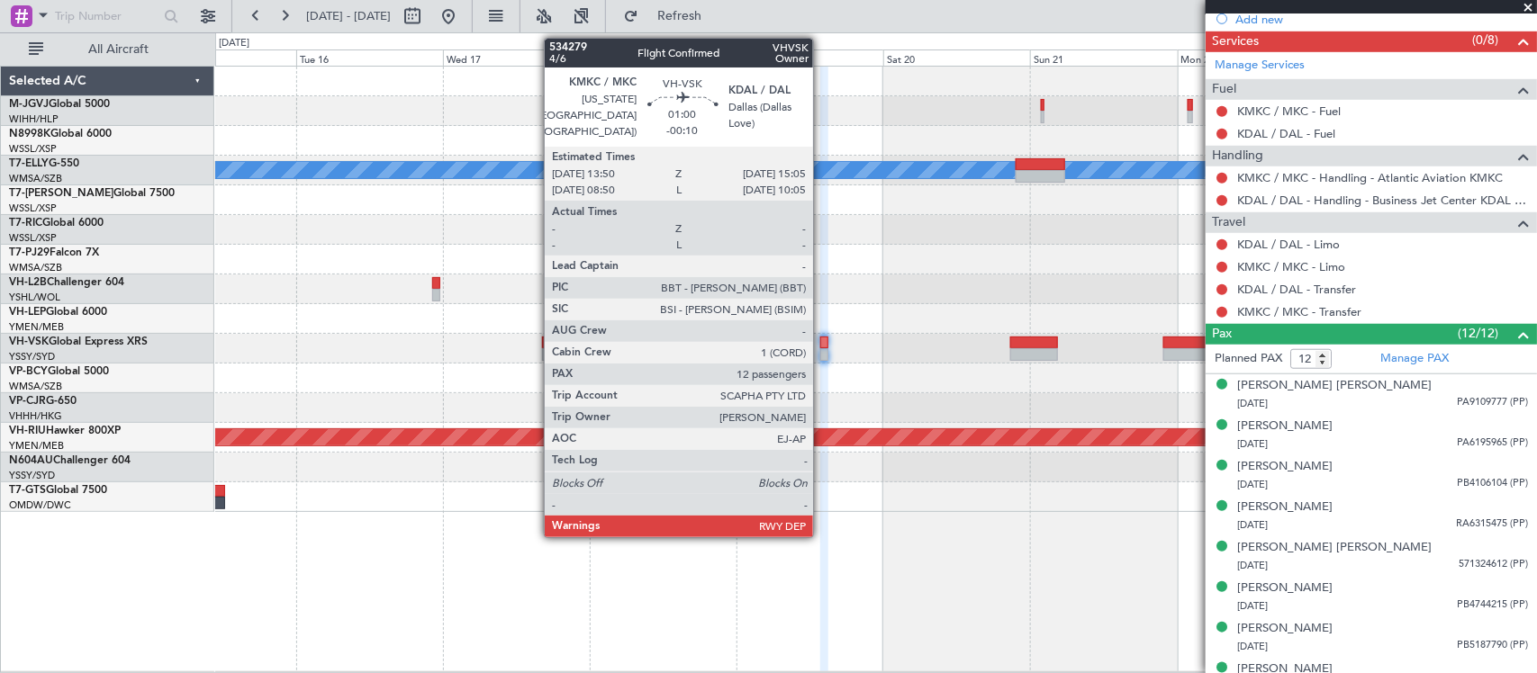
click at [822, 351] on div at bounding box center [824, 354] width 8 height 13
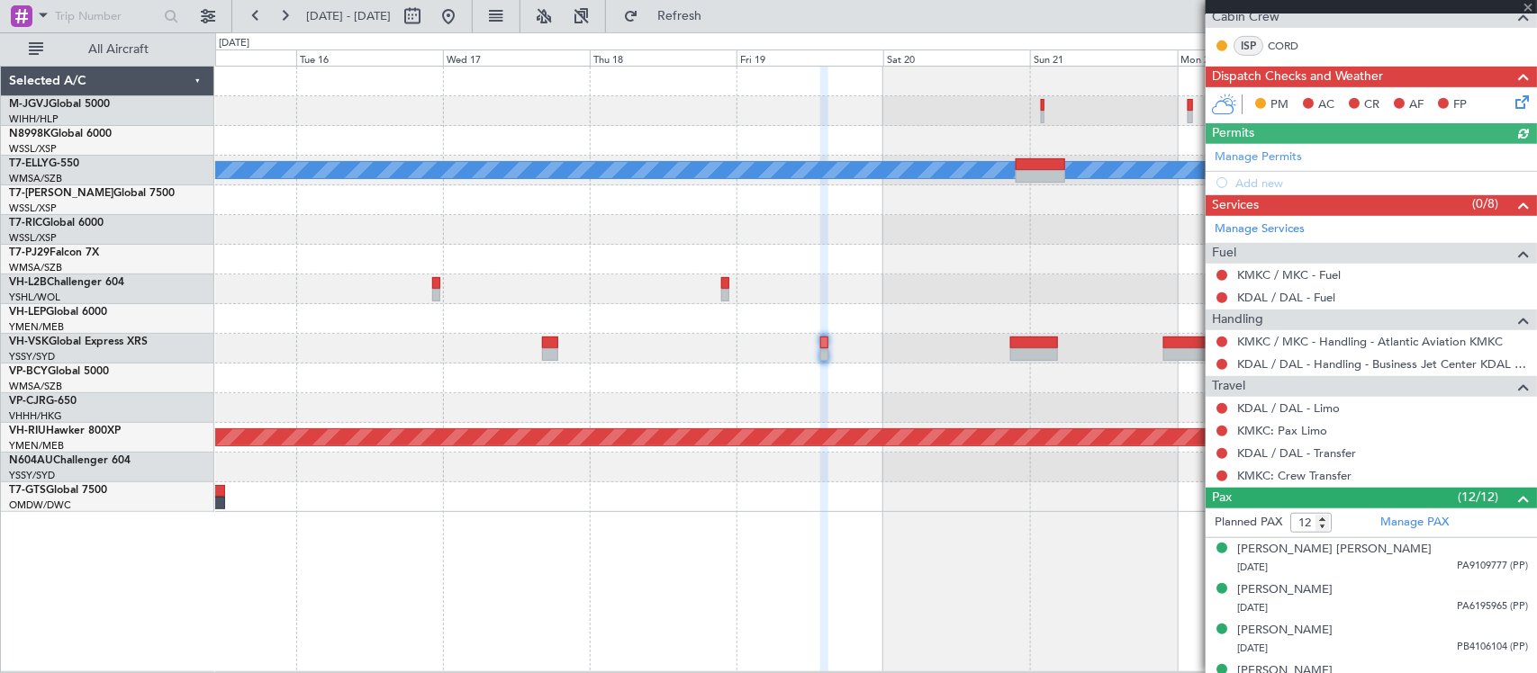
scroll to position [375, 0]
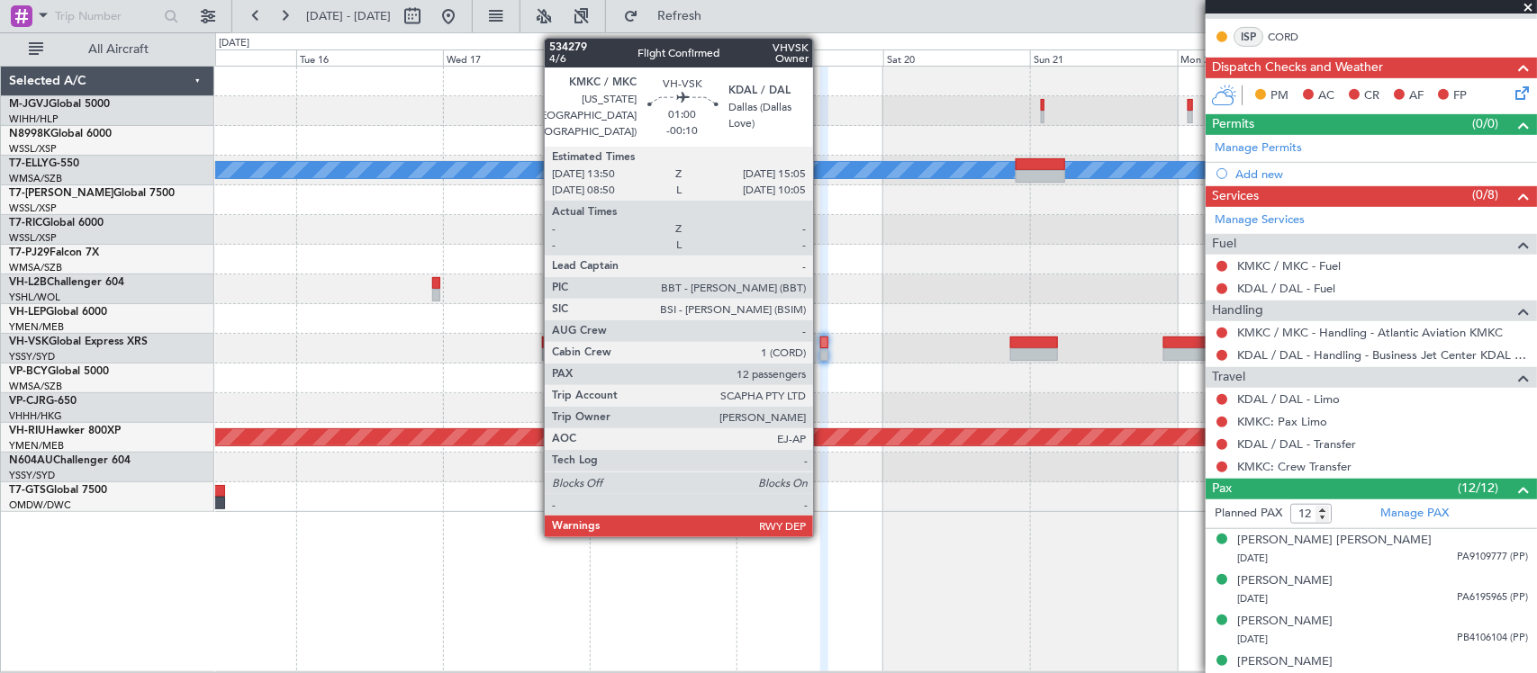
click at [822, 348] on div at bounding box center [824, 343] width 8 height 13
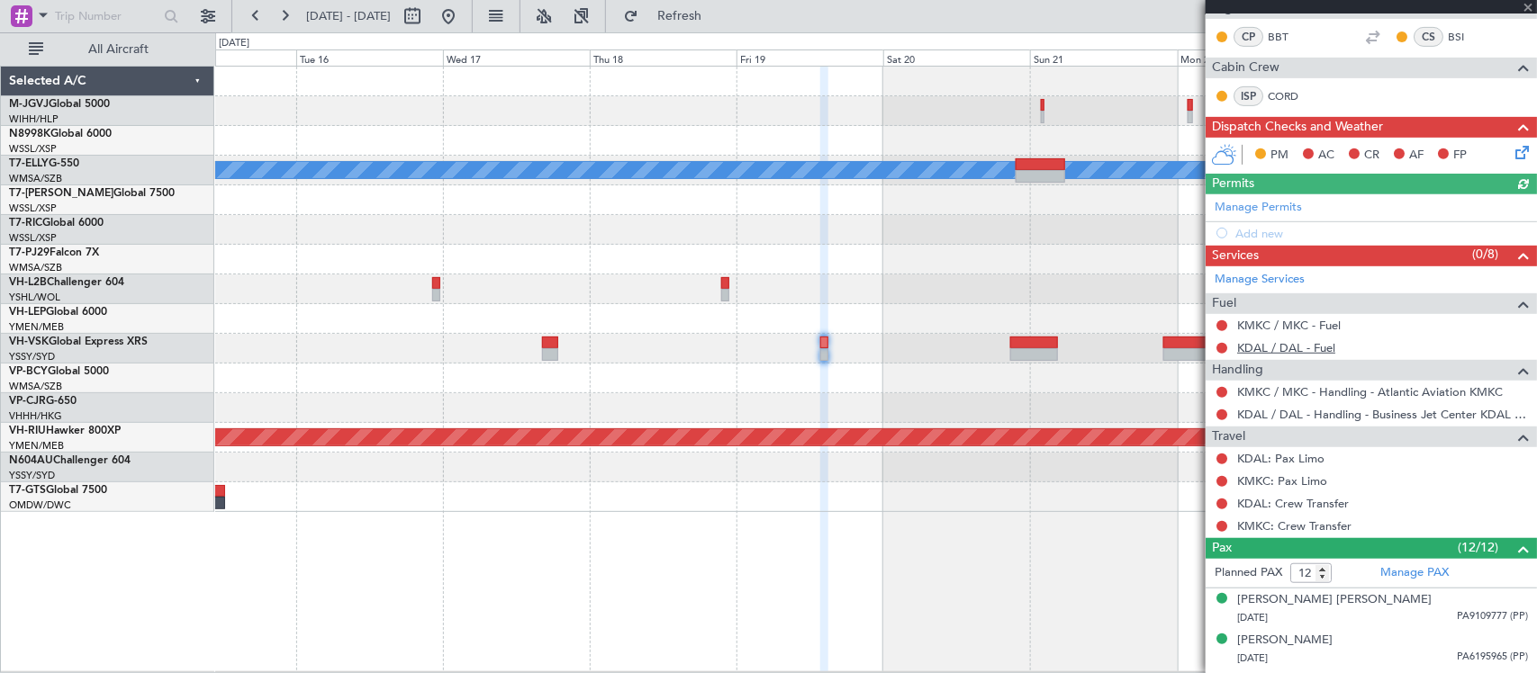
scroll to position [563, 0]
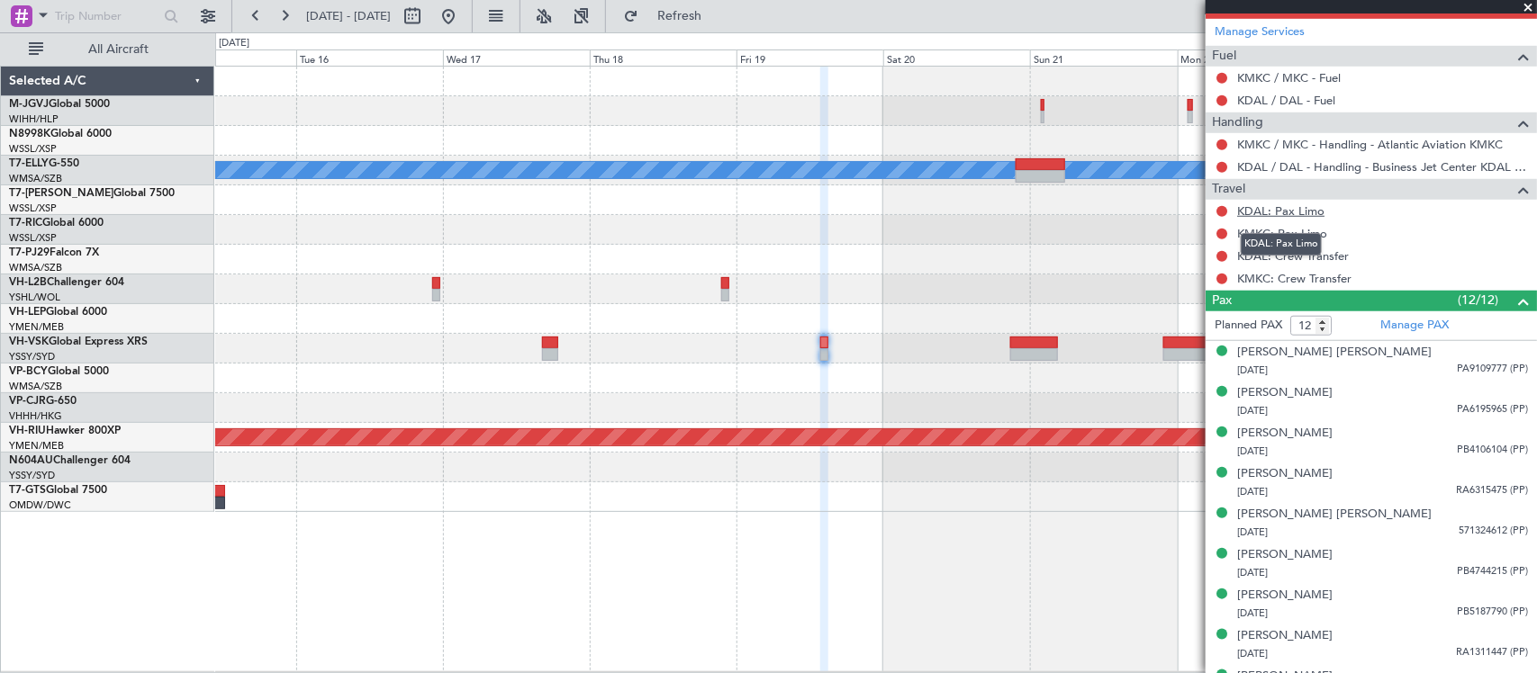
click at [1283, 210] on link "KDAL: Pax Limo" at bounding box center [1280, 210] width 87 height 15
click at [1311, 231] on link "KMKC: Pax Limo" at bounding box center [1282, 233] width 90 height 15
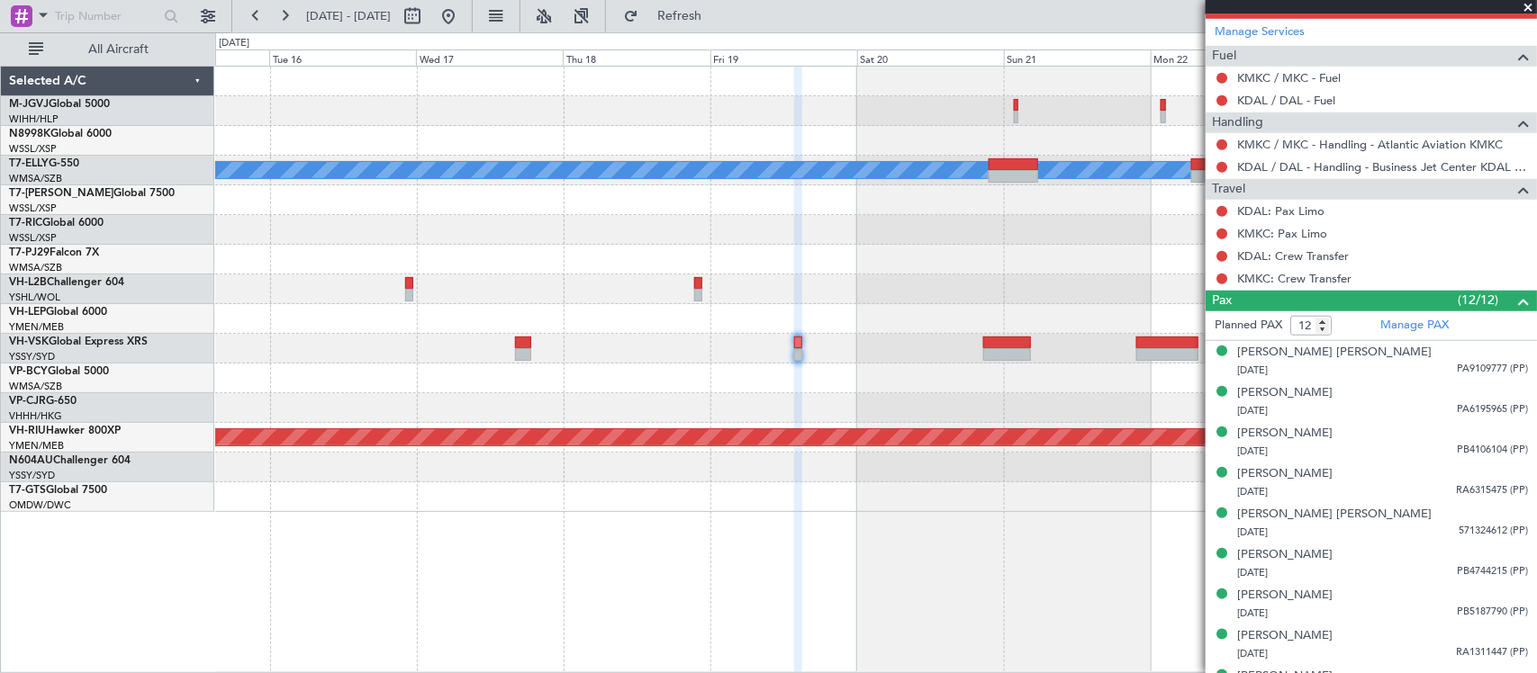
click at [945, 333] on div at bounding box center [875, 319] width 1321 height 30
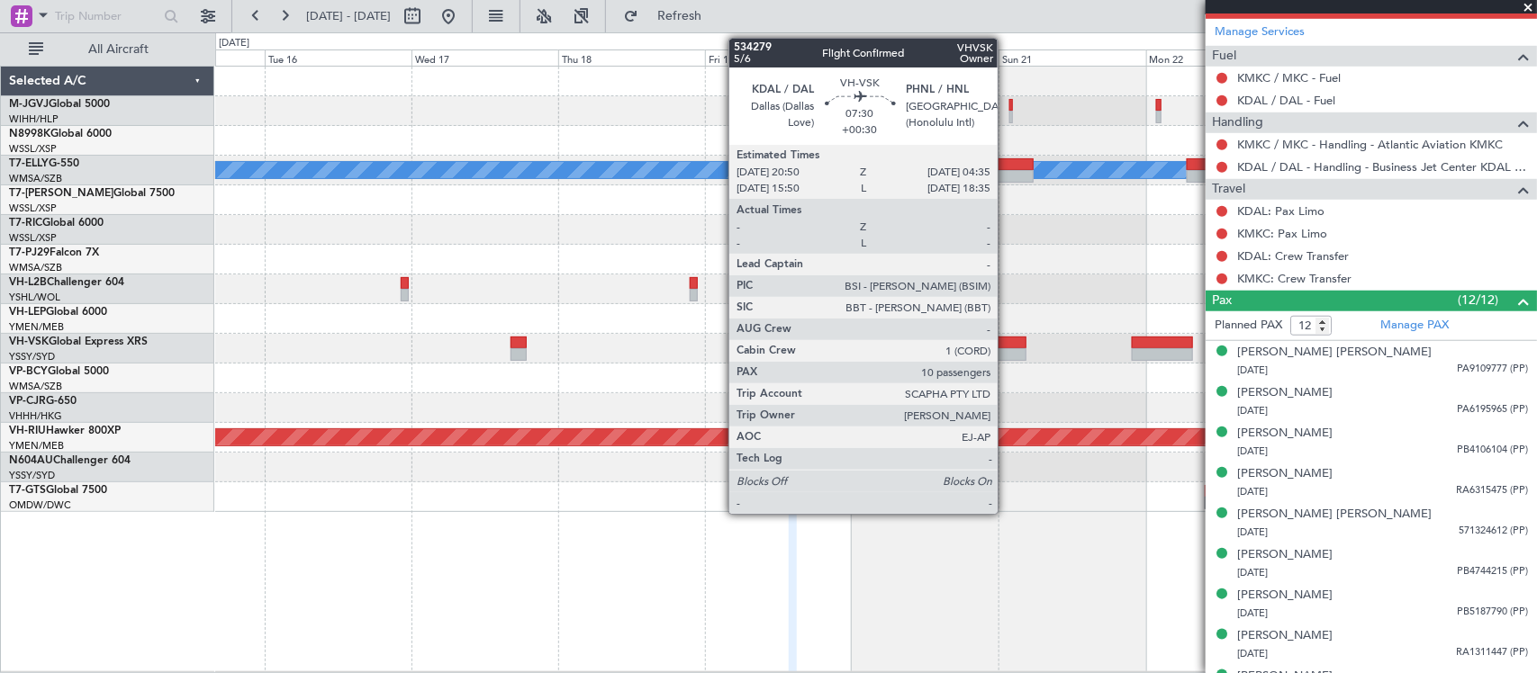
click at [1007, 349] on div at bounding box center [1003, 354] width 48 height 13
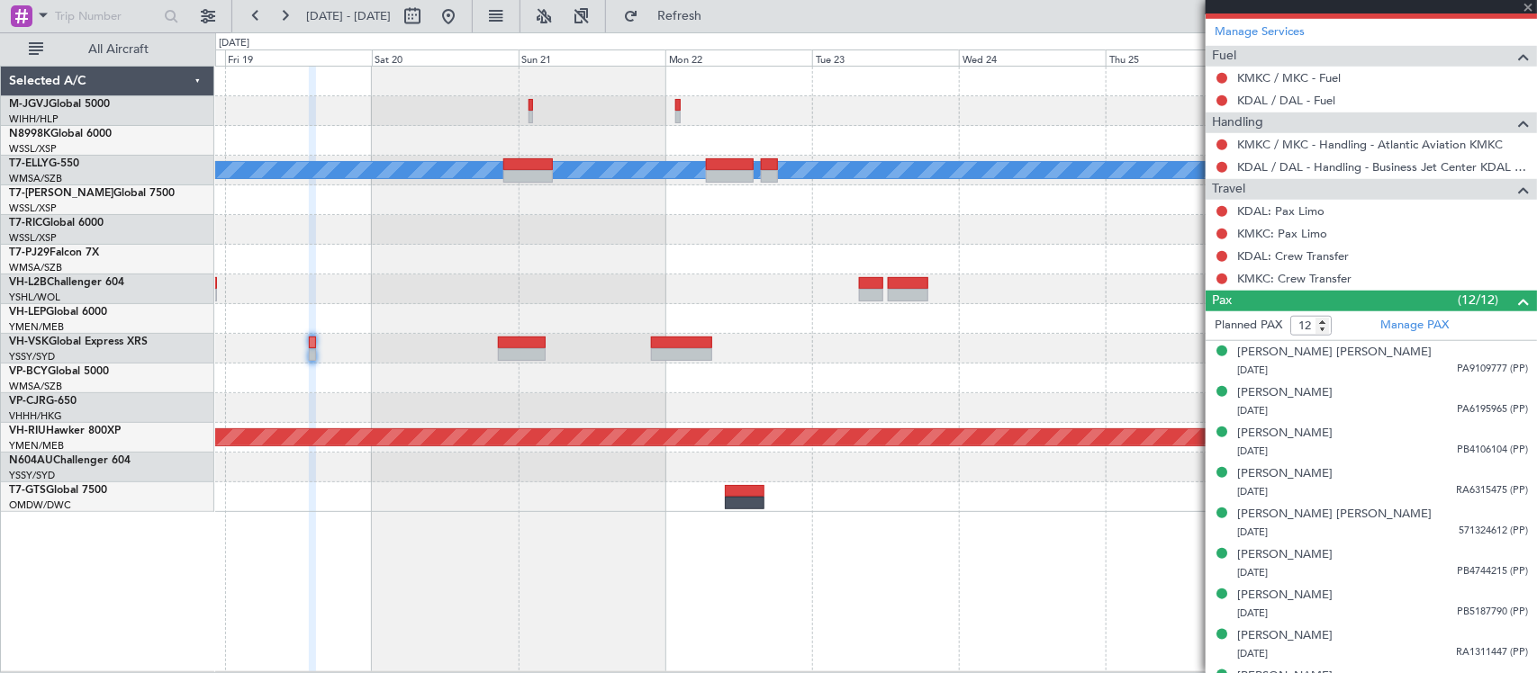
click at [547, 399] on div "Planned Maint [GEOGRAPHIC_DATA] ([GEOGRAPHIC_DATA] Intl) [PERSON_NAME] Planned …" at bounding box center [875, 290] width 1321 height 446
type input "+00:30"
type input "10"
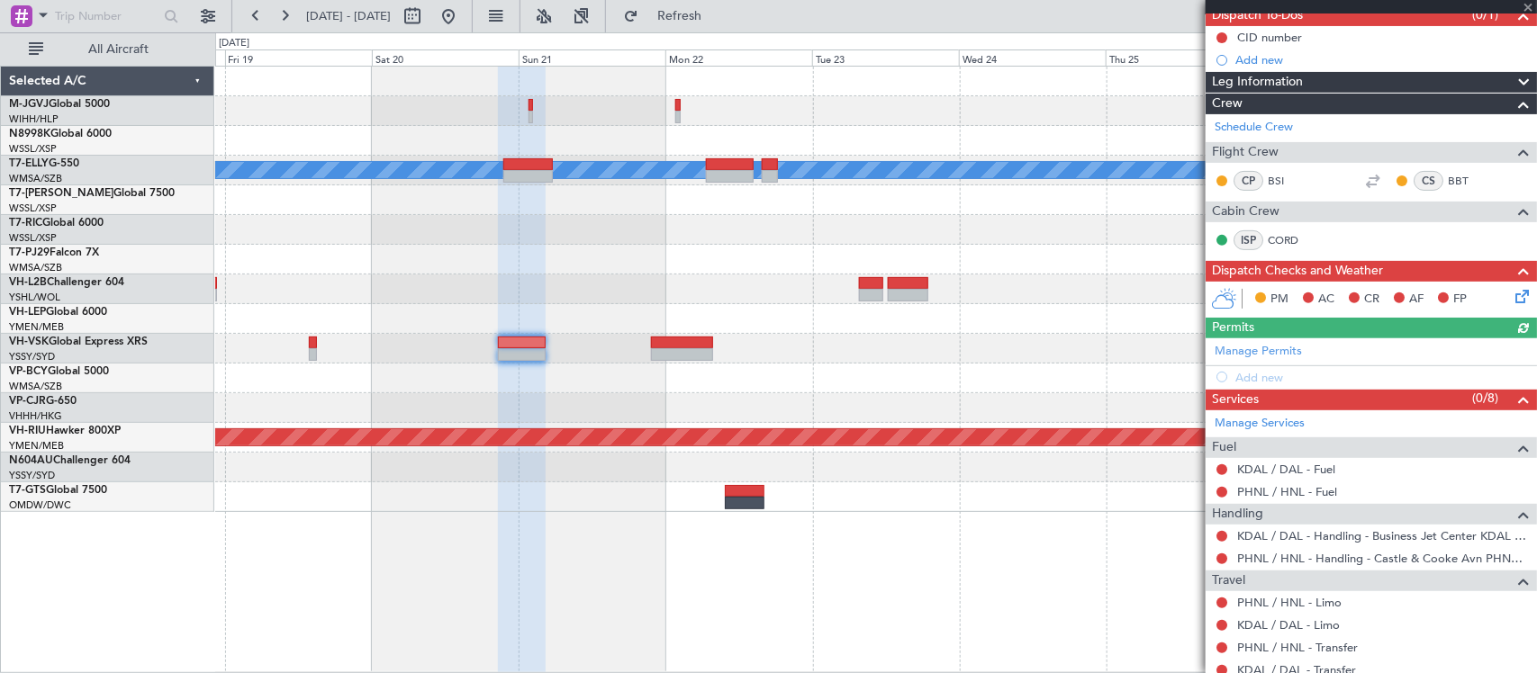
scroll to position [375, 0]
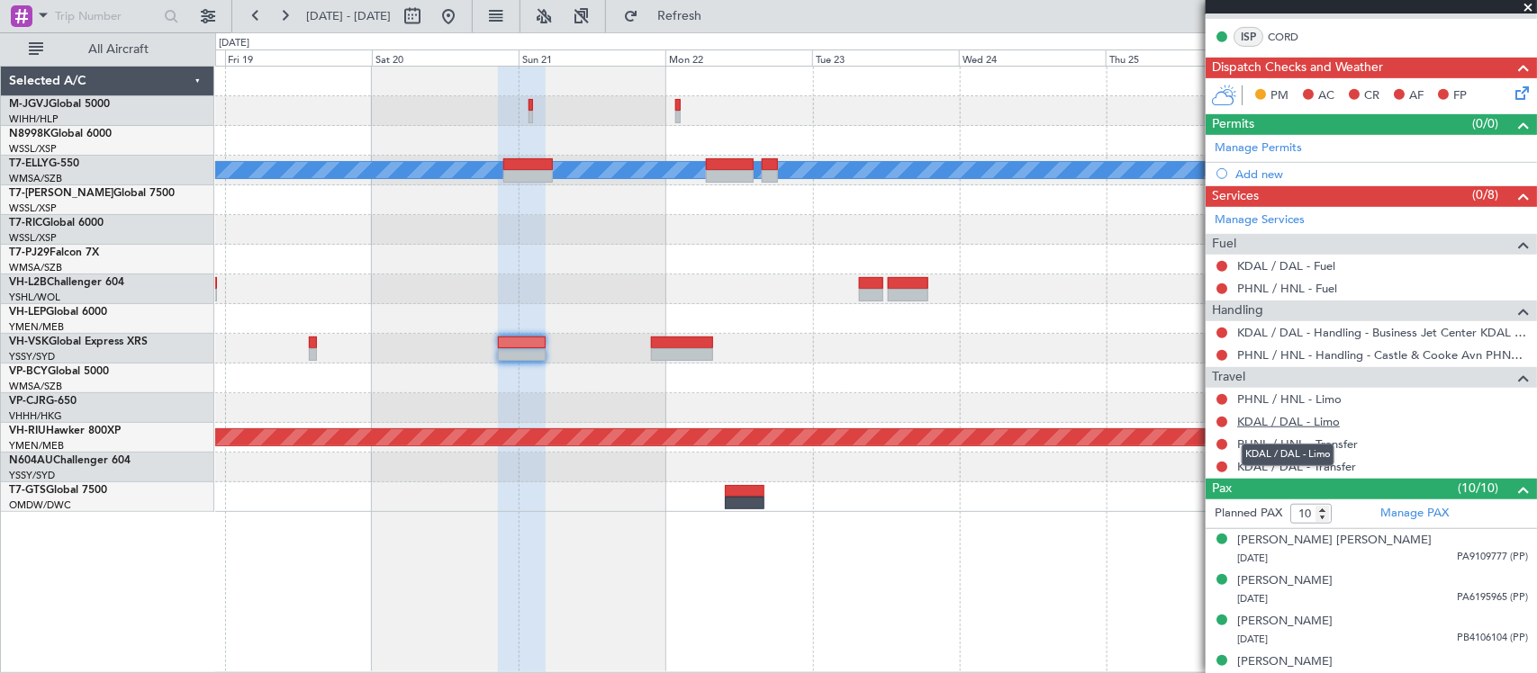
click at [1317, 424] on link "KDAL / DAL - Limo" at bounding box center [1288, 421] width 103 height 15
click at [1349, 471] on link "KDAL / DAL - Transfer" at bounding box center [1296, 466] width 119 height 15
click at [709, 14] on span "Refresh" at bounding box center [680, 16] width 76 height 13
click at [1337, 402] on link "PHNL / HNL - Limo" at bounding box center [1289, 399] width 104 height 15
click at [1340, 448] on link "PHNL / HNL - Transfer" at bounding box center [1297, 444] width 121 height 15
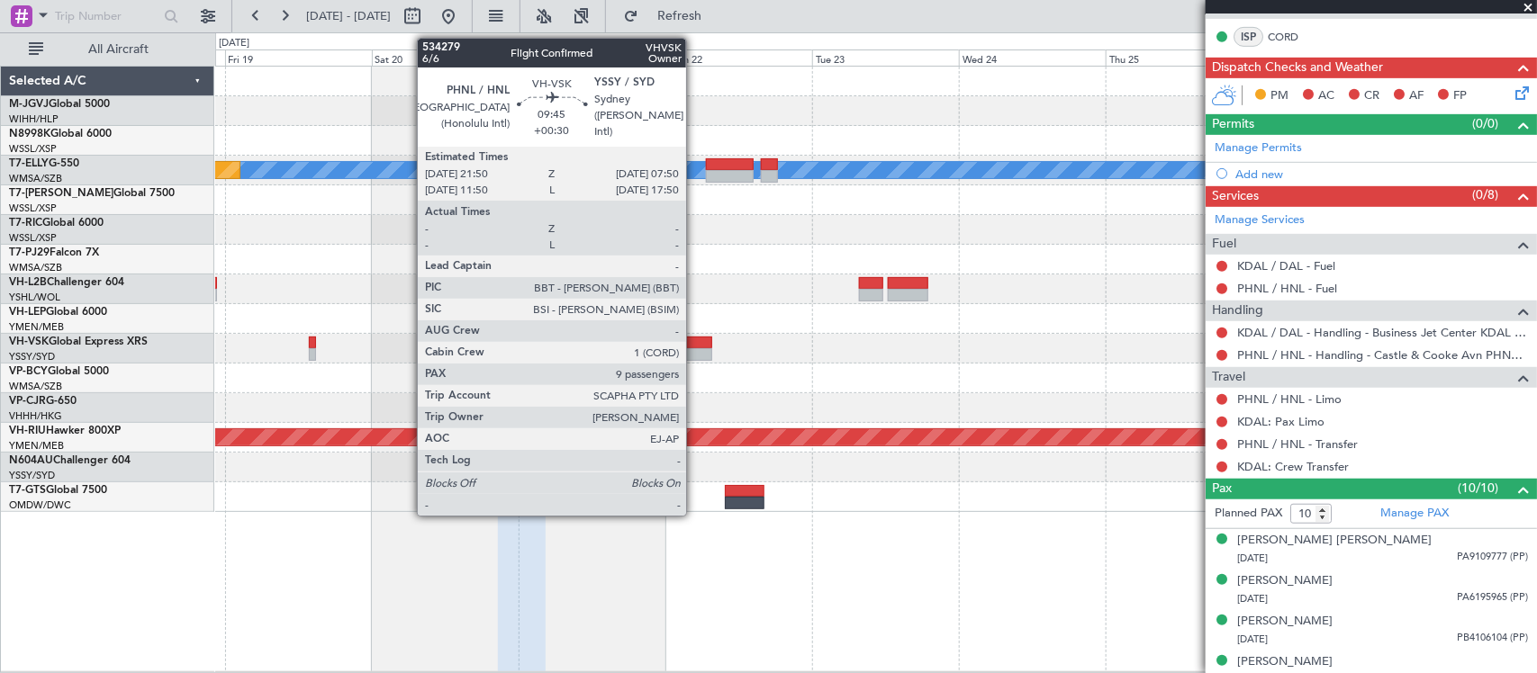
click at [695, 357] on div at bounding box center [681, 354] width 61 height 13
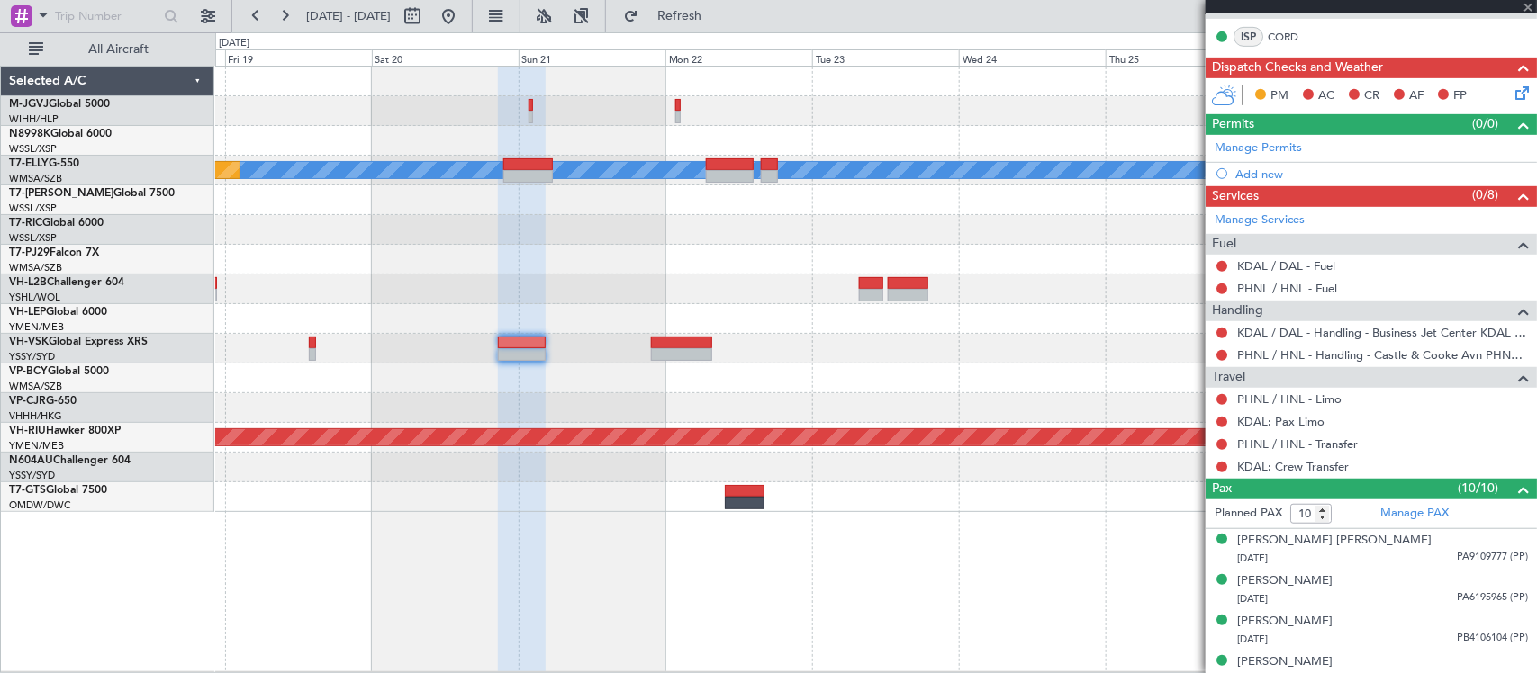
type input "9"
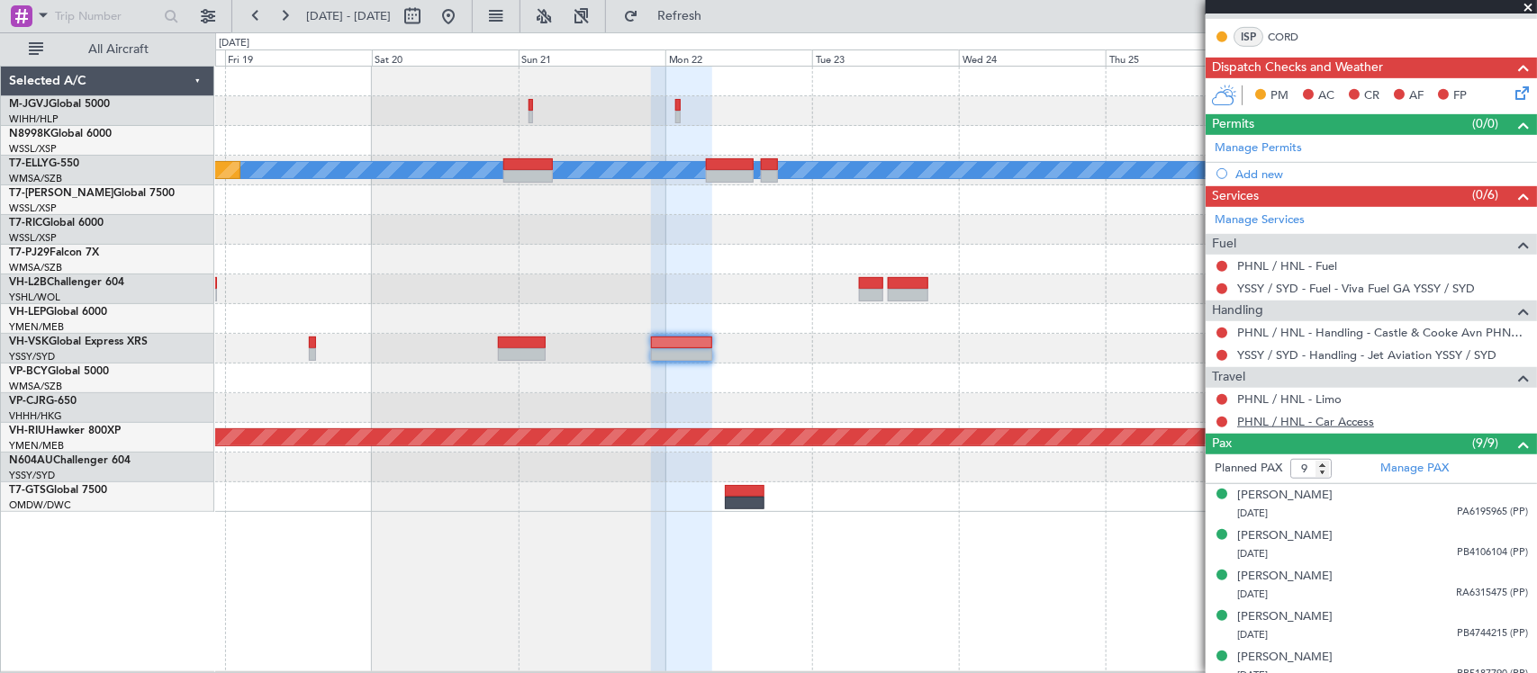
click at [1267, 429] on link "PHNL / HNL - Car Access" at bounding box center [1305, 421] width 137 height 15
click at [1288, 402] on link "PHNL / HNL - Limo" at bounding box center [1289, 399] width 104 height 15
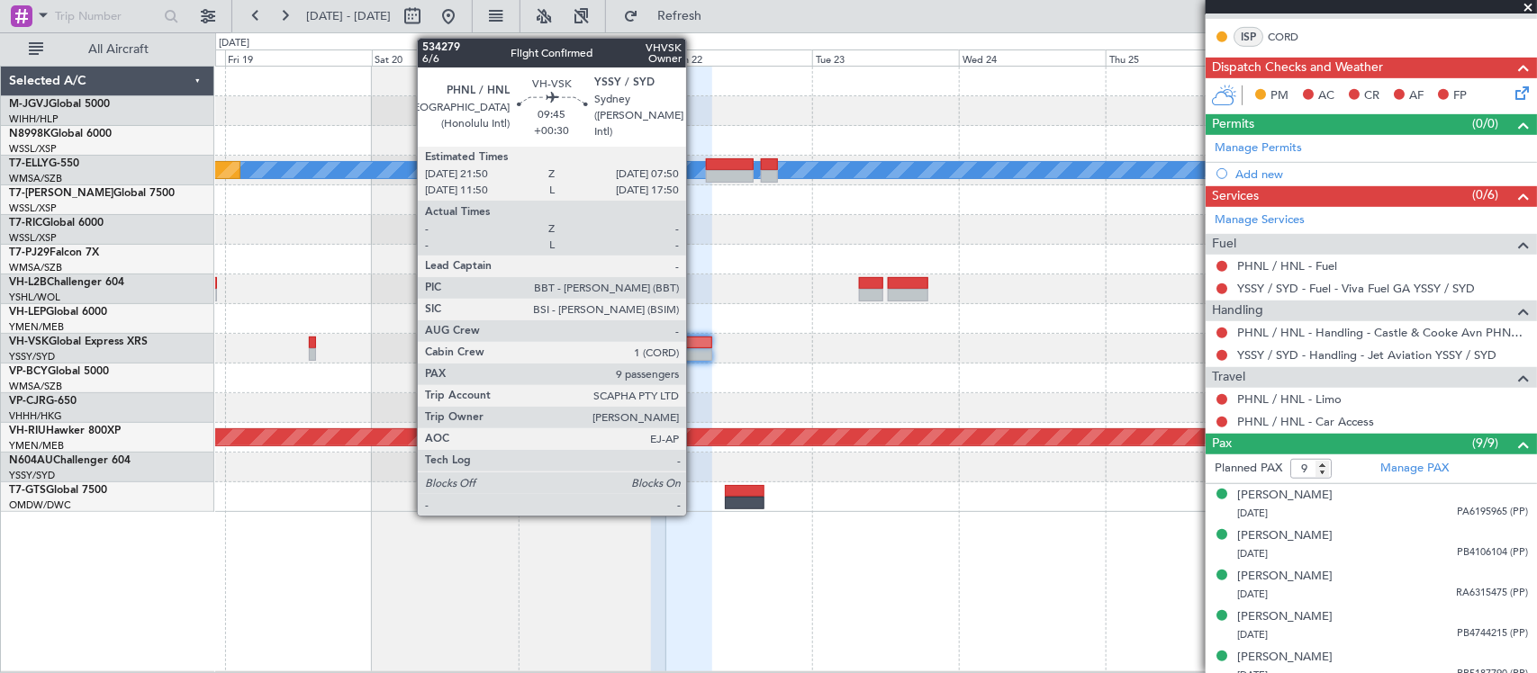
click at [695, 343] on div at bounding box center [681, 343] width 61 height 13
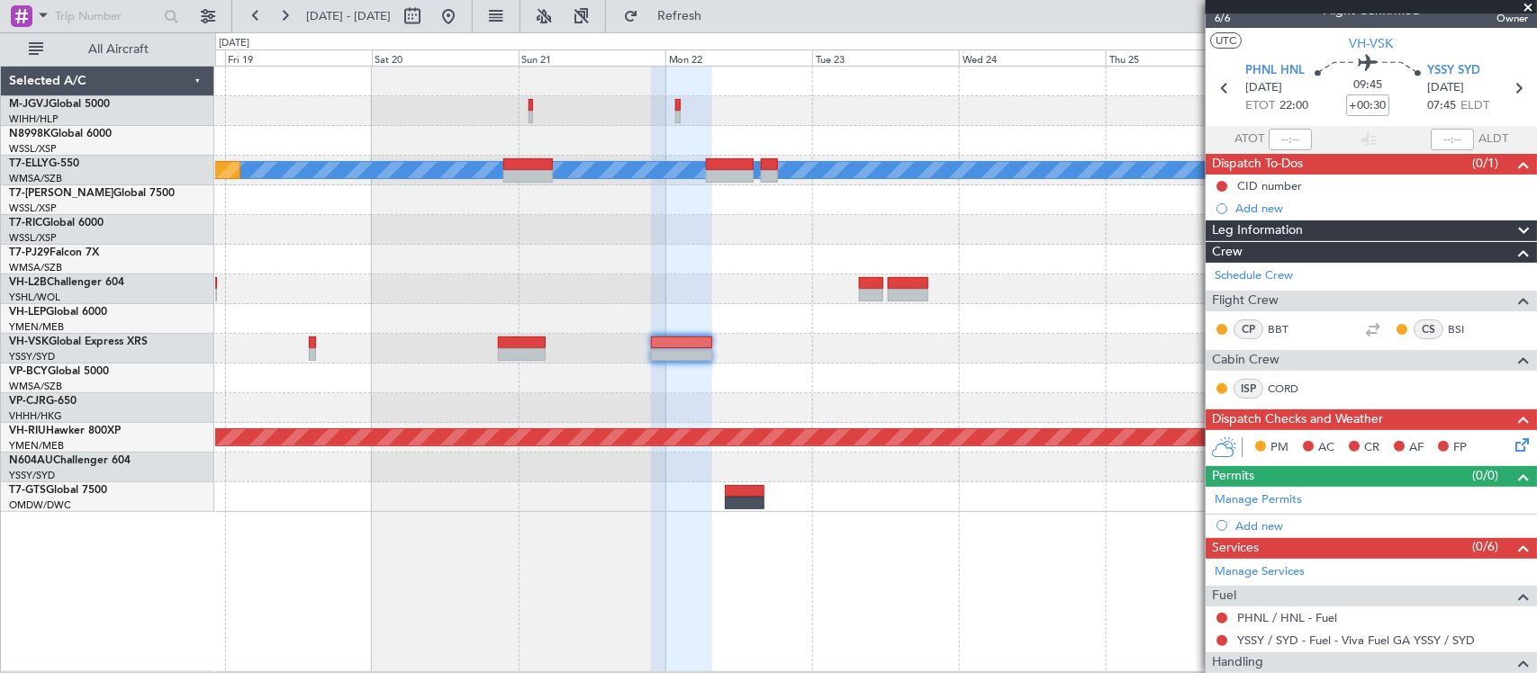
scroll to position [0, 0]
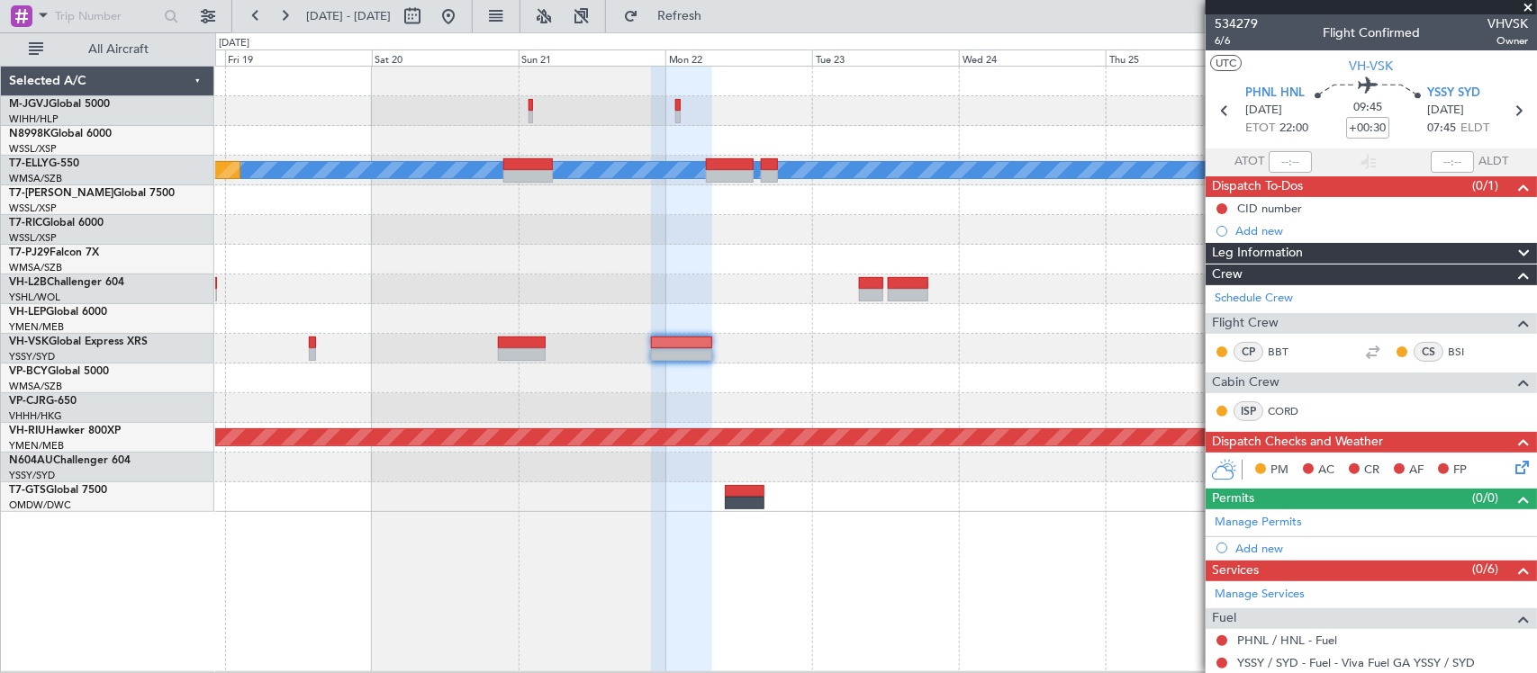
click at [861, 362] on div "MEL Planned Maint Dubai (Dubai Intl) Planned Maint Melbourne (Essendon)" at bounding box center [875, 290] width 1321 height 446
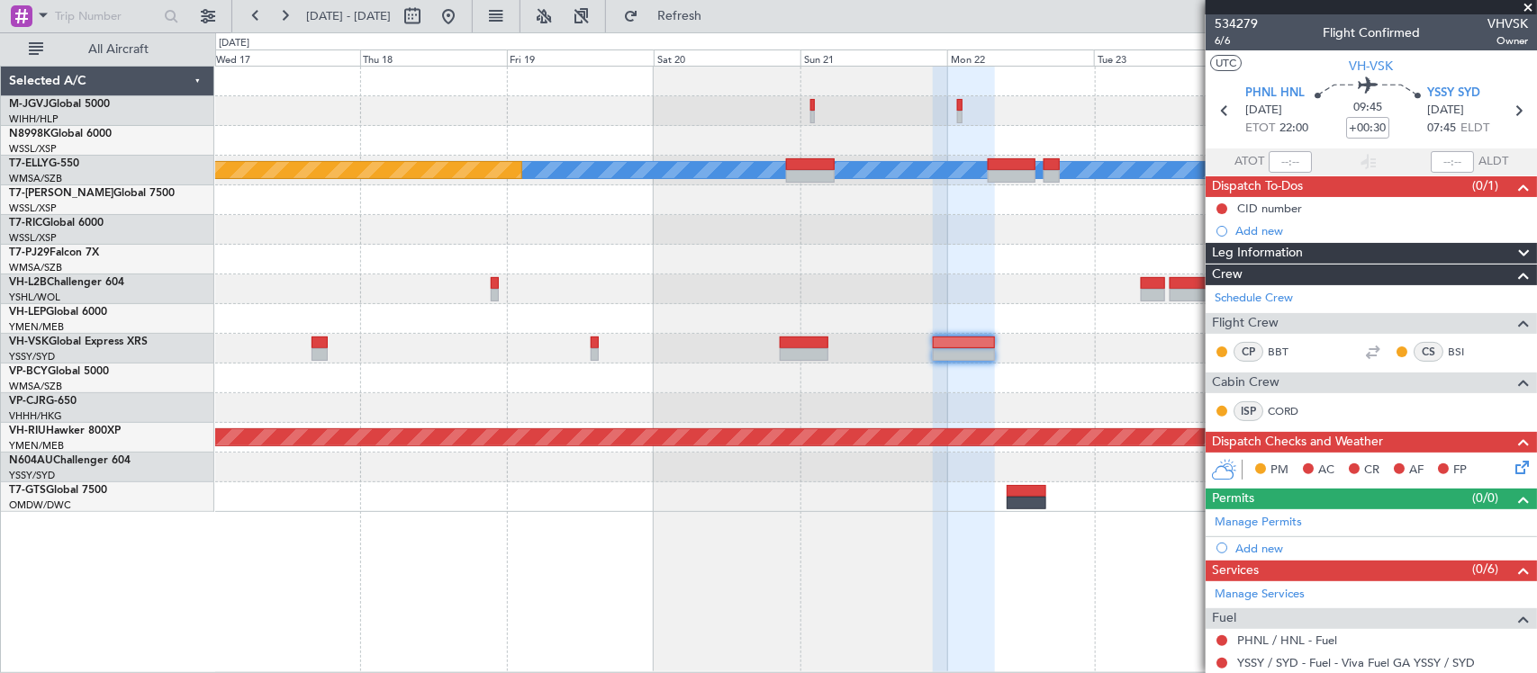
click at [673, 384] on div at bounding box center [875, 379] width 1321 height 30
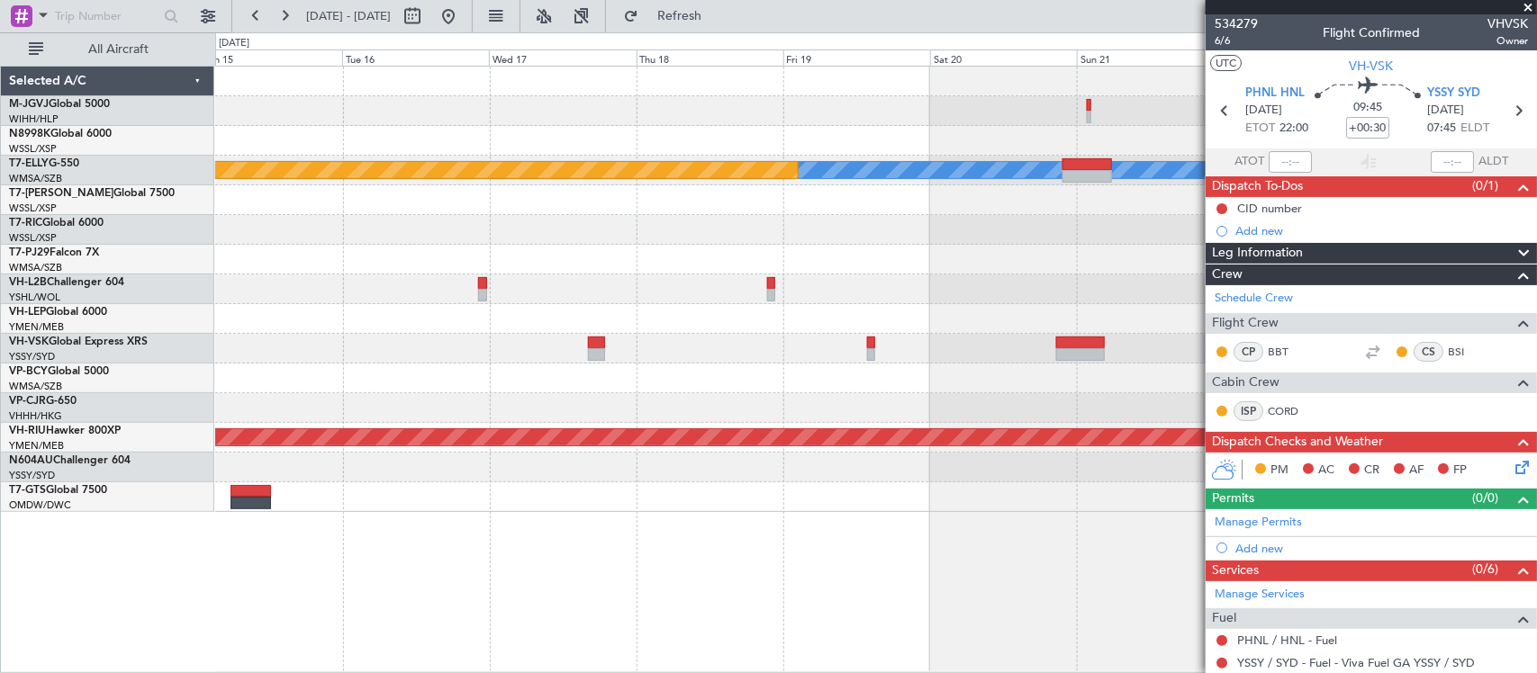
click at [870, 365] on div "MEL Planned Maint Dubai (Dubai Intl) Planned Maint Melbourne (Essendon)" at bounding box center [875, 290] width 1321 height 446
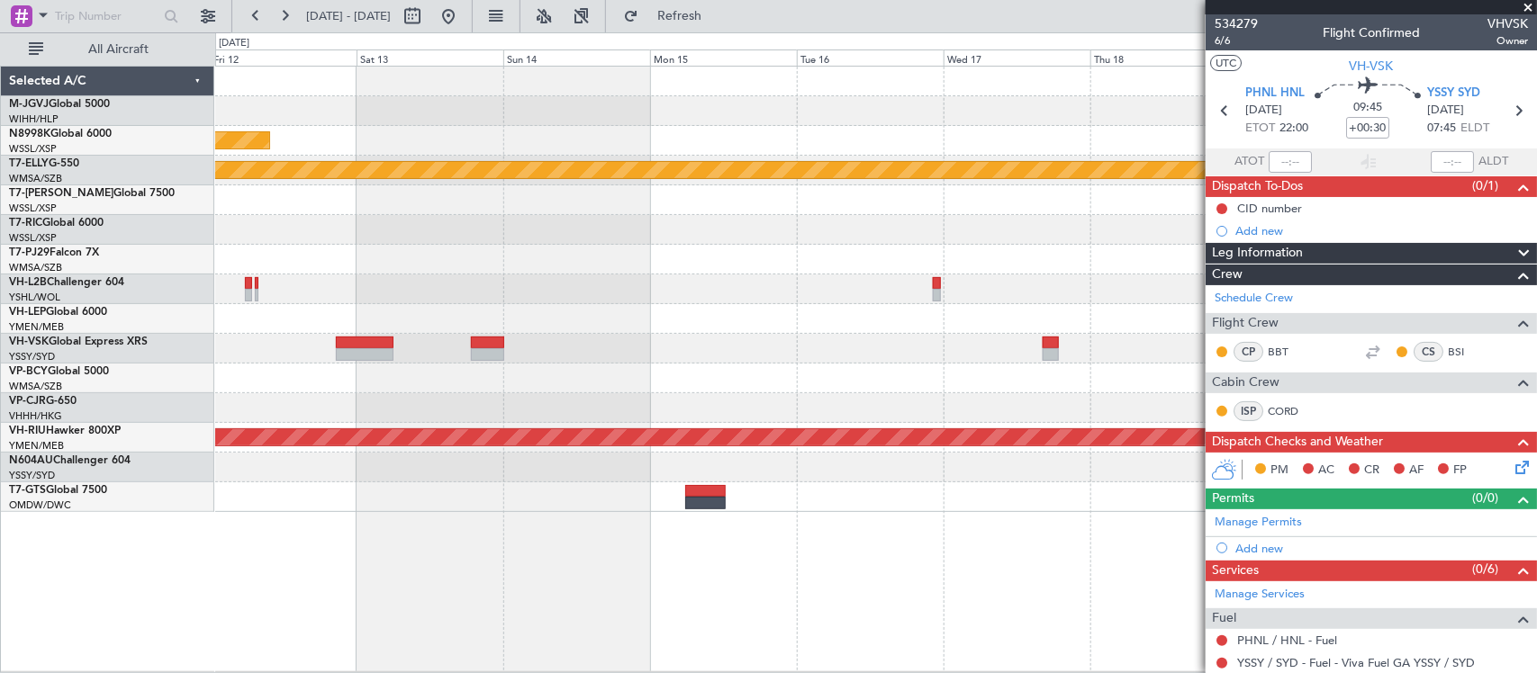
click at [664, 384] on div at bounding box center [875, 379] width 1321 height 30
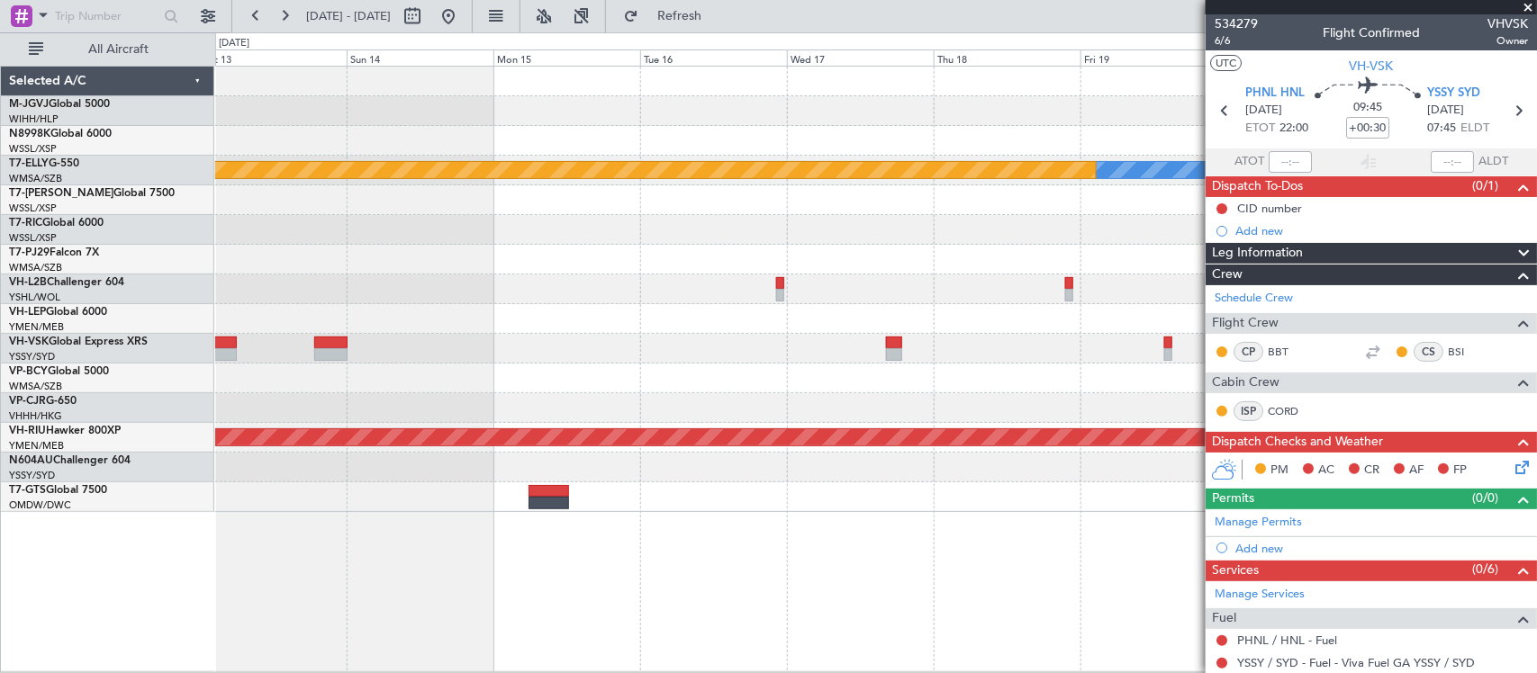
click at [972, 383] on div at bounding box center [875, 379] width 1321 height 30
click at [444, 366] on div "Planned Maint Singapore (Seletar) MEL Planned Maint Dubai (Dubai Intl) - - KEWR…" at bounding box center [875, 290] width 1321 height 446
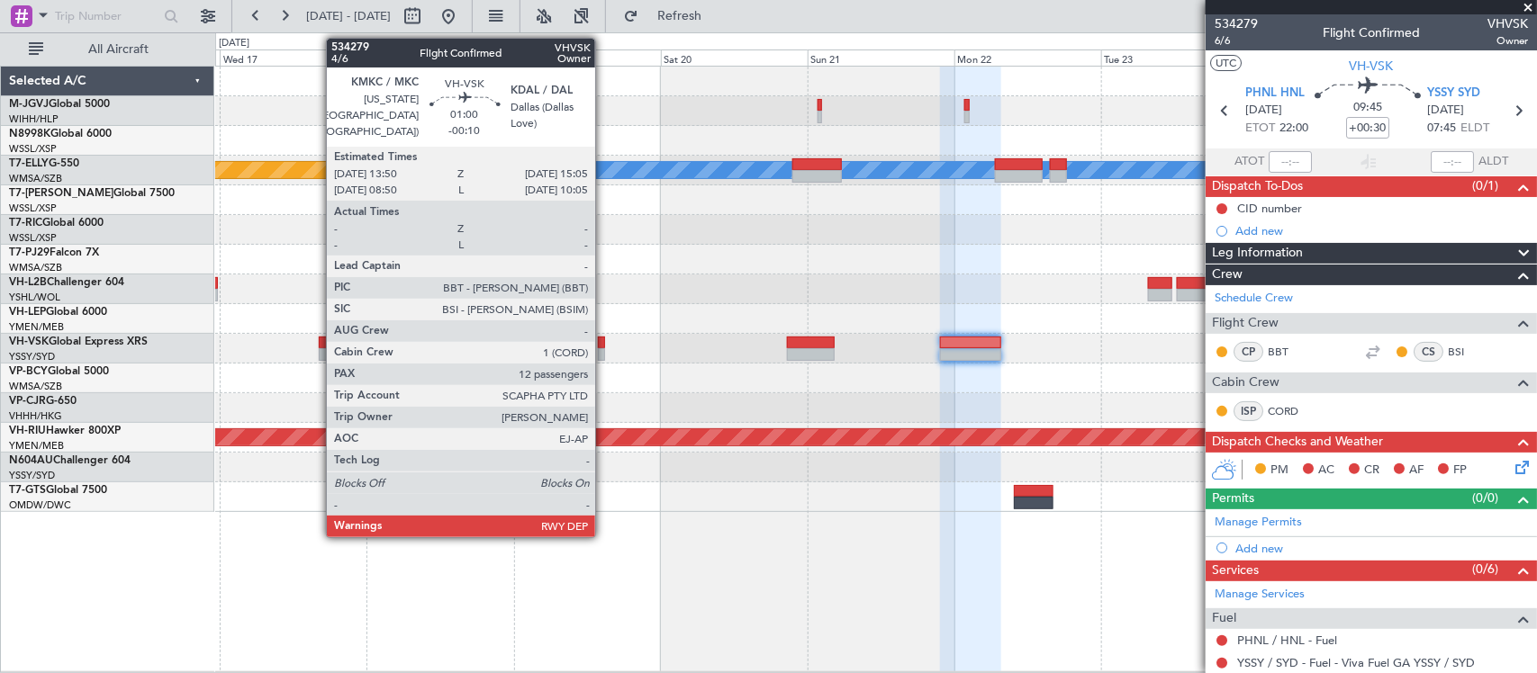
click at [604, 345] on div at bounding box center [602, 343] width 8 height 13
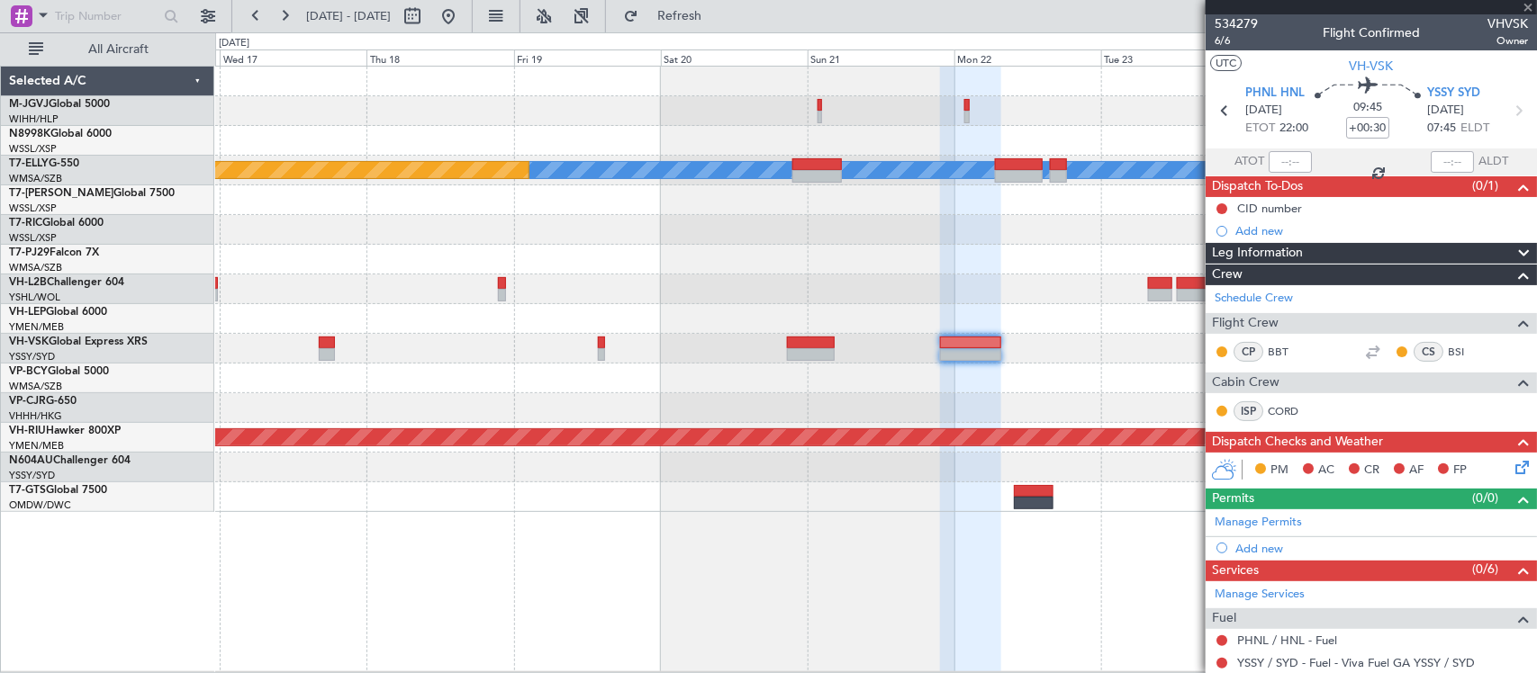
type input "-00:10"
type input "12"
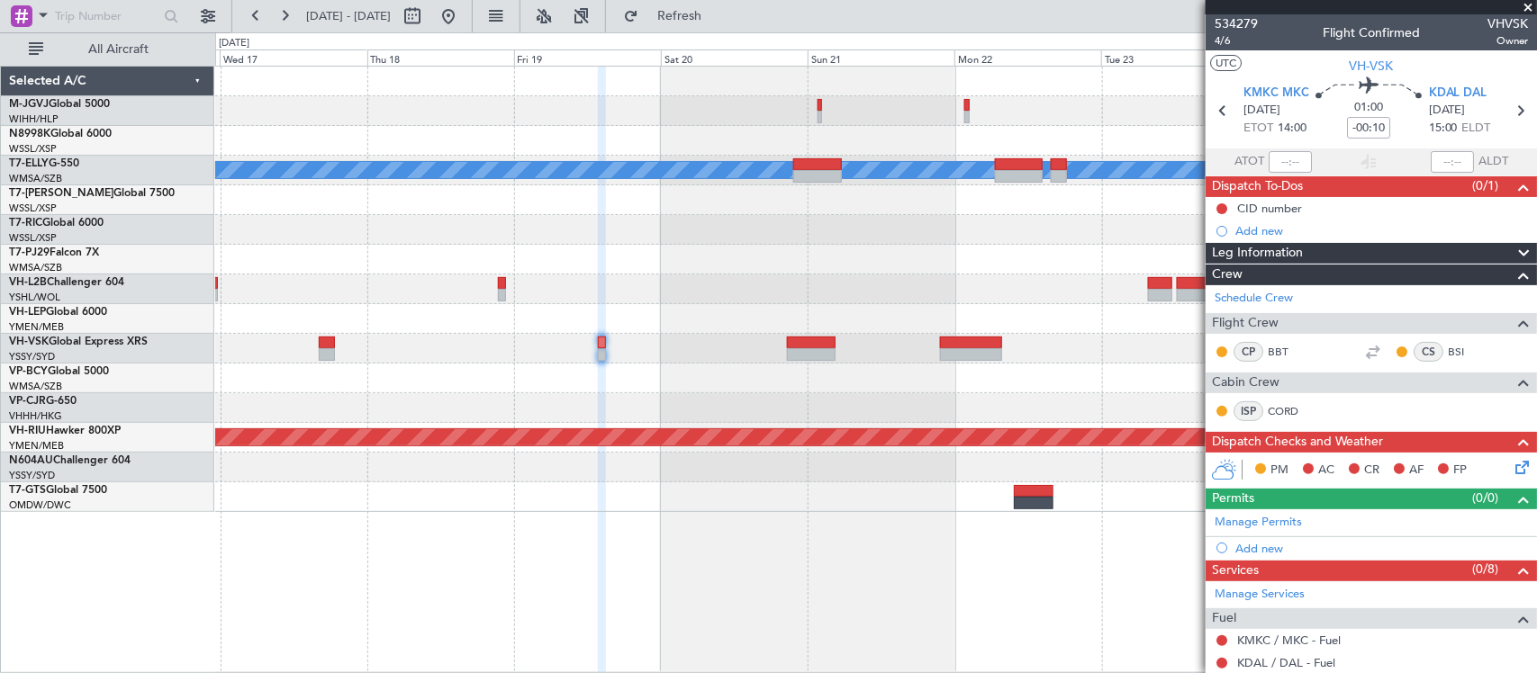
click at [957, 222] on div at bounding box center [875, 230] width 1321 height 30
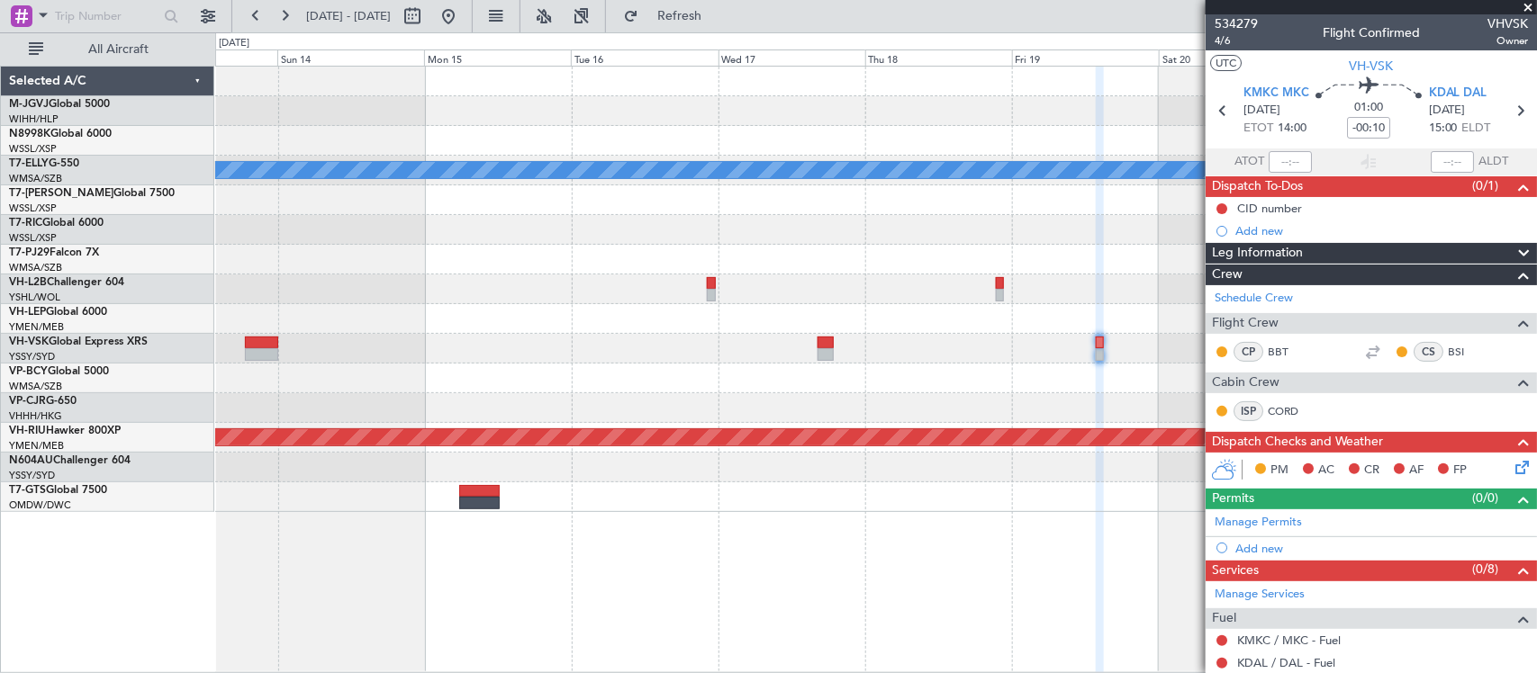
click at [657, 159] on div "Planned Maint Dubai (Dubai Intl) MEL" at bounding box center [875, 171] width 1321 height 30
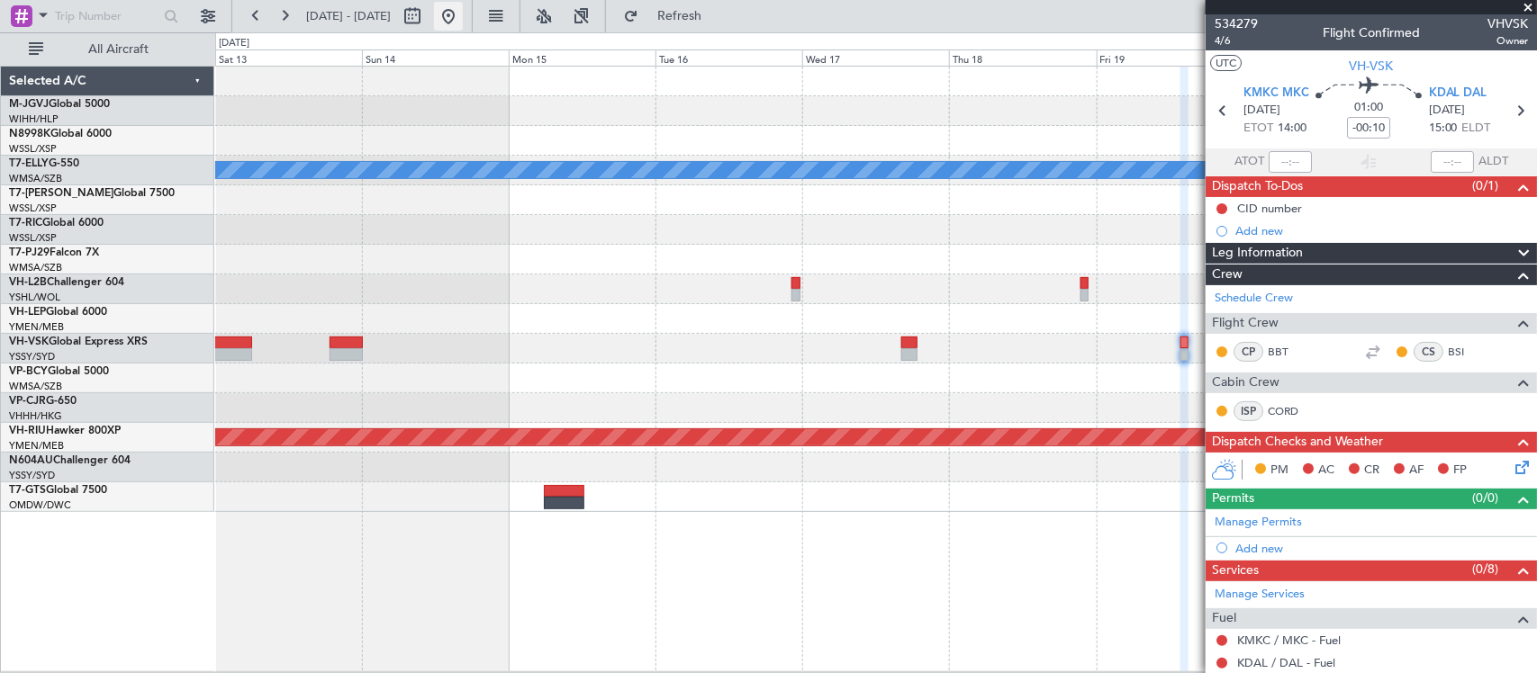
click at [463, 23] on button at bounding box center [448, 16] width 29 height 29
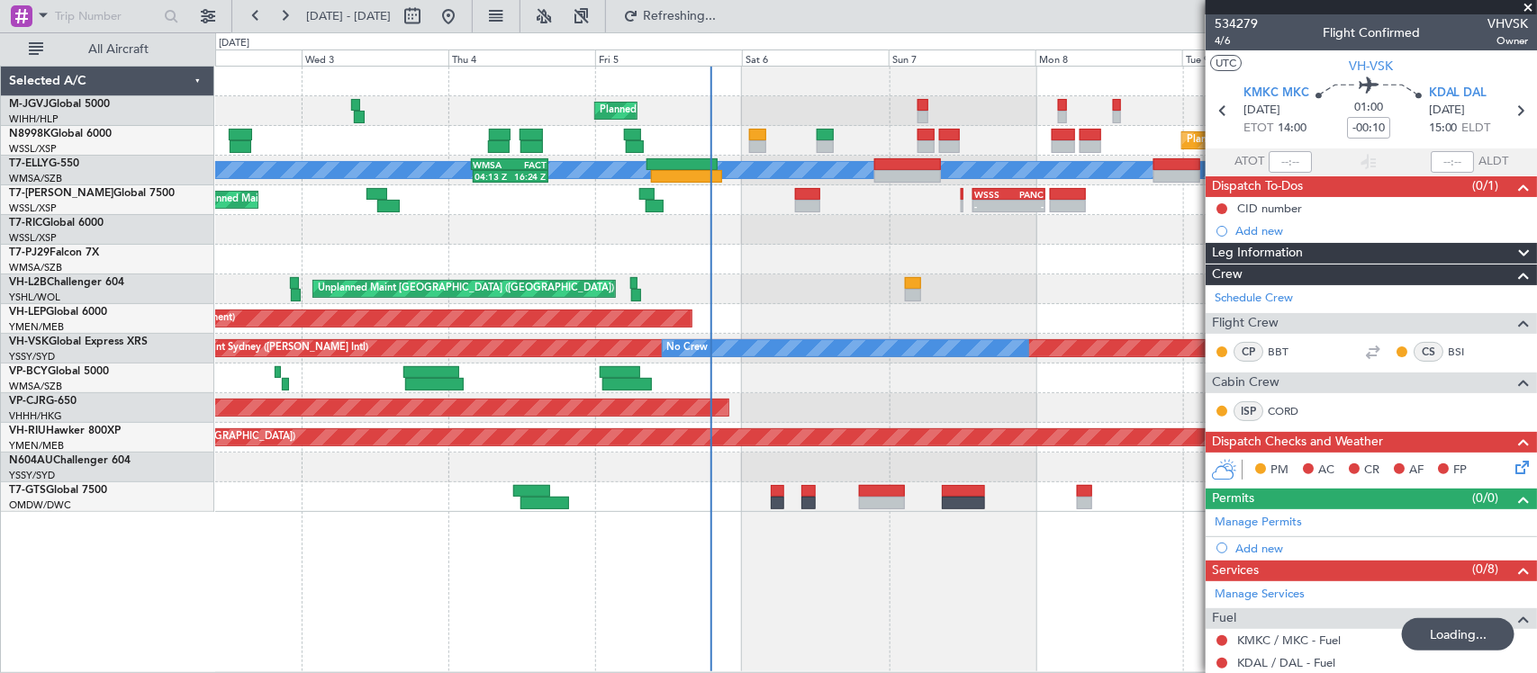
click at [709, 199] on div "WSSS 13:50 Z PANC 01:40 Z - - Planned Maint Dubai (Al Maktoum Intl) - - KEWR 14…" at bounding box center [875, 200] width 1321 height 30
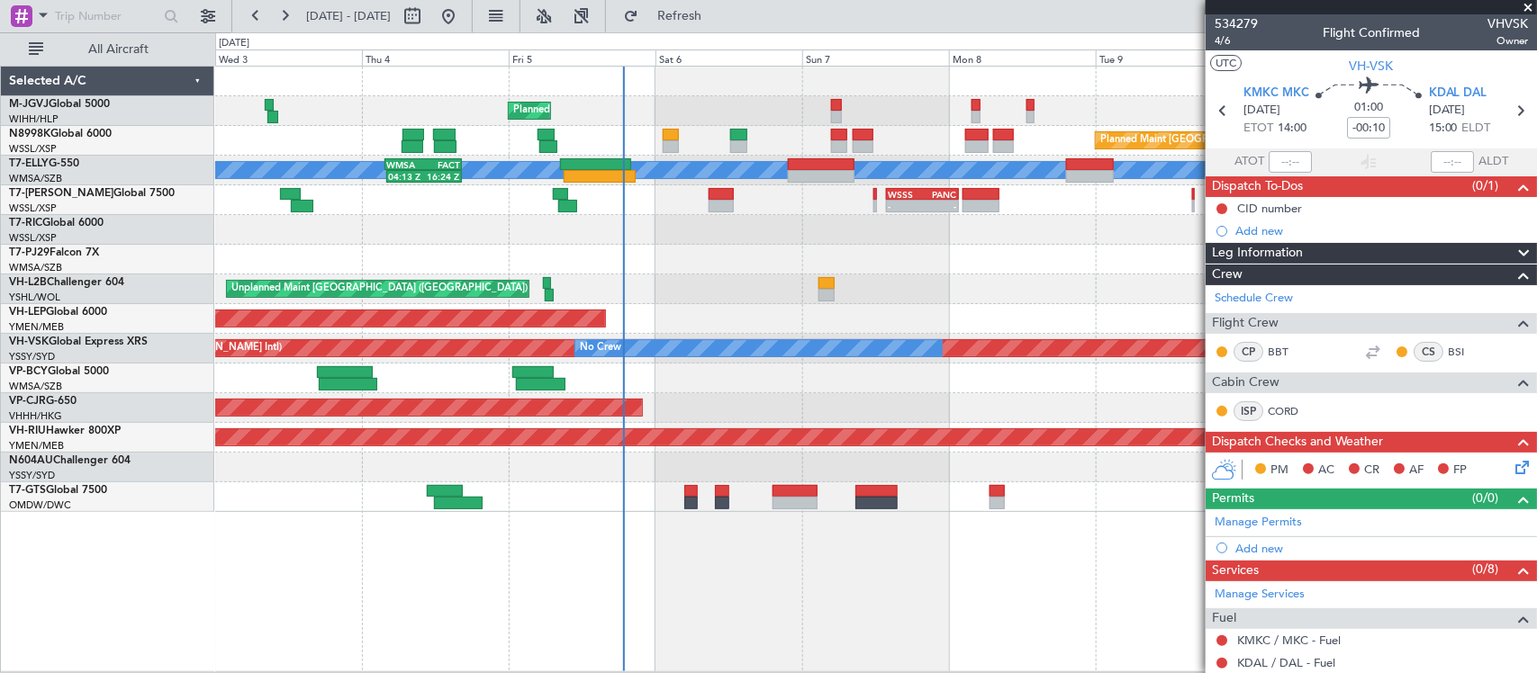
click at [745, 204] on div "- - WSSS 13:50 Z PANC 01:40 Z - - KEWR 14:20 Z OMDW 02:15 Z Planned Maint Dubai…" at bounding box center [875, 200] width 1321 height 30
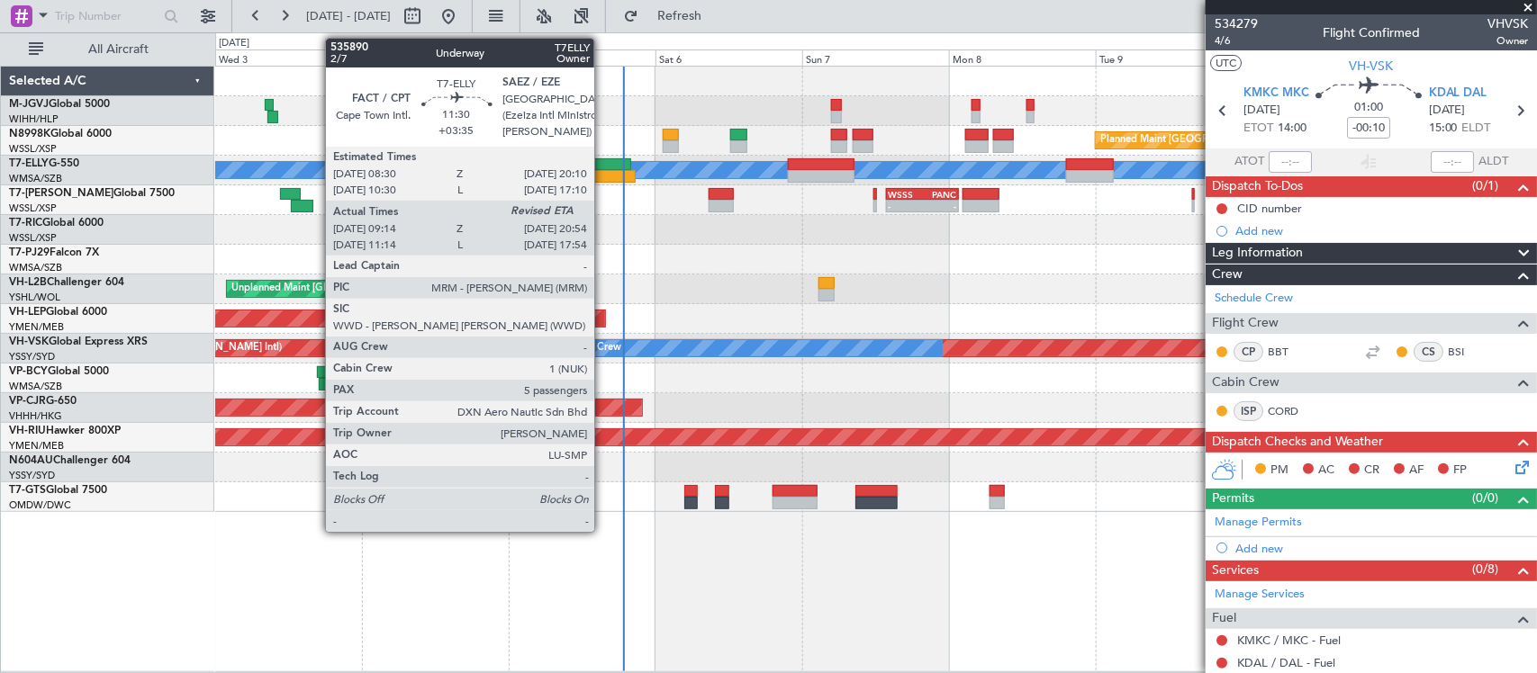
click at [603, 171] on div at bounding box center [600, 176] width 72 height 13
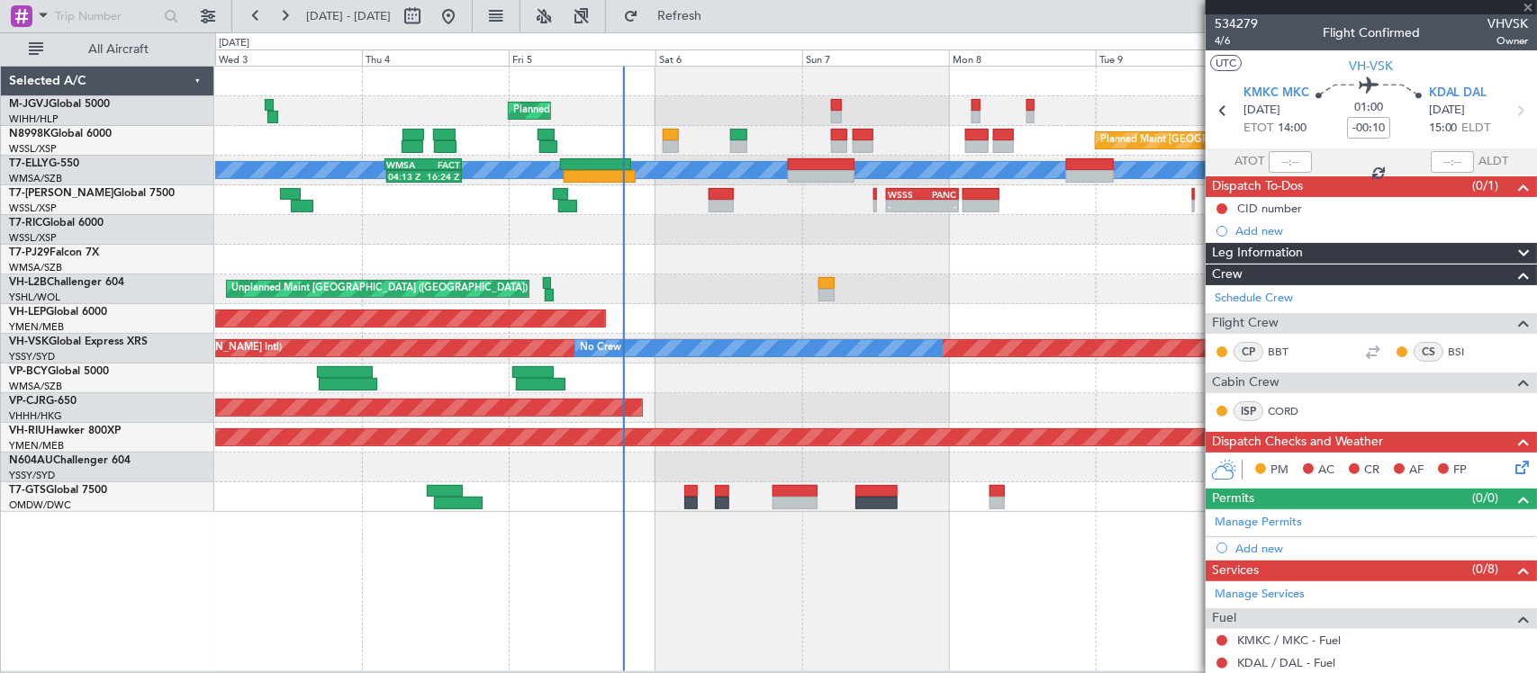
type input "+03:35"
type input "09:14"
type input "5"
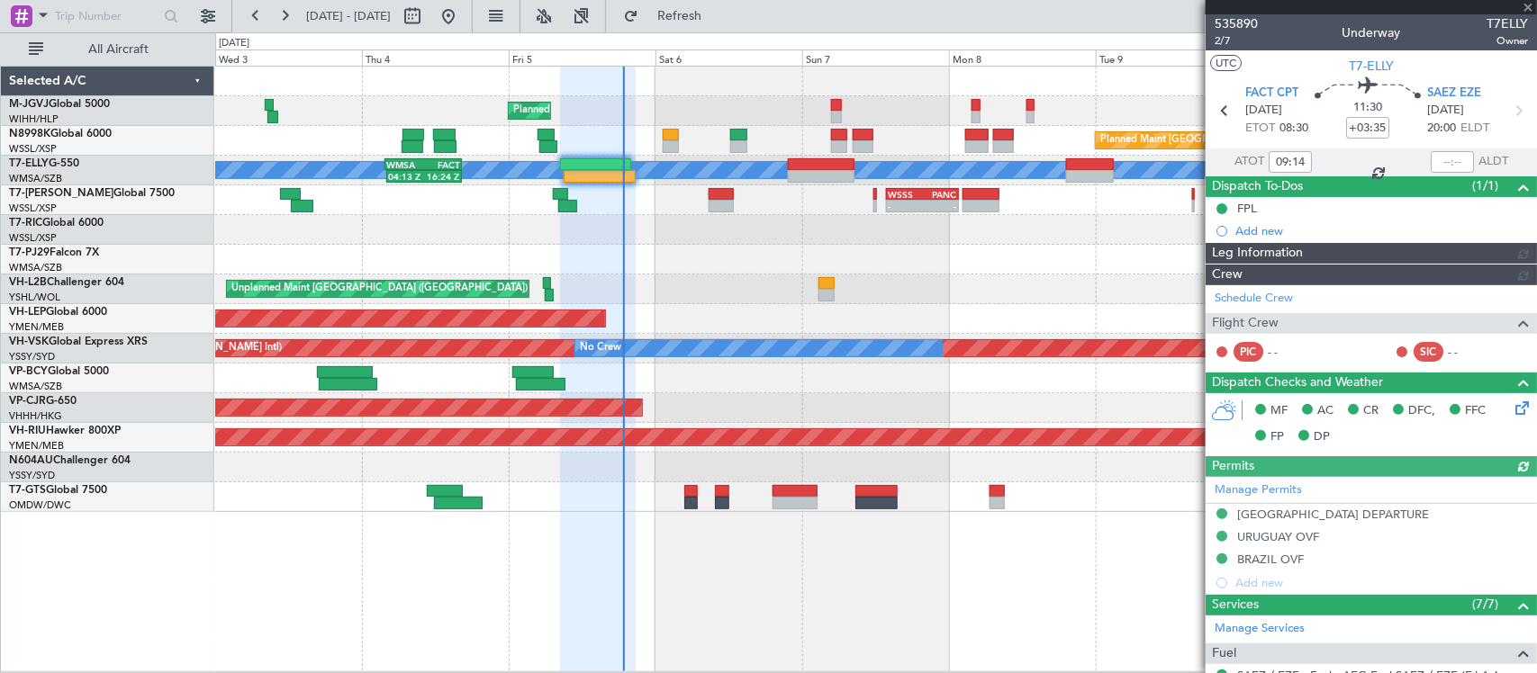
type input "Hafiz Sapuwan (HHAFI)"
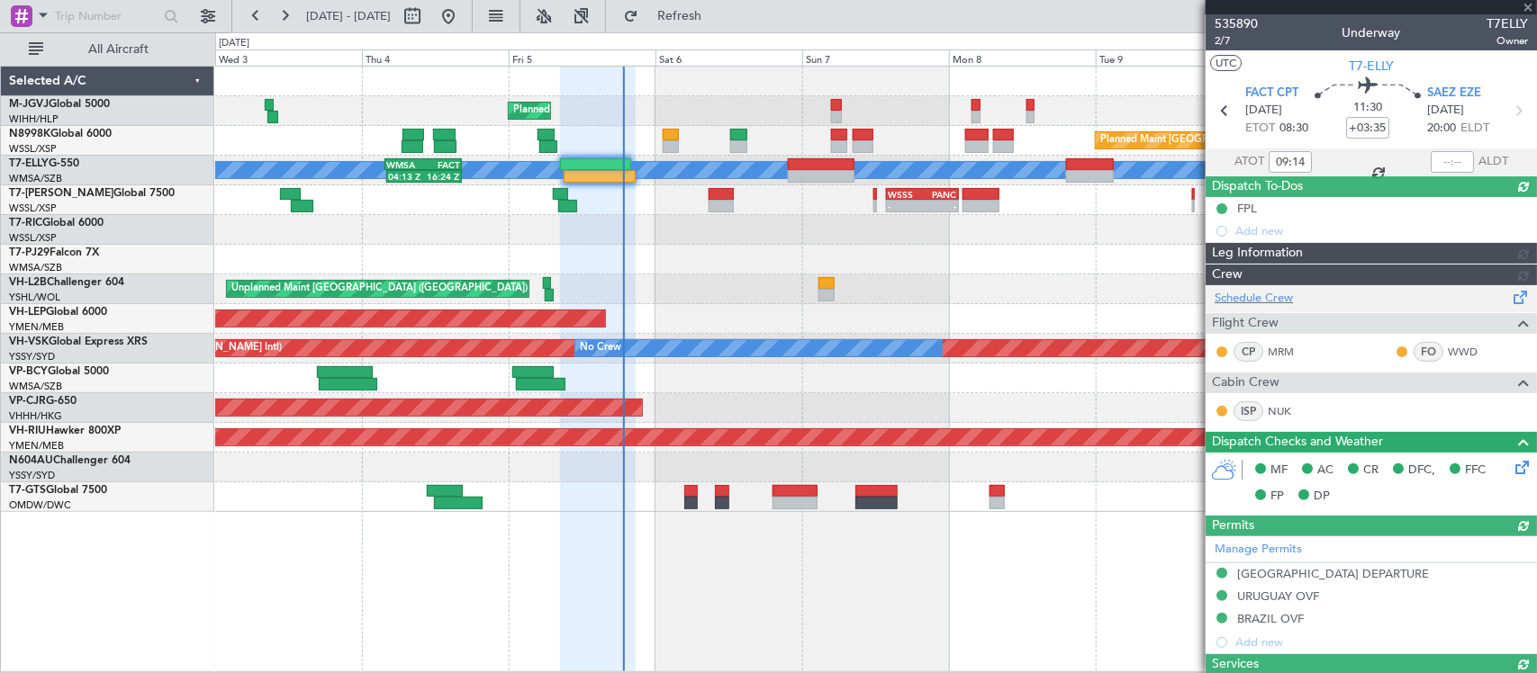
type input "Hafiz Sapuwan (HHAFI)"
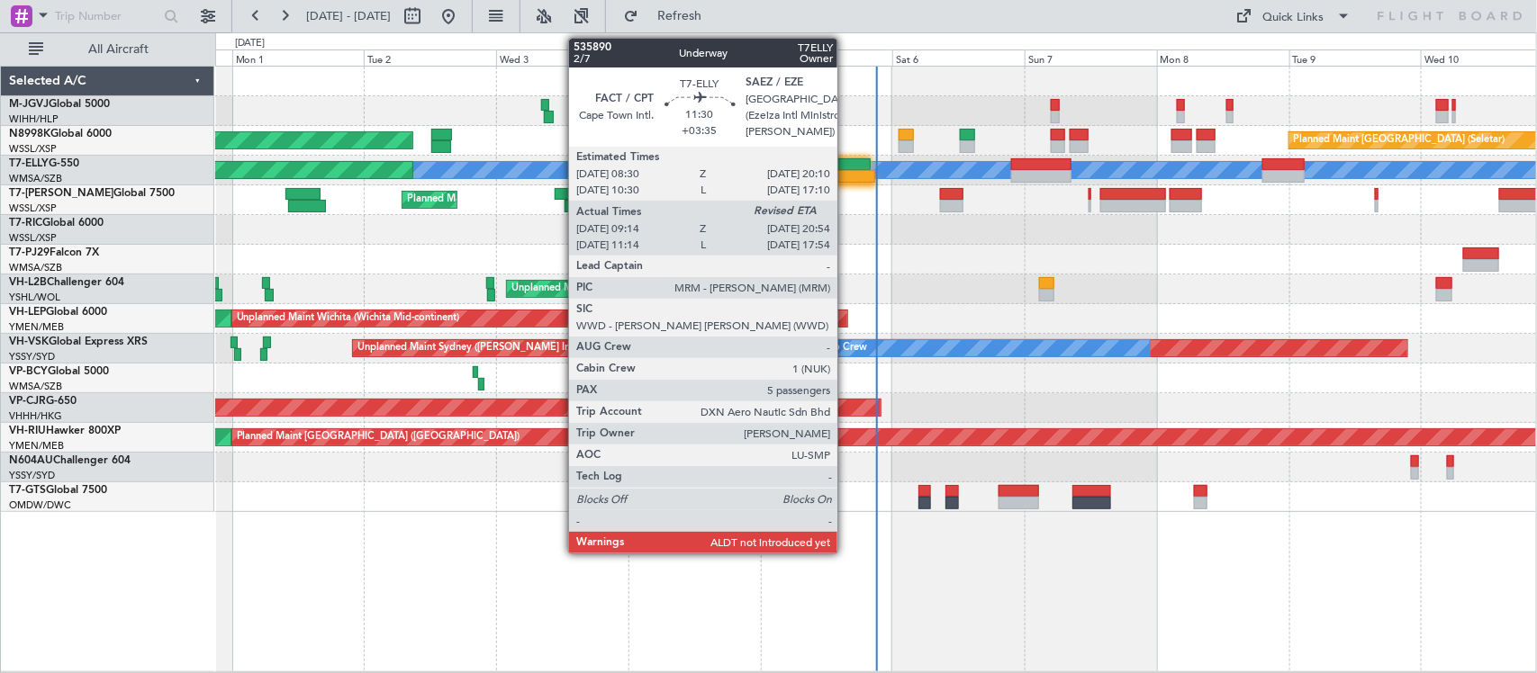
click at [846, 176] on div at bounding box center [842, 176] width 65 height 13
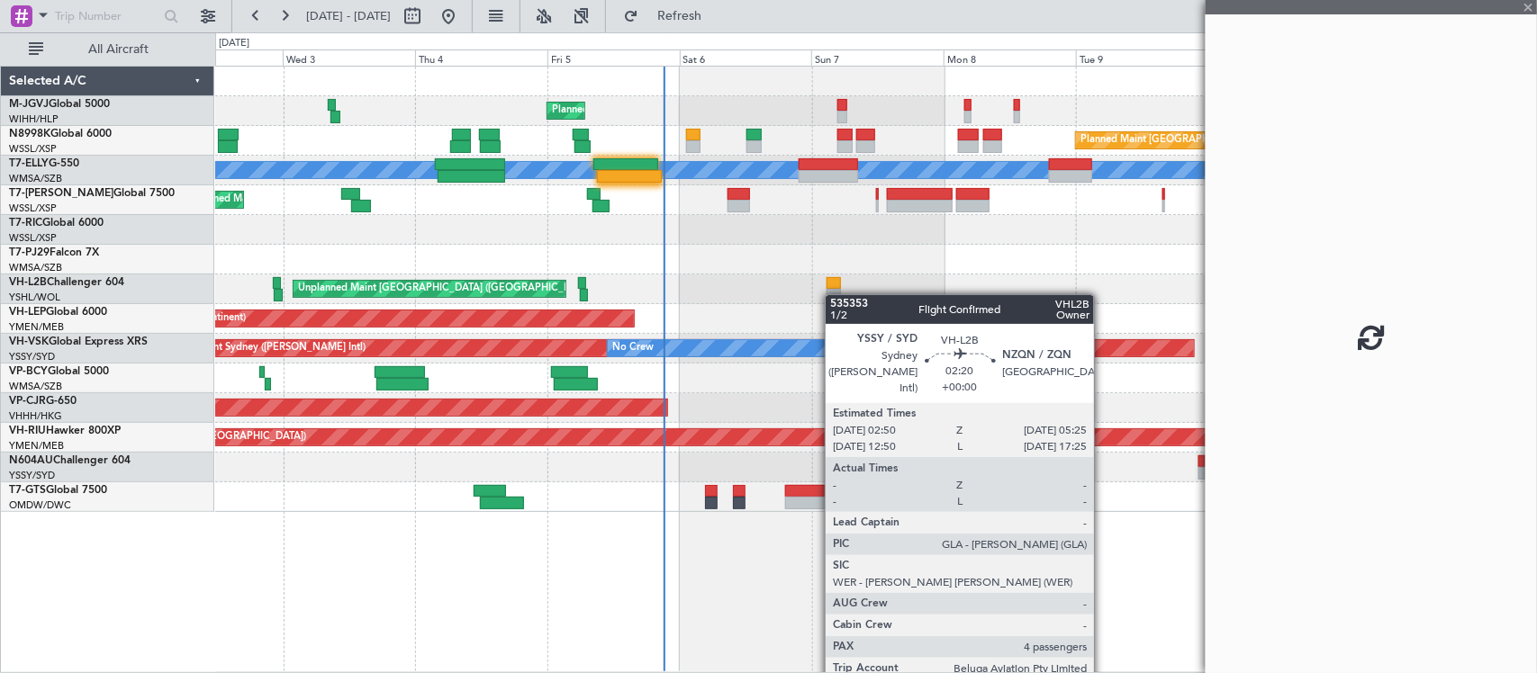
click at [829, 297] on div "Unplanned Maint [GEOGRAPHIC_DATA] ([GEOGRAPHIC_DATA])" at bounding box center [875, 290] width 1321 height 30
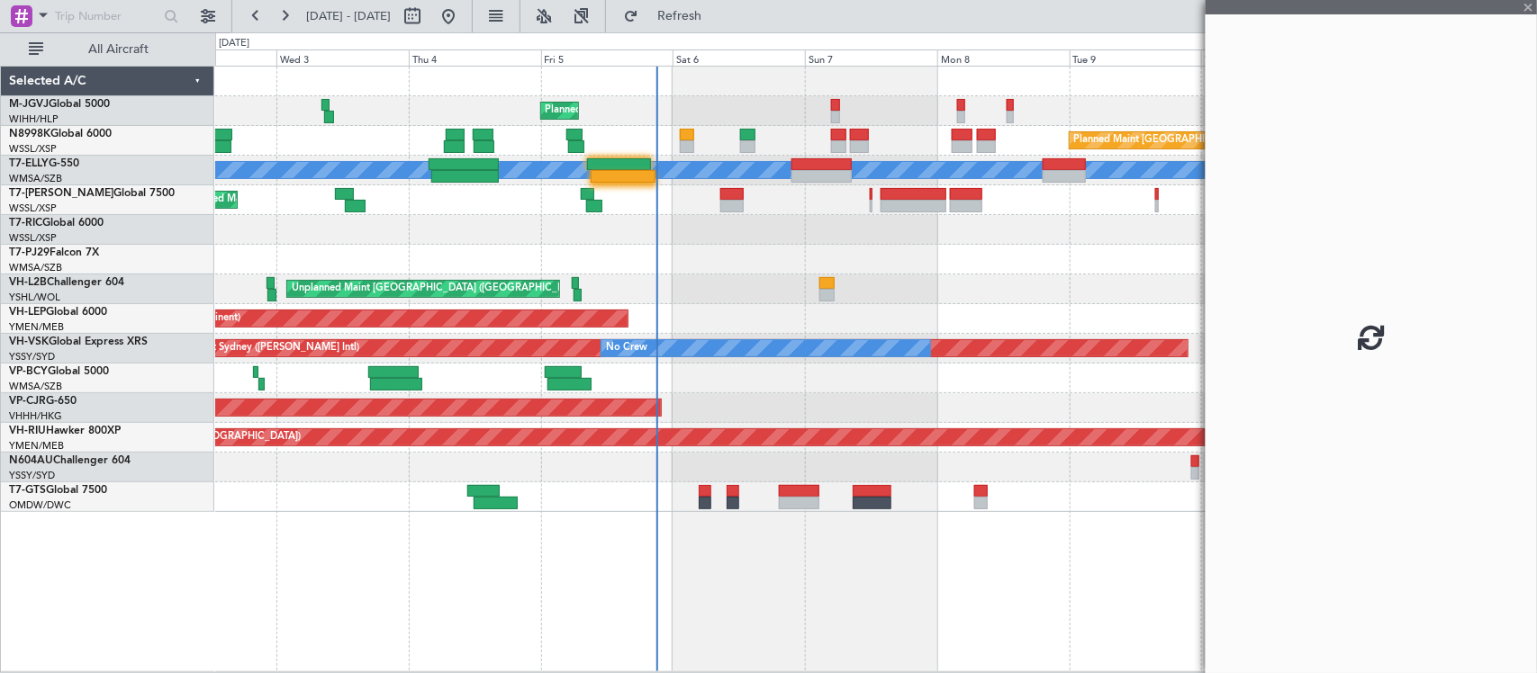
click at [891, 311] on div "Planned Maint [GEOGRAPHIC_DATA] (Seletar) Planned Maint [GEOGRAPHIC_DATA] (Sele…" at bounding box center [875, 290] width 1321 height 446
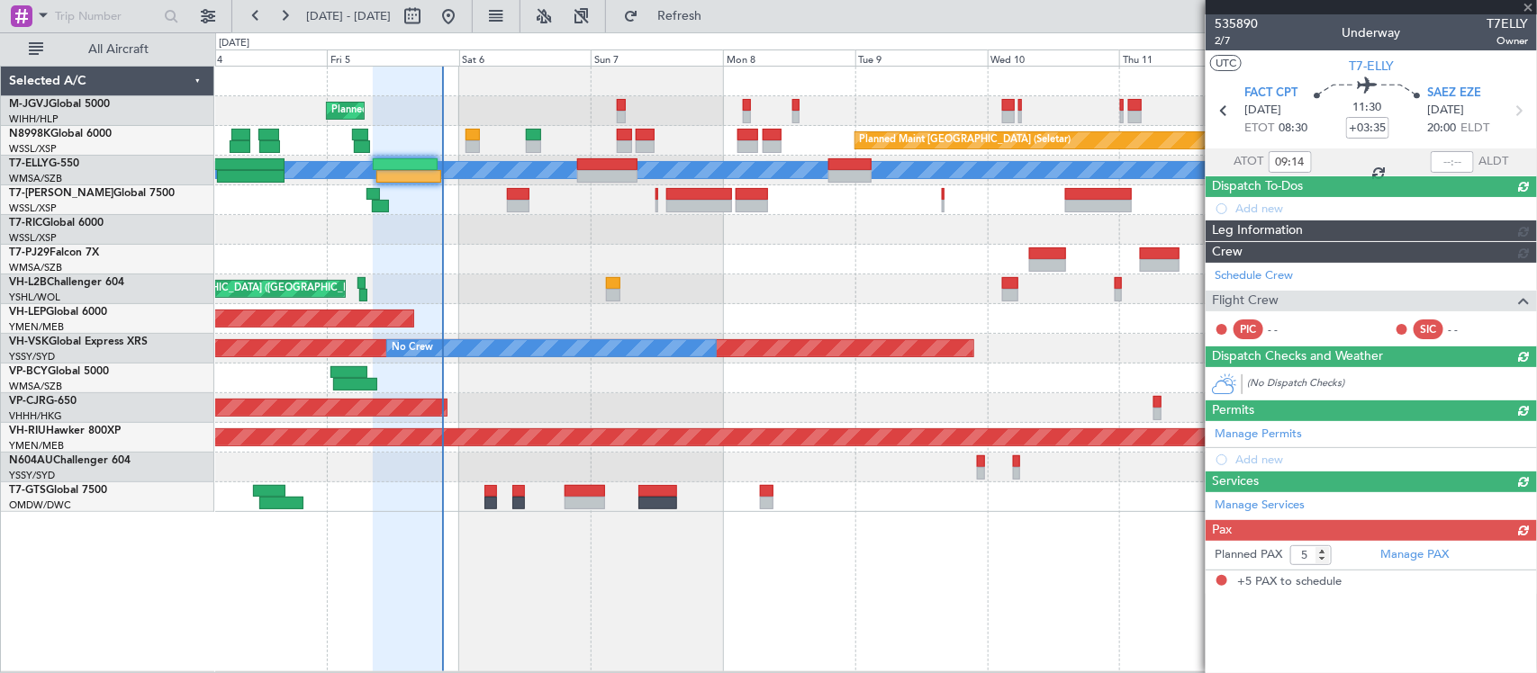
click at [869, 289] on div "Unplanned Maint [GEOGRAPHIC_DATA] ([GEOGRAPHIC_DATA])" at bounding box center [875, 290] width 1321 height 30
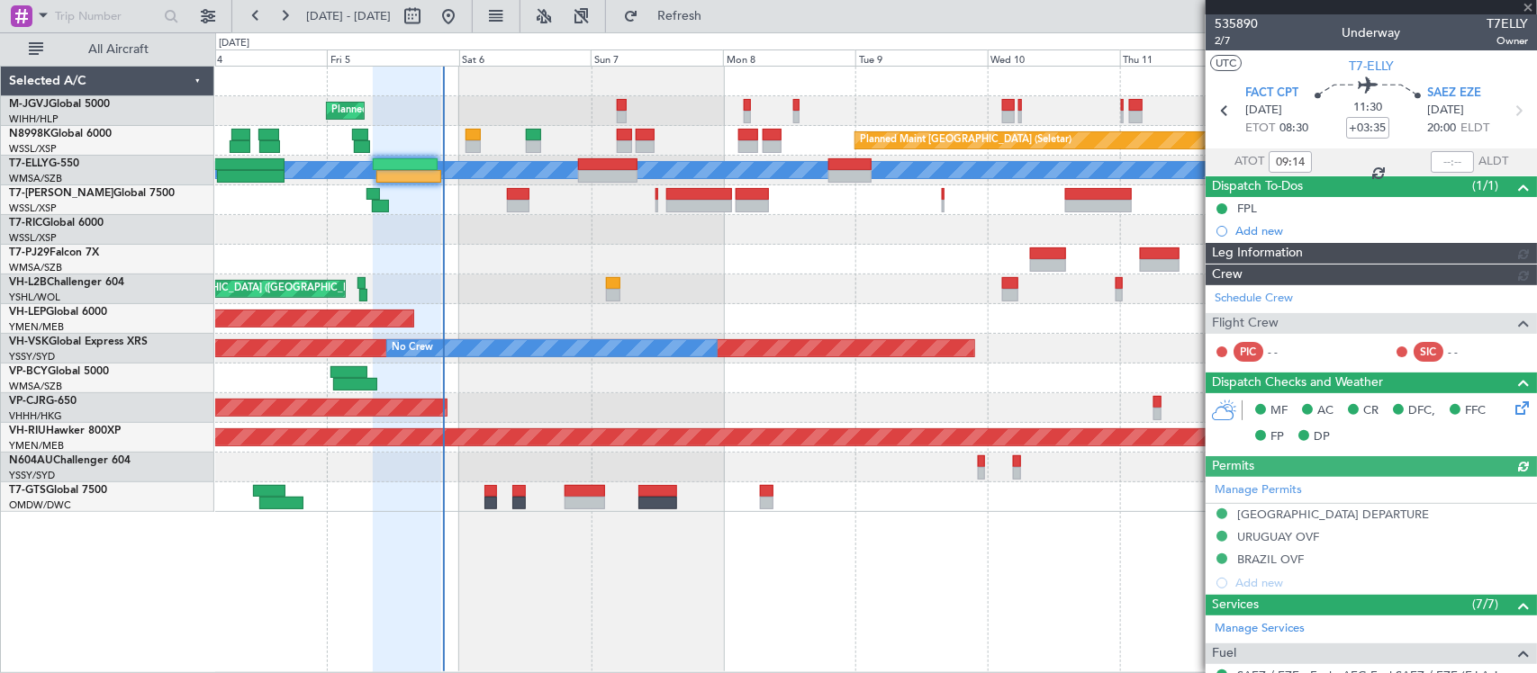
type input "Hafiz Sapuwan (HHAFI)"
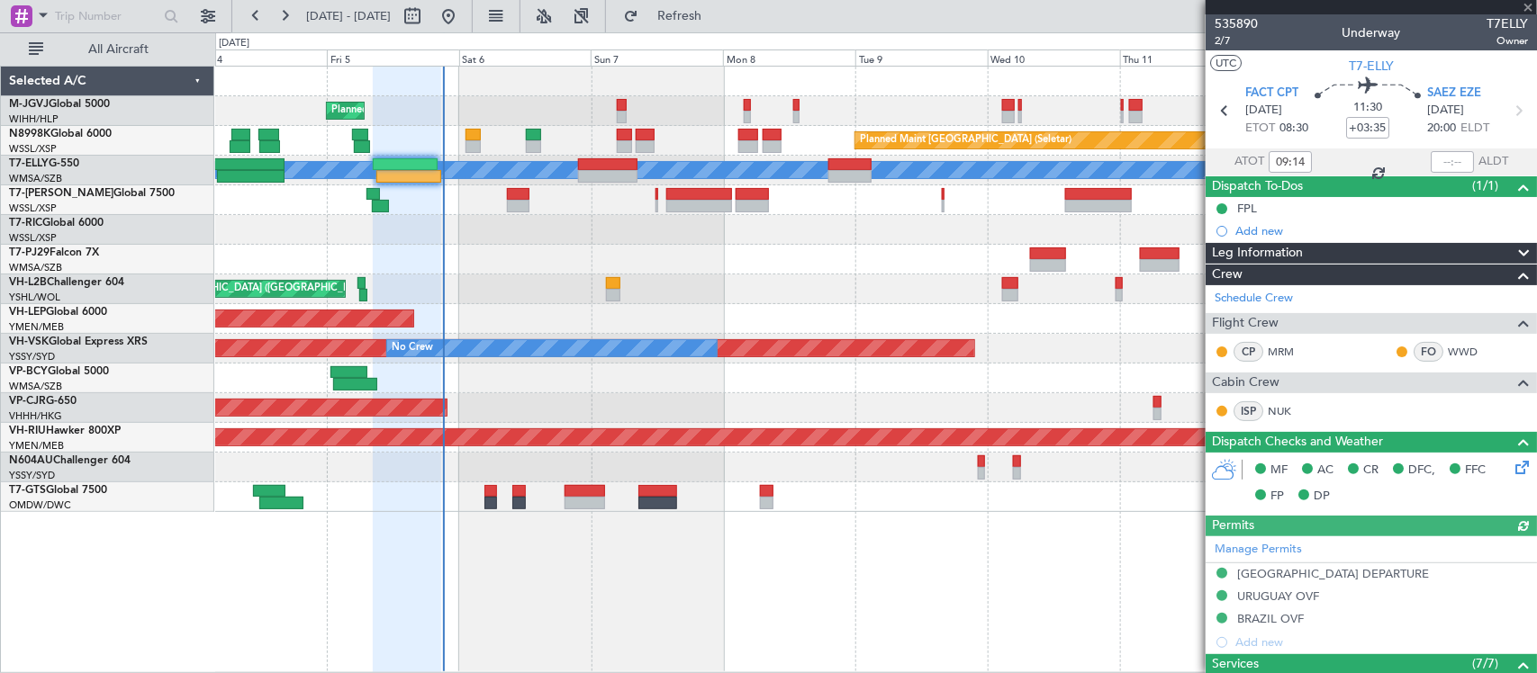
click at [1434, 159] on div at bounding box center [1452, 162] width 43 height 22
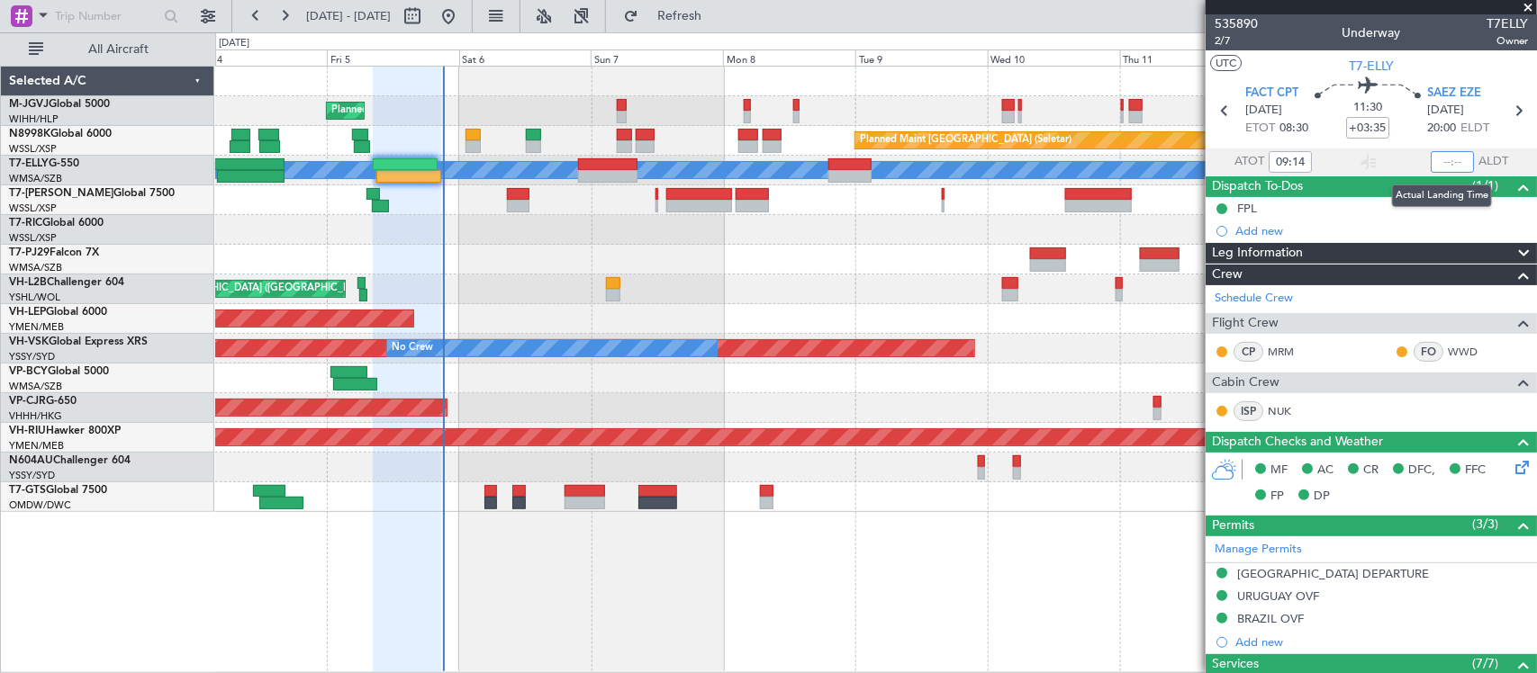
click at [1445, 160] on input "text" at bounding box center [1452, 162] width 43 height 22
click at [1439, 155] on input "text" at bounding box center [1452, 162] width 43 height 22
type input "21:03"
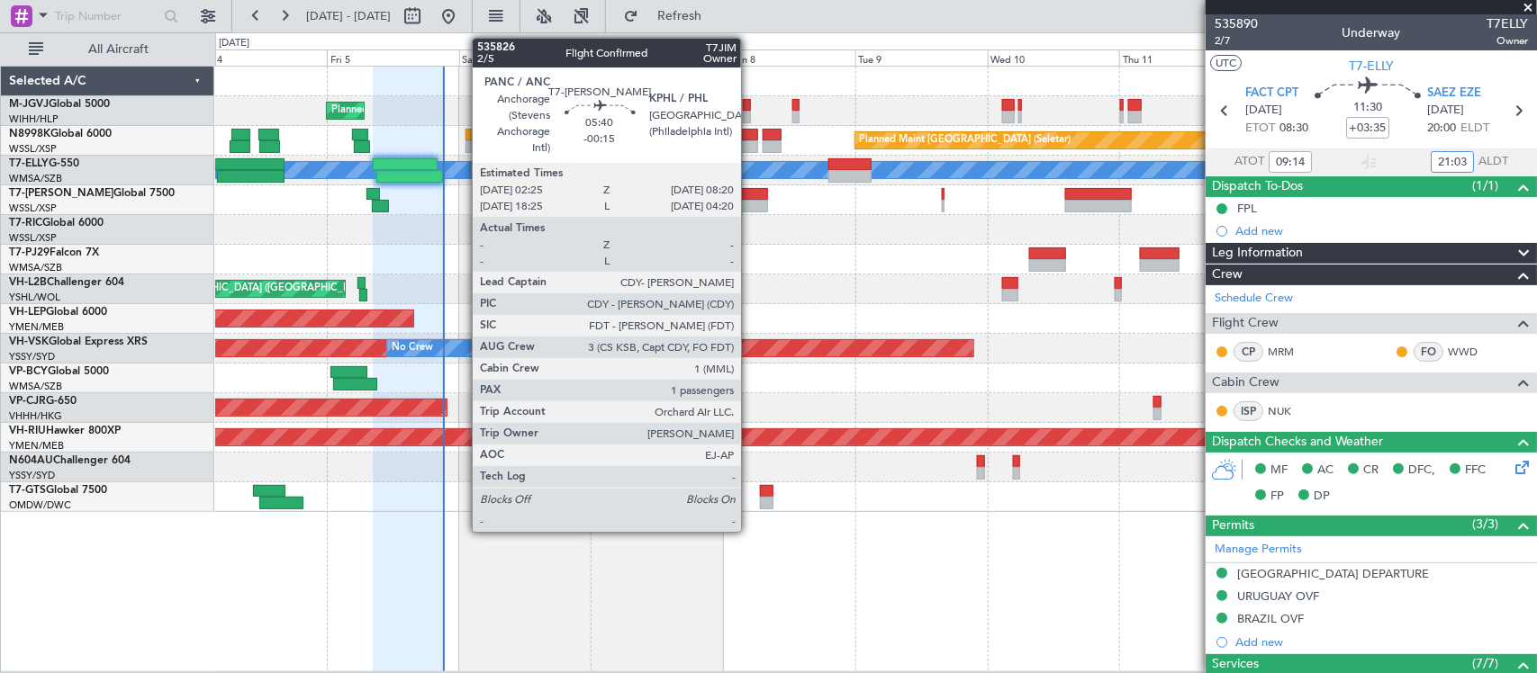
click at [750, 203] on div at bounding box center [752, 206] width 33 height 13
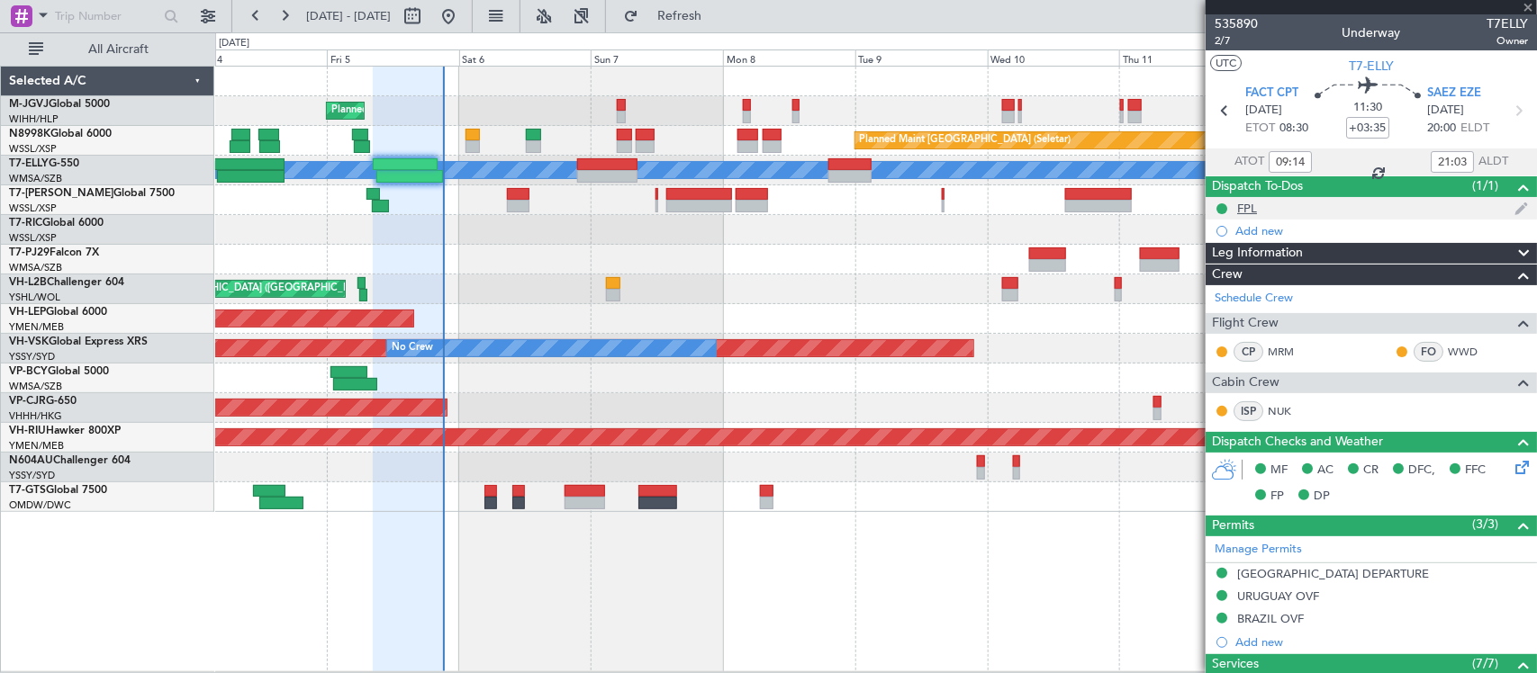
type input "-00:15"
type input "1"
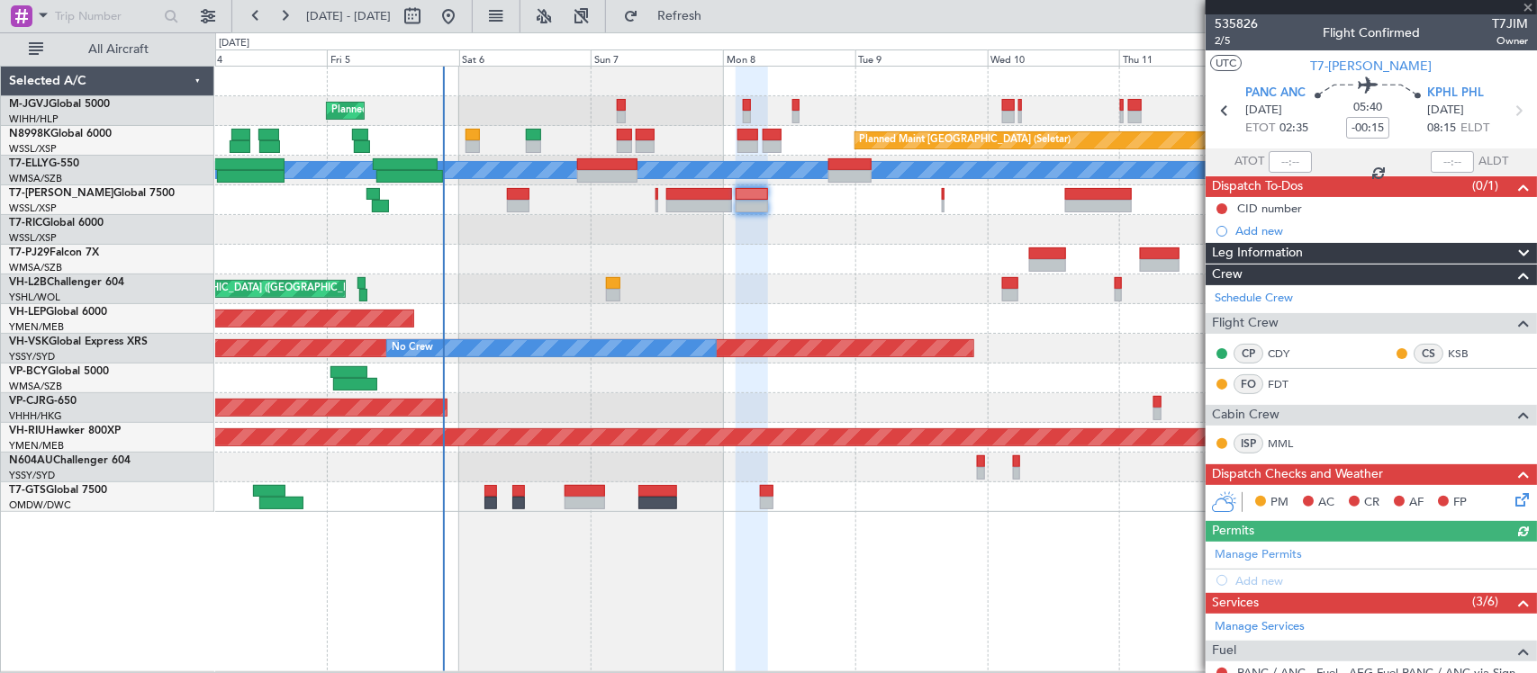
scroll to position [282, 0]
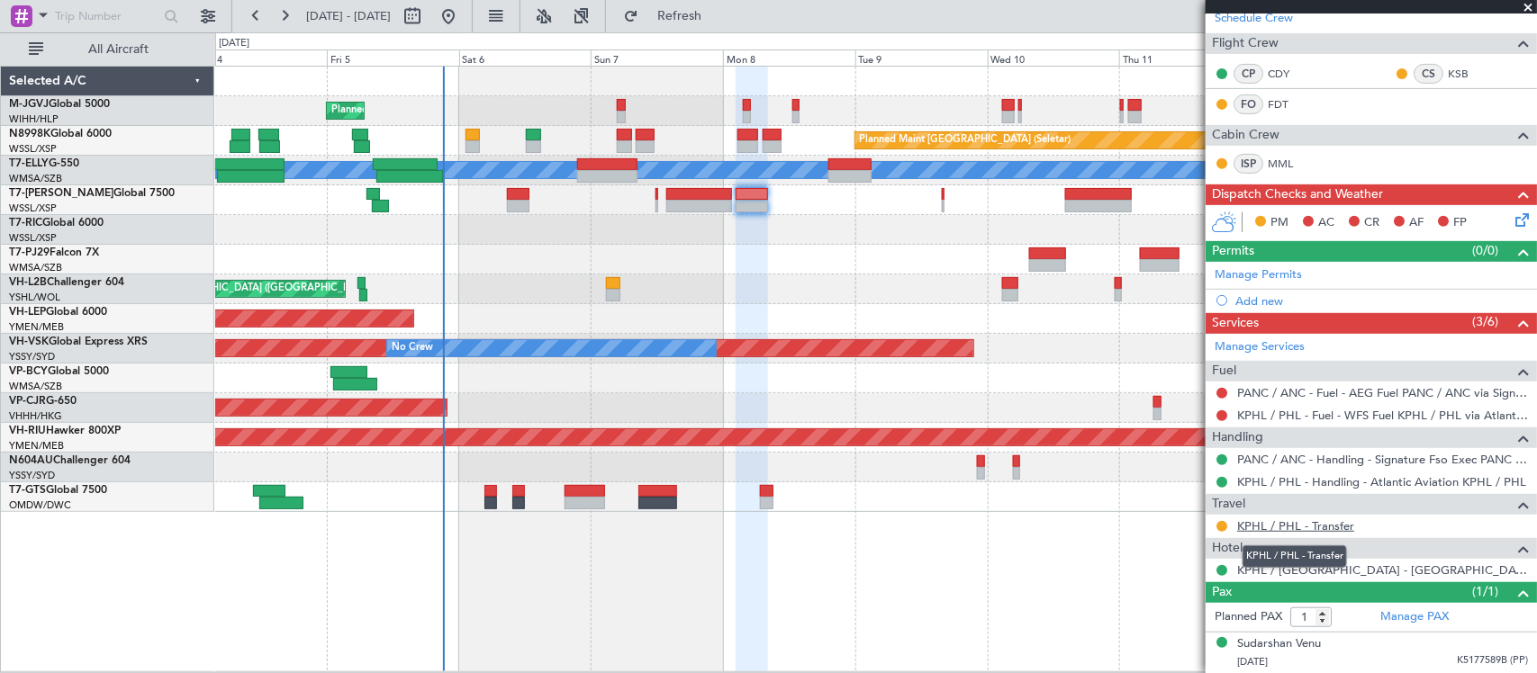
click at [1265, 527] on link "KPHL / PHL - Transfer" at bounding box center [1295, 526] width 117 height 15
